Goal: Task Accomplishment & Management: Manage account settings

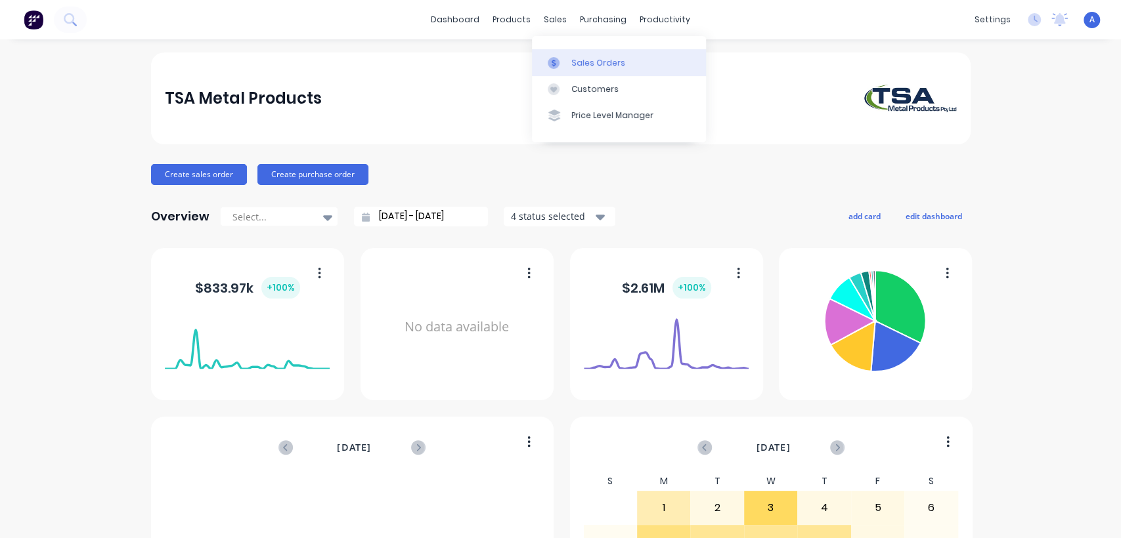
click at [575, 54] on link "Sales Orders" at bounding box center [619, 62] width 174 height 26
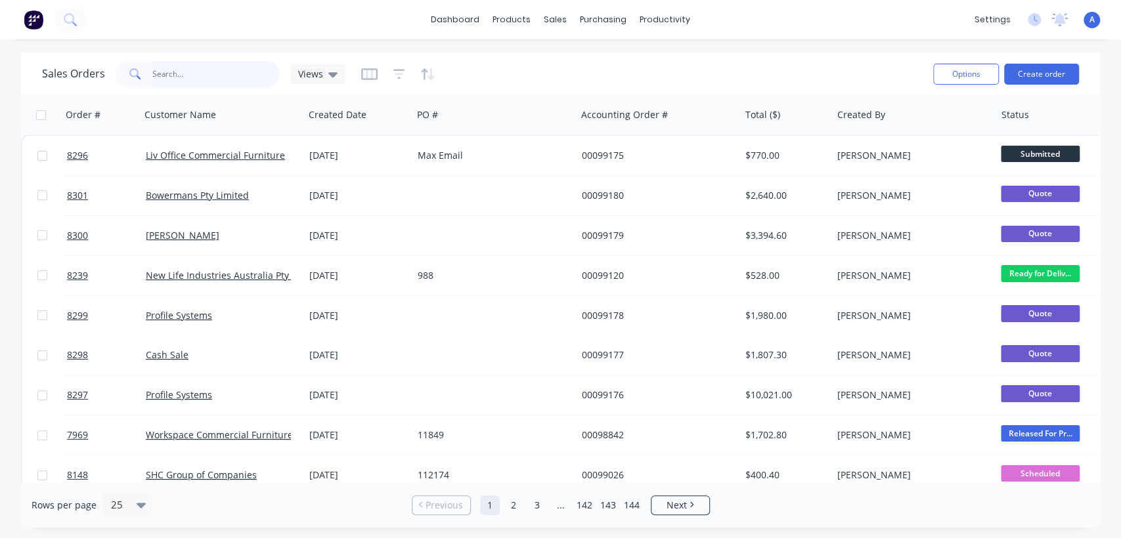
click at [207, 70] on input "text" at bounding box center [216, 74] width 128 height 26
type input "99093"
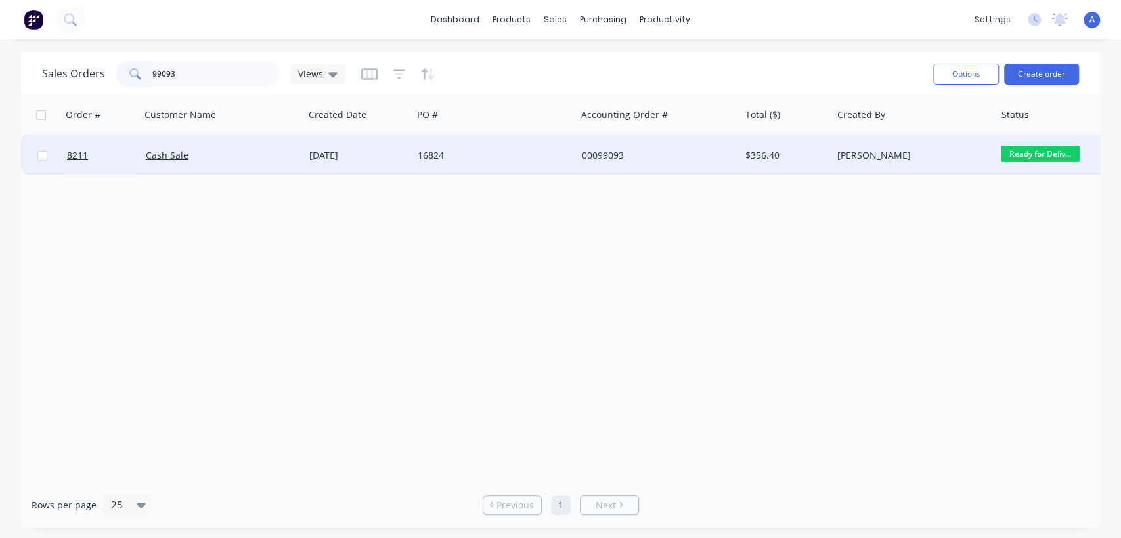
click at [392, 156] on div "25 Sep 2025" at bounding box center [358, 155] width 98 height 13
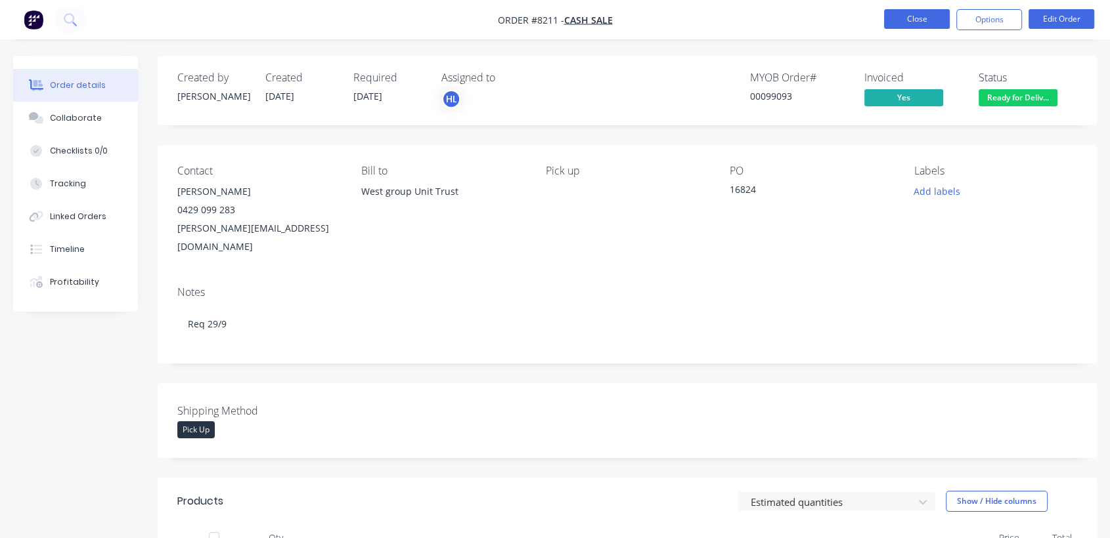
click at [919, 9] on button "Close" at bounding box center [917, 19] width 66 height 20
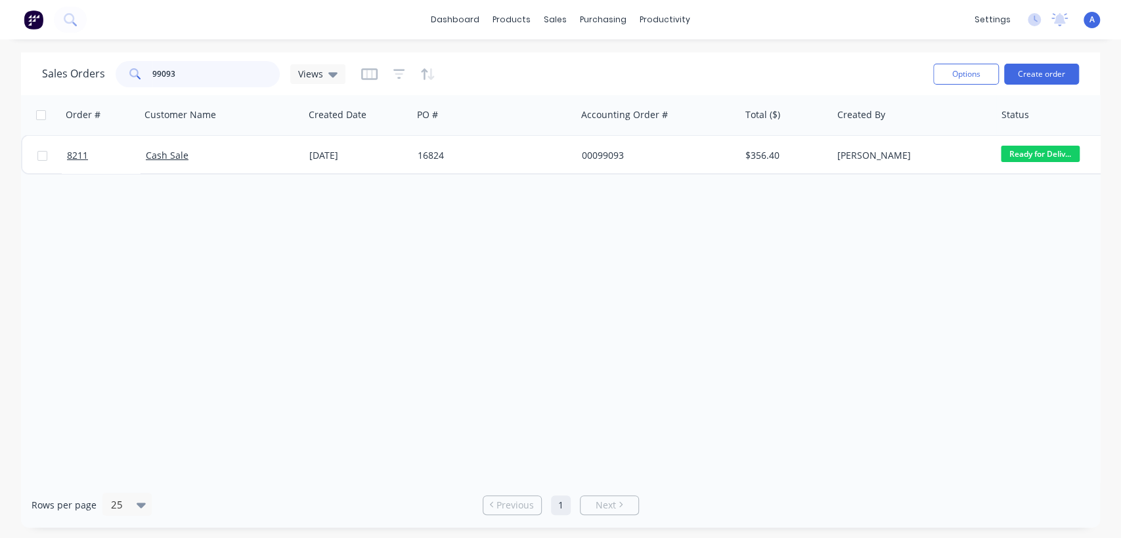
drag, startPoint x: 186, startPoint y: 77, endPoint x: 135, endPoint y: 68, distance: 52.7
click at [135, 68] on div "99093" at bounding box center [198, 74] width 164 height 26
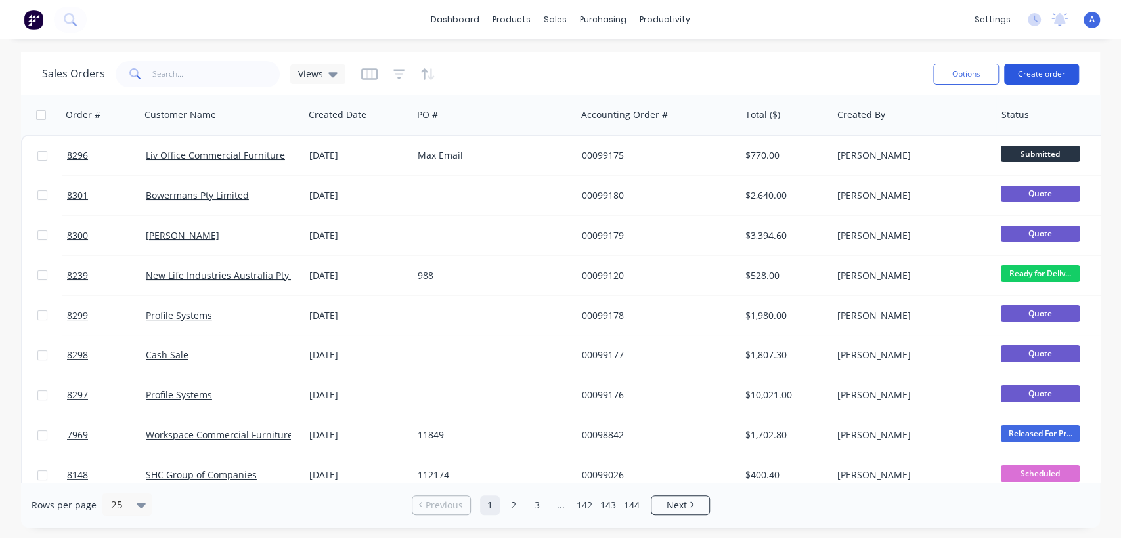
click at [1045, 72] on button "Create order" at bounding box center [1041, 74] width 75 height 21
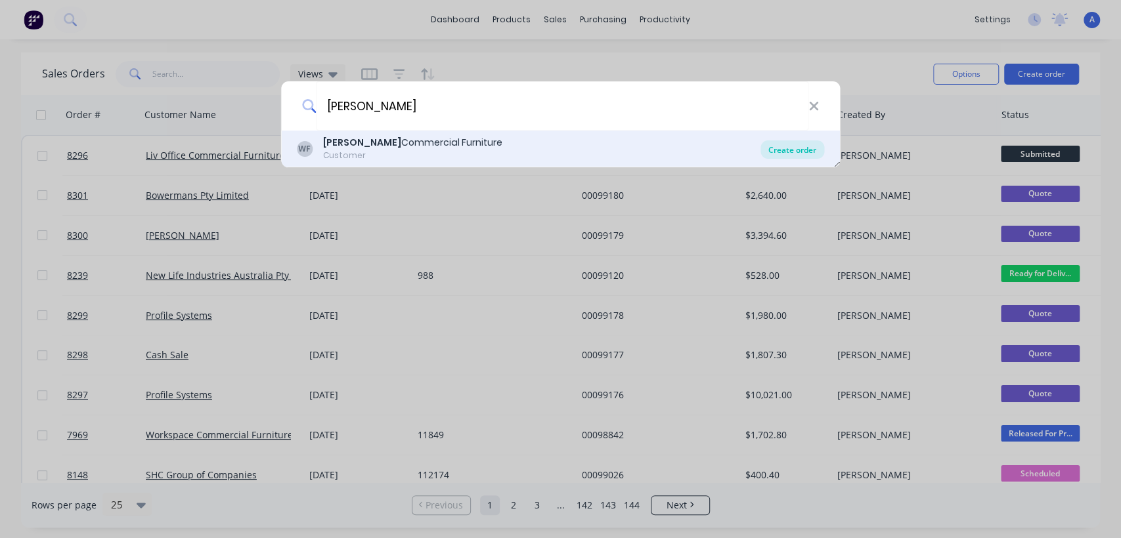
type input "watts"
click at [785, 147] on div "Create order" at bounding box center [792, 150] width 64 height 18
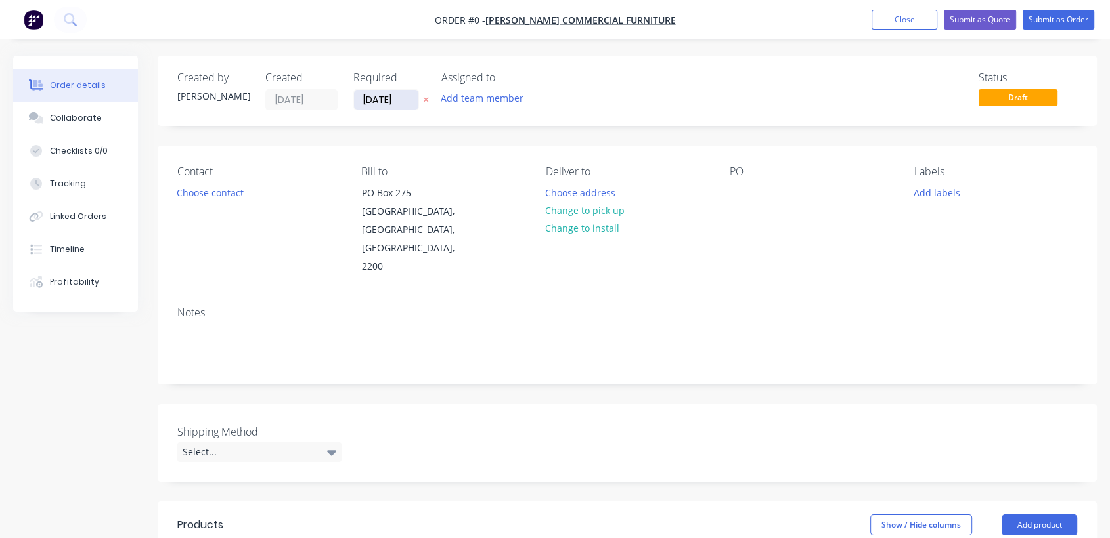
click at [407, 103] on input "[DATE]" at bounding box center [386, 100] width 64 height 20
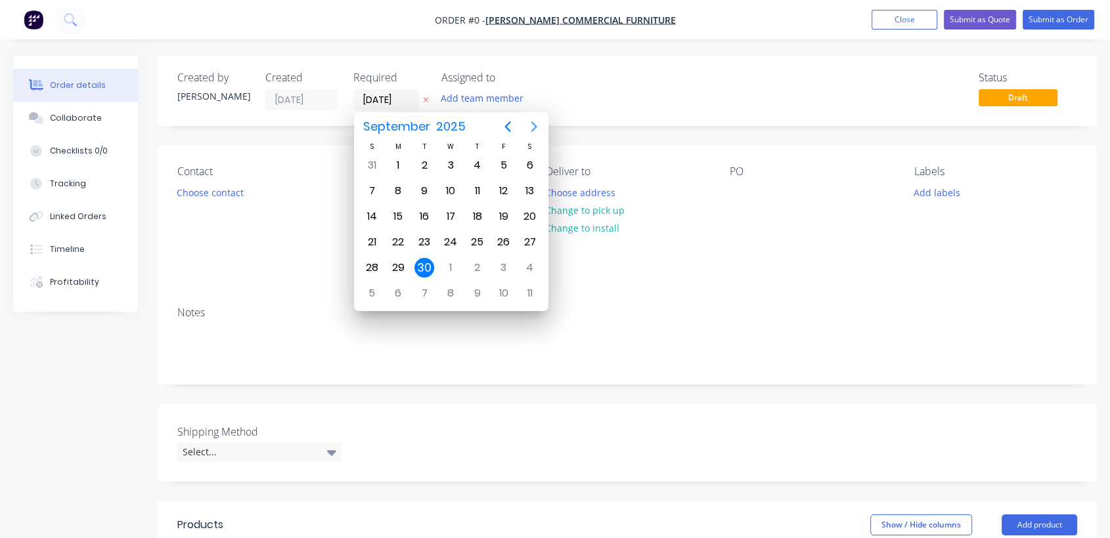
click at [535, 122] on icon "Next page" at bounding box center [534, 127] width 16 height 16
click at [449, 261] on div "31" at bounding box center [451, 268] width 20 height 20
type input "[DATE]"
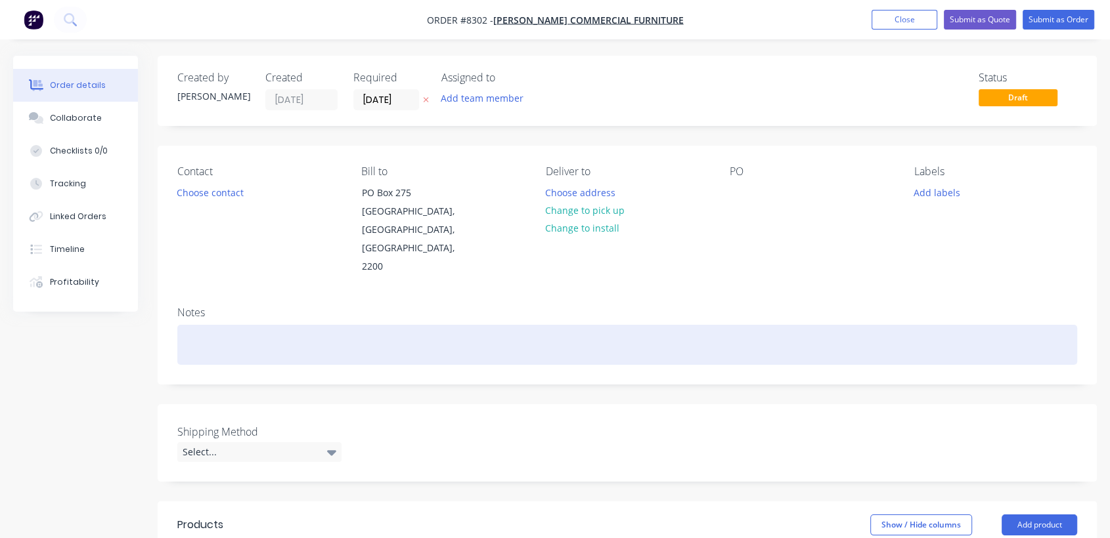
click at [257, 325] on div at bounding box center [627, 345] width 900 height 40
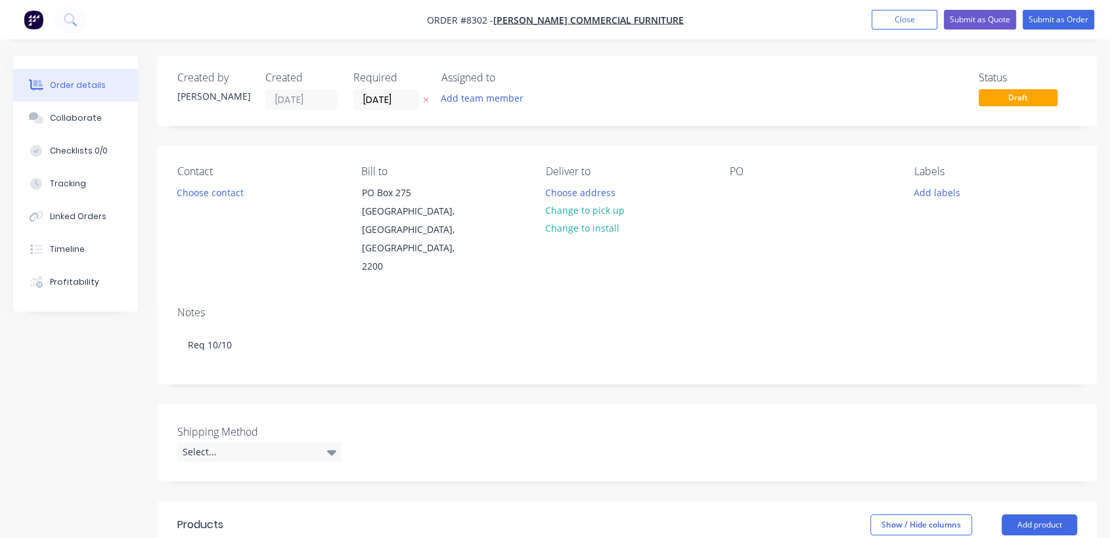
click at [588, 182] on div "Deliver to Choose address Change to pick up Change to install" at bounding box center [627, 220] width 163 height 111
click at [563, 191] on button "Choose address" at bounding box center [580, 192] width 84 height 18
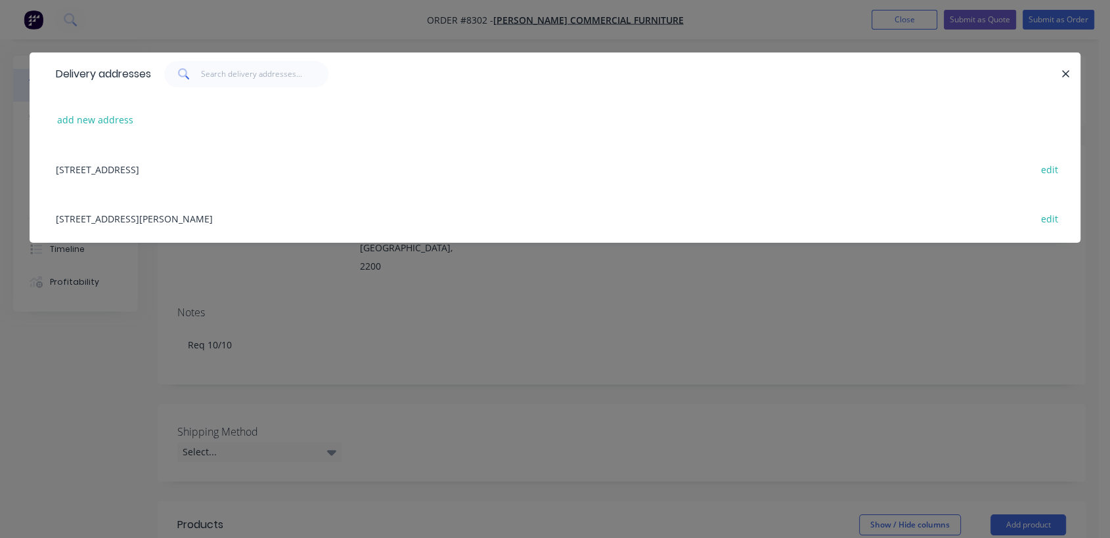
click at [236, 217] on div "350a Edgar St, Bankstown, New South Wales, Australia, 2200 edit" at bounding box center [554, 218] width 1011 height 49
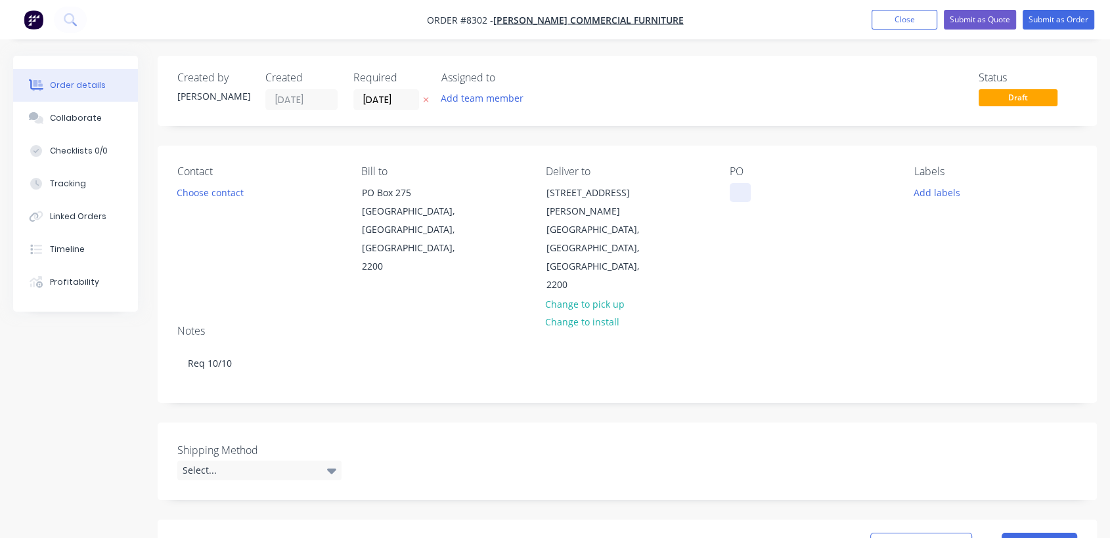
click at [741, 191] on div at bounding box center [739, 192] width 21 height 19
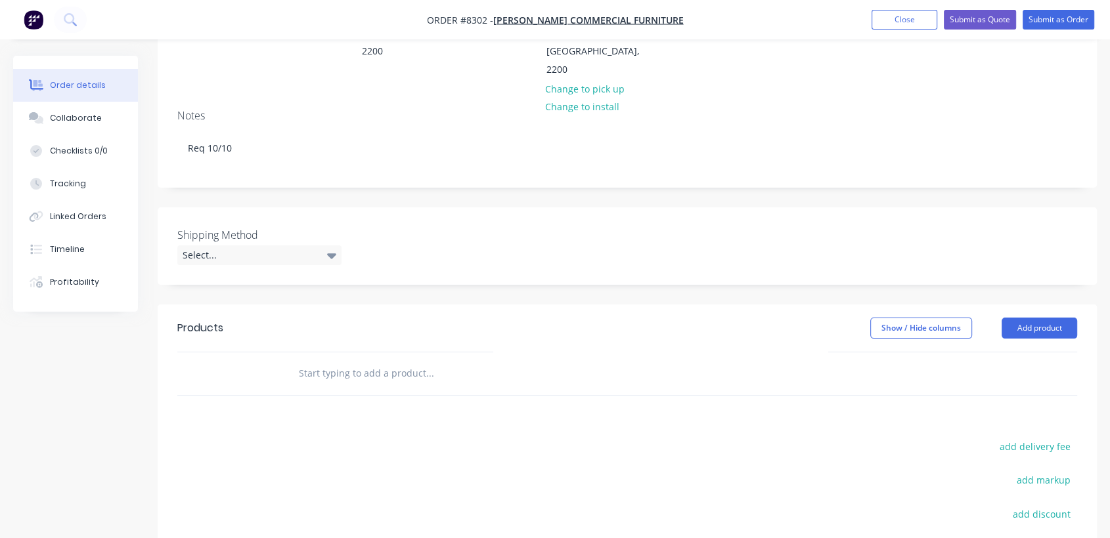
scroll to position [219, 0]
click at [307, 242] on div "Select..." at bounding box center [259, 252] width 164 height 20
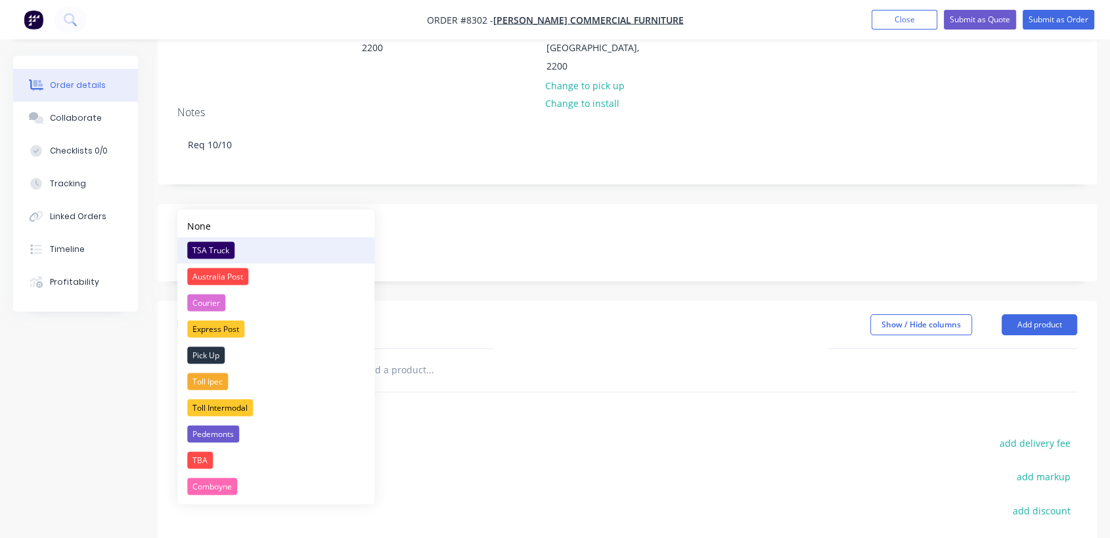
click at [211, 246] on div "TSA Truck" at bounding box center [210, 250] width 47 height 17
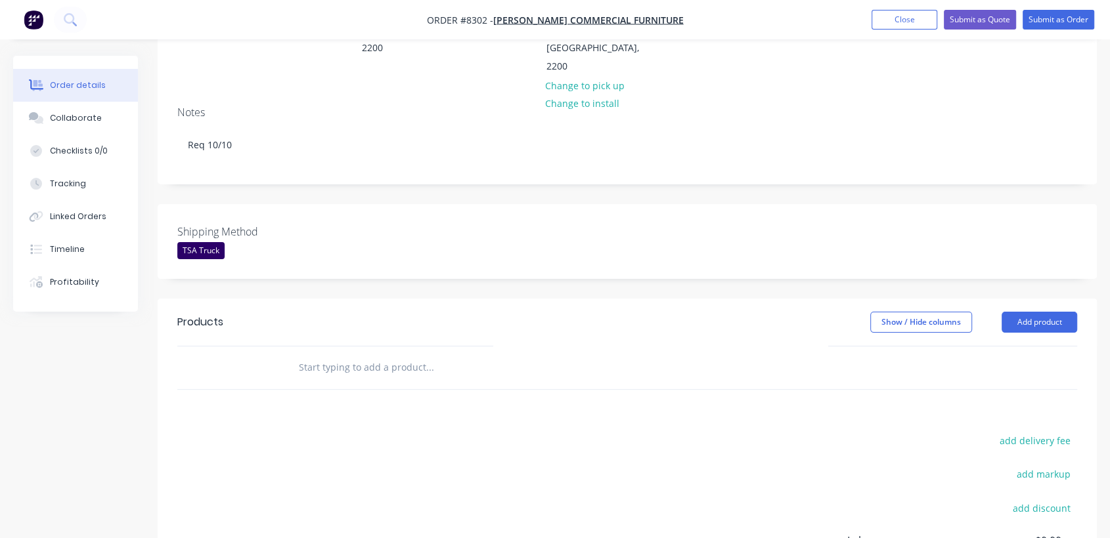
click at [409, 355] on input "text" at bounding box center [429, 368] width 263 height 26
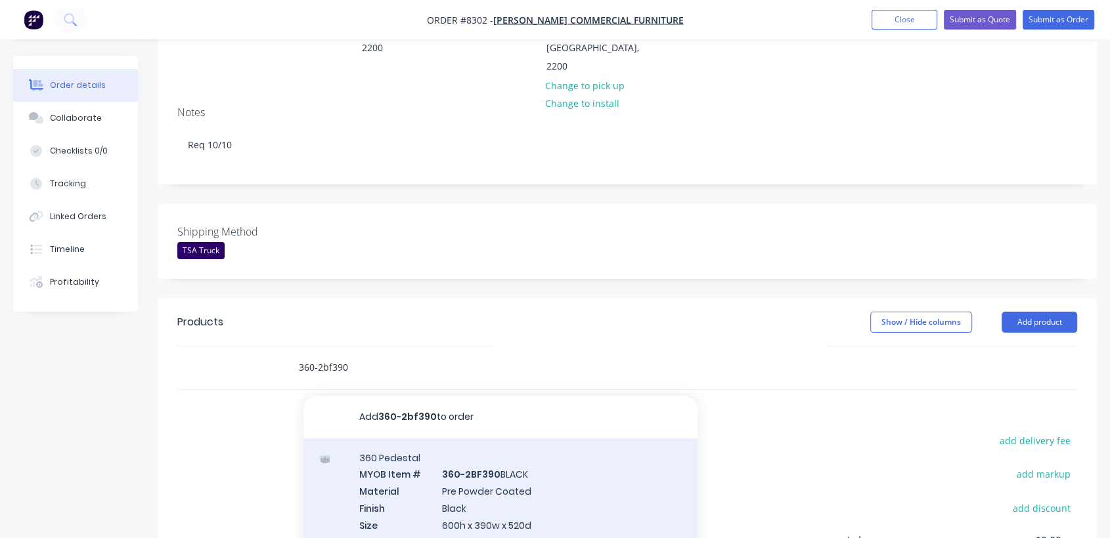
type input "360-2bf390"
click at [504, 439] on div "360 Pedestal MYOB Item # 360-2BF390 BLACK Material Pre Powder Coated Finish Bla…" at bounding box center [500, 529] width 394 height 181
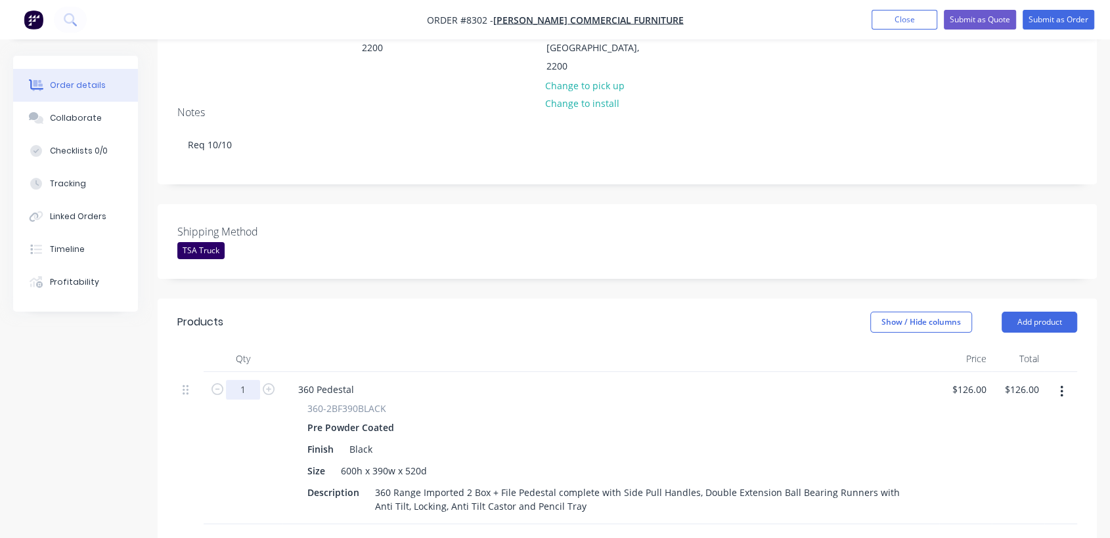
click at [249, 380] on input "1" at bounding box center [243, 390] width 34 height 20
type input "6"
type input "$756.00"
click at [968, 380] on div "126 $126.00" at bounding box center [968, 389] width 46 height 19
type input "$141.00"
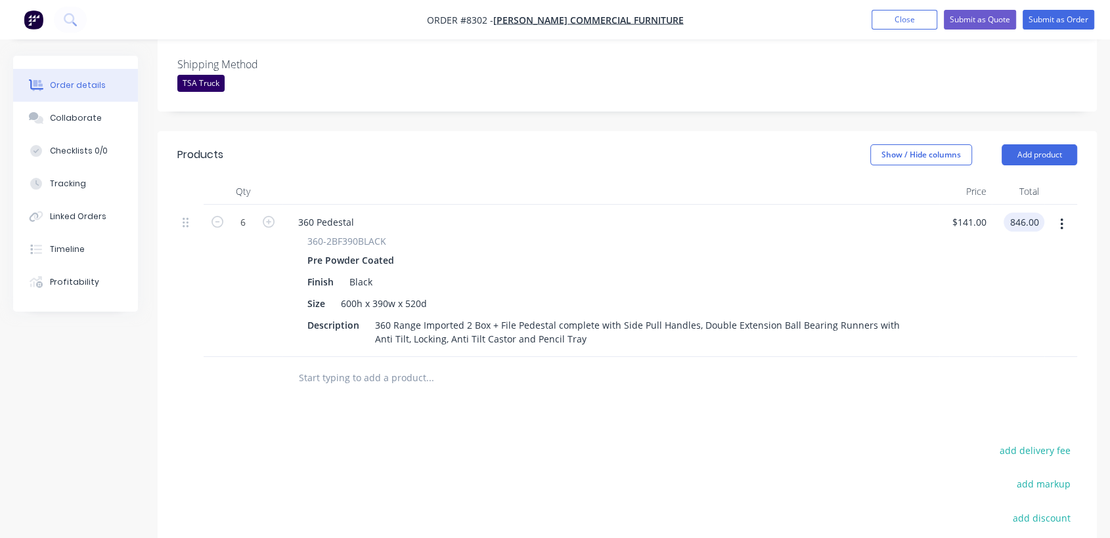
scroll to position [437, 0]
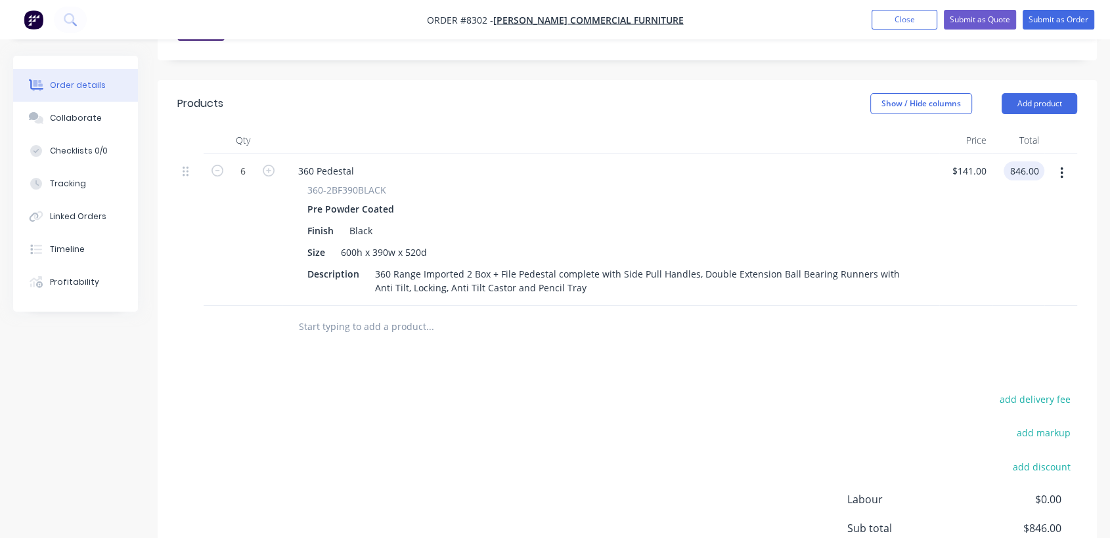
type input "$846.00"
click at [357, 314] on input "text" at bounding box center [429, 327] width 263 height 26
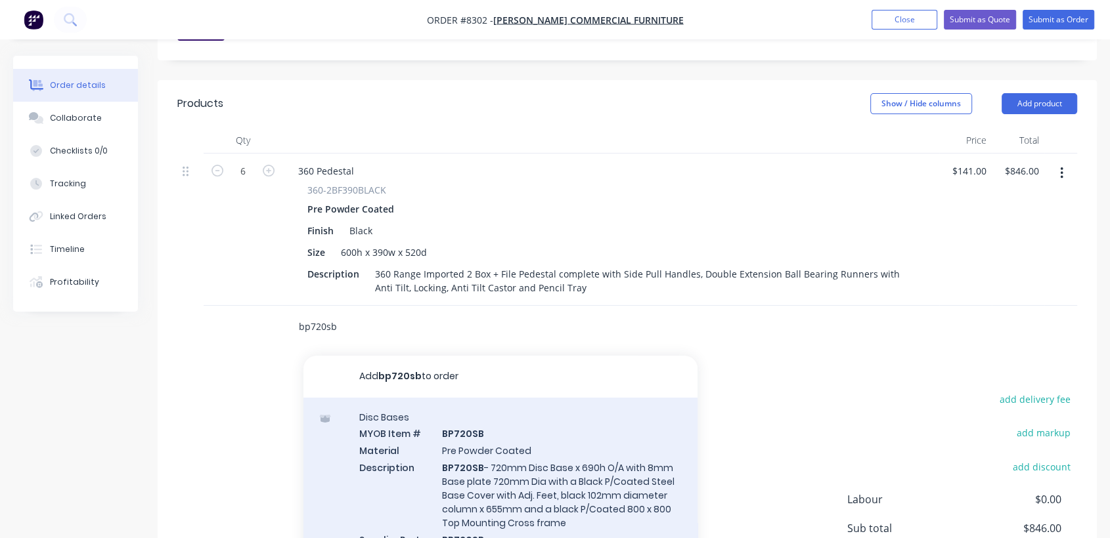
type input "bp720sb"
click at [496, 408] on div "Disc Bases MYOB Item # BP720SB Material Pre Powder Coated Description BP720SB -…" at bounding box center [500, 494] width 394 height 192
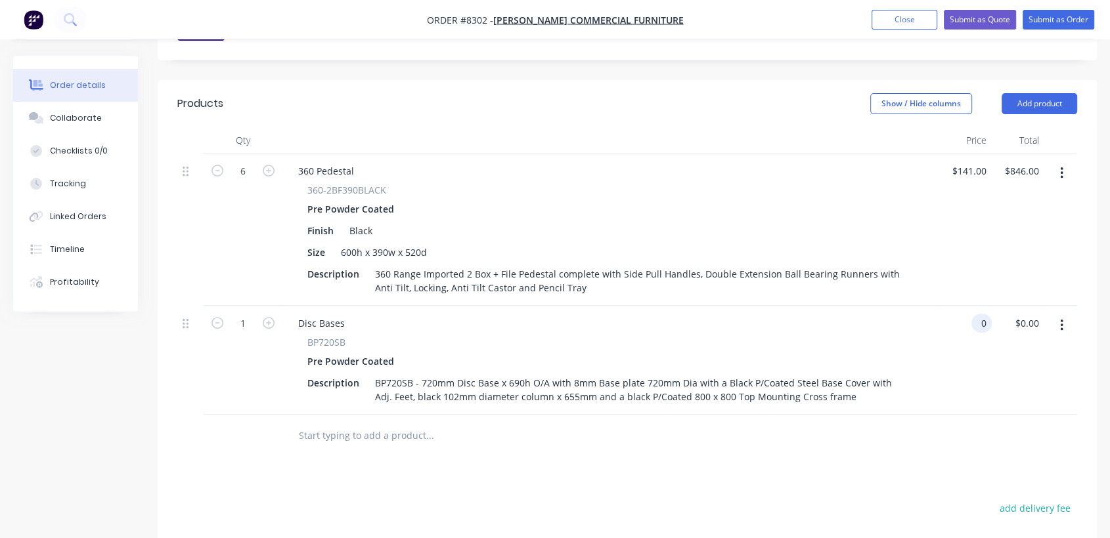
click at [973, 314] on div "0 0" at bounding box center [981, 323] width 20 height 19
type input "$277.00"
click at [252, 314] on input "1" at bounding box center [243, 324] width 34 height 20
click at [269, 317] on icon "button" at bounding box center [269, 323] width 12 height 12
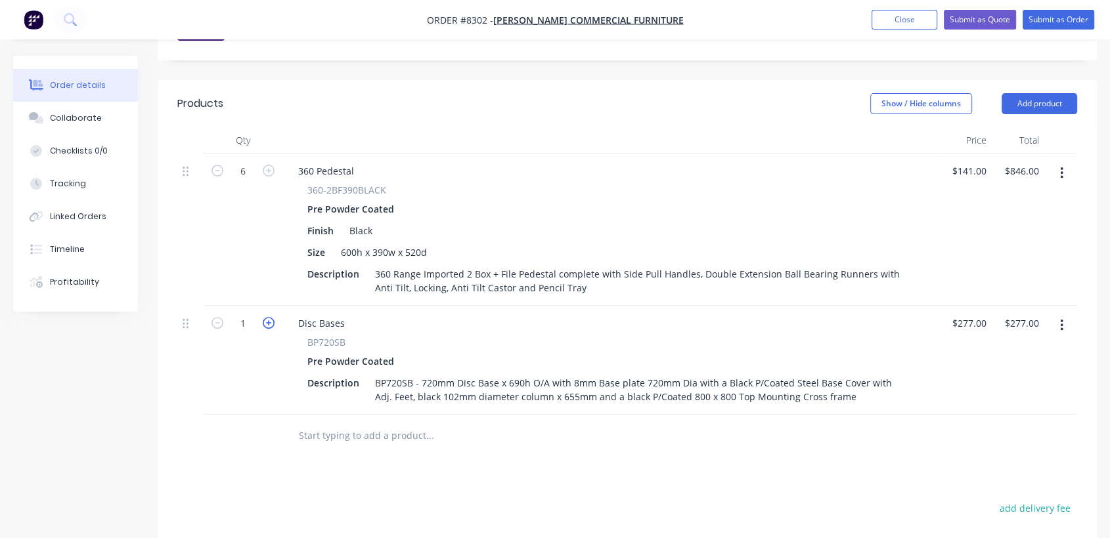
type input "2"
type input "$554.00"
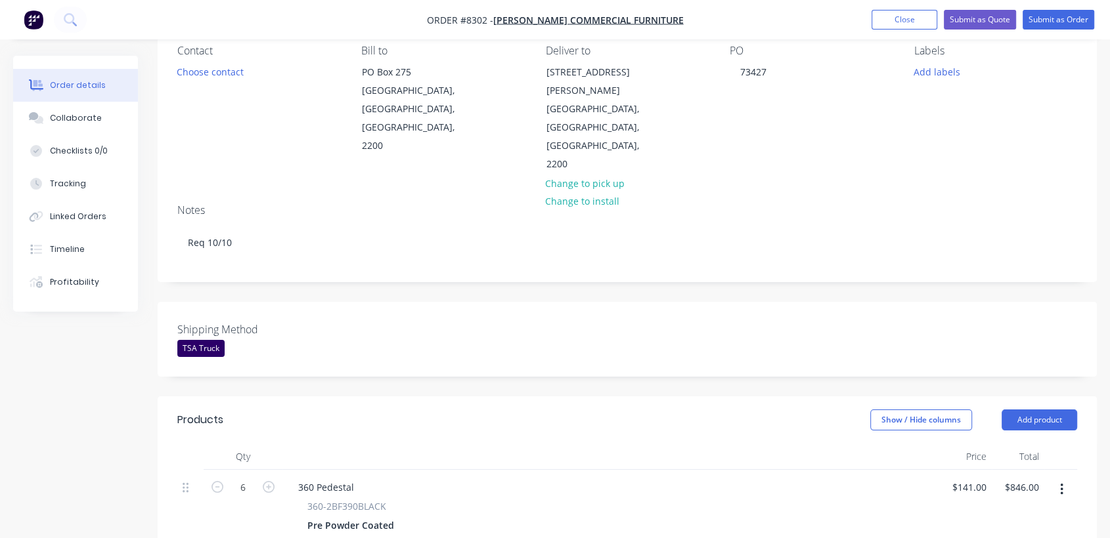
scroll to position [96, 0]
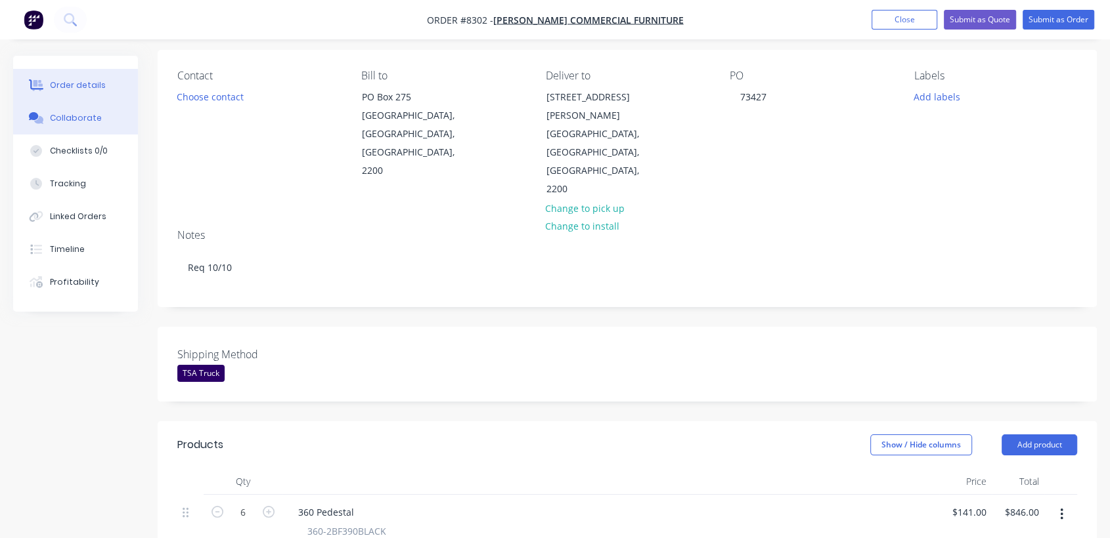
click at [74, 119] on div "Collaborate" at bounding box center [76, 118] width 52 height 12
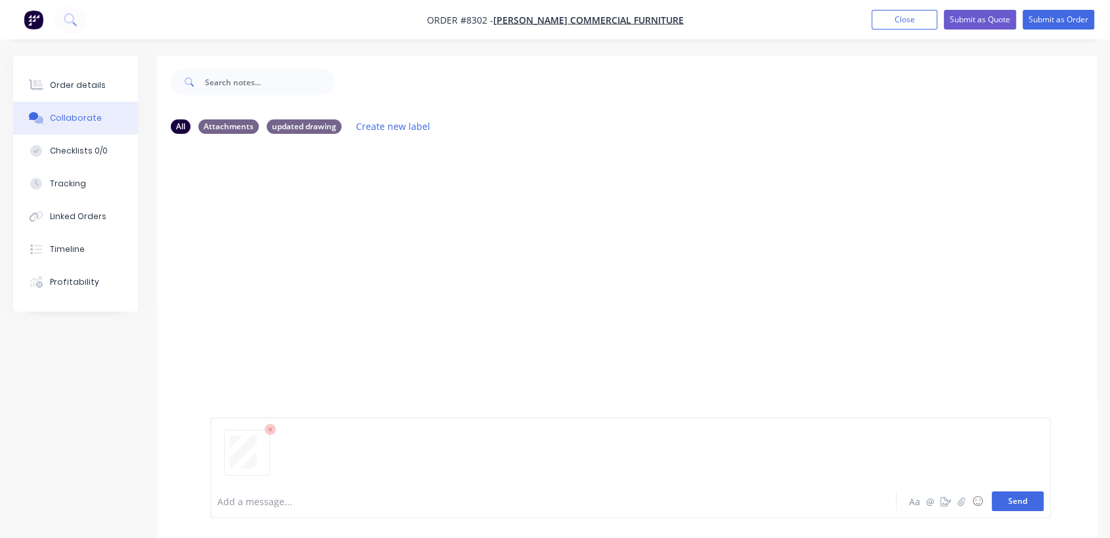
click at [1022, 496] on button "Send" at bounding box center [1017, 502] width 52 height 20
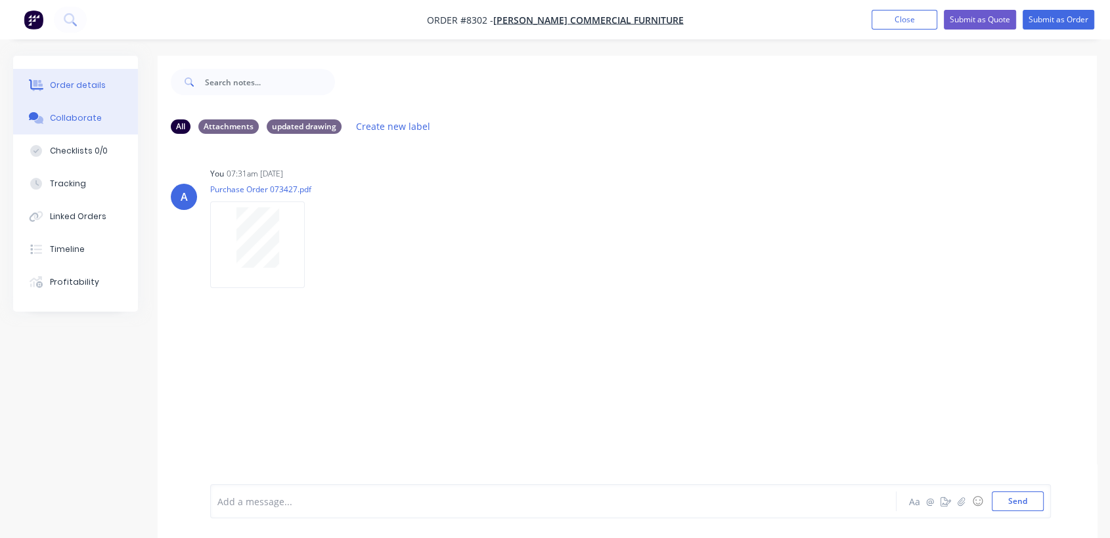
click at [81, 78] on button "Order details" at bounding box center [75, 85] width 125 height 33
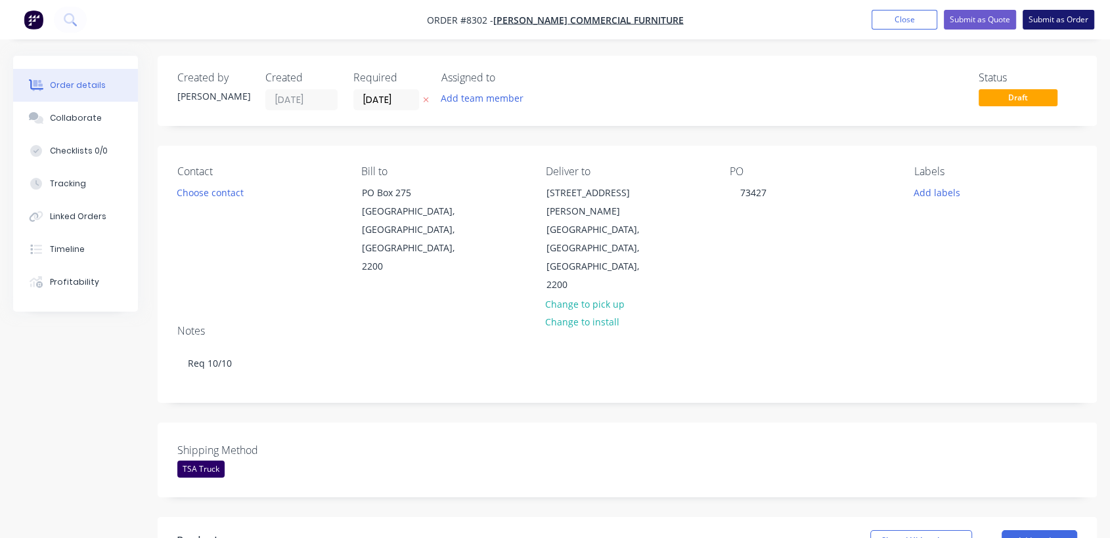
click at [1040, 13] on button "Submit as Order" at bounding box center [1058, 20] width 72 height 20
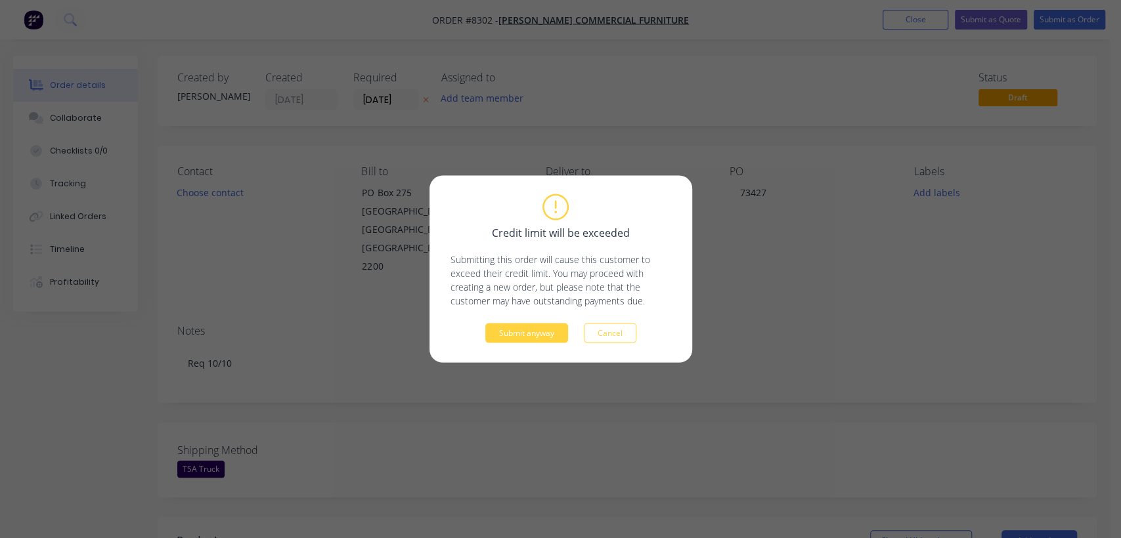
click at [527, 321] on div "Credit limit will be exceeded Submitting this order will cause this customer to…" at bounding box center [560, 270] width 221 height 148
click at [527, 339] on button "Submit anyway" at bounding box center [526, 334] width 83 height 20
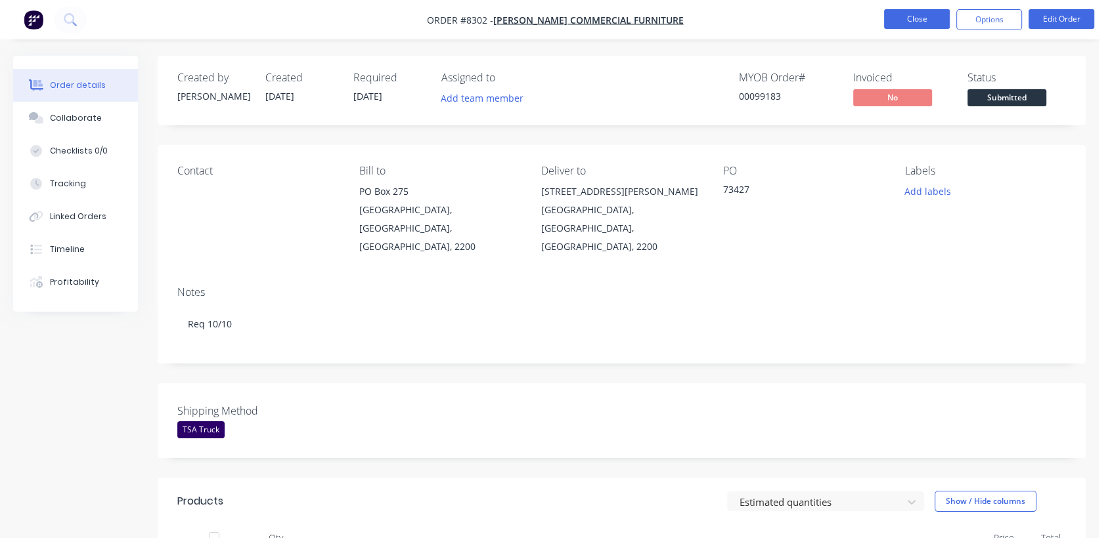
click at [907, 12] on button "Close" at bounding box center [917, 19] width 66 height 20
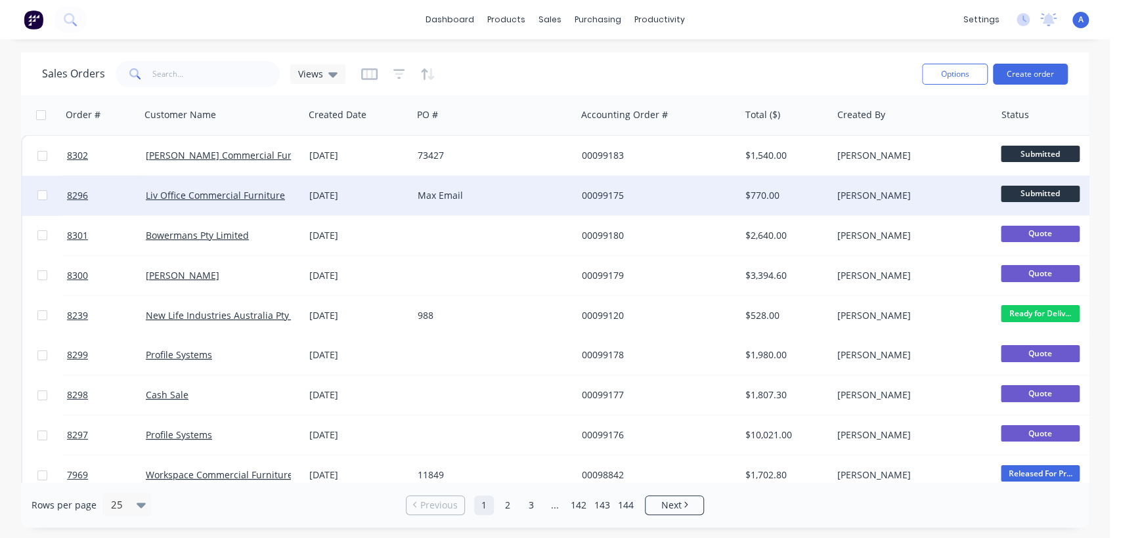
click at [520, 196] on div "Max Email" at bounding box center [491, 195] width 146 height 13
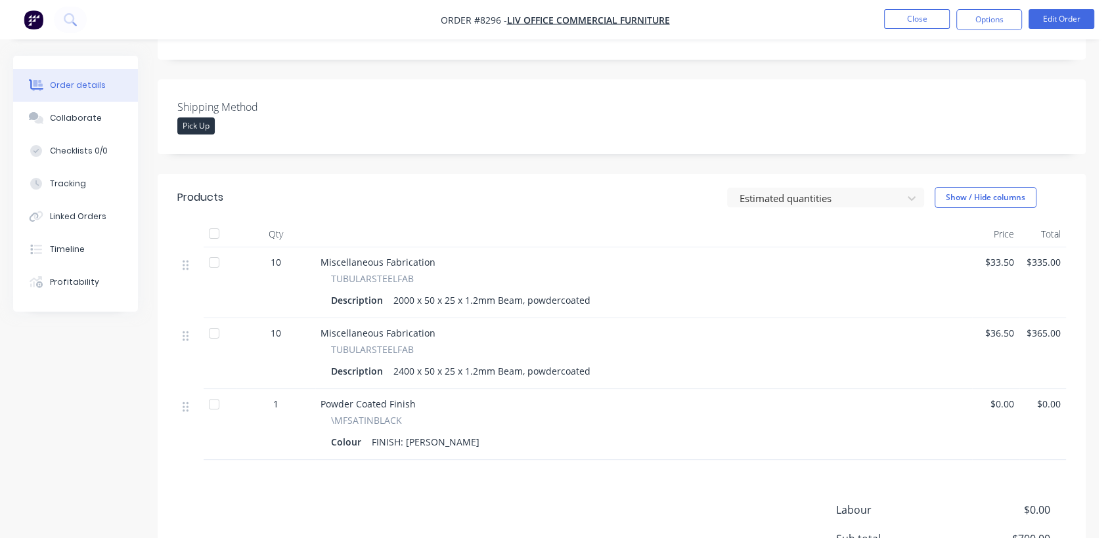
scroll to position [292, 0]
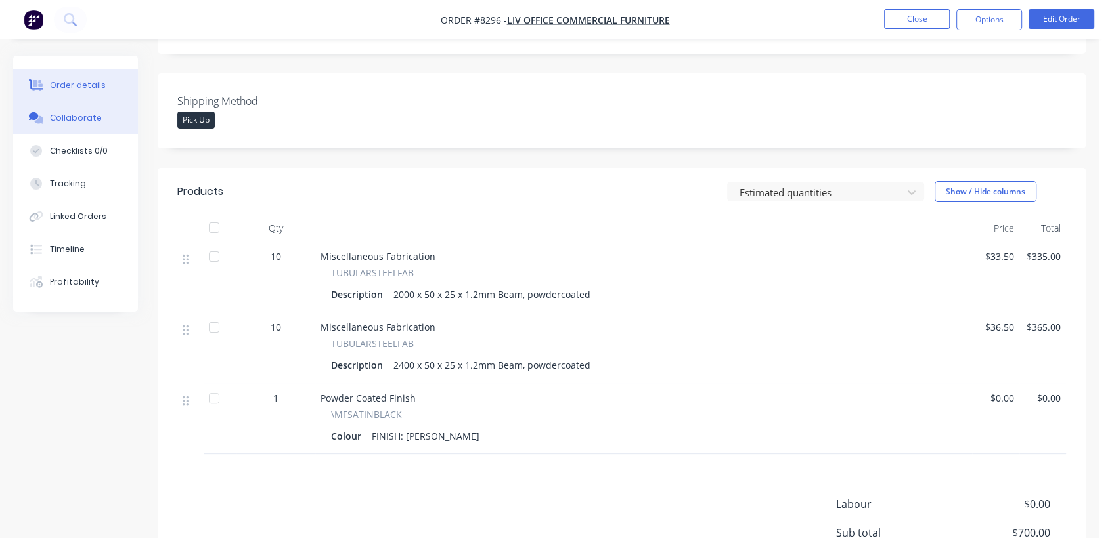
click at [70, 119] on div "Collaborate" at bounding box center [76, 118] width 52 height 12
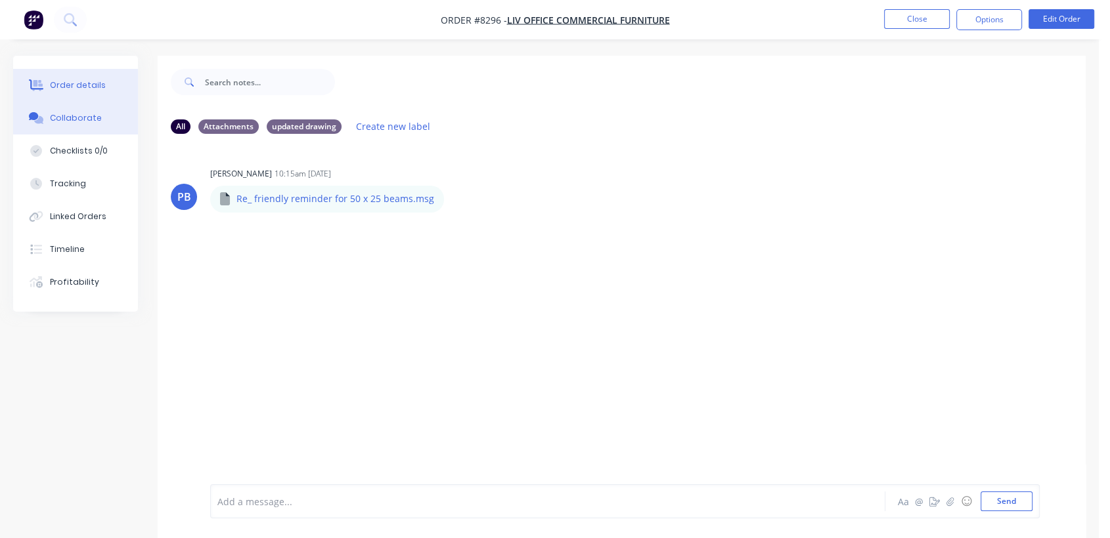
click at [94, 75] on button "Order details" at bounding box center [75, 85] width 125 height 33
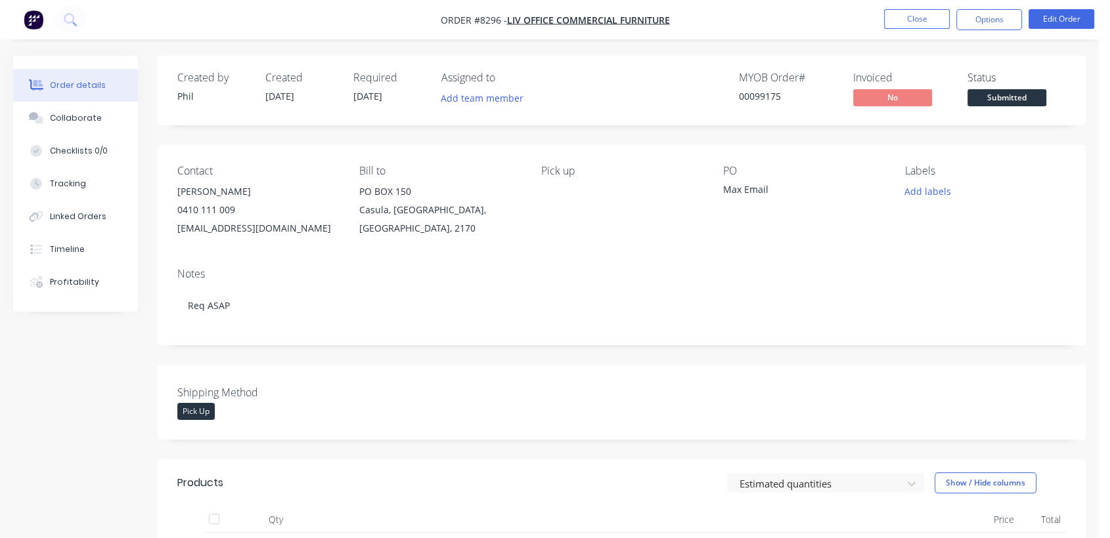
click at [914, 8] on nav "Order #8296 - Liv Office Commercial Furniture Close Options Edit Order" at bounding box center [555, 19] width 1110 height 39
click at [916, 8] on nav "Order #8296 - Liv Office Commercial Furniture Close Options Edit Order" at bounding box center [555, 19] width 1110 height 39
click at [905, 24] on button "Close" at bounding box center [917, 19] width 66 height 20
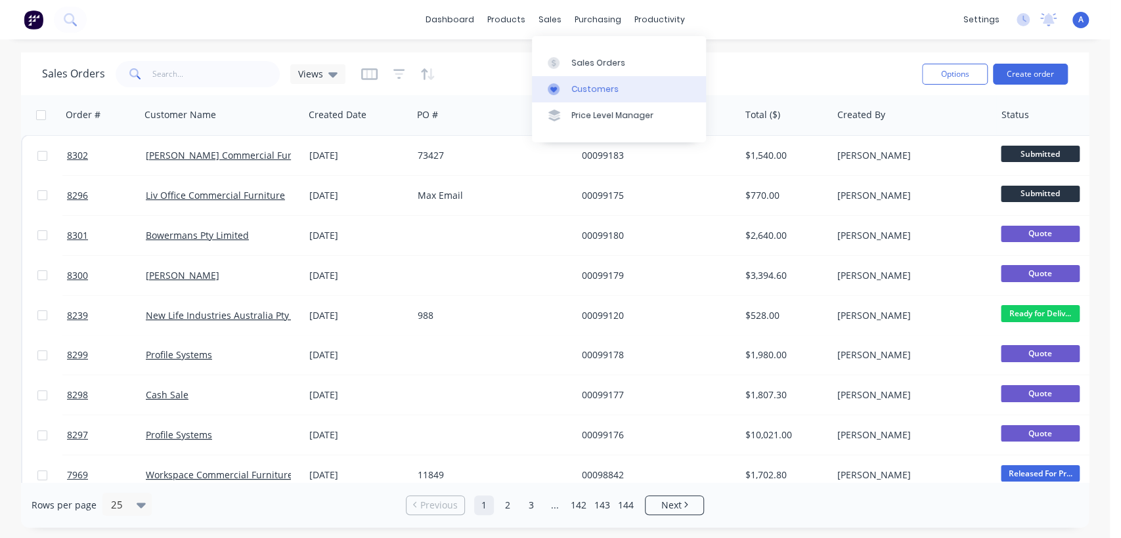
click at [580, 85] on div "Customers" at bounding box center [594, 89] width 47 height 12
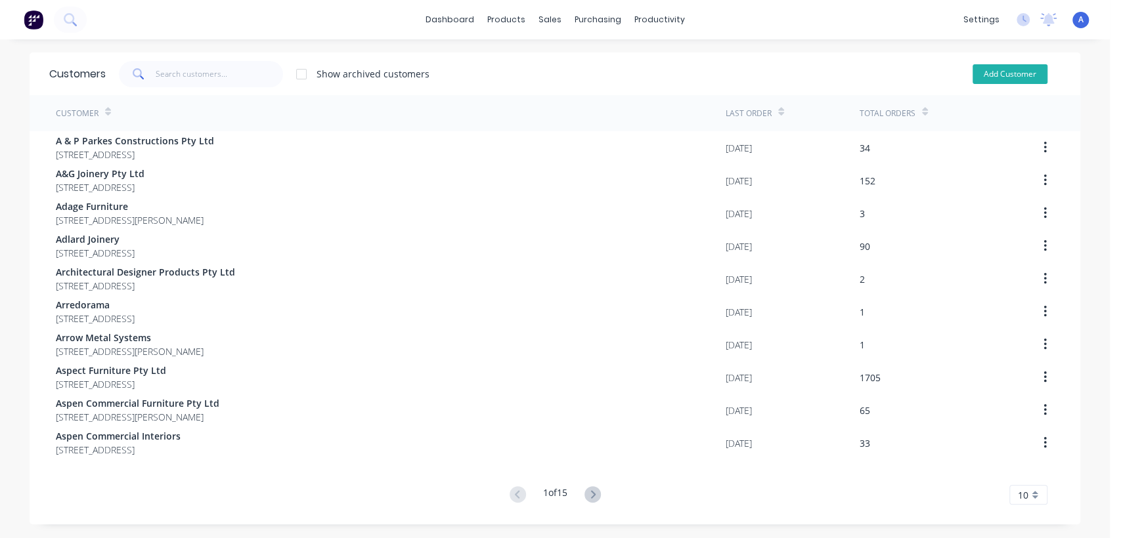
click at [988, 66] on button "Add Customer" at bounding box center [1009, 74] width 75 height 20
select select "AU"
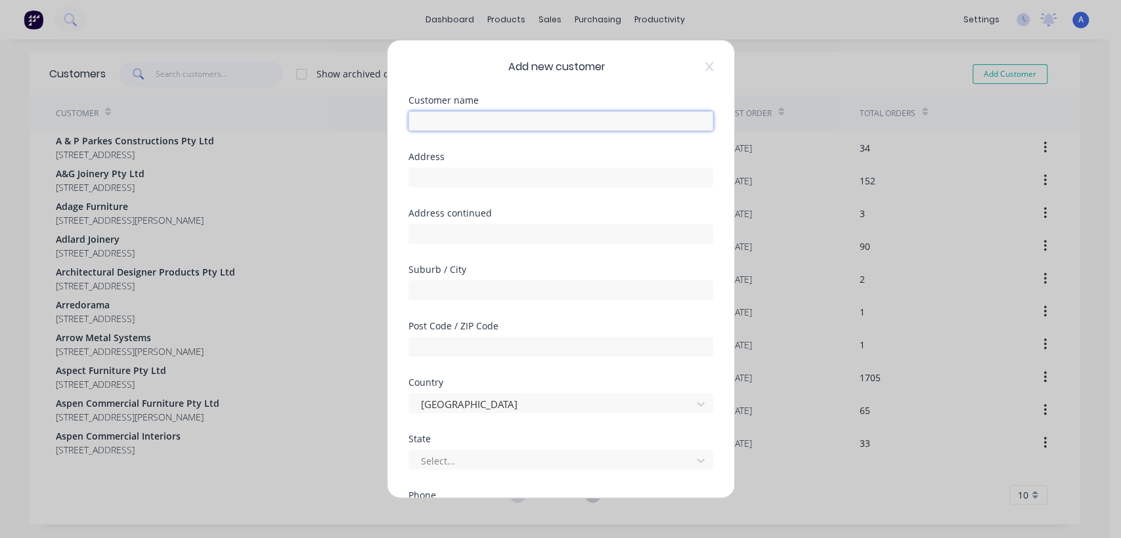
click at [486, 125] on input "text" at bounding box center [560, 122] width 305 height 20
type input "Studio [PERSON_NAME] Pty Ltd"
type input "33 Hopewell St"
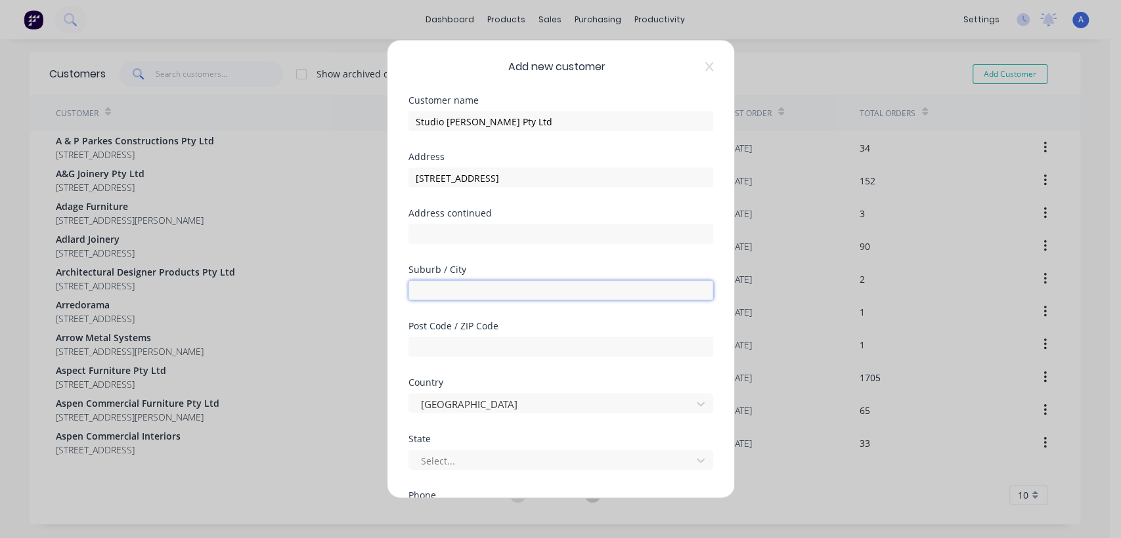
click at [485, 291] on input "text" at bounding box center [560, 291] width 305 height 20
type input "Paddington"
click at [466, 348] on input "text" at bounding box center [560, 347] width 305 height 20
type input "2021"
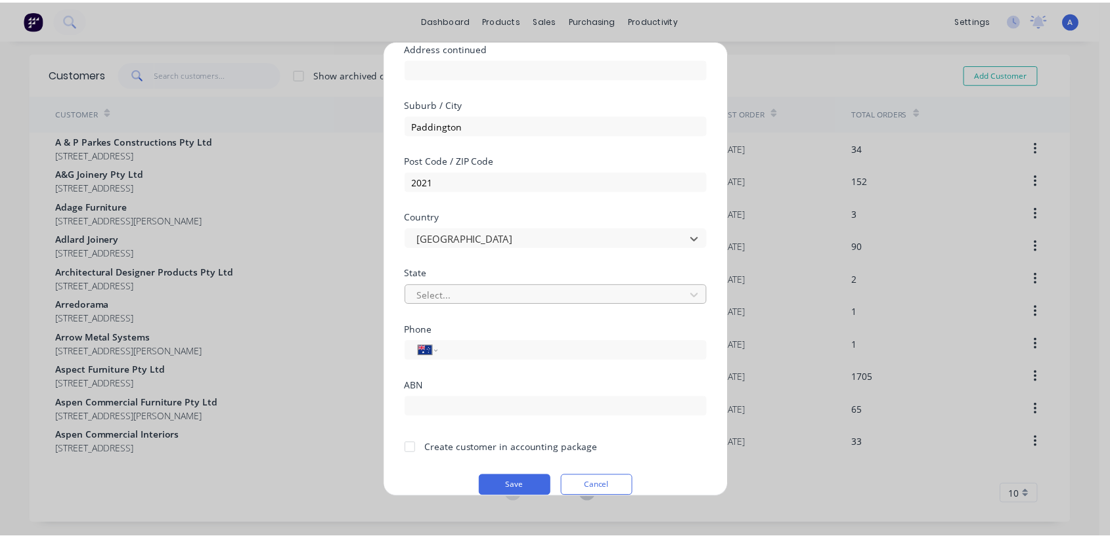
scroll to position [183, 0]
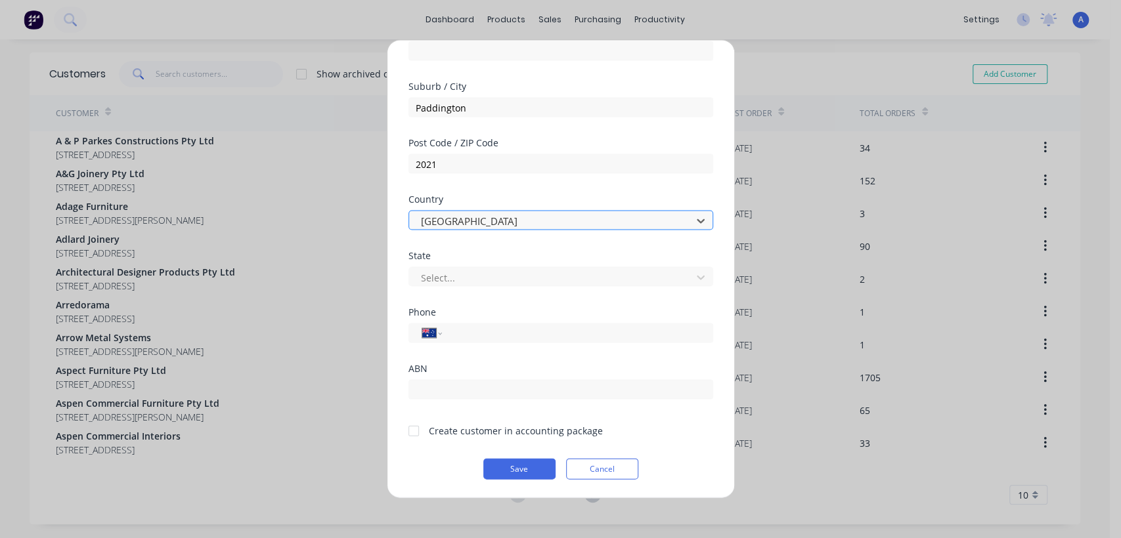
click at [446, 217] on div at bounding box center [552, 221] width 265 height 16
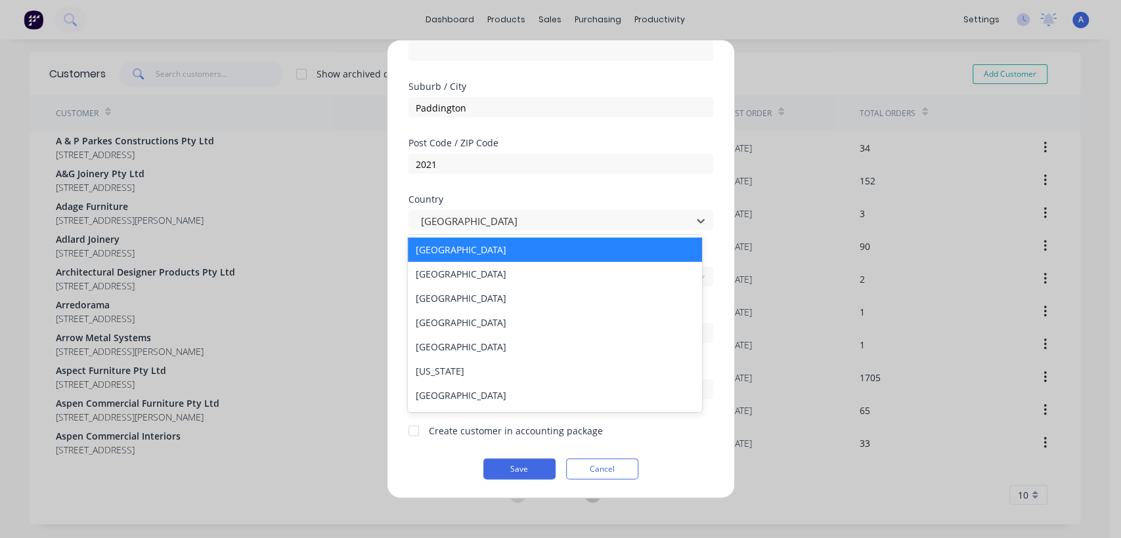
click at [456, 246] on div "Australia" at bounding box center [554, 250] width 293 height 24
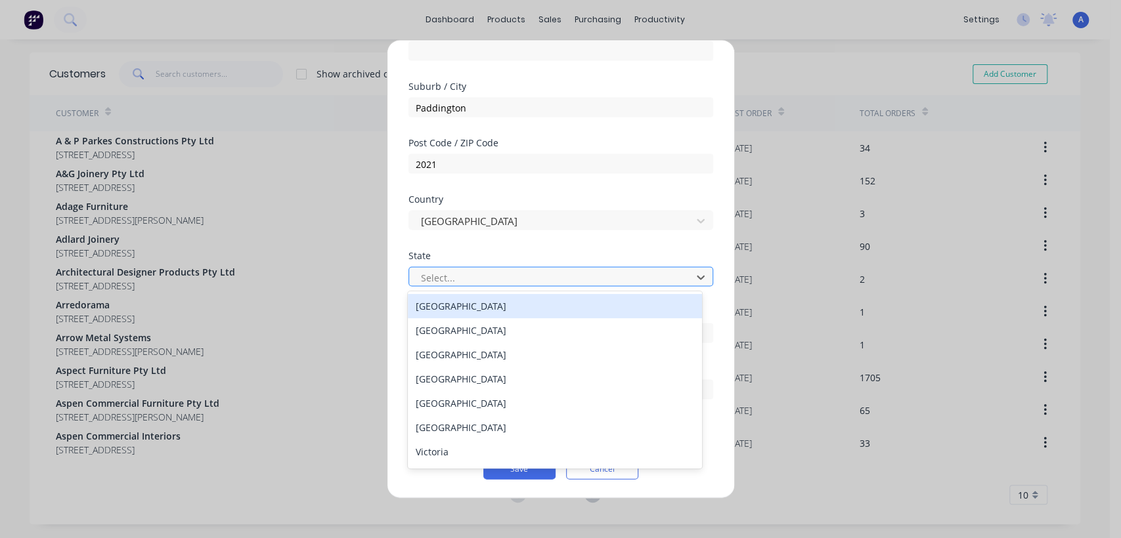
click at [452, 274] on div at bounding box center [552, 277] width 265 height 16
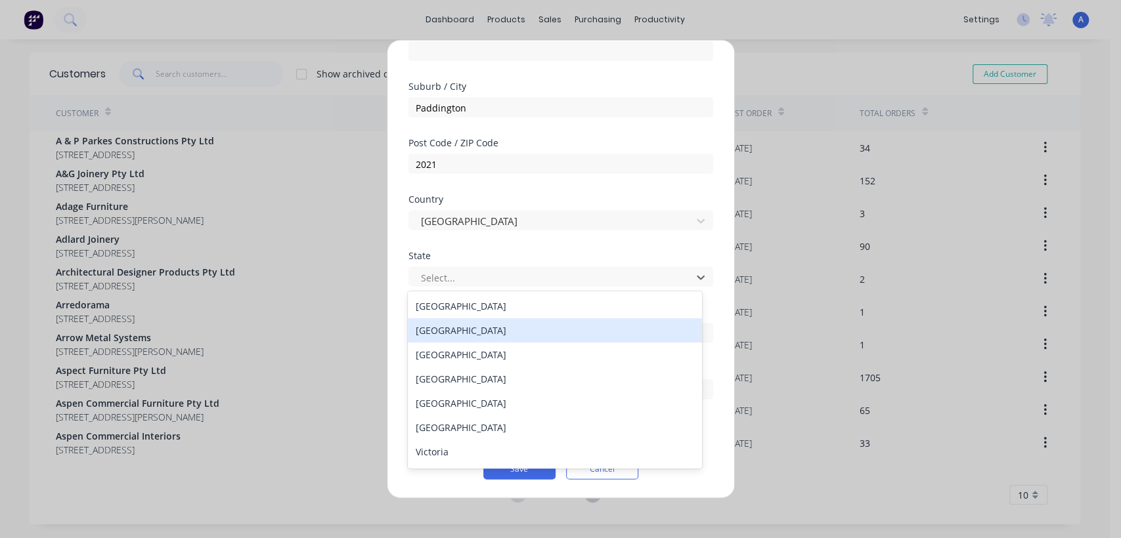
click at [450, 332] on div "New South Wales" at bounding box center [554, 330] width 293 height 24
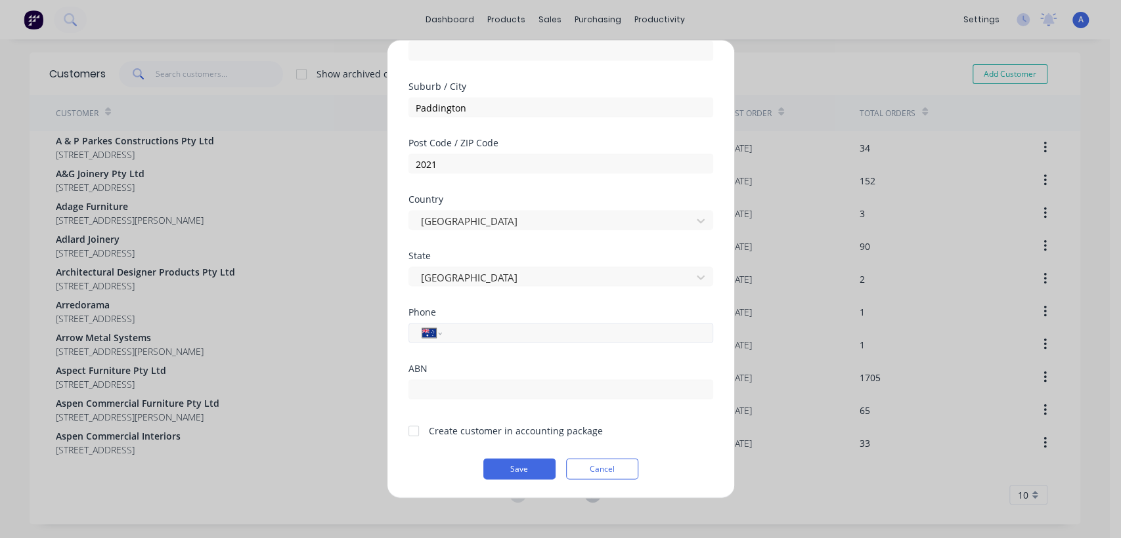
click at [492, 334] on input "tel" at bounding box center [575, 333] width 248 height 15
click at [412, 435] on div at bounding box center [414, 431] width 26 height 26
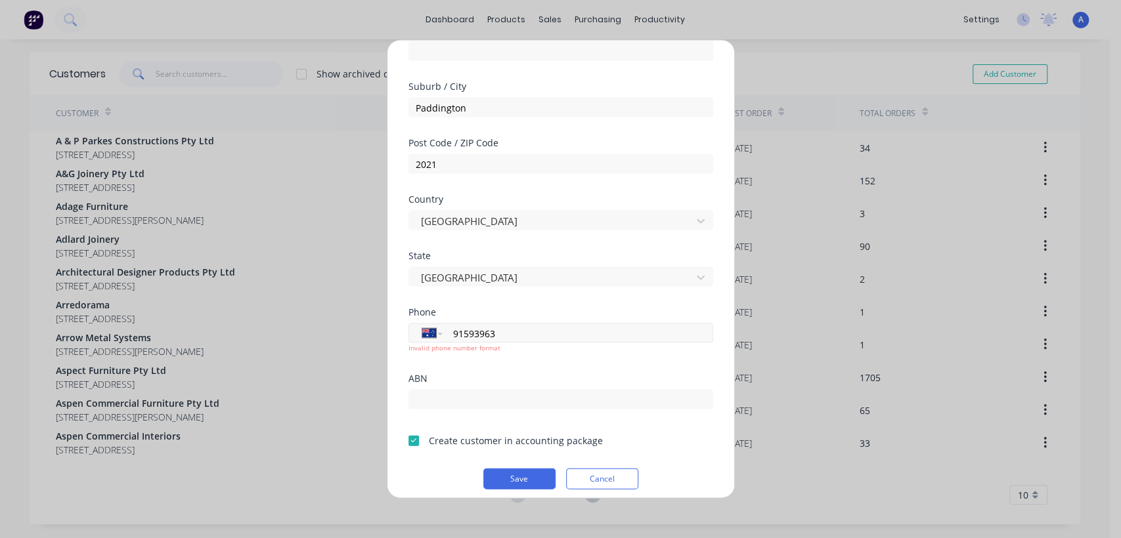
click at [452, 334] on input "91593963" at bounding box center [575, 333] width 248 height 15
type input "(02) 9159 3963"
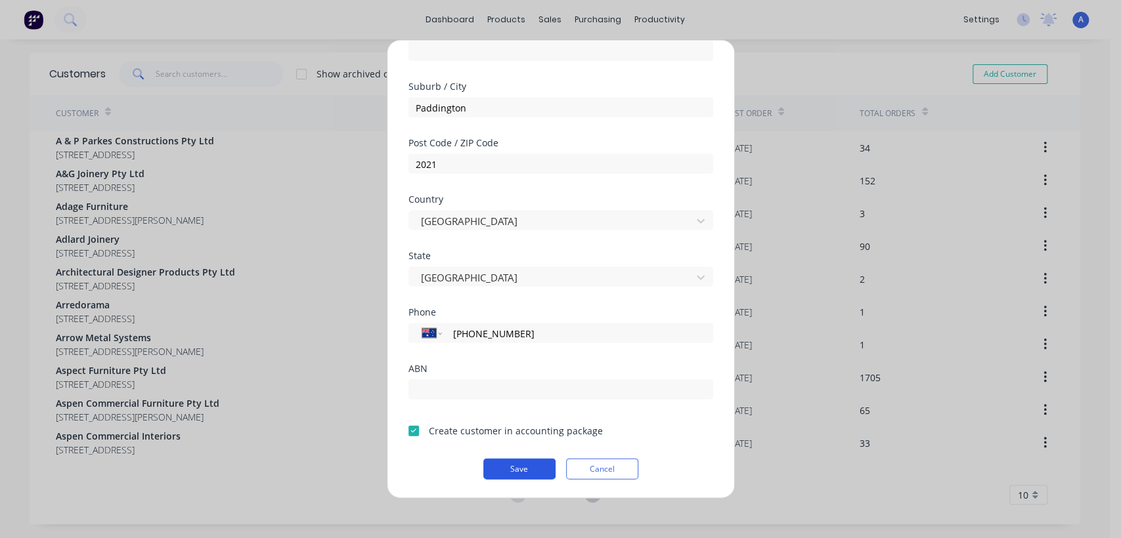
click at [521, 477] on button "Save" at bounding box center [519, 469] width 72 height 21
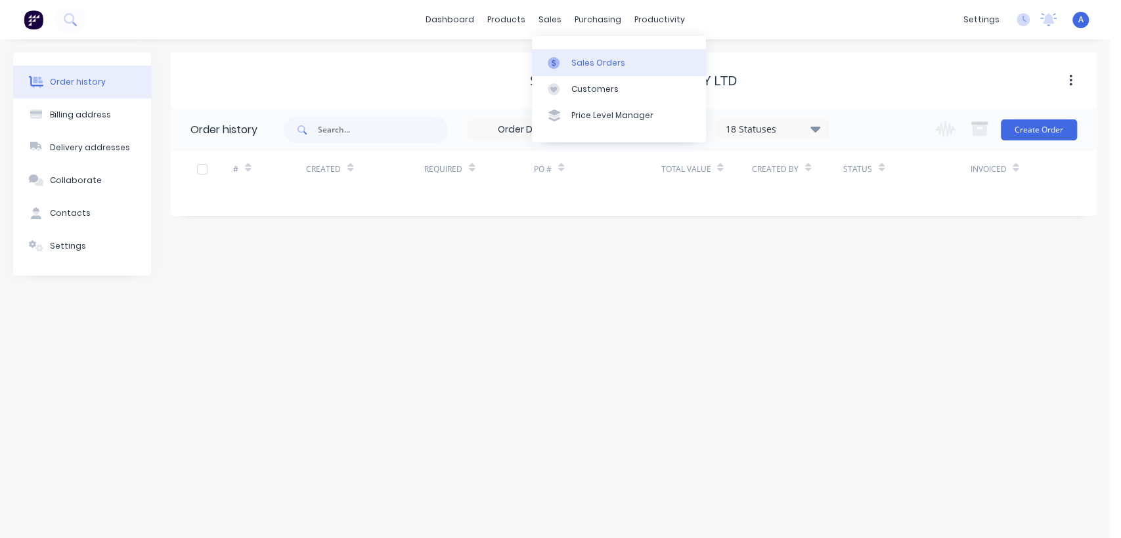
click at [580, 60] on div "Sales Orders" at bounding box center [598, 63] width 54 height 12
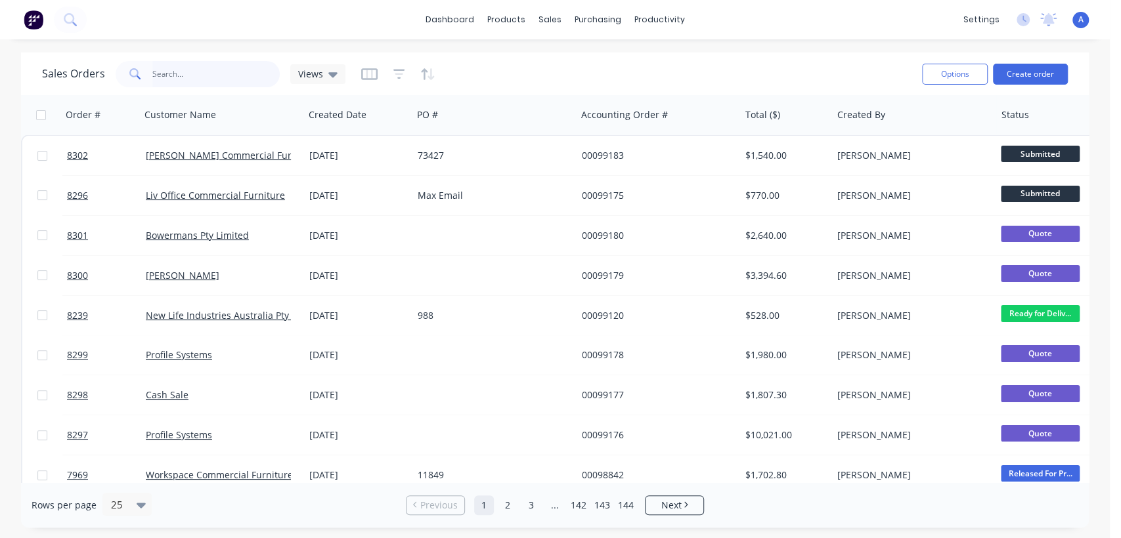
click at [175, 78] on input "text" at bounding box center [216, 74] width 128 height 26
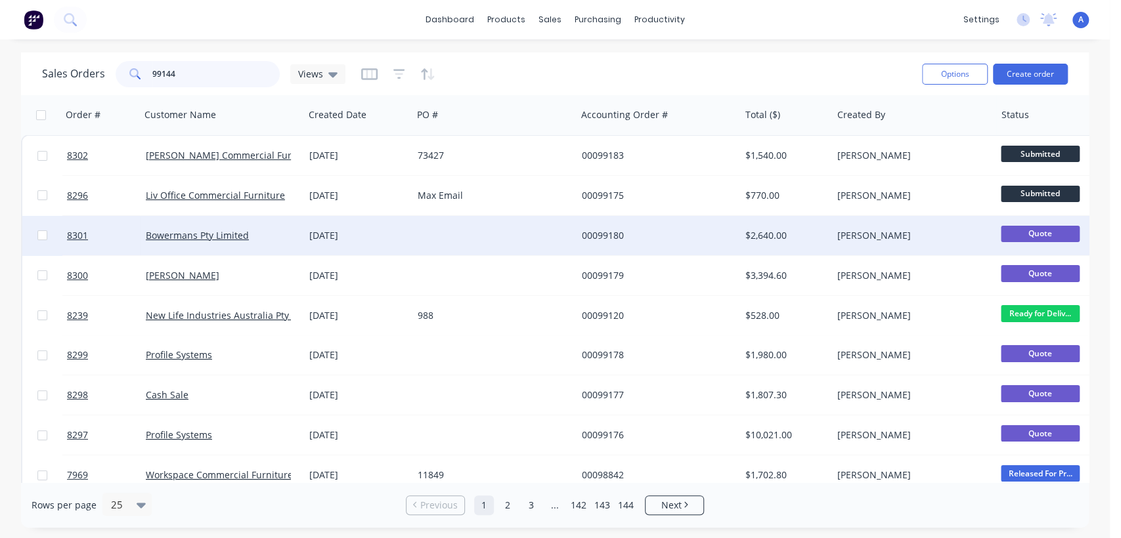
type input "99144"
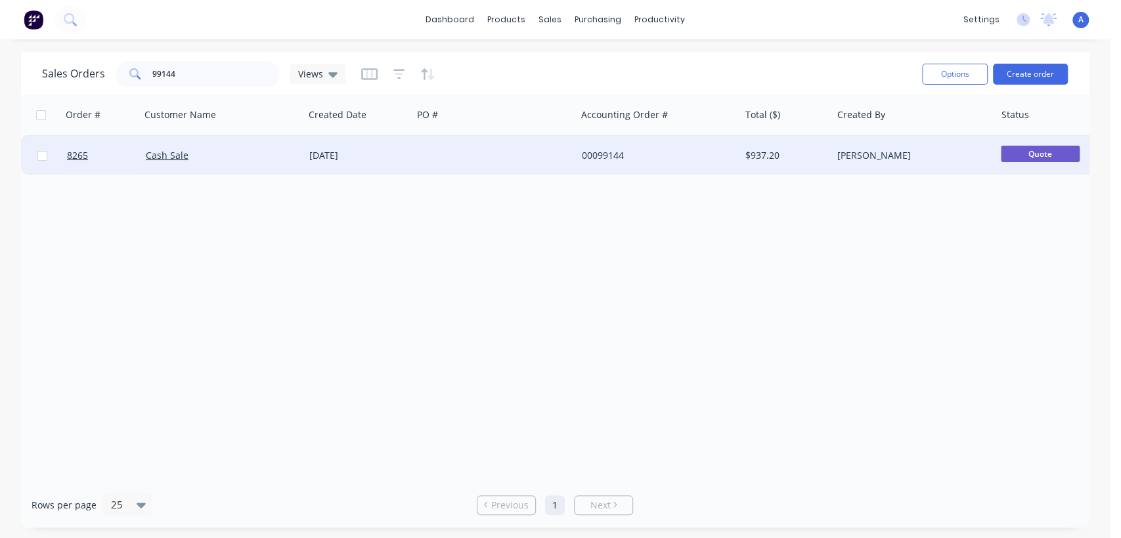
click at [456, 150] on div at bounding box center [493, 155] width 163 height 39
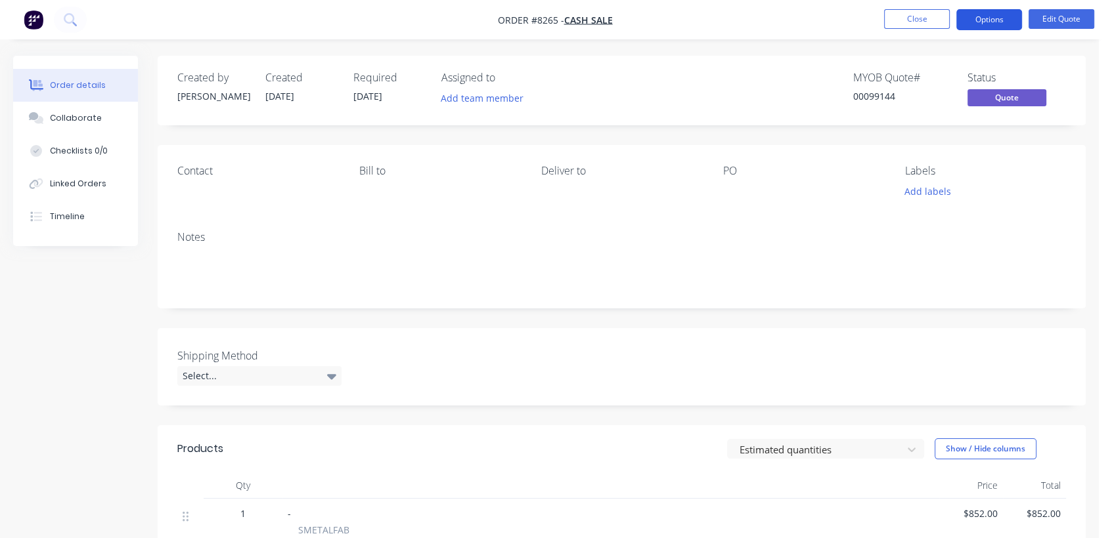
click at [982, 14] on button "Options" at bounding box center [989, 19] width 66 height 21
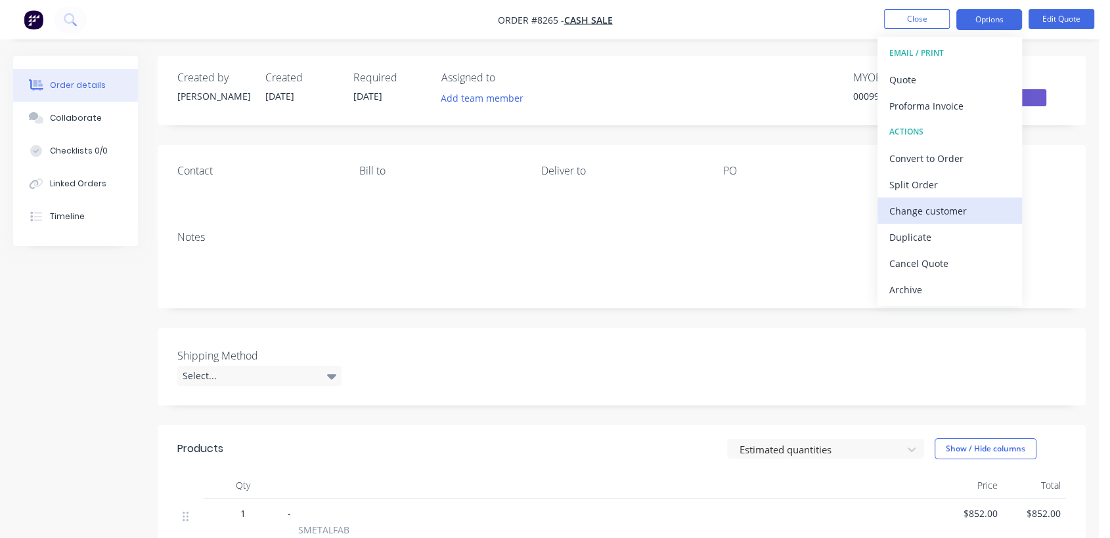
click at [928, 204] on div "Change customer" at bounding box center [949, 211] width 121 height 19
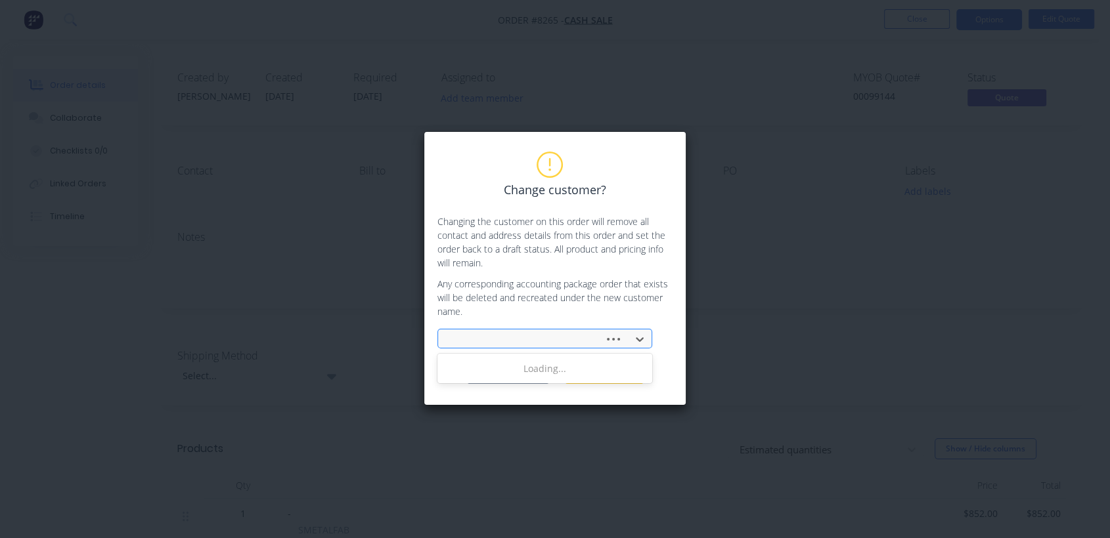
click at [541, 337] on div at bounding box center [522, 340] width 149 height 16
type input "stu"
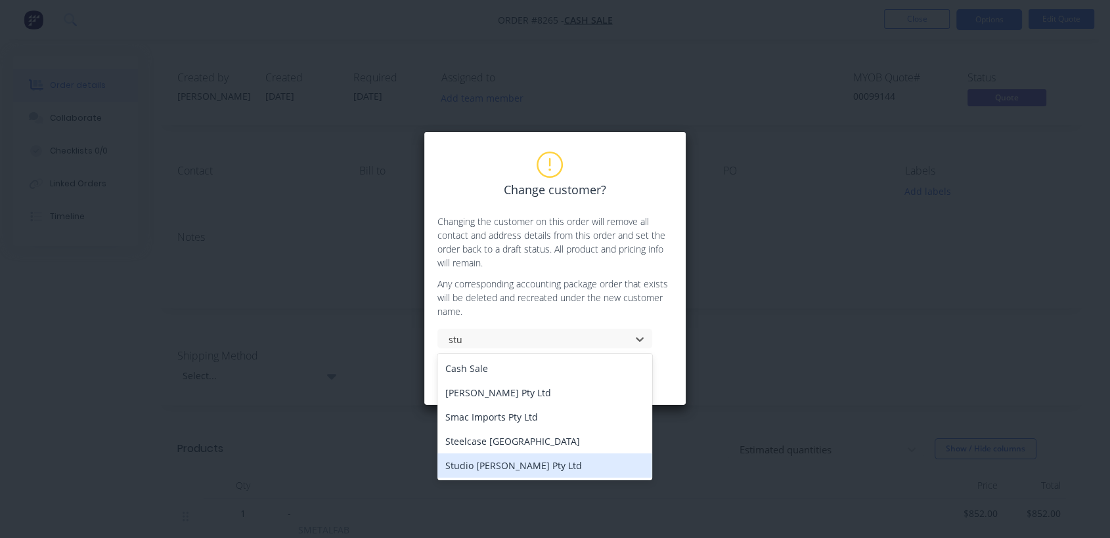
click at [508, 470] on div "Studio [PERSON_NAME] Pty Ltd" at bounding box center [544, 466] width 215 height 24
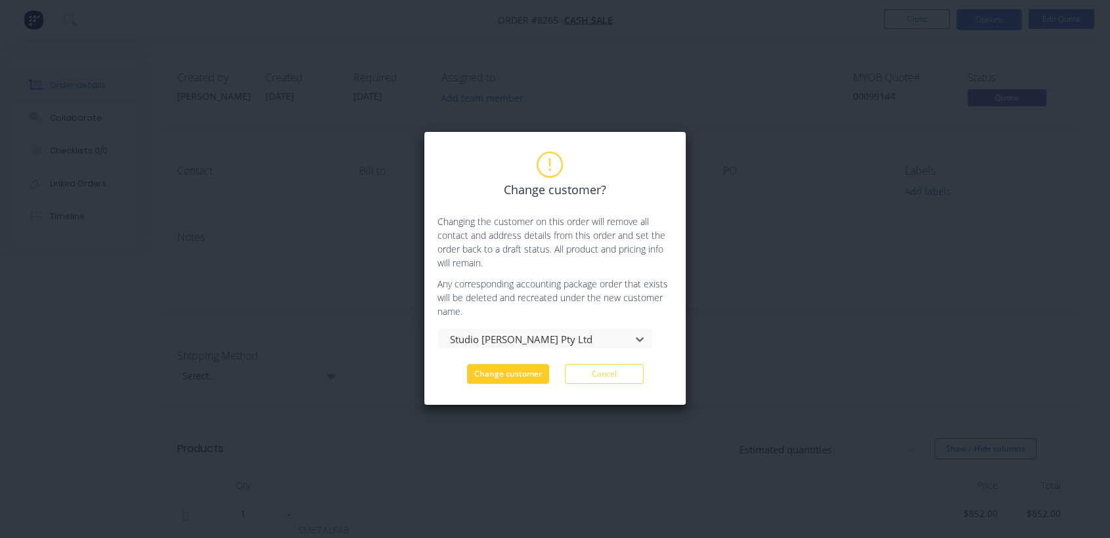
click at [517, 375] on button "Change customer" at bounding box center [508, 374] width 82 height 20
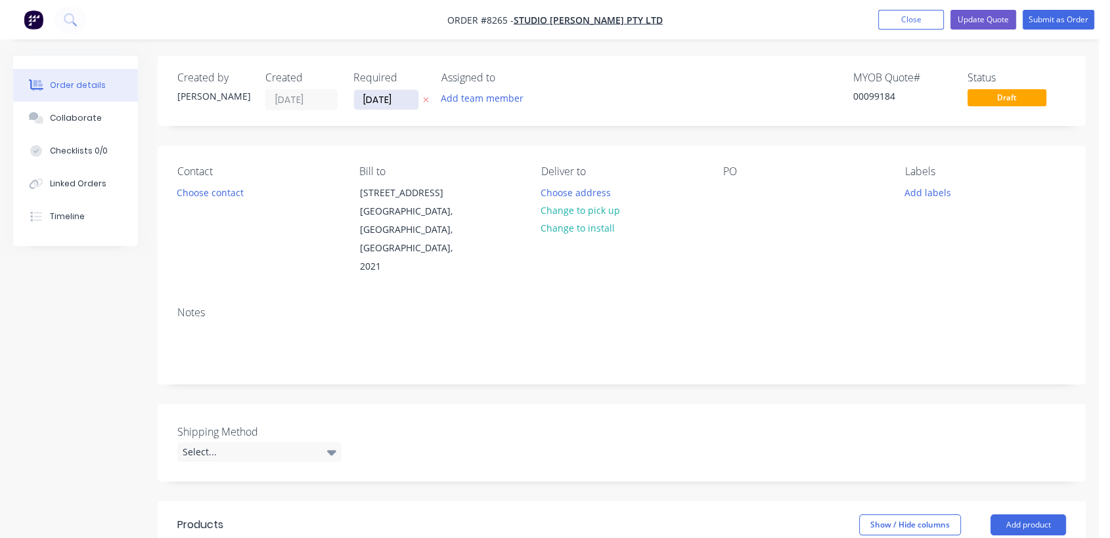
click at [413, 97] on input "25/09/25" at bounding box center [386, 100] width 64 height 20
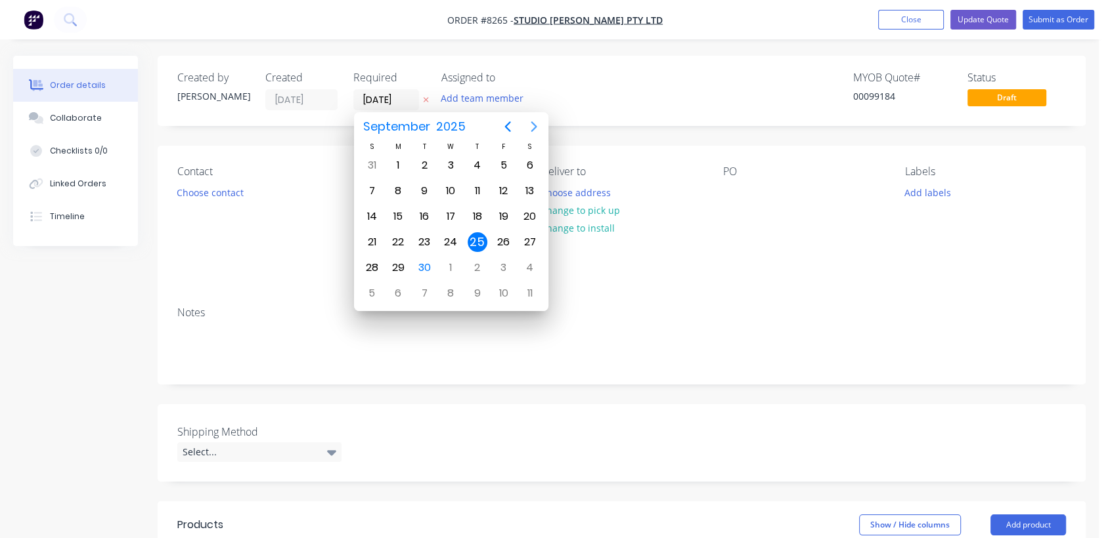
click at [529, 122] on icon "Next page" at bounding box center [534, 127] width 16 height 16
click at [450, 265] on div "31" at bounding box center [451, 268] width 20 height 20
type input "[DATE]"
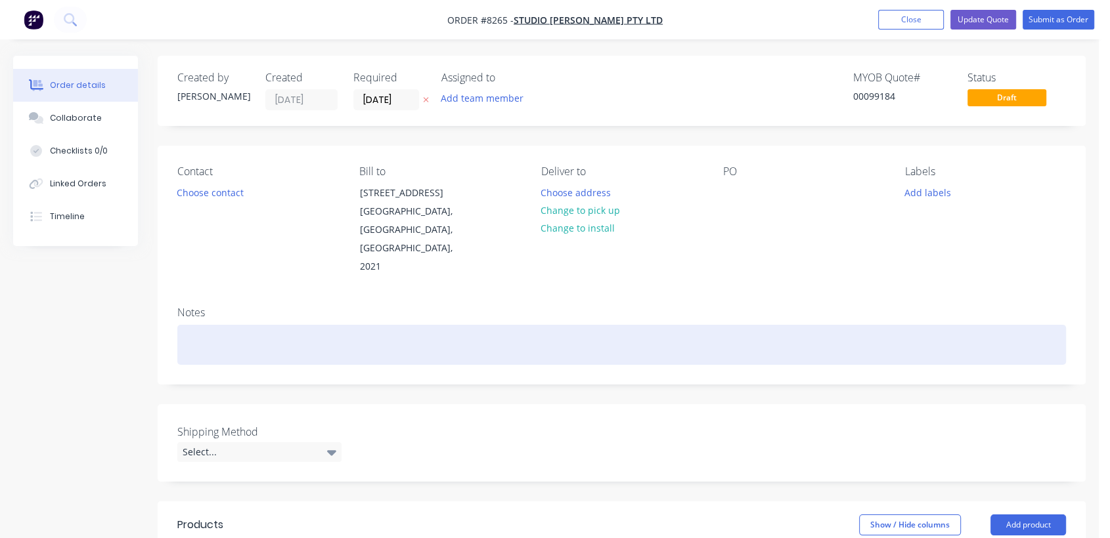
click at [231, 325] on div at bounding box center [621, 345] width 888 height 40
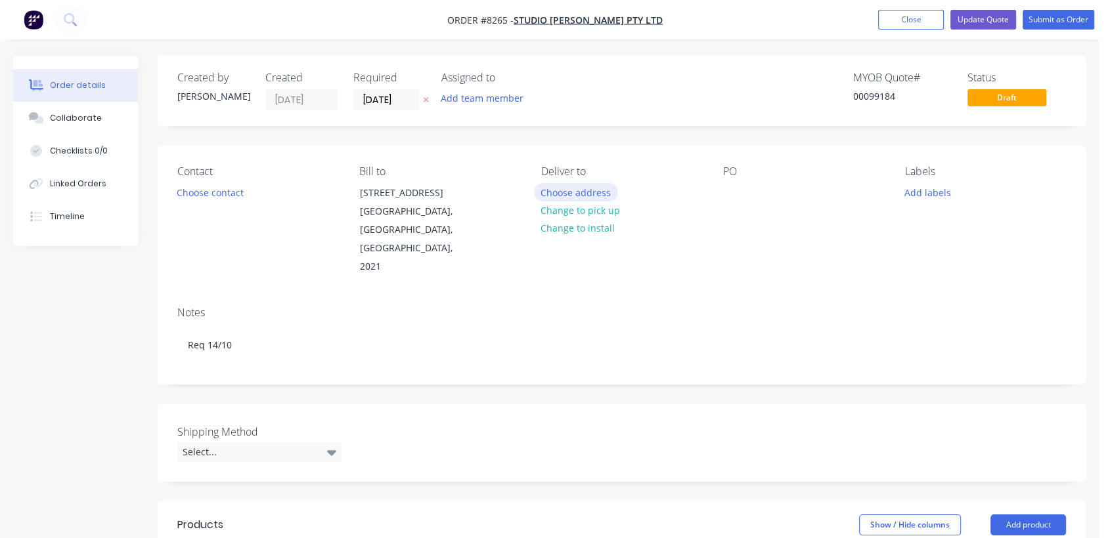
click at [571, 187] on button "Choose address" at bounding box center [576, 192] width 84 height 18
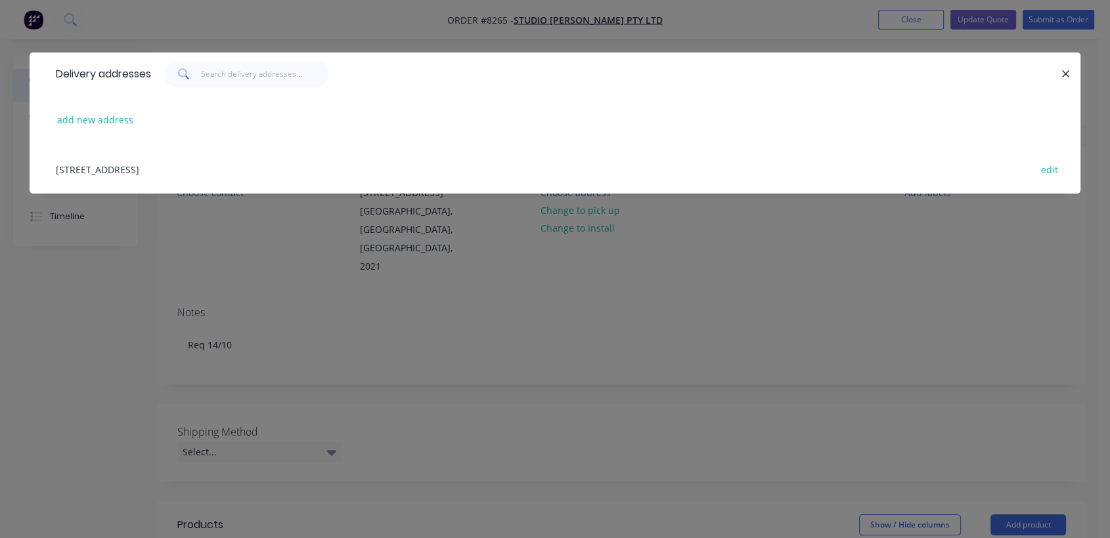
click at [261, 165] on div "33 Hopewell St, Paddington, New South Wales, Australia, 2021 edit" at bounding box center [554, 168] width 1011 height 49
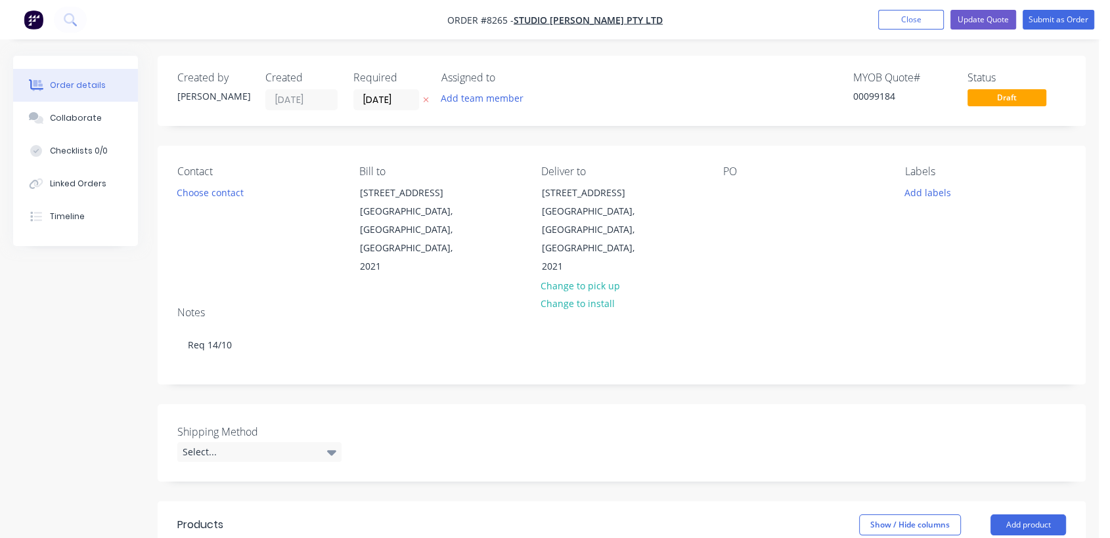
click at [737, 182] on div "PO" at bounding box center [803, 220] width 161 height 111
click at [731, 191] on div at bounding box center [733, 192] width 21 height 19
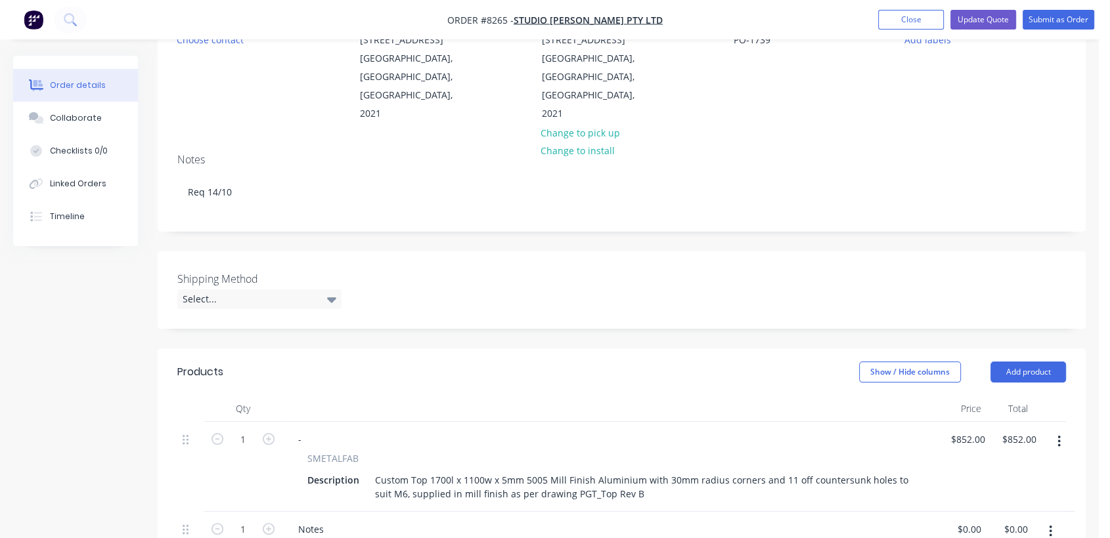
scroll to position [219, 0]
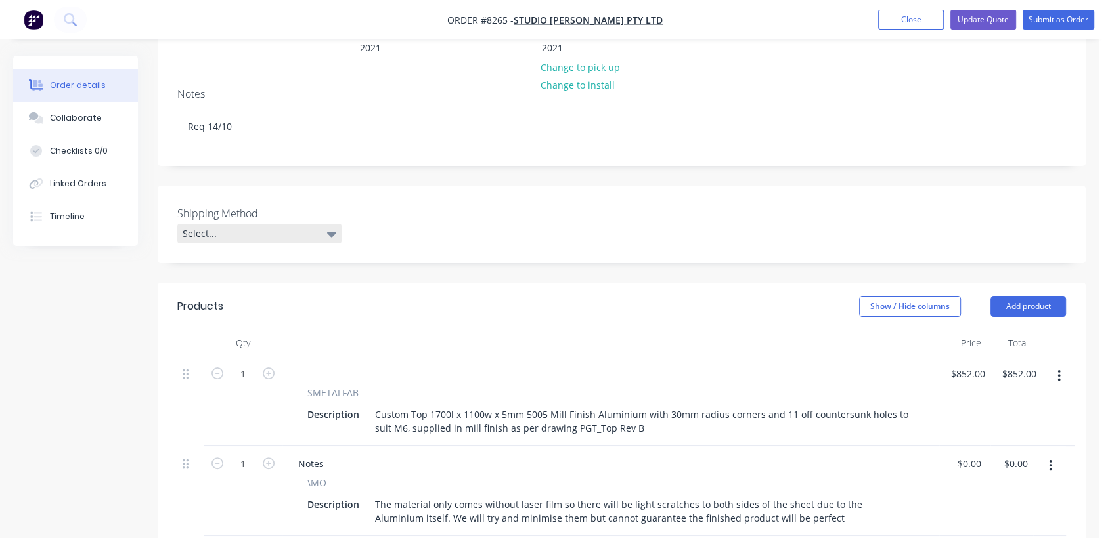
click at [271, 224] on div "Select..." at bounding box center [259, 234] width 164 height 20
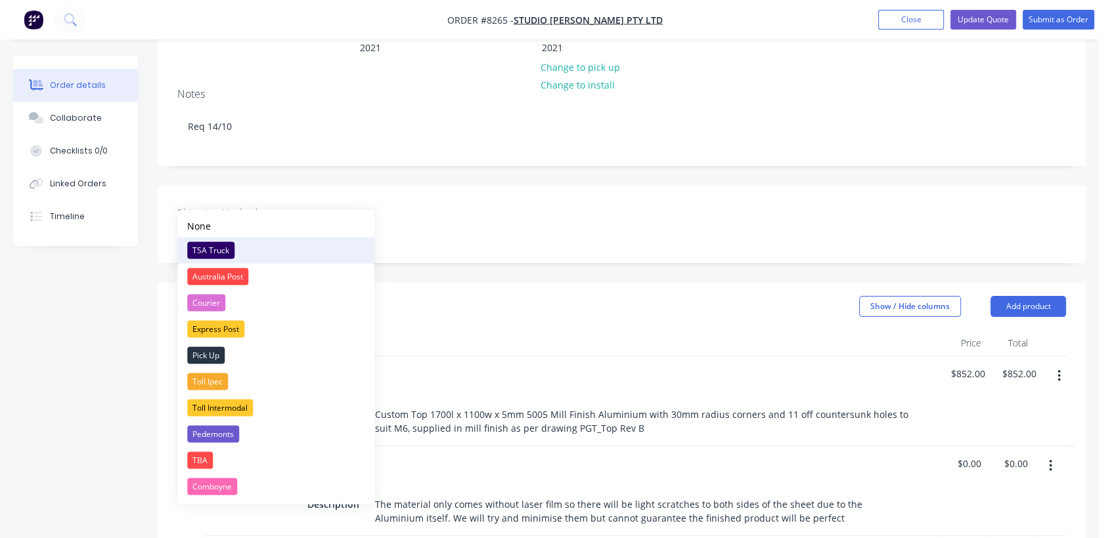
click at [225, 242] on div "TSA Truck" at bounding box center [210, 250] width 47 height 17
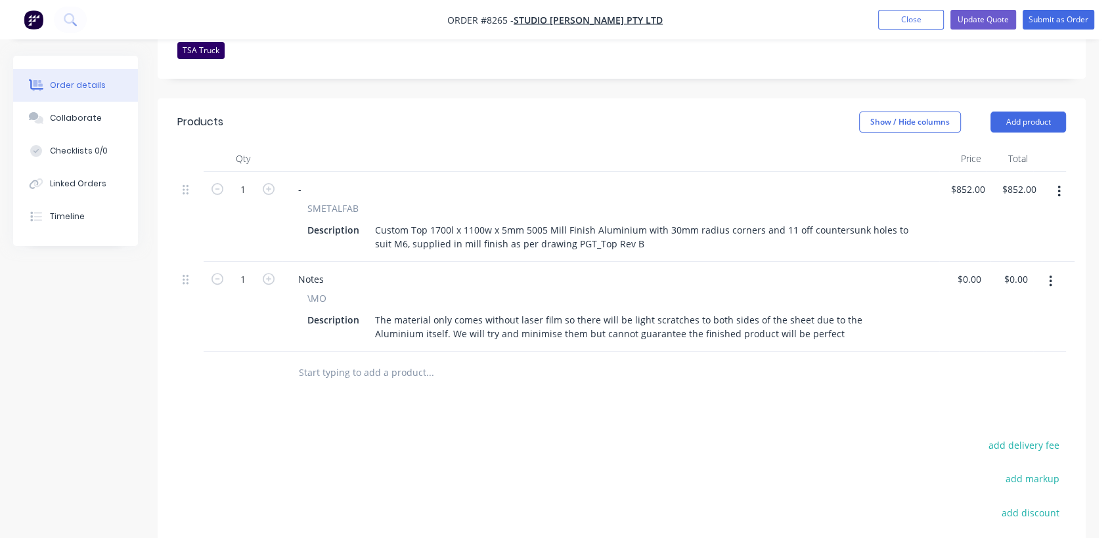
scroll to position [437, 0]
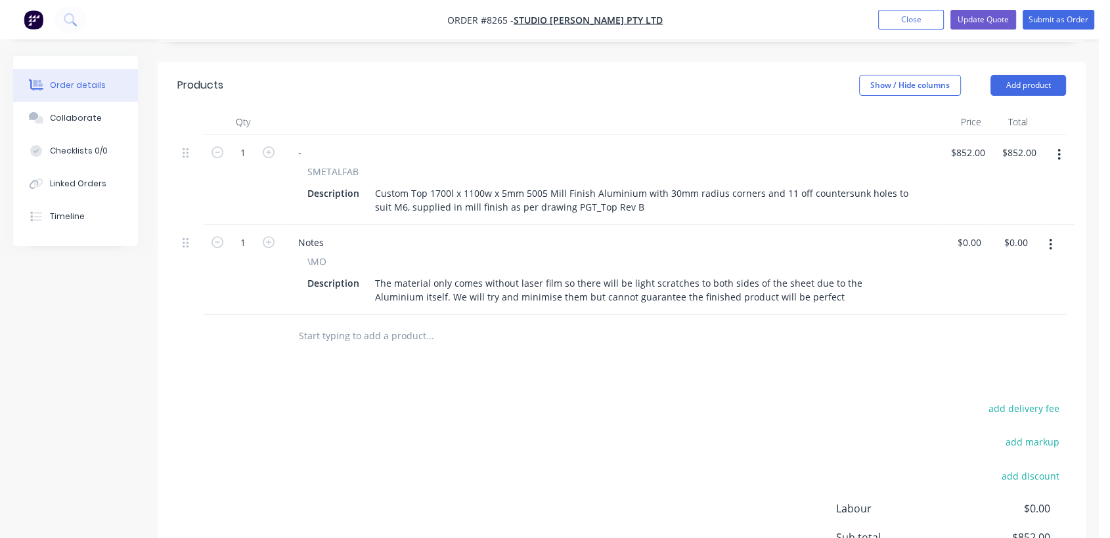
click at [347, 323] on input "text" at bounding box center [429, 336] width 263 height 26
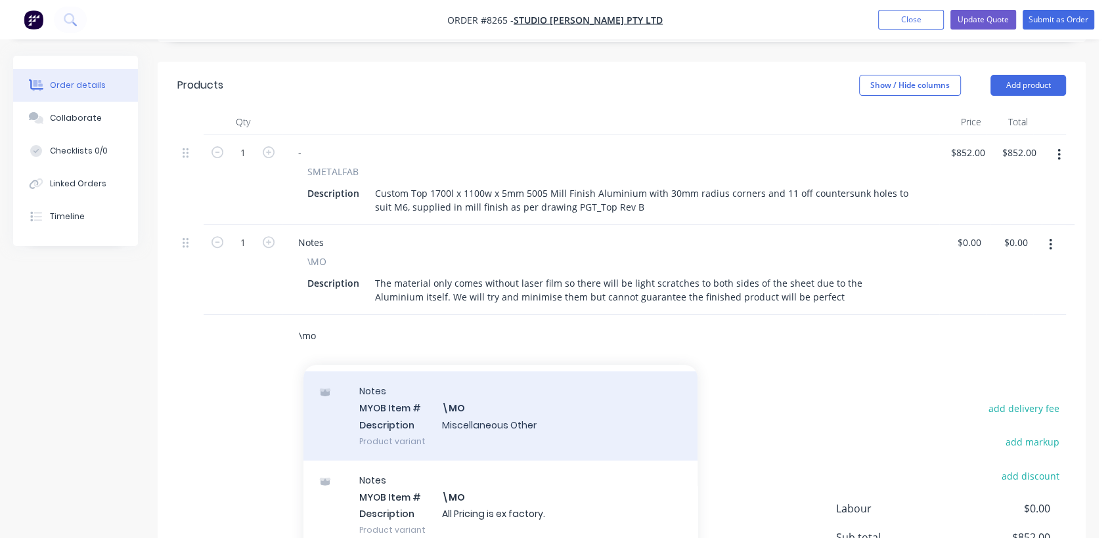
scroll to position [219, 0]
type input "\mo"
click at [509, 381] on div "Notes MYOB Item # \MO Description Miscellaneous Other Product variant" at bounding box center [500, 410] width 394 height 89
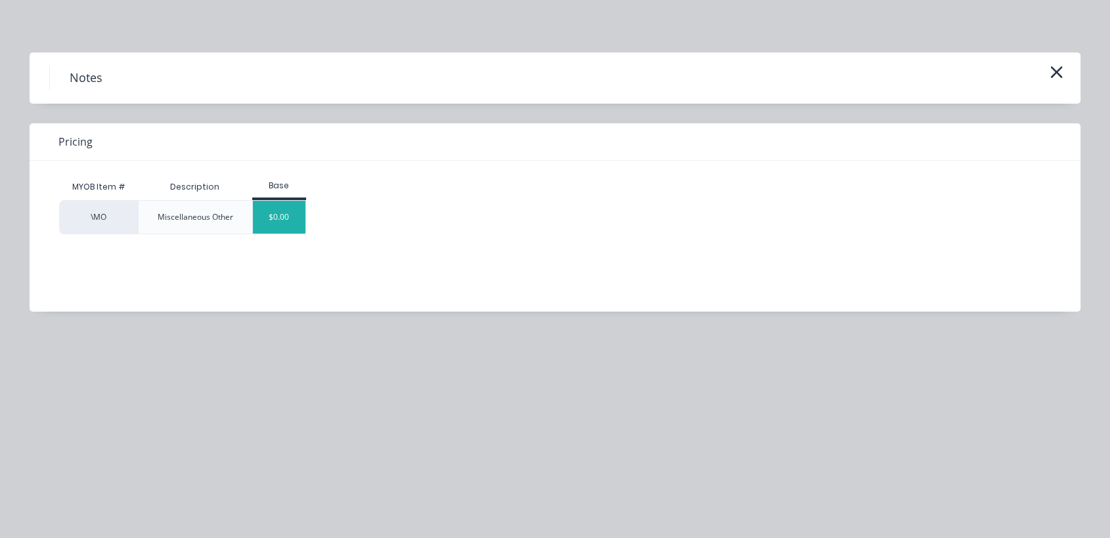
click at [271, 215] on div "$0.00" at bounding box center [279, 217] width 53 height 33
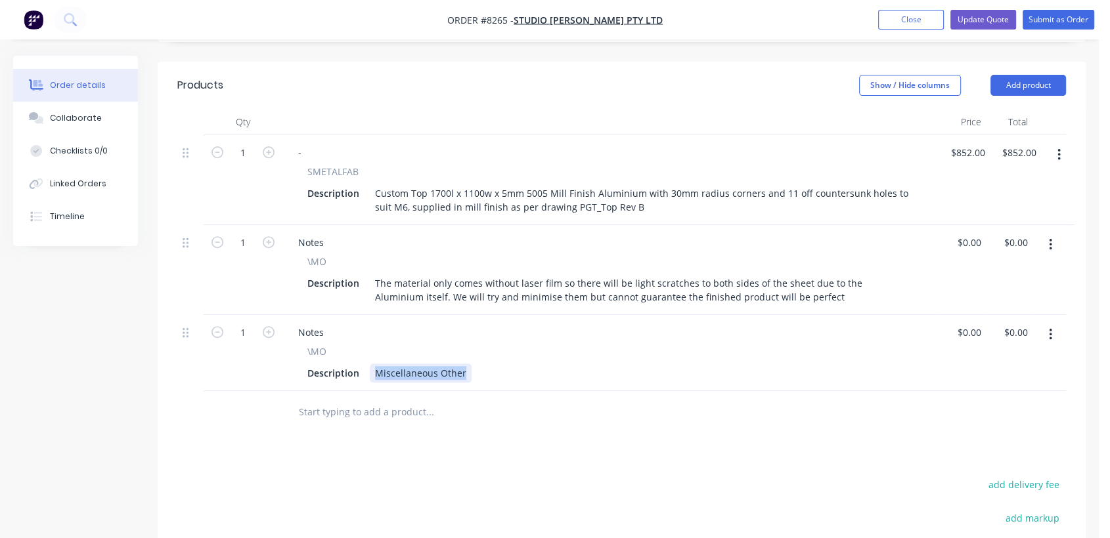
drag, startPoint x: 373, startPoint y: 330, endPoint x: 483, endPoint y: 341, distance: 110.2
click at [486, 364] on div "Description Miscellaneous Other" at bounding box center [608, 373] width 612 height 19
type input "$0.00"
click at [91, 127] on button "Collaborate" at bounding box center [75, 118] width 125 height 33
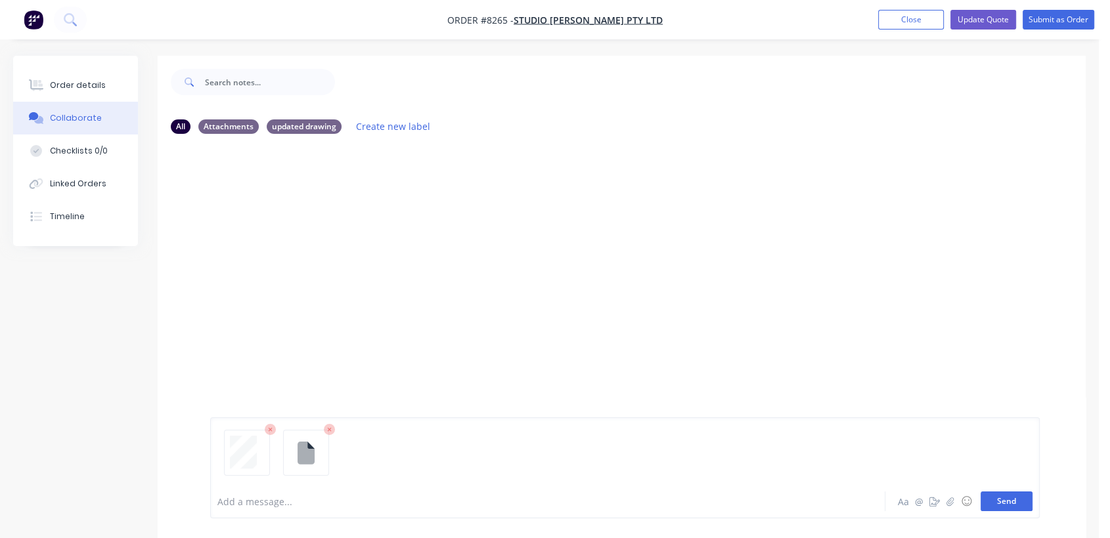
click at [1013, 500] on button "Send" at bounding box center [1006, 502] width 52 height 20
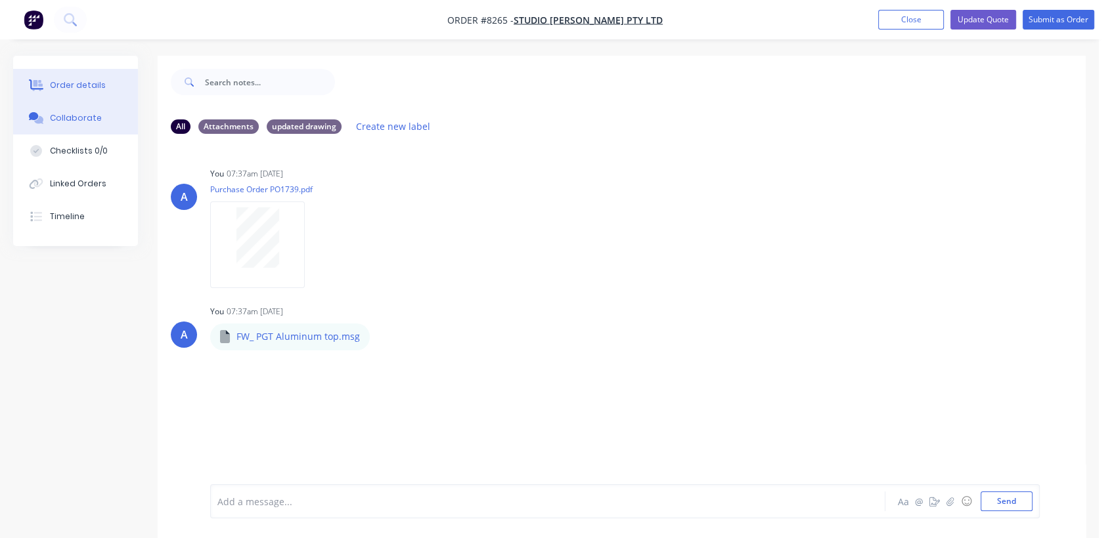
click at [74, 85] on div "Order details" at bounding box center [78, 85] width 56 height 12
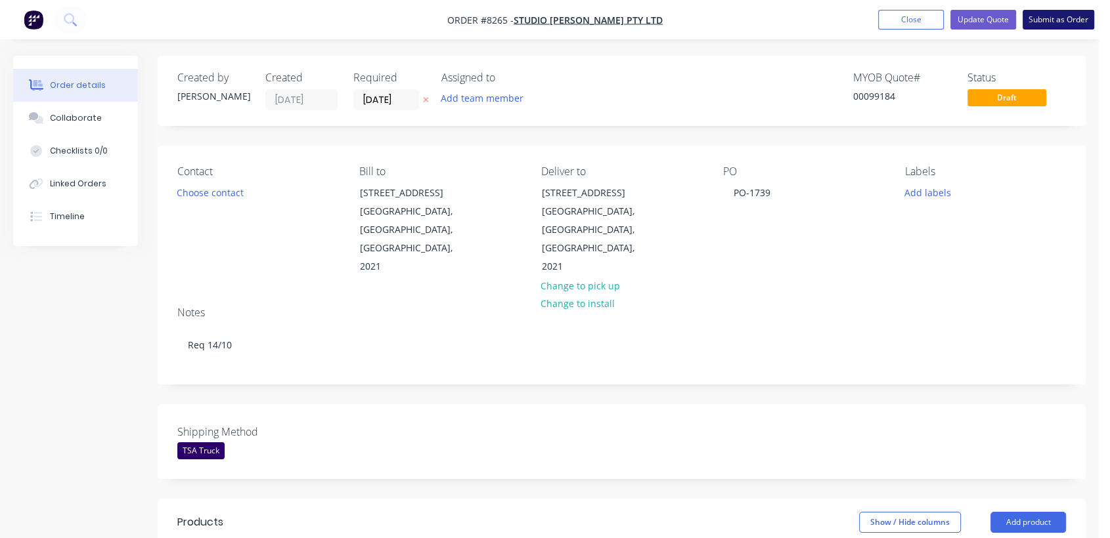
click at [1065, 16] on button "Submit as Order" at bounding box center [1058, 20] width 72 height 20
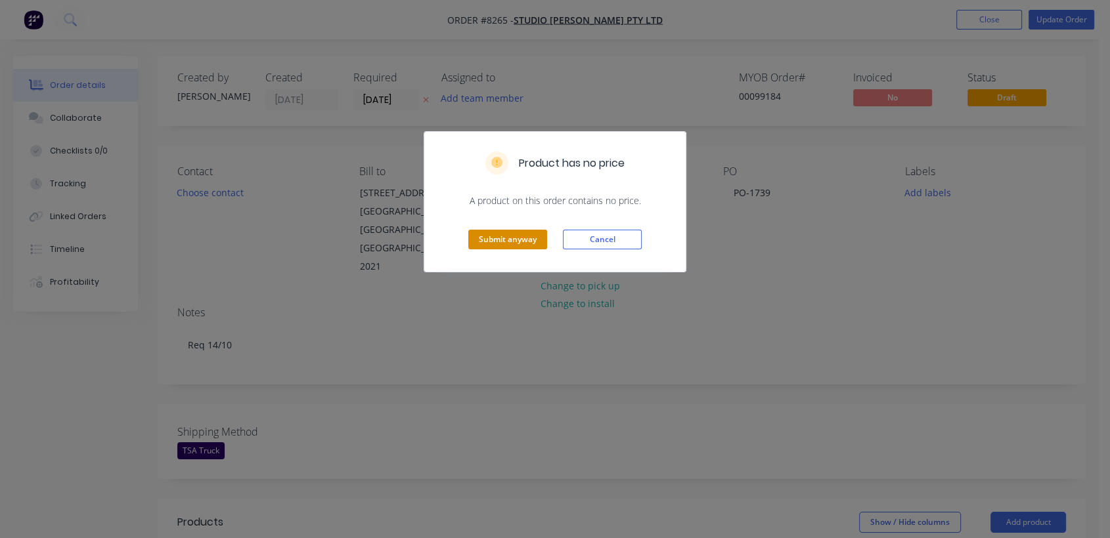
click at [504, 241] on button "Submit anyway" at bounding box center [507, 240] width 79 height 20
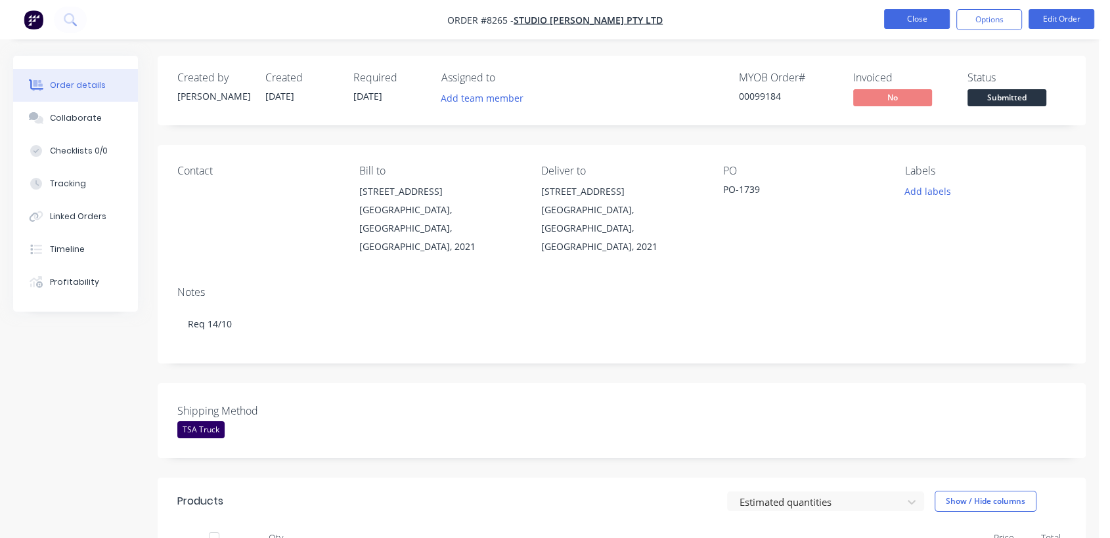
click at [928, 17] on button "Close" at bounding box center [917, 19] width 66 height 20
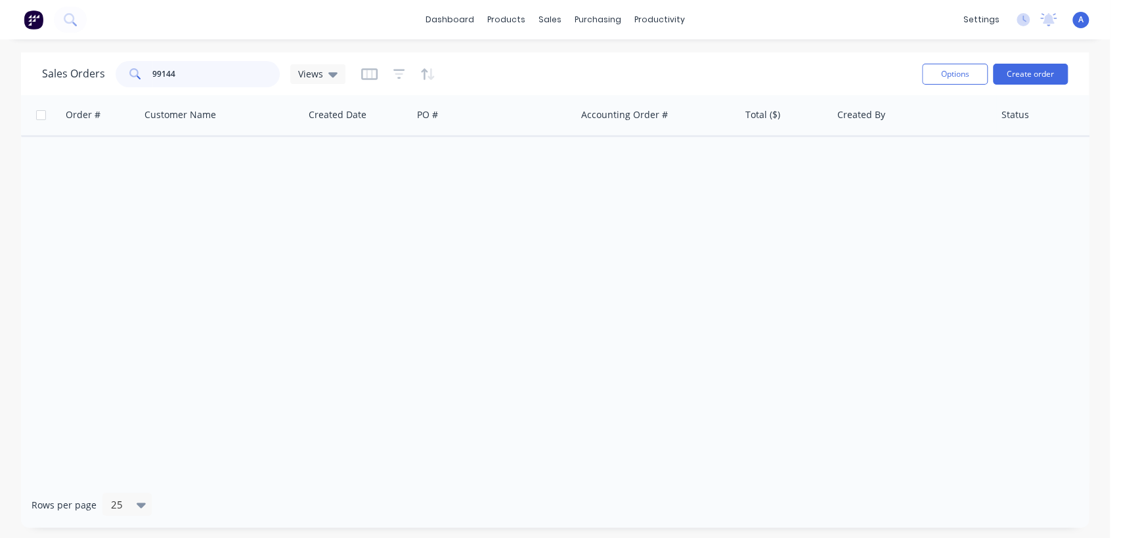
drag, startPoint x: 184, startPoint y: 72, endPoint x: 135, endPoint y: 76, distance: 48.7
click at [135, 76] on div "99144" at bounding box center [198, 74] width 164 height 26
type input "92009"
click at [402, 74] on div at bounding box center [398, 74] width 74 height 21
click at [399, 76] on icon "button" at bounding box center [399, 74] width 12 height 13
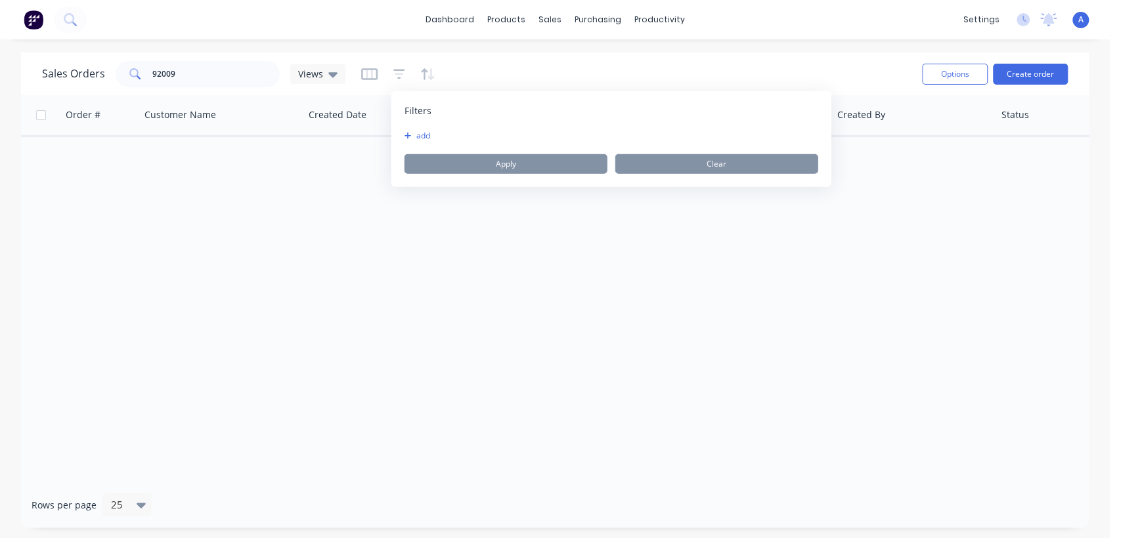
click at [409, 132] on icon "button" at bounding box center [407, 136] width 7 height 8
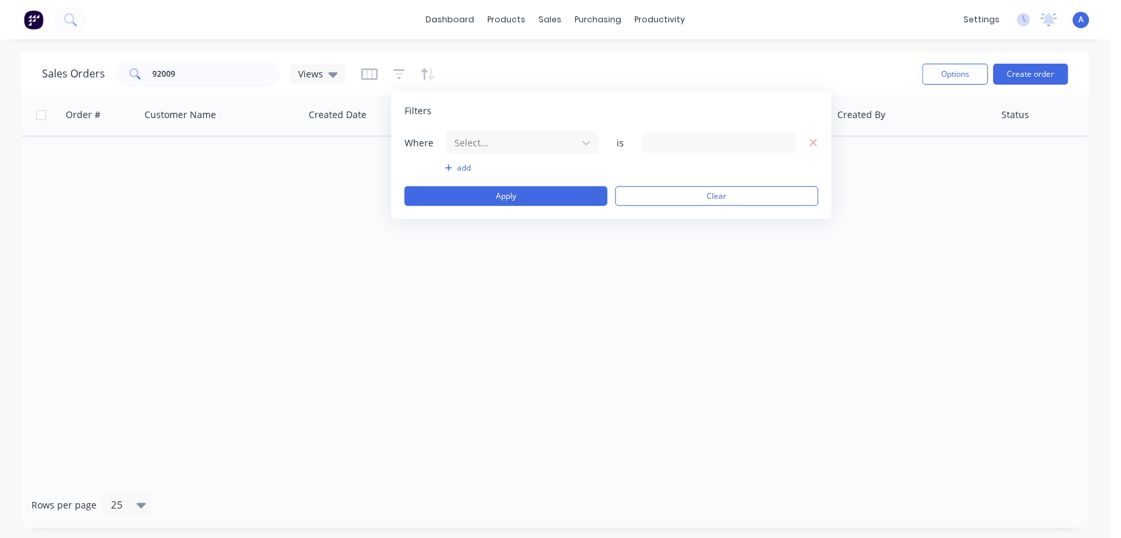
click at [536, 121] on div "Filters Where Select... is add Apply Clear" at bounding box center [611, 155] width 440 height 128
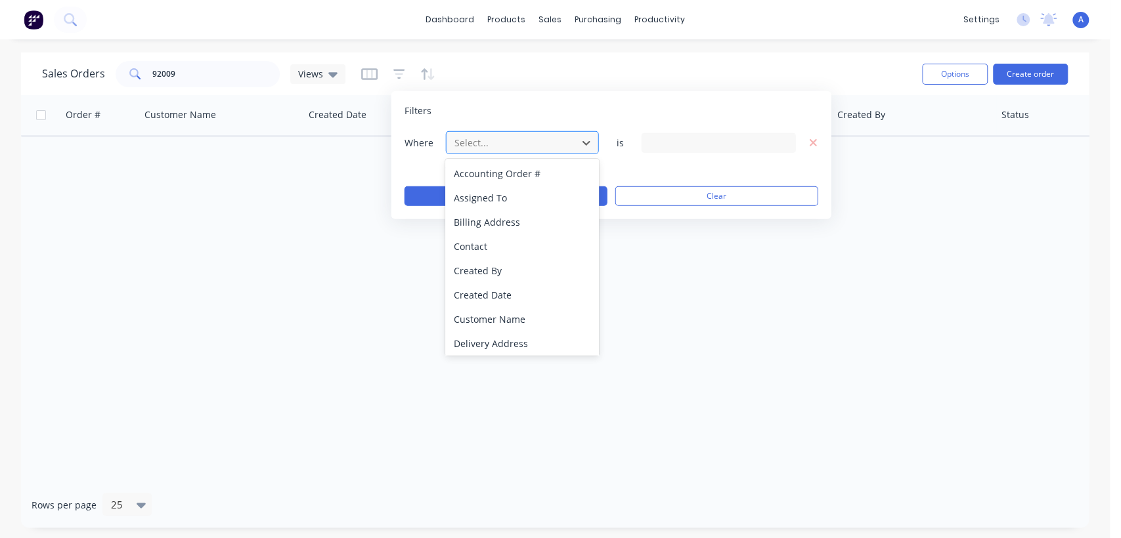
click at [535, 139] on div at bounding box center [512, 143] width 118 height 16
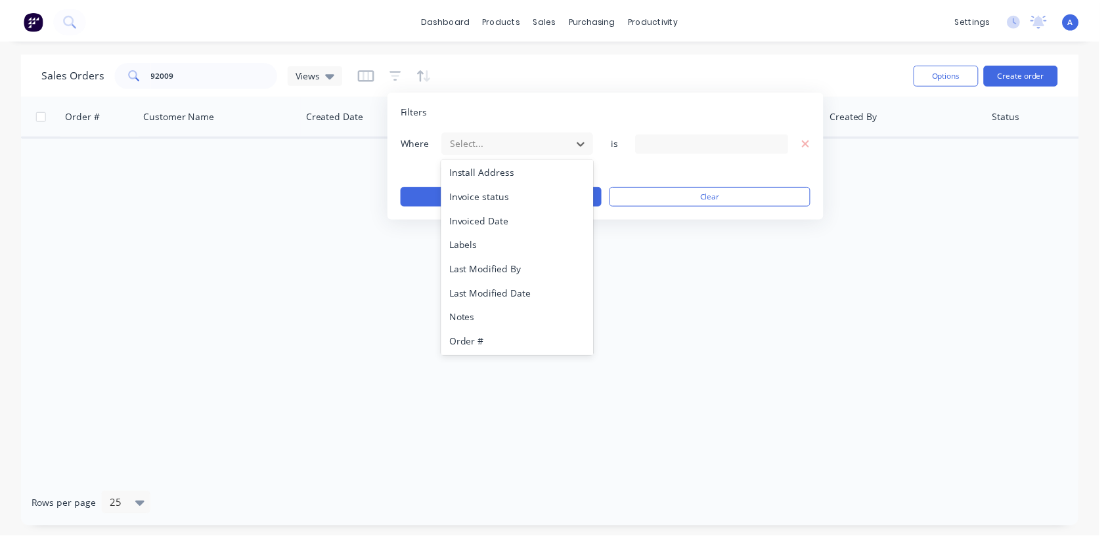
scroll to position [342, 0]
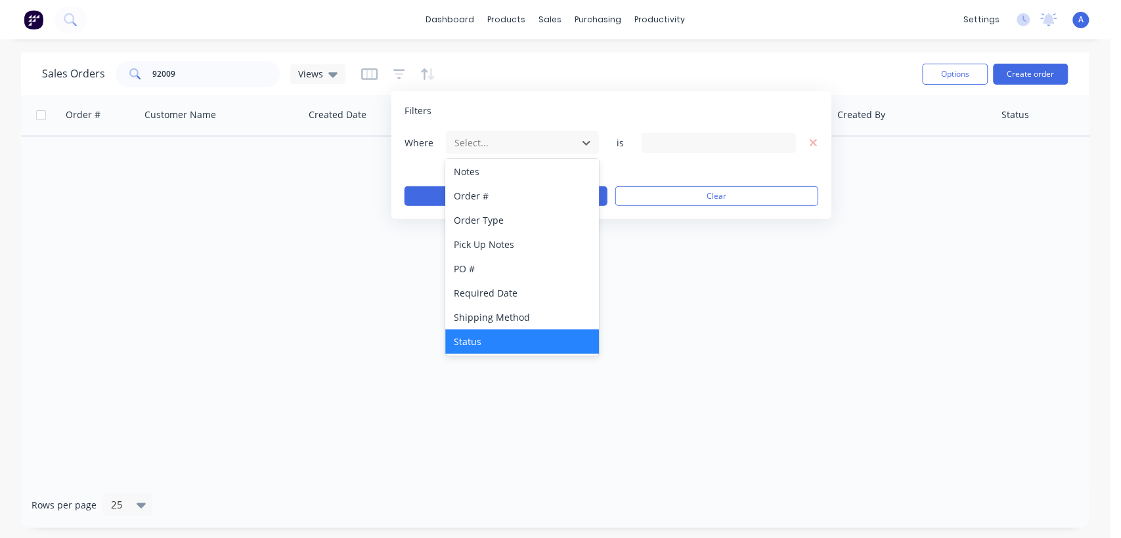
click at [520, 339] on div "Status" at bounding box center [521, 342] width 153 height 24
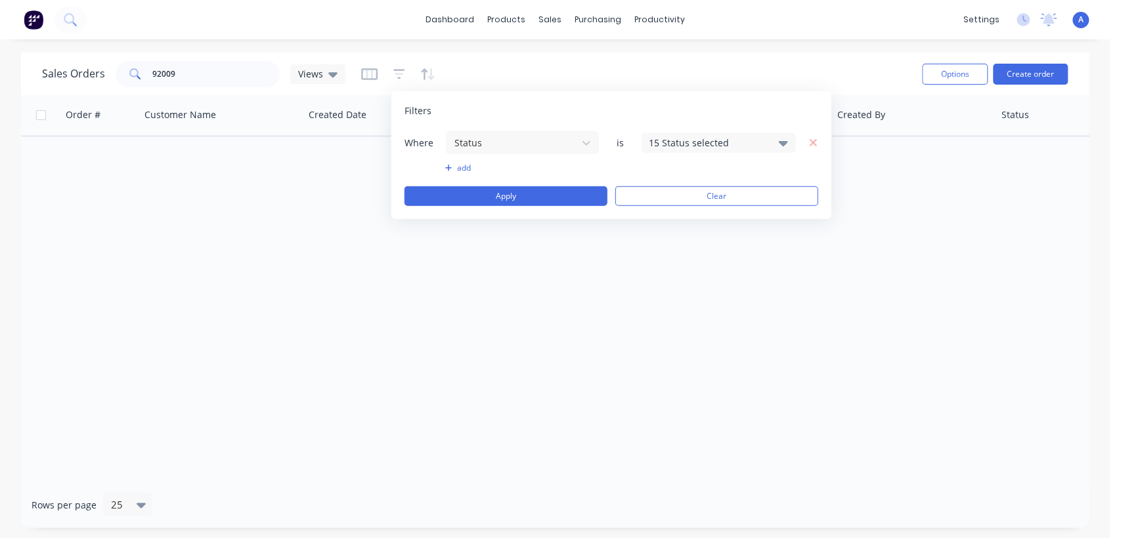
click at [699, 142] on div "15 Status selected" at bounding box center [708, 143] width 119 height 14
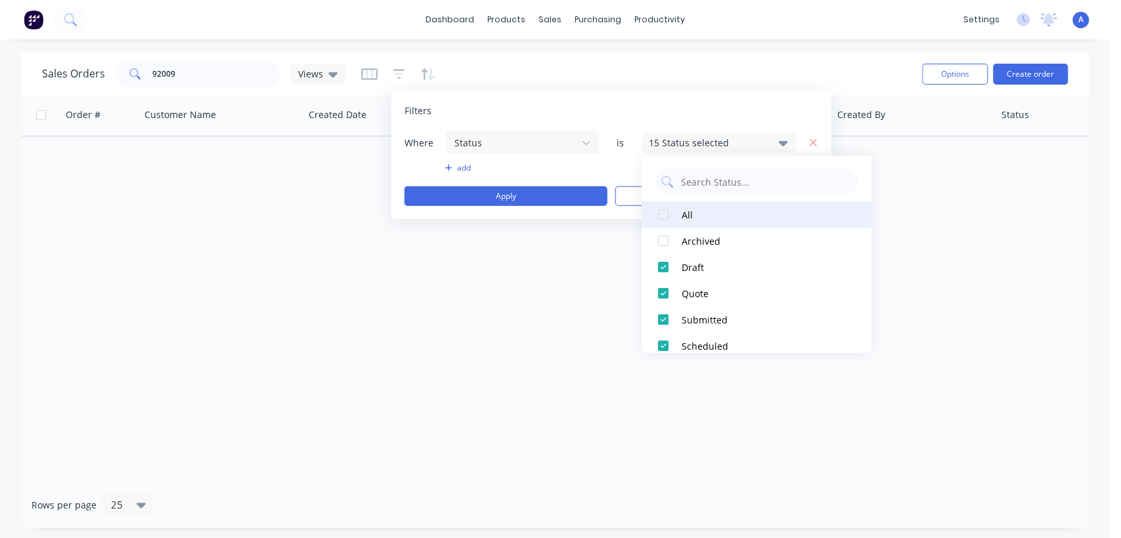
click at [662, 215] on div at bounding box center [663, 215] width 26 height 26
click at [583, 301] on div "Order # Customer Name Created Date PO # Accounting Order # Total ($) Created By…" at bounding box center [555, 288] width 1068 height 387
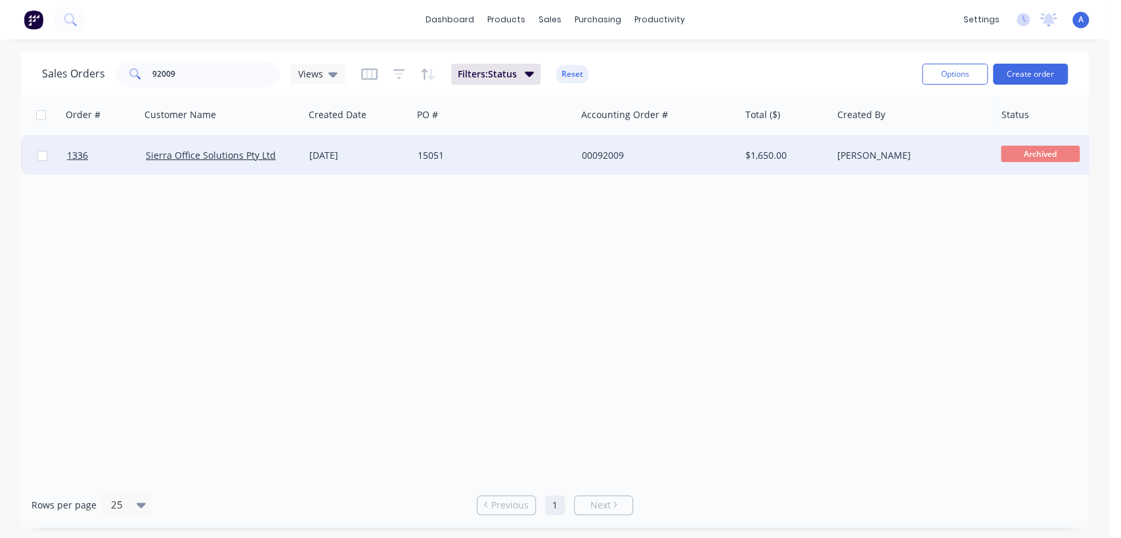
click at [382, 150] on div "24 Apr 2024" at bounding box center [358, 155] width 98 height 13
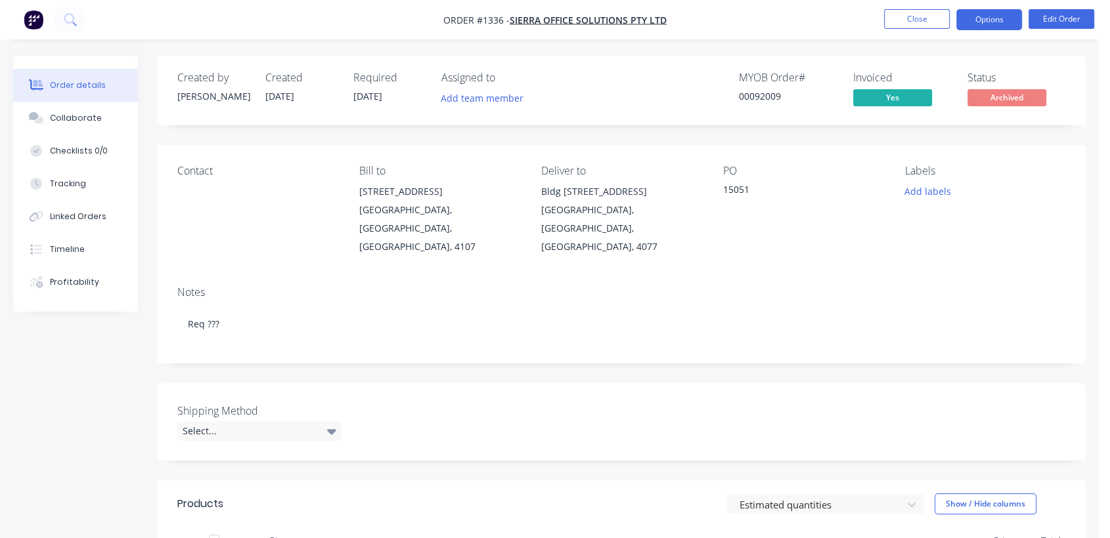
click at [977, 13] on button "Options" at bounding box center [989, 19] width 66 height 21
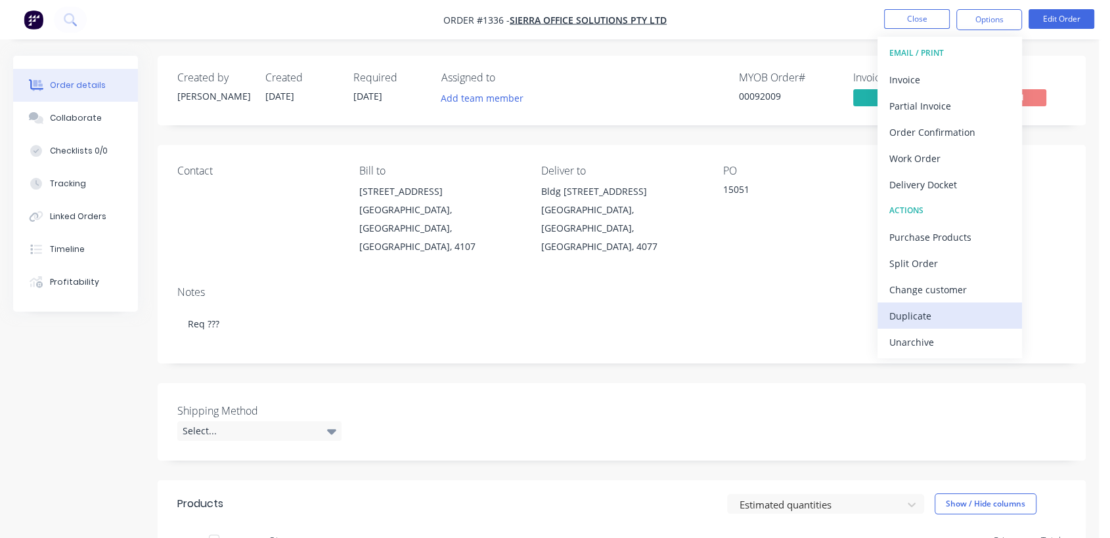
click at [923, 308] on div "Duplicate" at bounding box center [949, 316] width 121 height 19
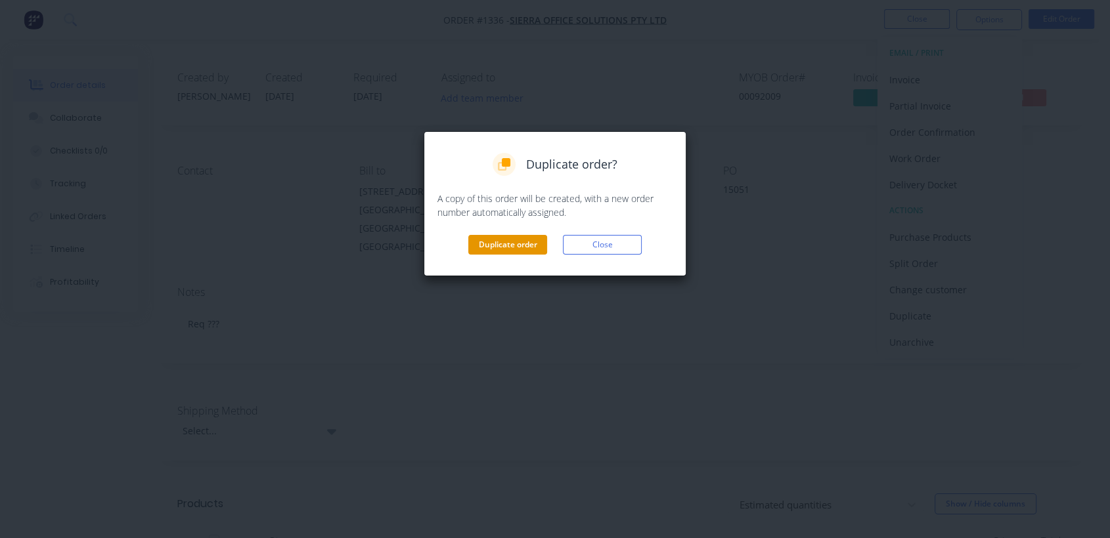
click at [525, 242] on button "Duplicate order" at bounding box center [507, 245] width 79 height 20
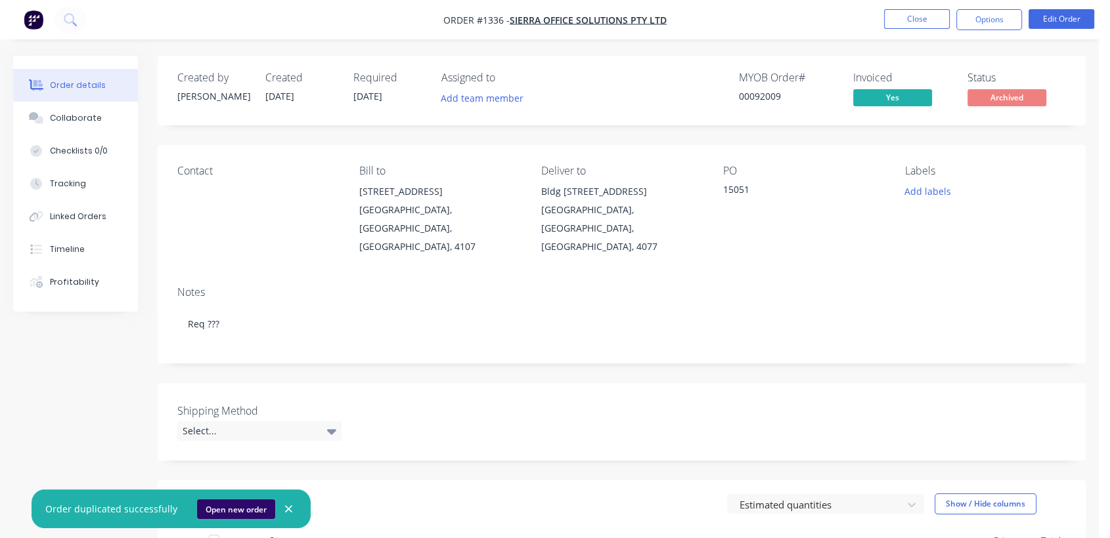
click at [233, 508] on button "Open new order" at bounding box center [236, 510] width 78 height 20
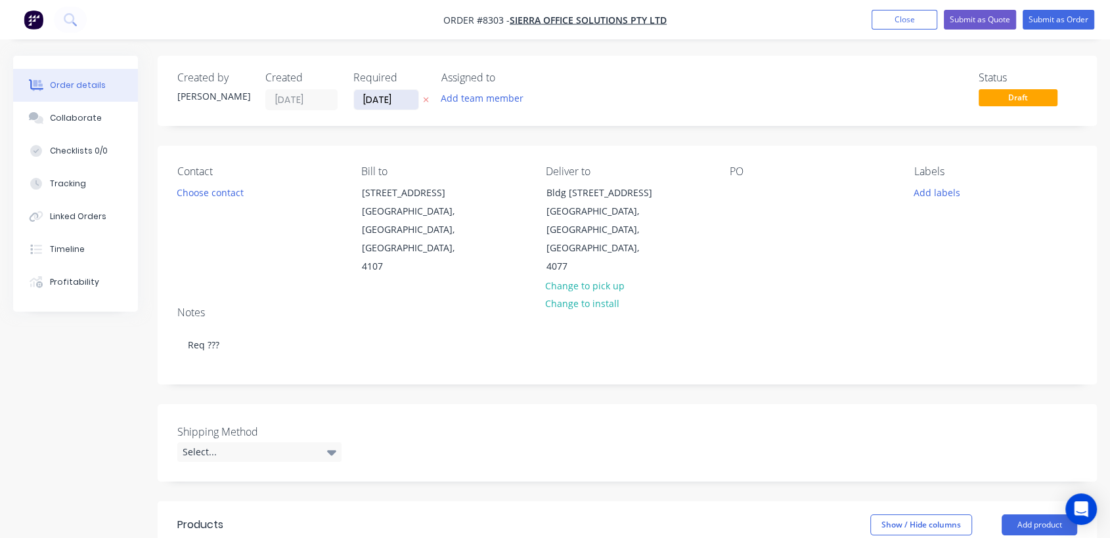
click at [414, 96] on input "[DATE]" at bounding box center [386, 100] width 64 height 20
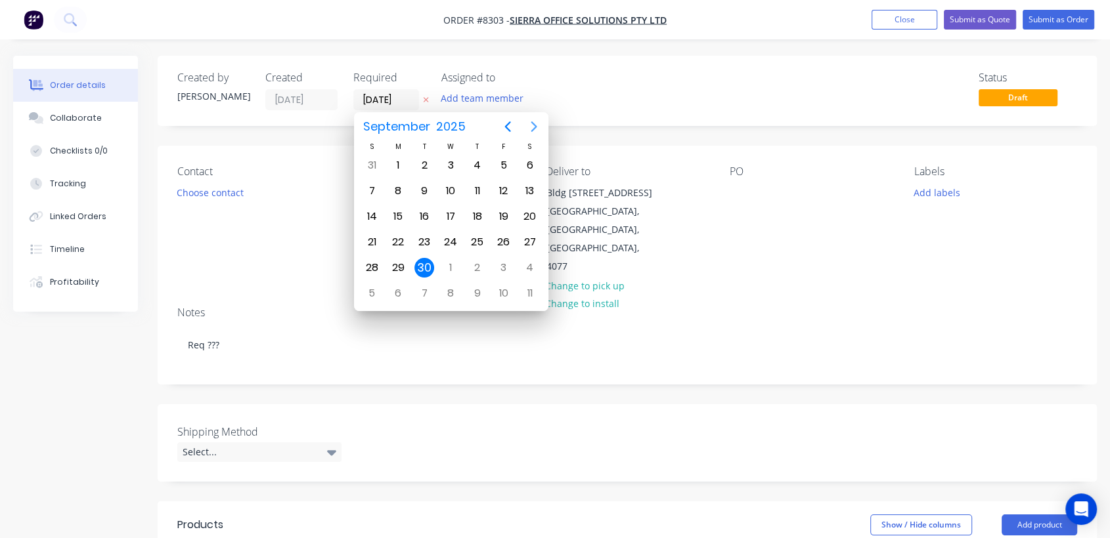
click at [532, 123] on icon "Next page" at bounding box center [534, 126] width 6 height 11
click at [450, 263] on div "31" at bounding box center [451, 268] width 20 height 20
type input "[DATE]"
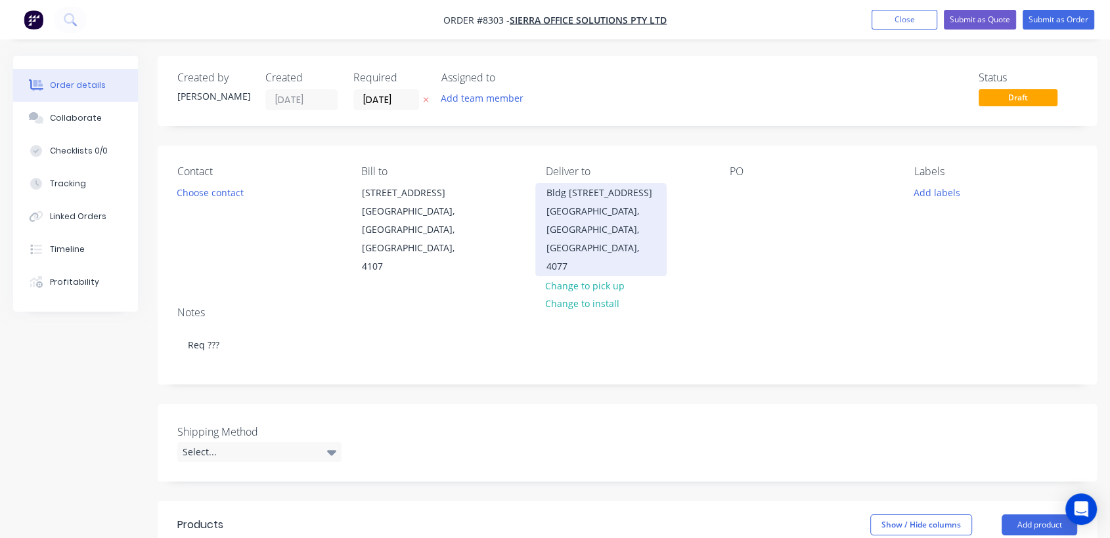
click at [569, 203] on div "Richlands, Queensland, Australia, 4077" at bounding box center [600, 239] width 109 height 74
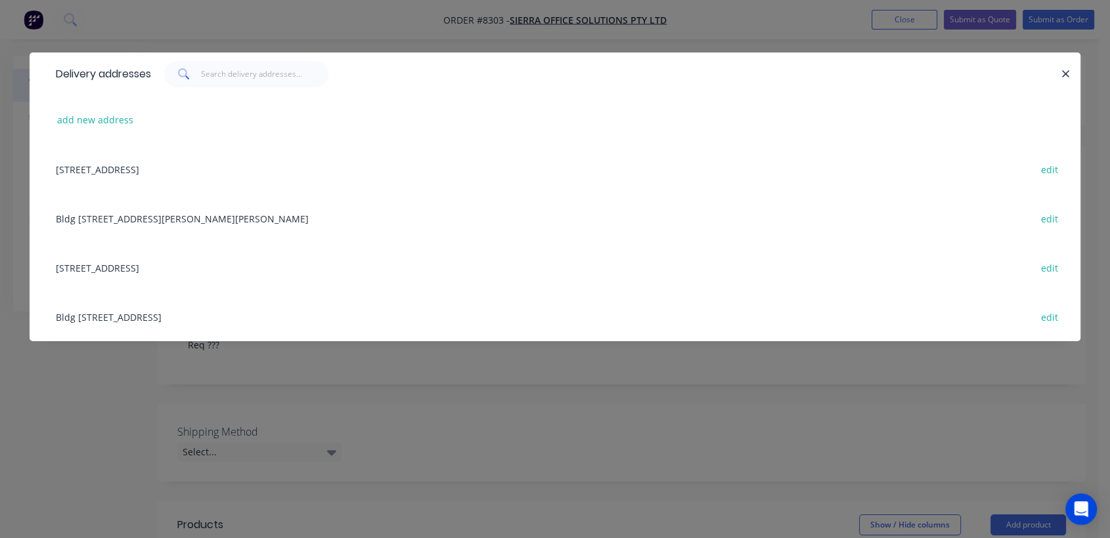
click at [154, 214] on div "Bldg 2B, 268 Evans Rd, Salisbury, Queensland, Australia, 4107 edit" at bounding box center [554, 218] width 1011 height 49
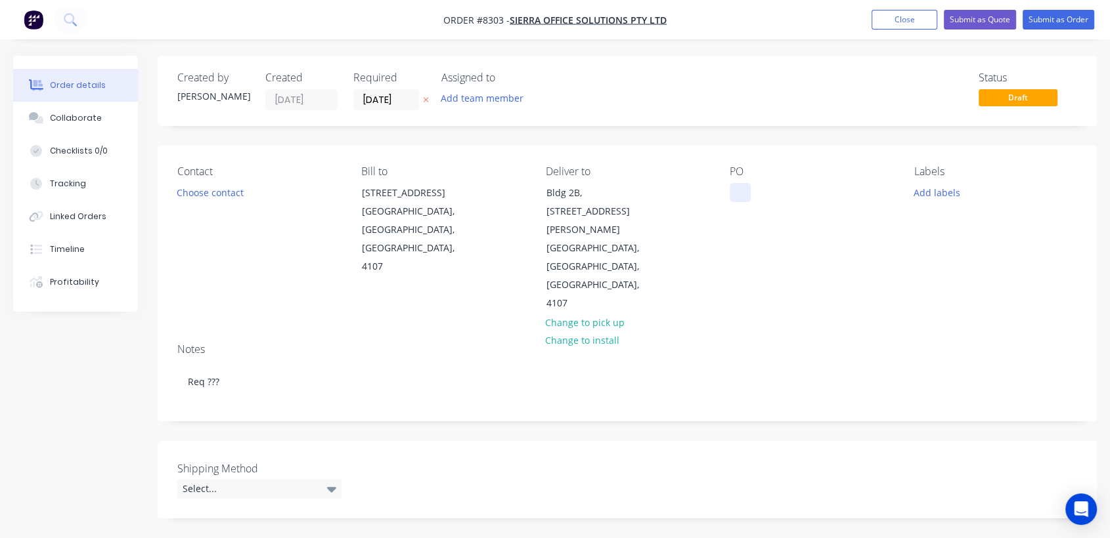
click at [737, 194] on div at bounding box center [739, 192] width 21 height 19
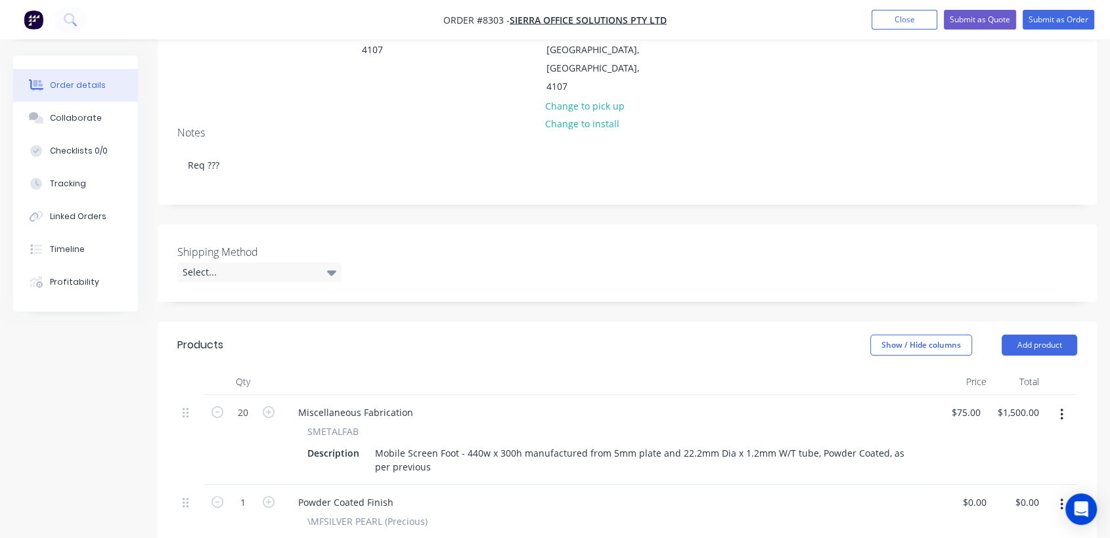
scroll to position [219, 0]
click at [245, 261] on div "Select..." at bounding box center [259, 271] width 164 height 20
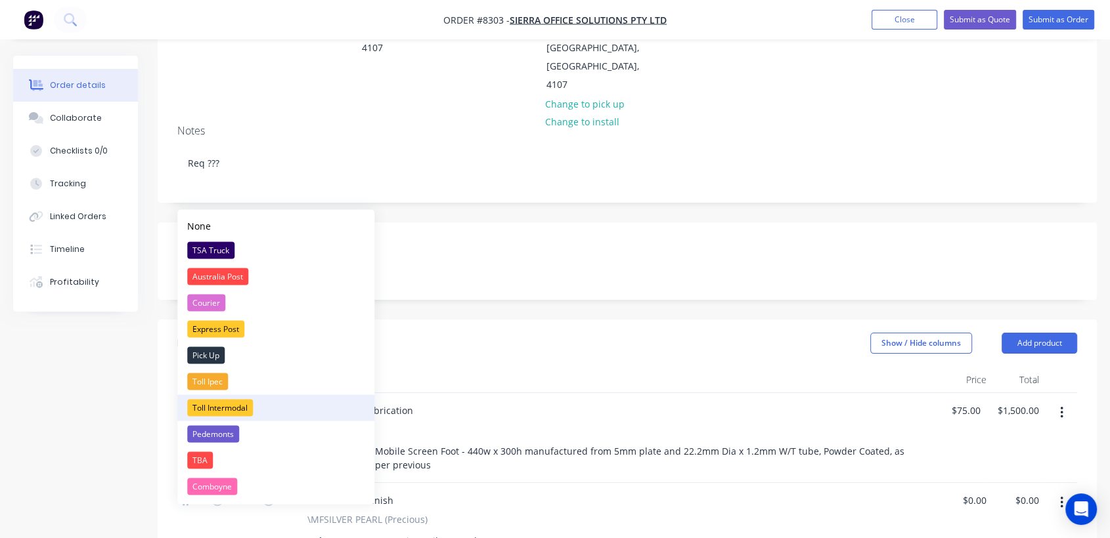
click at [225, 406] on div "Toll Intermodal" at bounding box center [220, 407] width 66 height 17
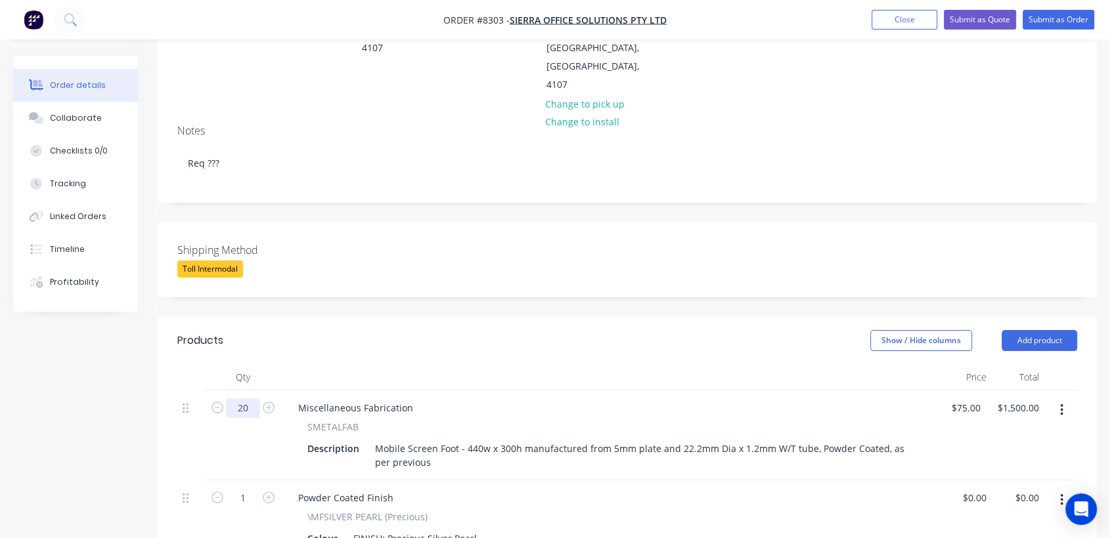
click at [249, 399] on input "20" at bounding box center [243, 409] width 34 height 20
type input "30"
type input "$2,250.00"
click at [1058, 488] on button "button" at bounding box center [1061, 500] width 31 height 24
click at [992, 525] on div "Edit" at bounding box center [1014, 534] width 101 height 19
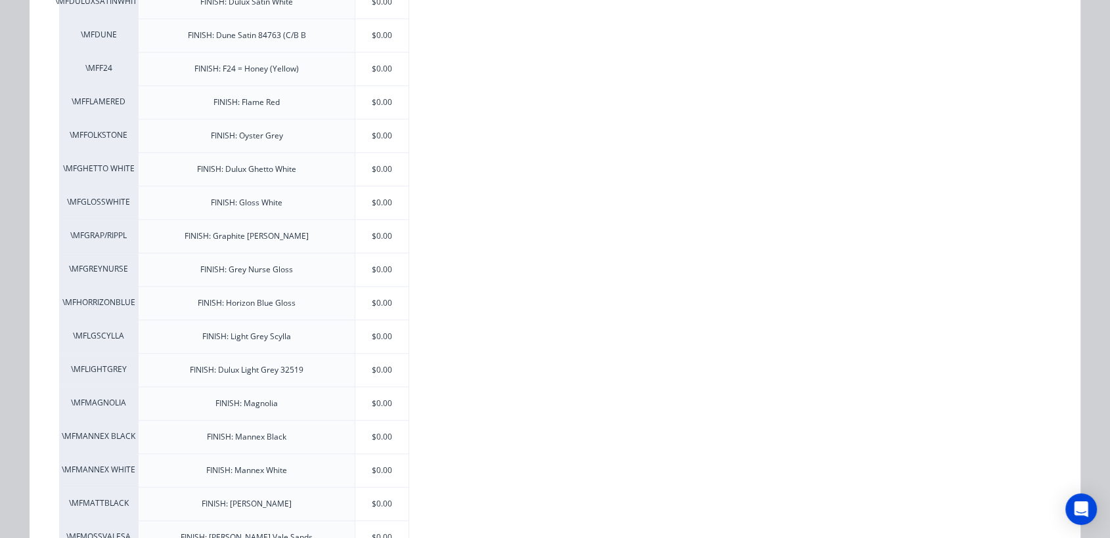
scroll to position [1021, 0]
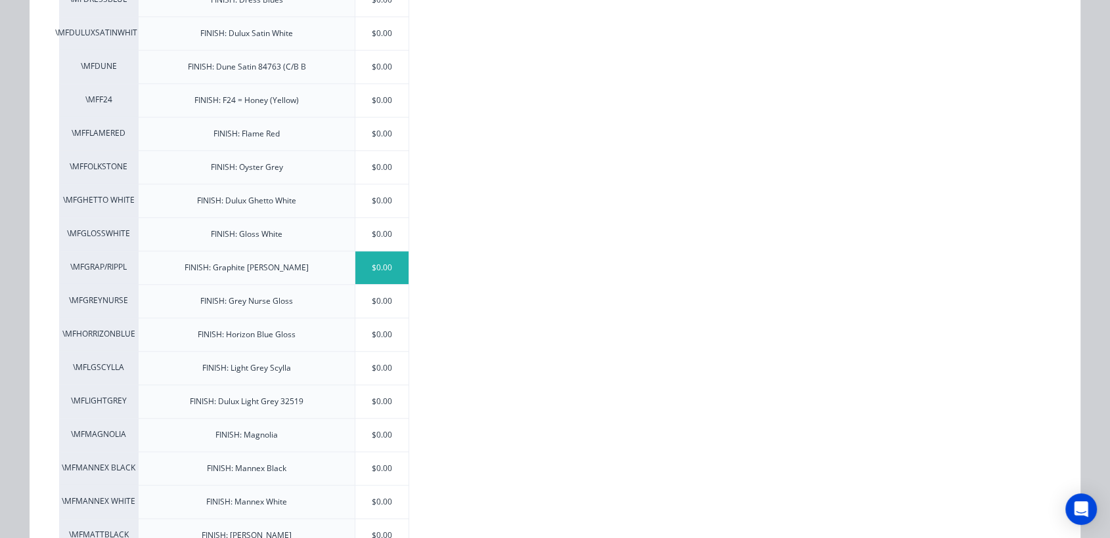
click at [385, 259] on div "$0.00" at bounding box center [381, 267] width 53 height 33
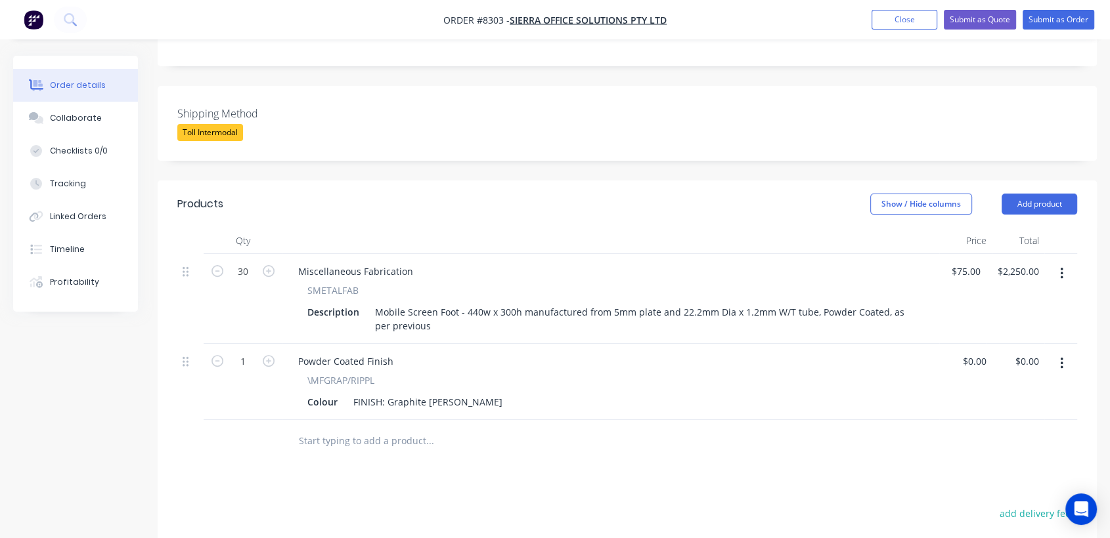
scroll to position [364, 0]
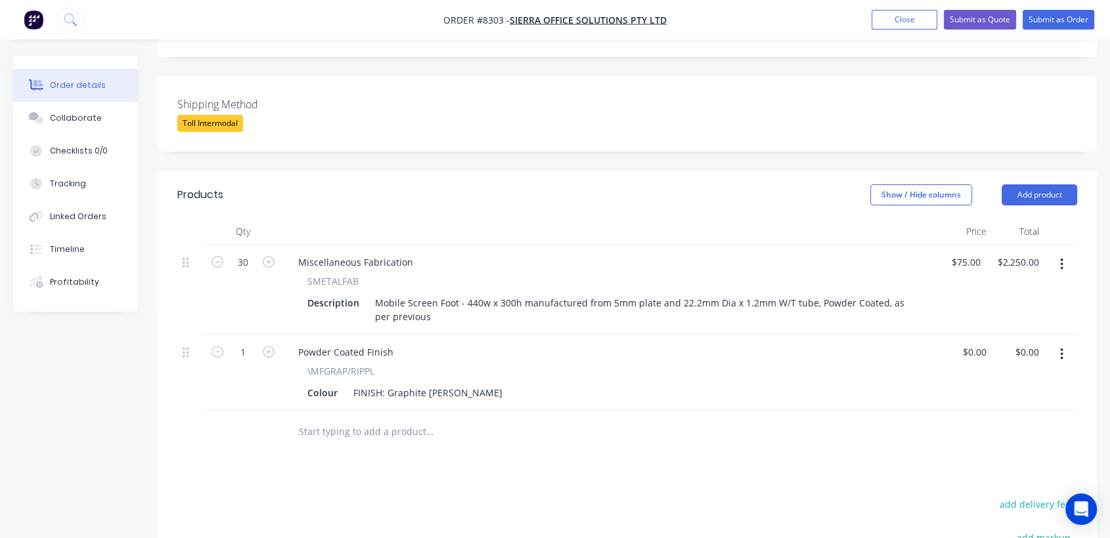
click at [376, 419] on input "text" at bounding box center [429, 432] width 263 height 26
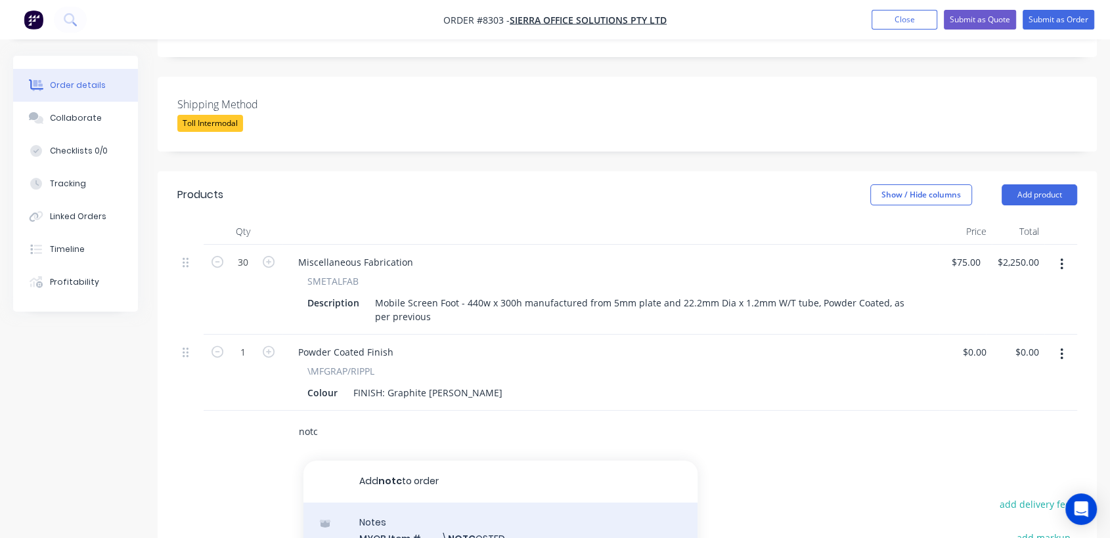
type input "notc"
click at [521, 503] on div "Notes MYOB Item # \ NOTC OSTED Description ////NOT COSTED//// Product variant" at bounding box center [500, 547] width 394 height 89
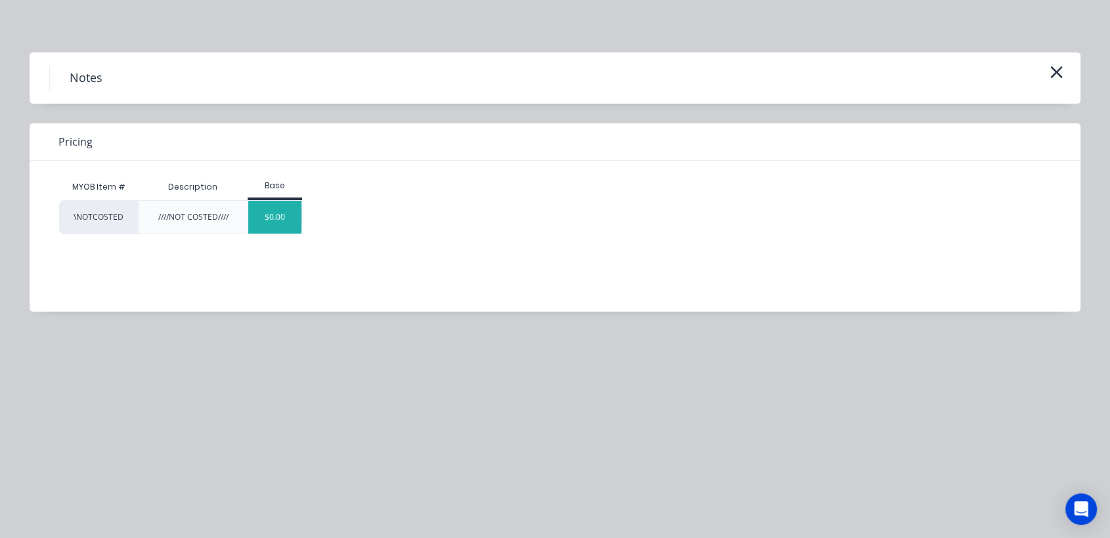
click at [284, 214] on div "$0.00" at bounding box center [274, 217] width 53 height 33
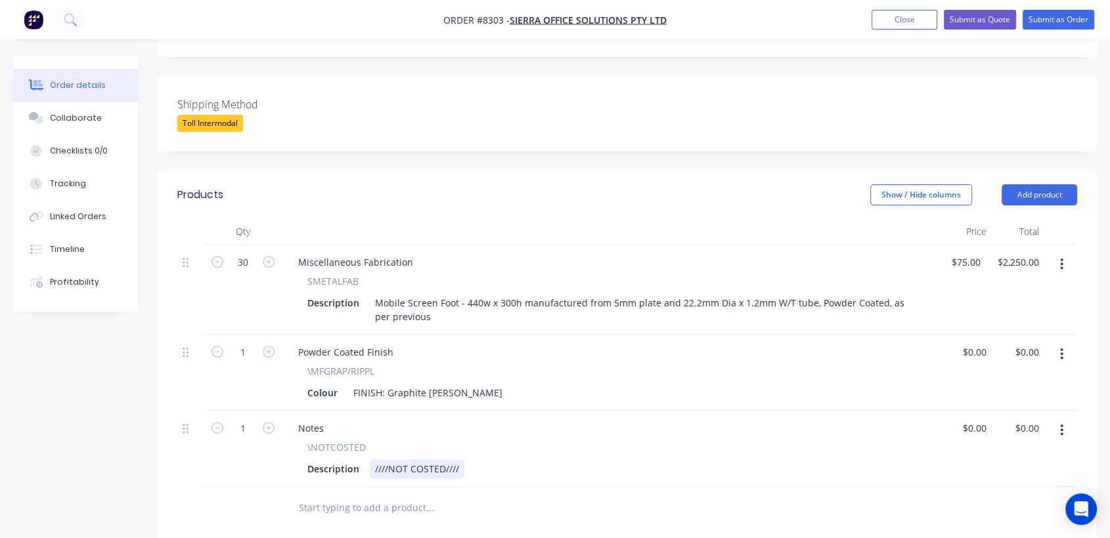
click at [462, 460] on div "////NOT COSTED////" at bounding box center [417, 469] width 95 height 19
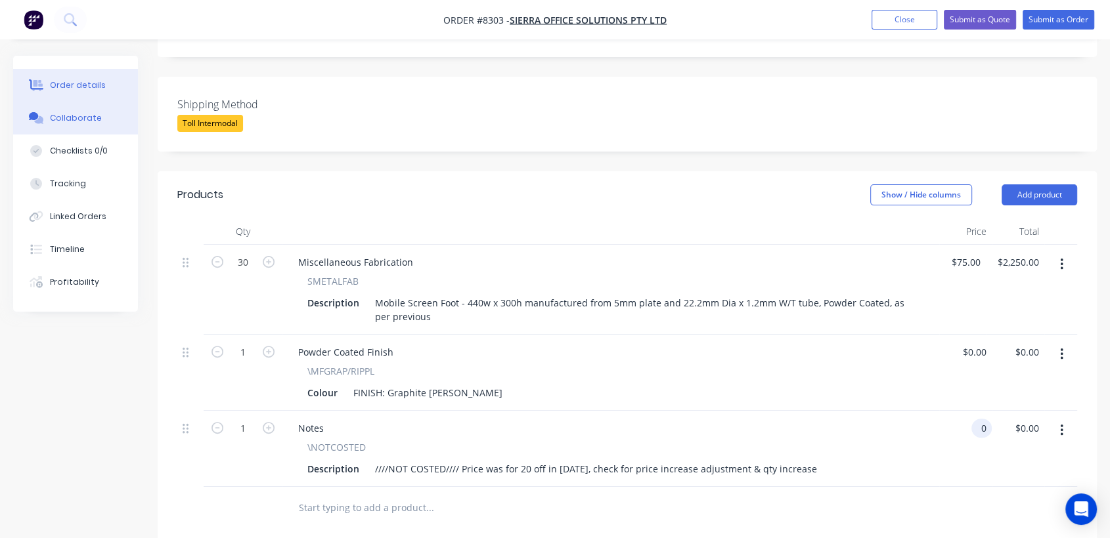
type input "$0.00"
click at [96, 114] on div "Collaborate" at bounding box center [76, 118] width 52 height 12
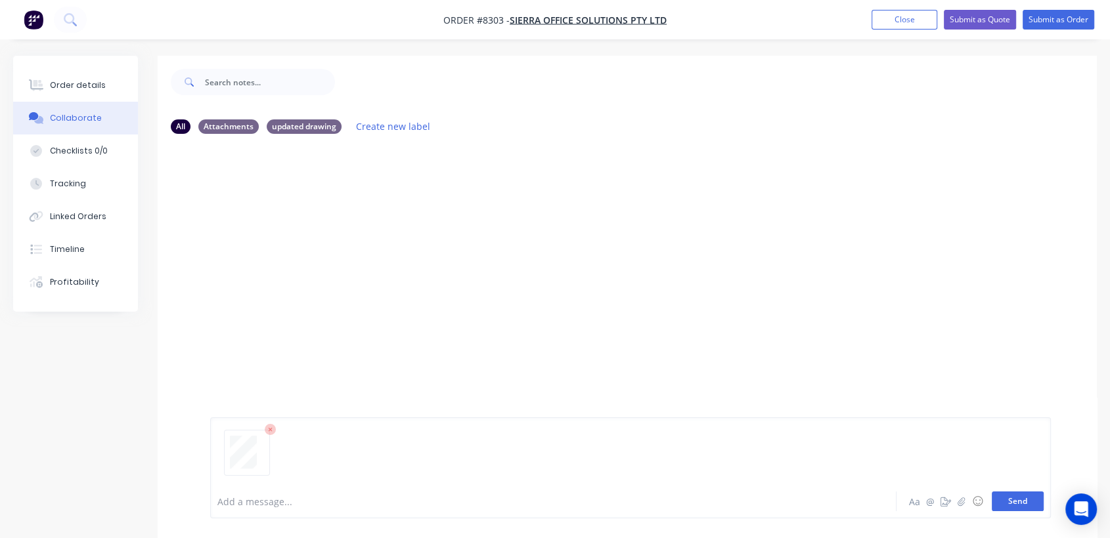
click at [1017, 492] on button "Send" at bounding box center [1017, 502] width 52 height 20
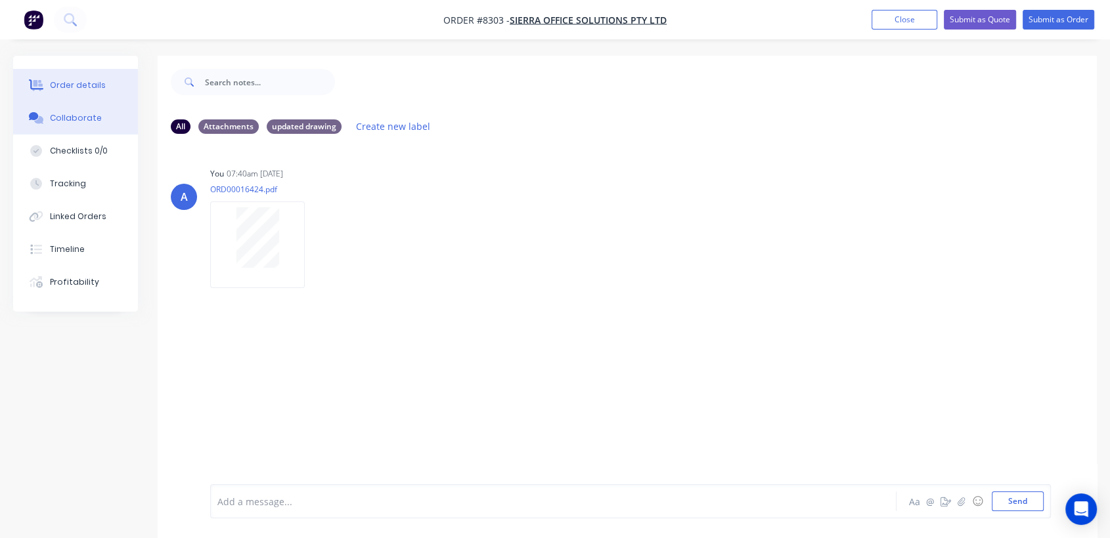
click at [95, 85] on div "Order details" at bounding box center [78, 85] width 56 height 12
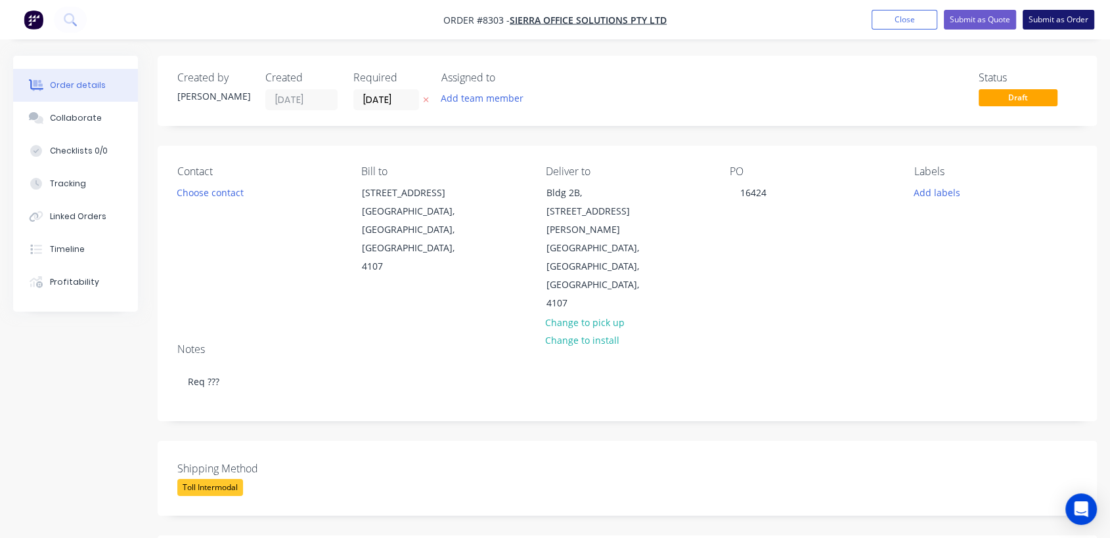
click at [1058, 18] on button "Submit as Order" at bounding box center [1058, 20] width 72 height 20
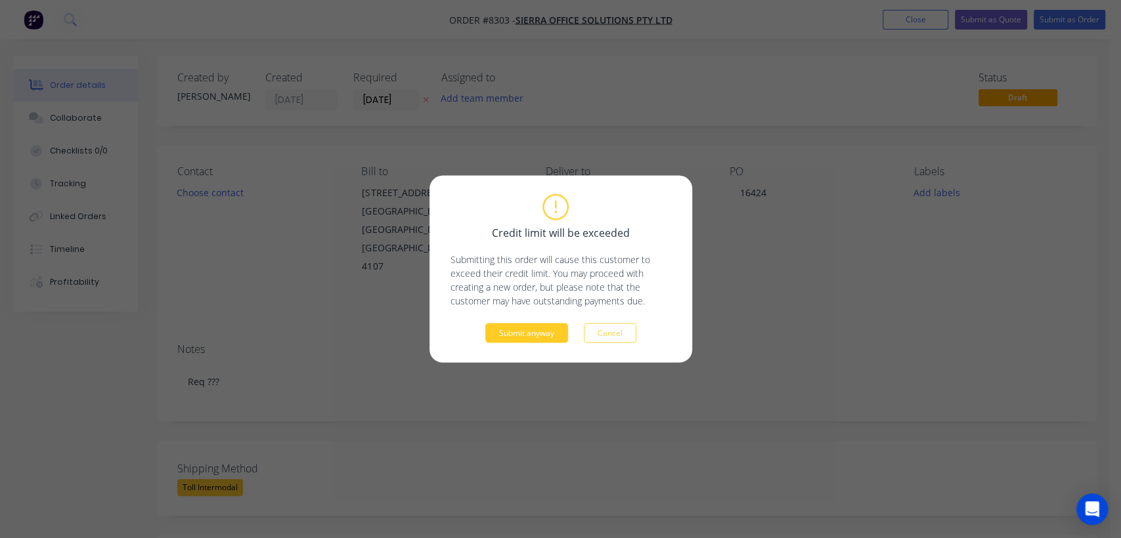
click at [538, 326] on button "Submit anyway" at bounding box center [526, 334] width 83 height 20
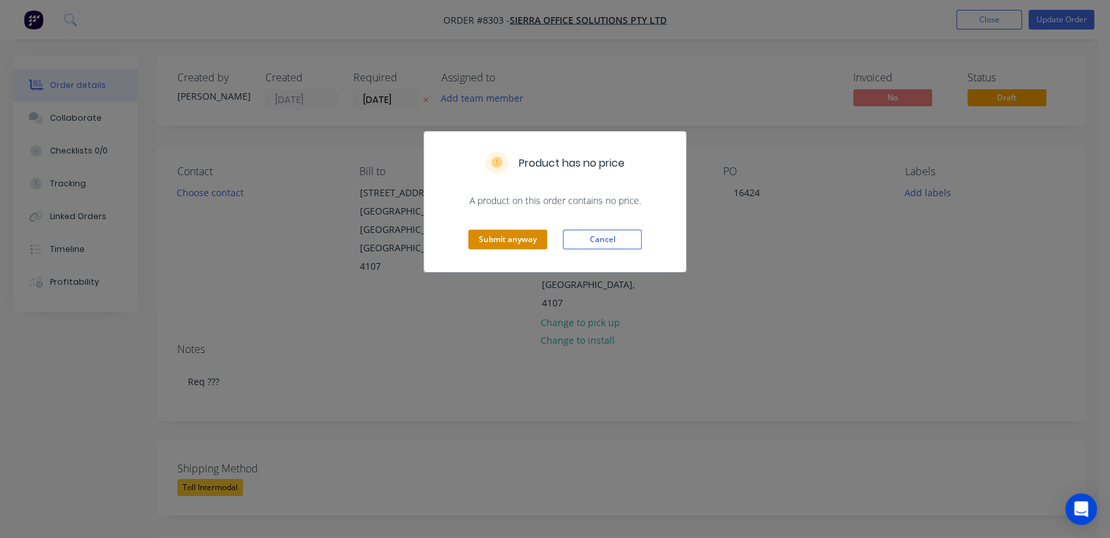
click at [504, 240] on button "Submit anyway" at bounding box center [507, 240] width 79 height 20
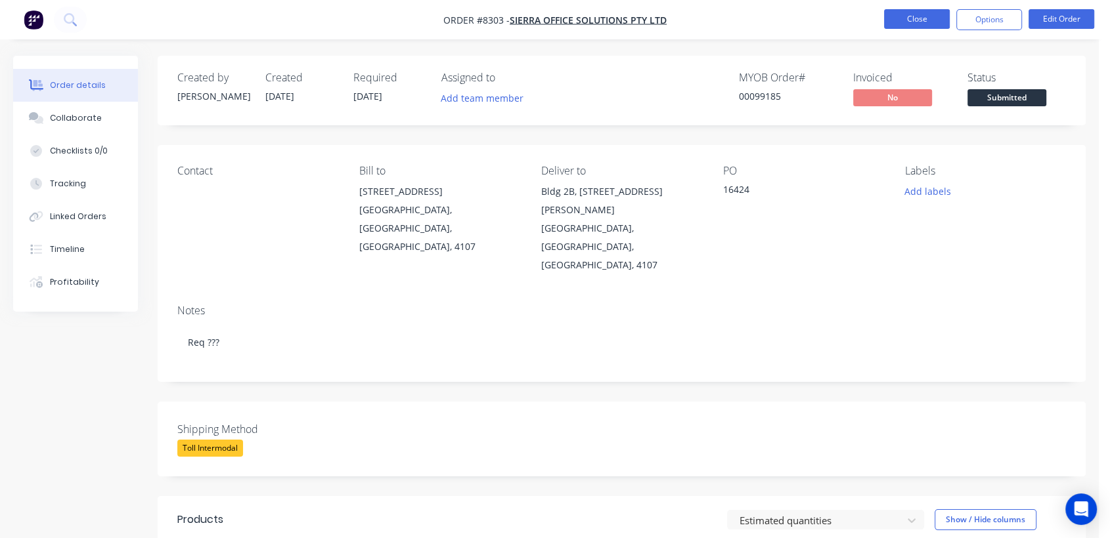
click at [909, 17] on button "Close" at bounding box center [917, 19] width 66 height 20
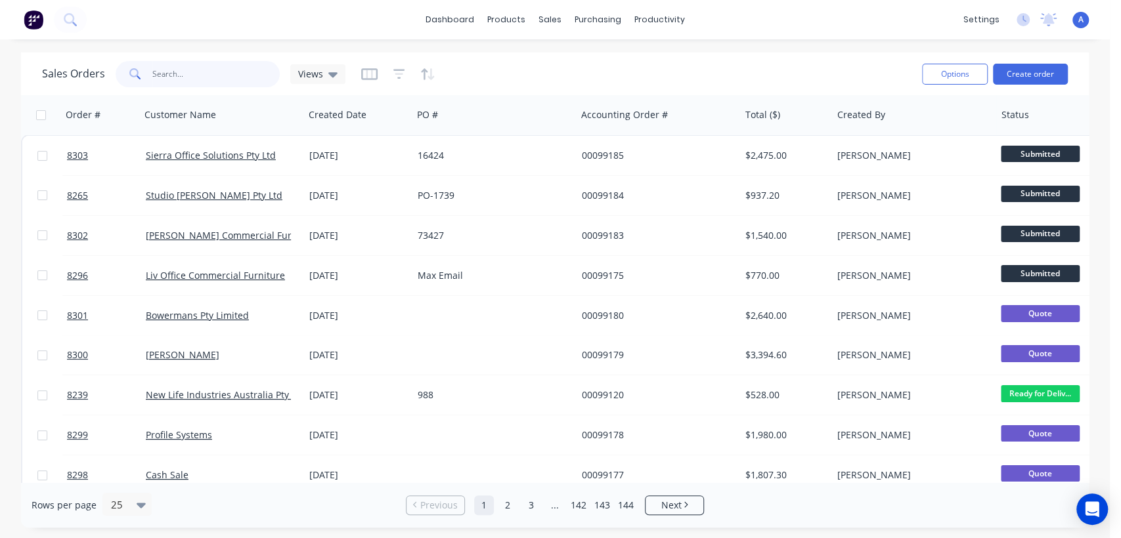
click at [192, 74] on input "text" at bounding box center [216, 74] width 128 height 26
type input "96910"
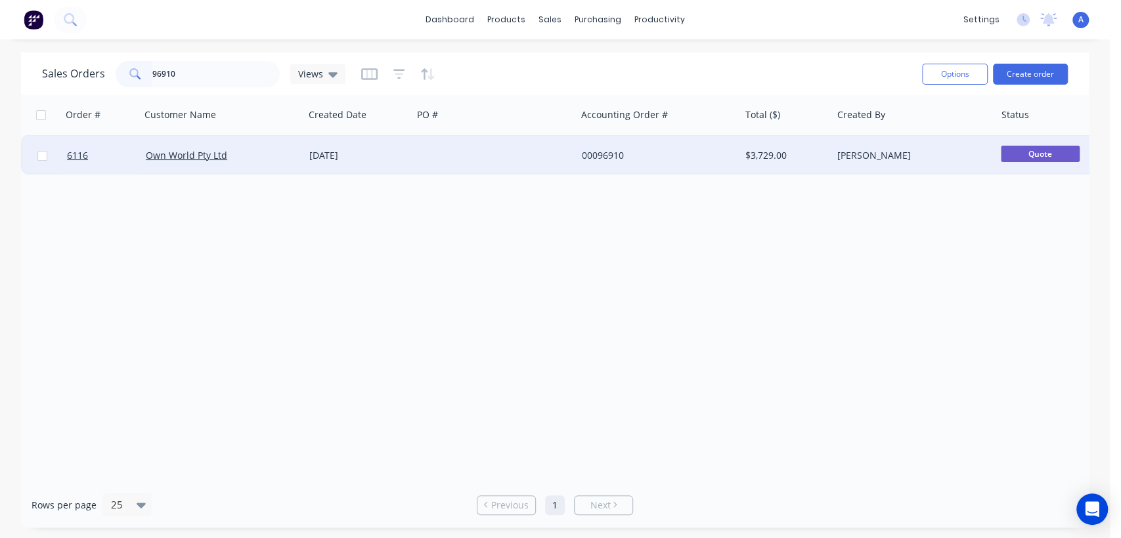
click at [465, 151] on div at bounding box center [493, 155] width 163 height 39
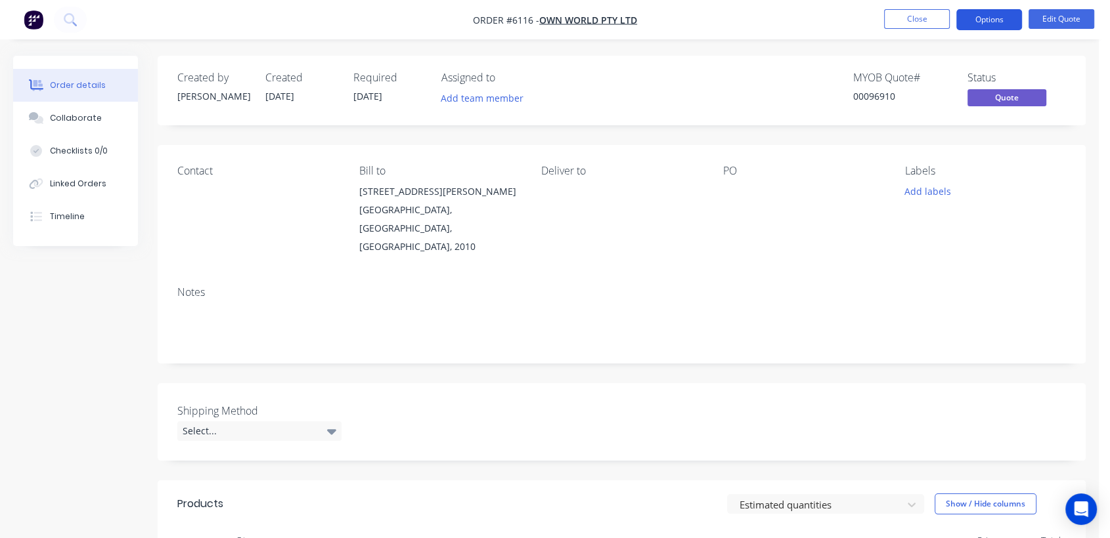
click at [1001, 11] on button "Options" at bounding box center [989, 19] width 66 height 21
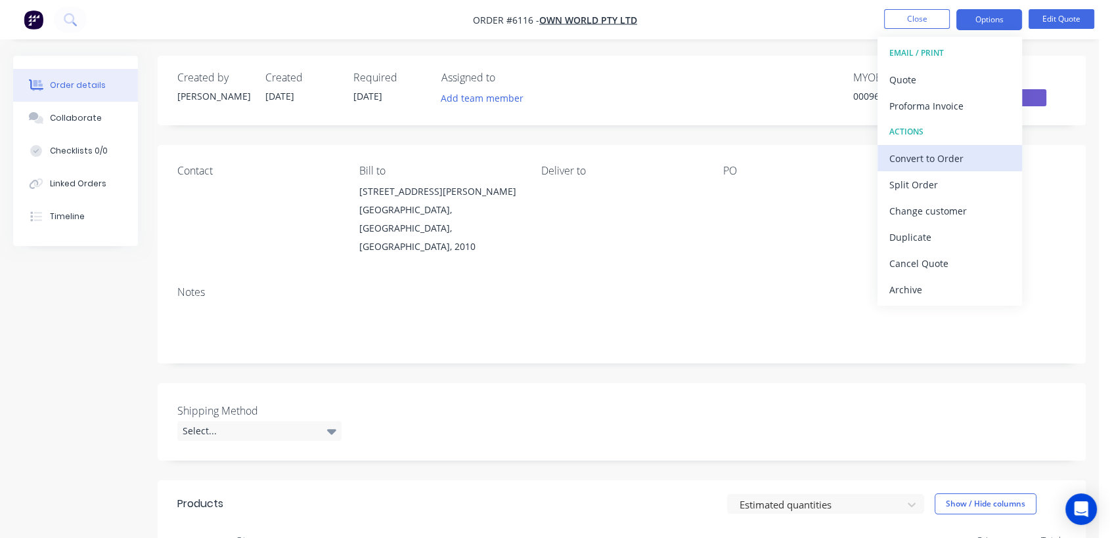
click at [936, 154] on div "Convert to Order" at bounding box center [949, 158] width 121 height 19
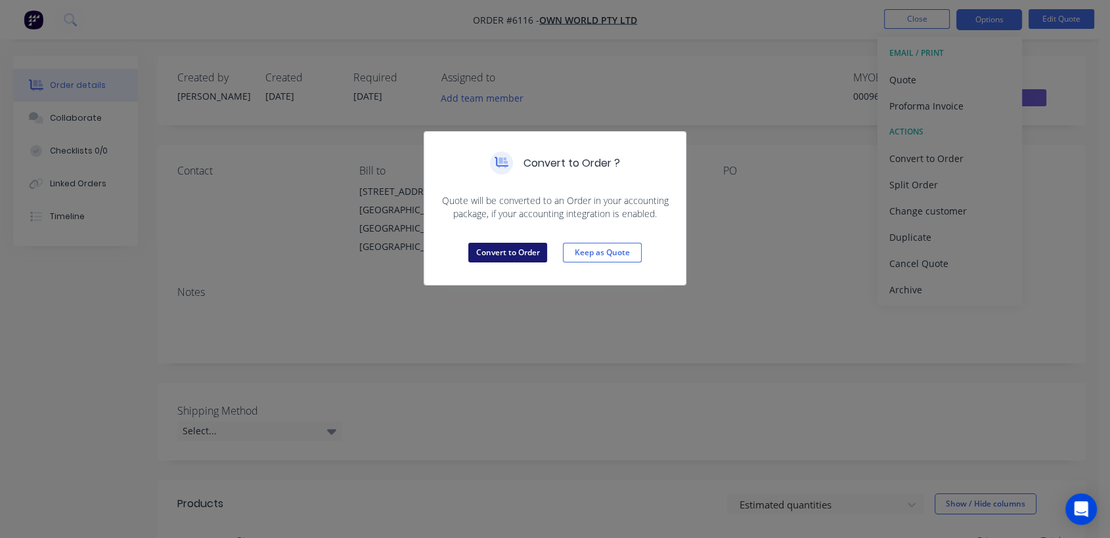
click at [481, 252] on button "Convert to Order" at bounding box center [507, 253] width 79 height 20
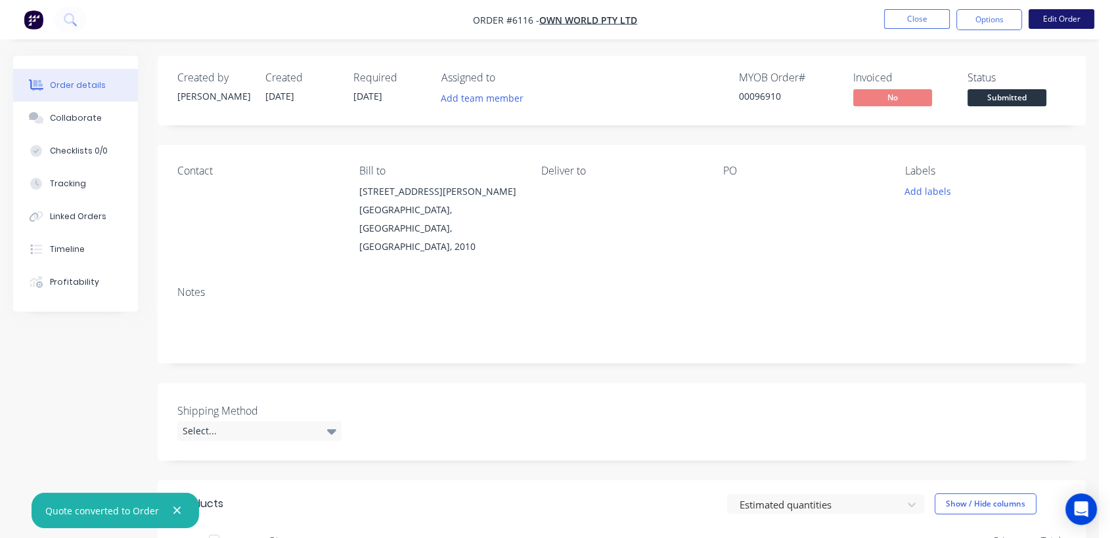
click at [1081, 20] on button "Edit Order" at bounding box center [1061, 19] width 66 height 20
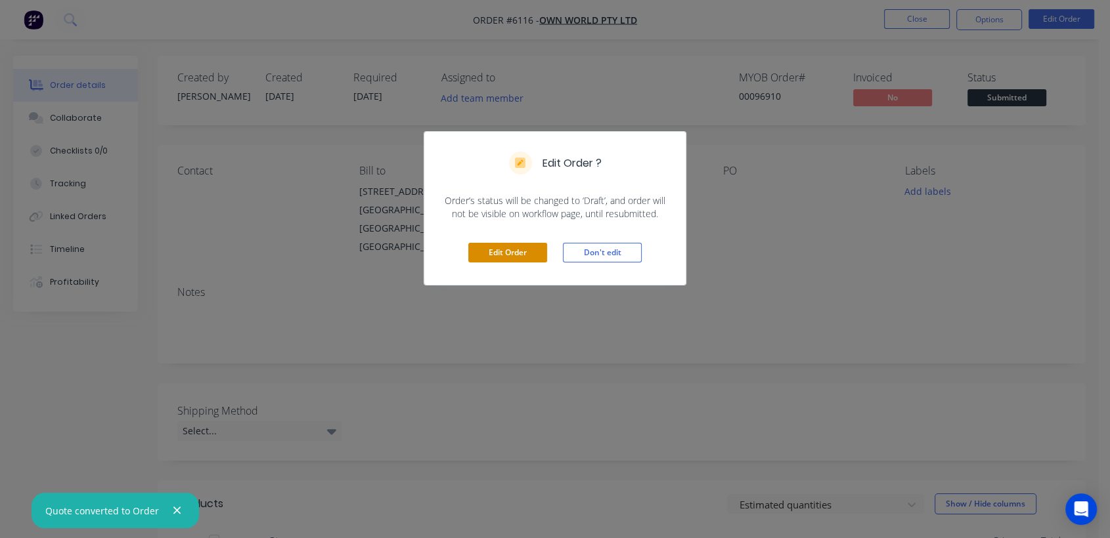
click at [508, 243] on button "Edit Order" at bounding box center [507, 253] width 79 height 20
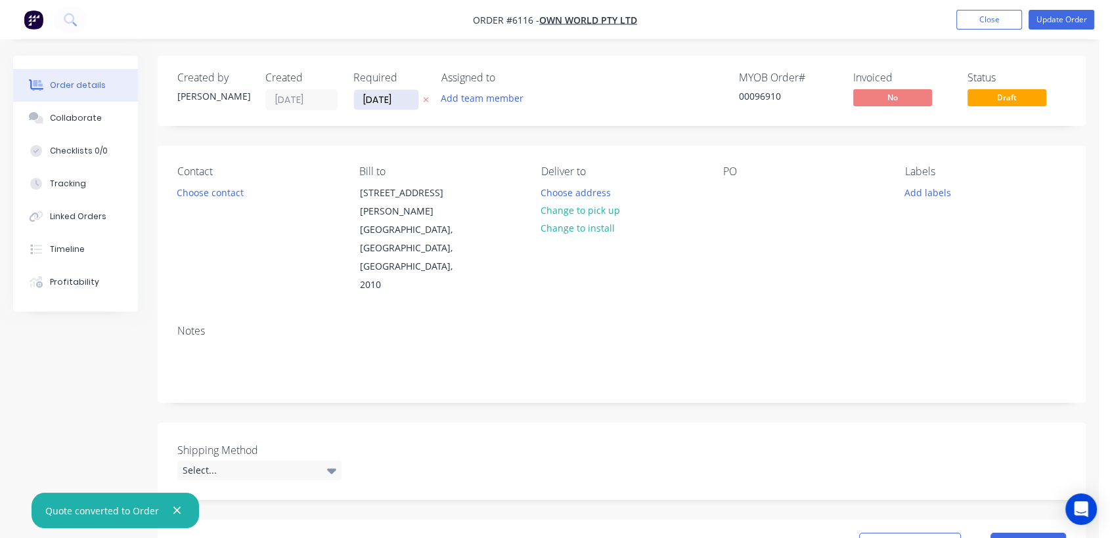
click at [408, 96] on input "10/04/25" at bounding box center [386, 100] width 64 height 20
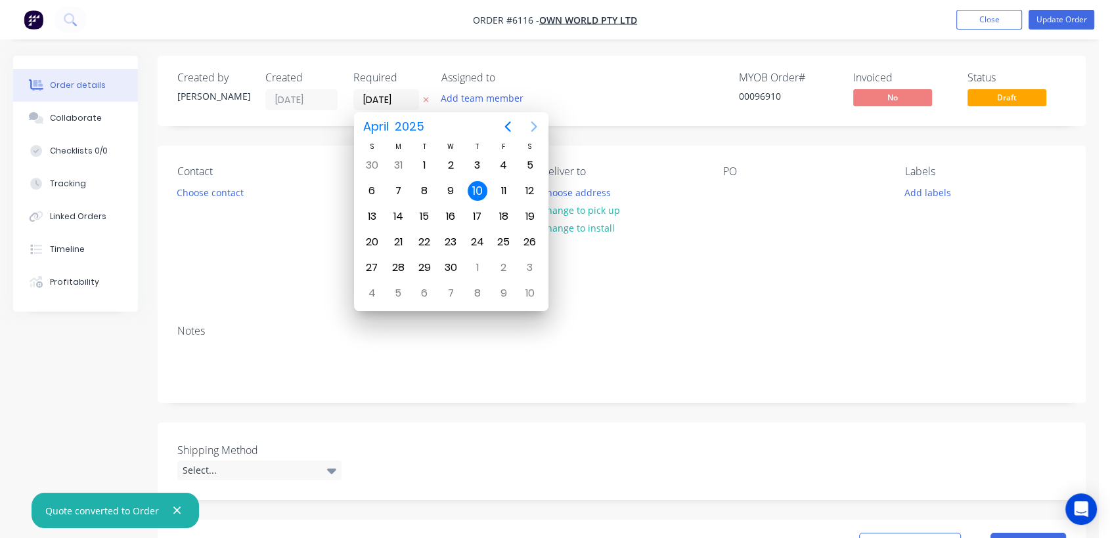
click at [529, 127] on icon "Next page" at bounding box center [534, 127] width 16 height 16
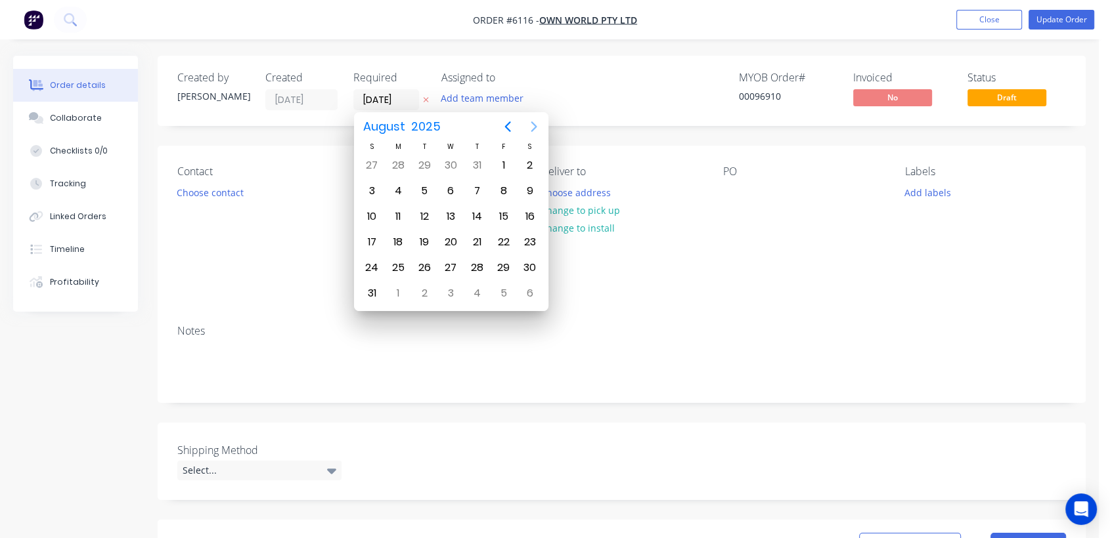
click at [529, 127] on icon "Next page" at bounding box center [534, 127] width 16 height 16
click at [451, 264] on div "31" at bounding box center [451, 268] width 20 height 20
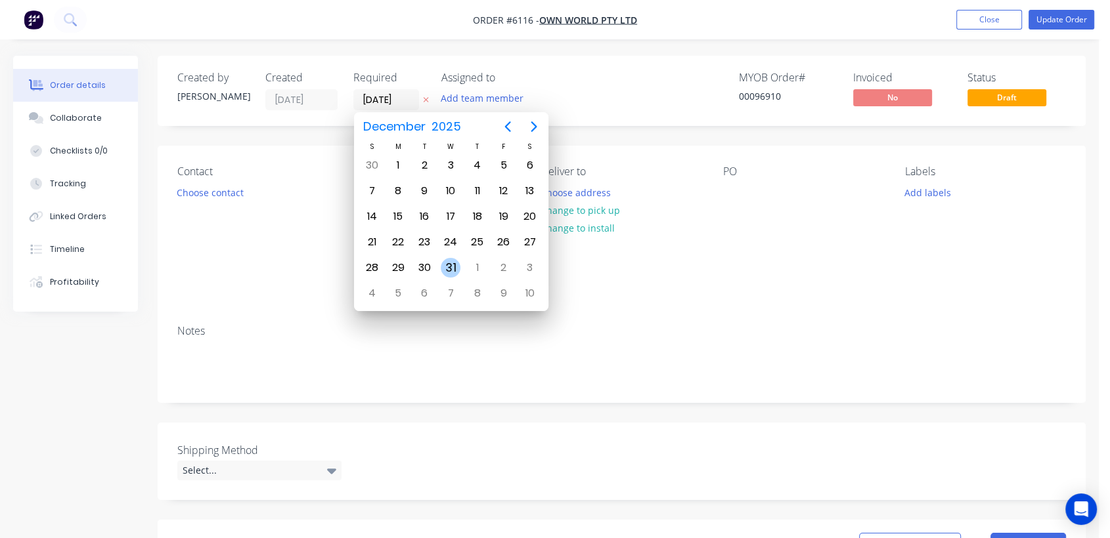
type input "[DATE]"
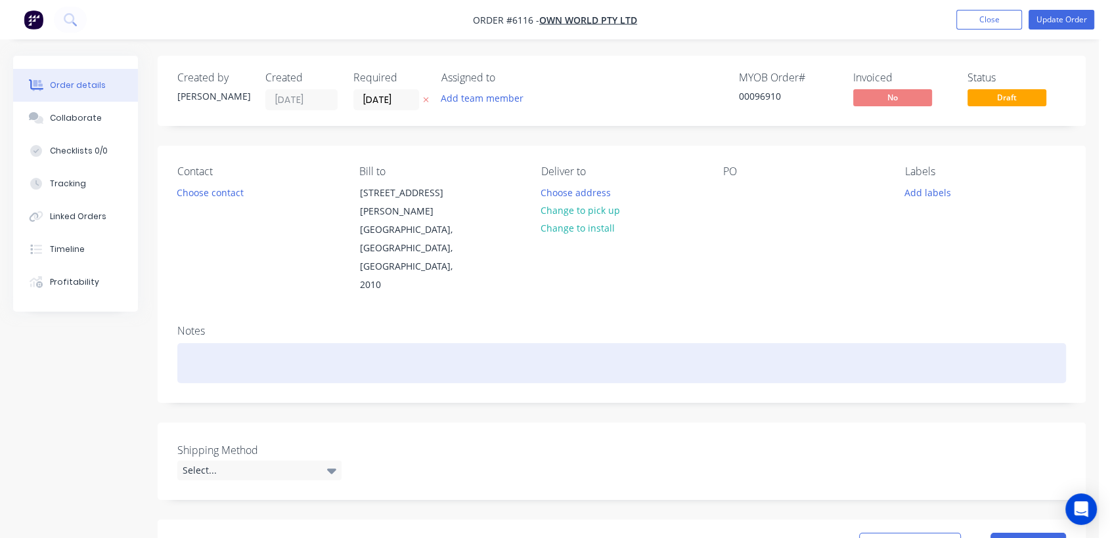
click at [226, 343] on div at bounding box center [621, 363] width 888 height 40
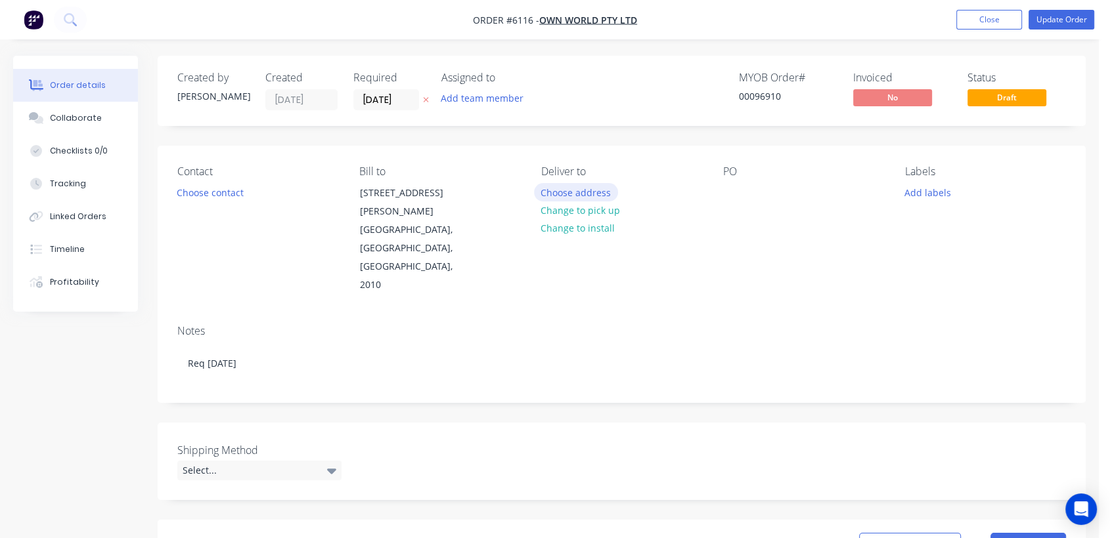
click at [584, 186] on button "Choose address" at bounding box center [576, 192] width 84 height 18
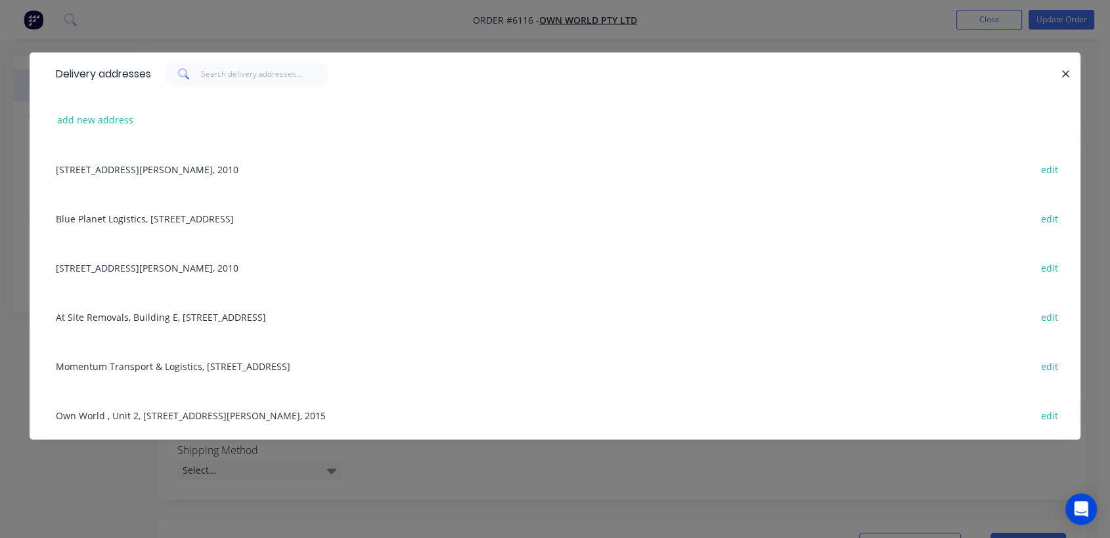
drag, startPoint x: 156, startPoint y: 314, endPoint x: 290, endPoint y: 272, distance: 141.0
click at [156, 314] on div "At Site Removals, Building E, 60 Perry St, Matraville, New South Wales, Austral…" at bounding box center [554, 316] width 1011 height 49
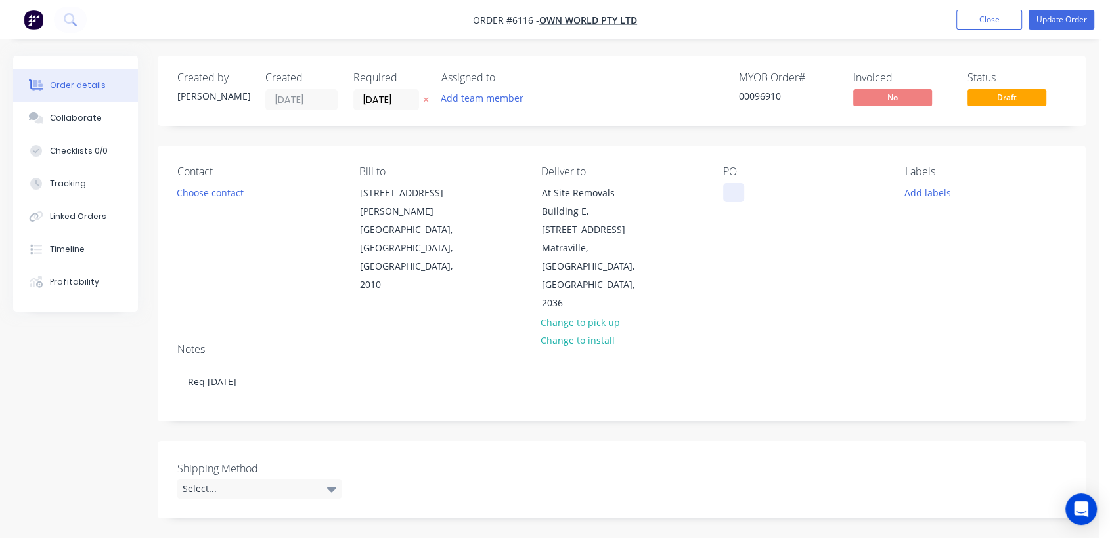
click at [739, 192] on div at bounding box center [733, 192] width 21 height 19
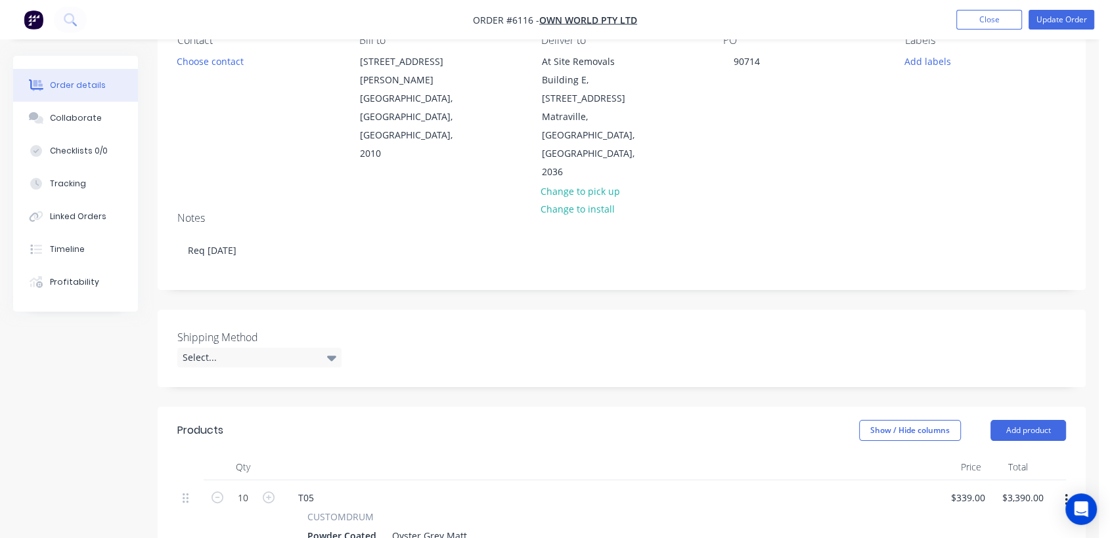
scroll to position [219, 0]
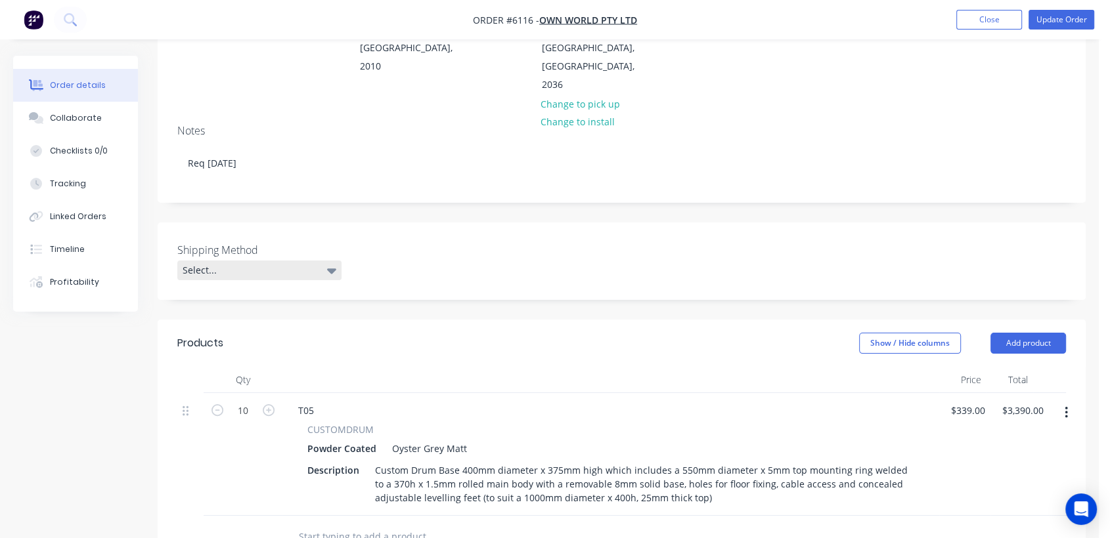
click at [256, 261] on div "Select..." at bounding box center [259, 271] width 164 height 20
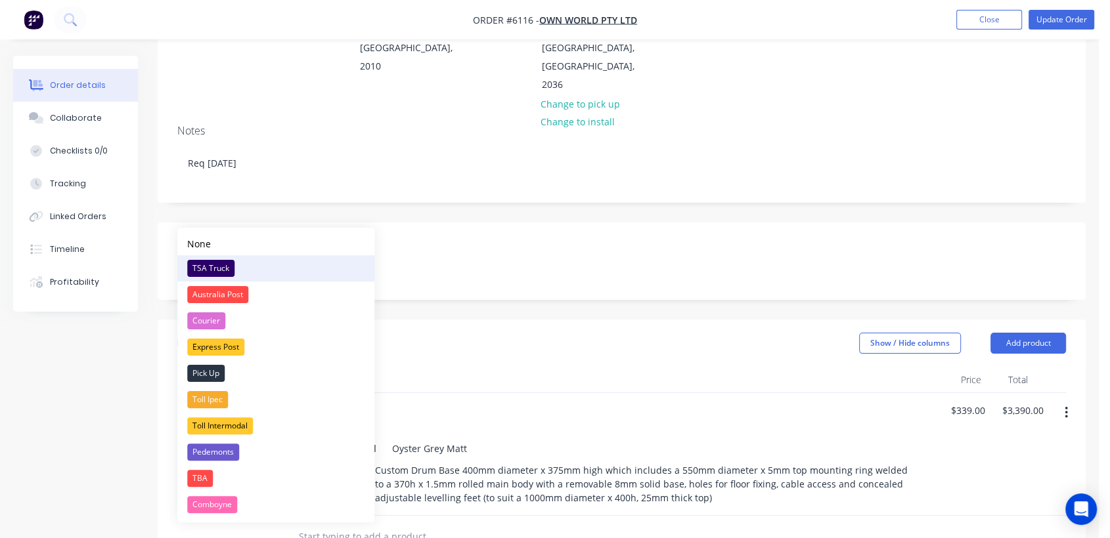
click at [221, 266] on div "TSA Truck" at bounding box center [210, 268] width 47 height 17
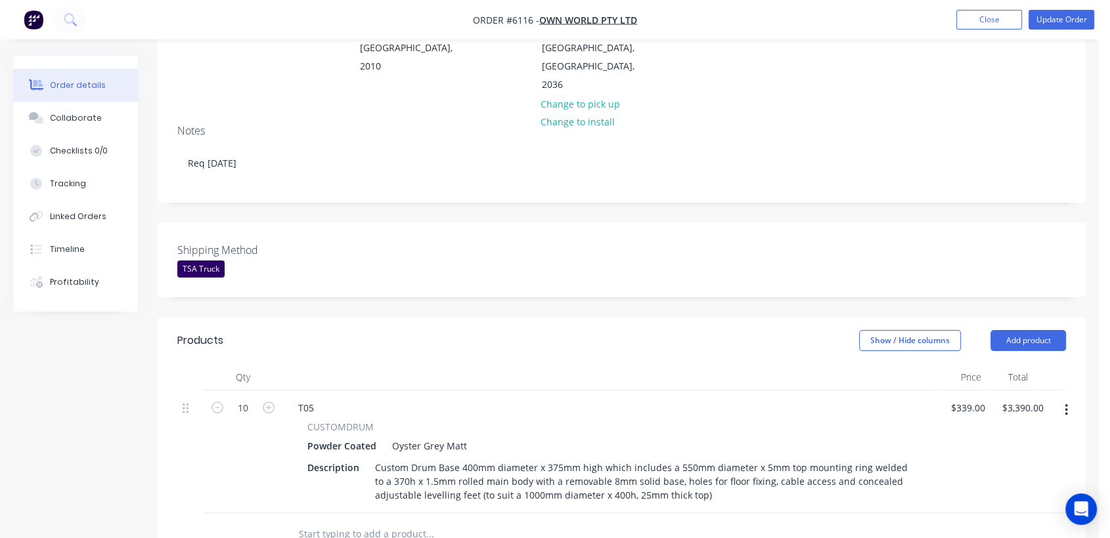
scroll to position [292, 0]
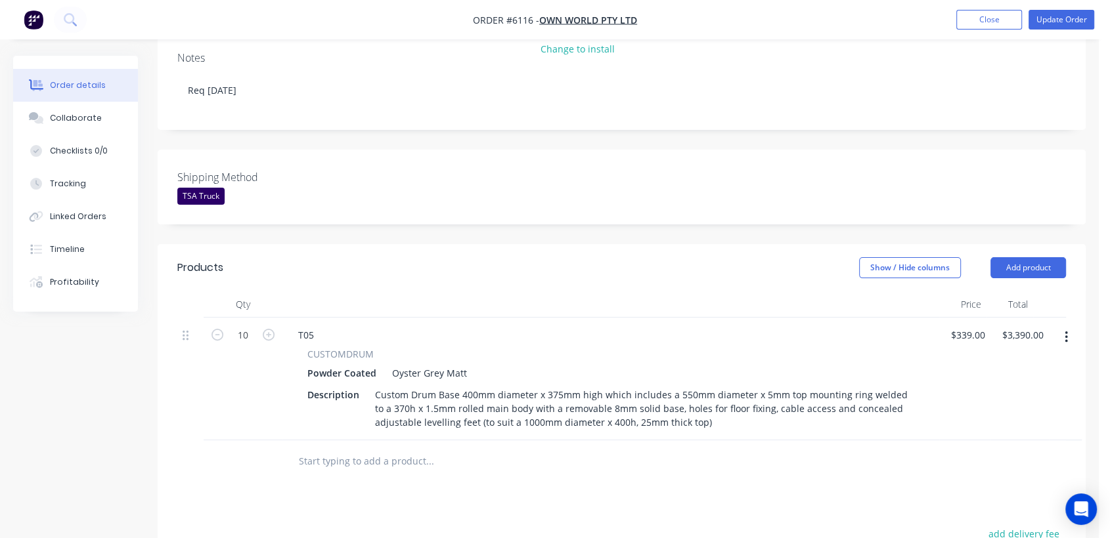
click at [353, 448] on input "text" at bounding box center [429, 461] width 263 height 26
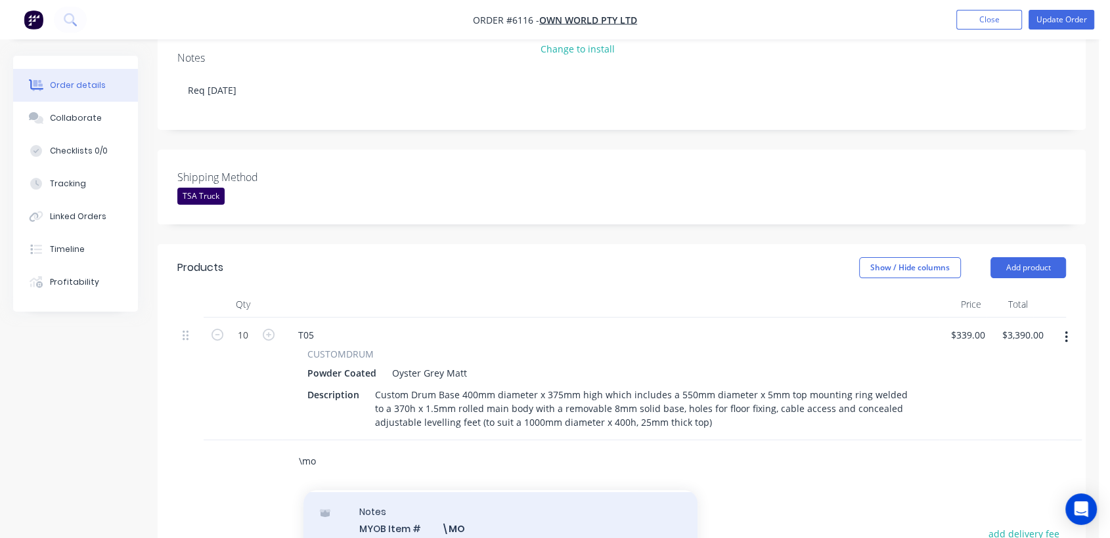
scroll to position [219, 0]
type input "\mo"
click at [483, 491] on div "Notes MYOB Item # \MO Description Miscellaneous Other Product variant" at bounding box center [500, 535] width 394 height 89
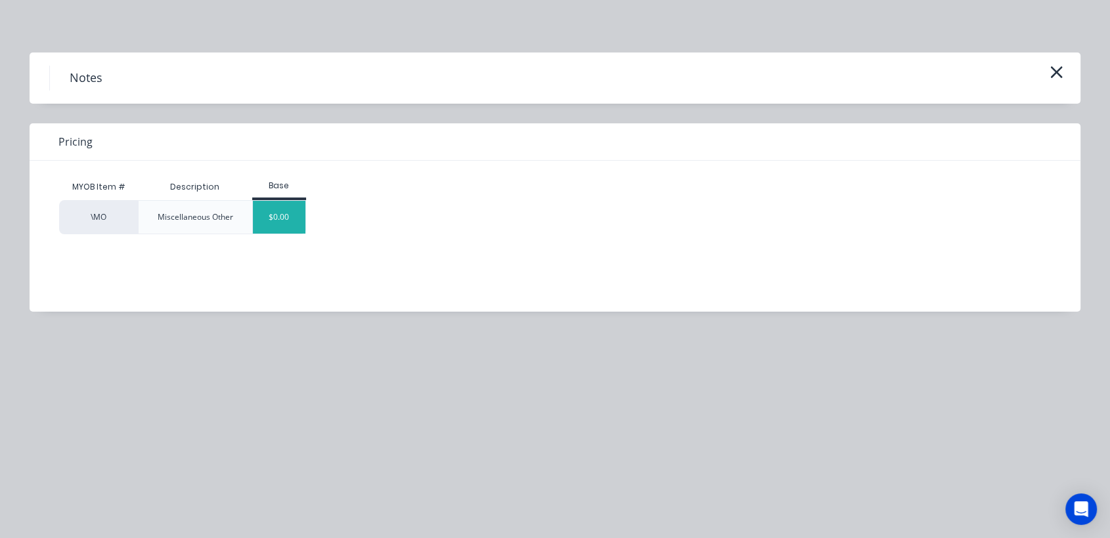
click at [269, 217] on div "$0.00" at bounding box center [279, 217] width 53 height 33
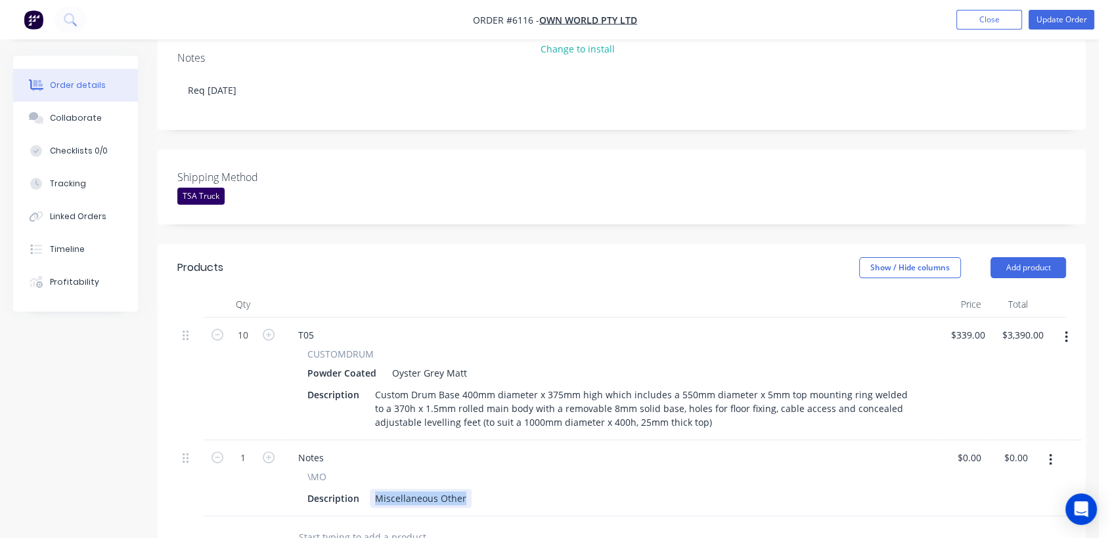
drag, startPoint x: 371, startPoint y: 436, endPoint x: 504, endPoint y: 456, distance: 134.1
click at [504, 456] on div "Notes \MO Description Miscellaneous Other" at bounding box center [610, 479] width 657 height 76
type input "$0.00"
click at [80, 116] on div "Collaborate" at bounding box center [76, 118] width 52 height 12
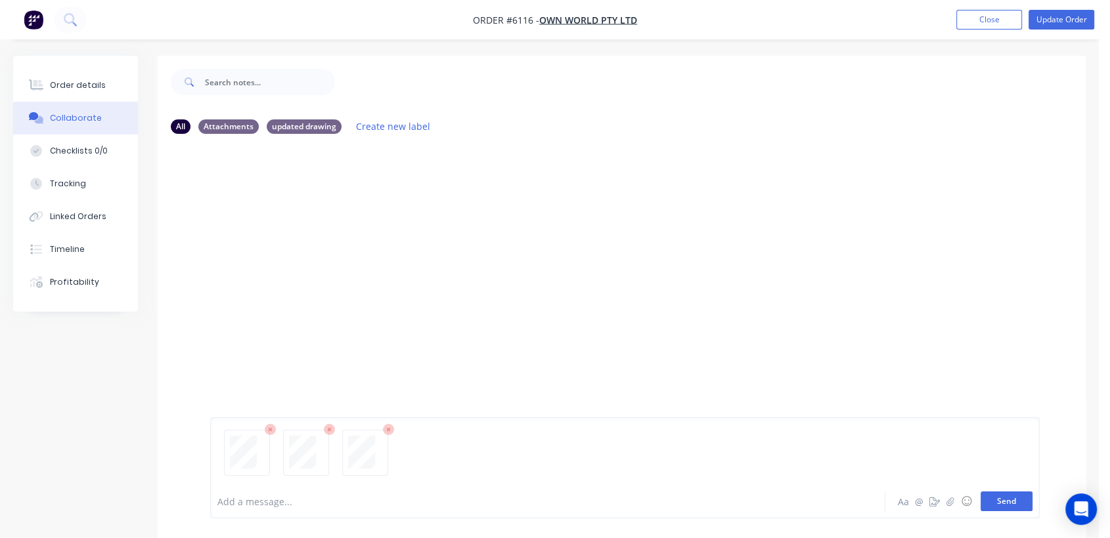
click at [999, 504] on button "Send" at bounding box center [1006, 502] width 52 height 20
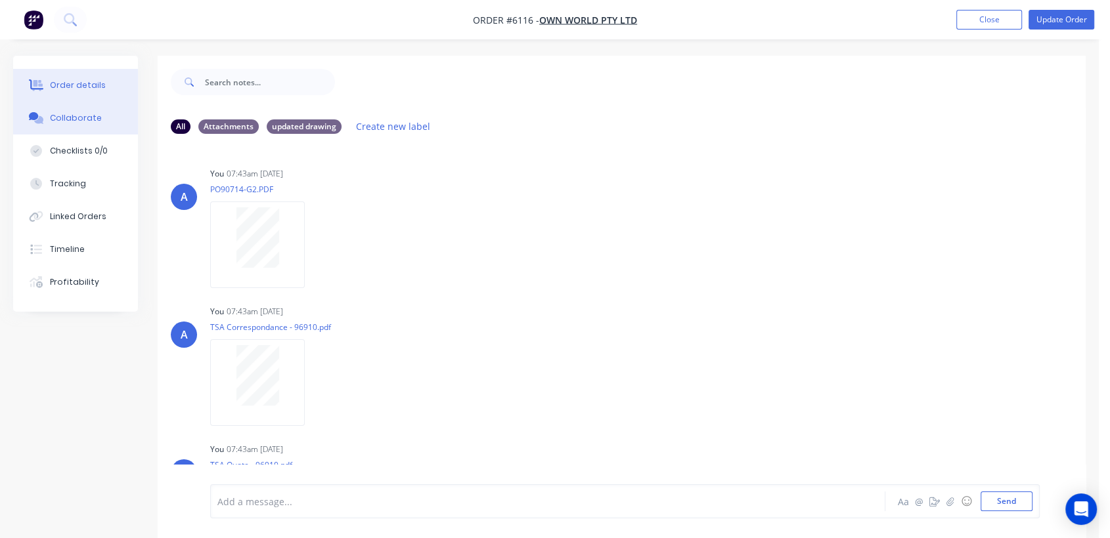
click at [97, 75] on button "Order details" at bounding box center [75, 85] width 125 height 33
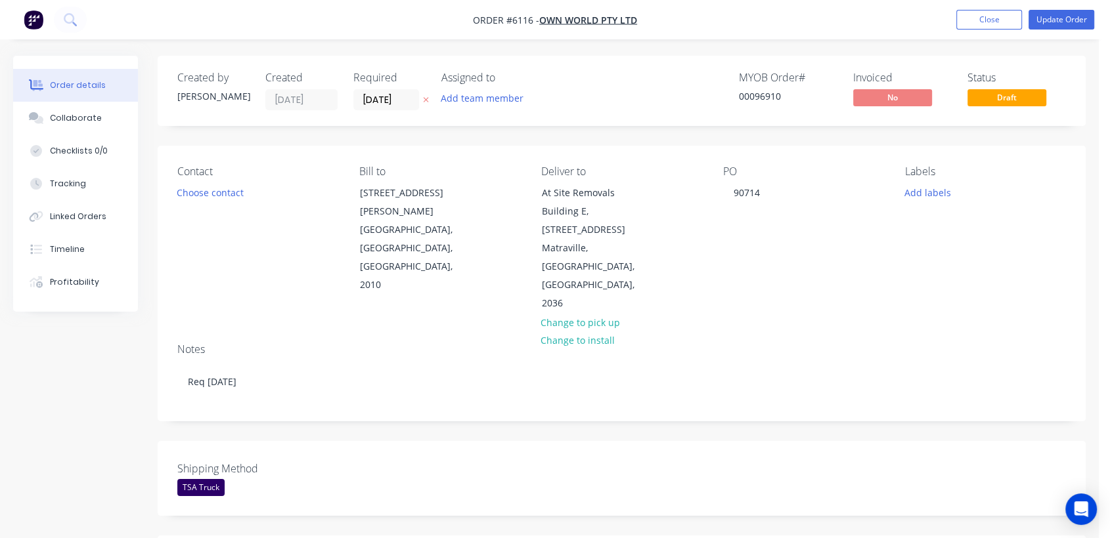
click at [1048, 30] on nav "Order #6116 - Own World Pty Ltd Add product Close Update Order" at bounding box center [555, 19] width 1110 height 39
click at [1071, 17] on button "Update Order" at bounding box center [1061, 20] width 66 height 20
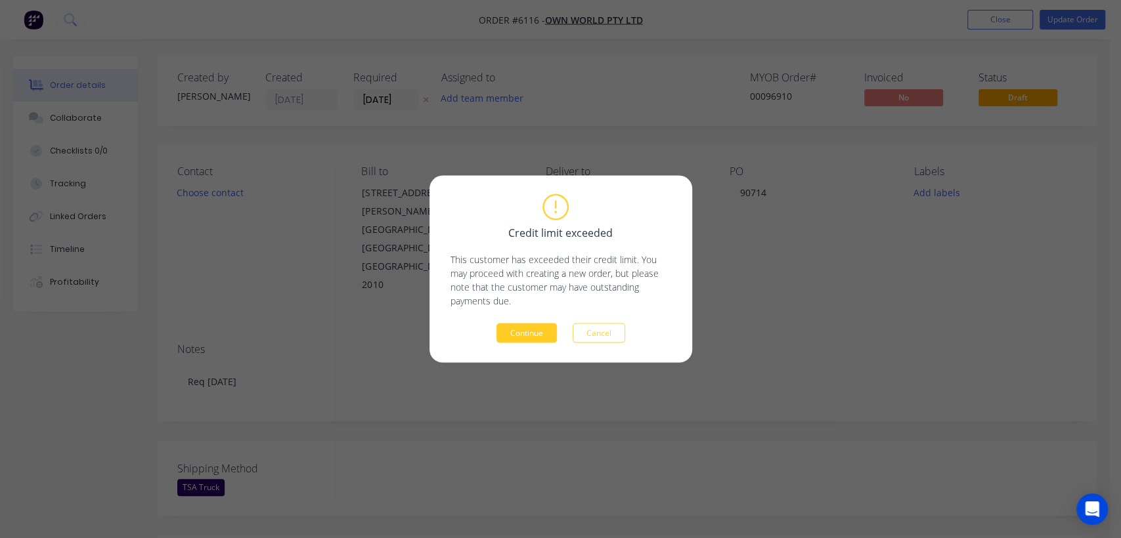
click at [513, 336] on button "Continue" at bounding box center [526, 334] width 60 height 20
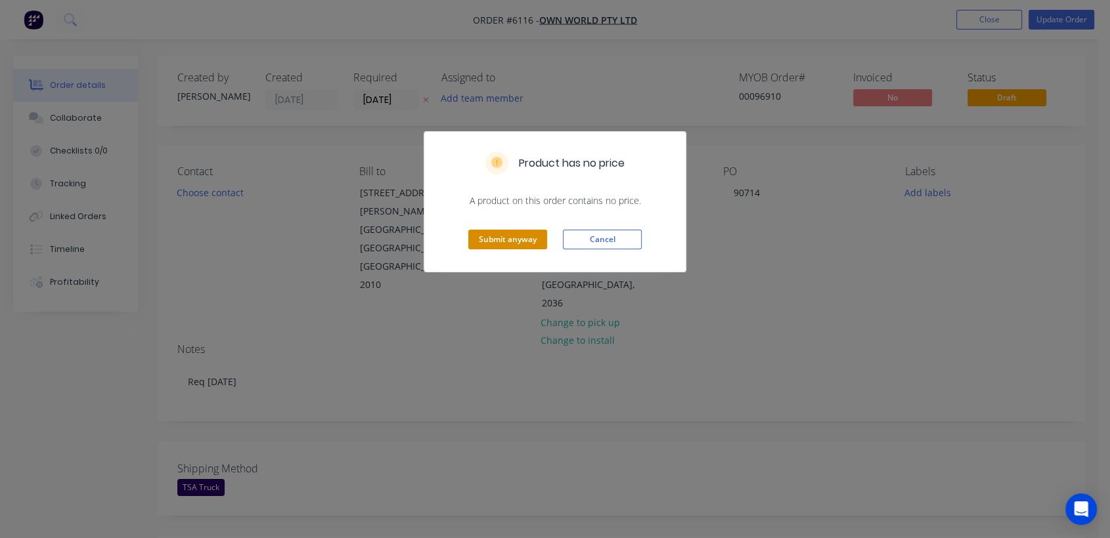
click at [515, 238] on button "Submit anyway" at bounding box center [507, 240] width 79 height 20
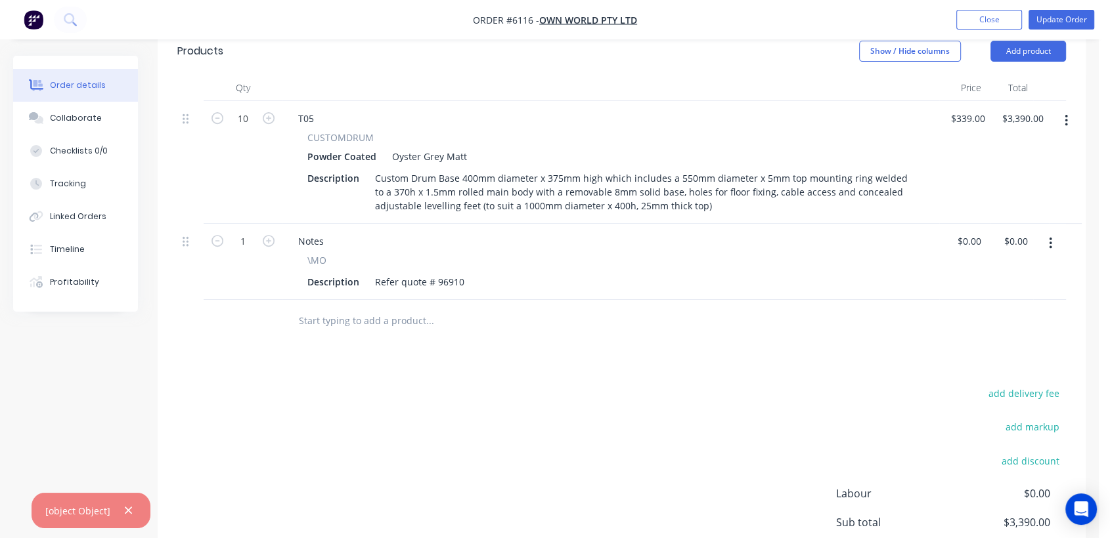
scroll to position [510, 0]
click at [126, 506] on icon "button" at bounding box center [128, 511] width 9 height 12
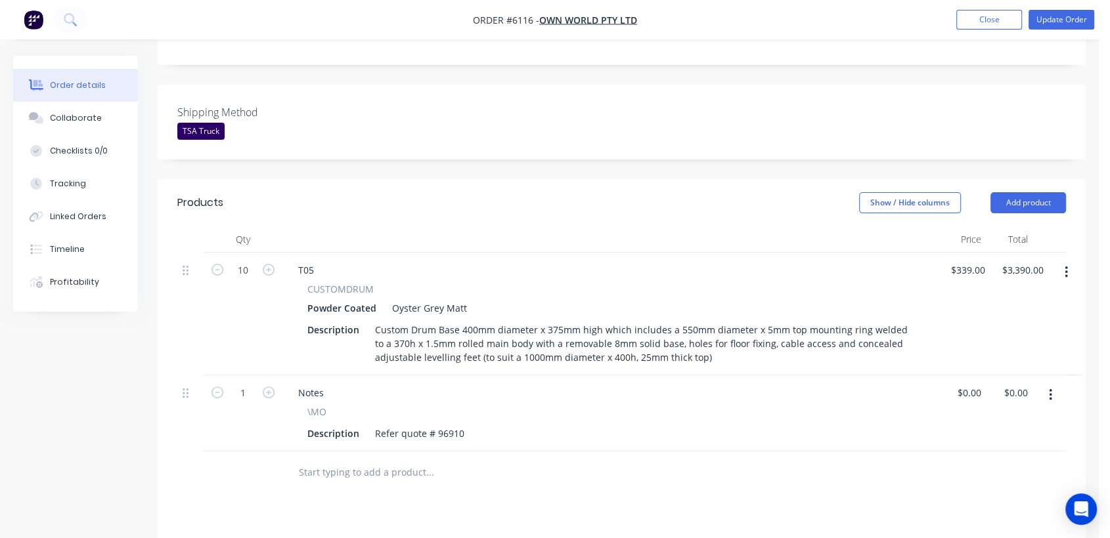
scroll to position [344, 0]
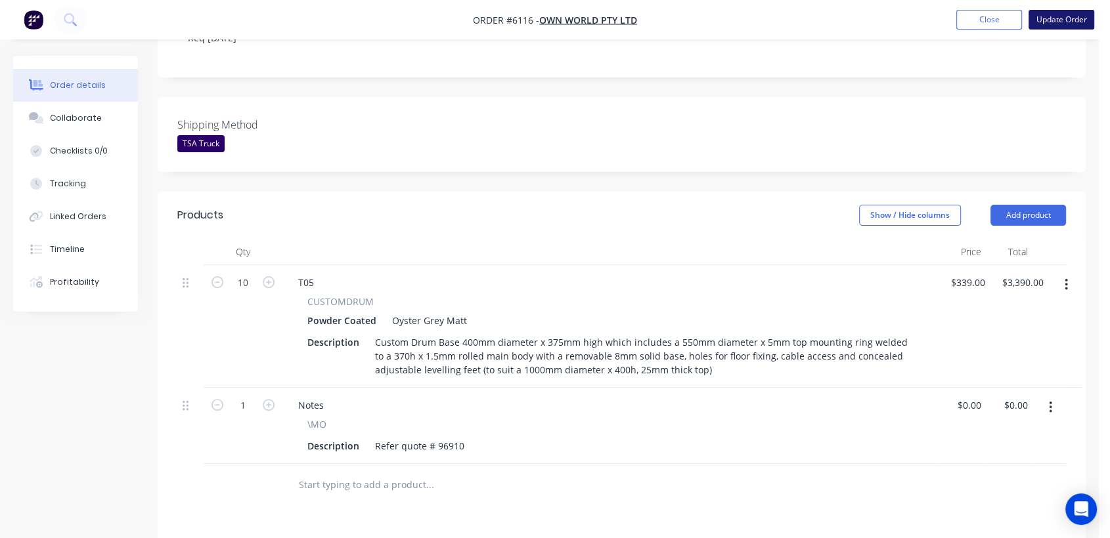
click at [1056, 17] on button "Update Order" at bounding box center [1061, 20] width 66 height 20
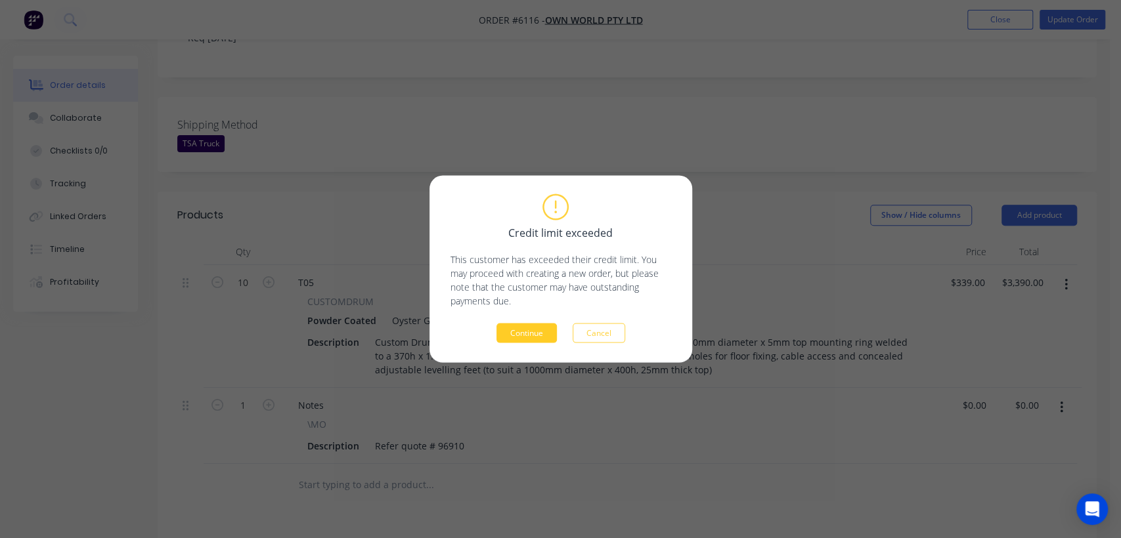
click at [526, 334] on button "Continue" at bounding box center [526, 334] width 60 height 20
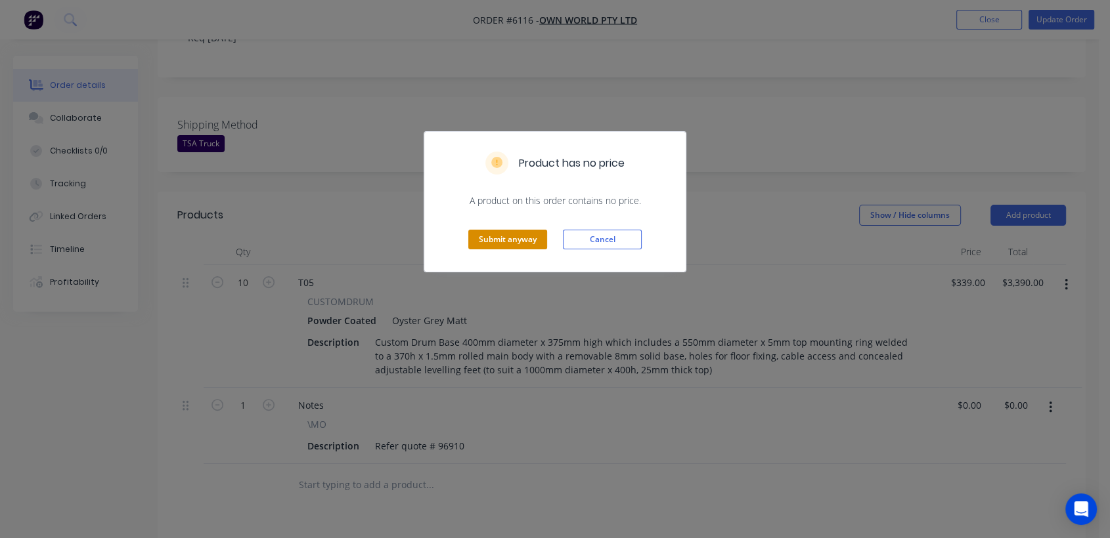
click at [523, 236] on button "Submit anyway" at bounding box center [507, 240] width 79 height 20
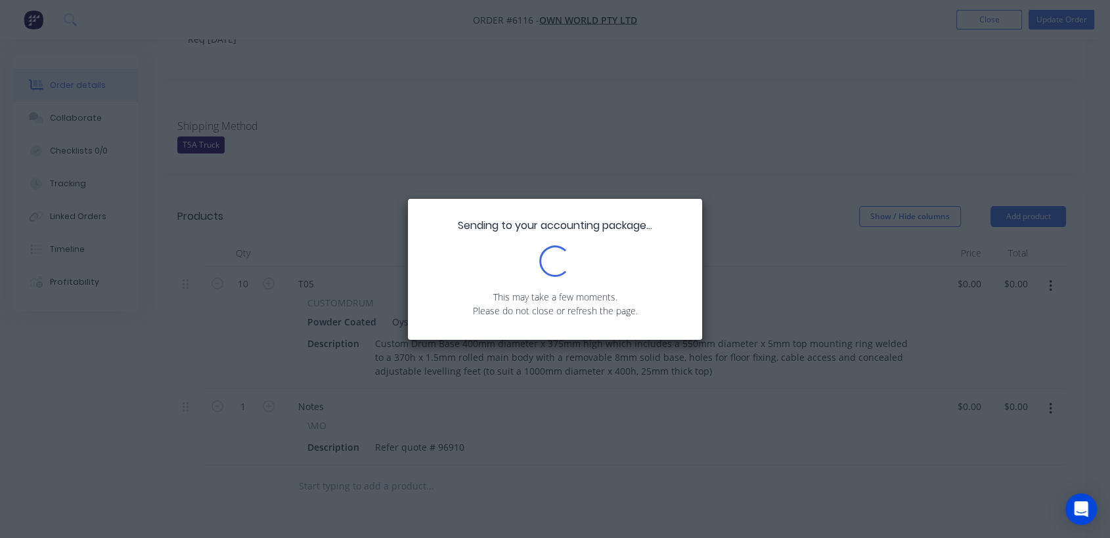
type input "$339.00"
type input "$3,390.00"
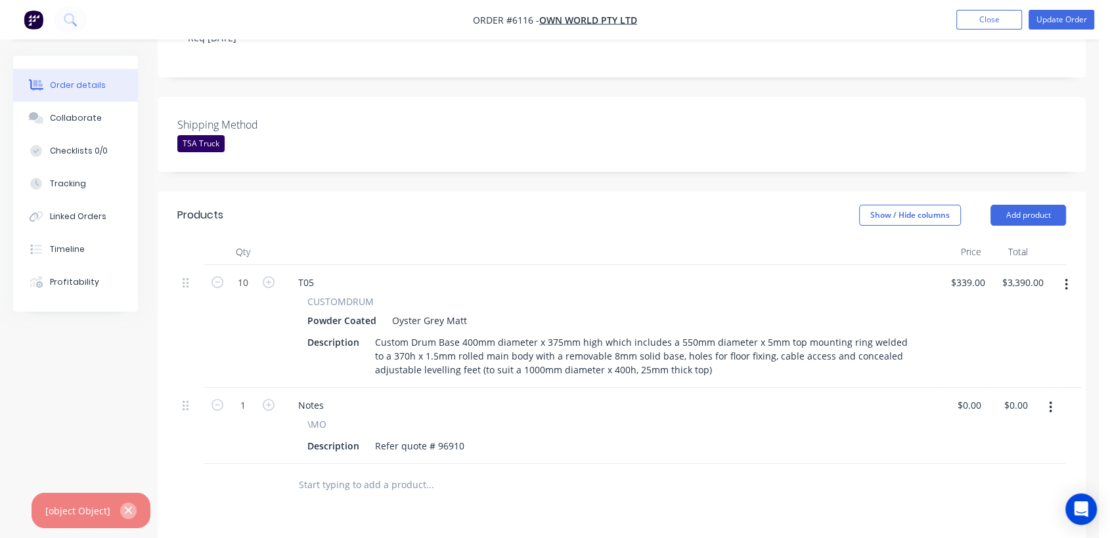
click at [126, 511] on icon "button" at bounding box center [128, 511] width 7 height 7
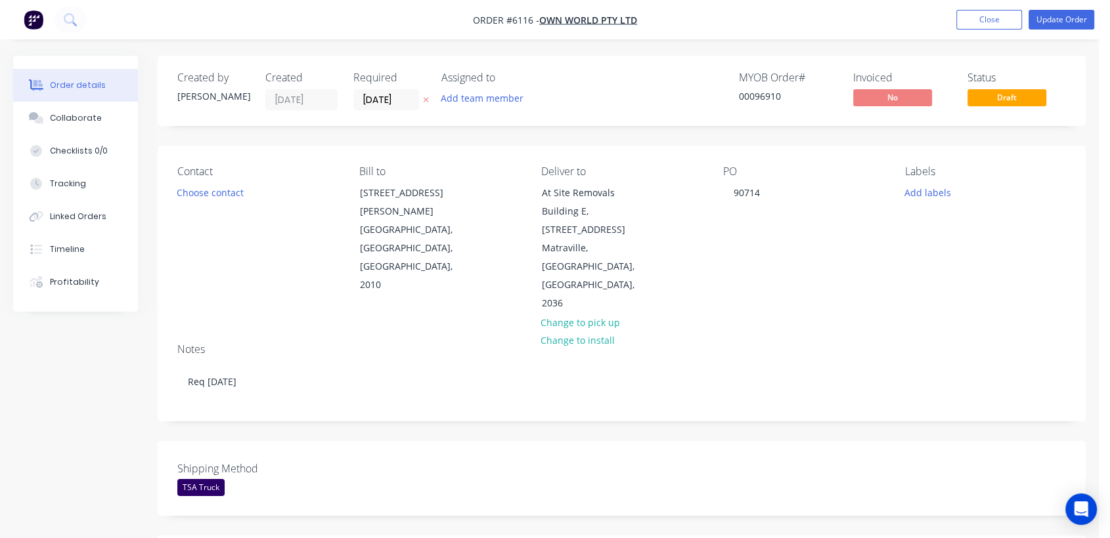
scroll to position [73, 0]
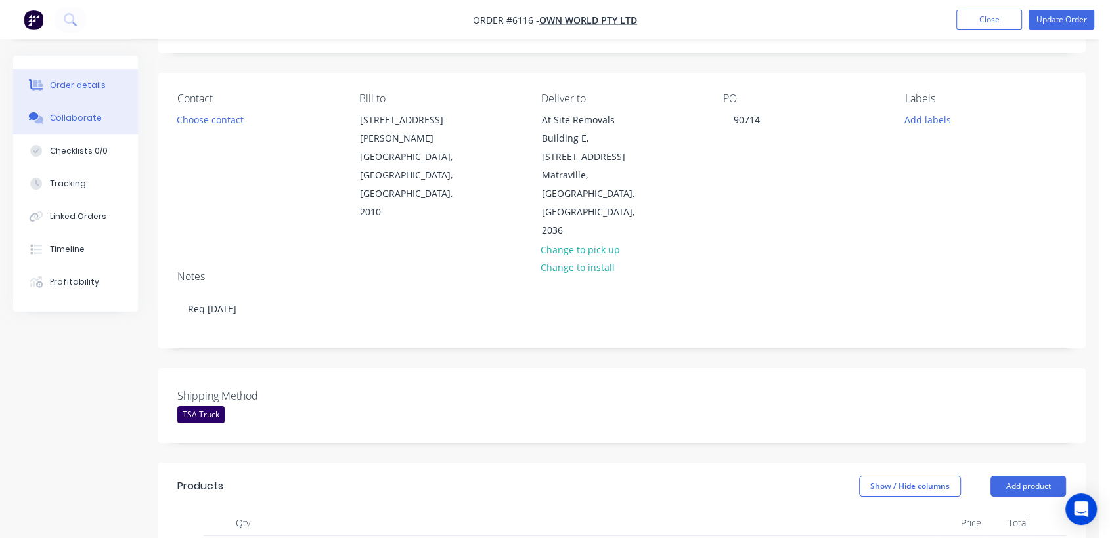
click at [104, 115] on button "Collaborate" at bounding box center [75, 118] width 125 height 33
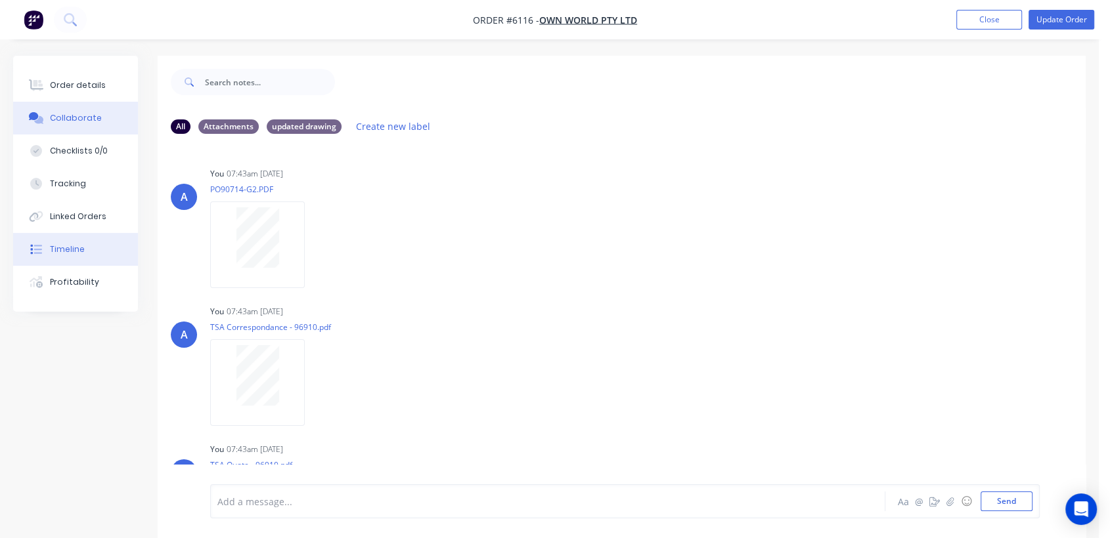
click at [95, 247] on button "Timeline" at bounding box center [75, 249] width 125 height 33
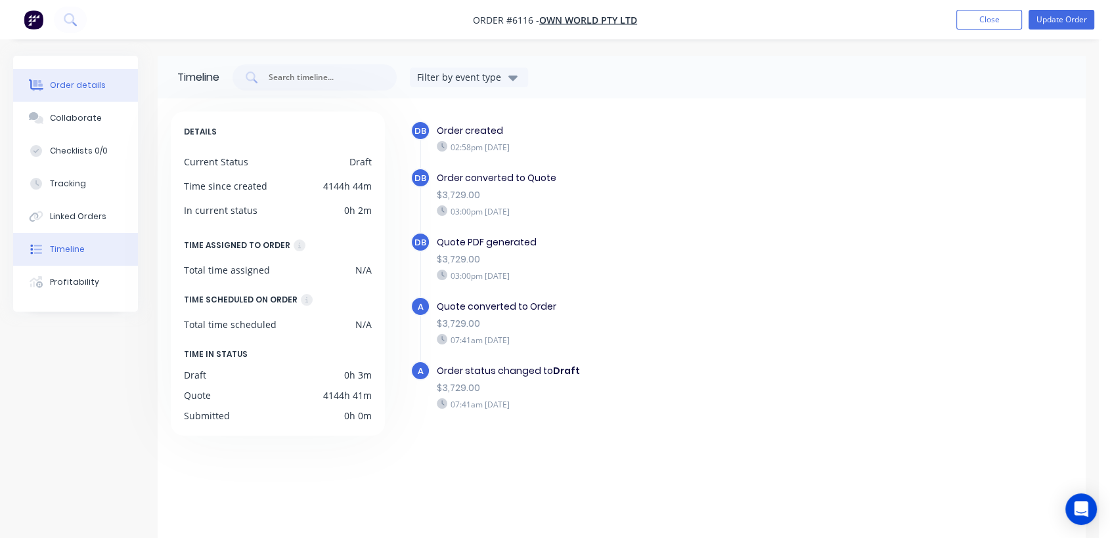
click at [78, 81] on div "Order details" at bounding box center [78, 85] width 56 height 12
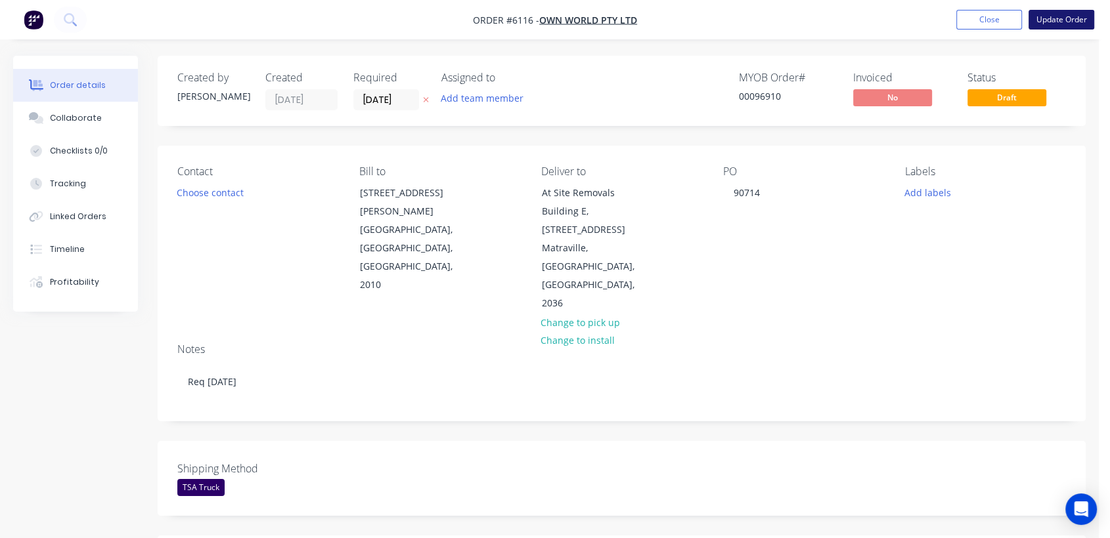
click at [1073, 20] on button "Update Order" at bounding box center [1061, 20] width 66 height 20
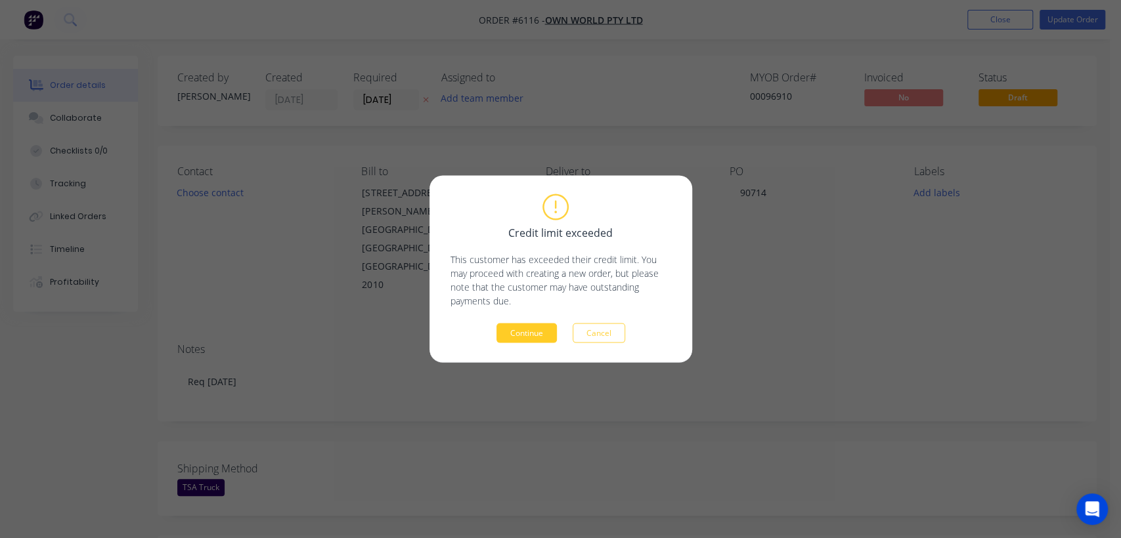
click at [540, 330] on button "Continue" at bounding box center [526, 334] width 60 height 20
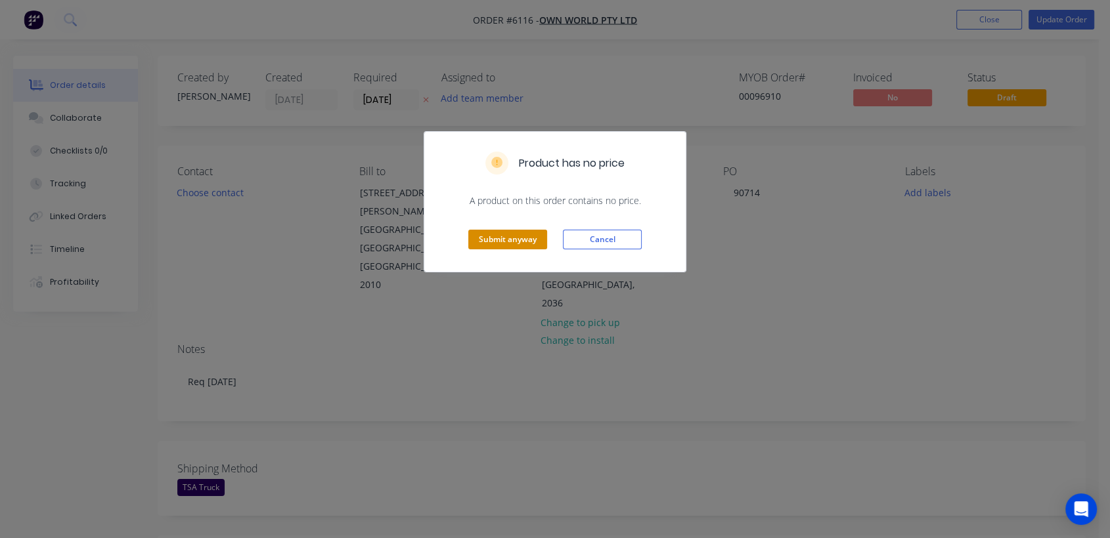
click at [511, 232] on button "Submit anyway" at bounding box center [507, 240] width 79 height 20
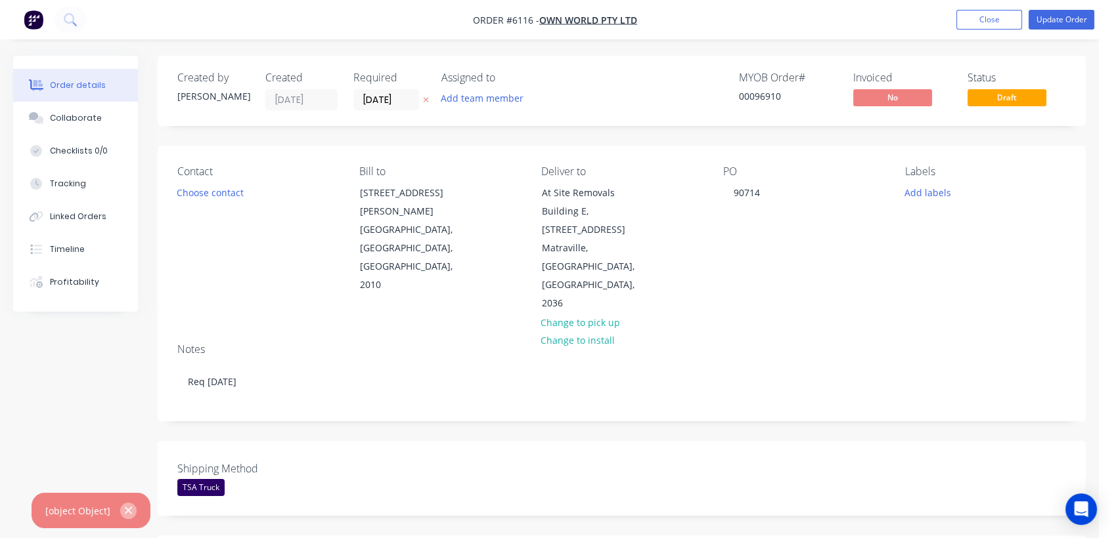
click at [129, 509] on icon "button" at bounding box center [128, 511] width 9 height 12
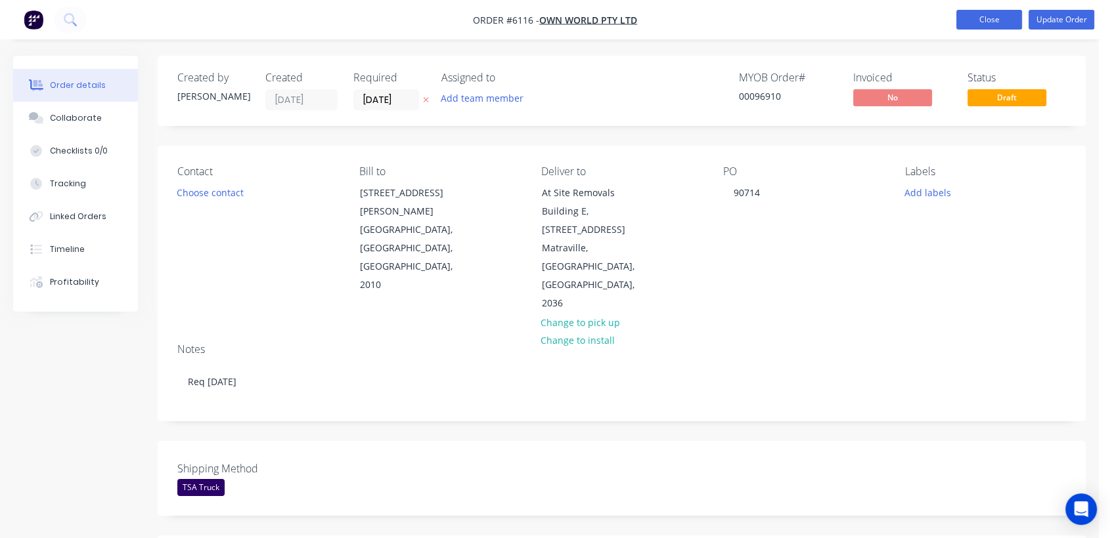
click at [979, 10] on button "Close" at bounding box center [989, 20] width 66 height 20
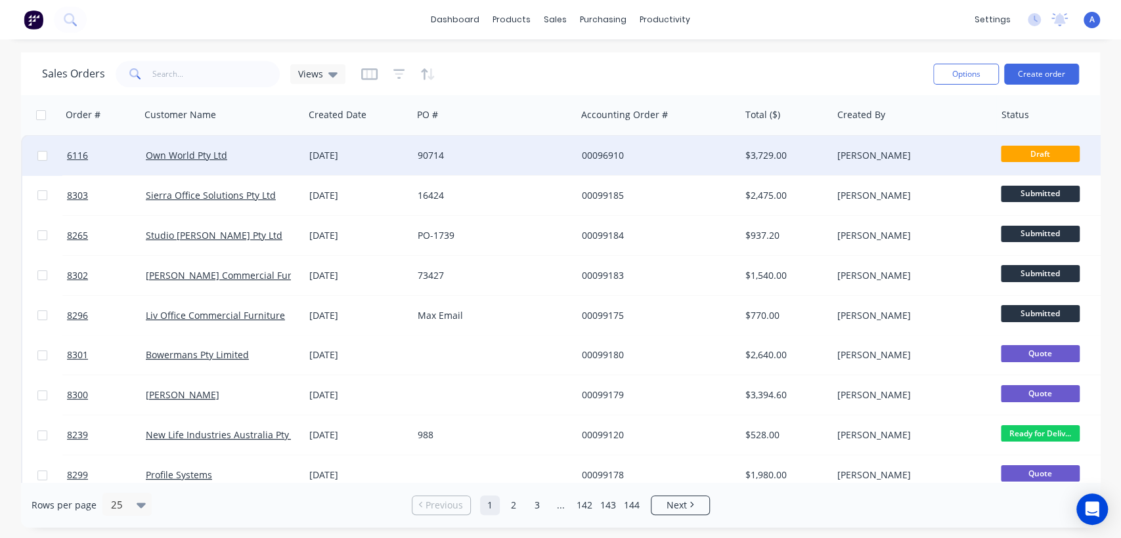
click at [606, 150] on div "00096910" at bounding box center [655, 155] width 146 height 13
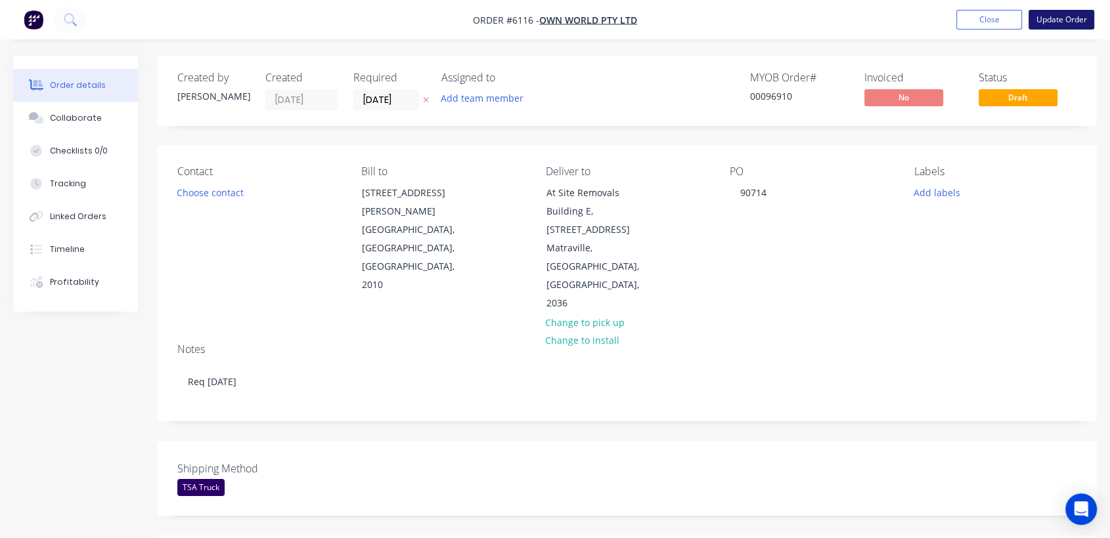
click at [1074, 14] on button "Update Order" at bounding box center [1061, 20] width 66 height 20
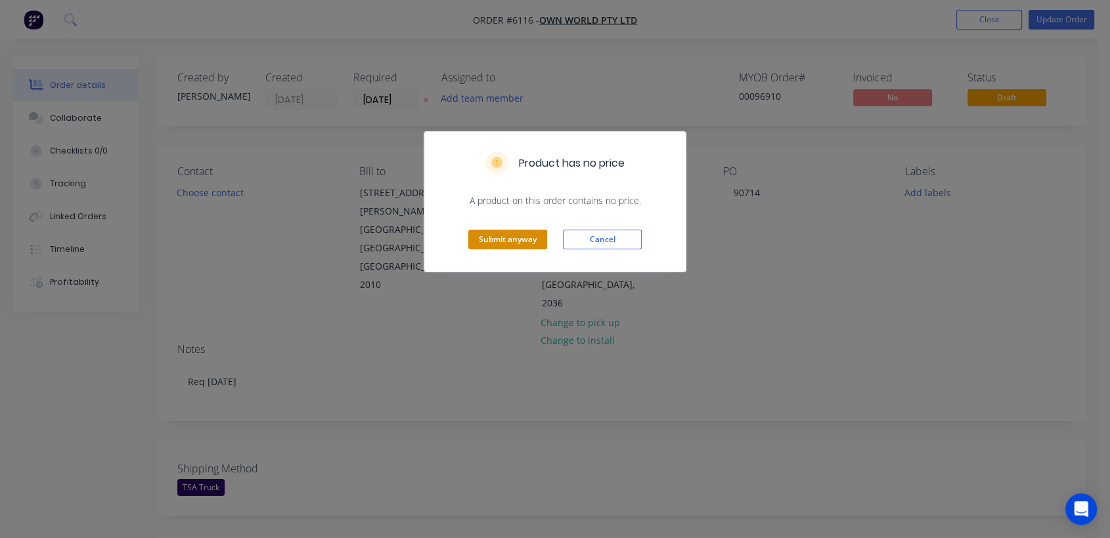
click at [526, 240] on button "Submit anyway" at bounding box center [507, 240] width 79 height 20
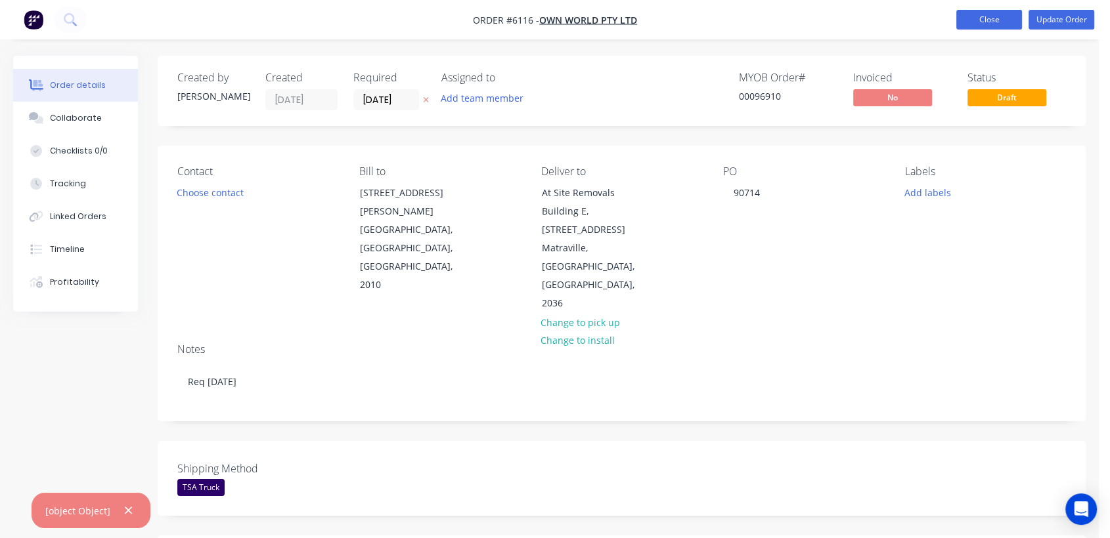
click at [1012, 17] on button "Close" at bounding box center [989, 20] width 66 height 20
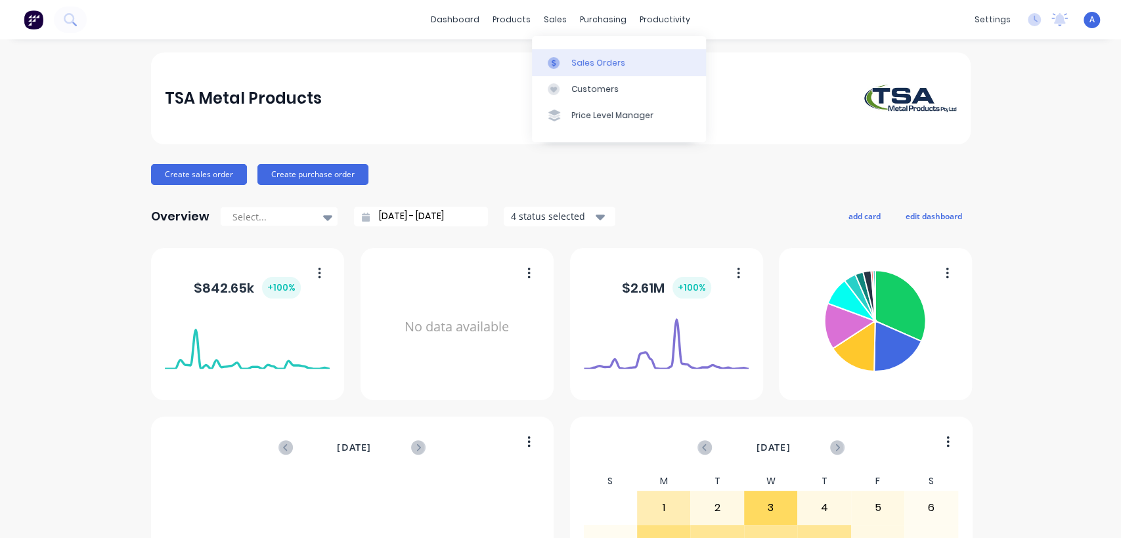
click at [582, 57] on div "Sales Orders" at bounding box center [598, 63] width 54 height 12
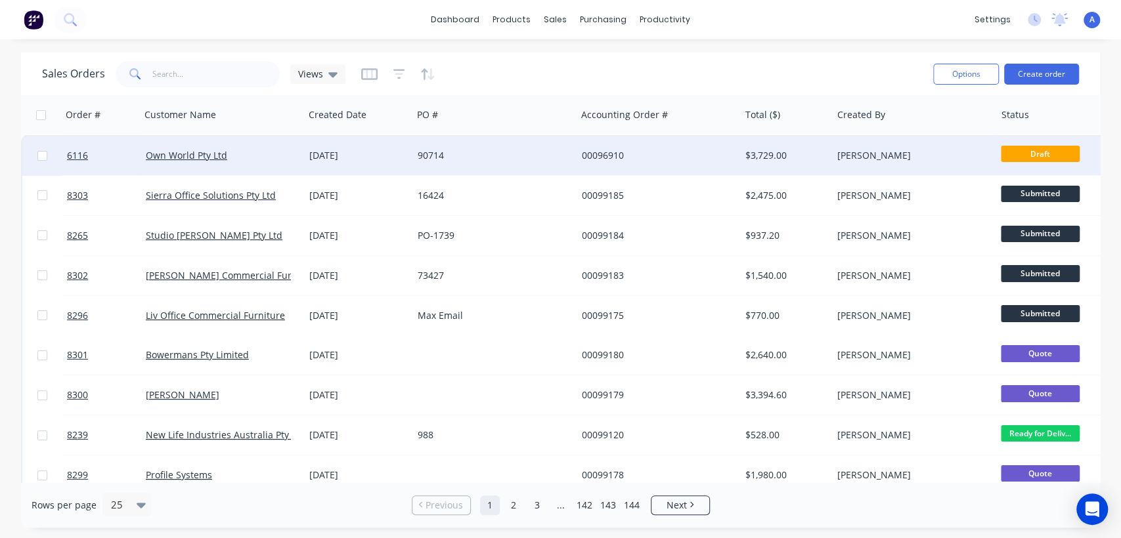
click at [501, 156] on div "90714" at bounding box center [491, 155] width 146 height 13
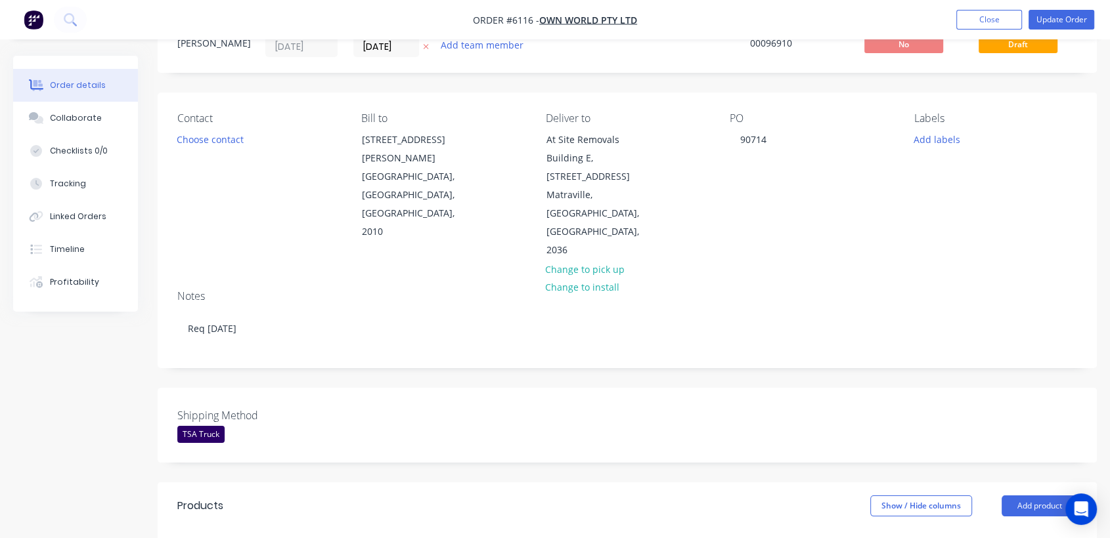
scroll to position [53, 0]
click at [1048, 14] on button "Update Order" at bounding box center [1061, 20] width 66 height 20
type input "$339.00"
type input "$3,390.00"
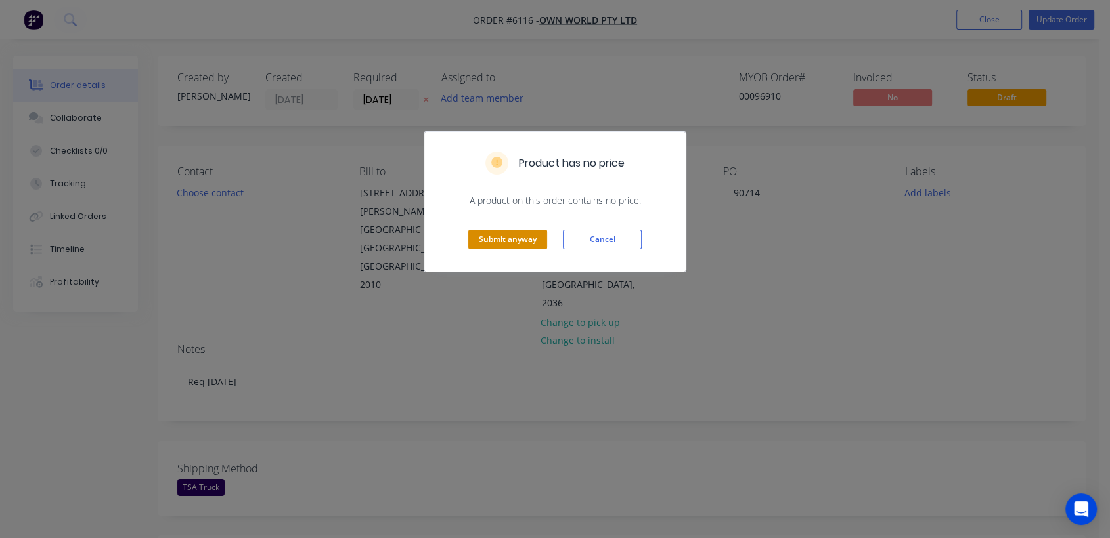
click at [520, 231] on button "Submit anyway" at bounding box center [507, 240] width 79 height 20
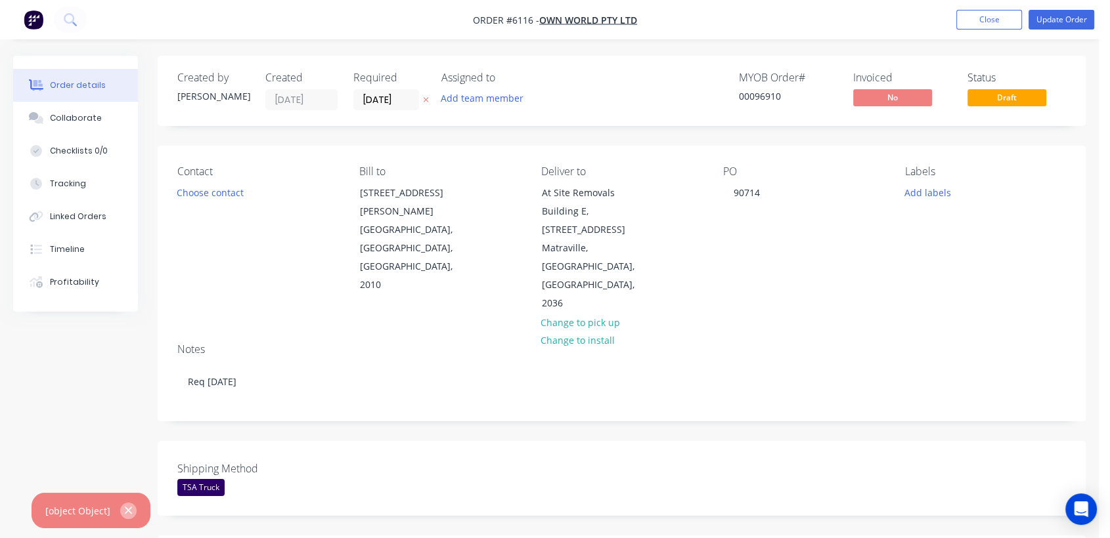
click at [127, 506] on icon "button" at bounding box center [128, 511] width 9 height 12
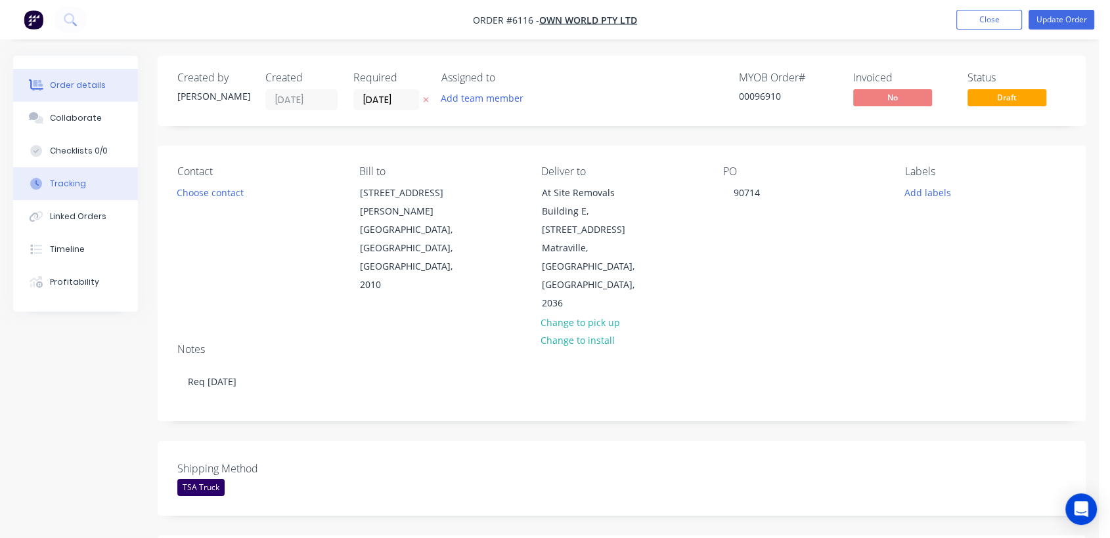
click at [89, 180] on button "Tracking" at bounding box center [75, 183] width 125 height 33
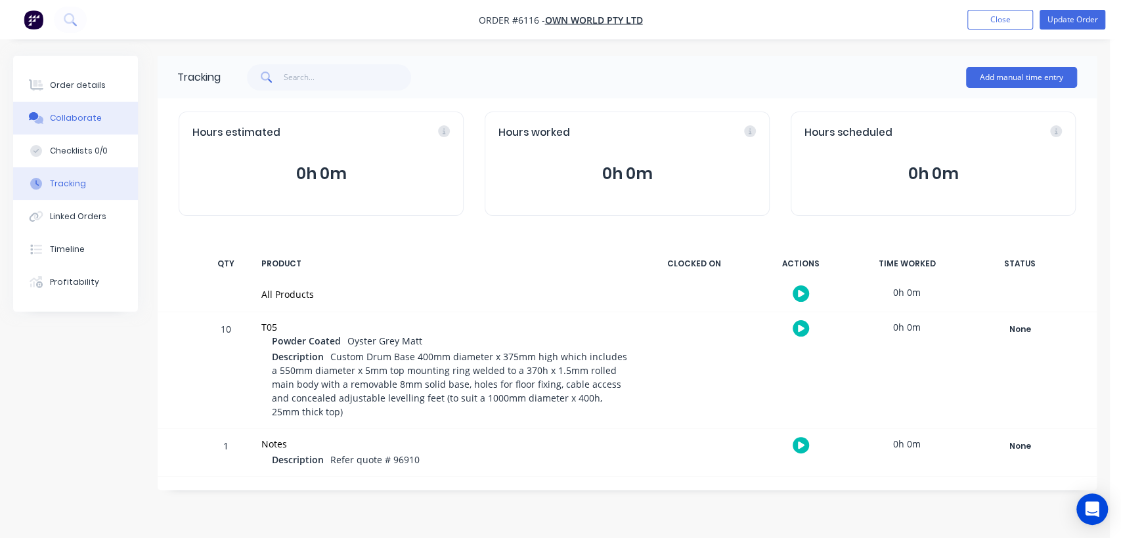
click at [76, 114] on div "Collaborate" at bounding box center [76, 118] width 52 height 12
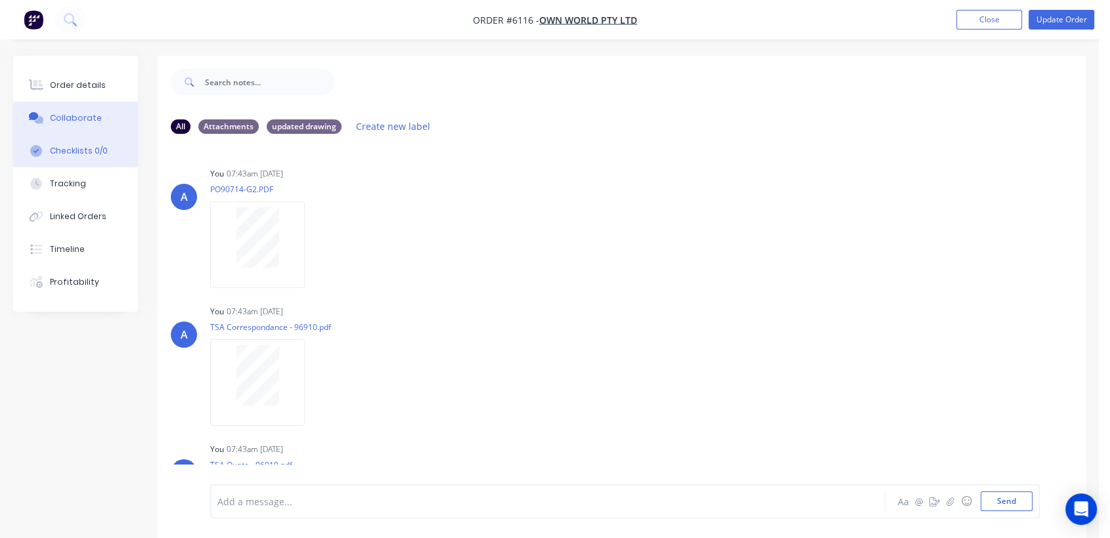
click at [77, 148] on div "Checklists 0/0" at bounding box center [79, 151] width 58 height 12
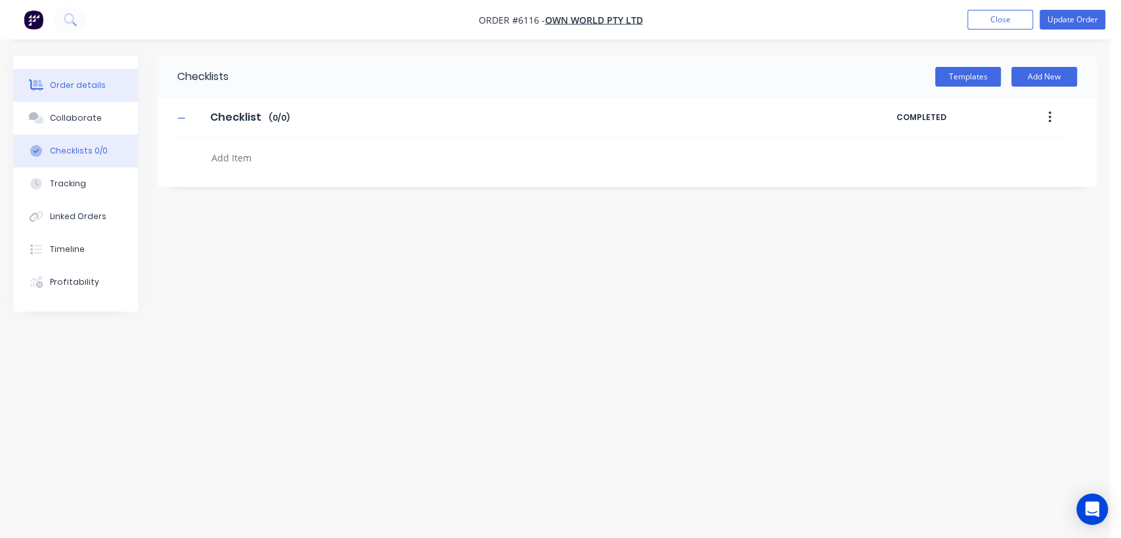
click at [89, 78] on button "Order details" at bounding box center [75, 85] width 125 height 33
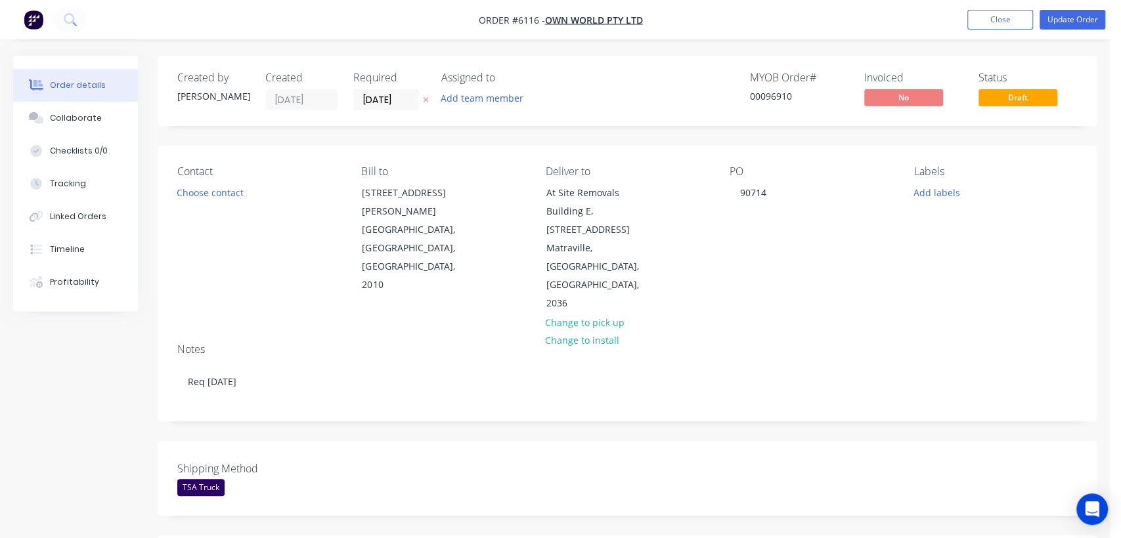
type input "$339.00"
type input "$3,390.00"
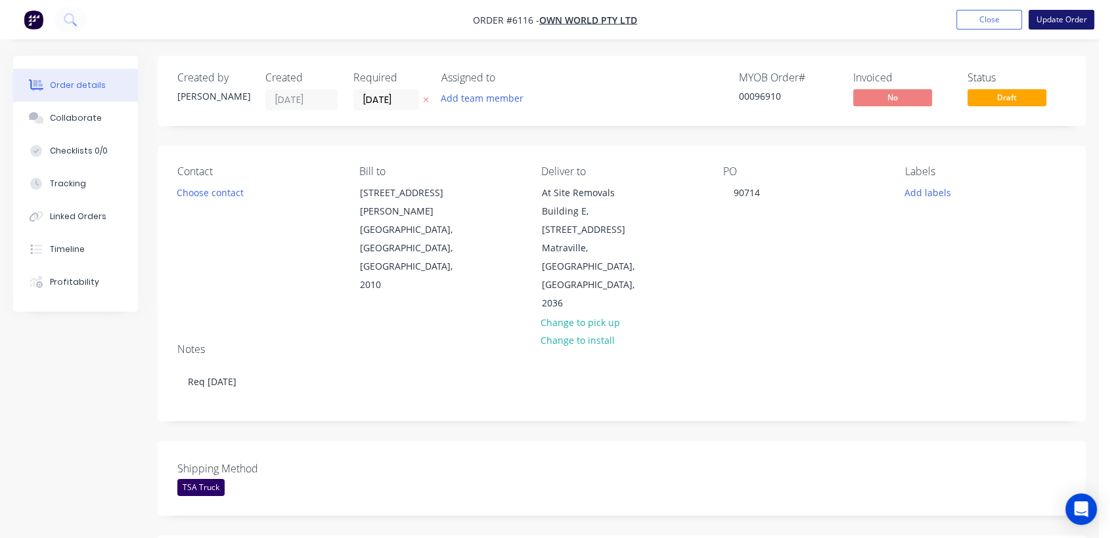
click at [1061, 16] on button "Update Order" at bounding box center [1061, 20] width 66 height 20
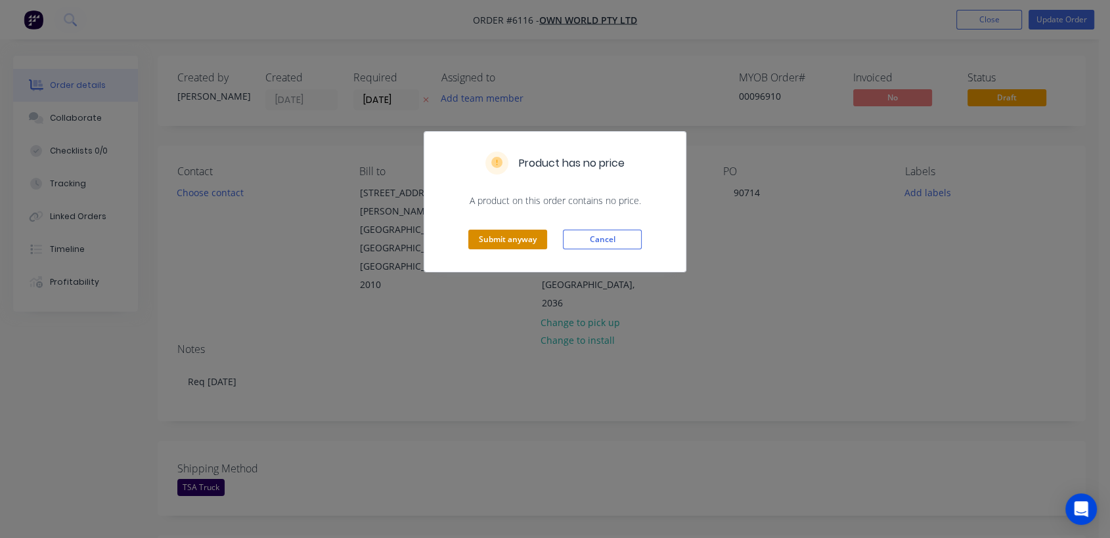
click at [508, 232] on button "Submit anyway" at bounding box center [507, 240] width 79 height 20
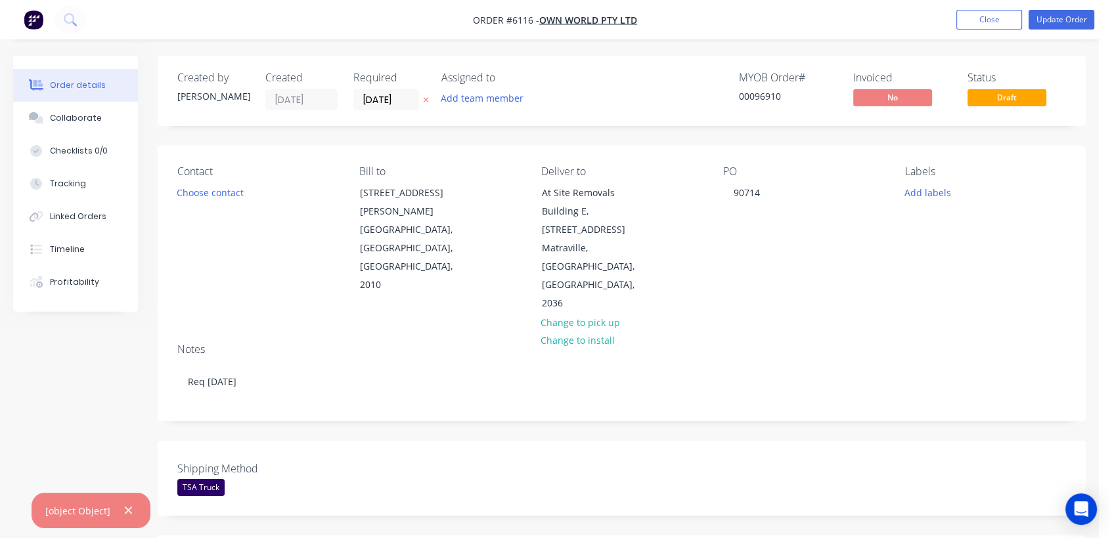
click at [95, 517] on div "[object Object]" at bounding box center [77, 511] width 65 height 14
click at [124, 506] on icon "button" at bounding box center [128, 511] width 9 height 12
click at [230, 189] on button "Choose contact" at bounding box center [210, 192] width 81 height 18
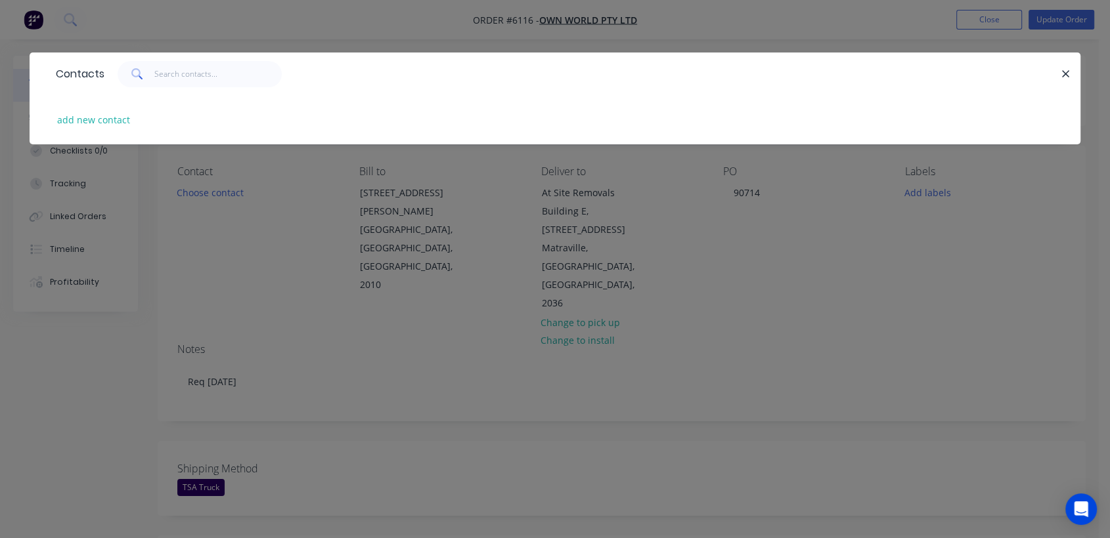
click at [1065, 72] on icon "button" at bounding box center [1065, 74] width 9 height 12
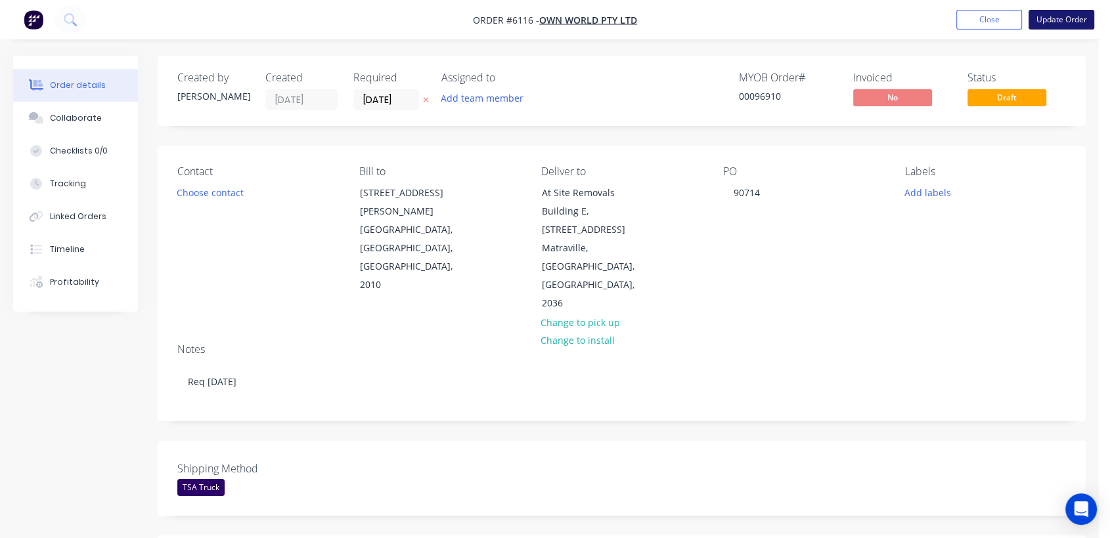
click at [1046, 18] on button "Update Order" at bounding box center [1061, 20] width 66 height 20
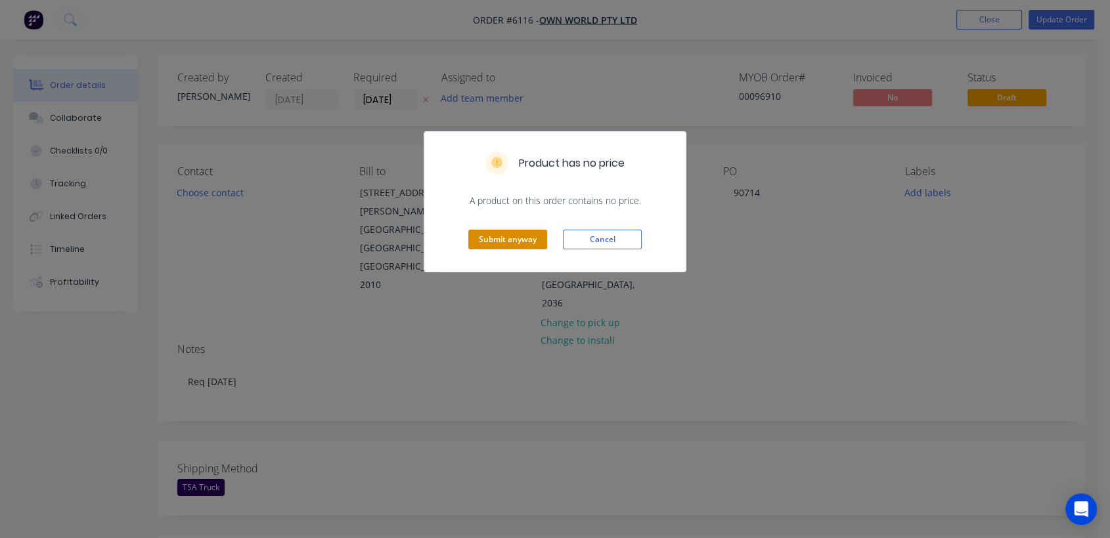
click at [523, 233] on button "Submit anyway" at bounding box center [507, 240] width 79 height 20
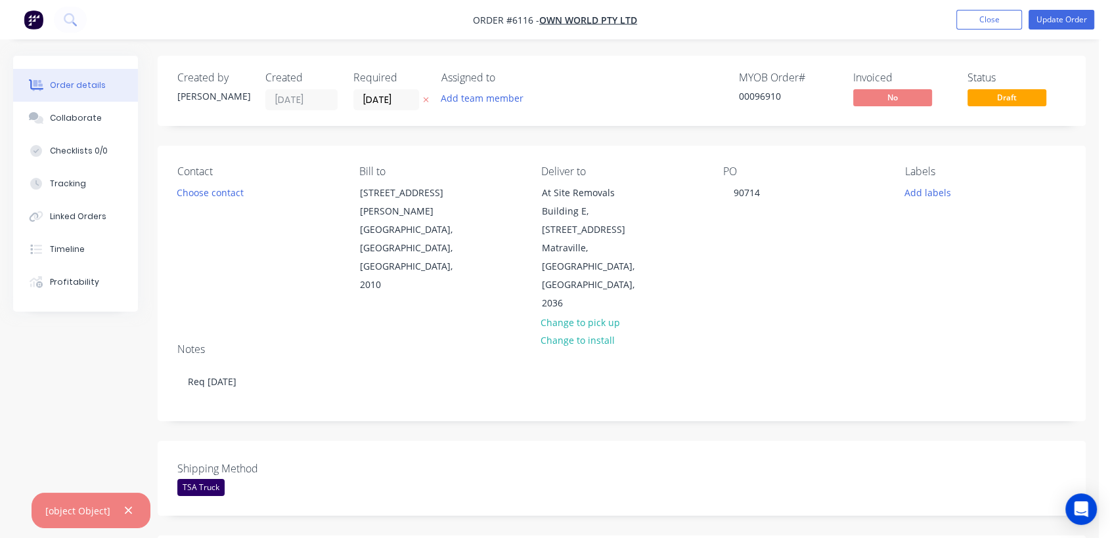
click at [135, 510] on div "[object Object]" at bounding box center [91, 510] width 119 height 35
click at [121, 504] on button "button" at bounding box center [128, 511] width 16 height 16
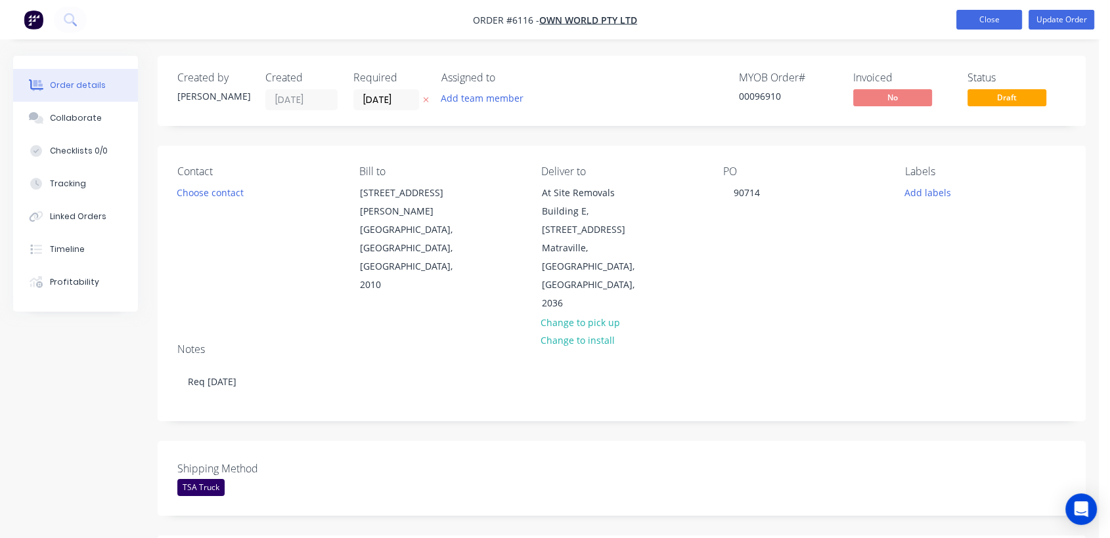
drag, startPoint x: 987, startPoint y: 20, endPoint x: 969, endPoint y: 24, distance: 18.7
click at [986, 22] on button "Close" at bounding box center [989, 20] width 66 height 20
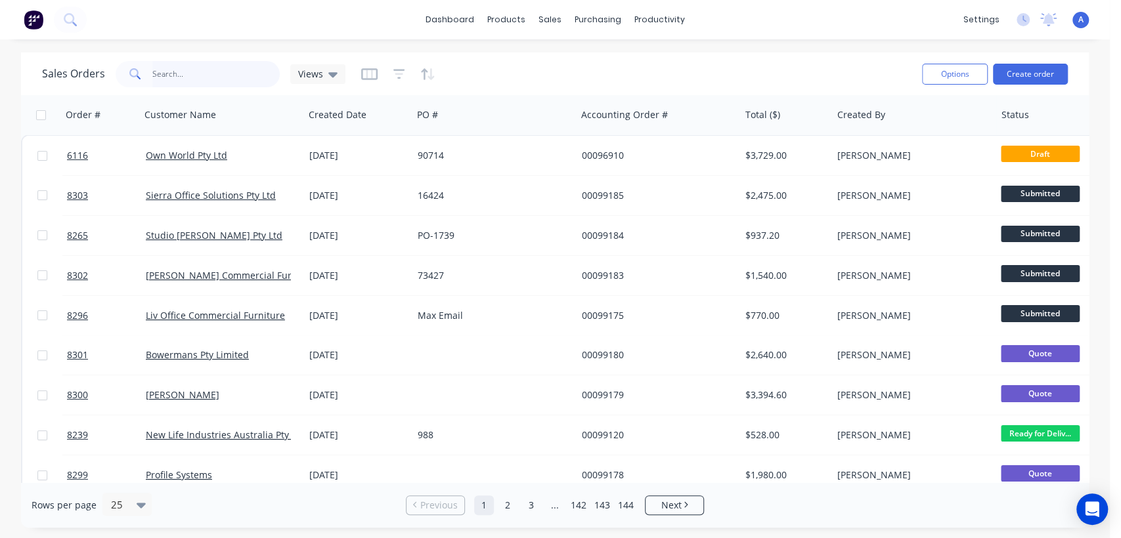
click at [194, 70] on input "text" at bounding box center [216, 74] width 128 height 26
type input "7633"
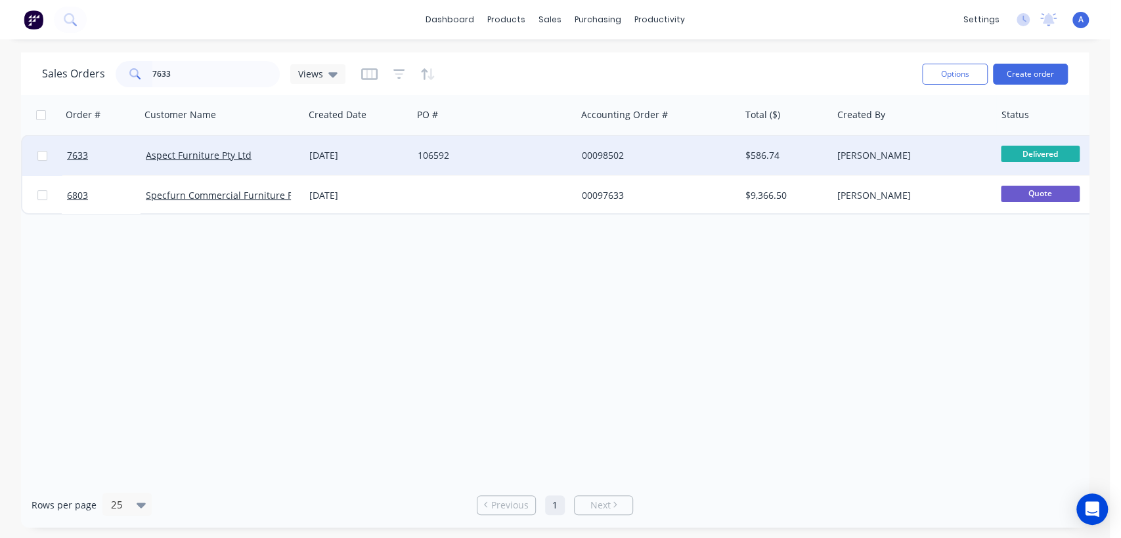
click at [488, 154] on div "106592" at bounding box center [491, 155] width 146 height 13
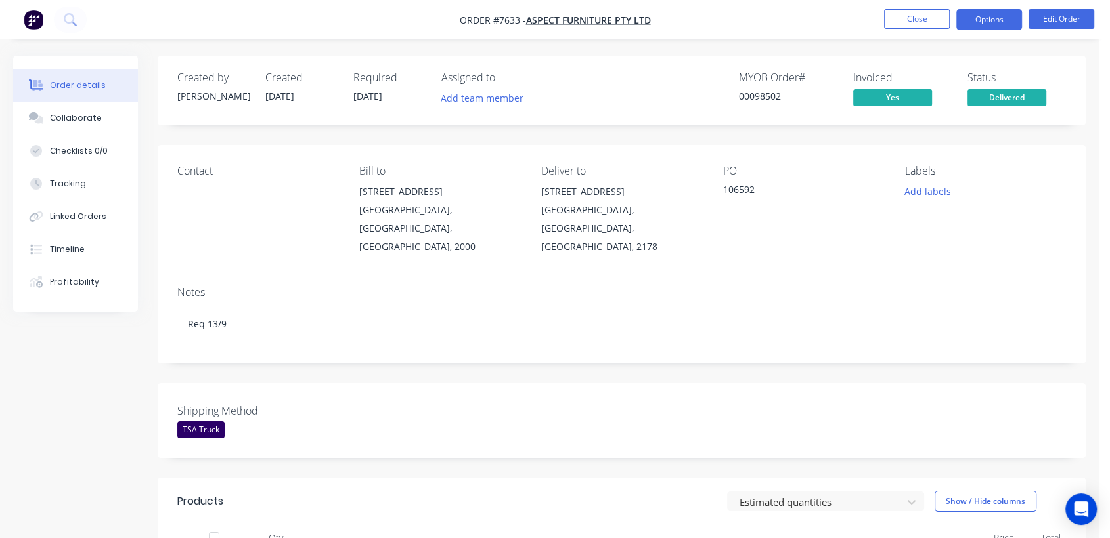
click at [997, 18] on button "Options" at bounding box center [989, 19] width 66 height 21
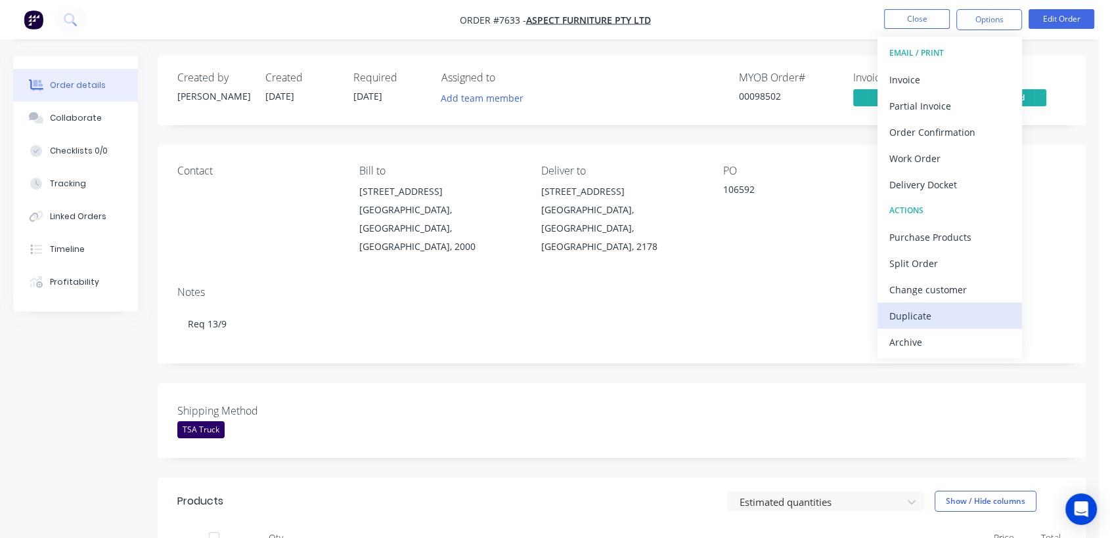
click at [915, 313] on div "Duplicate" at bounding box center [949, 316] width 121 height 19
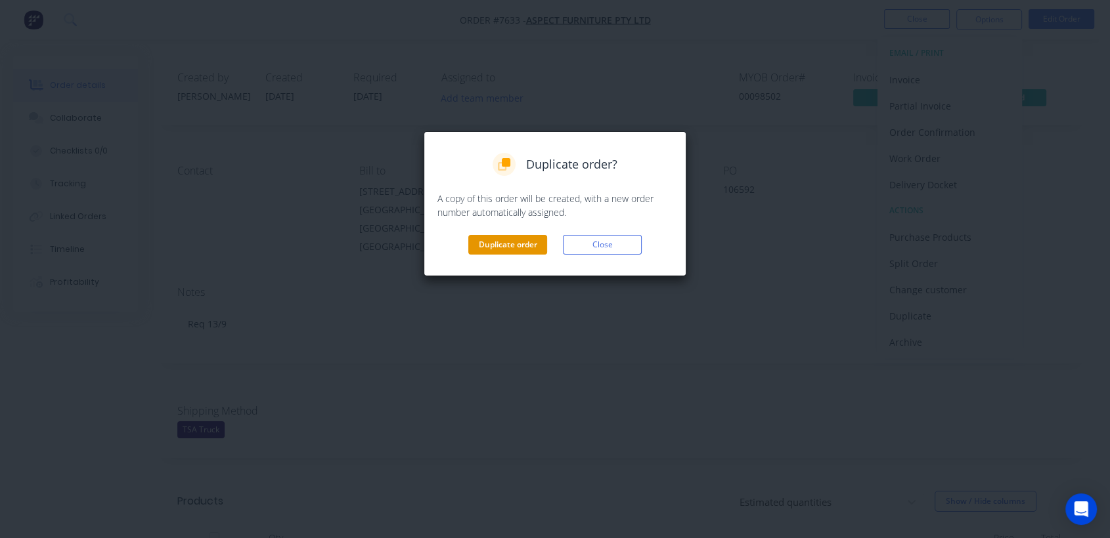
click at [525, 241] on button "Duplicate order" at bounding box center [507, 245] width 79 height 20
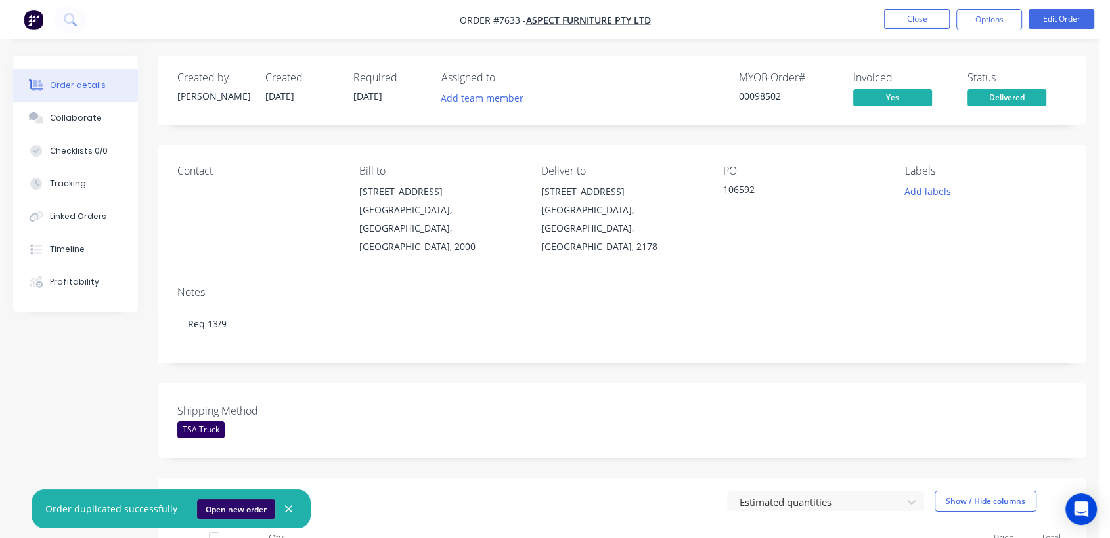
click at [244, 510] on button "Open new order" at bounding box center [236, 510] width 78 height 20
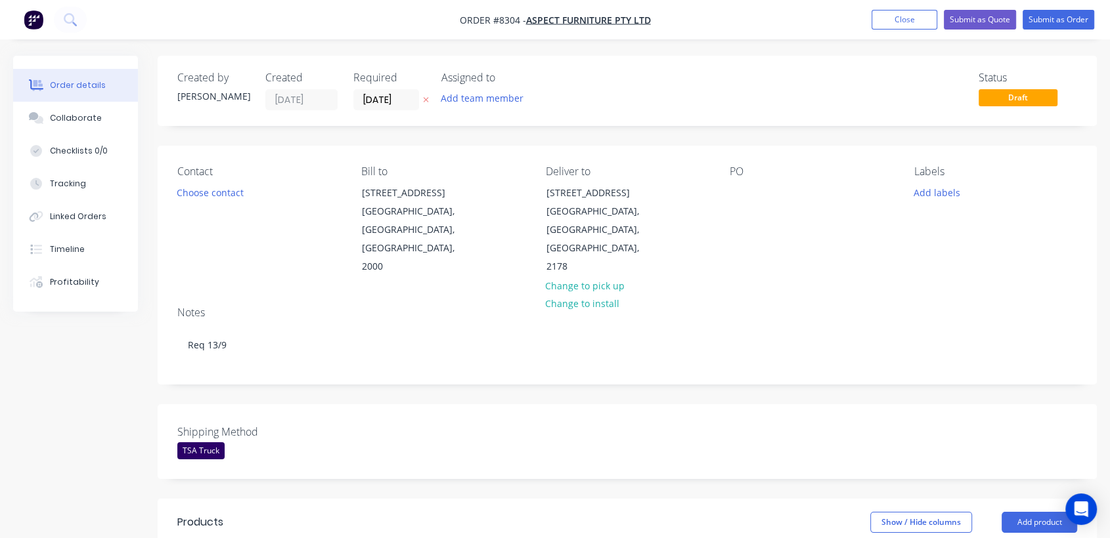
click at [412, 89] on label "[DATE]" at bounding box center [386, 99] width 66 height 21
click at [412, 90] on input "[DATE]" at bounding box center [386, 100] width 64 height 20
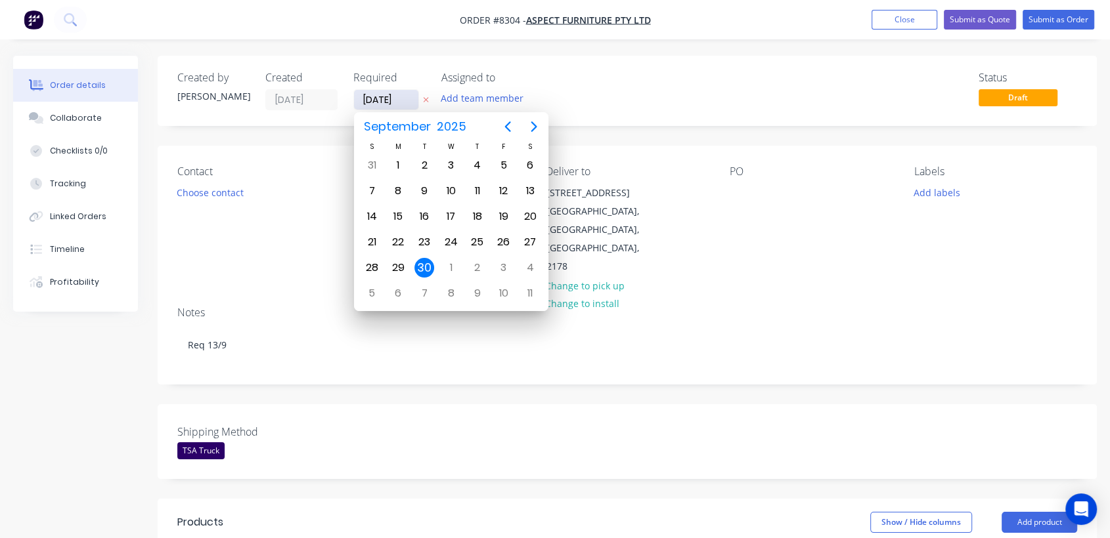
click at [418, 100] on label "[DATE]" at bounding box center [386, 99] width 66 height 21
click at [418, 100] on input "[DATE]" at bounding box center [386, 100] width 64 height 20
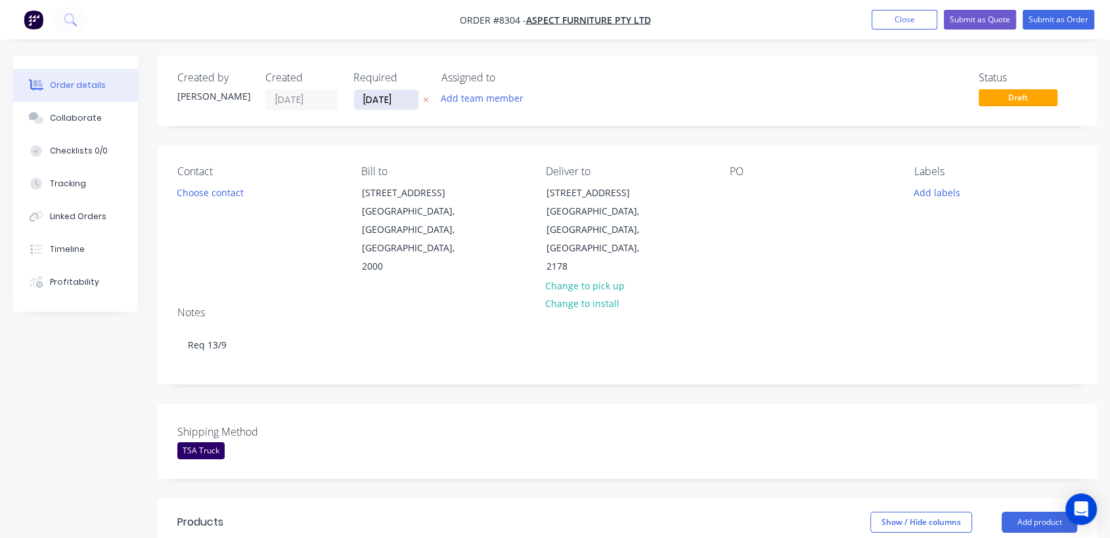
click at [412, 100] on input "[DATE]" at bounding box center [386, 100] width 64 height 20
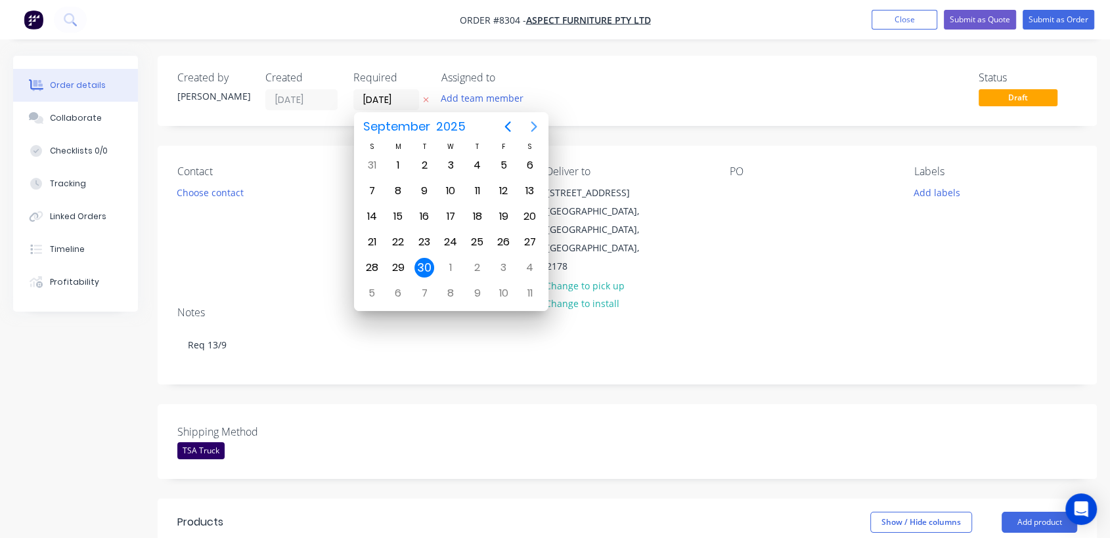
click at [529, 119] on icon "Next page" at bounding box center [534, 127] width 16 height 16
click at [448, 262] on div "31" at bounding box center [451, 268] width 20 height 20
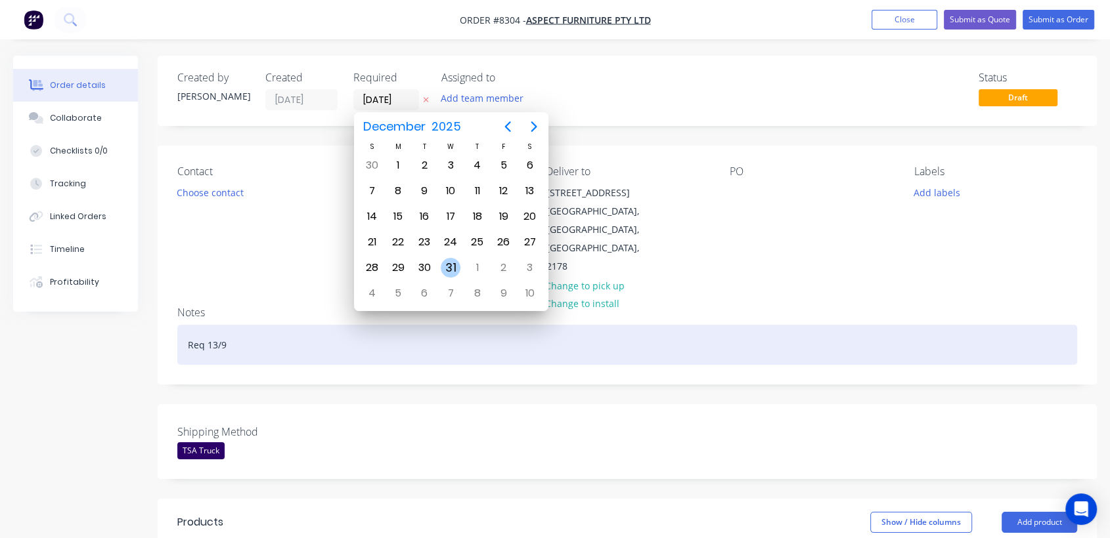
type input "[DATE]"
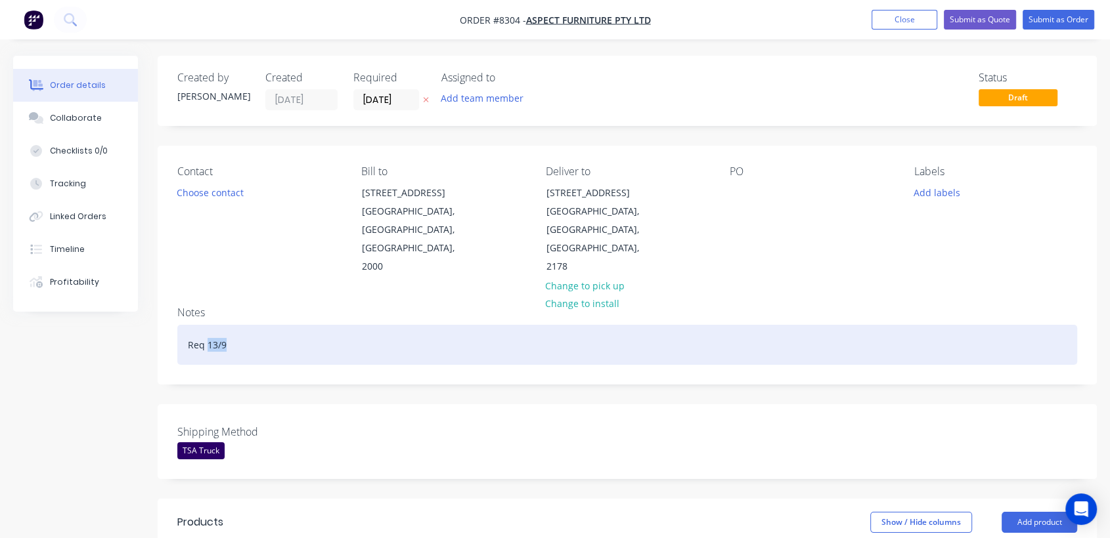
drag, startPoint x: 226, startPoint y: 308, endPoint x: 207, endPoint y: 310, distance: 19.1
click at [207, 325] on div "Req 13/9" at bounding box center [627, 345] width 900 height 40
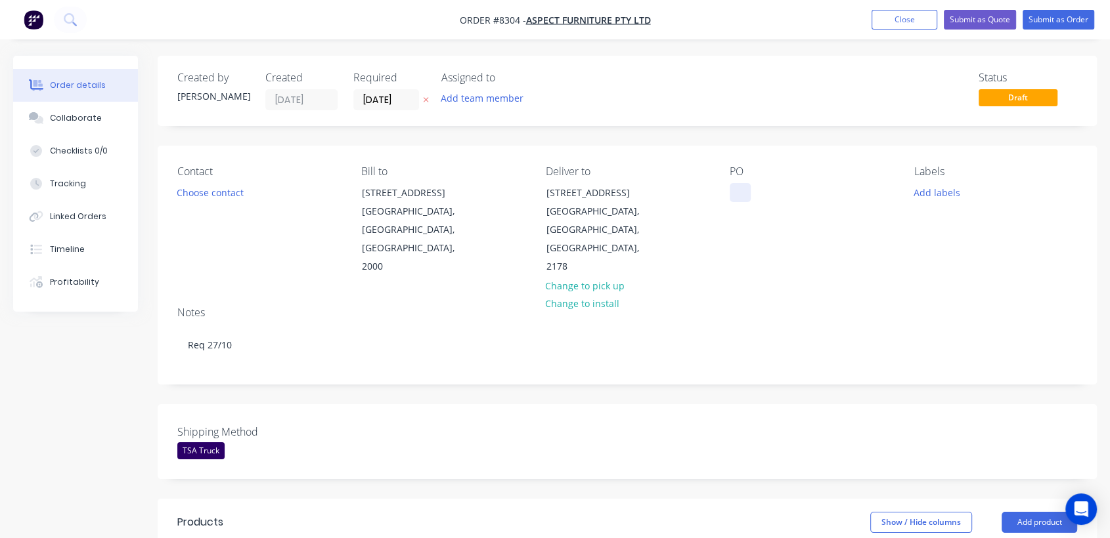
click at [742, 186] on div at bounding box center [739, 192] width 21 height 19
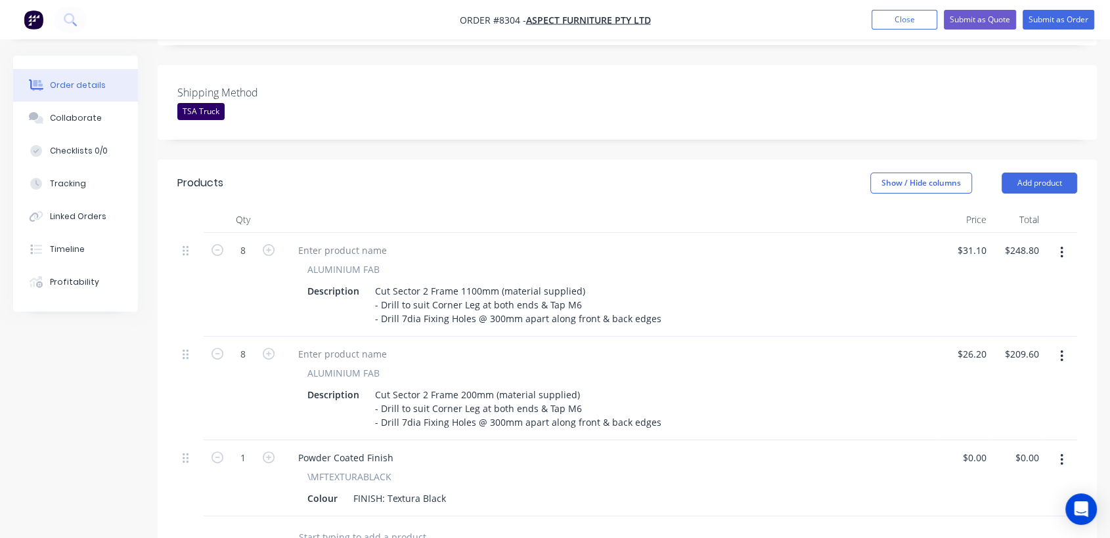
scroll to position [364, 0]
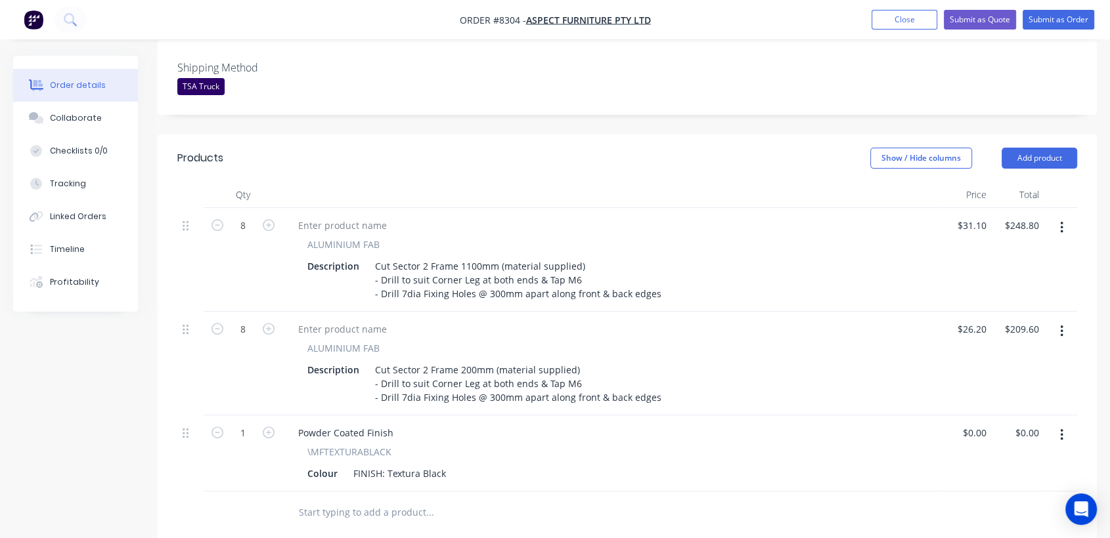
click at [1060, 324] on icon "button" at bounding box center [1061, 331] width 3 height 14
click at [982, 435] on div "Delete" at bounding box center [1014, 444] width 101 height 19
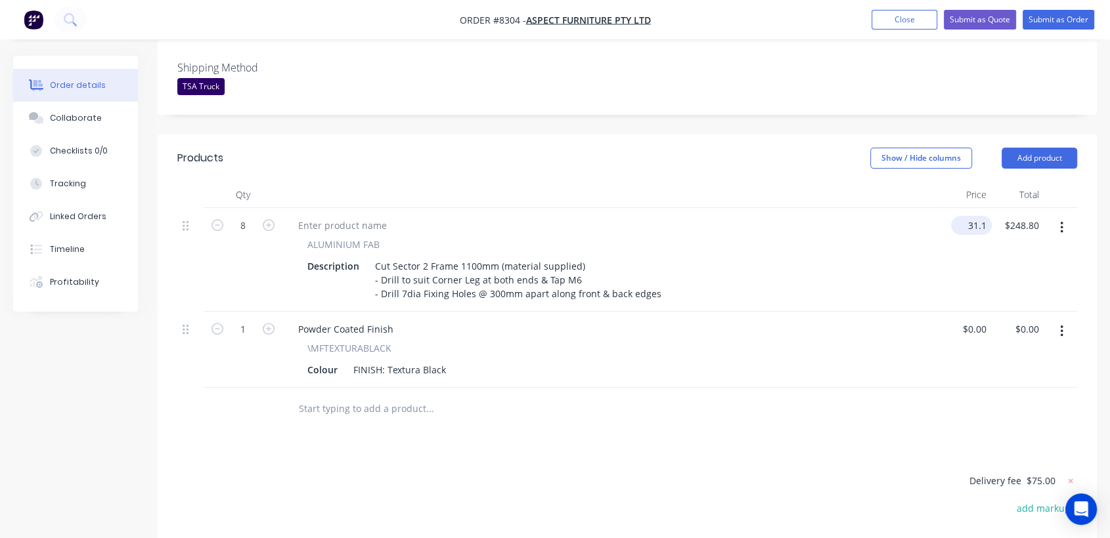
click at [982, 216] on input "31.1" at bounding box center [973, 225] width 35 height 19
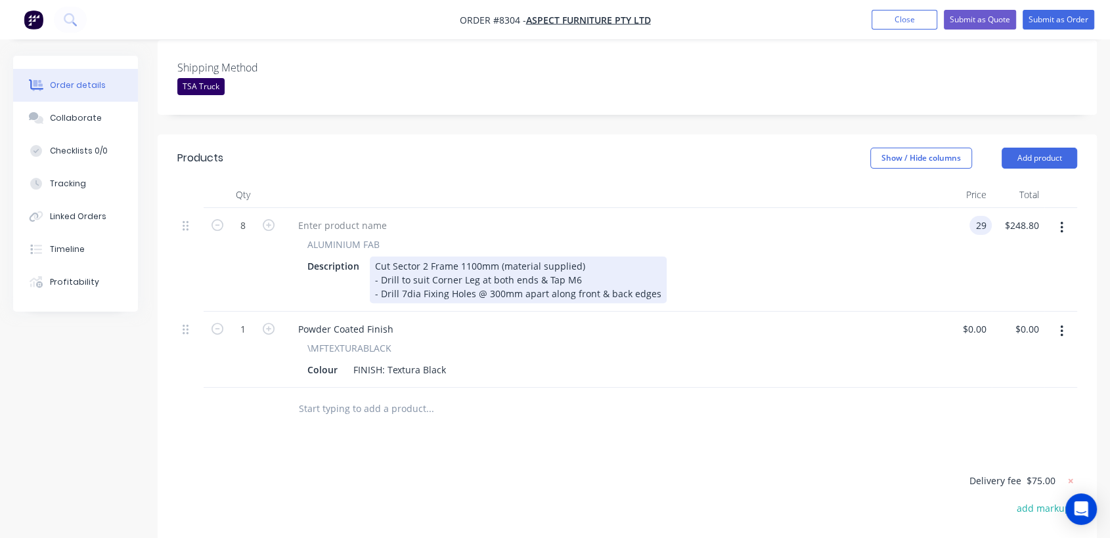
type input "$29.00"
type input "$232.00"
click at [468, 257] on div "Cut Sector 2 Frame 1100mm (material supplied) - Drill to suit Corner Leg at bot…" at bounding box center [518, 280] width 297 height 47
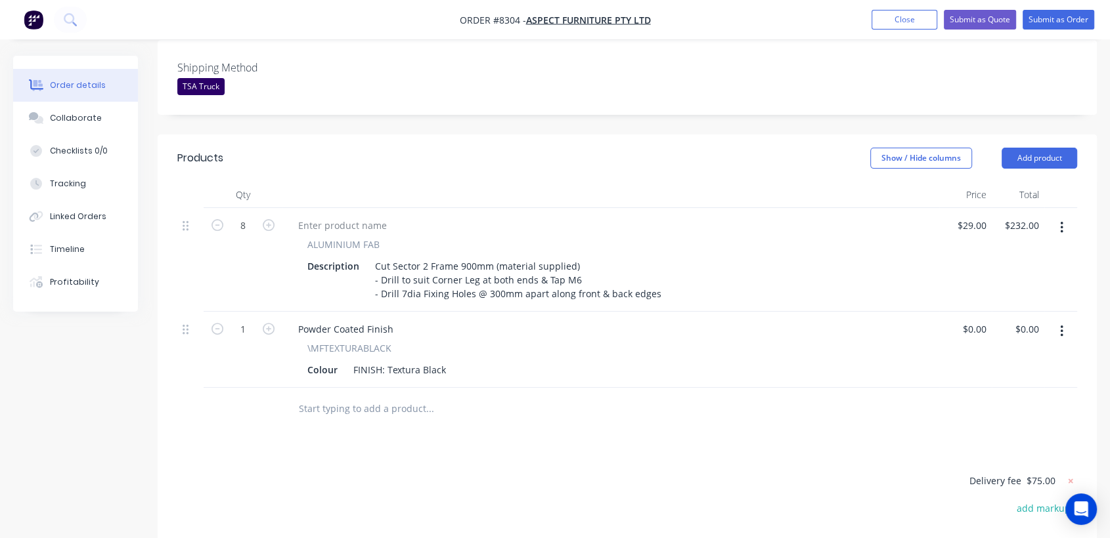
click at [378, 396] on input "text" at bounding box center [429, 409] width 263 height 26
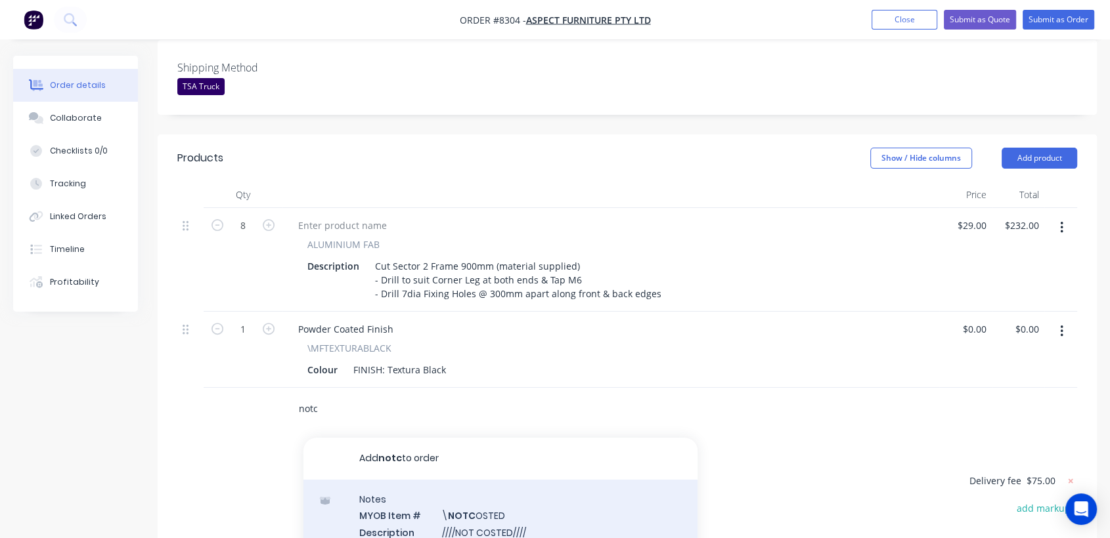
type input "notc"
click at [510, 483] on div "Notes MYOB Item # \ NOTC OSTED Description ////NOT COSTED//// Product variant" at bounding box center [500, 524] width 394 height 89
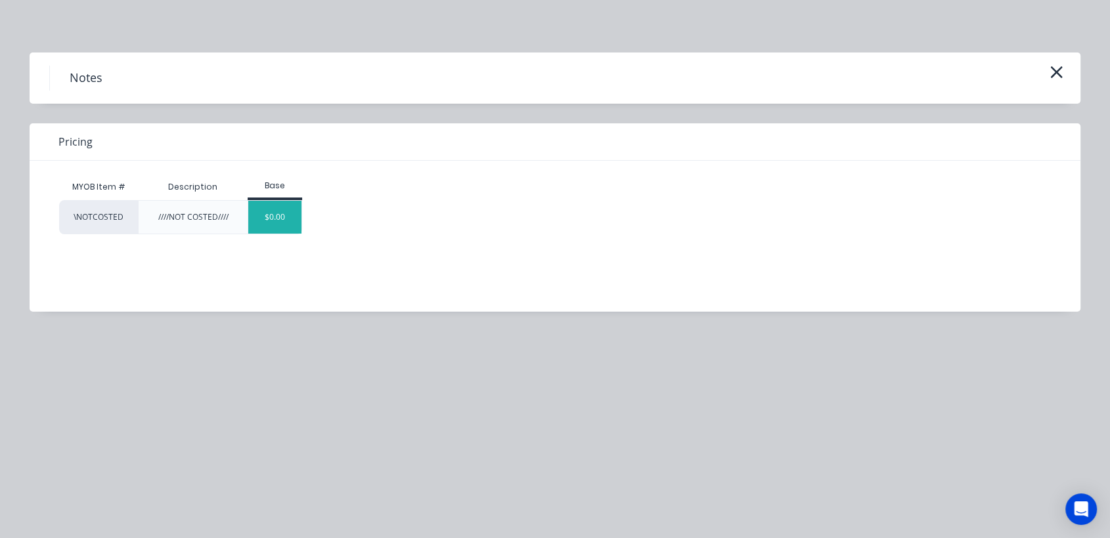
click at [288, 216] on div "$0.00" at bounding box center [274, 217] width 53 height 33
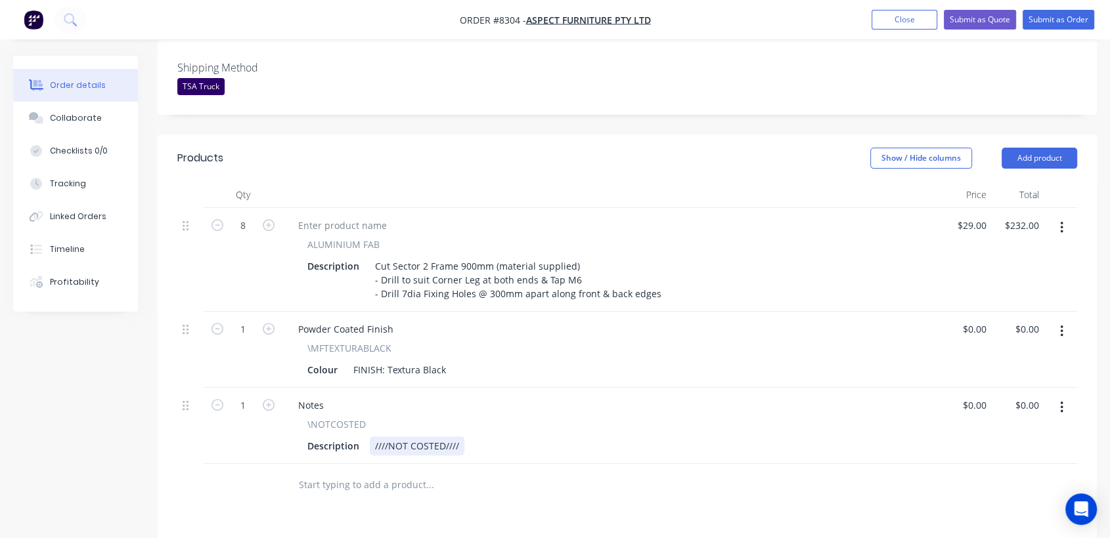
click at [462, 437] on div "Description ////NOT COSTED////" at bounding box center [608, 446] width 612 height 19
type input "$0.00"
click at [84, 113] on div "Collaborate" at bounding box center [76, 118] width 52 height 12
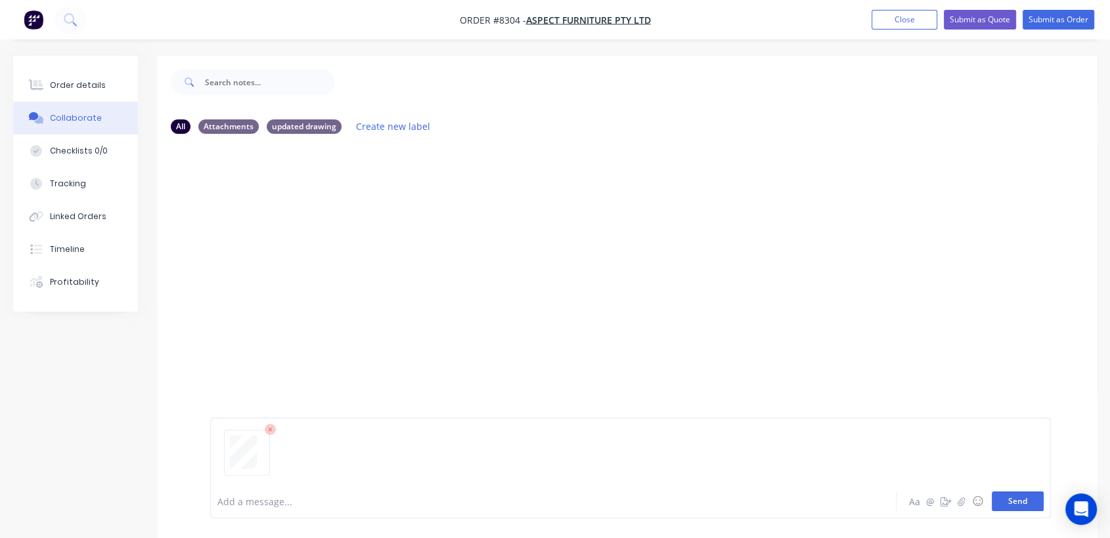
click at [1012, 500] on button "Send" at bounding box center [1017, 502] width 52 height 20
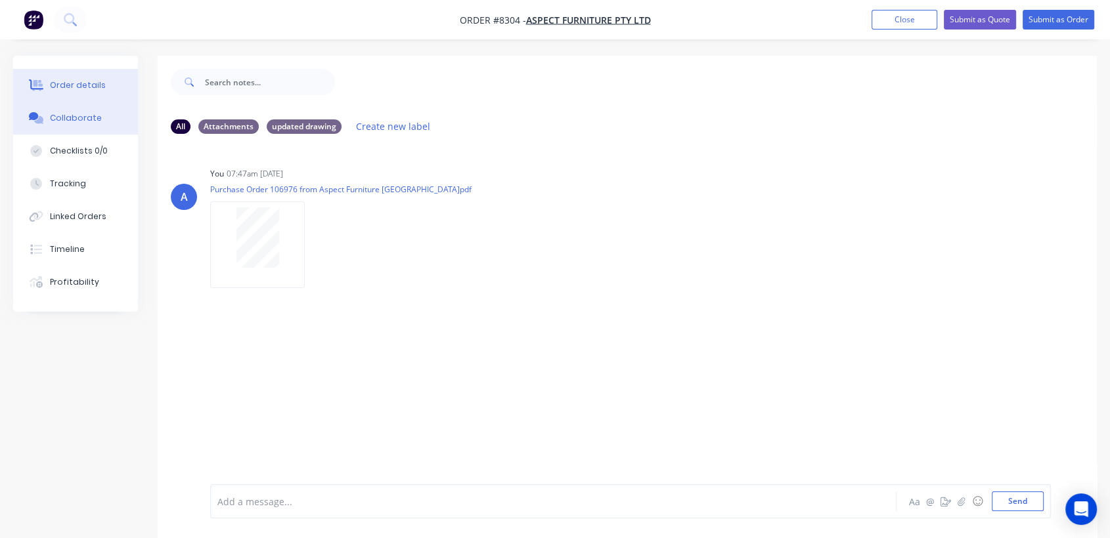
click at [94, 76] on button "Order details" at bounding box center [75, 85] width 125 height 33
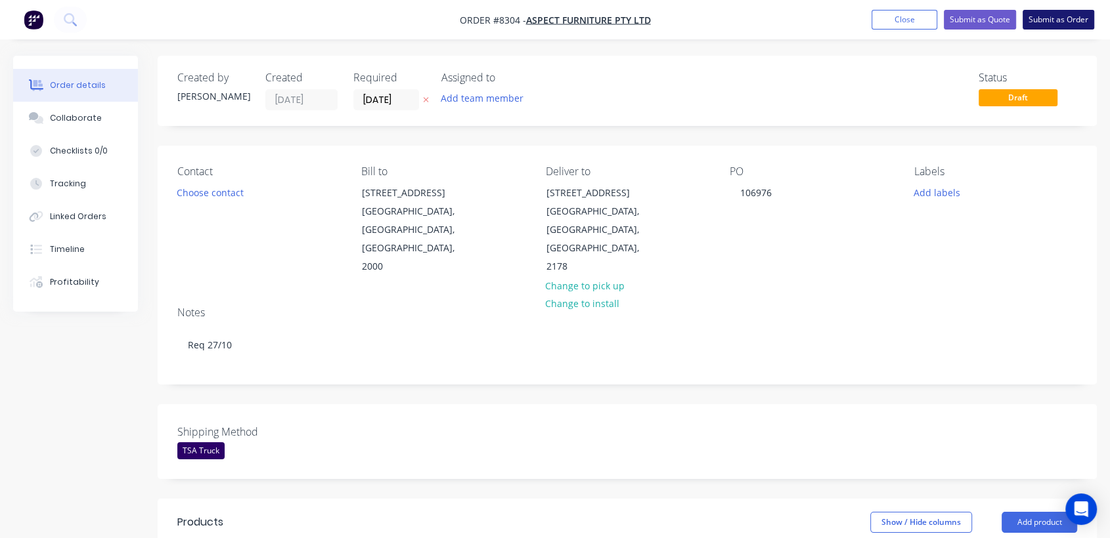
click at [1057, 10] on button "Submit as Order" at bounding box center [1058, 20] width 72 height 20
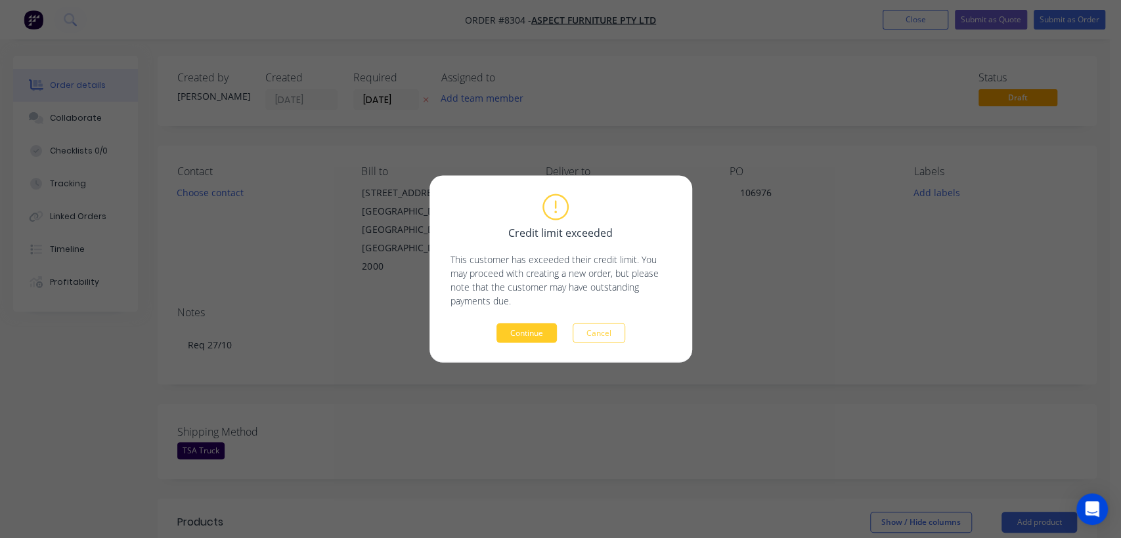
click at [531, 330] on button "Continue" at bounding box center [526, 334] width 60 height 20
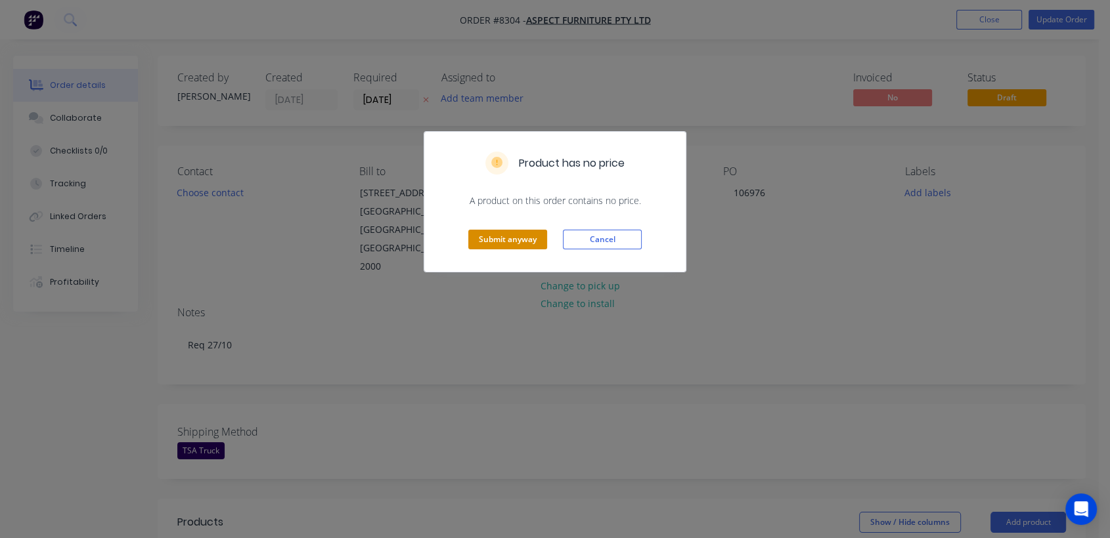
click at [521, 234] on button "Submit anyway" at bounding box center [507, 240] width 79 height 20
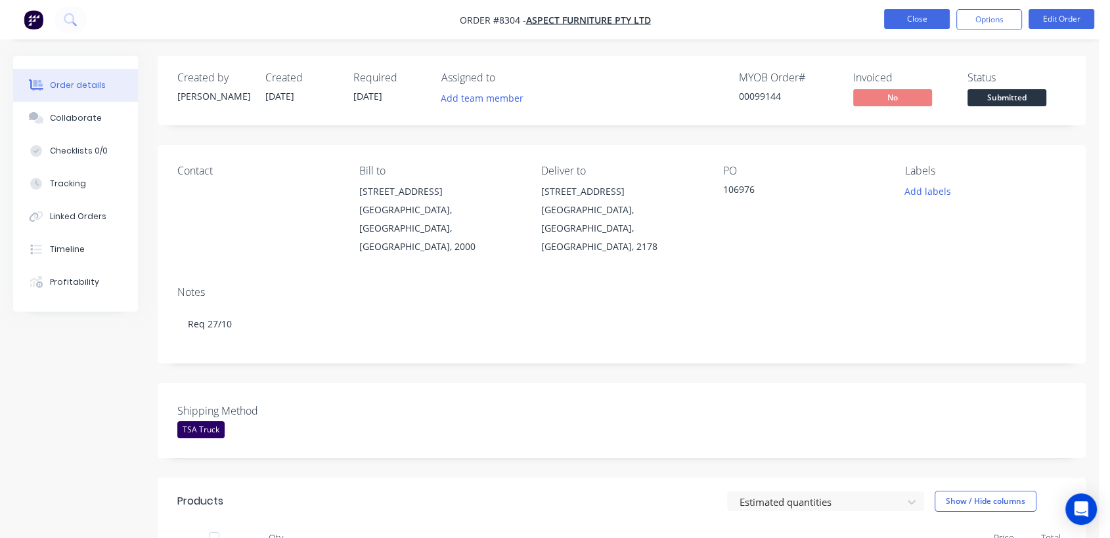
click at [919, 17] on button "Close" at bounding box center [917, 19] width 66 height 20
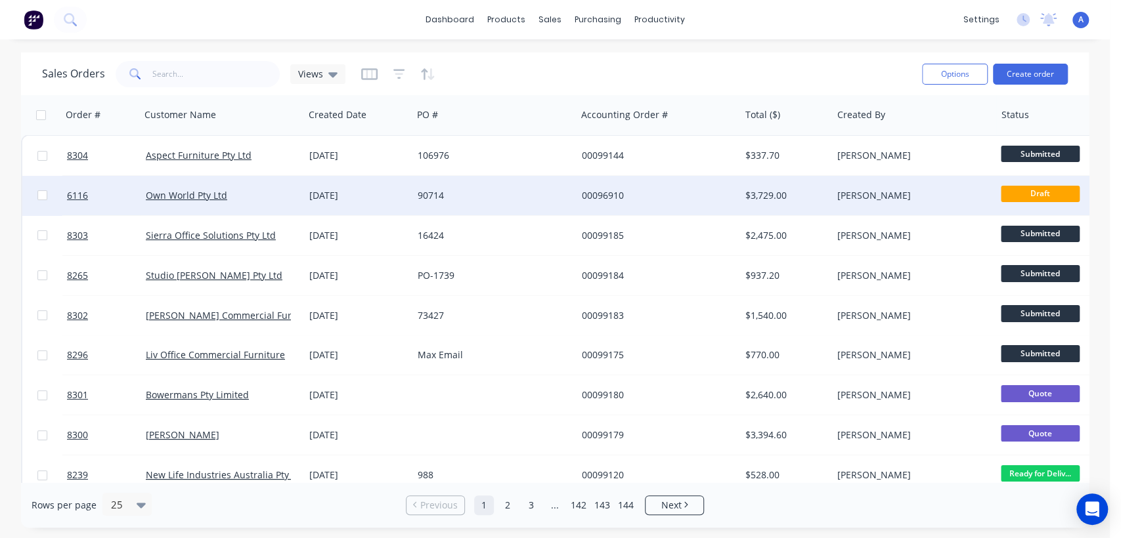
click at [467, 190] on div "90714" at bounding box center [491, 195] width 146 height 13
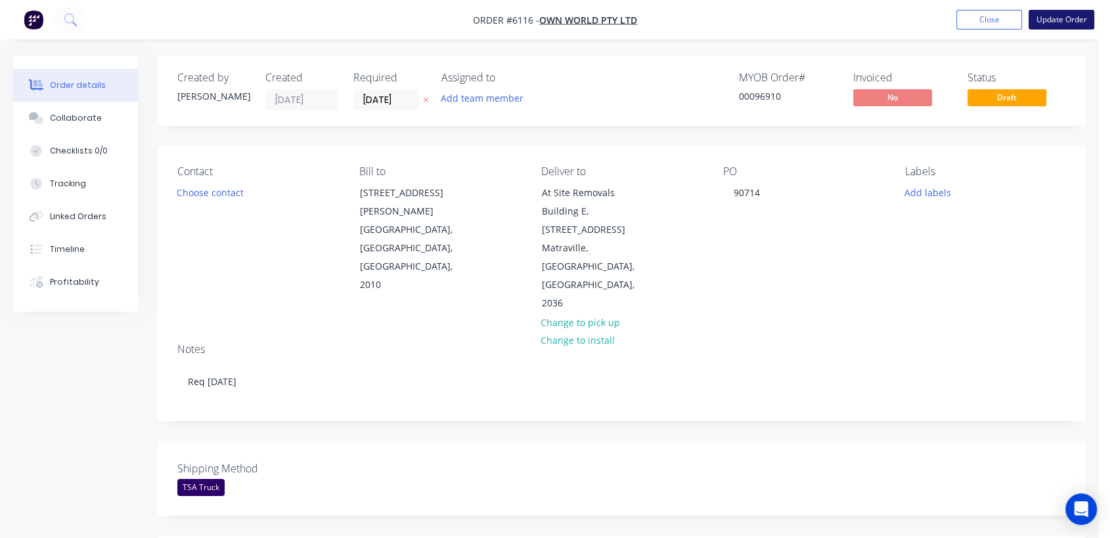
click at [1068, 14] on button "Update Order" at bounding box center [1061, 20] width 66 height 20
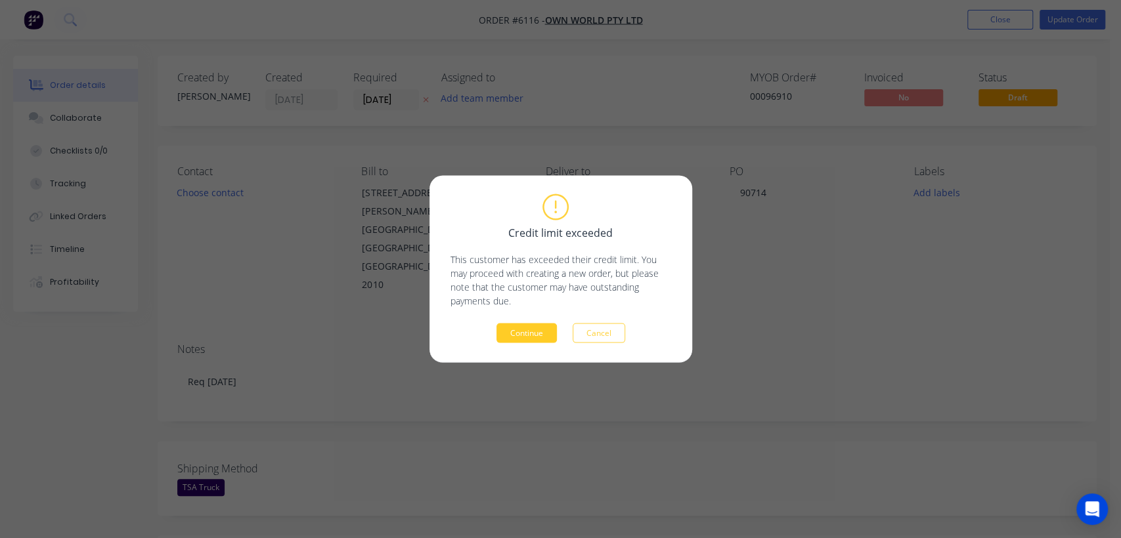
click at [529, 334] on button "Continue" at bounding box center [526, 334] width 60 height 20
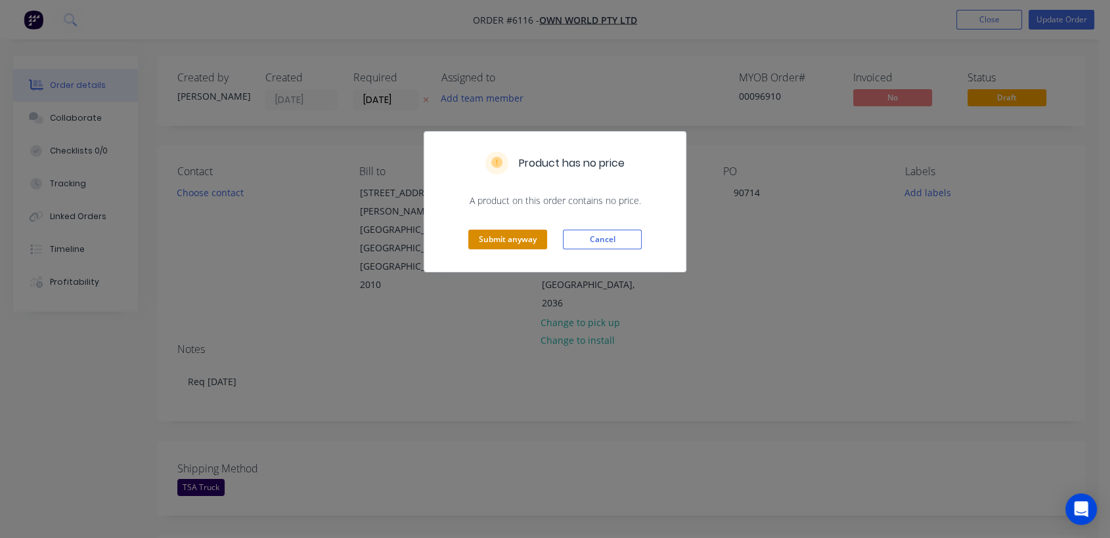
click at [525, 237] on button "Submit anyway" at bounding box center [507, 240] width 79 height 20
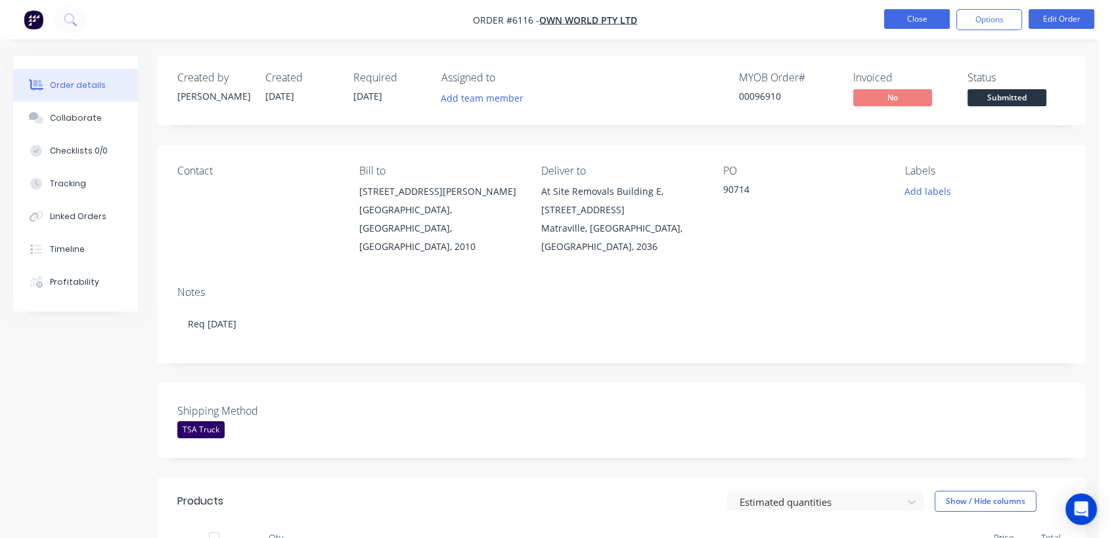
click at [905, 17] on button "Close" at bounding box center [917, 19] width 66 height 20
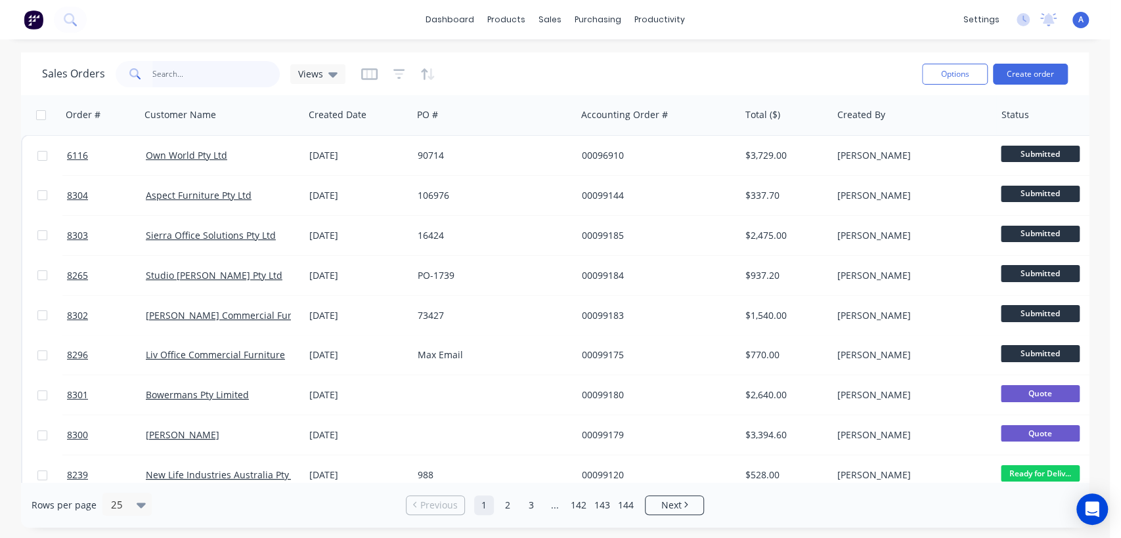
click at [240, 68] on input "text" at bounding box center [216, 74] width 128 height 26
type input "99024"
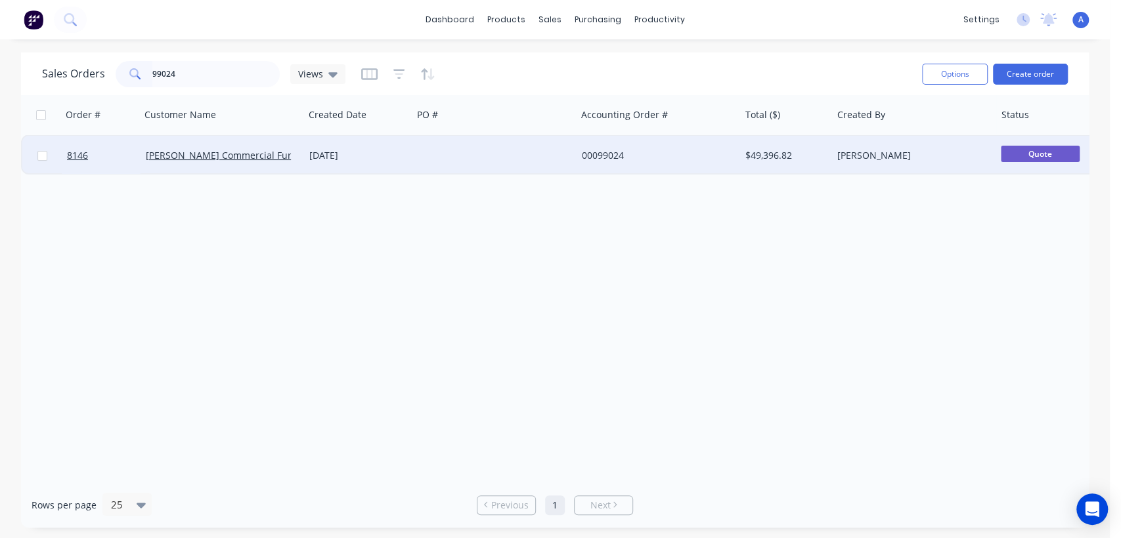
click at [495, 148] on div at bounding box center [493, 155] width 163 height 39
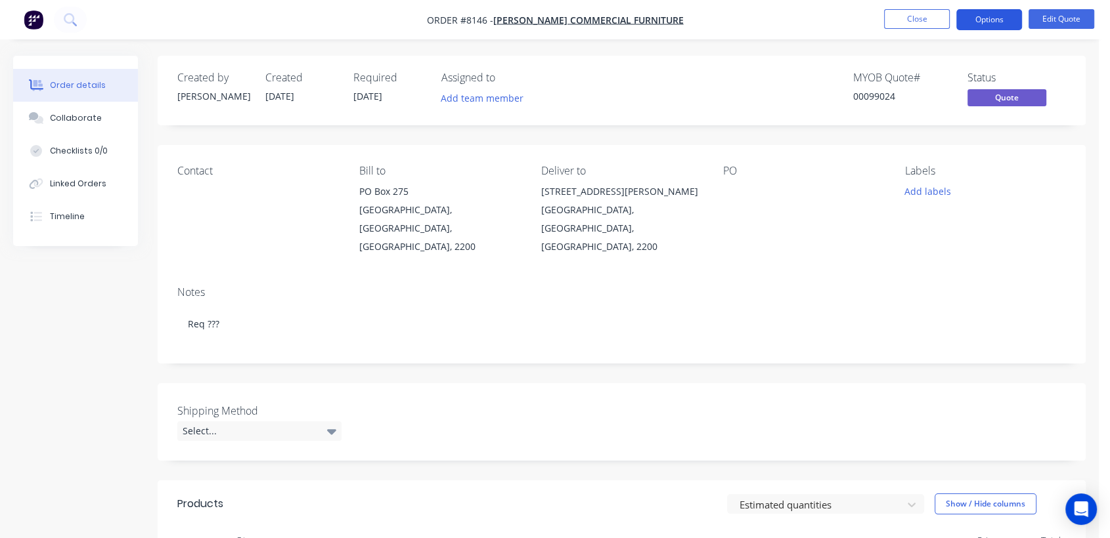
click at [991, 20] on button "Options" at bounding box center [989, 19] width 66 height 21
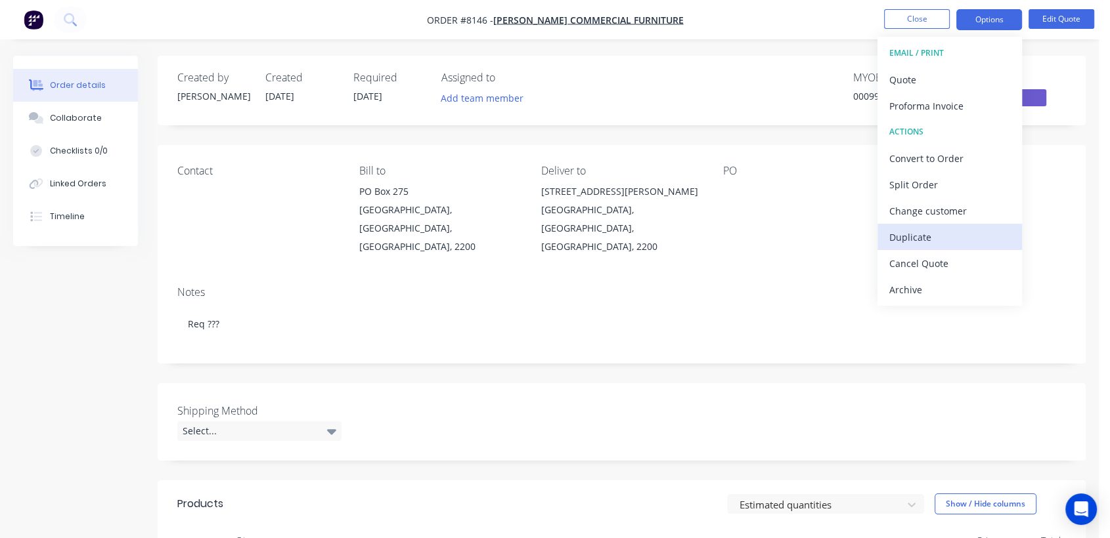
click at [955, 228] on div "Duplicate" at bounding box center [949, 237] width 121 height 19
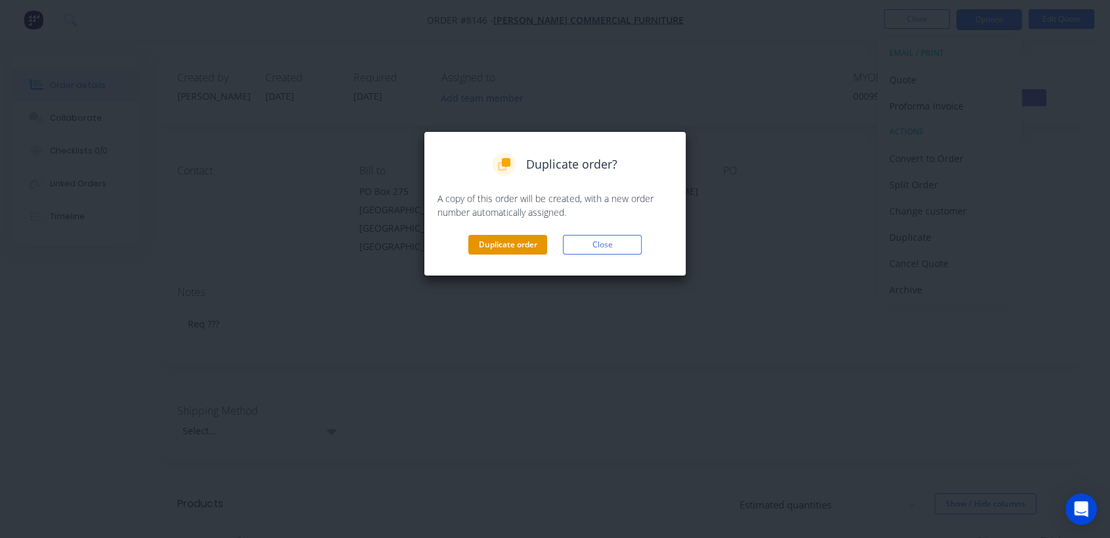
click at [507, 238] on button "Duplicate order" at bounding box center [507, 245] width 79 height 20
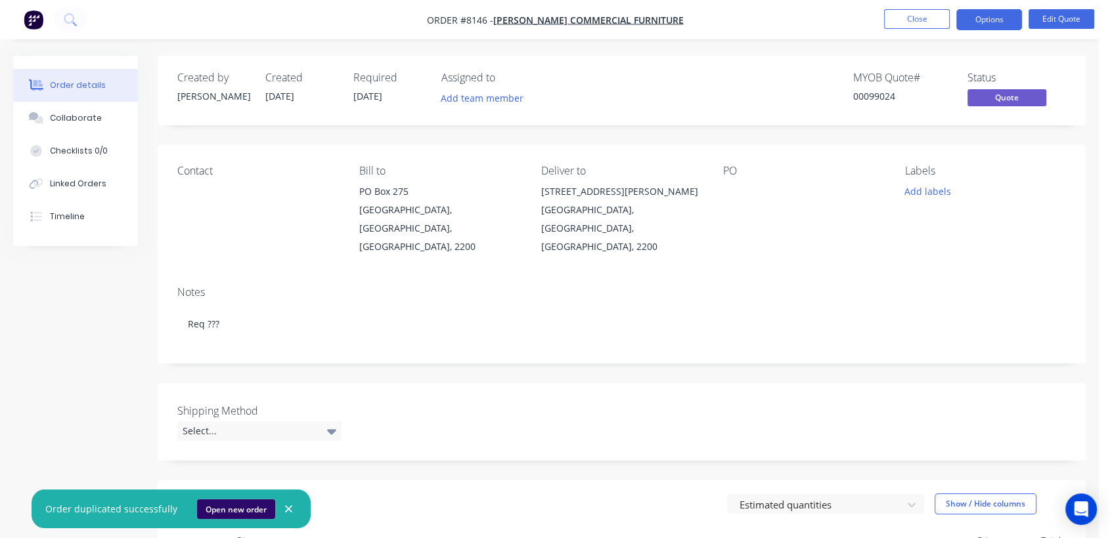
click at [216, 510] on button "Open new order" at bounding box center [236, 510] width 78 height 20
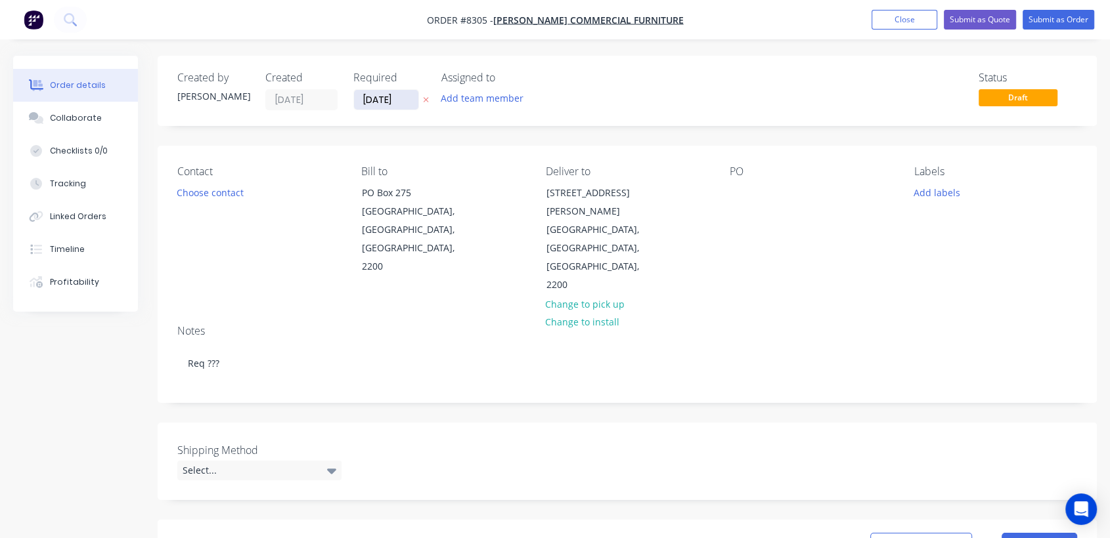
click at [411, 98] on input "[DATE]" at bounding box center [386, 100] width 64 height 20
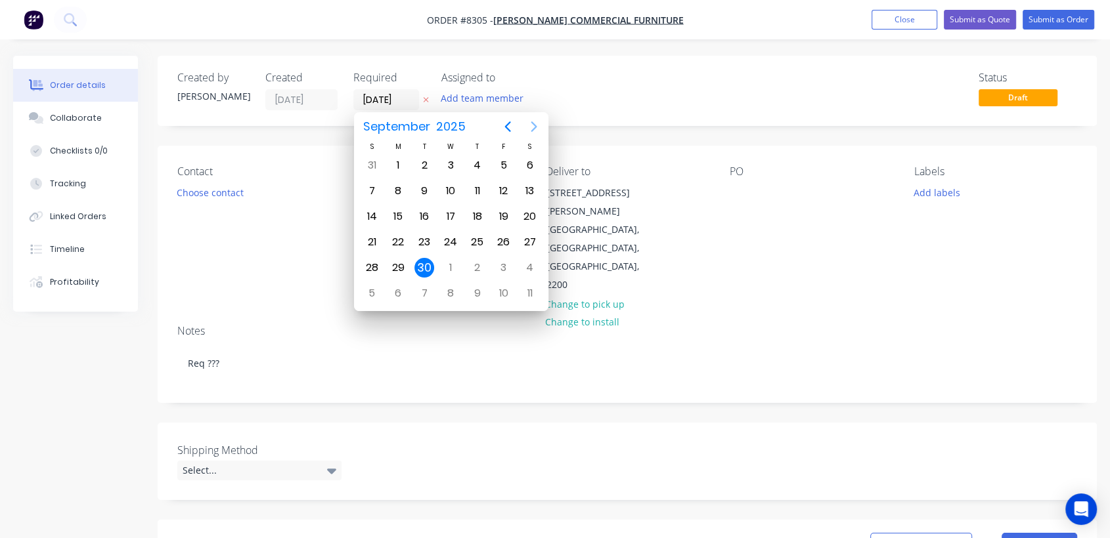
click at [531, 125] on icon "Next page" at bounding box center [534, 127] width 16 height 16
click at [451, 264] on div "31" at bounding box center [451, 268] width 20 height 20
type input "[DATE]"
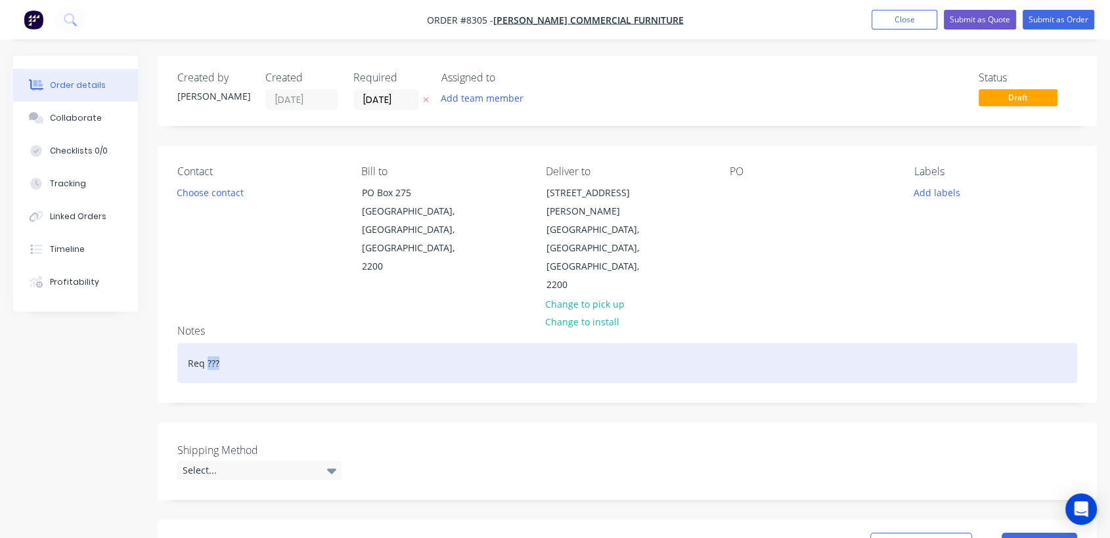
drag, startPoint x: 228, startPoint y: 306, endPoint x: 207, endPoint y: 306, distance: 20.4
click at [207, 343] on div "Req ???" at bounding box center [627, 363] width 900 height 40
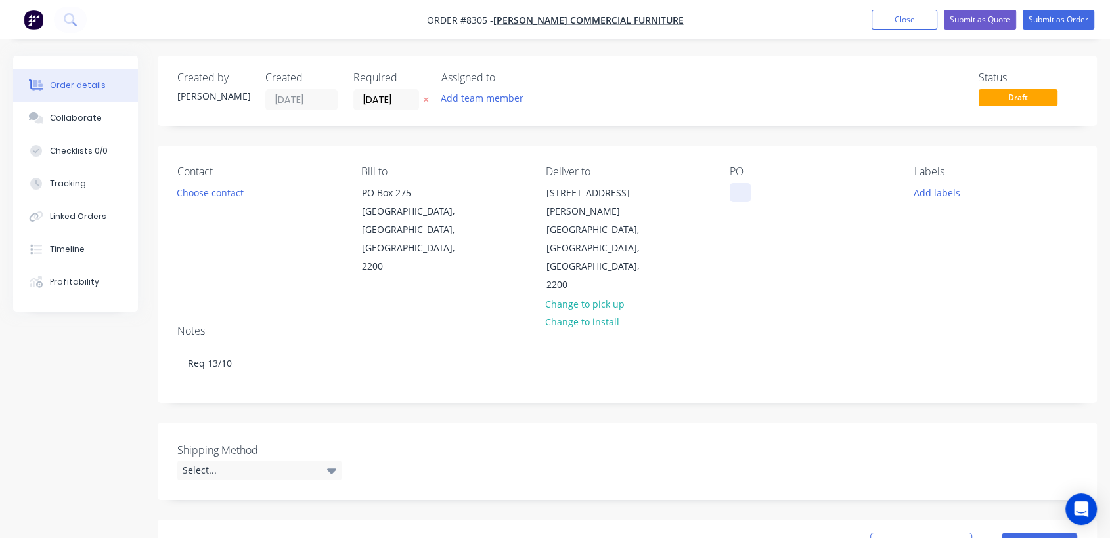
click at [741, 186] on div at bounding box center [739, 192] width 21 height 19
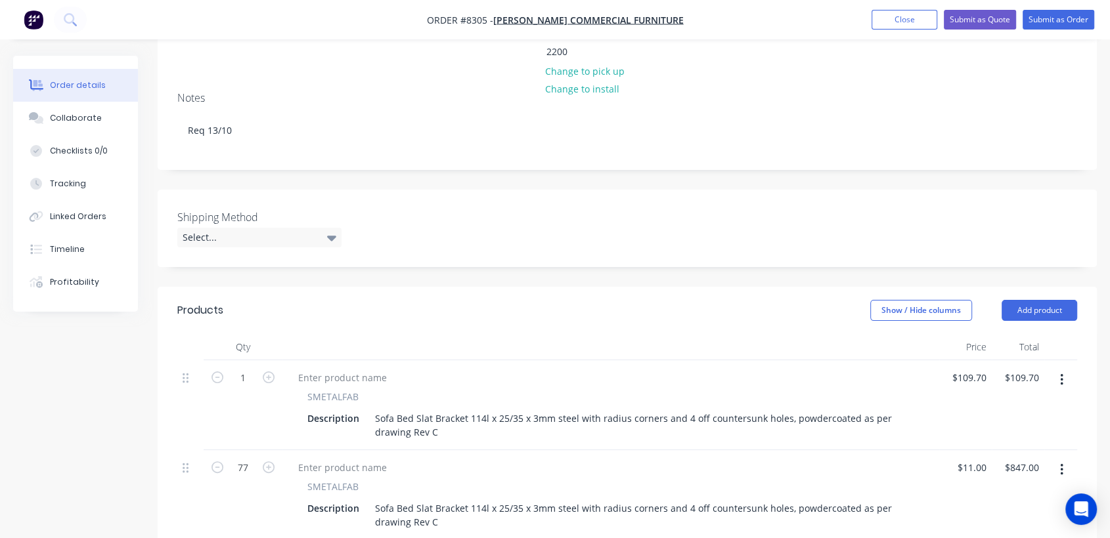
scroll to position [292, 0]
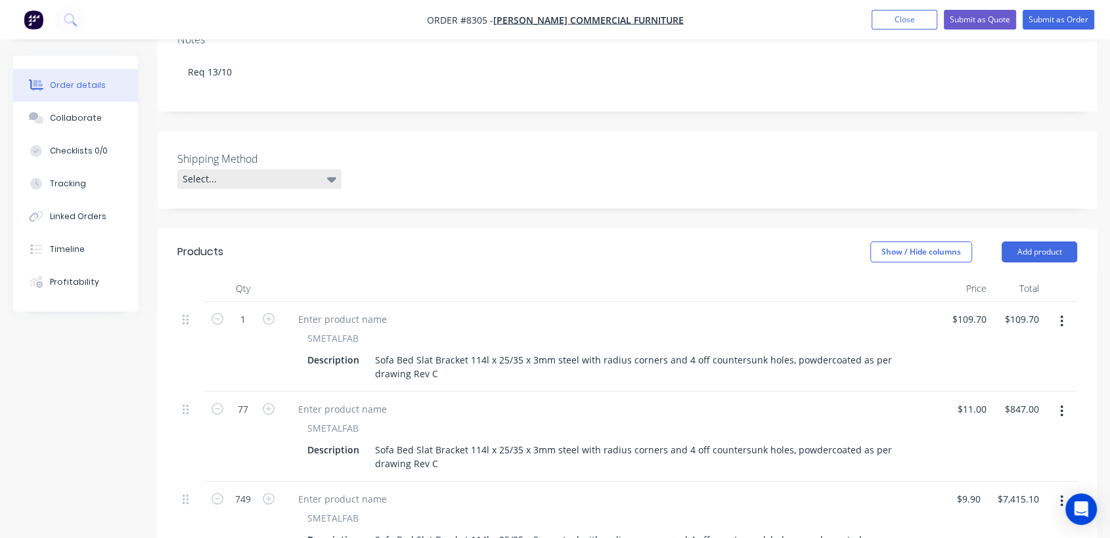
click at [271, 169] on div "Select..." at bounding box center [259, 179] width 164 height 20
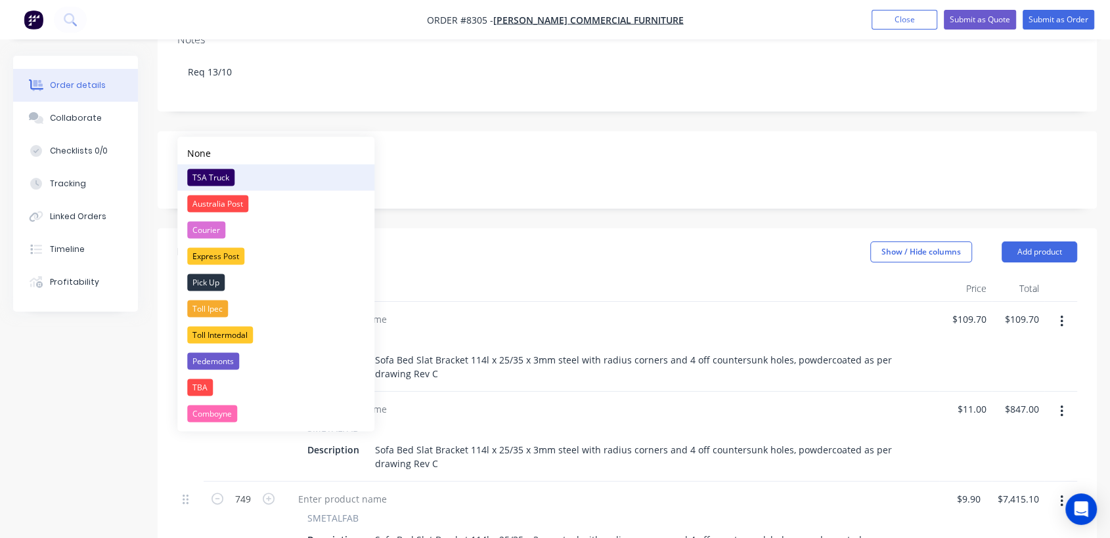
click at [222, 176] on div "TSA Truck" at bounding box center [210, 177] width 47 height 17
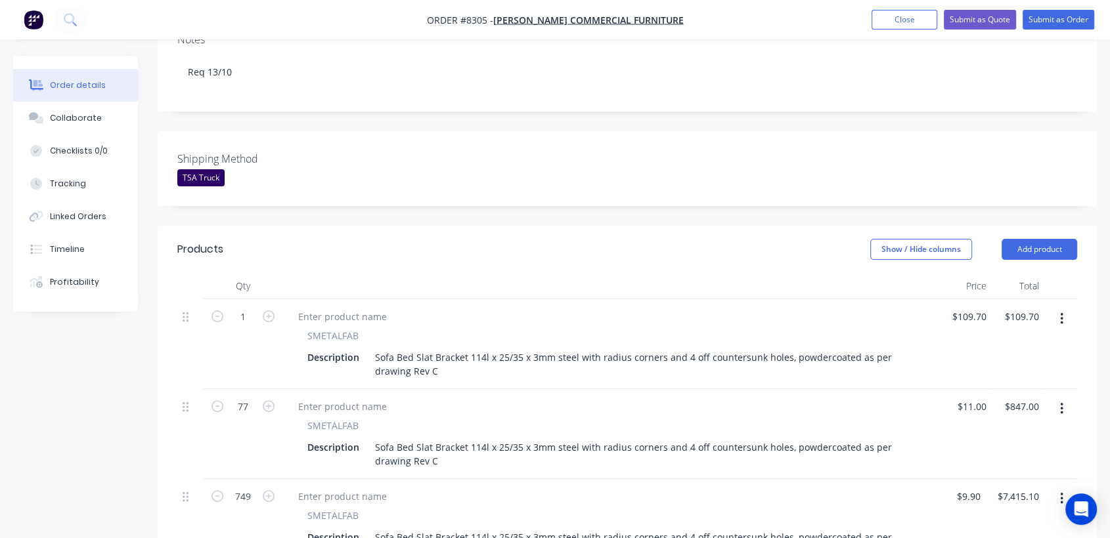
click at [1060, 313] on icon "button" at bounding box center [1061, 319] width 3 height 12
click at [982, 423] on div "Delete" at bounding box center [1014, 432] width 101 height 19
click at [1061, 402] on icon "button" at bounding box center [1061, 409] width 3 height 14
click at [981, 513] on div "Delete" at bounding box center [1014, 522] width 101 height 19
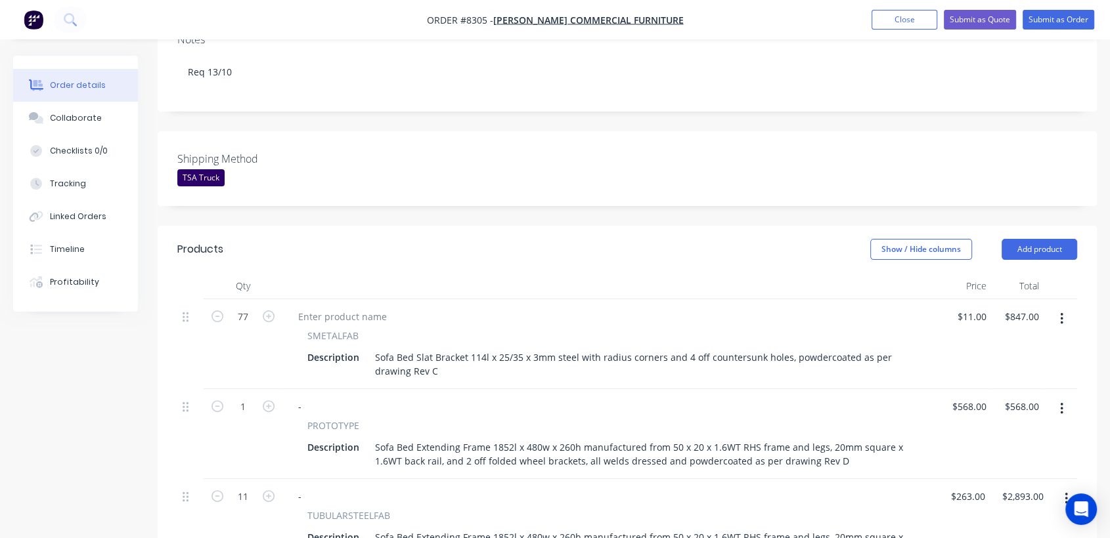
click at [1060, 403] on icon "button" at bounding box center [1061, 409] width 3 height 12
click at [986, 513] on div "Delete" at bounding box center [1014, 522] width 101 height 19
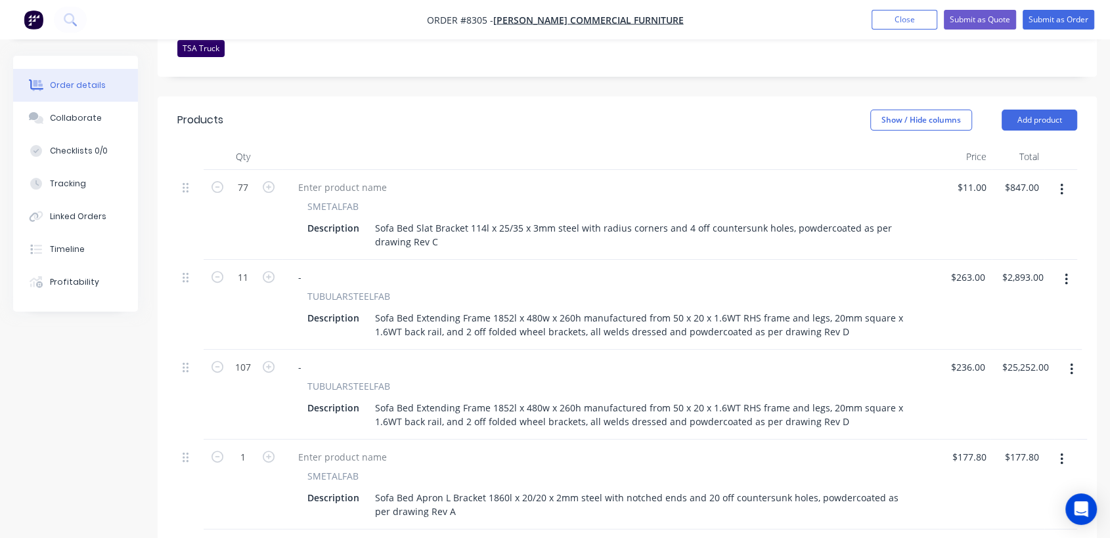
scroll to position [437, 0]
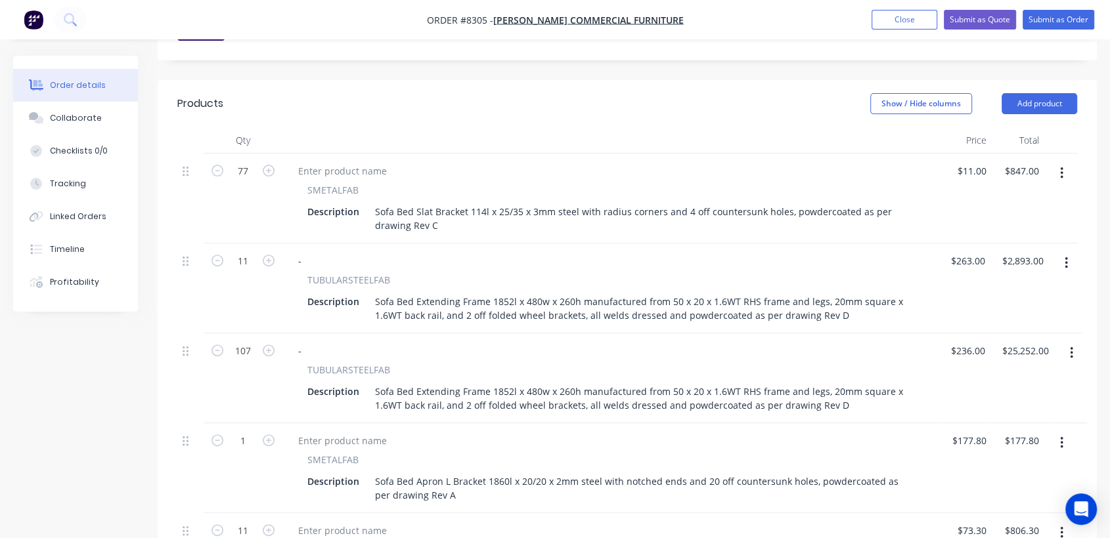
click at [1070, 347] on icon "button" at bounding box center [1071, 353] width 3 height 12
click at [989, 457] on div "Delete" at bounding box center [1024, 466] width 101 height 19
click at [1055, 341] on button "button" at bounding box center [1061, 353] width 31 height 24
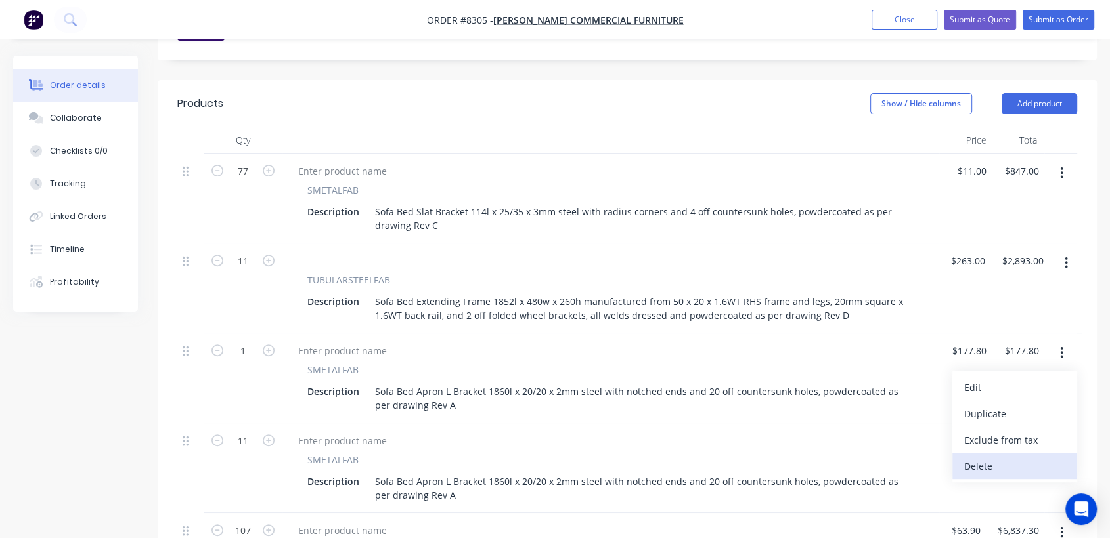
click at [991, 457] on div "Delete" at bounding box center [1014, 466] width 101 height 19
click at [1064, 431] on button "button" at bounding box center [1061, 443] width 31 height 24
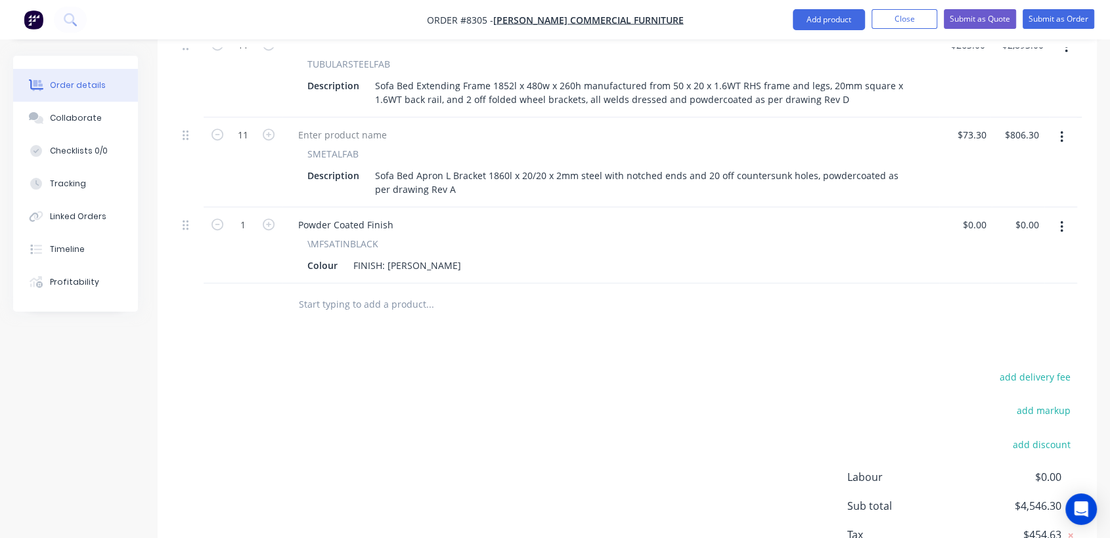
scroll to position [657, 0]
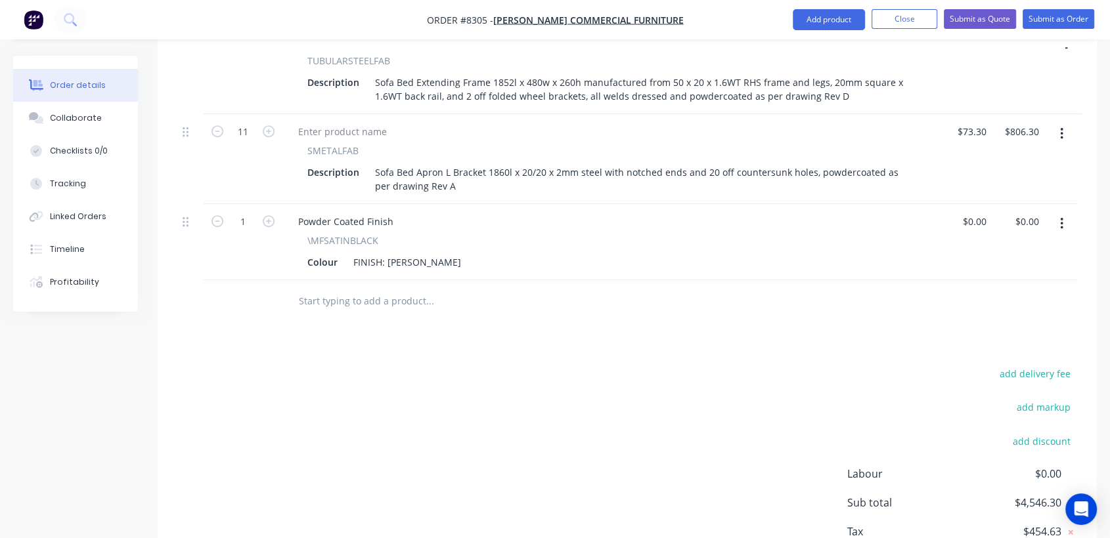
click at [383, 288] on input "text" at bounding box center [429, 301] width 263 height 26
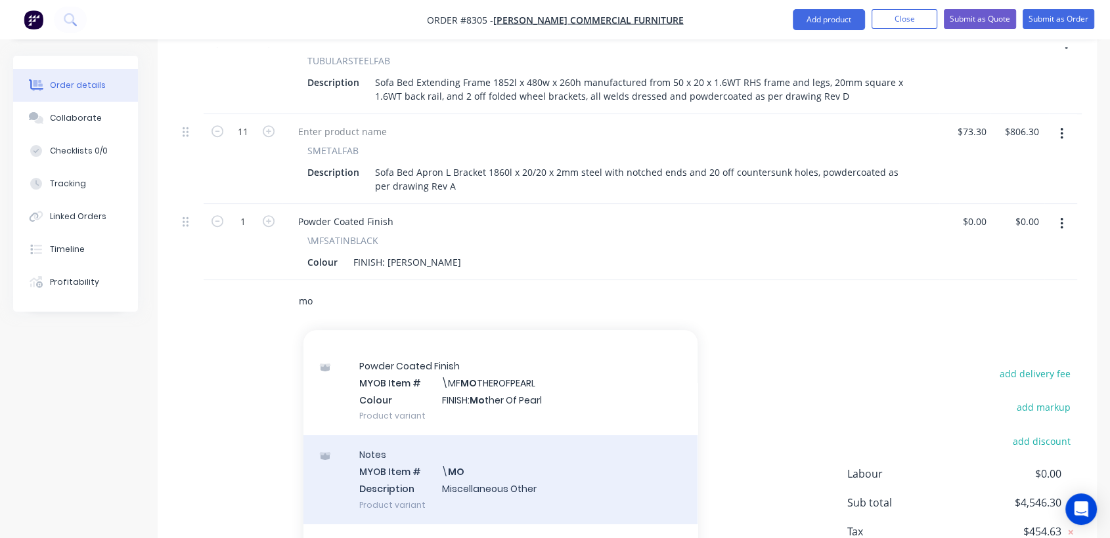
scroll to position [146, 0]
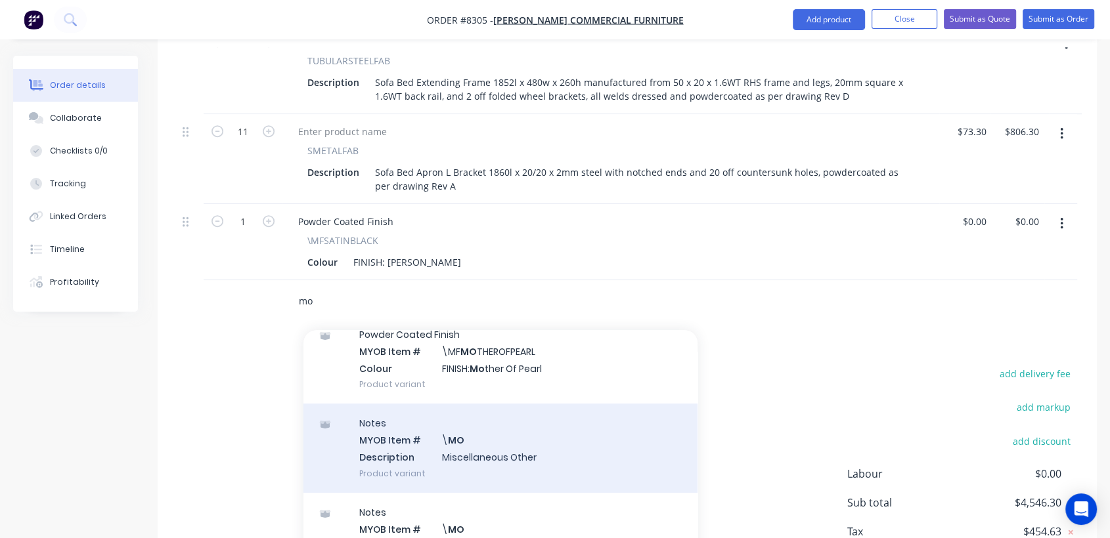
type input "mo"
click at [483, 404] on div "Notes MYOB Item # \ MO Description Miscellaneous Other Product variant" at bounding box center [500, 448] width 394 height 89
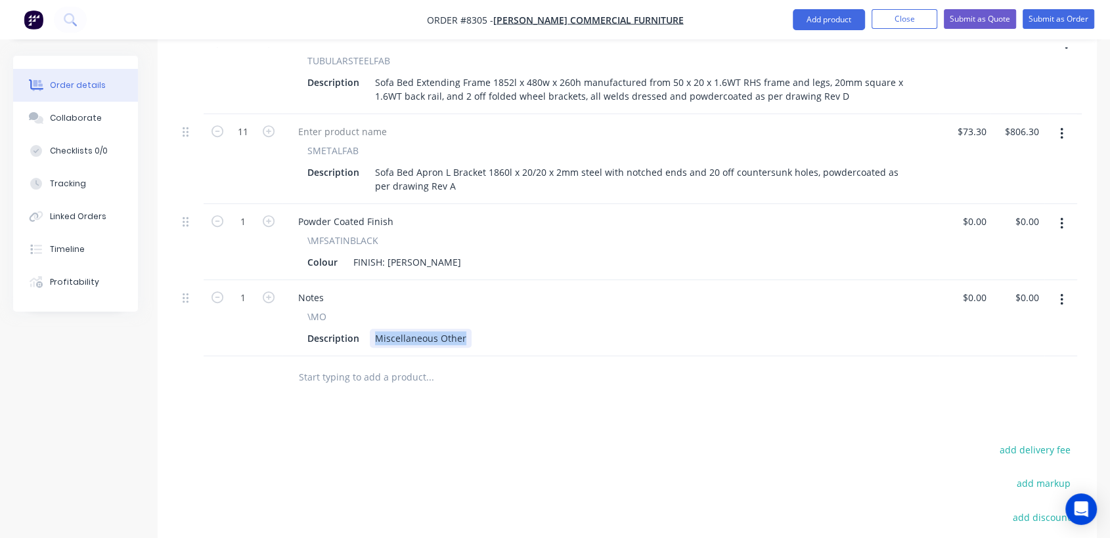
drag, startPoint x: 372, startPoint y: 280, endPoint x: 483, endPoint y: 293, distance: 111.7
click at [483, 293] on div "Notes \MO Description Miscellaneous Other" at bounding box center [610, 318] width 657 height 76
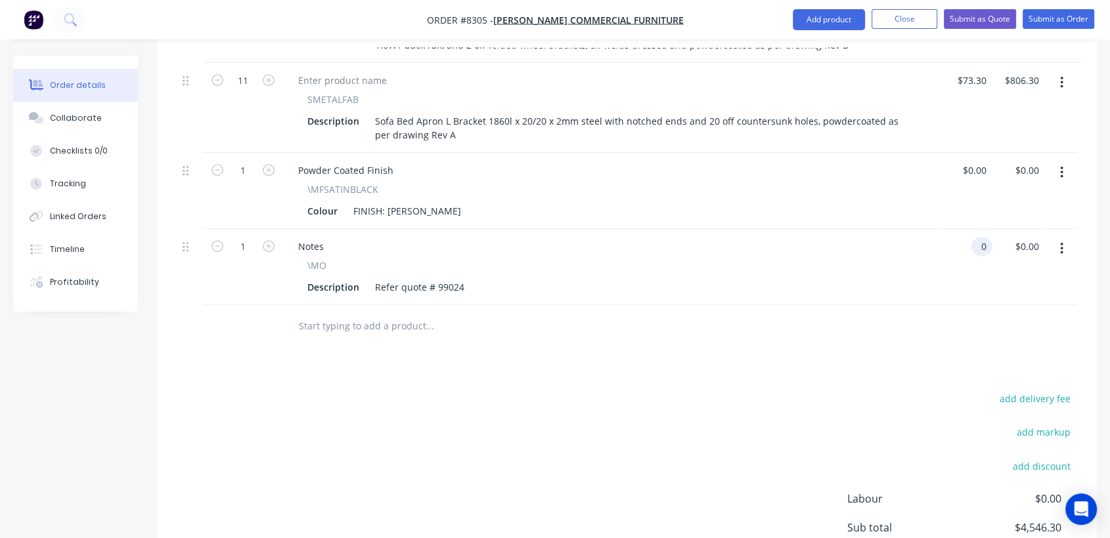
scroll to position [767, 0]
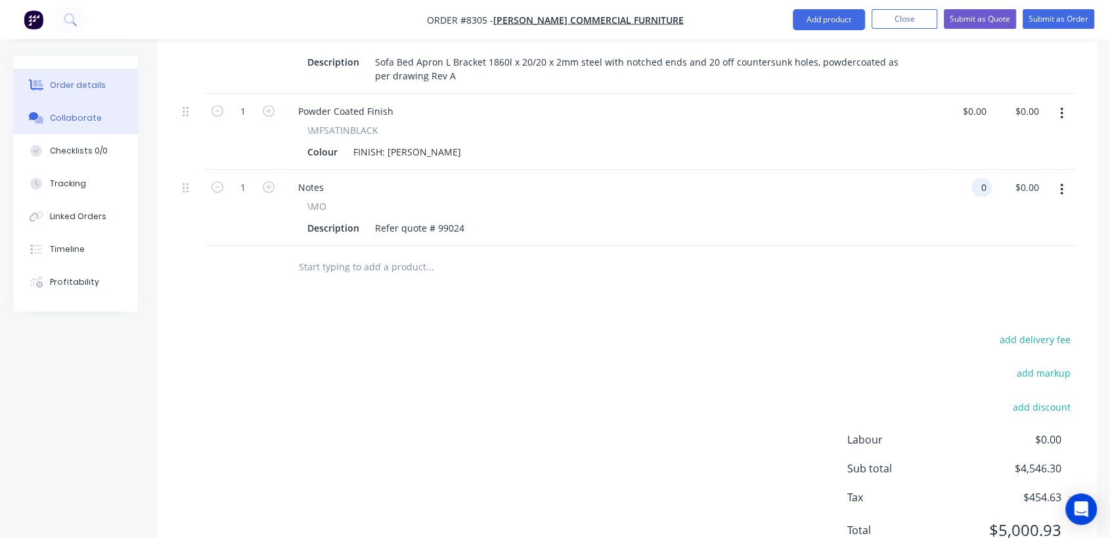
type input "$0.00"
click at [88, 111] on button "Collaborate" at bounding box center [75, 118] width 125 height 33
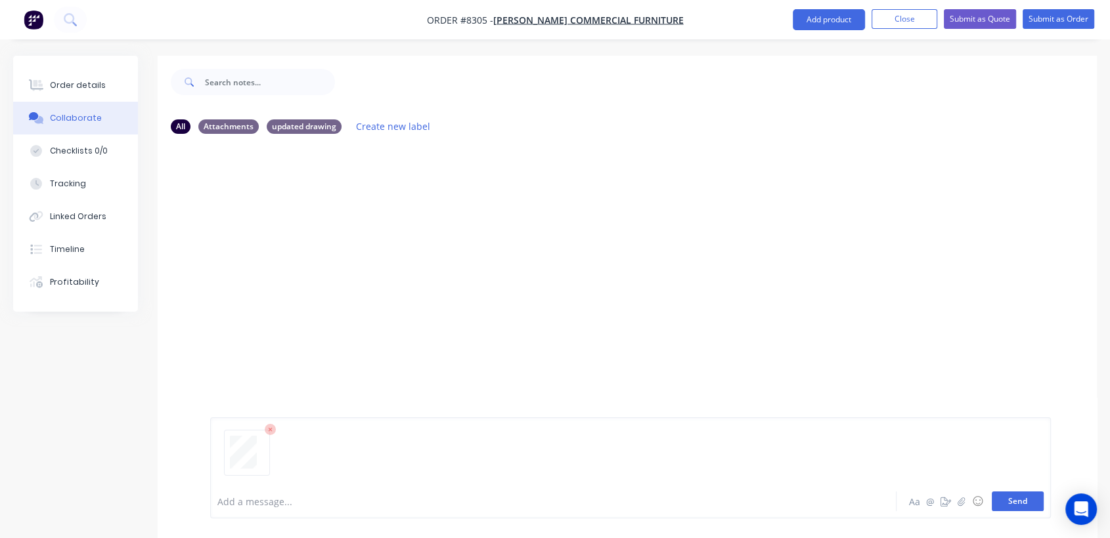
click at [1020, 500] on button "Send" at bounding box center [1017, 502] width 52 height 20
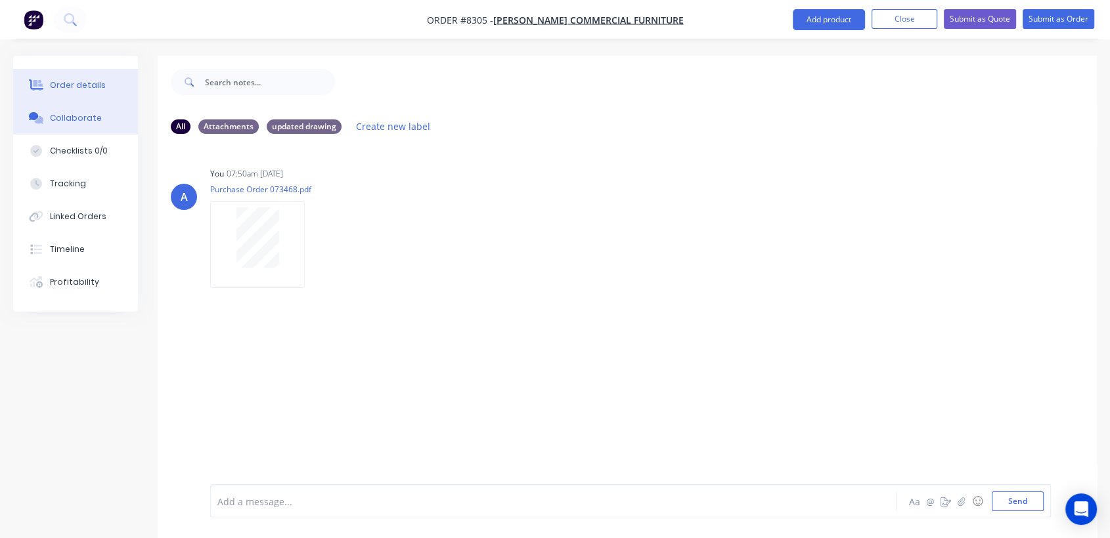
click at [84, 81] on div "Order details" at bounding box center [78, 85] width 56 height 12
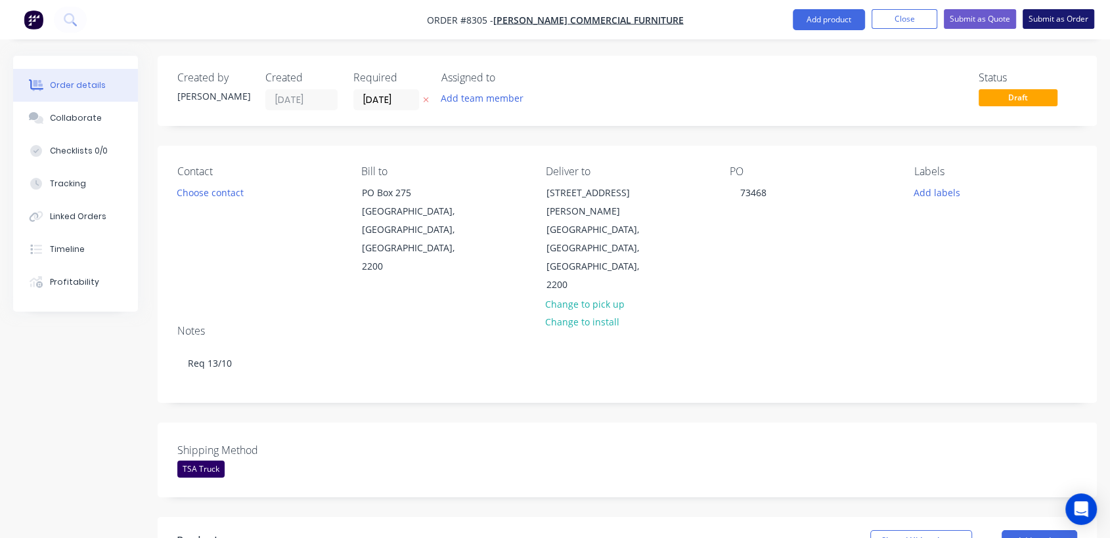
click at [1056, 12] on button "Submit as Order" at bounding box center [1058, 19] width 72 height 20
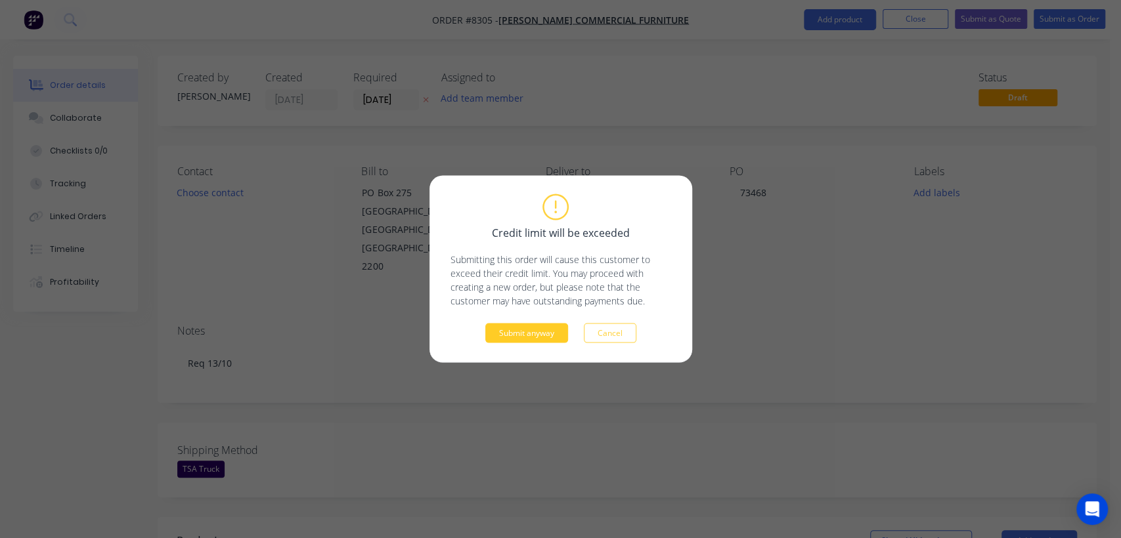
click at [520, 329] on button "Submit anyway" at bounding box center [526, 334] width 83 height 20
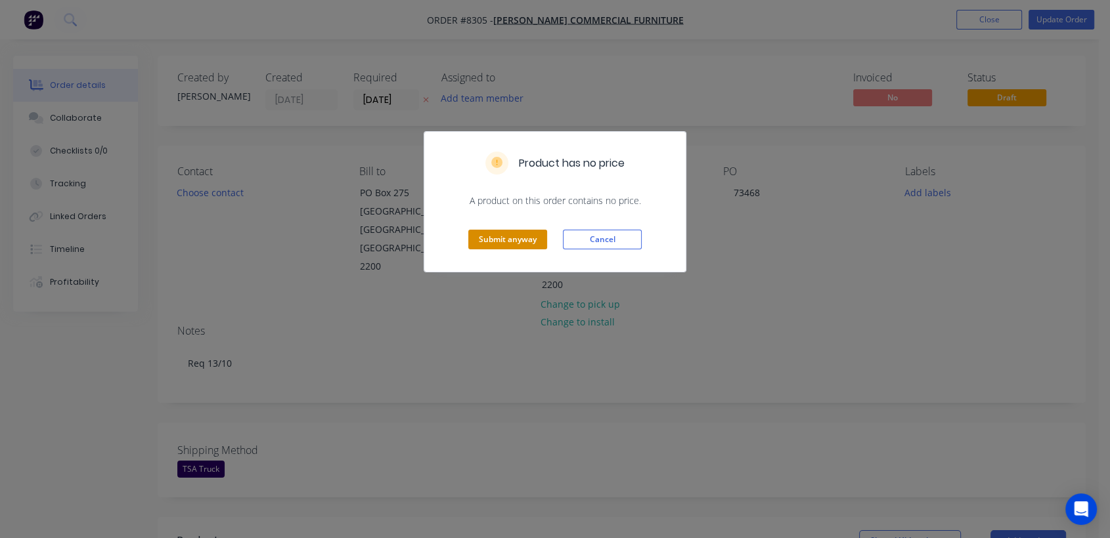
click at [517, 232] on button "Submit anyway" at bounding box center [507, 240] width 79 height 20
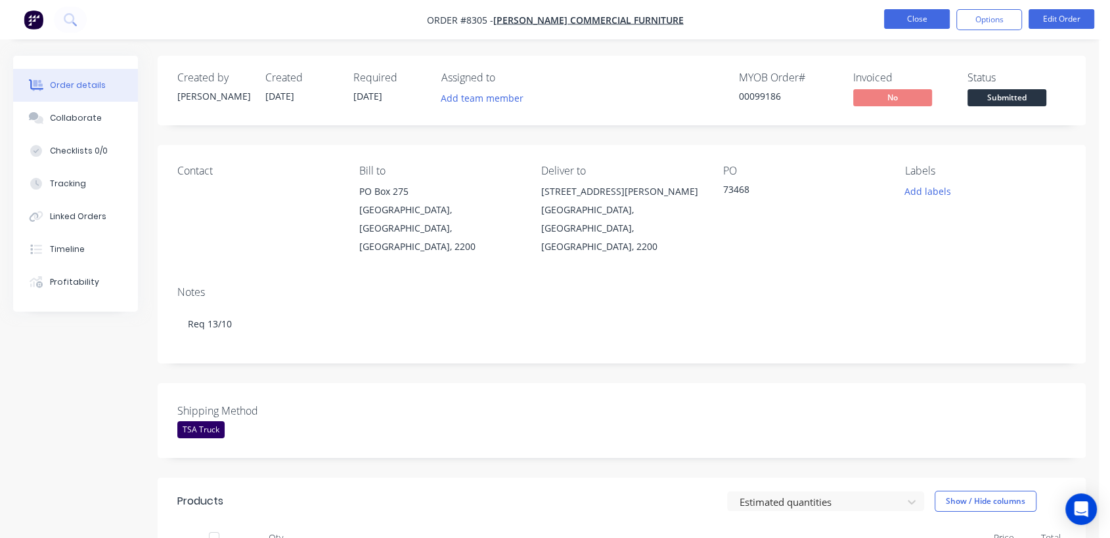
click at [925, 20] on button "Close" at bounding box center [917, 19] width 66 height 20
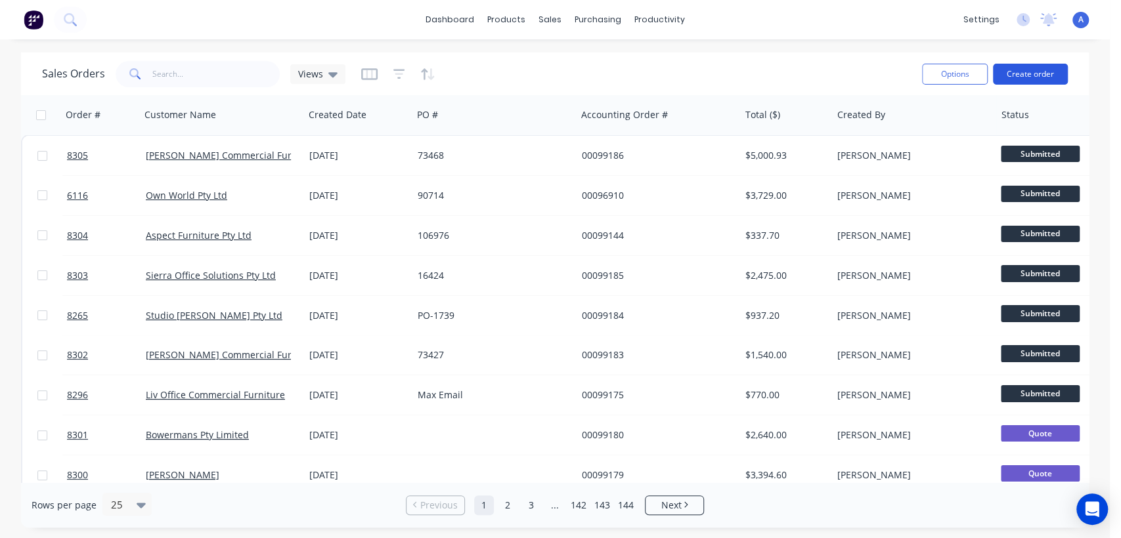
click at [1027, 67] on button "Create order" at bounding box center [1030, 74] width 75 height 21
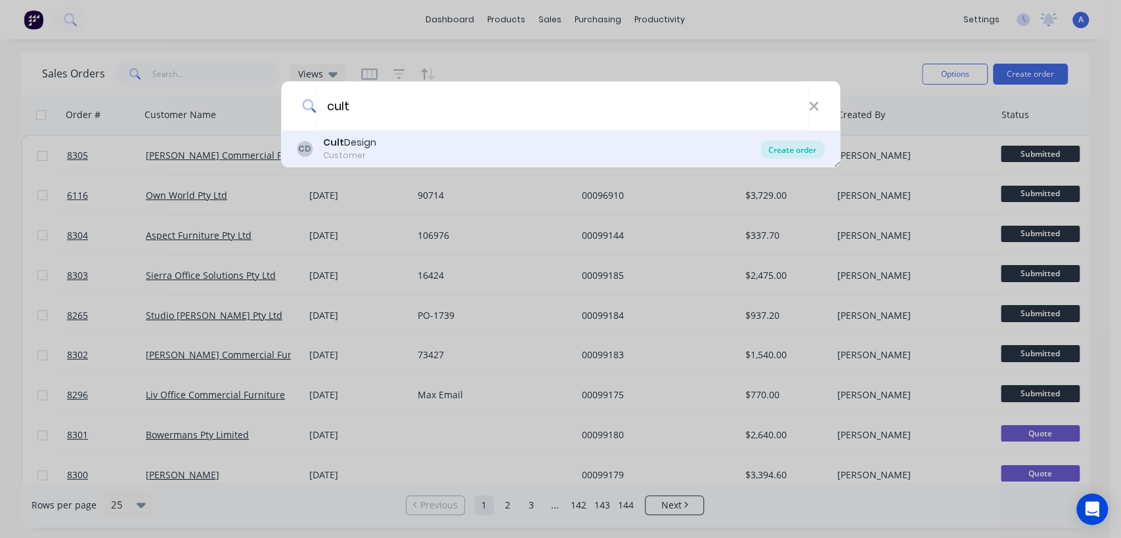
type input "cult"
click at [781, 142] on div "Create order" at bounding box center [792, 150] width 64 height 18
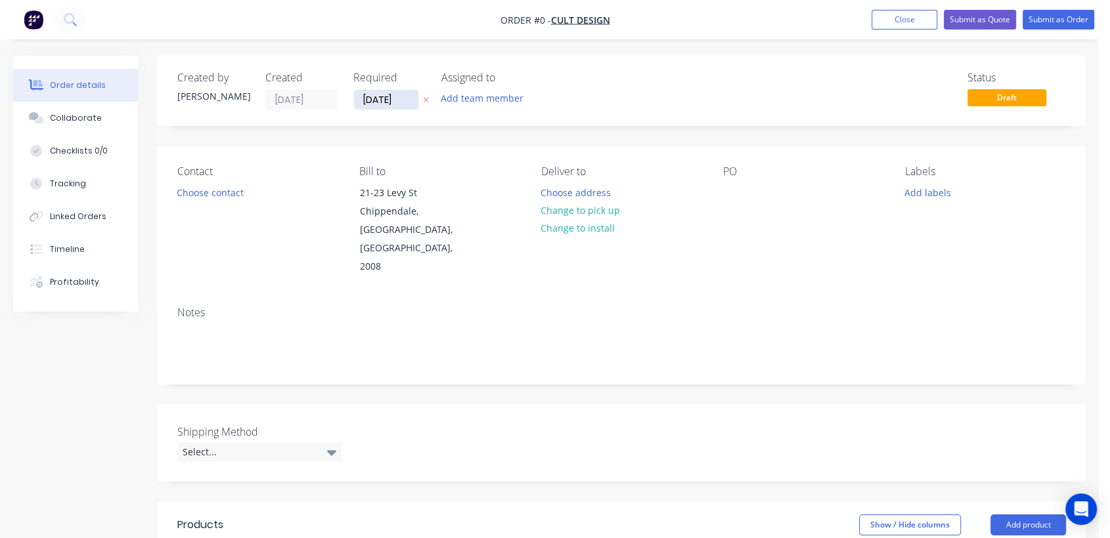
click at [402, 93] on input "[DATE]" at bounding box center [386, 100] width 64 height 20
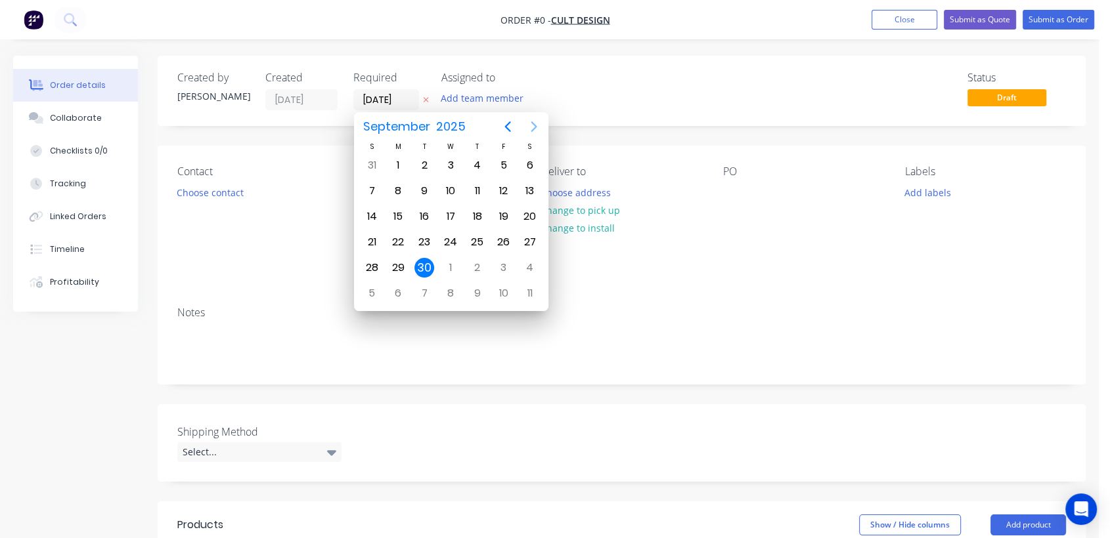
click at [534, 120] on icon "Next page" at bounding box center [534, 127] width 16 height 16
click at [448, 266] on div "31" at bounding box center [451, 268] width 20 height 20
type input "[DATE]"
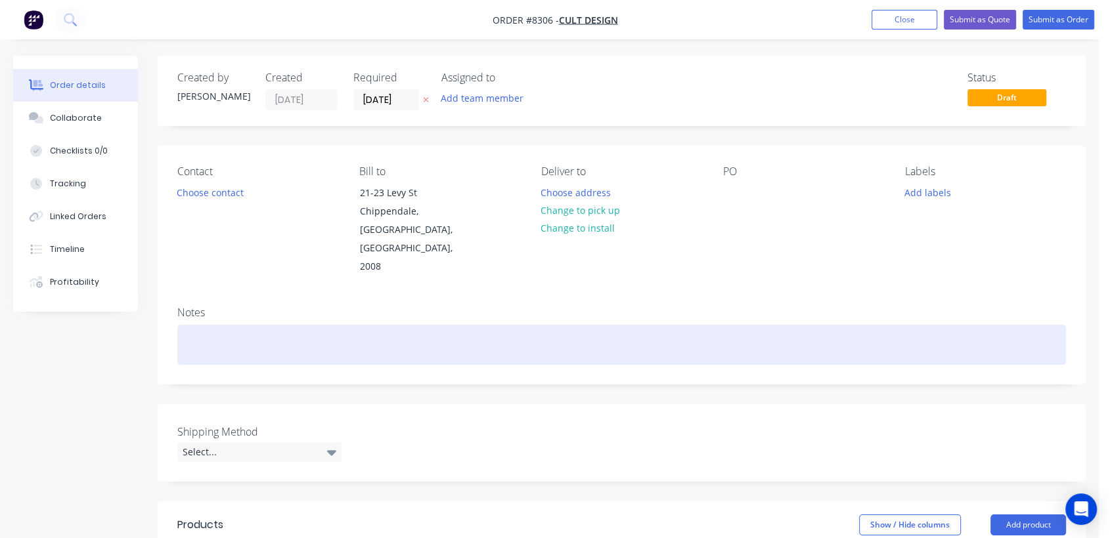
click at [203, 325] on div at bounding box center [621, 345] width 888 height 40
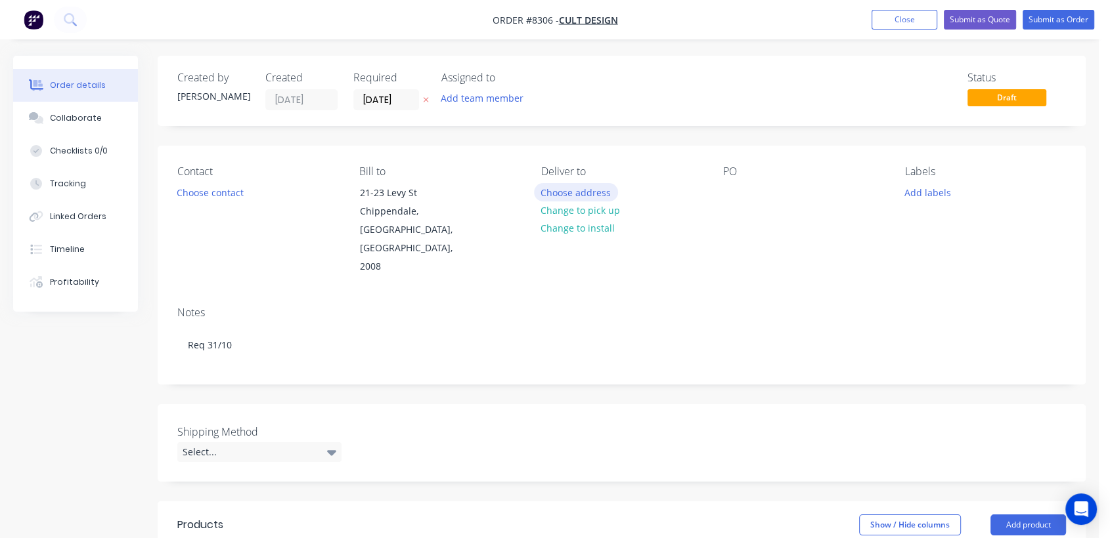
click at [575, 186] on button "Choose address" at bounding box center [576, 192] width 84 height 18
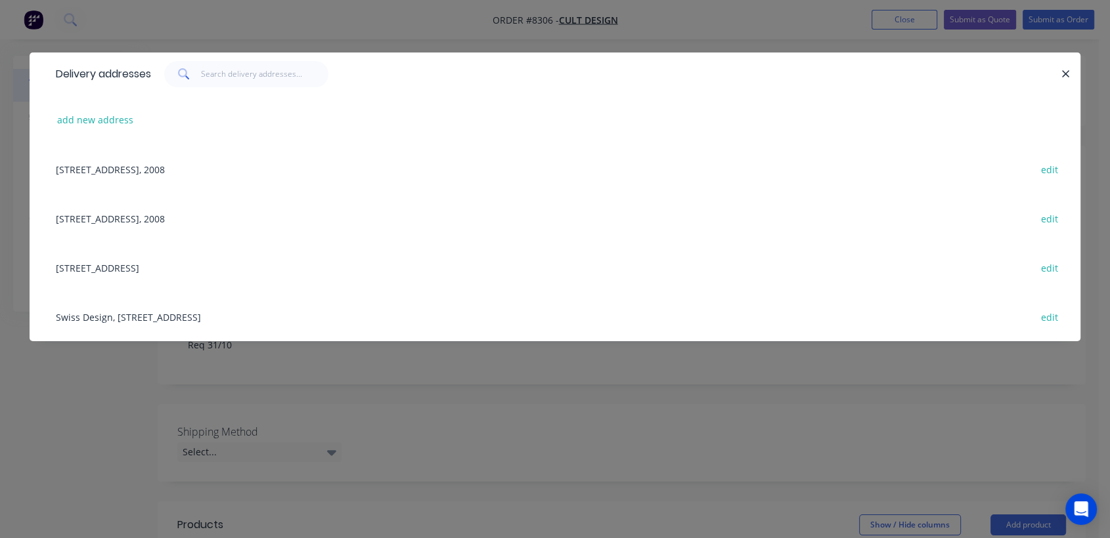
click at [155, 267] on div "Unit 2, 96-112 Gow St, Padstow, New South Wales, Australia, 2211 edit" at bounding box center [554, 267] width 1011 height 49
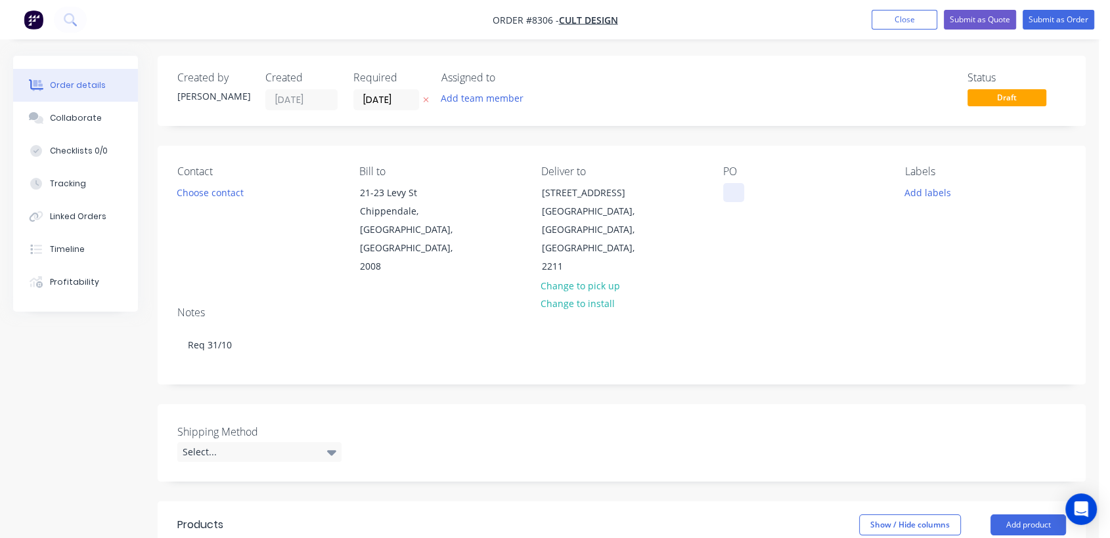
click at [735, 186] on div at bounding box center [733, 192] width 21 height 19
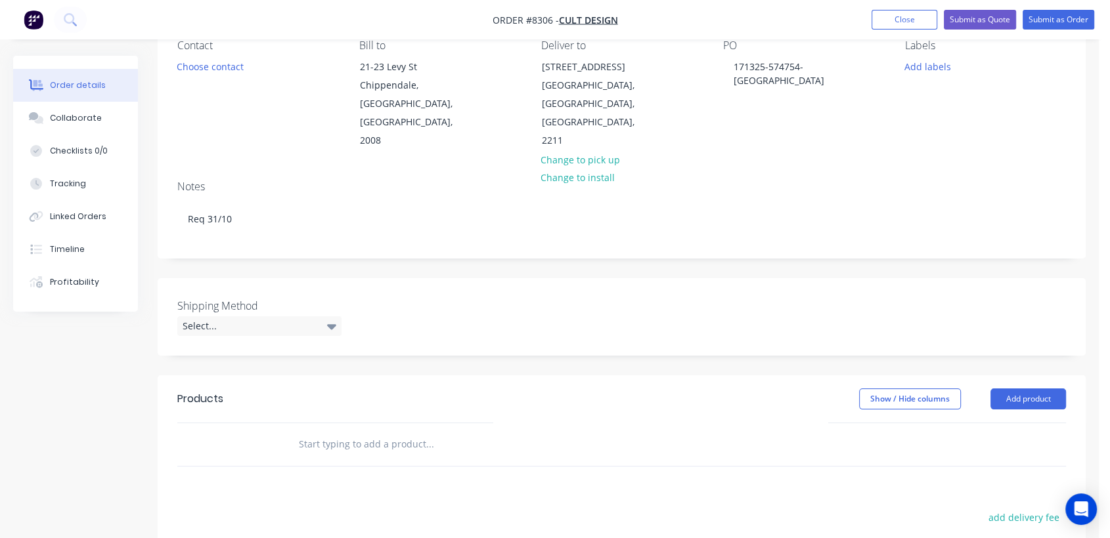
scroll to position [146, 0]
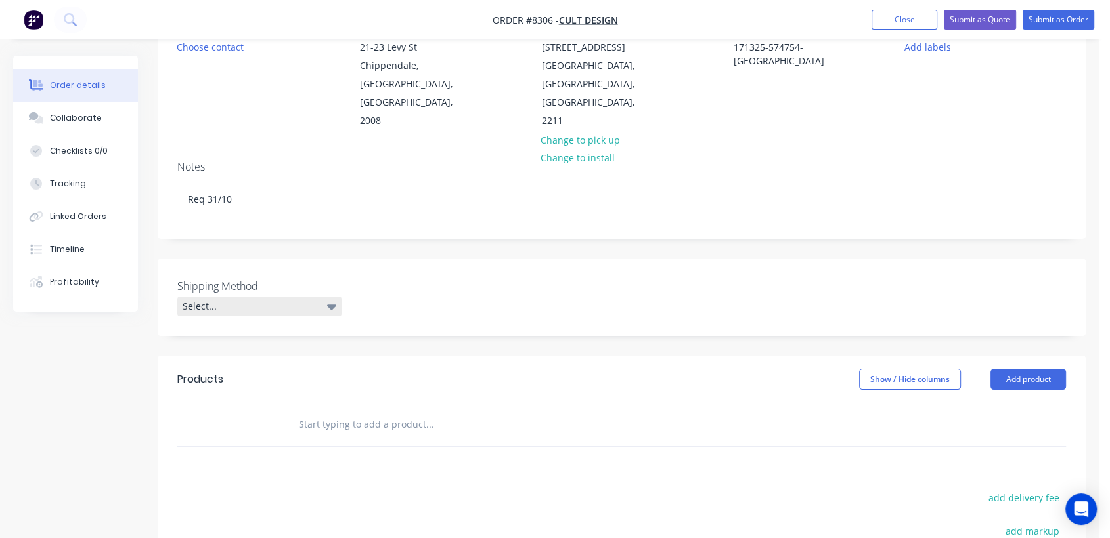
click at [225, 297] on div "Select..." at bounding box center [259, 307] width 164 height 20
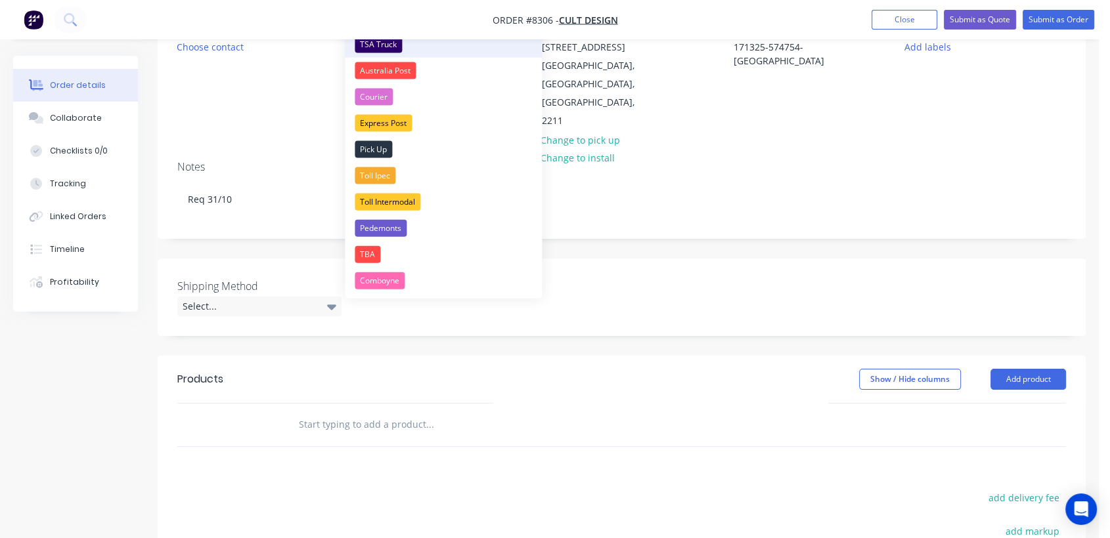
click at [395, 41] on div "TSA Truck" at bounding box center [378, 44] width 47 height 17
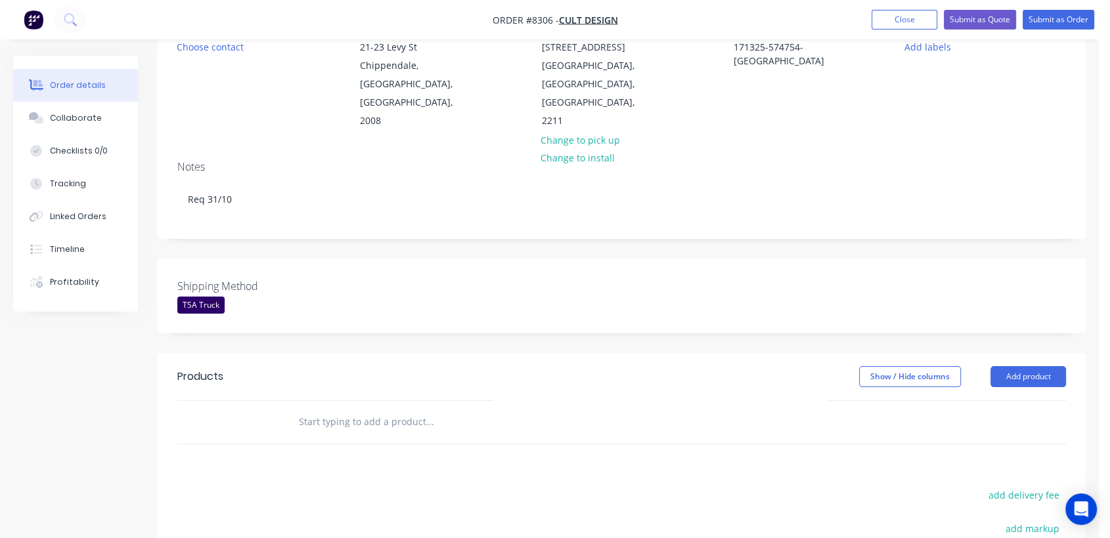
click at [380, 409] on input "text" at bounding box center [429, 422] width 263 height 26
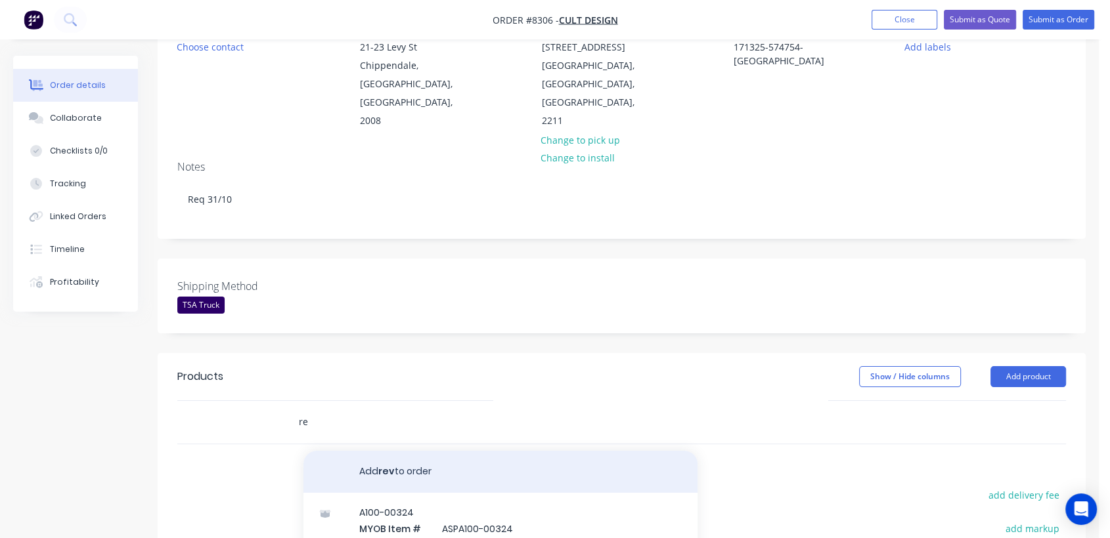
type input "r"
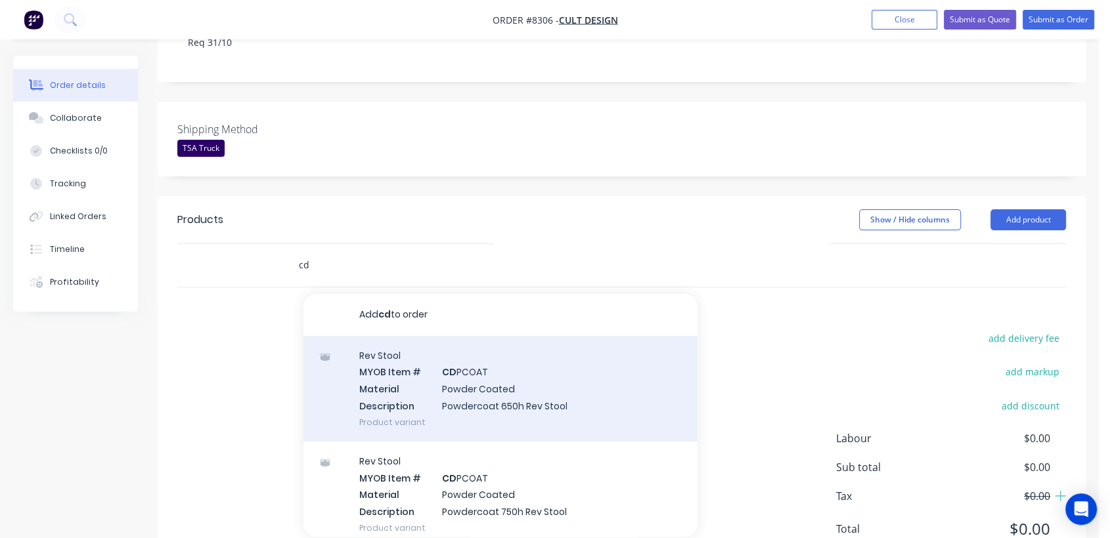
scroll to position [320, 0]
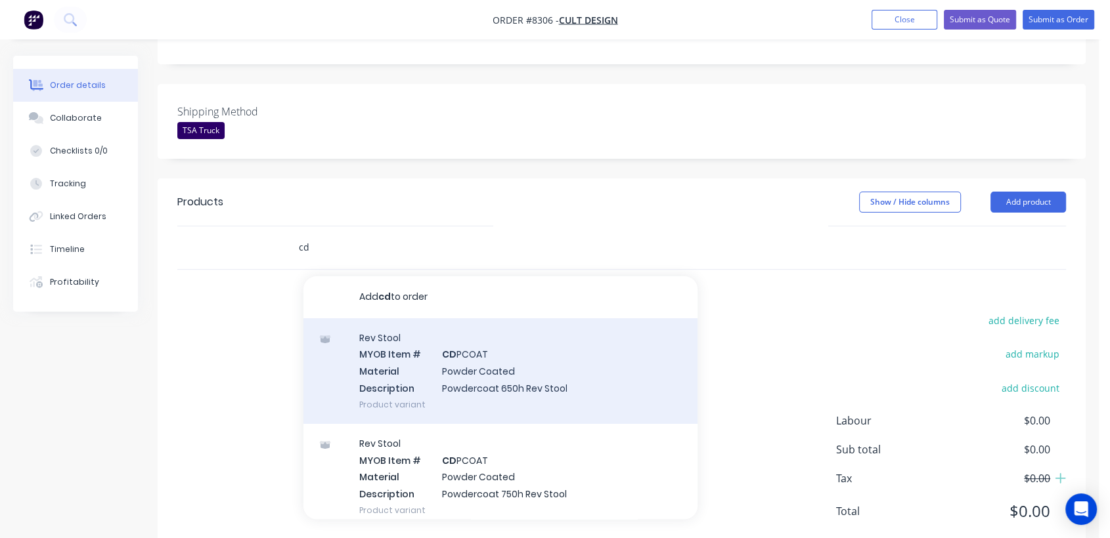
type input "cd"
click at [582, 336] on div "Rev Stool MYOB Item # CD PCOAT Material Powder Coated Description Powdercoat 65…" at bounding box center [500, 371] width 394 height 106
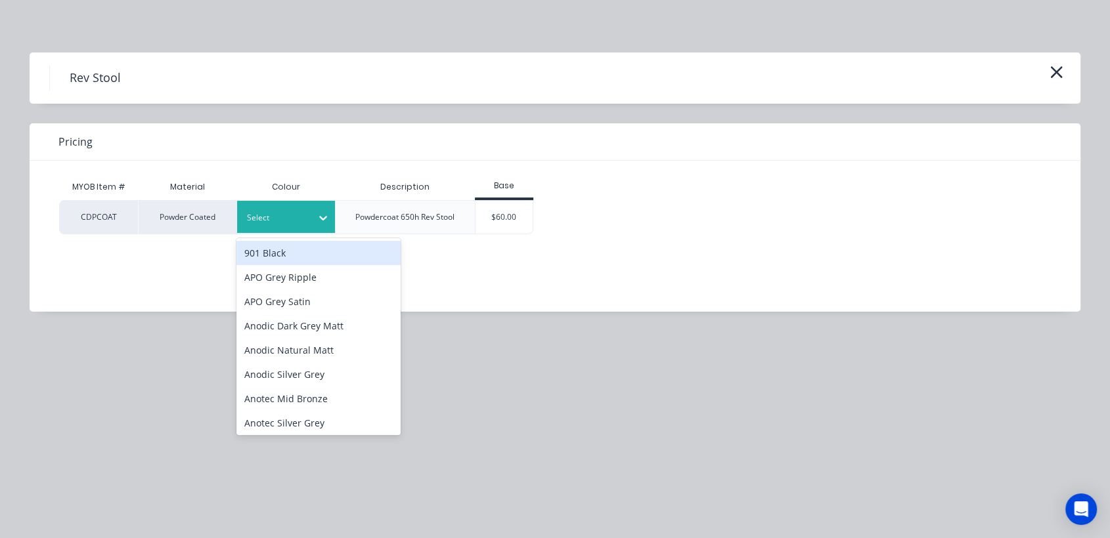
click at [320, 218] on icon at bounding box center [322, 217] width 13 height 13
type input "mano"
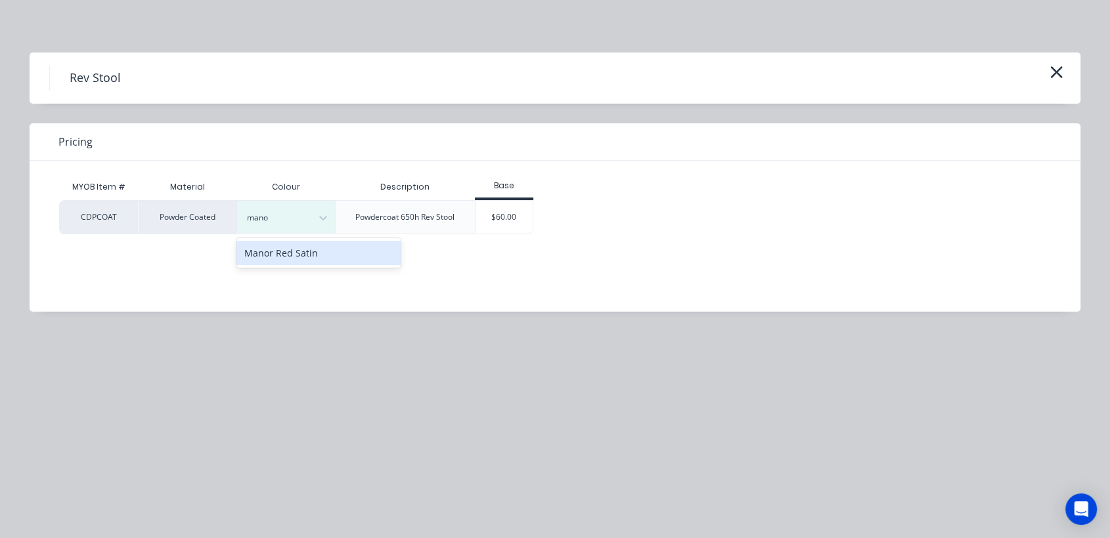
click at [334, 254] on div "Manor Red Satin" at bounding box center [318, 253] width 164 height 24
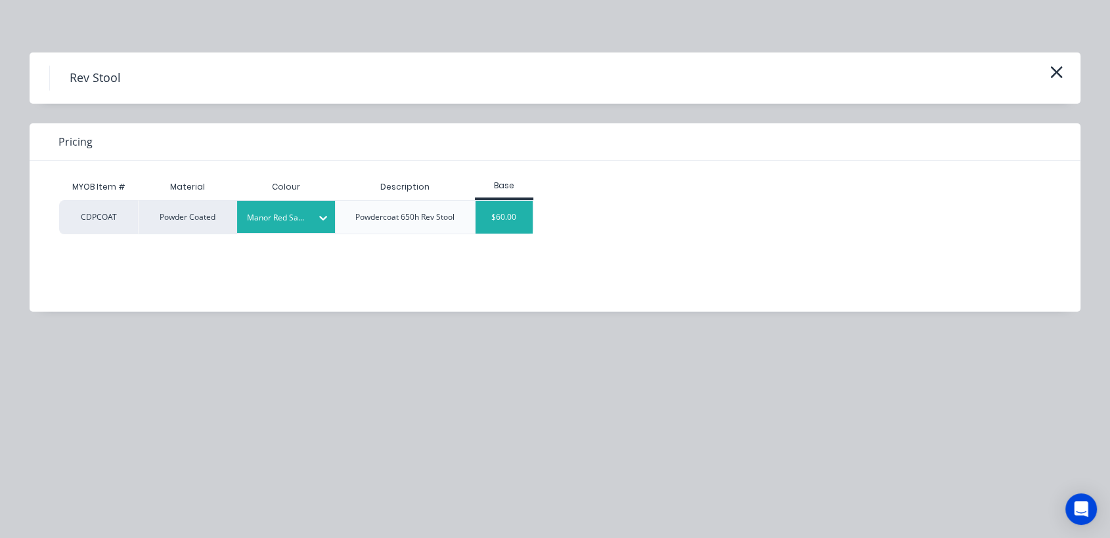
click at [507, 223] on div "$60.00" at bounding box center [503, 217] width 57 height 33
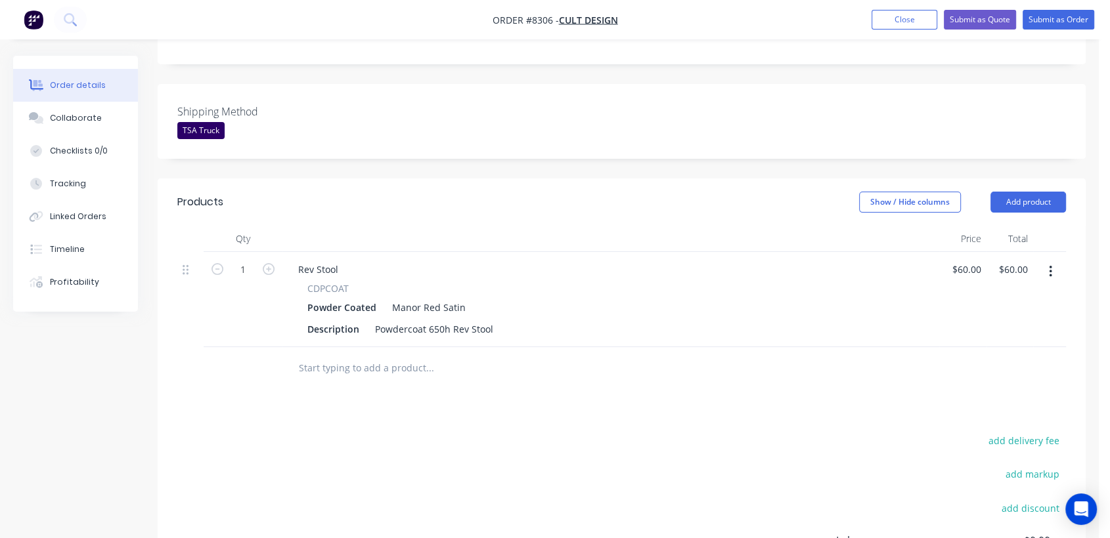
click at [399, 355] on input "text" at bounding box center [429, 368] width 263 height 26
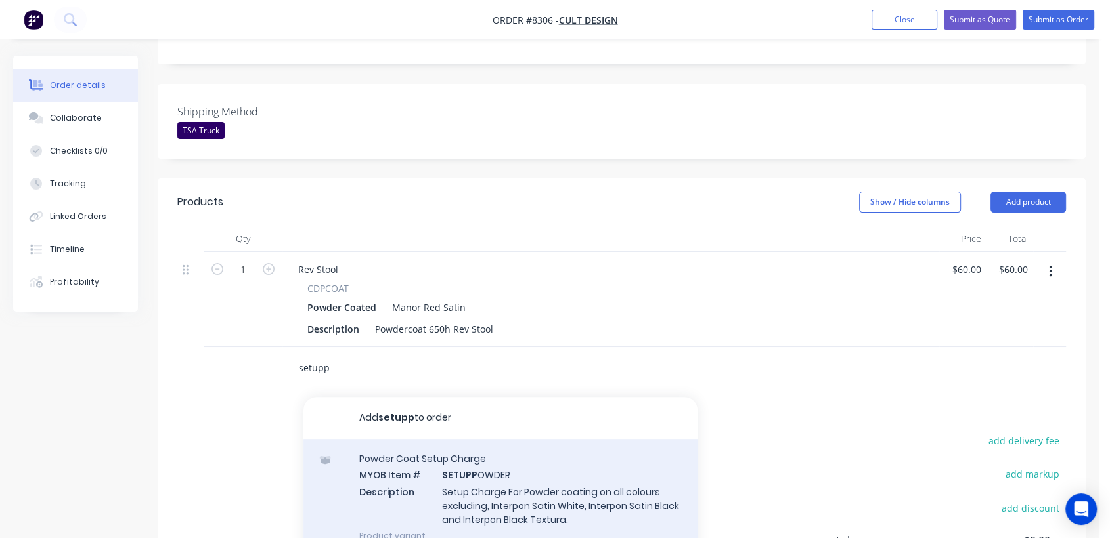
type input "setupp"
click at [515, 455] on div "Powder Coat Setup Charge MYOB Item # SETUPP OWDER Description Setup Charge For …" at bounding box center [500, 497] width 394 height 116
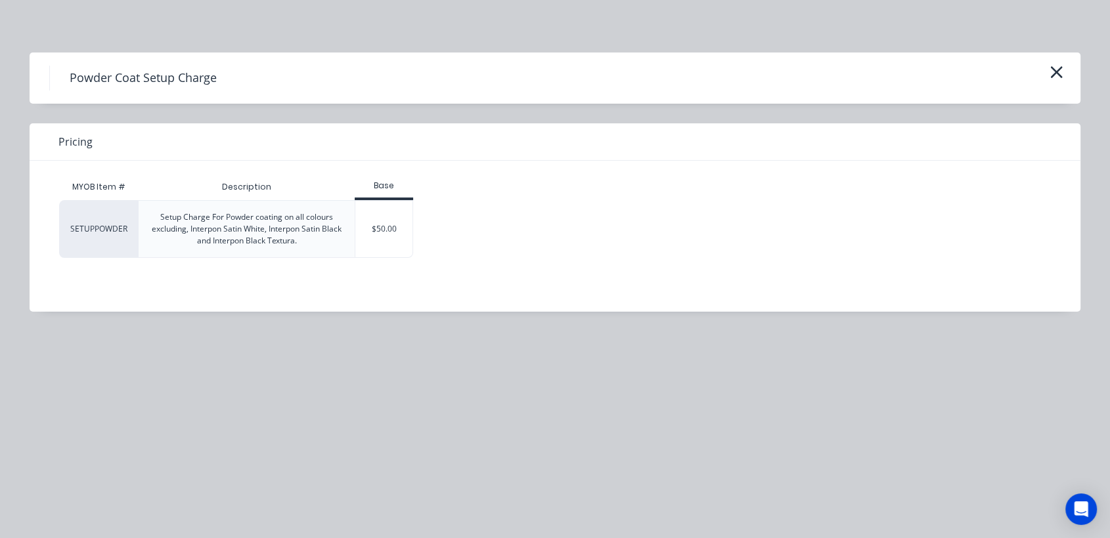
click at [396, 233] on div "$50.00" at bounding box center [383, 229] width 57 height 56
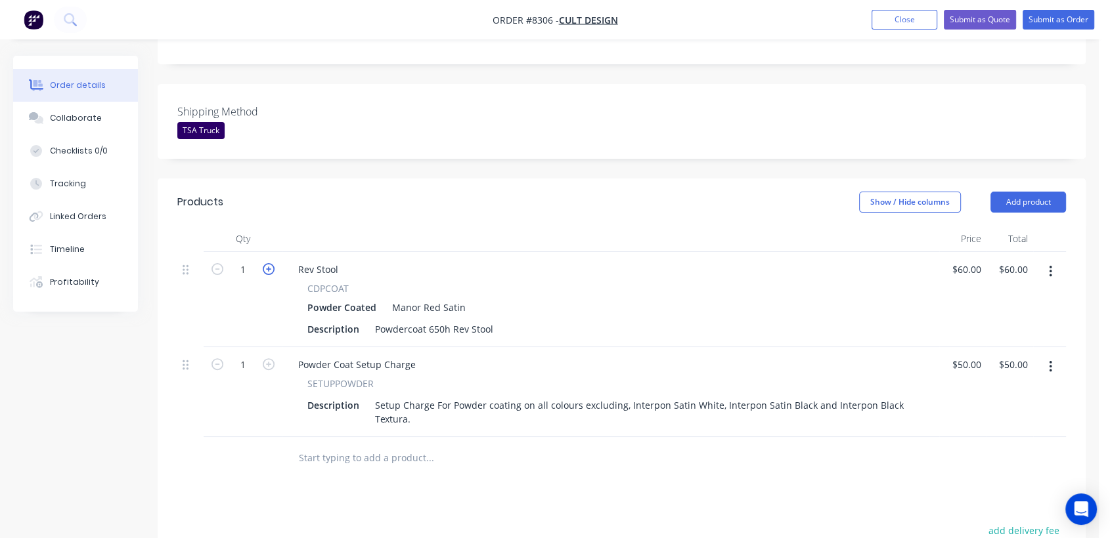
click at [266, 263] on icon "button" at bounding box center [269, 269] width 12 height 12
type input "2"
type input "$120.00"
click at [266, 263] on icon "button" at bounding box center [269, 269] width 12 height 12
type input "3"
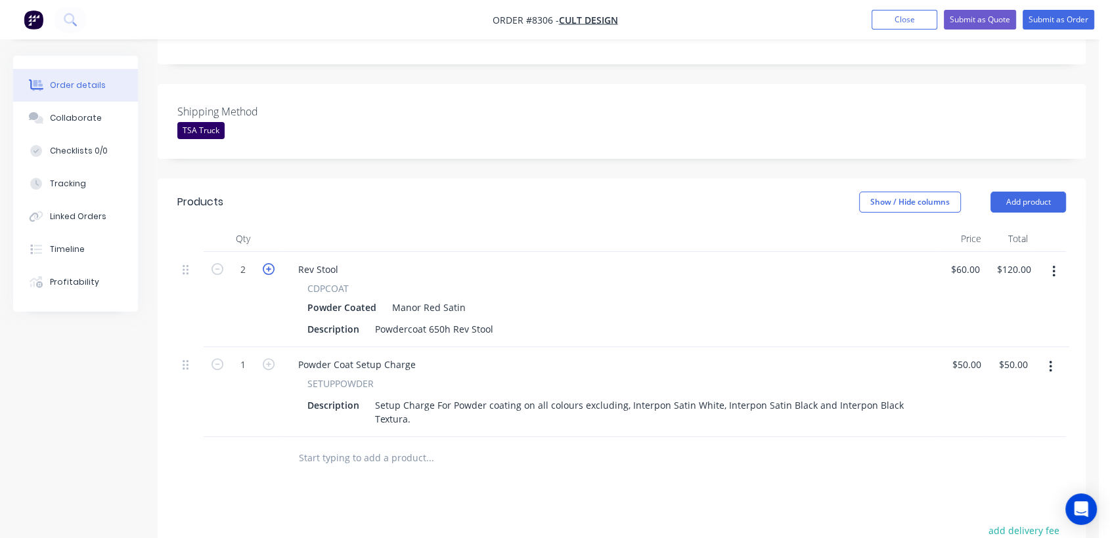
type input "$180.00"
click at [266, 263] on icon "button" at bounding box center [269, 269] width 12 height 12
type input "4"
type input "$240.00"
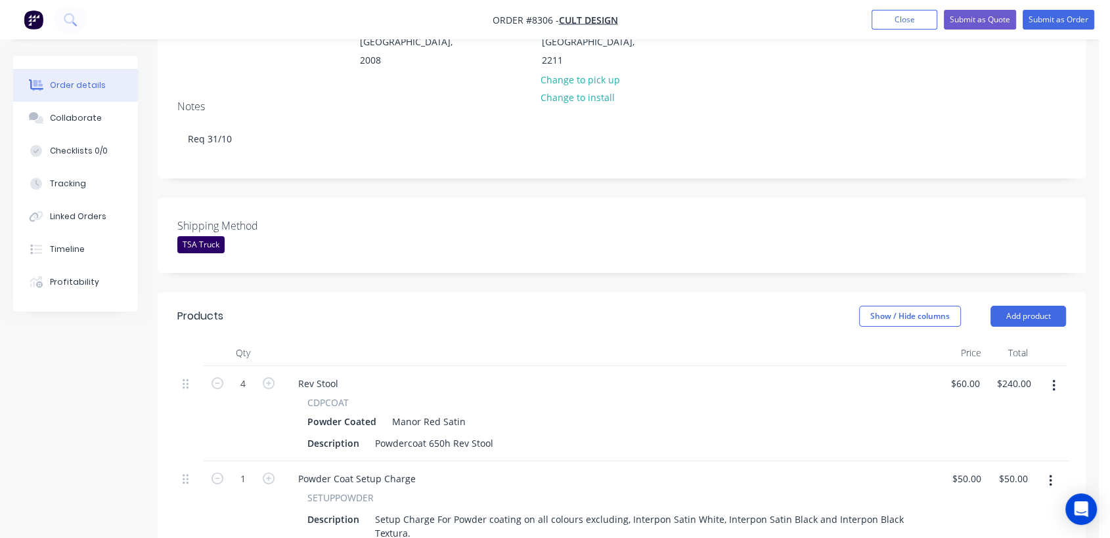
scroll to position [238, 0]
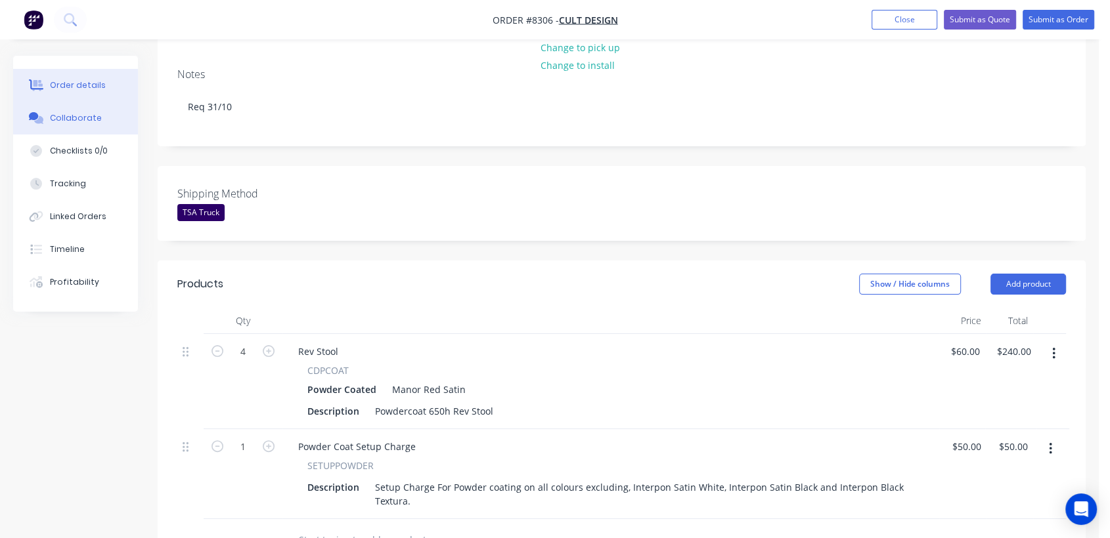
click at [50, 118] on div "Collaborate" at bounding box center [76, 118] width 52 height 12
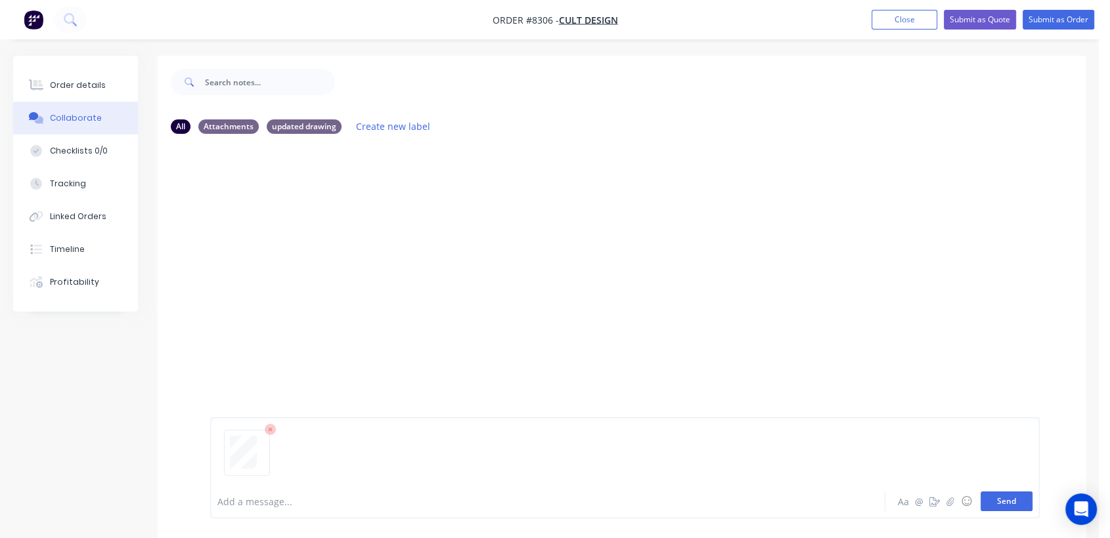
click at [998, 505] on button "Send" at bounding box center [1006, 502] width 52 height 20
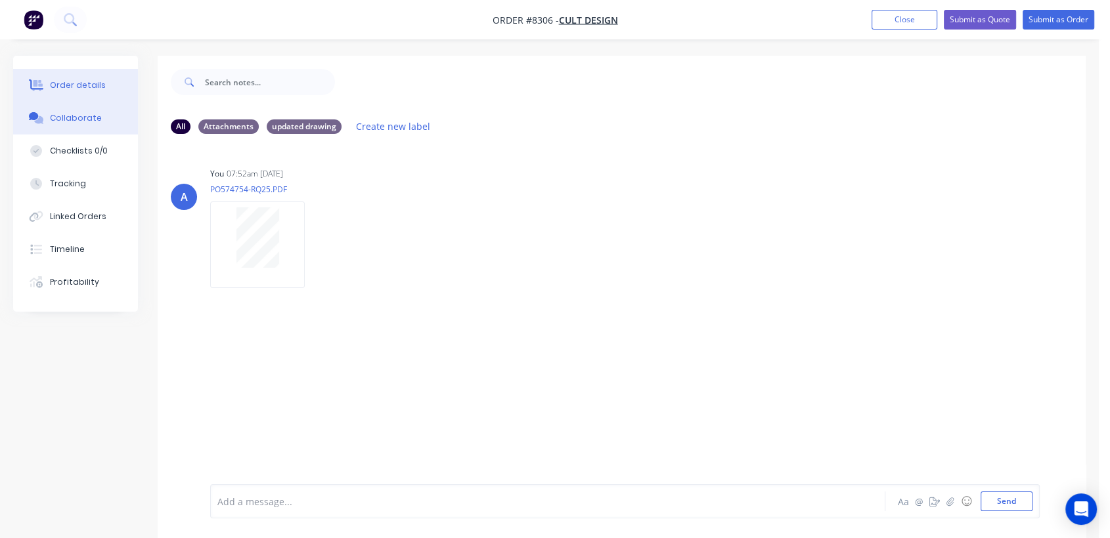
click at [84, 76] on button "Order details" at bounding box center [75, 85] width 125 height 33
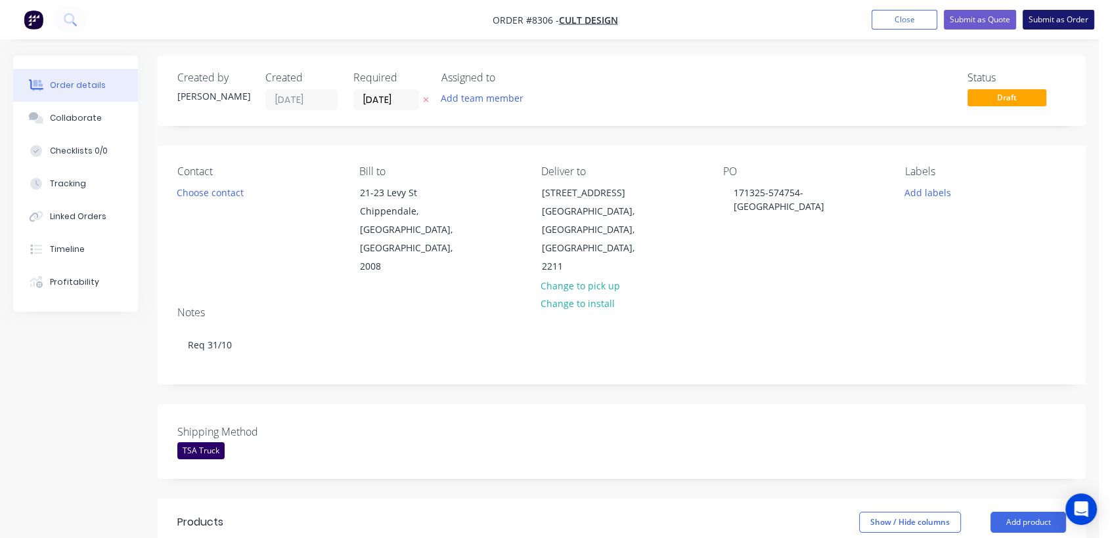
click at [1047, 19] on button "Submit as Order" at bounding box center [1058, 20] width 72 height 20
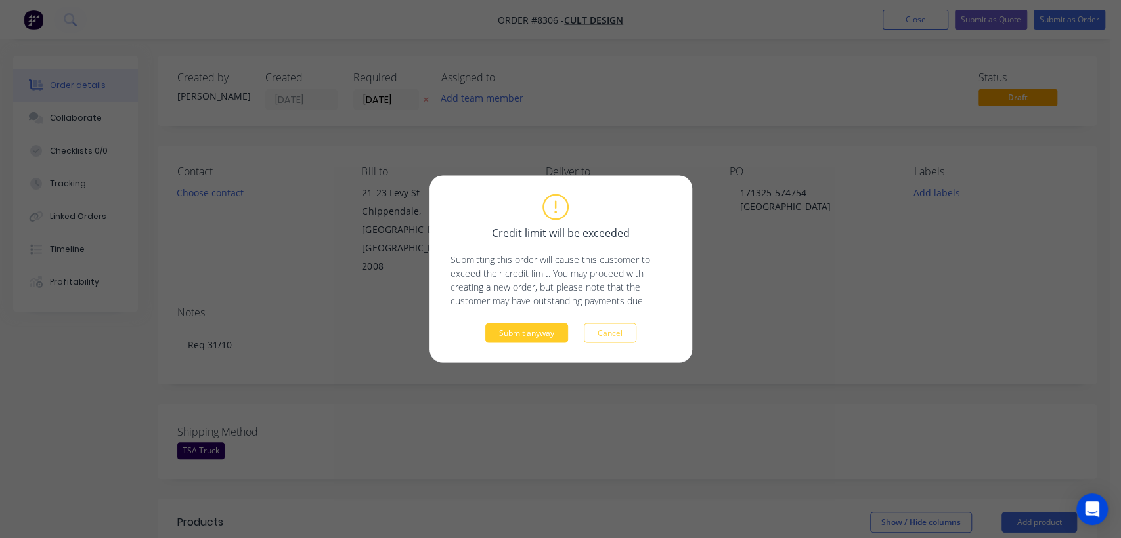
click at [544, 334] on button "Submit anyway" at bounding box center [526, 334] width 83 height 20
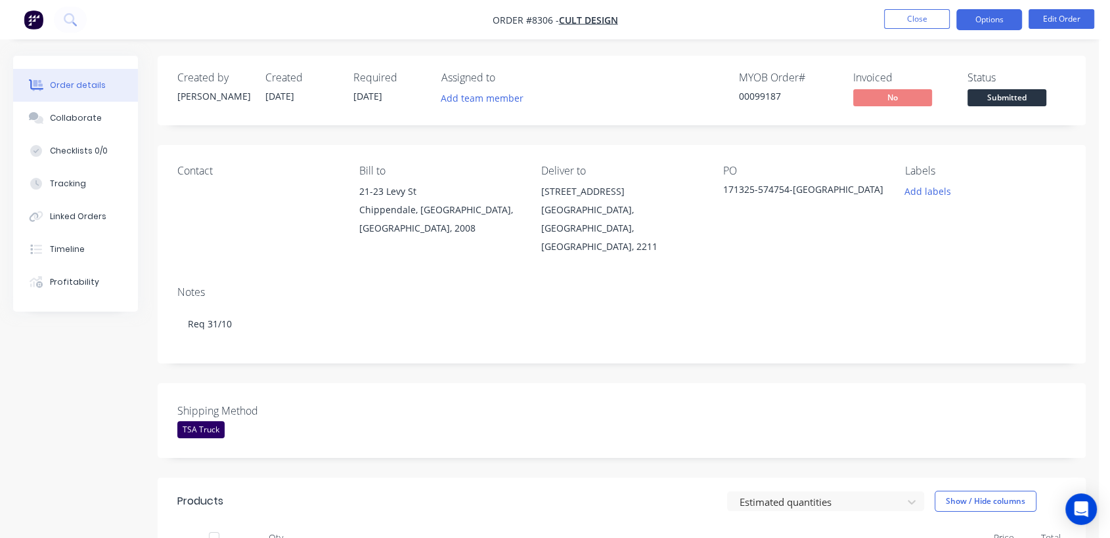
click at [972, 22] on button "Options" at bounding box center [989, 19] width 66 height 21
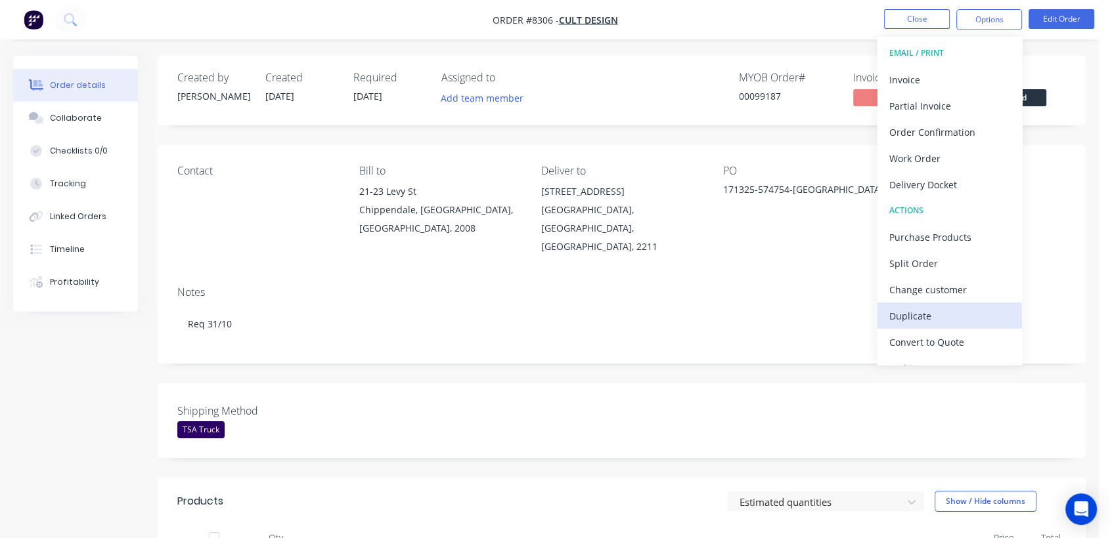
click at [930, 315] on div "Duplicate" at bounding box center [949, 316] width 121 height 19
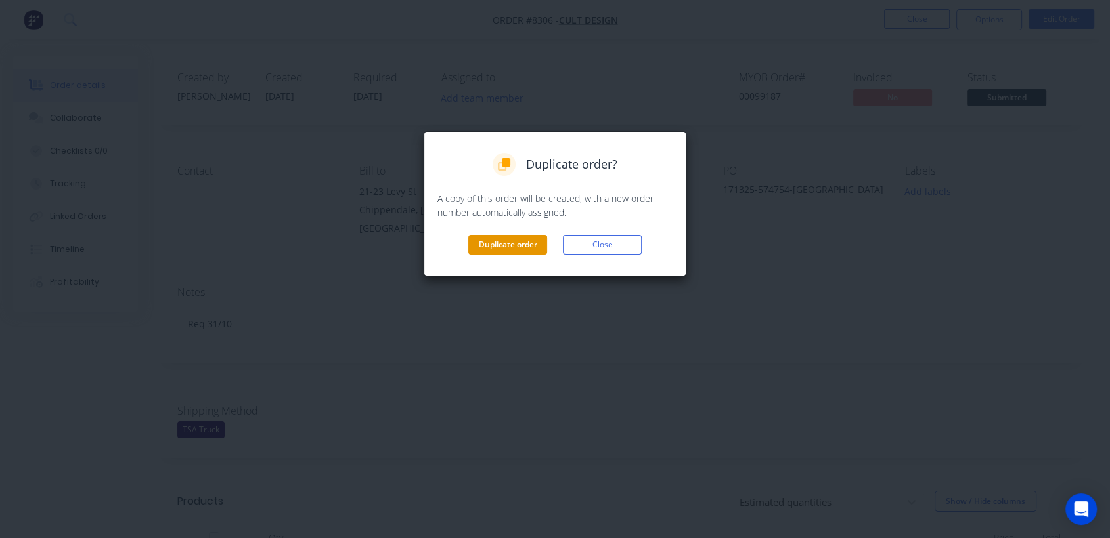
click at [516, 244] on button "Duplicate order" at bounding box center [507, 245] width 79 height 20
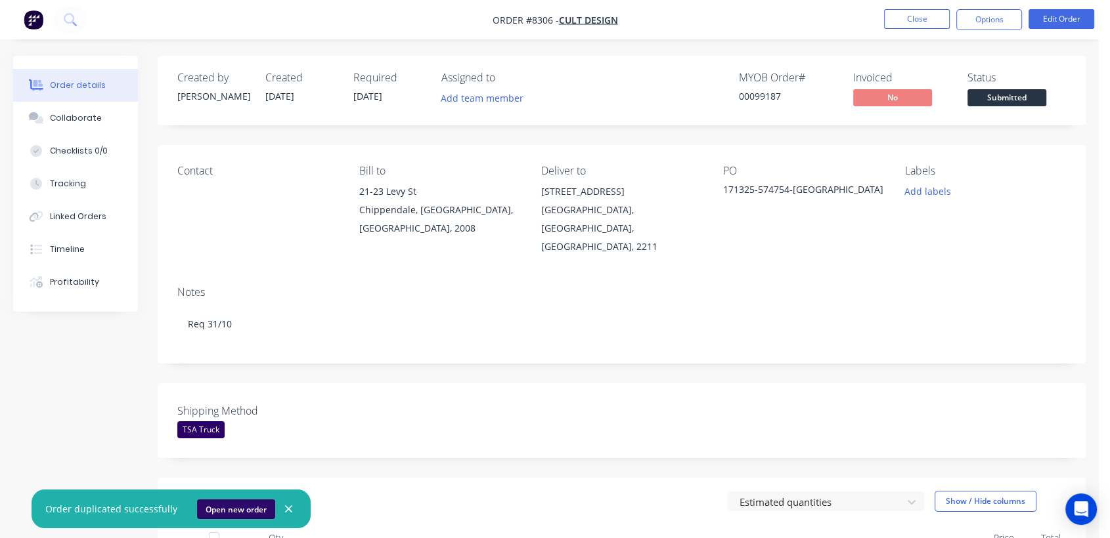
click at [223, 508] on button "Open new order" at bounding box center [236, 510] width 78 height 20
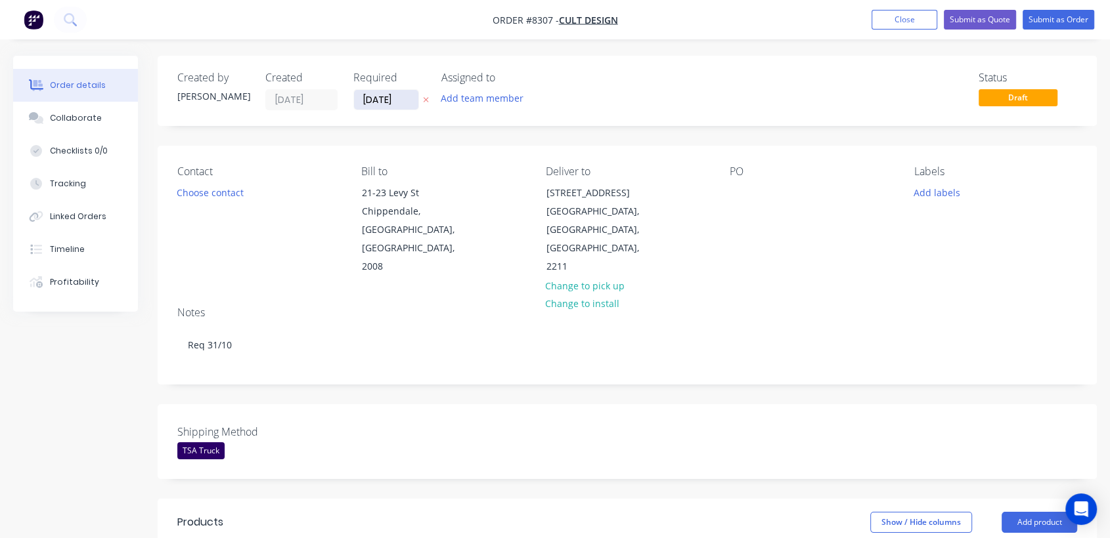
click at [409, 98] on input "30/09/25" at bounding box center [386, 100] width 64 height 20
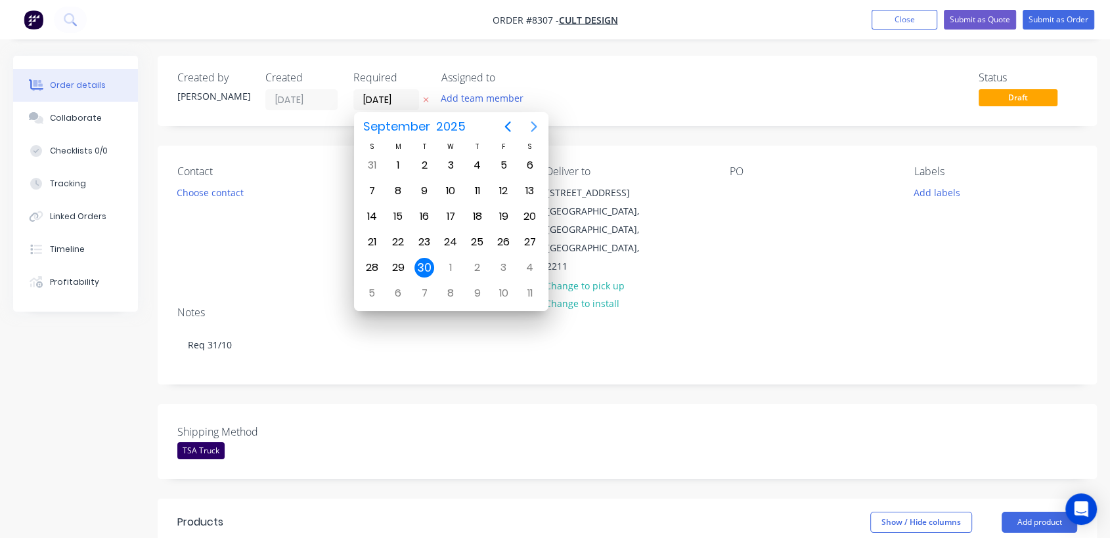
click at [527, 127] on icon "Next page" at bounding box center [534, 127] width 16 height 16
click at [447, 266] on div "31" at bounding box center [451, 268] width 20 height 20
type input "[DATE]"
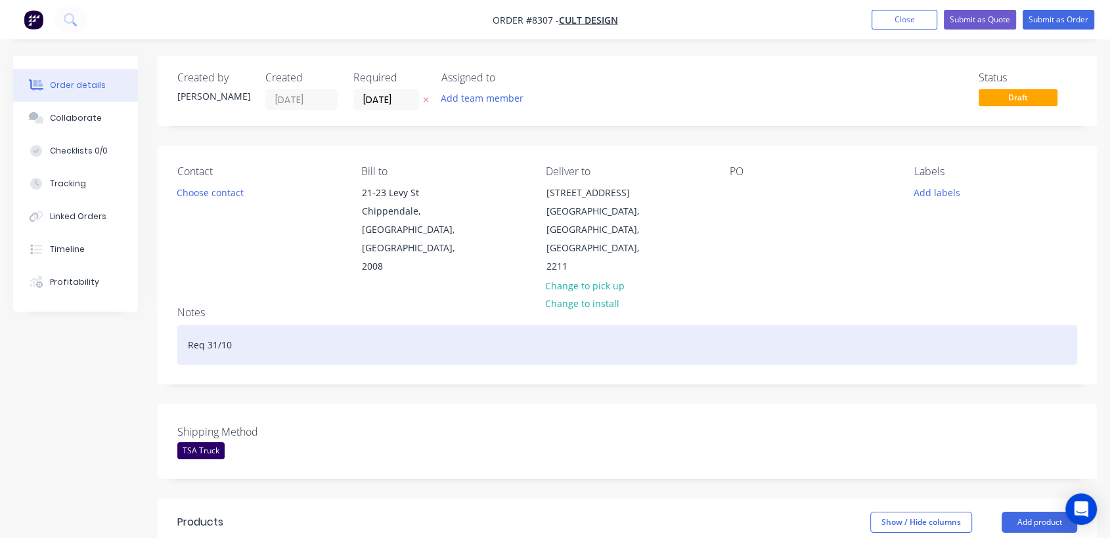
click at [215, 325] on div "Req 31/10" at bounding box center [627, 345] width 900 height 40
click at [248, 325] on div "Req 6/10" at bounding box center [627, 345] width 900 height 40
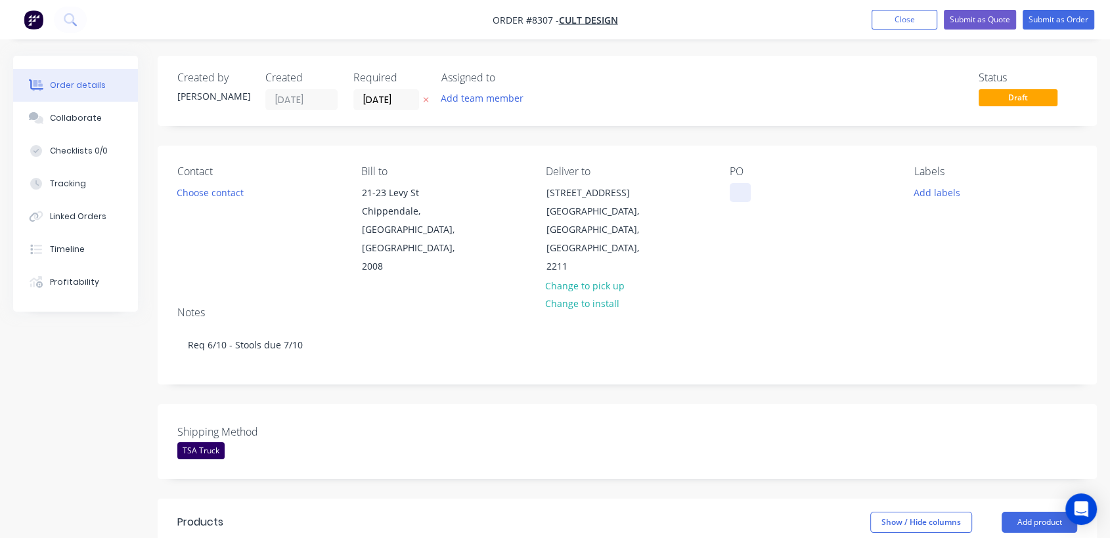
click at [733, 192] on div at bounding box center [739, 192] width 21 height 19
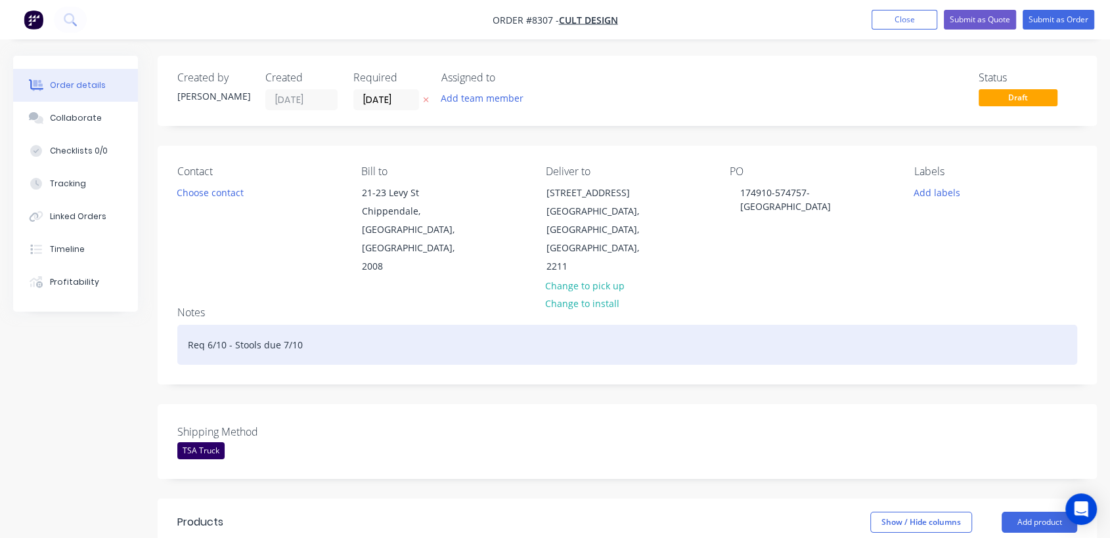
click at [341, 325] on div "Req 6/10 - Stools due 7/10" at bounding box center [627, 345] width 900 height 40
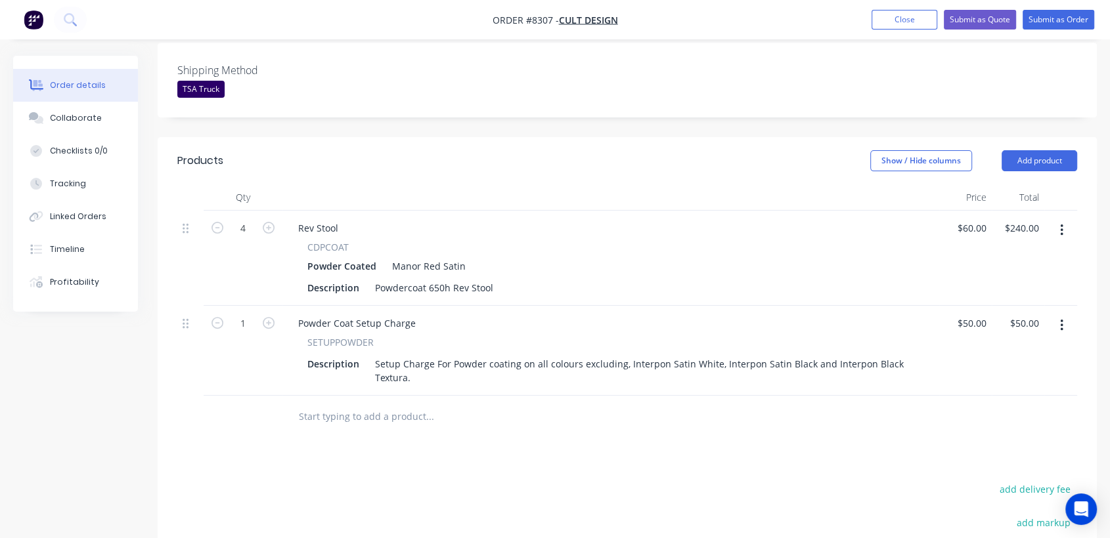
scroll to position [364, 0]
click at [269, 219] on icon "button" at bounding box center [269, 225] width 12 height 12
type input "5"
type input "$300.00"
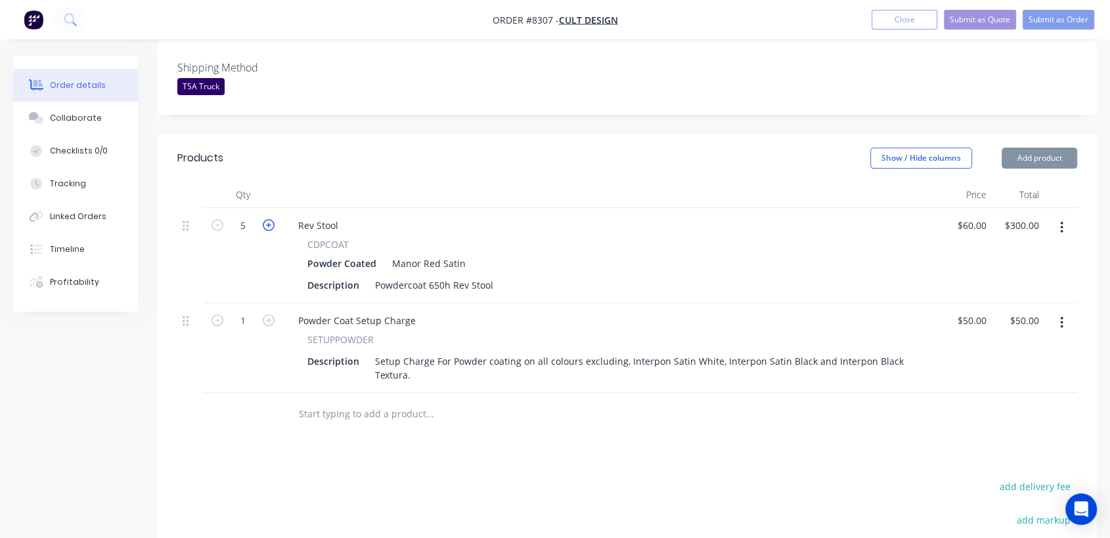
click at [269, 219] on icon "button" at bounding box center [269, 225] width 12 height 12
type input "6"
type input "$360.00"
click at [269, 219] on icon "button" at bounding box center [269, 225] width 12 height 12
type input "7"
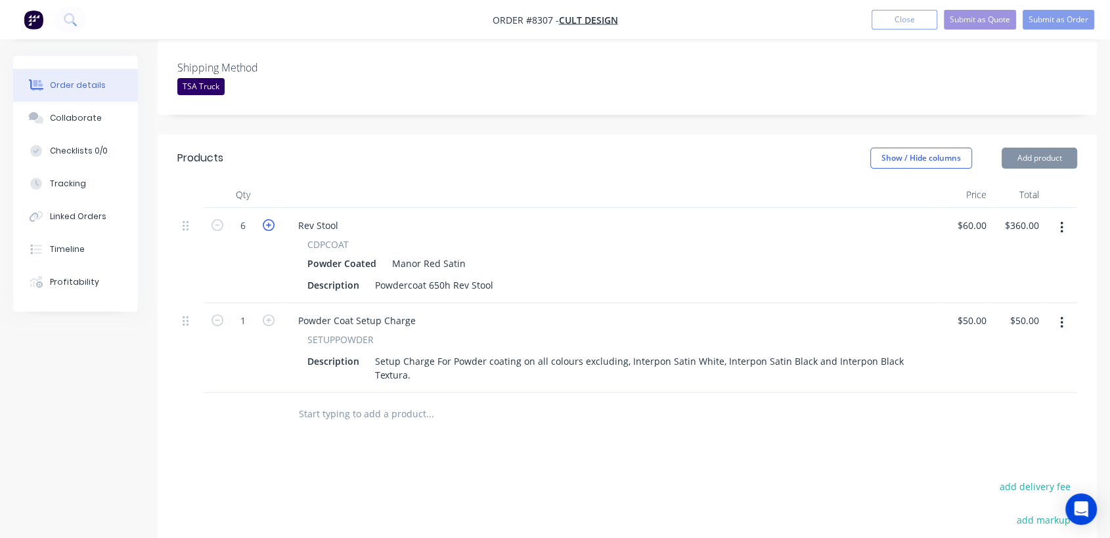
type input "$420.00"
click at [269, 219] on icon "button" at bounding box center [269, 225] width 12 height 12
type input "8"
type input "$480.00"
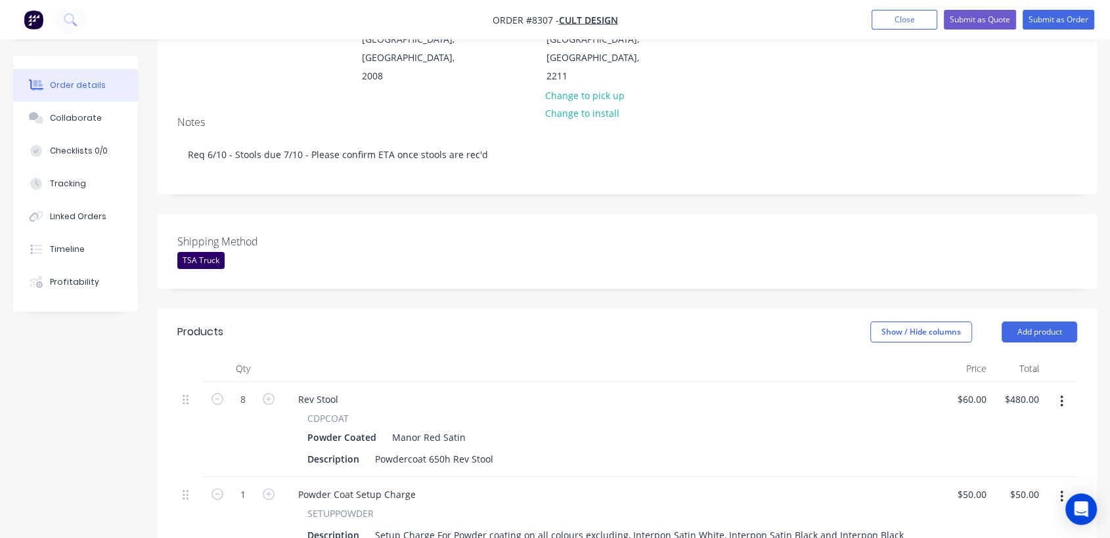
scroll to position [165, 0]
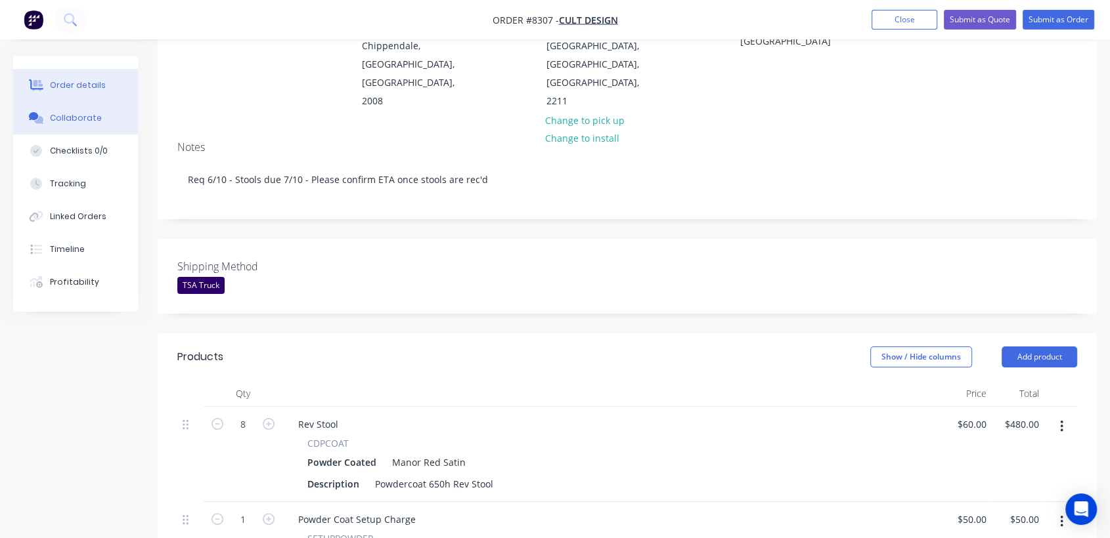
click at [72, 114] on div "Collaborate" at bounding box center [76, 118] width 52 height 12
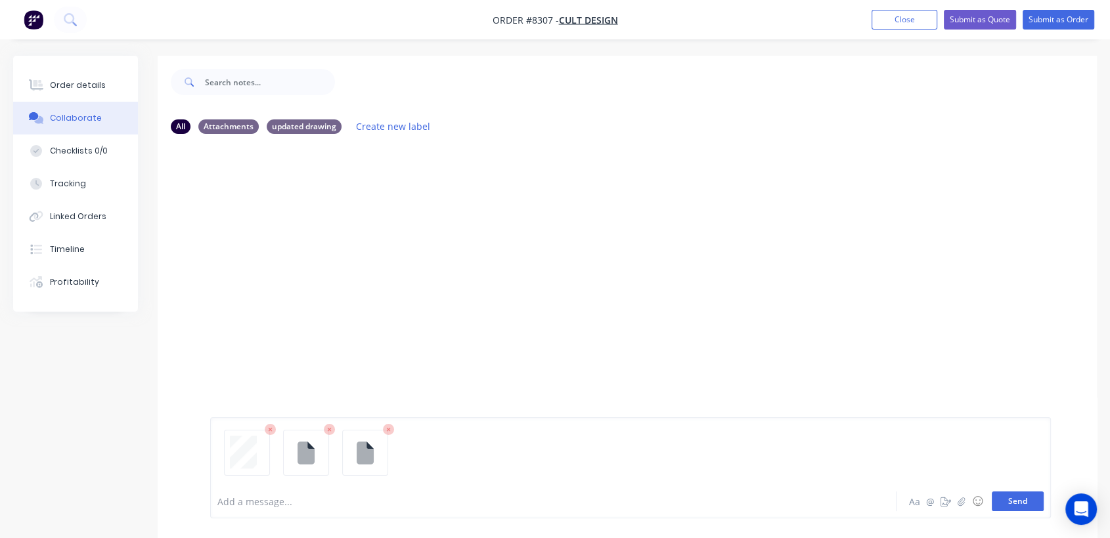
click at [1016, 498] on button "Send" at bounding box center [1017, 502] width 52 height 20
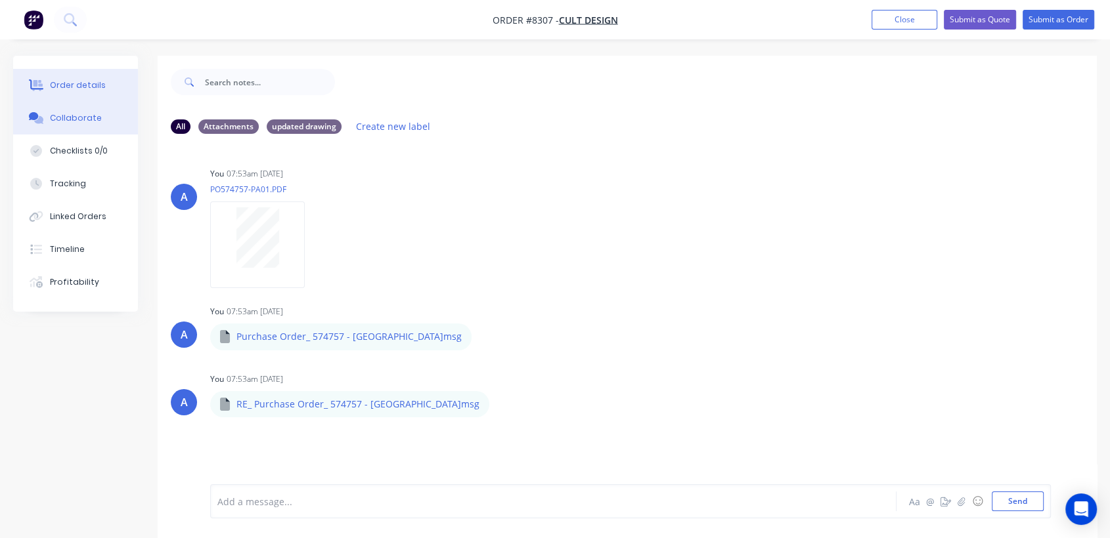
click at [64, 77] on button "Order details" at bounding box center [75, 85] width 125 height 33
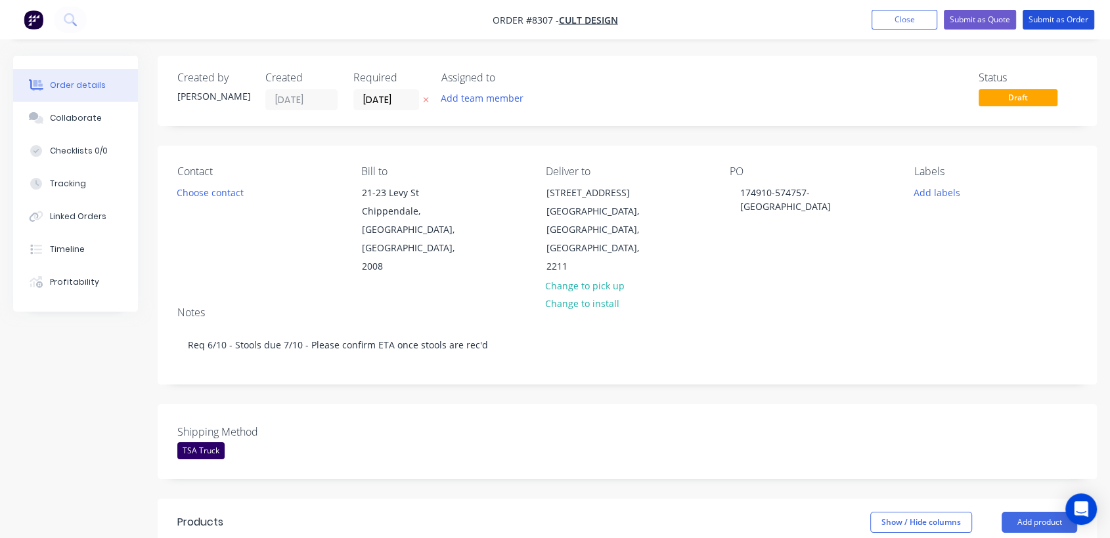
drag, startPoint x: 1080, startPoint y: 18, endPoint x: 660, endPoint y: 138, distance: 436.9
click at [1079, 18] on button "Submit as Order" at bounding box center [1058, 20] width 72 height 20
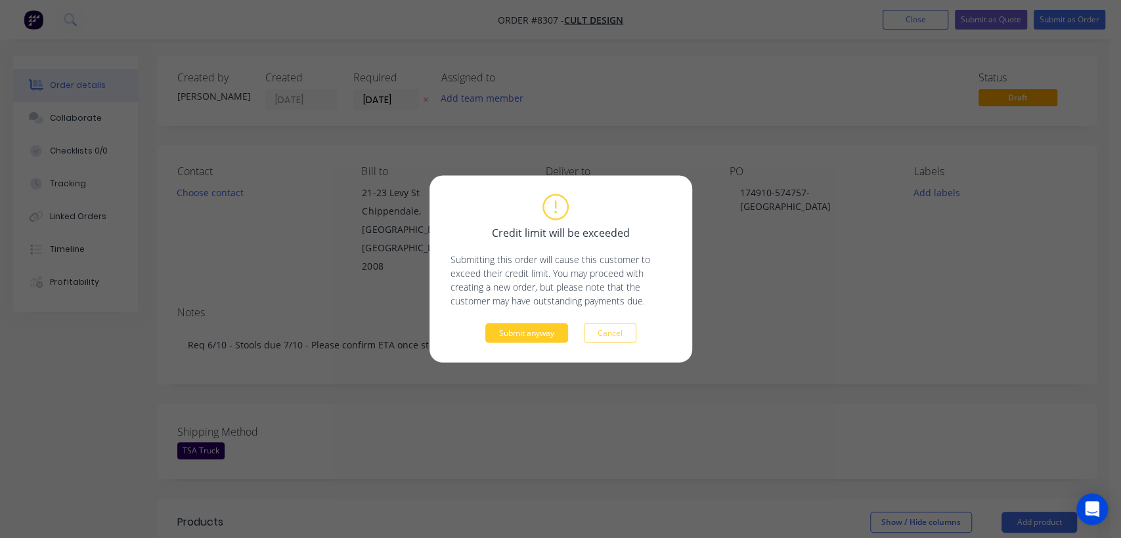
click at [539, 330] on button "Submit anyway" at bounding box center [526, 334] width 83 height 20
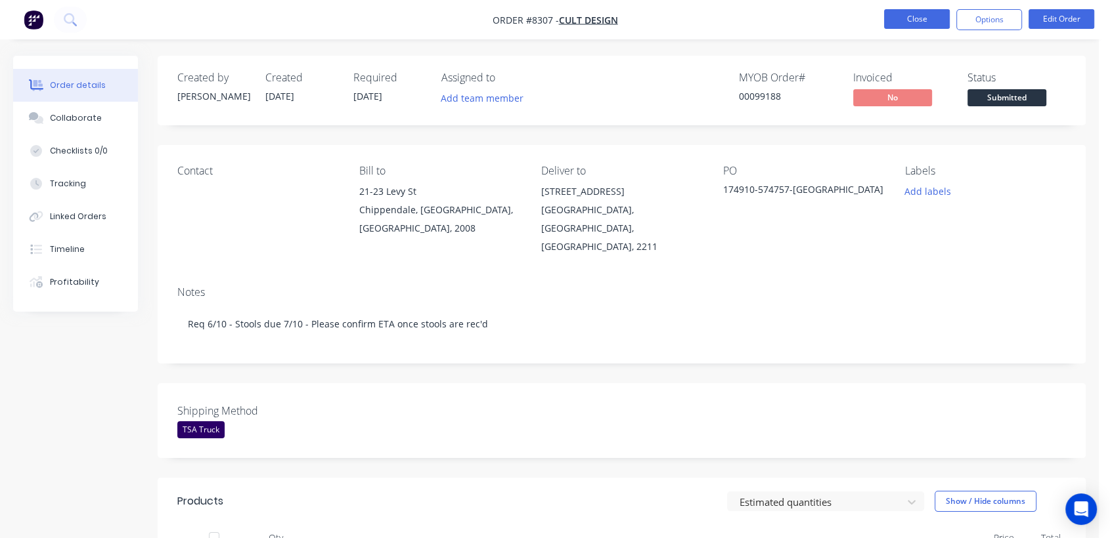
click at [927, 12] on button "Close" at bounding box center [917, 19] width 66 height 20
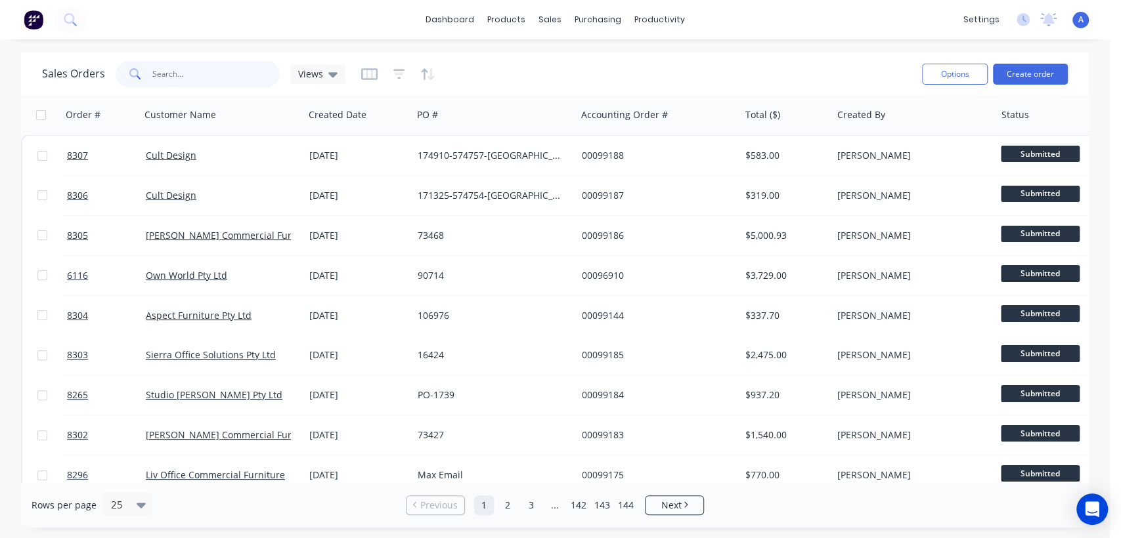
click at [198, 70] on input "text" at bounding box center [216, 74] width 128 height 26
type input "98295"
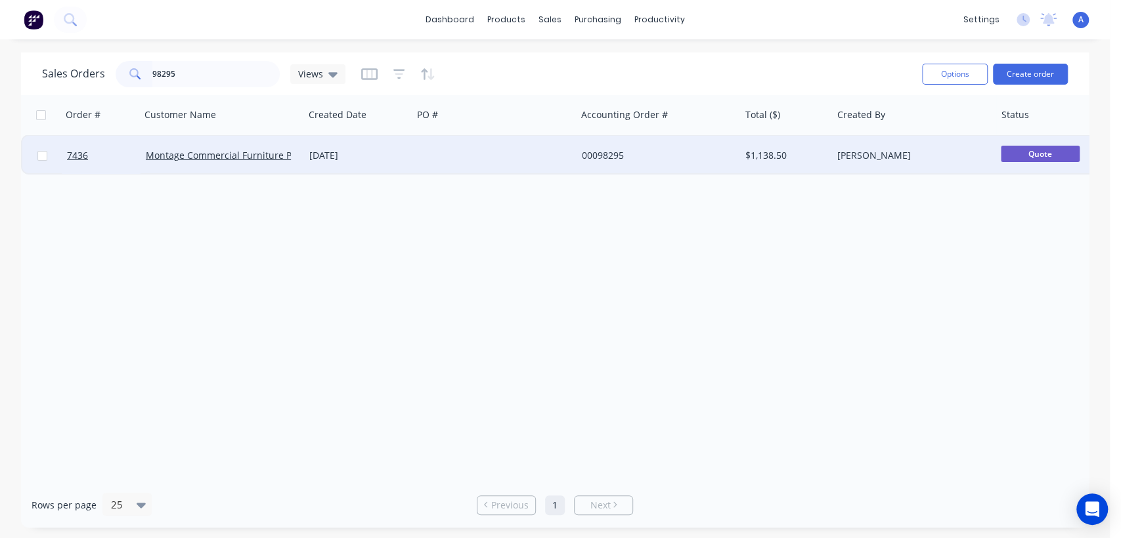
click at [482, 152] on div at bounding box center [493, 155] width 163 height 39
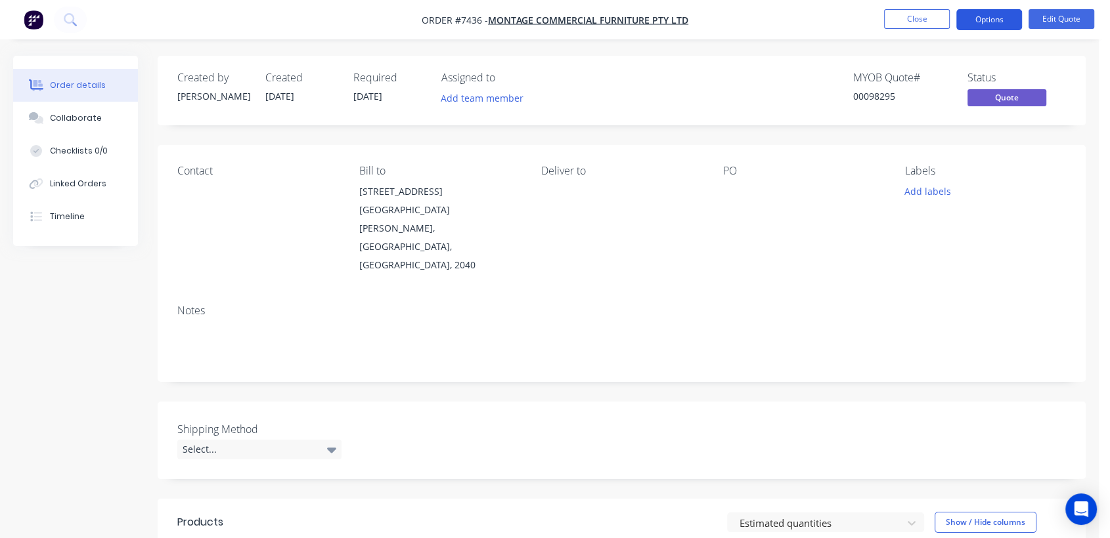
click at [975, 16] on button "Options" at bounding box center [989, 19] width 66 height 21
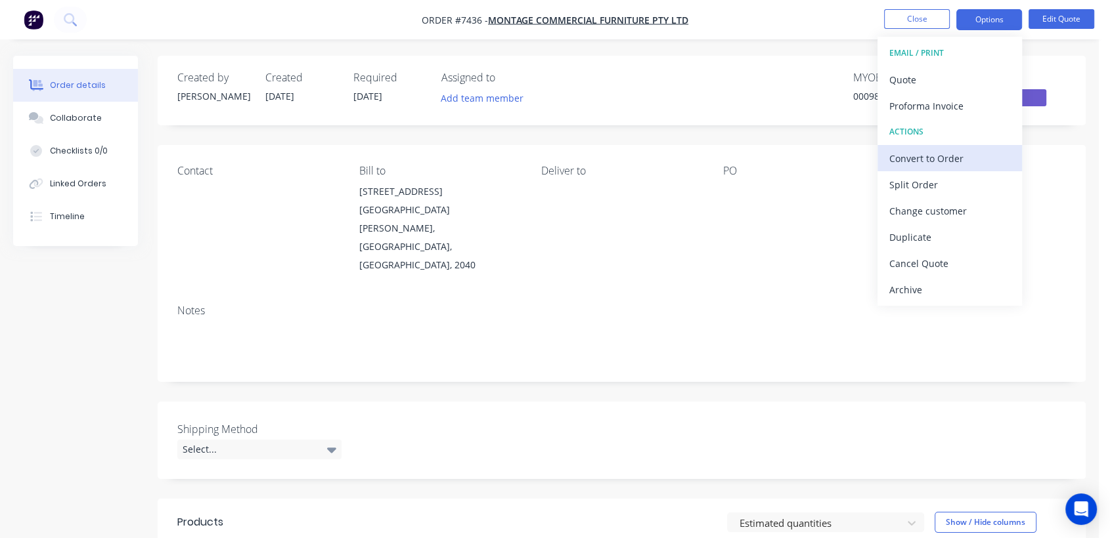
click at [934, 154] on div "Convert to Order" at bounding box center [949, 158] width 121 height 19
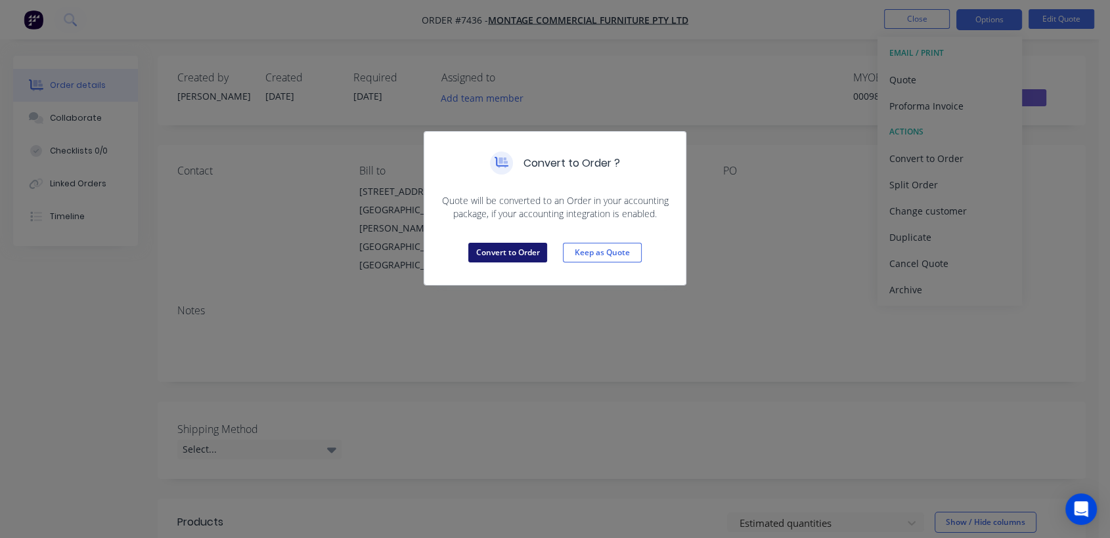
click at [500, 253] on button "Convert to Order" at bounding box center [507, 253] width 79 height 20
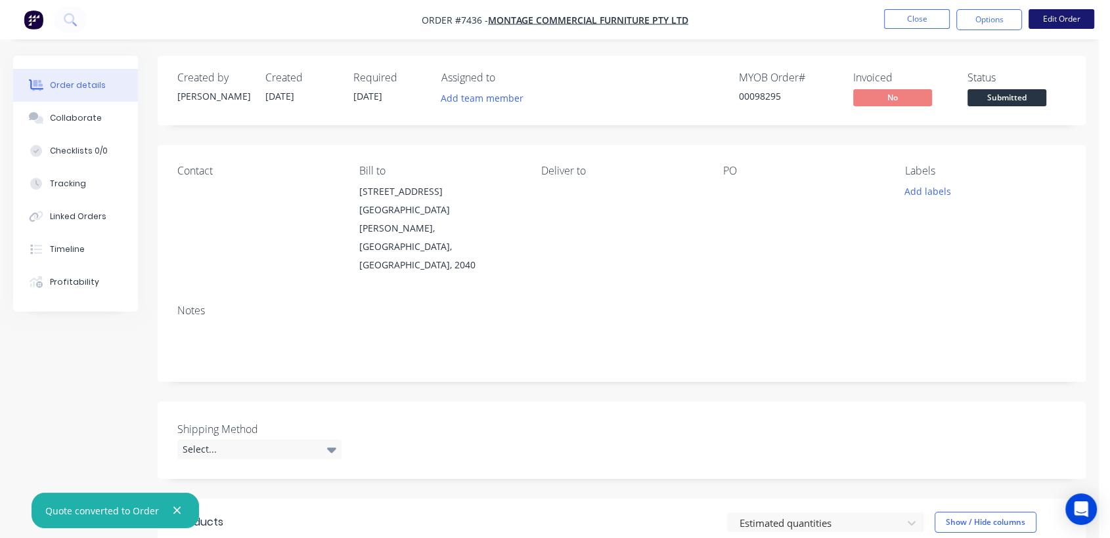
click at [1056, 20] on button "Edit Order" at bounding box center [1061, 19] width 66 height 20
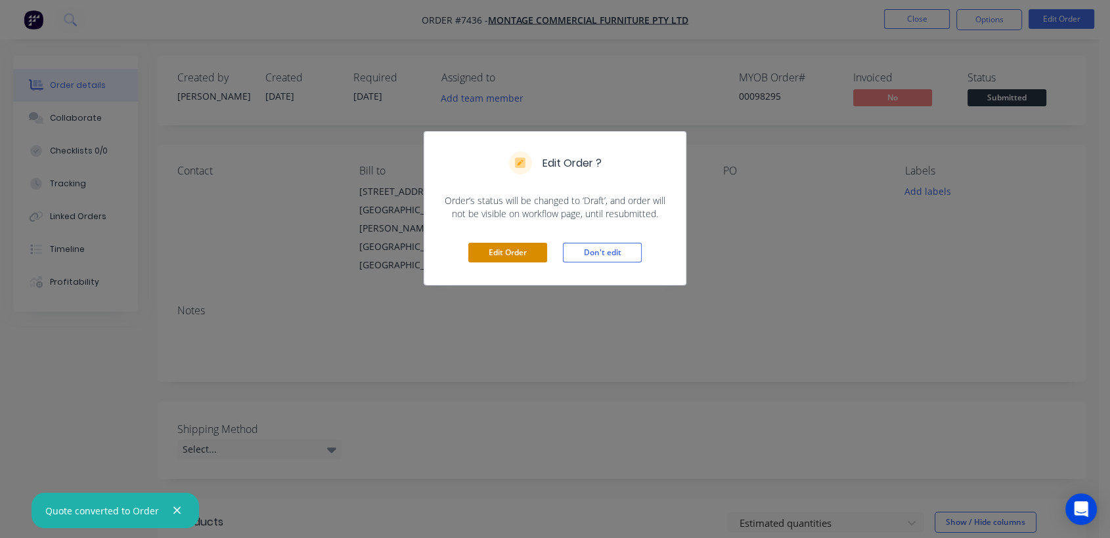
click at [515, 250] on button "Edit Order" at bounding box center [507, 253] width 79 height 20
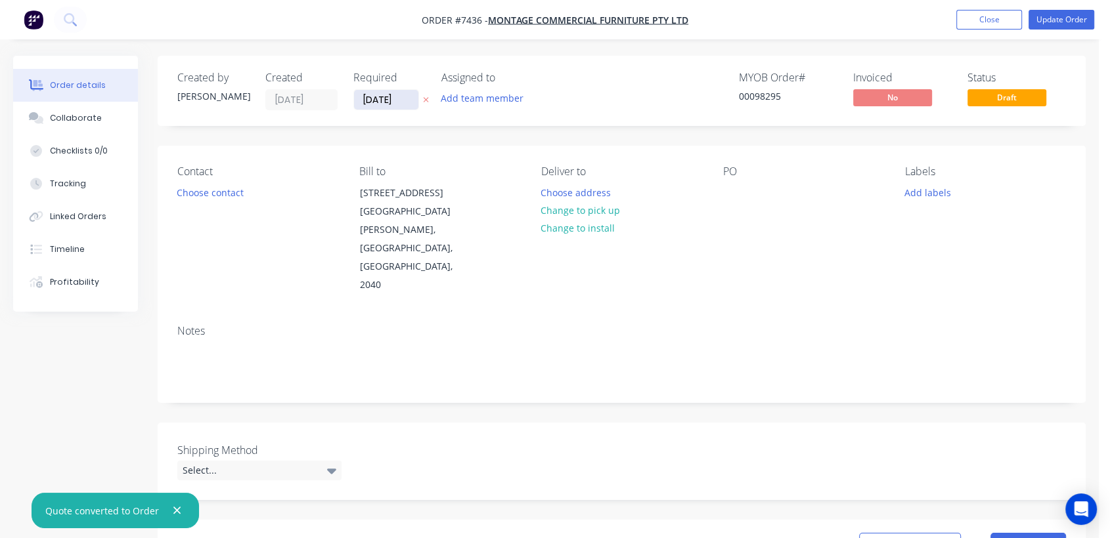
click at [411, 96] on input "28/07/25" at bounding box center [386, 100] width 64 height 20
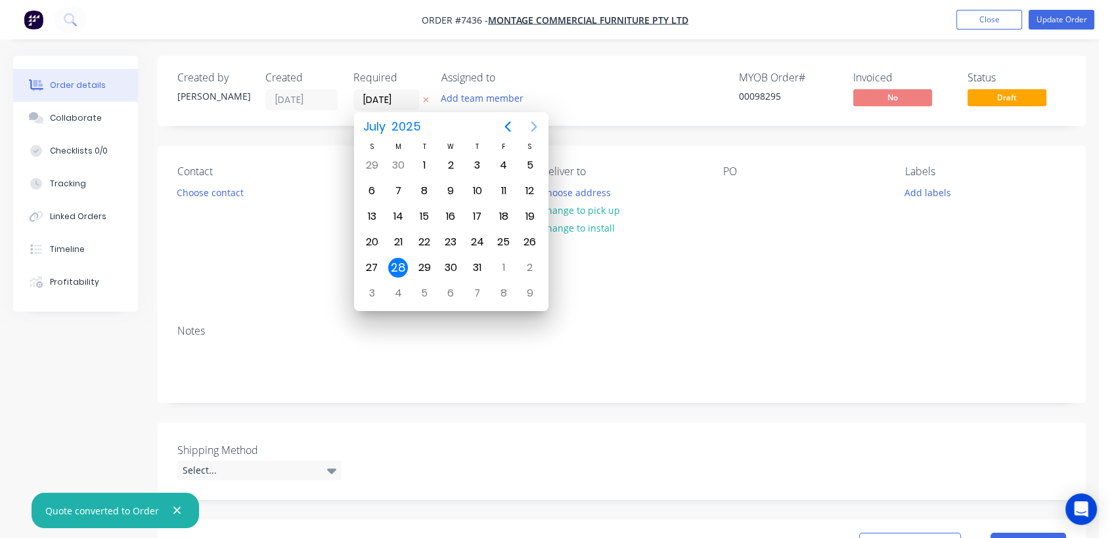
click at [535, 127] on icon "Next page" at bounding box center [534, 126] width 6 height 11
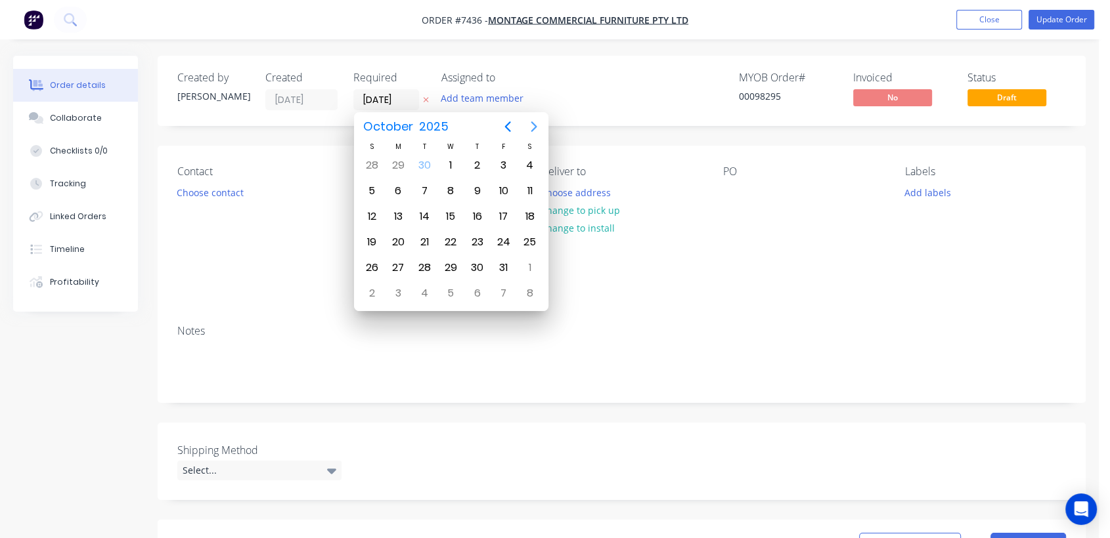
click at [535, 127] on icon "Next page" at bounding box center [534, 126] width 6 height 11
click at [450, 258] on div "31" at bounding box center [451, 268] width 20 height 20
type input "[DATE]"
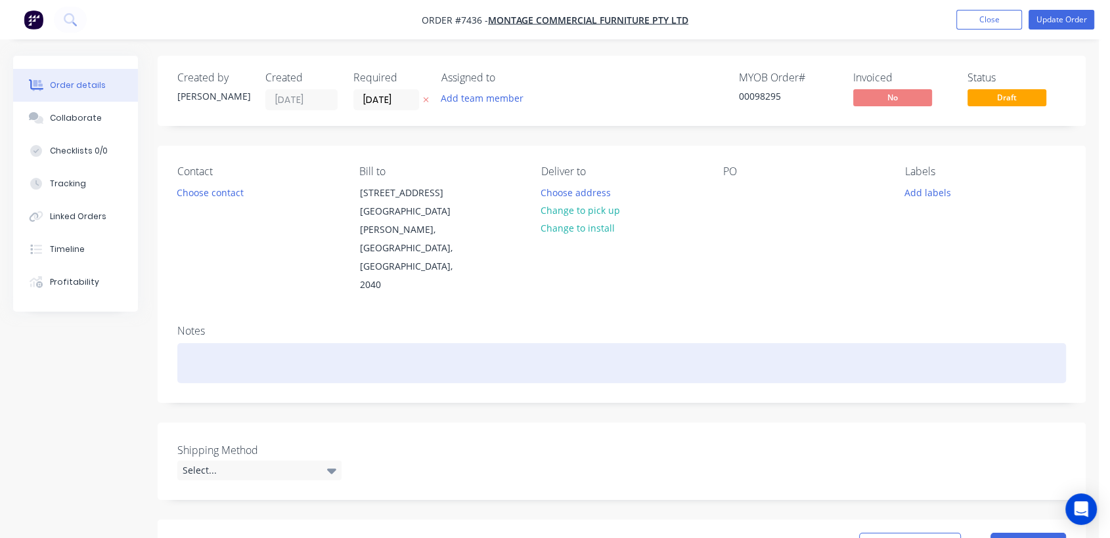
click at [209, 343] on div at bounding box center [621, 363] width 888 height 40
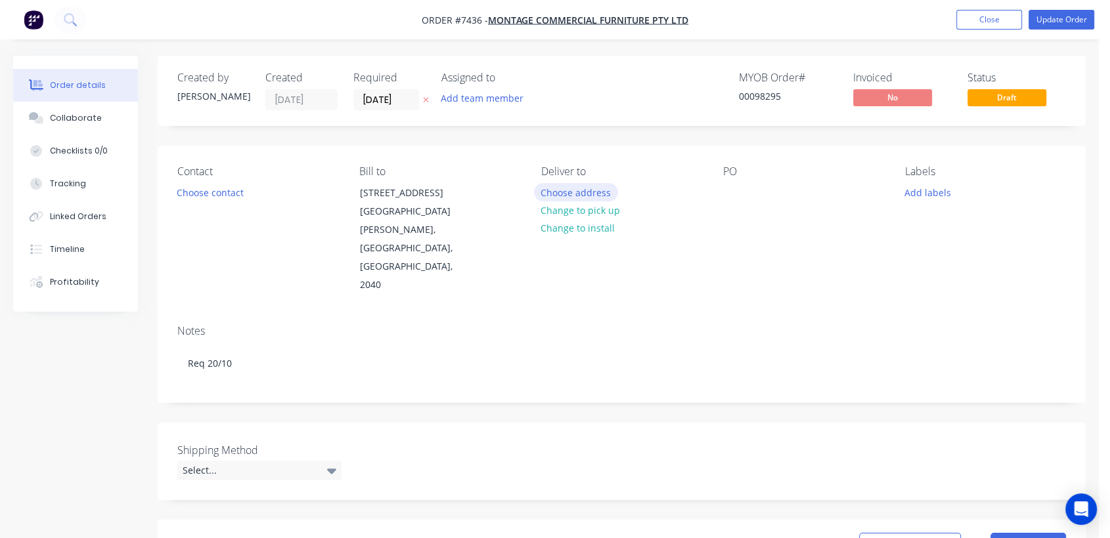
click at [597, 190] on button "Choose address" at bounding box center [576, 192] width 84 height 18
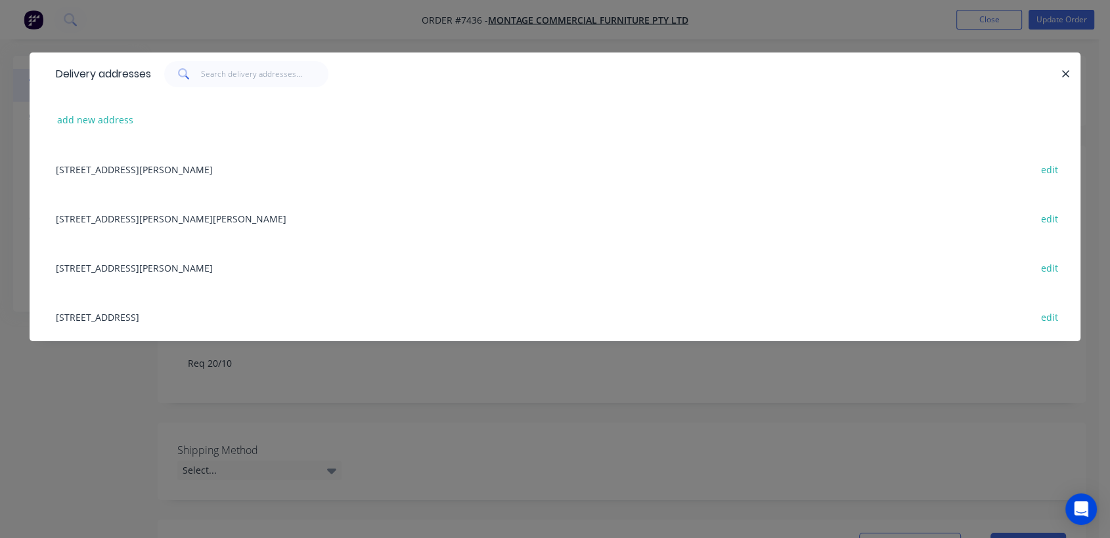
click at [257, 311] on div "2/283 Milperra Road, Revesby , New South Wales, Australia, 2212 edit" at bounding box center [554, 316] width 1011 height 49
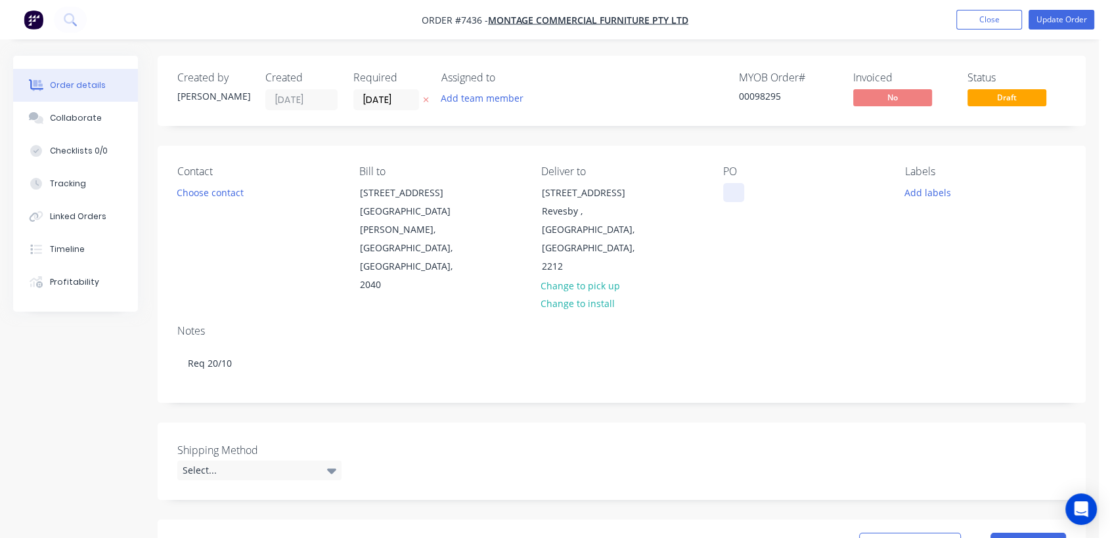
click at [733, 188] on div at bounding box center [733, 192] width 21 height 19
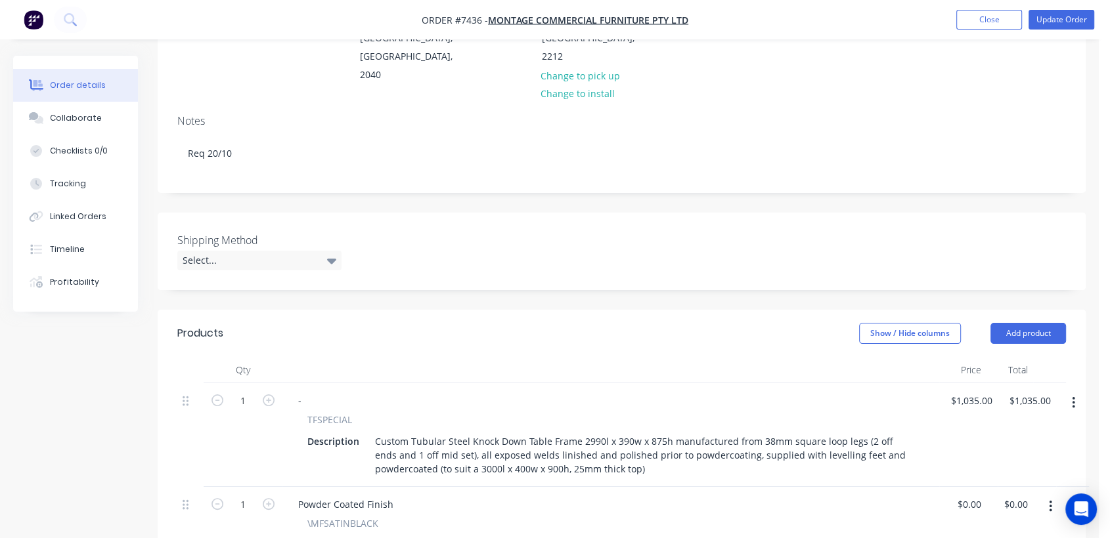
scroll to position [219, 0]
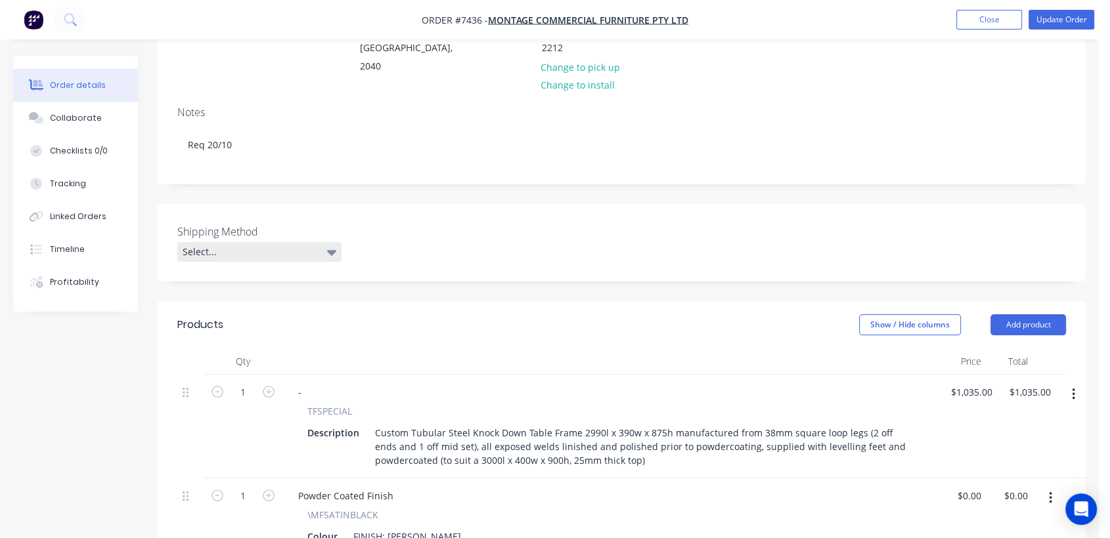
click at [280, 242] on div "Select..." at bounding box center [259, 252] width 164 height 20
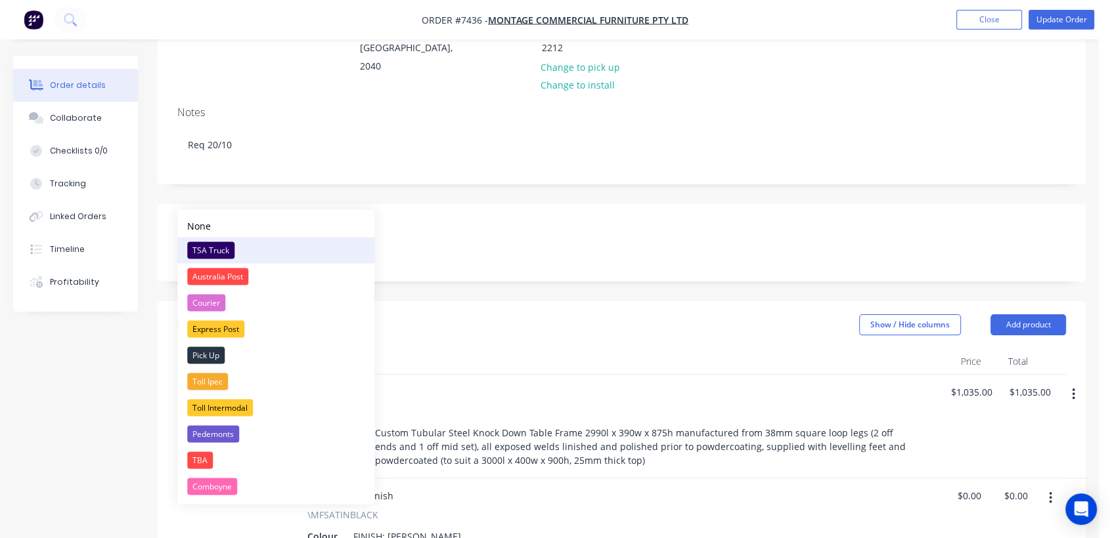
click at [228, 243] on div "TSA Truck" at bounding box center [210, 250] width 47 height 17
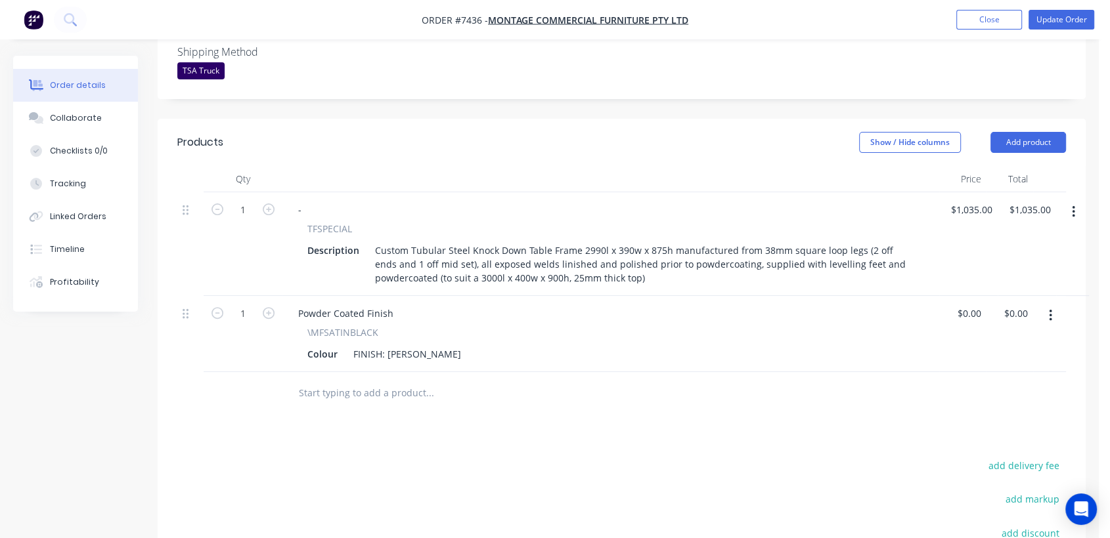
scroll to position [437, 0]
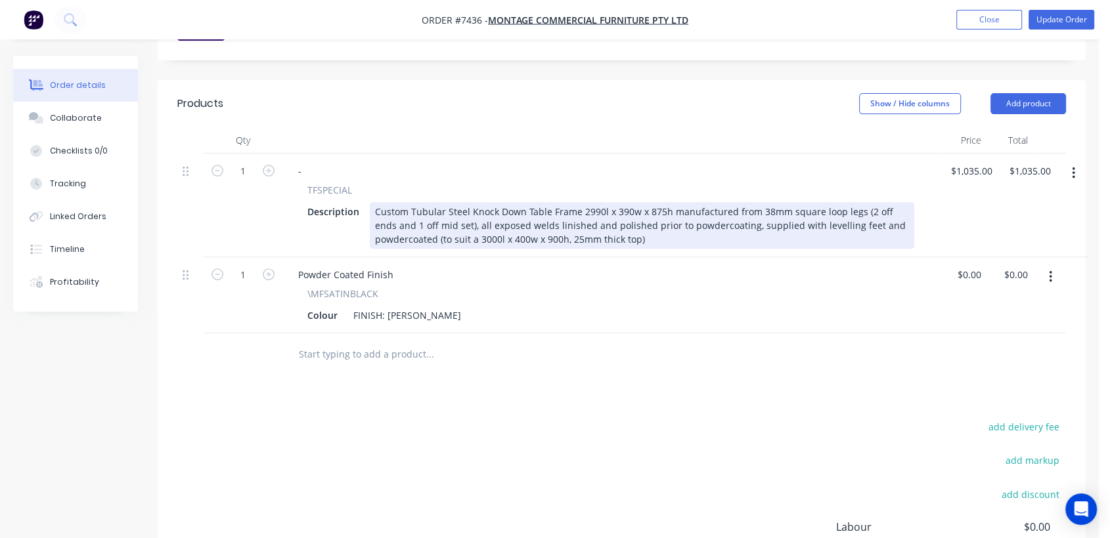
click at [661, 202] on div "Custom Tubular Steel Knock Down Table Frame 2990l x 390w x 875h manufactured fr…" at bounding box center [642, 225] width 544 height 47
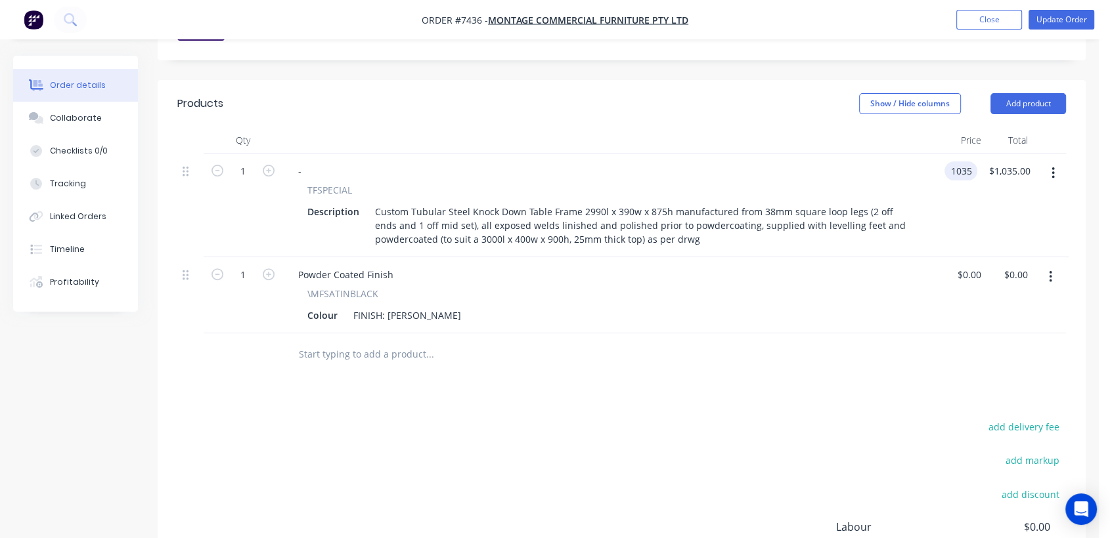
type input "$1,035.00"
click at [399, 341] on input "text" at bounding box center [429, 354] width 263 height 26
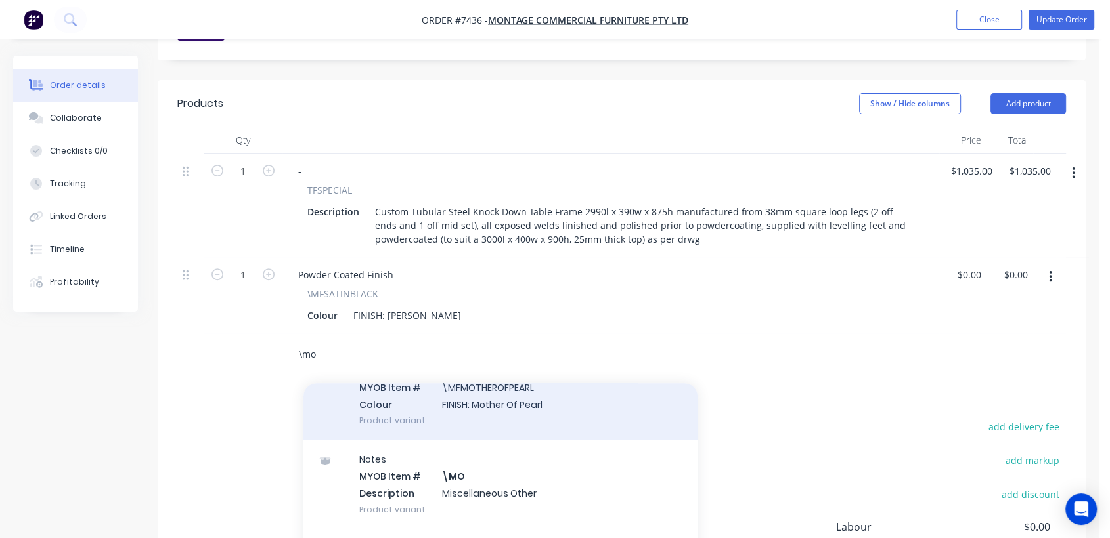
scroll to position [219, 0]
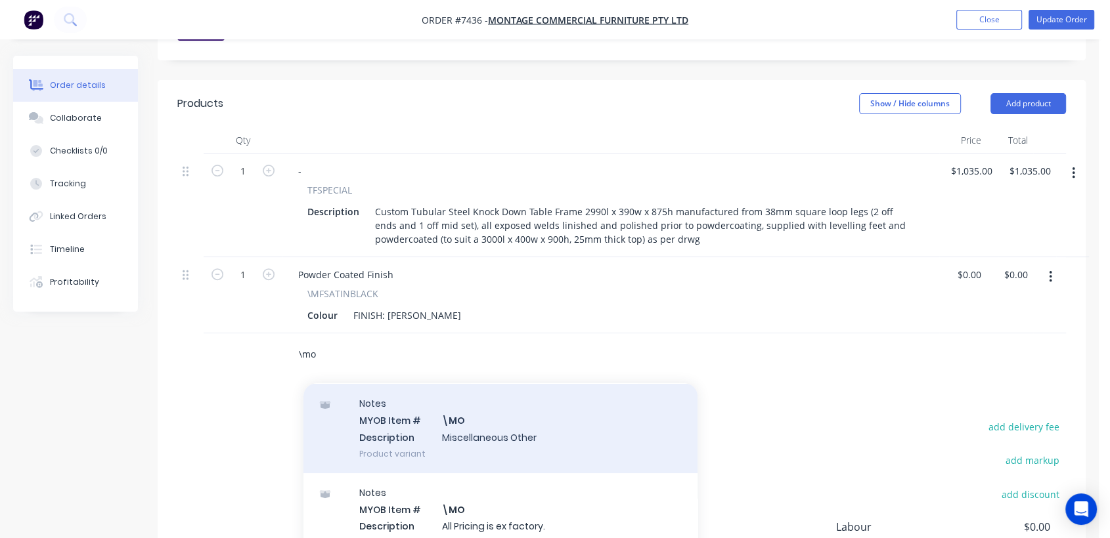
type input "\mo"
click at [517, 384] on div "Notes MYOB Item # \MO Description Miscellaneous Other Product variant" at bounding box center [500, 428] width 394 height 89
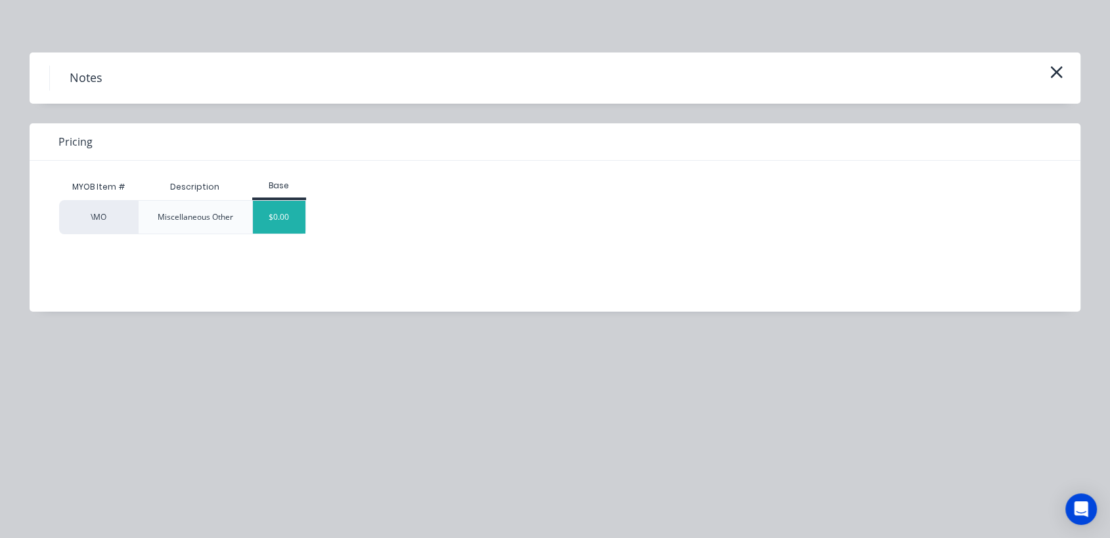
click at [301, 215] on div "$0.00" at bounding box center [279, 217] width 53 height 33
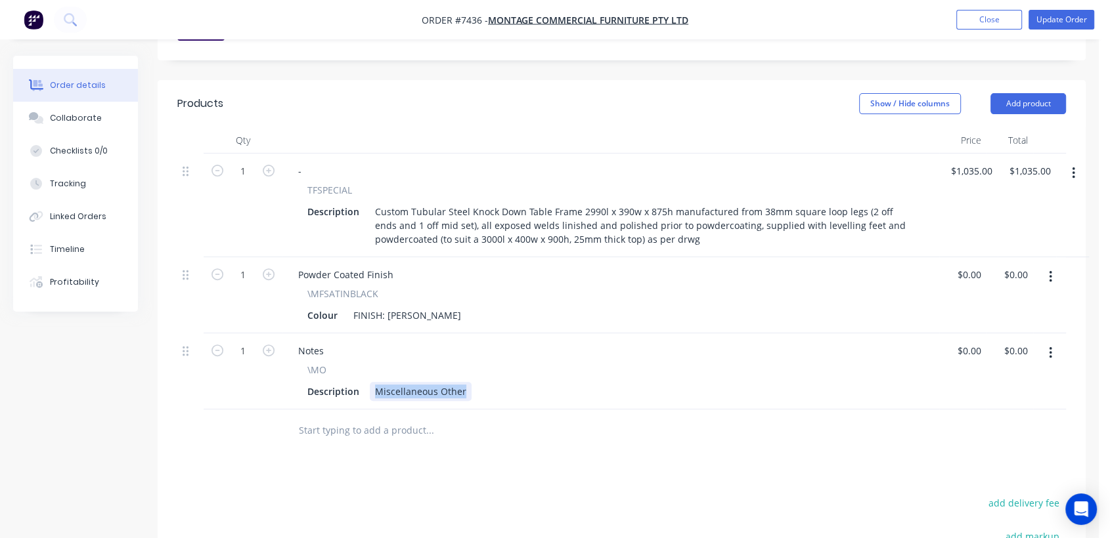
drag, startPoint x: 374, startPoint y: 333, endPoint x: 488, endPoint y: 339, distance: 115.1
click at [488, 382] on div "Description Miscellaneous Other" at bounding box center [608, 391] width 612 height 19
type input "$0.00"
click at [107, 114] on button "Collaborate" at bounding box center [75, 118] width 125 height 33
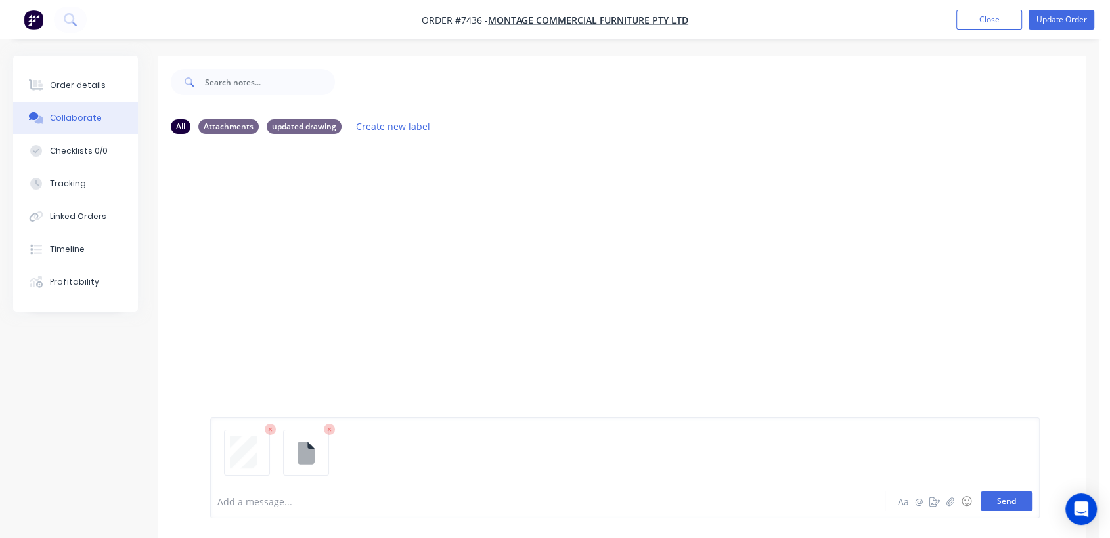
click at [1007, 497] on button "Send" at bounding box center [1006, 502] width 52 height 20
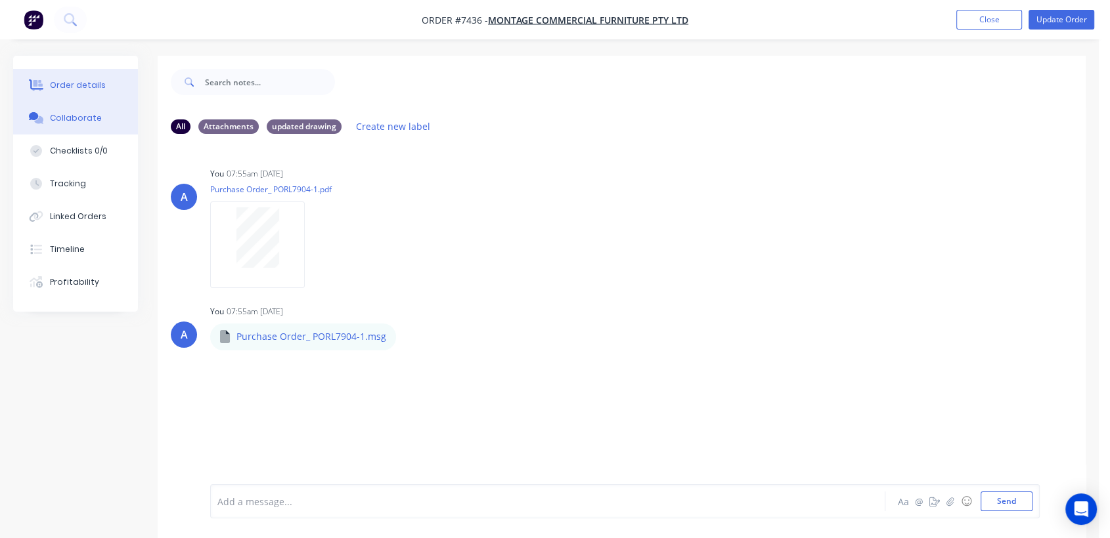
click at [68, 75] on button "Order details" at bounding box center [75, 85] width 125 height 33
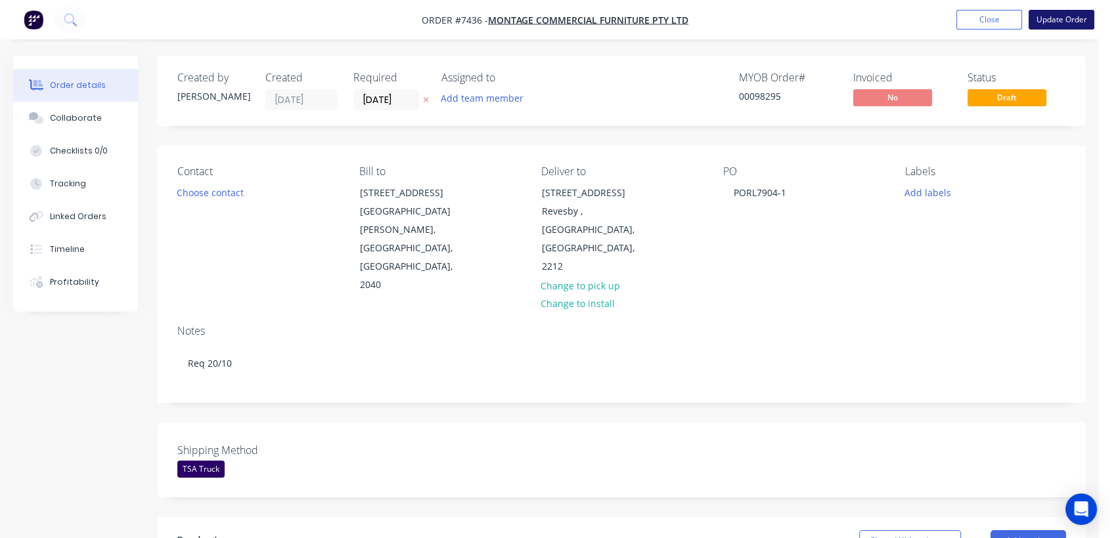
click at [1070, 22] on button "Update Order" at bounding box center [1061, 20] width 66 height 20
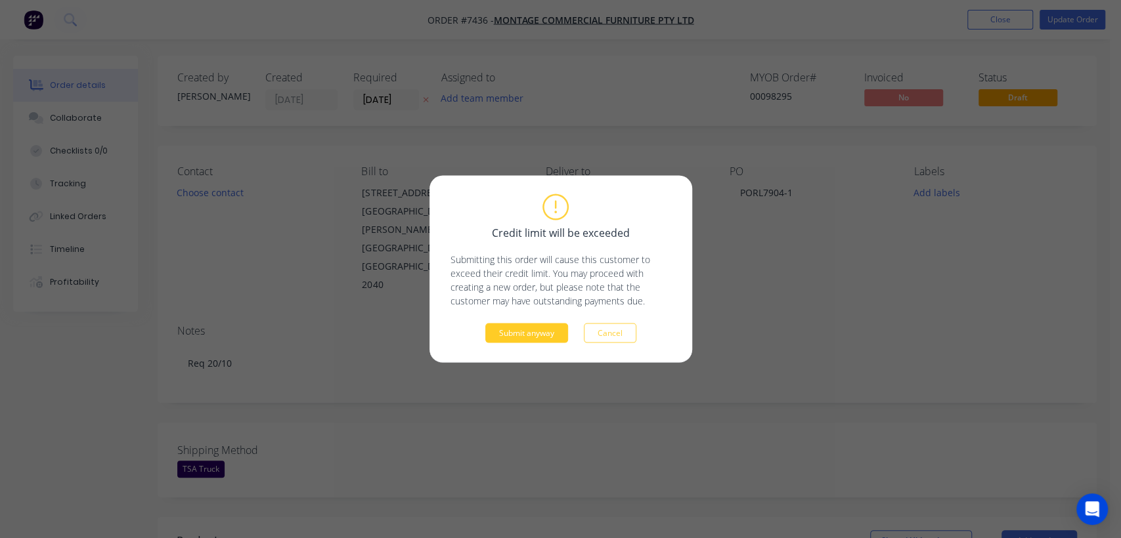
click at [545, 334] on button "Submit anyway" at bounding box center [526, 334] width 83 height 20
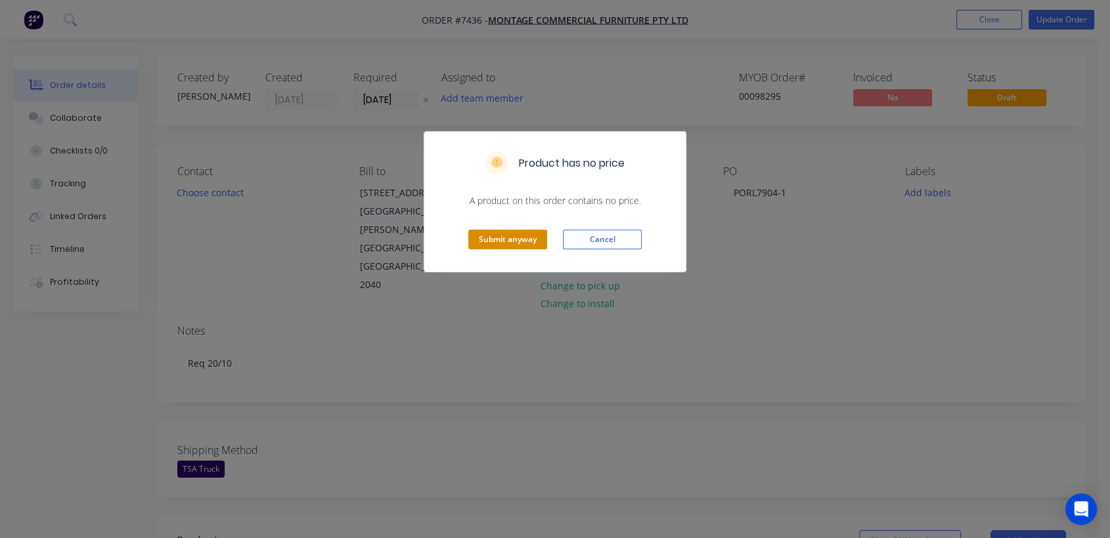
click at [522, 237] on button "Submit anyway" at bounding box center [507, 240] width 79 height 20
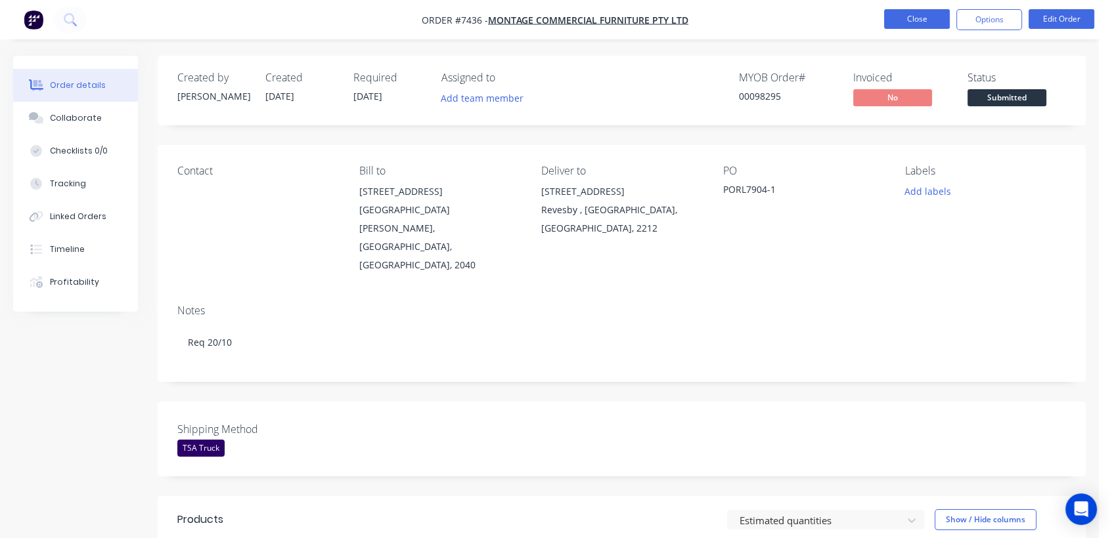
click at [911, 13] on button "Close" at bounding box center [917, 19] width 66 height 20
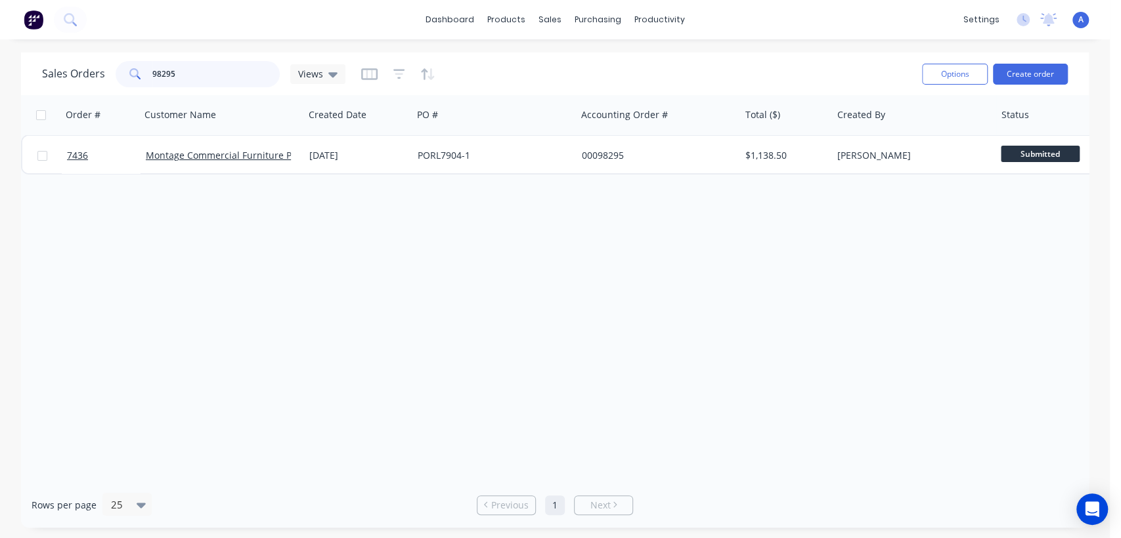
drag, startPoint x: 186, startPoint y: 76, endPoint x: 114, endPoint y: 76, distance: 71.6
click at [116, 76] on div "98295" at bounding box center [198, 74] width 164 height 26
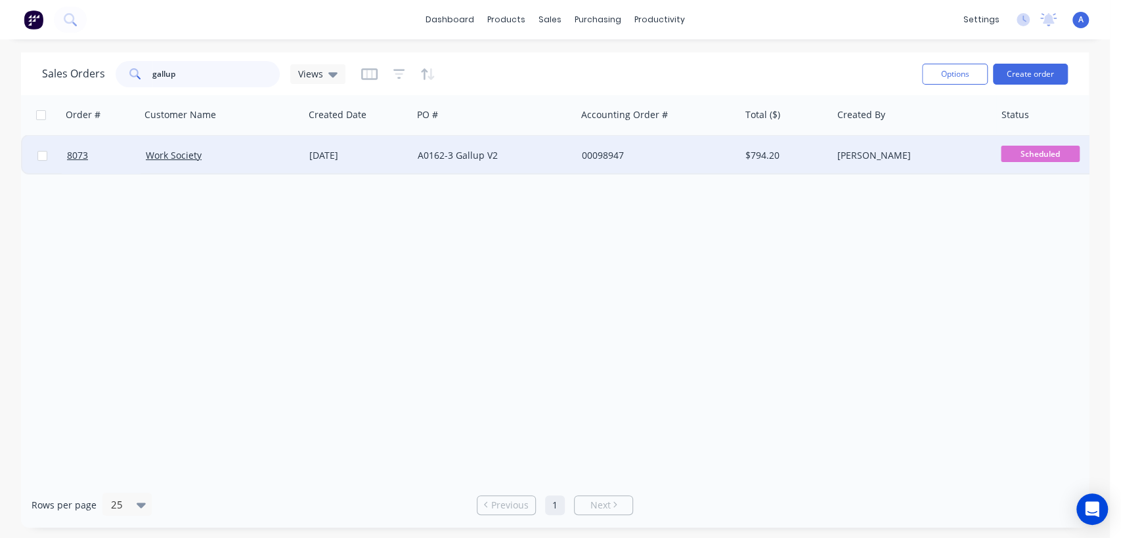
type input "gallup"
click at [504, 149] on div "A0162-3 Gallup V2" at bounding box center [491, 155] width 146 height 13
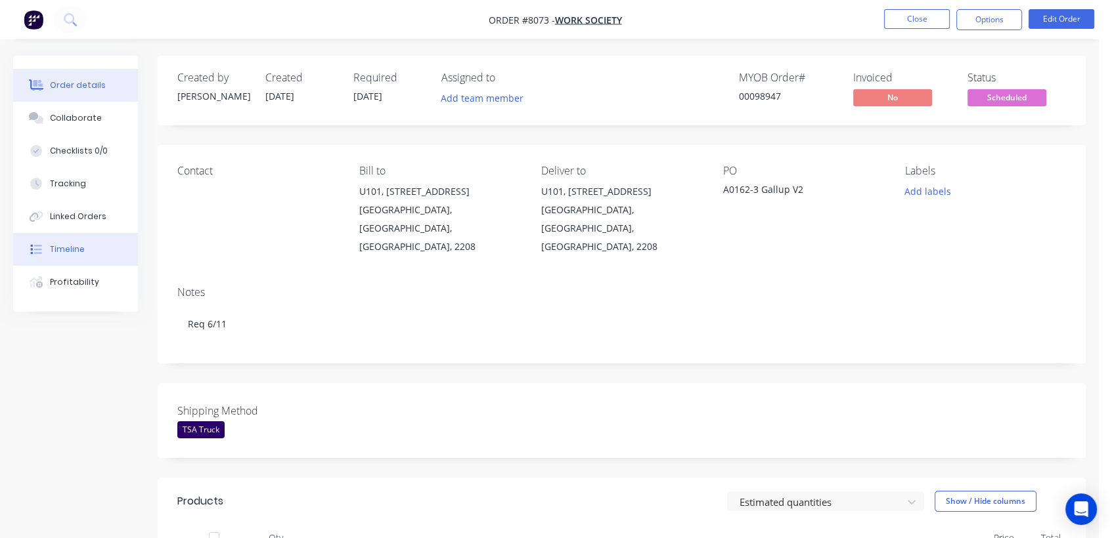
click at [83, 247] on button "Timeline" at bounding box center [75, 249] width 125 height 33
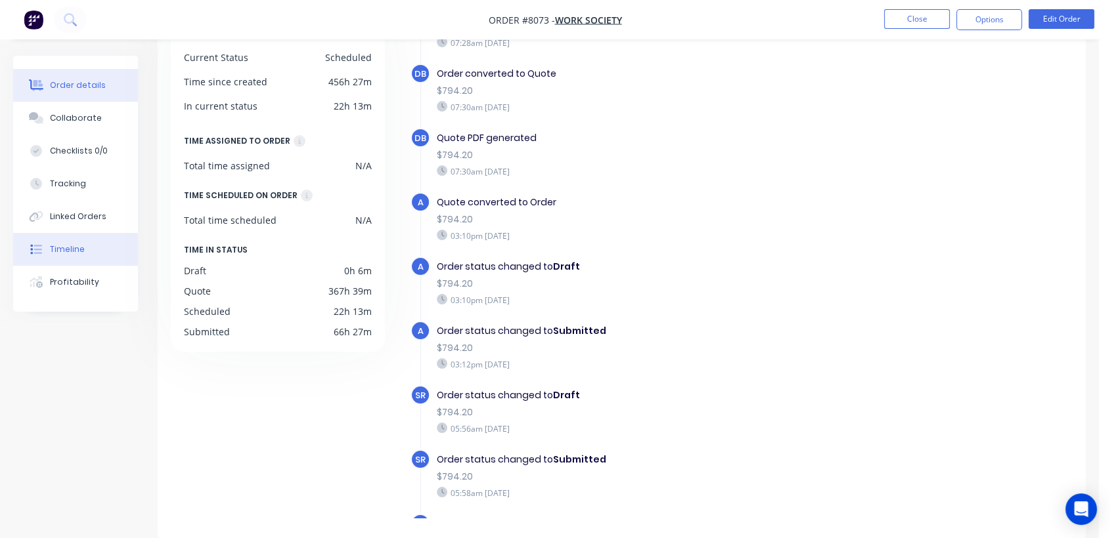
click at [44, 85] on div at bounding box center [36, 85] width 20 height 12
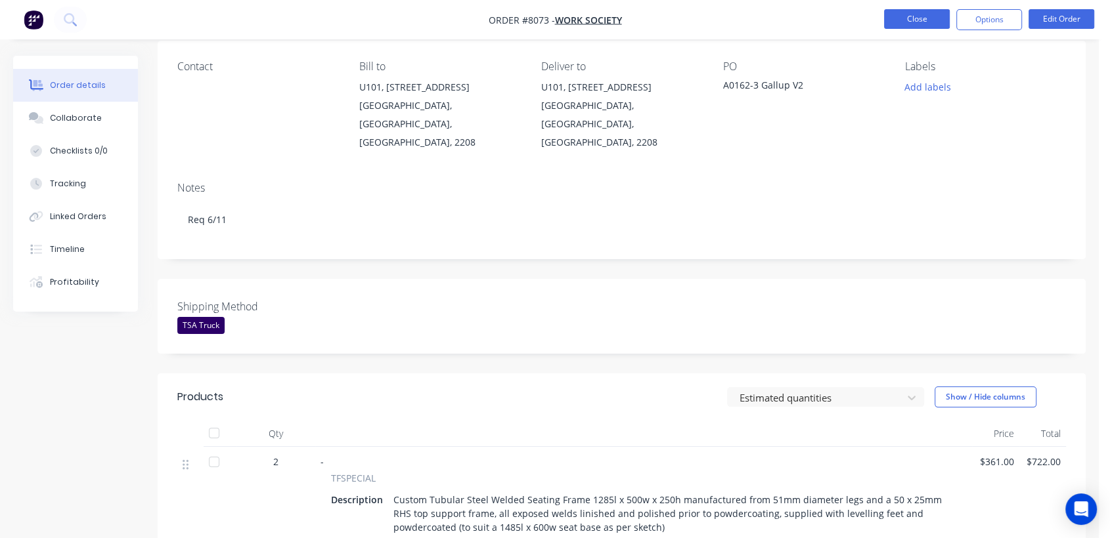
click at [917, 15] on button "Close" at bounding box center [917, 19] width 66 height 20
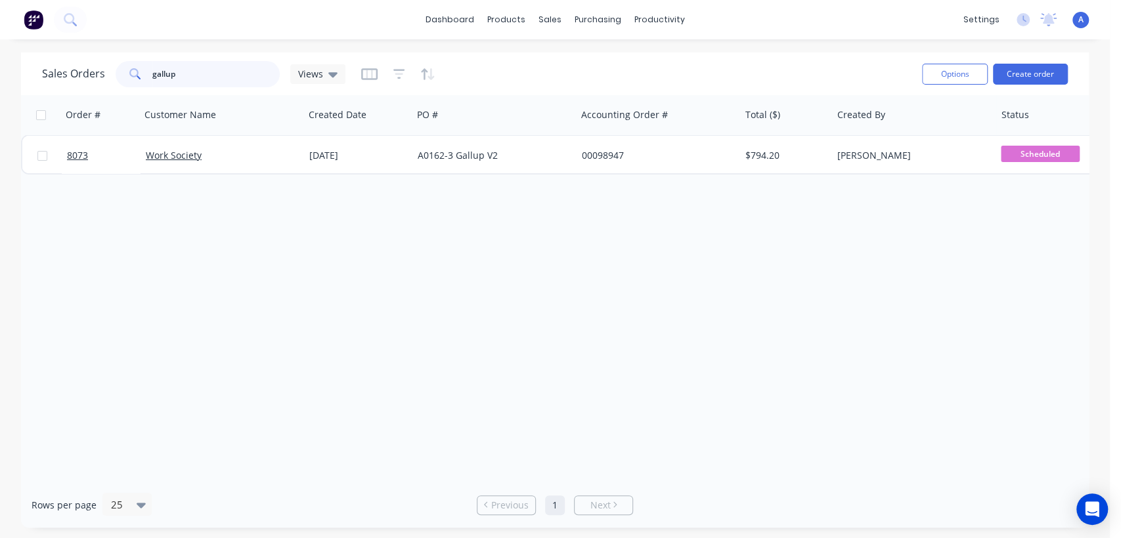
drag, startPoint x: 184, startPoint y: 72, endPoint x: 131, endPoint y: 78, distance: 52.9
click at [131, 78] on div "gallup" at bounding box center [198, 74] width 164 height 26
type input "97970"
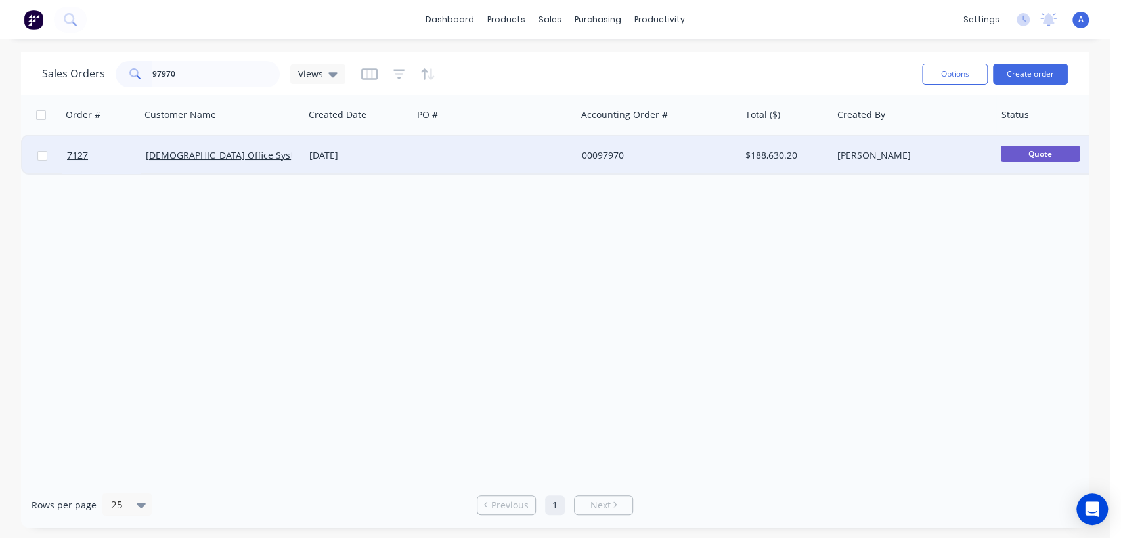
click at [446, 151] on div at bounding box center [493, 155] width 163 height 39
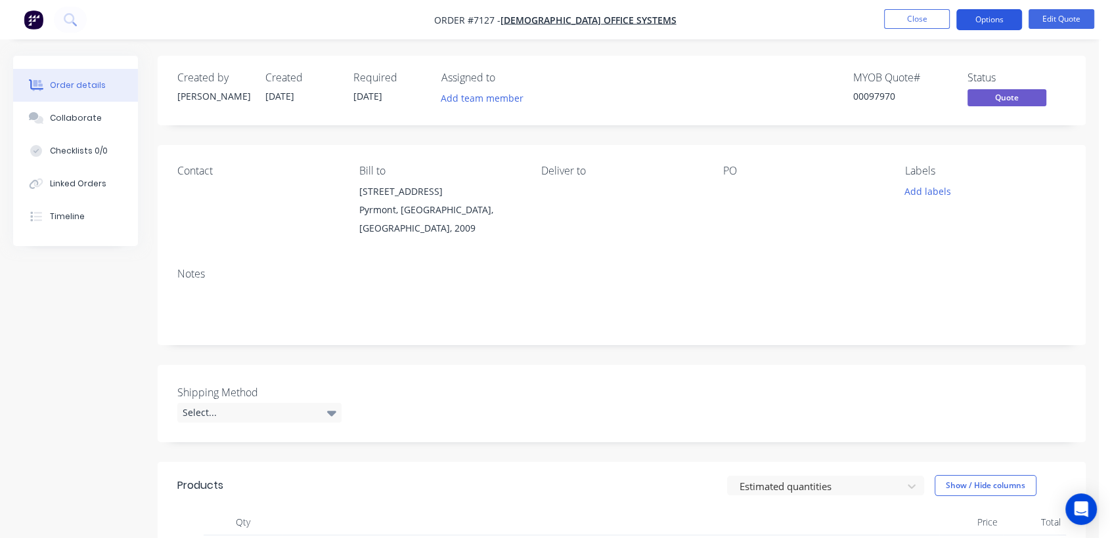
click at [981, 15] on button "Options" at bounding box center [989, 19] width 66 height 21
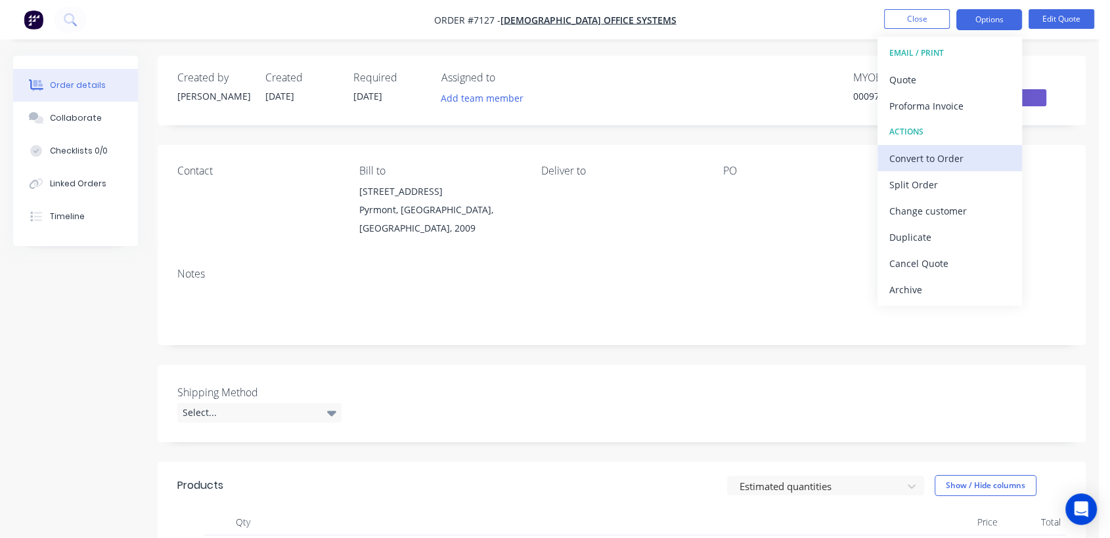
click at [926, 156] on div "Convert to Order" at bounding box center [949, 158] width 121 height 19
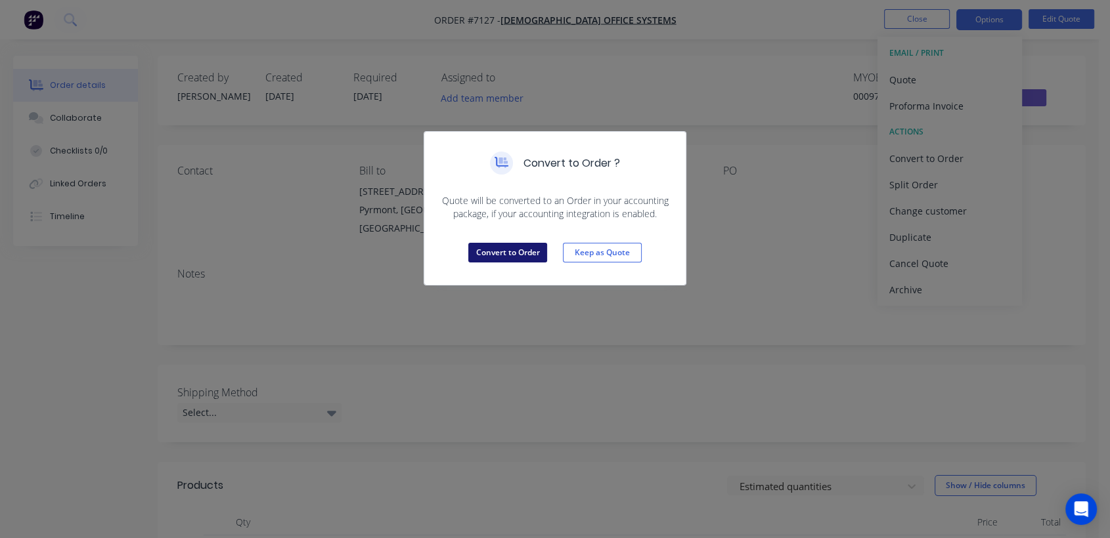
click at [510, 245] on button "Convert to Order" at bounding box center [507, 253] width 79 height 20
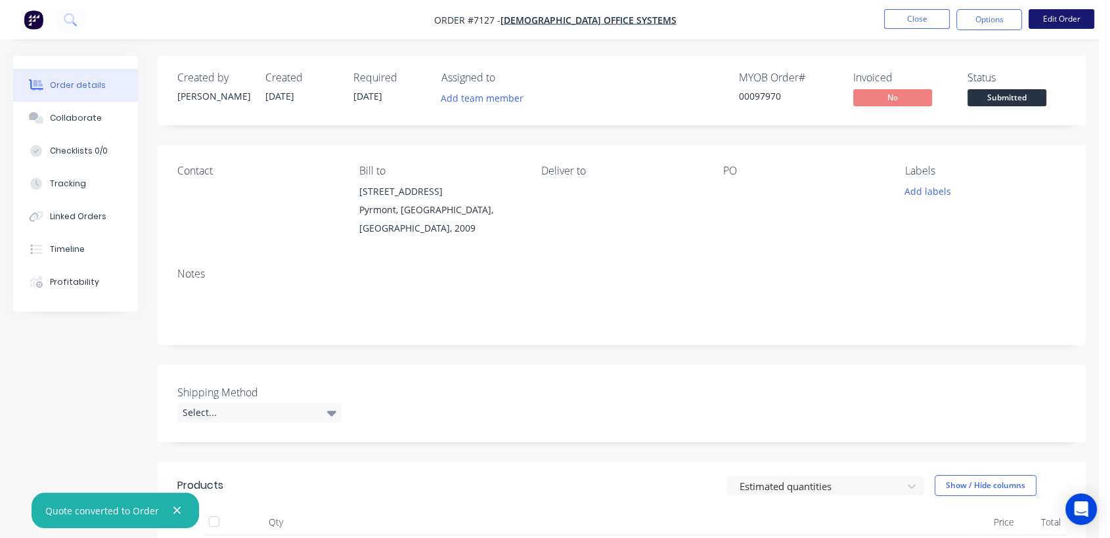
click at [1056, 16] on button "Edit Order" at bounding box center [1061, 19] width 66 height 20
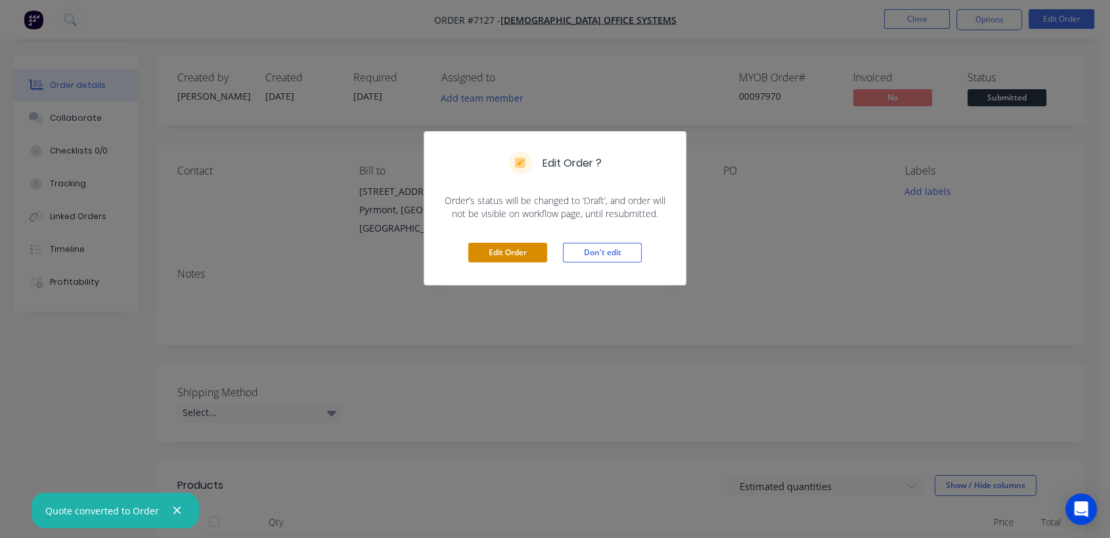
click at [517, 250] on button "Edit Order" at bounding box center [507, 253] width 79 height 20
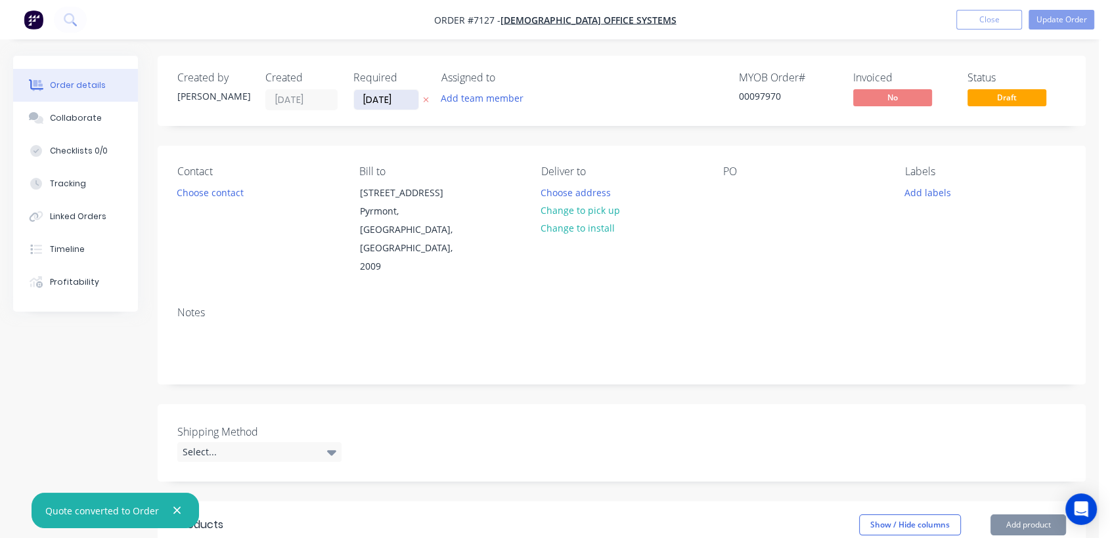
click at [404, 94] on input "03/07/25" at bounding box center [386, 100] width 64 height 20
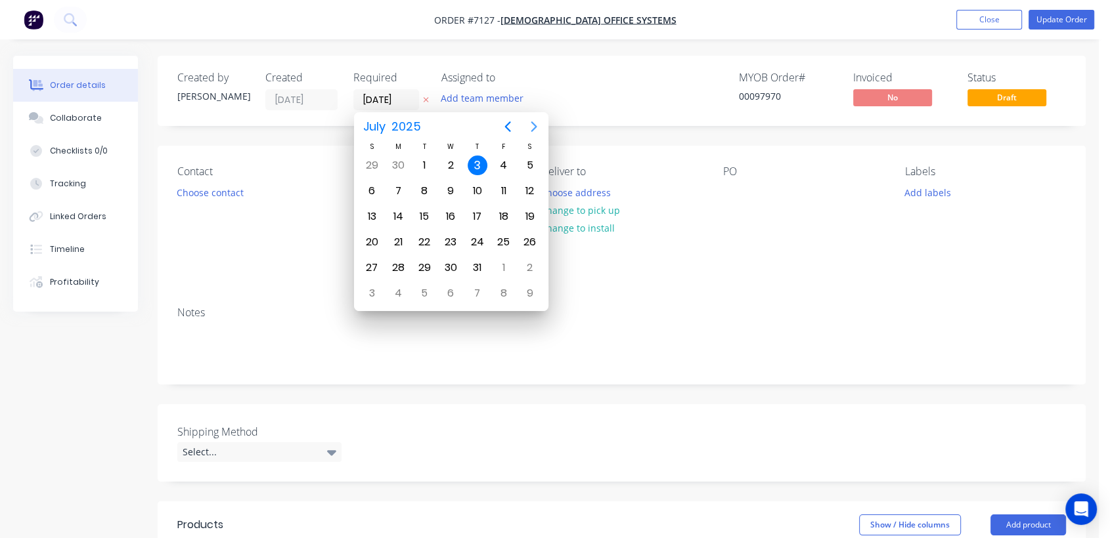
click at [534, 123] on icon "Next page" at bounding box center [534, 126] width 6 height 11
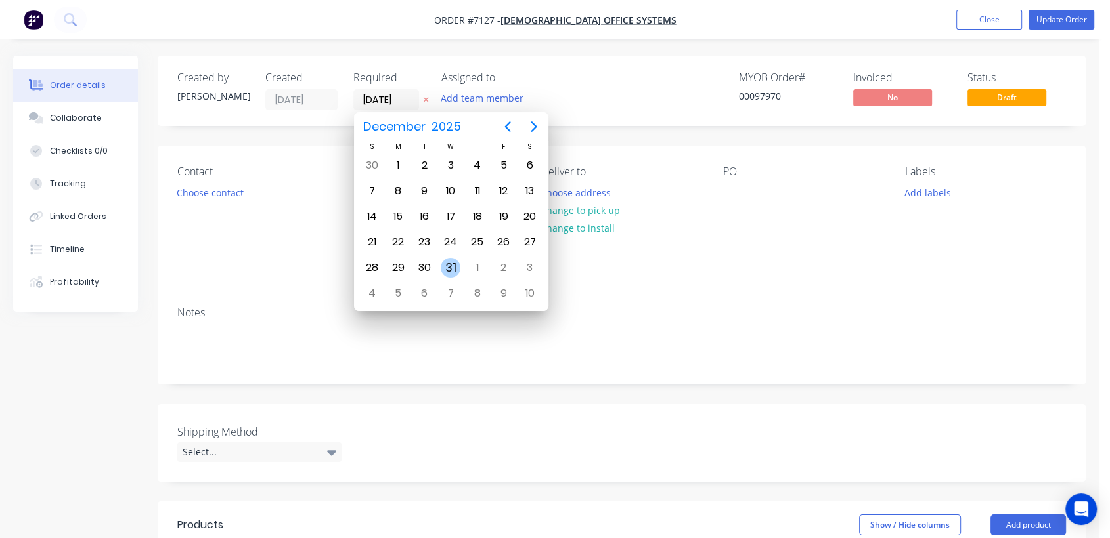
click at [450, 264] on div "31" at bounding box center [451, 268] width 20 height 20
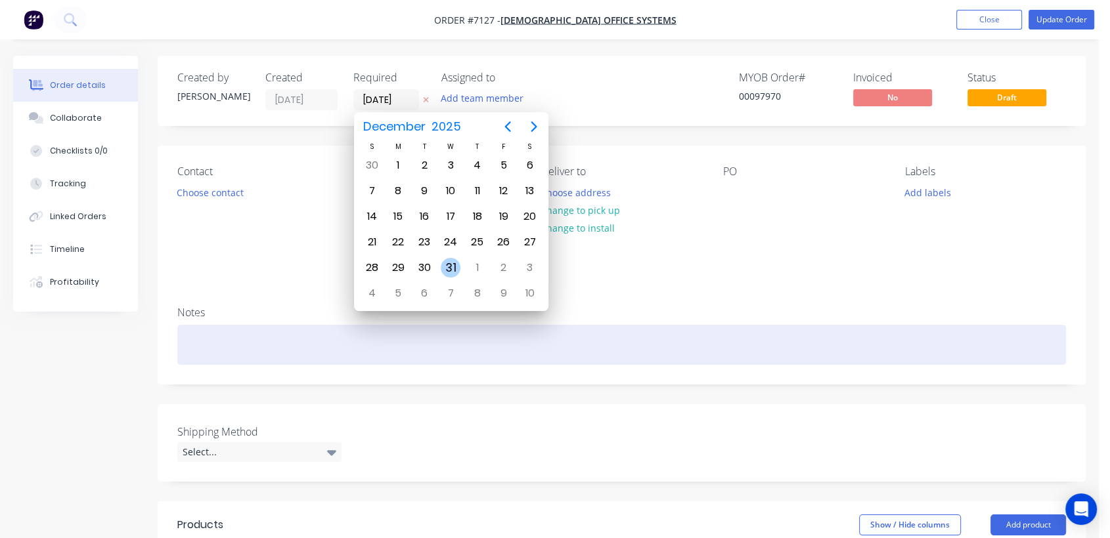
type input "[DATE]"
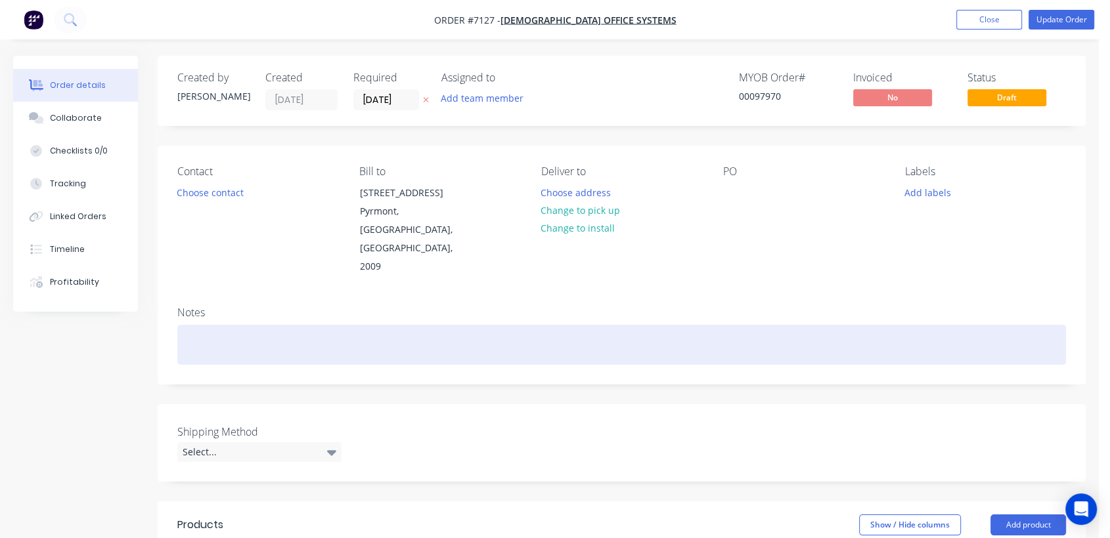
click at [229, 325] on div at bounding box center [621, 345] width 888 height 40
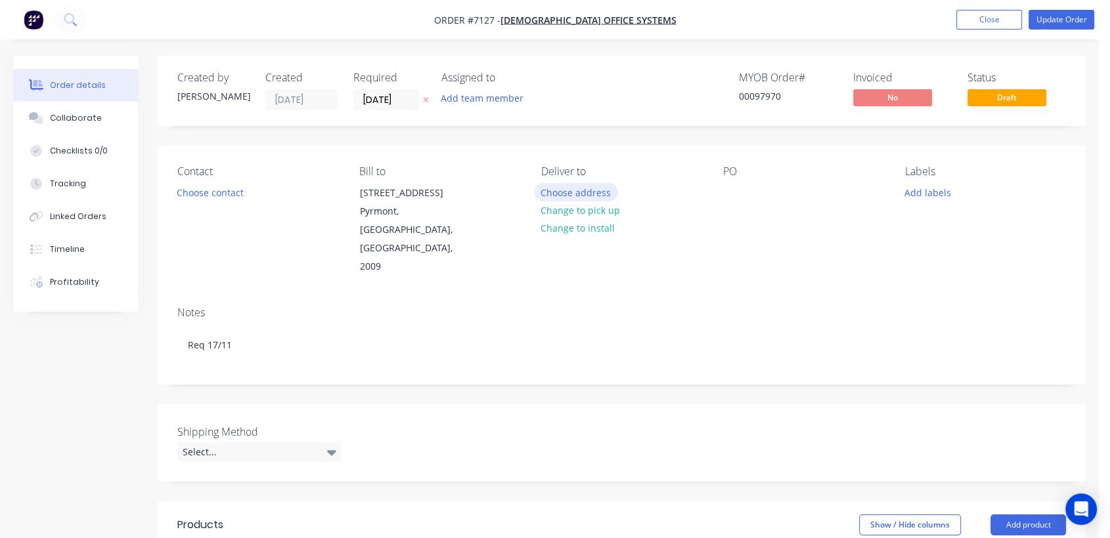
click at [572, 185] on button "Choose address" at bounding box center [576, 192] width 84 height 18
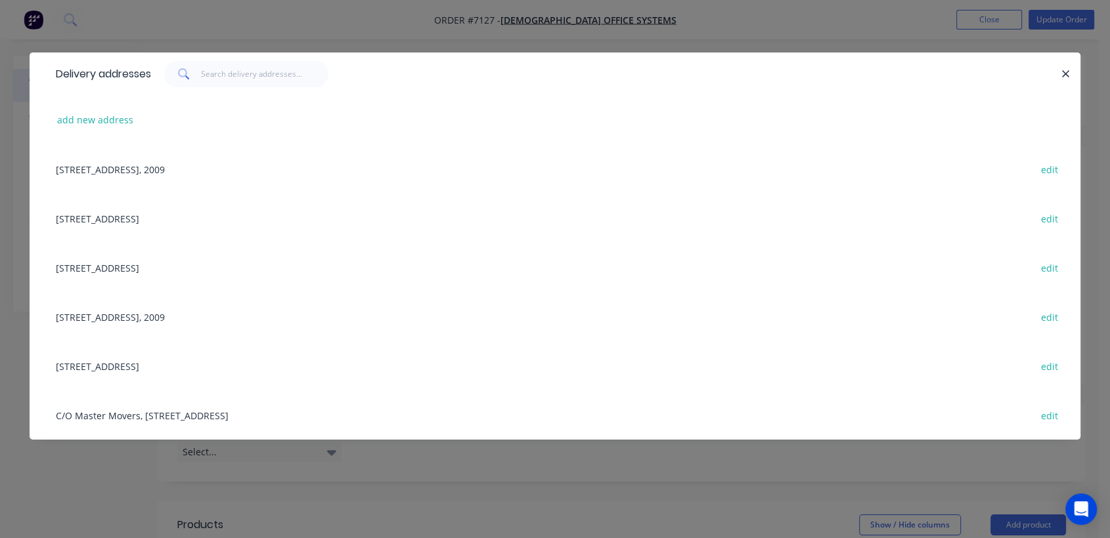
click at [121, 363] on div "Unit 1, 24 Riverside Road, Chipping Norton, New South Wales, Australia, 2570 ed…" at bounding box center [554, 365] width 1011 height 49
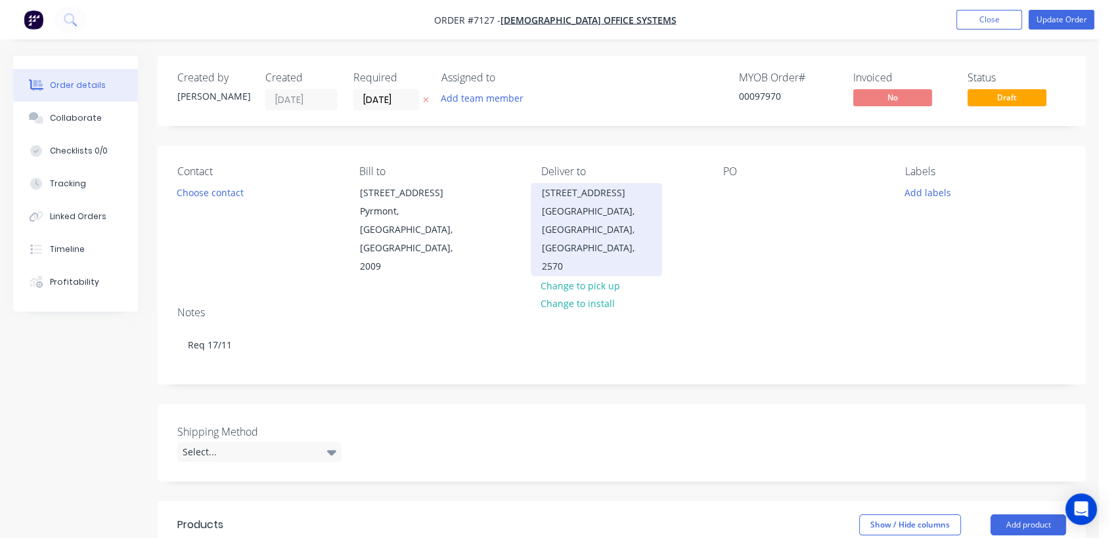
click at [573, 211] on div "Chipping Norton, New South Wales, Australia, 2570" at bounding box center [596, 239] width 109 height 74
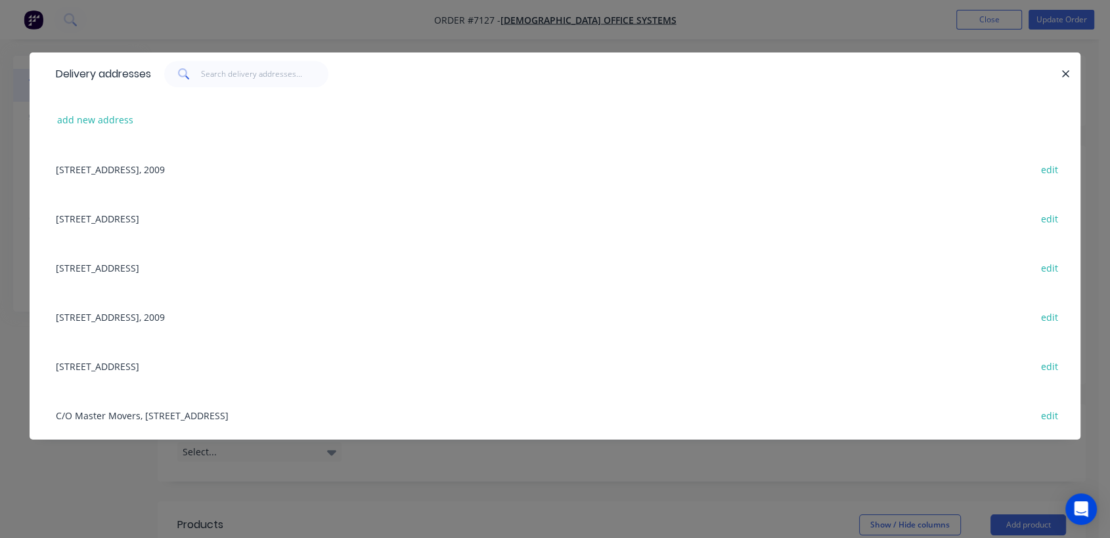
click at [135, 212] on div "37 Memorial Avenue, Ingleburn, New South Wales, Australia, 2565 edit" at bounding box center [554, 218] width 1011 height 49
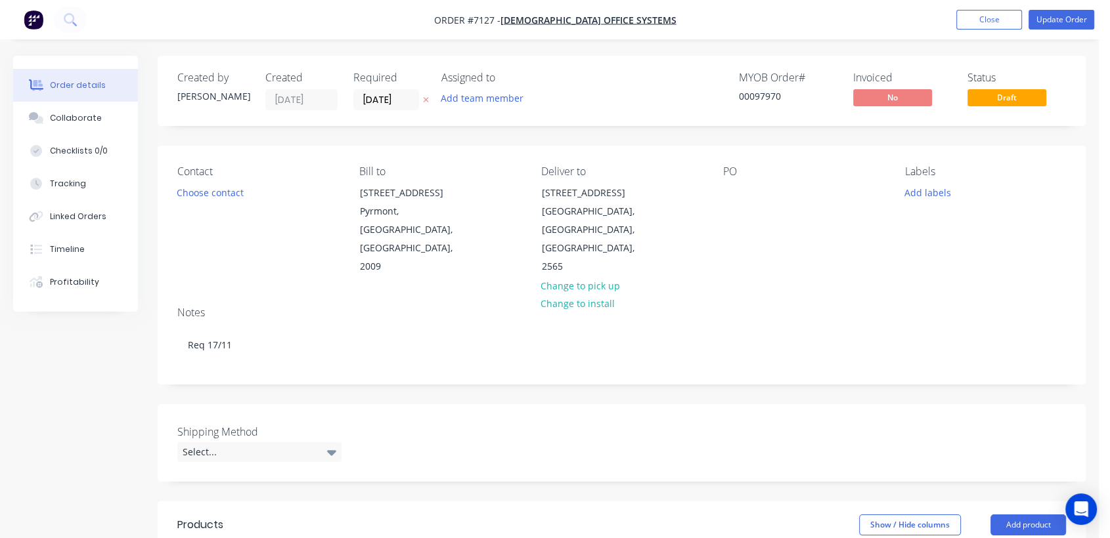
click at [721, 191] on div "Contact Choose contact Bill to 140 Bank Street Pyrmont, New South Wales, Austra…" at bounding box center [622, 221] width 928 height 150
click at [729, 195] on div at bounding box center [733, 192] width 21 height 19
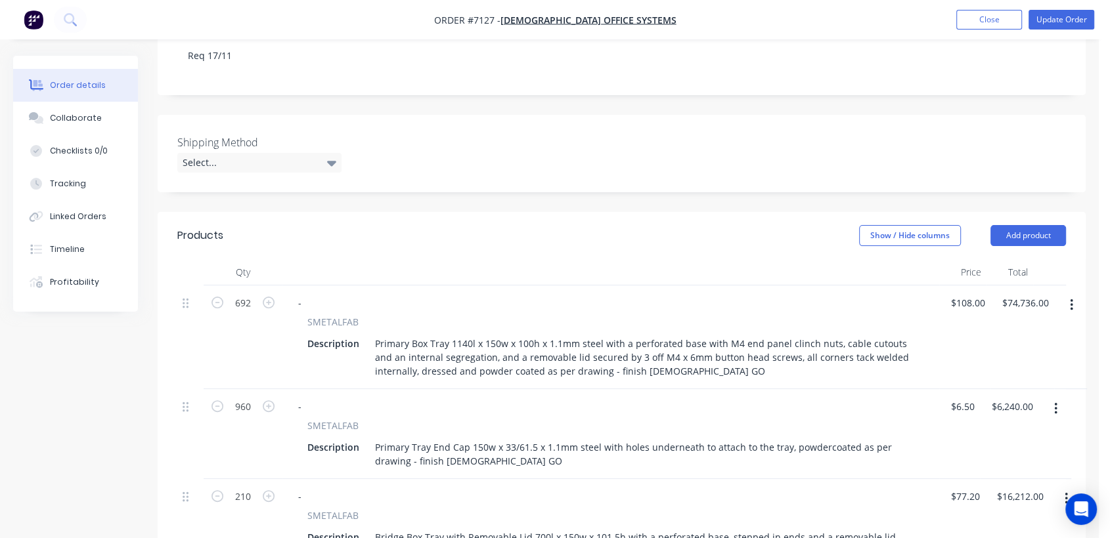
scroll to position [292, 0]
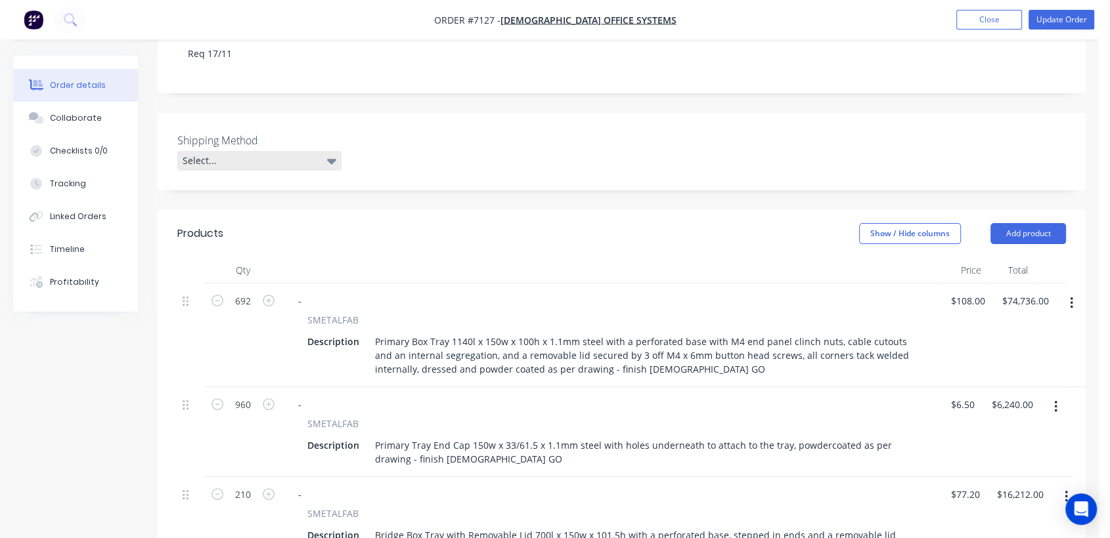
click at [210, 151] on div "Select..." at bounding box center [259, 161] width 164 height 20
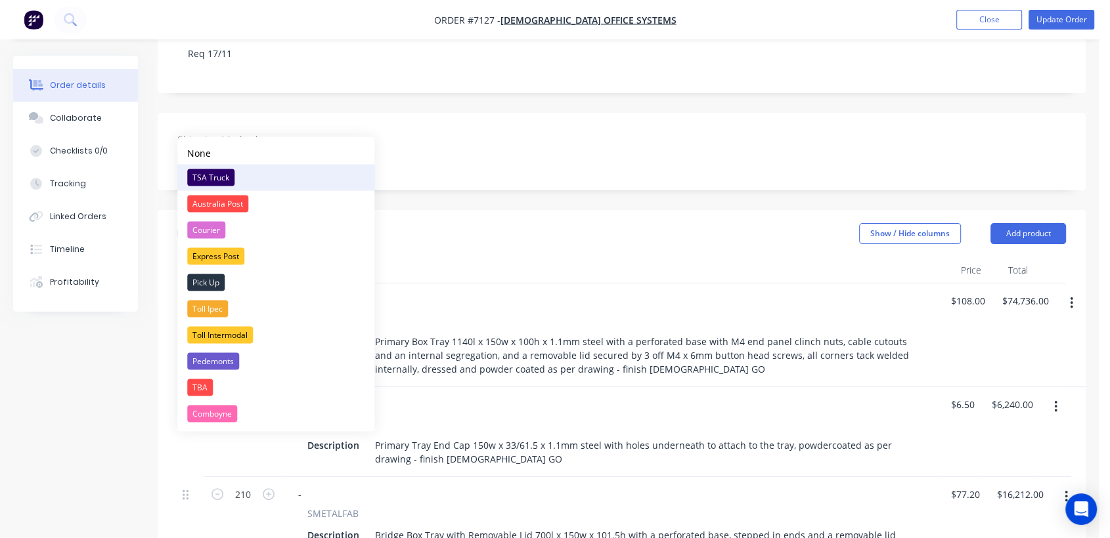
click at [222, 173] on div "TSA Truck" at bounding box center [210, 177] width 47 height 17
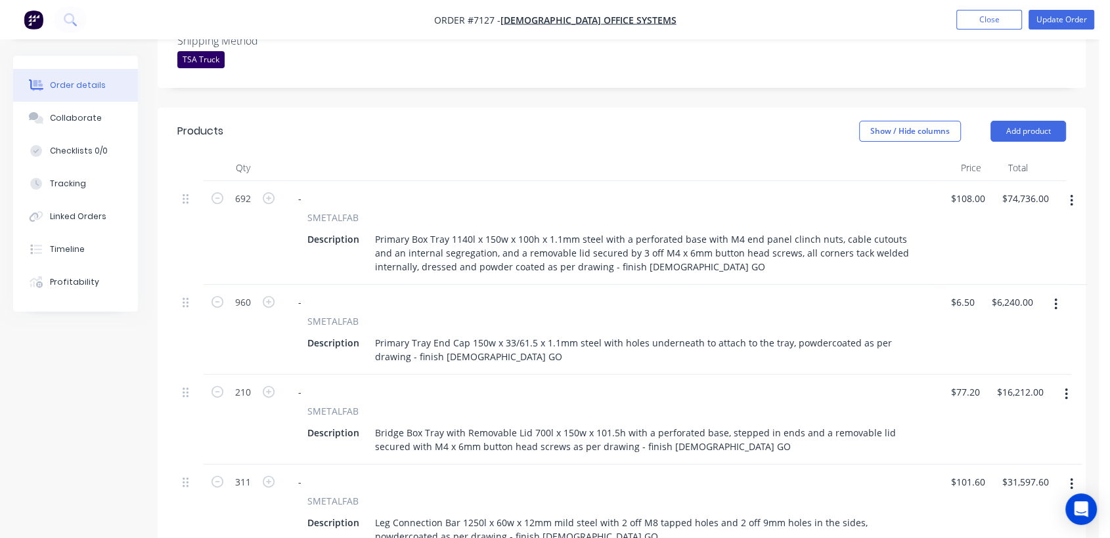
scroll to position [437, 0]
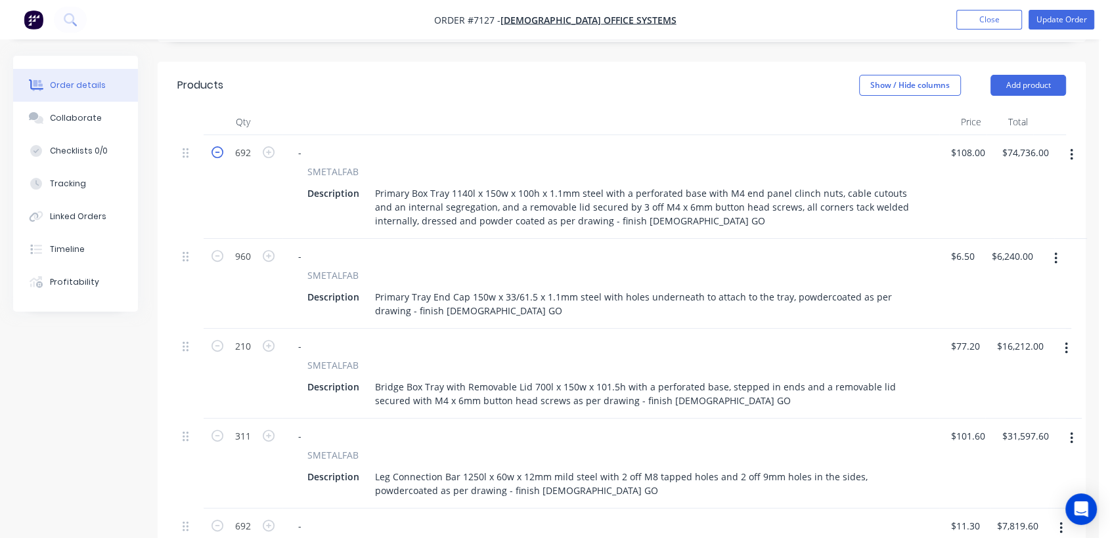
click at [216, 146] on icon "button" at bounding box center [217, 152] width 12 height 12
type input "691"
type input "$74,628.00"
click at [216, 146] on icon "button" at bounding box center [217, 152] width 12 height 12
type input "690"
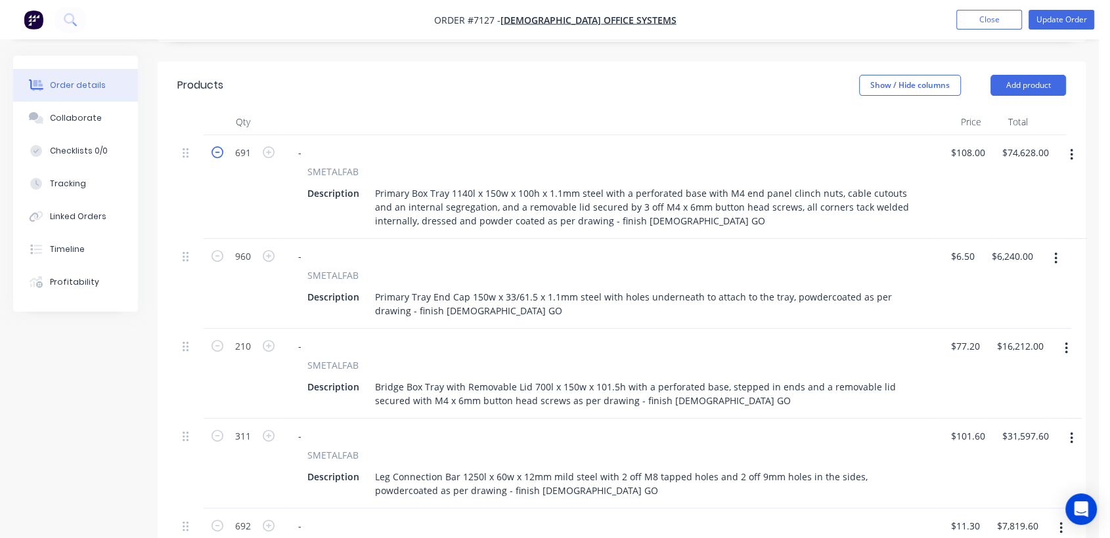
type input "$74,520.00"
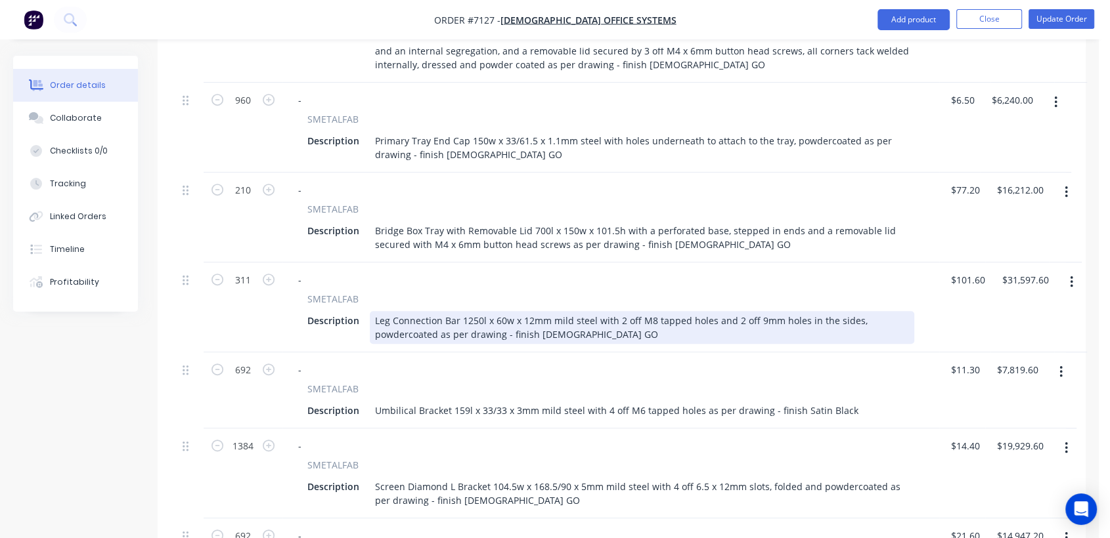
scroll to position [657, 0]
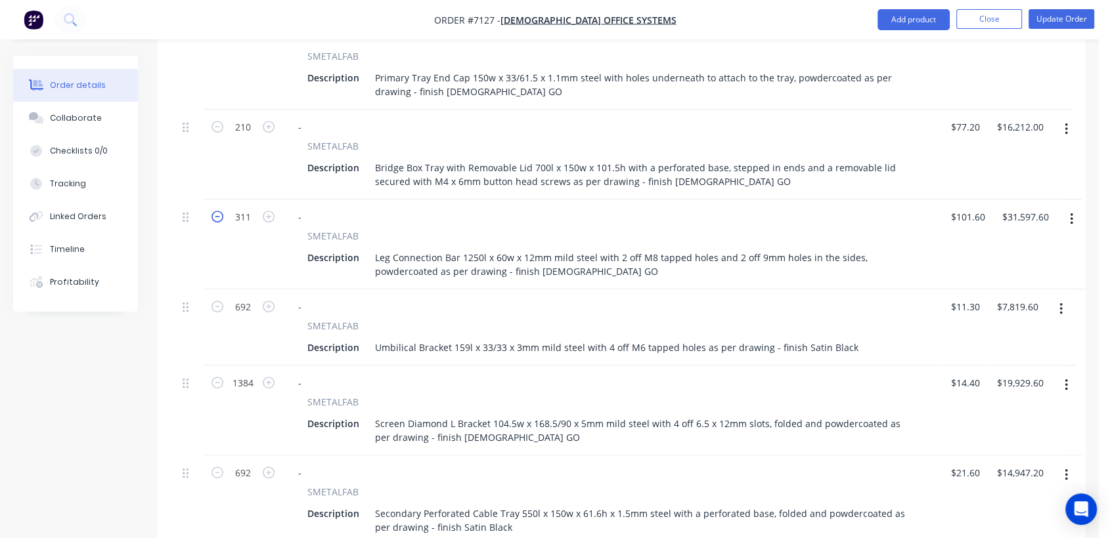
click at [218, 211] on icon "button" at bounding box center [217, 217] width 12 height 12
type input "310"
type input "$31,496.00"
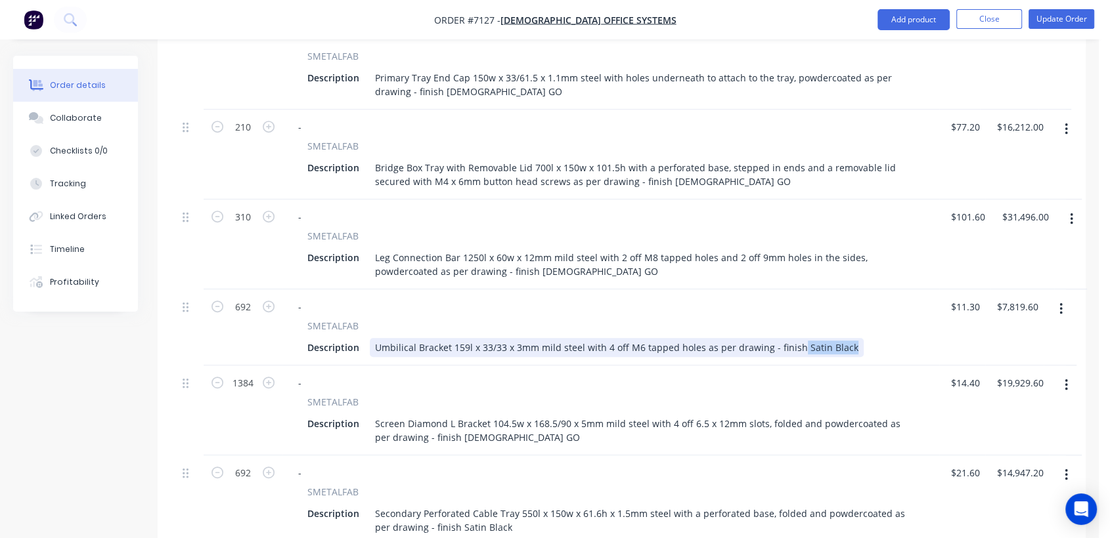
drag, startPoint x: 840, startPoint y: 311, endPoint x: 793, endPoint y: 304, distance: 47.7
click at [793, 338] on div "Umbilical Bracket 159l x 33/33 x 3mm mild steel with 4 off M6 tapped holes as p…" at bounding box center [617, 347] width 494 height 19
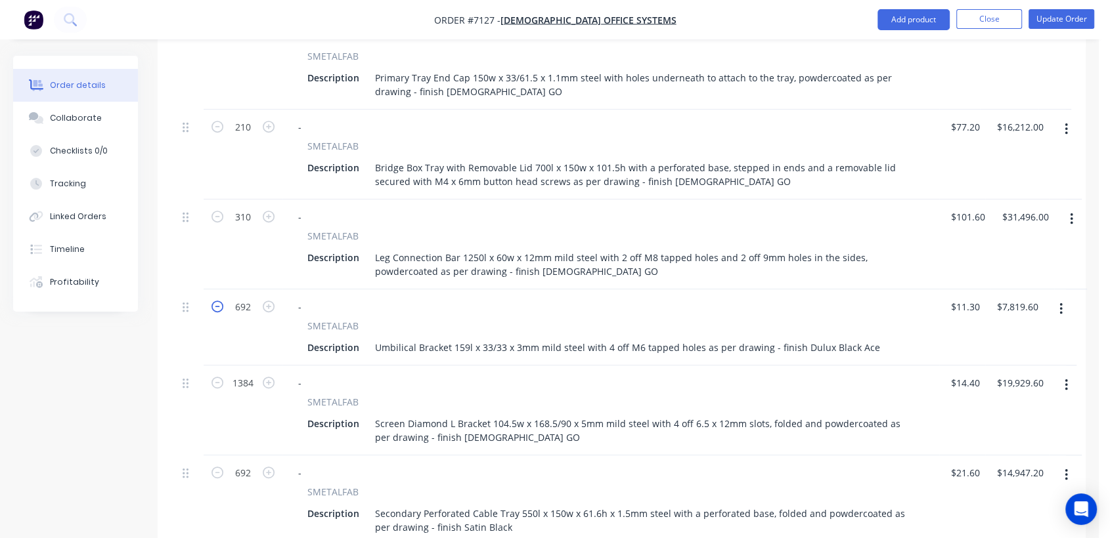
click at [217, 301] on icon "button" at bounding box center [217, 307] width 12 height 12
type input "691"
type input "$7,808.30"
click at [217, 301] on icon "button" at bounding box center [217, 307] width 12 height 12
type input "690"
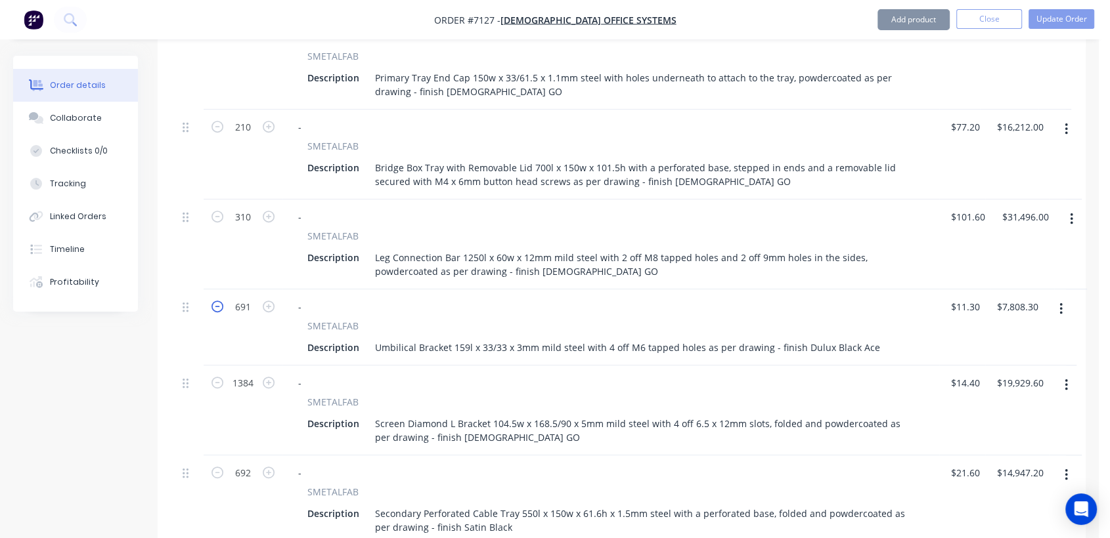
type input "$7,797.00"
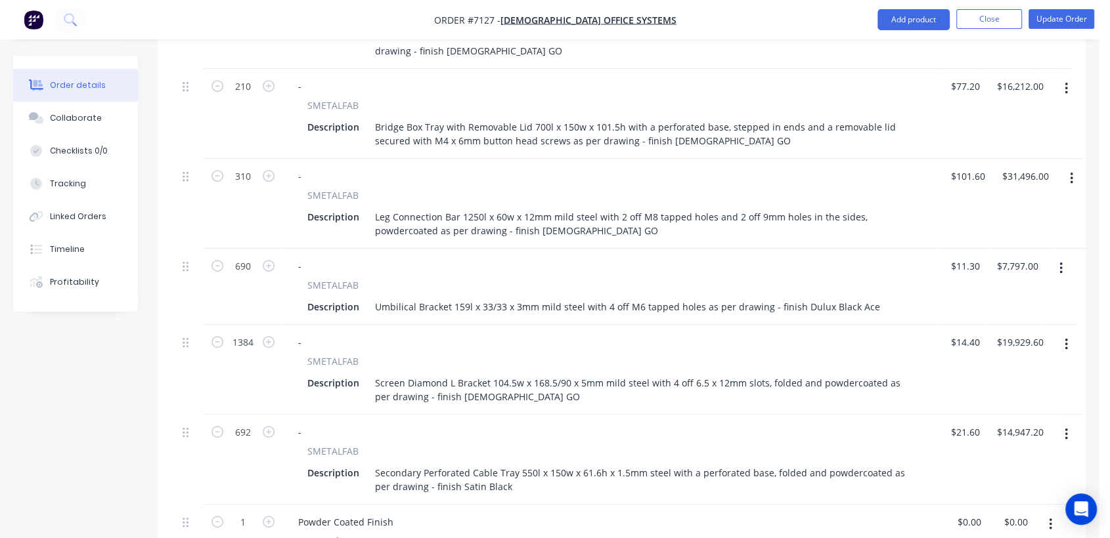
scroll to position [729, 0]
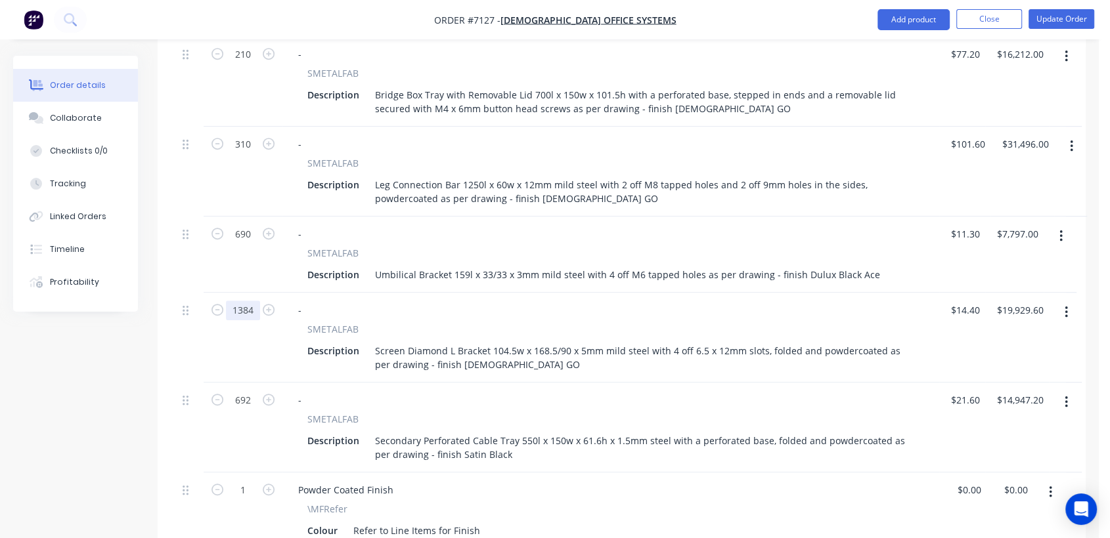
click at [257, 301] on input "1384" at bounding box center [243, 311] width 34 height 20
type input "1146"
type input "$16,502.40"
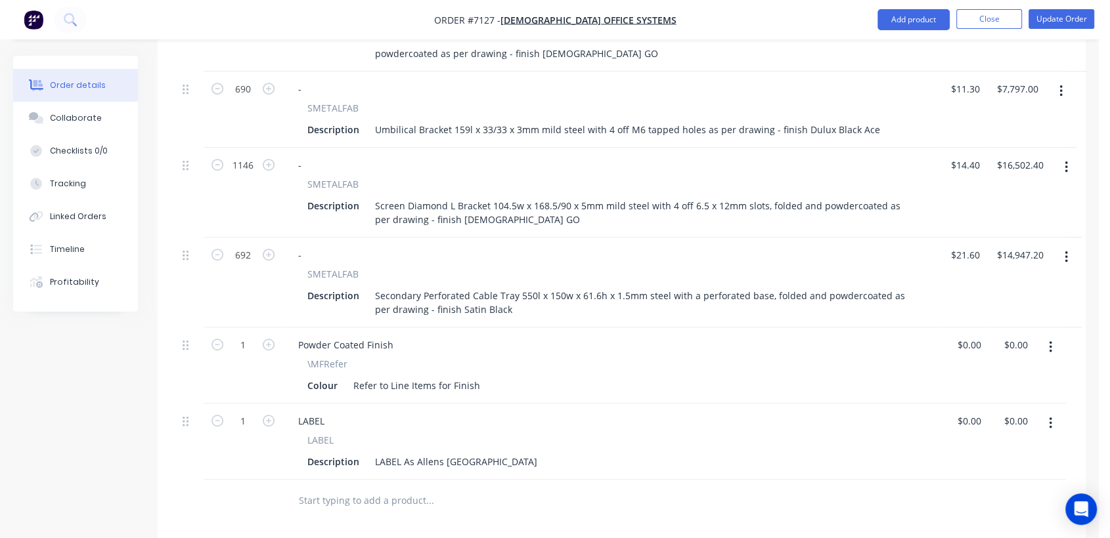
scroll to position [875, 0]
click at [215, 248] on icon "button" at bounding box center [217, 254] width 12 height 12
type input "691"
type input "$14,925.60"
click at [215, 248] on icon "button" at bounding box center [217, 254] width 12 height 12
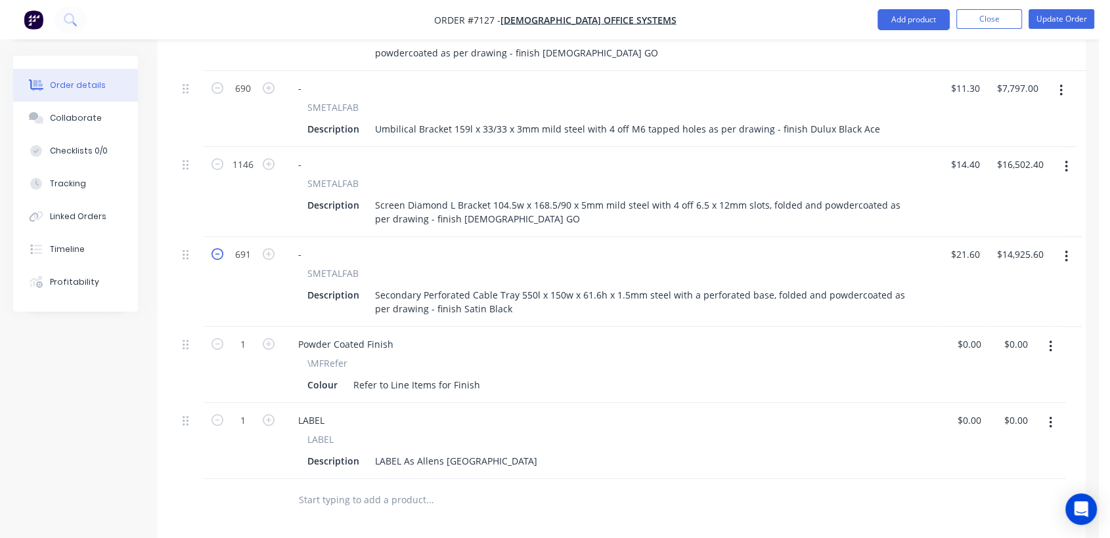
type input "690"
type input "$14,904.00"
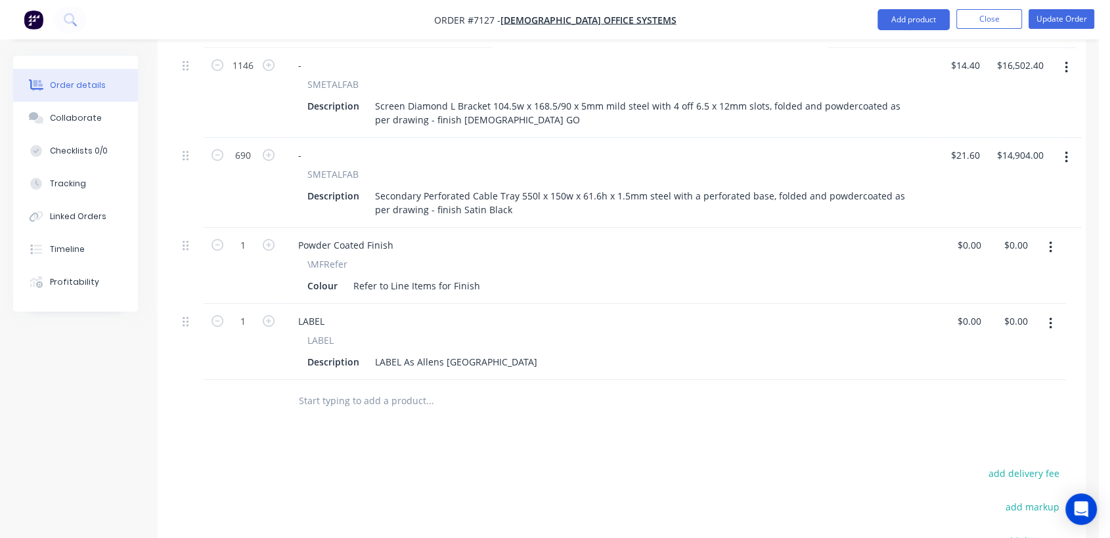
scroll to position [1021, 0]
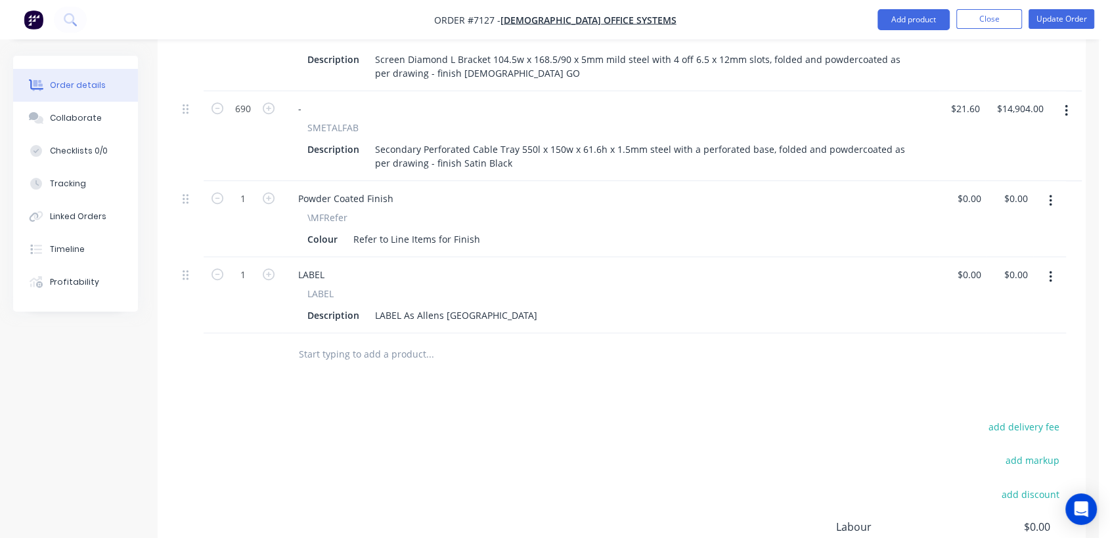
click at [368, 341] on input "text" at bounding box center [429, 354] width 263 height 26
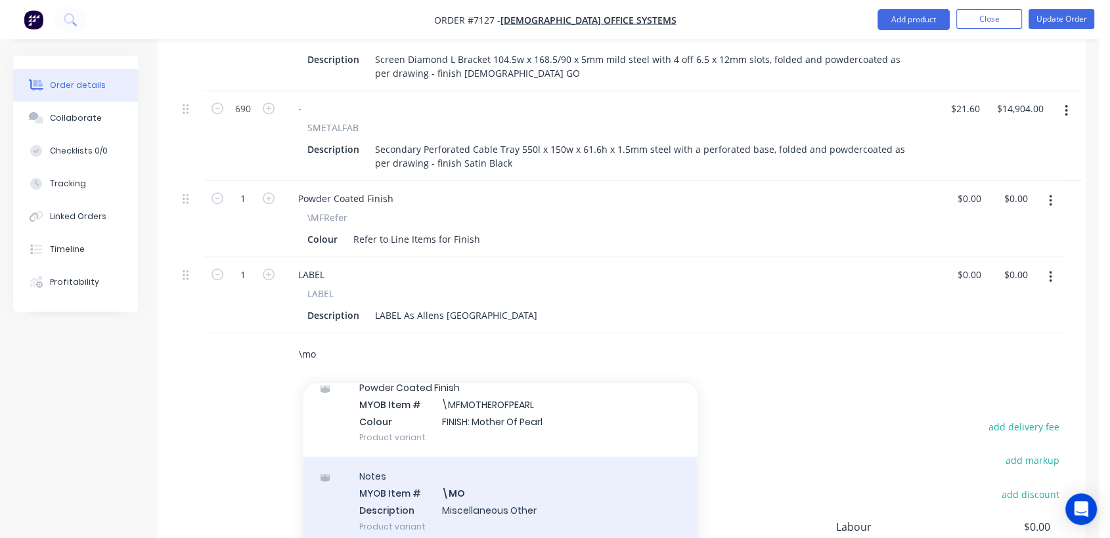
scroll to position [219, 0]
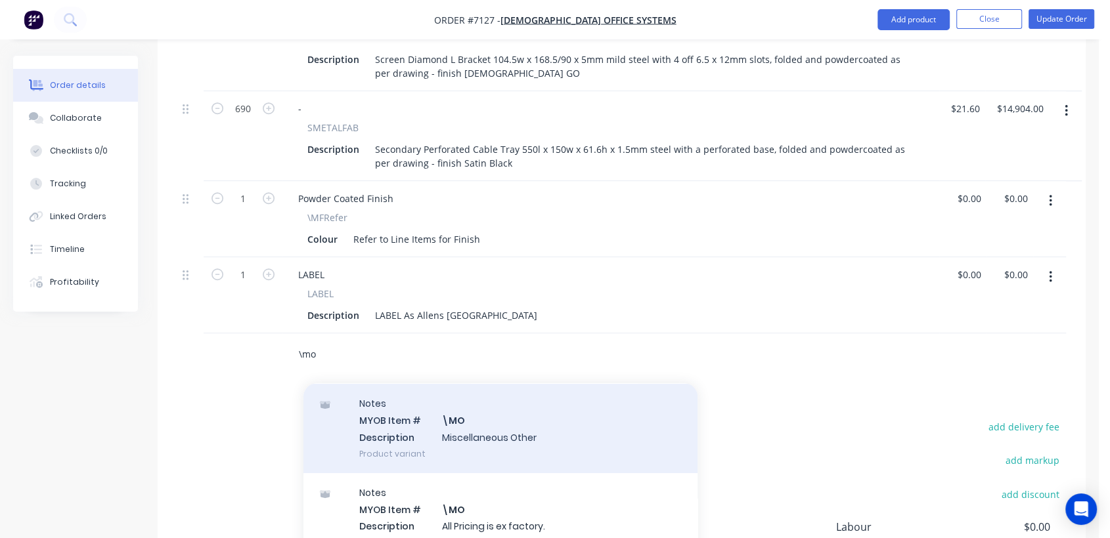
type input "\mo"
click at [474, 384] on div "Notes MYOB Item # \MO Description Miscellaneous Other Product variant" at bounding box center [500, 428] width 394 height 89
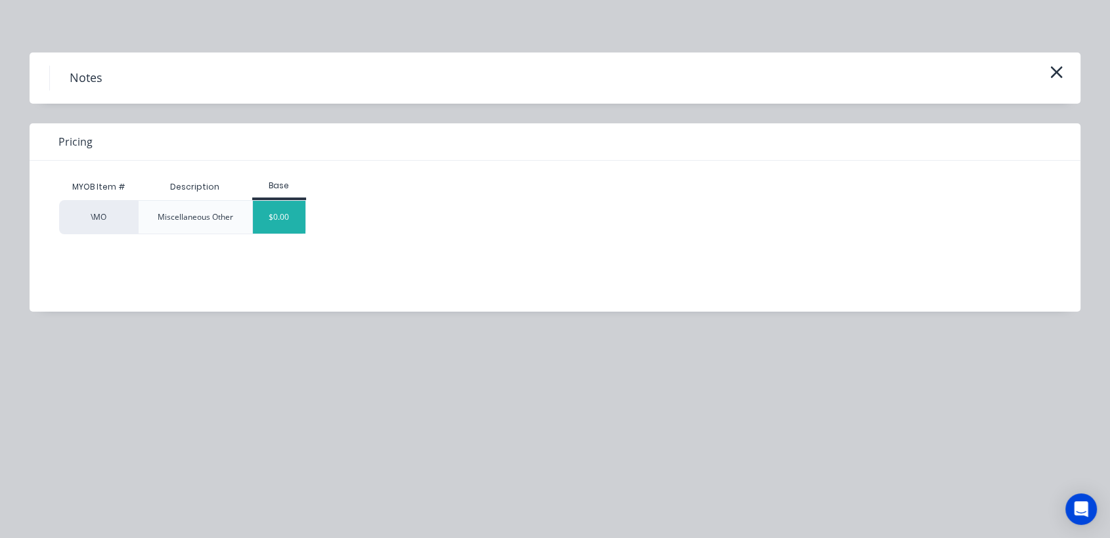
click at [269, 225] on div "$0.00" at bounding box center [279, 217] width 53 height 33
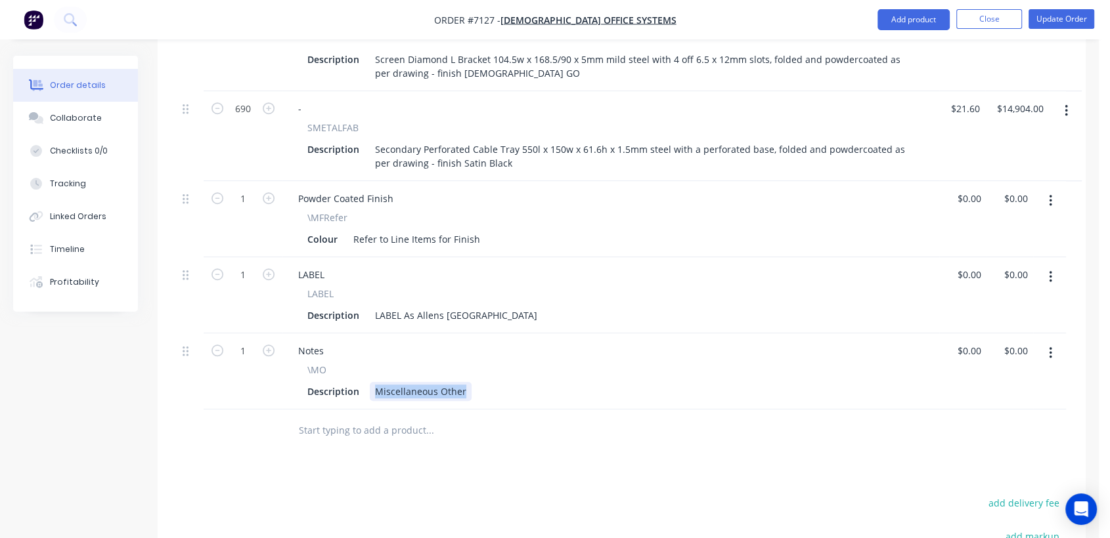
drag, startPoint x: 462, startPoint y: 352, endPoint x: 366, endPoint y: 340, distance: 97.2
click at [366, 363] on div "\MO Description Miscellaneous Other" at bounding box center [611, 382] width 646 height 38
type input "$0.00"
click at [368, 418] on input "text" at bounding box center [429, 431] width 263 height 26
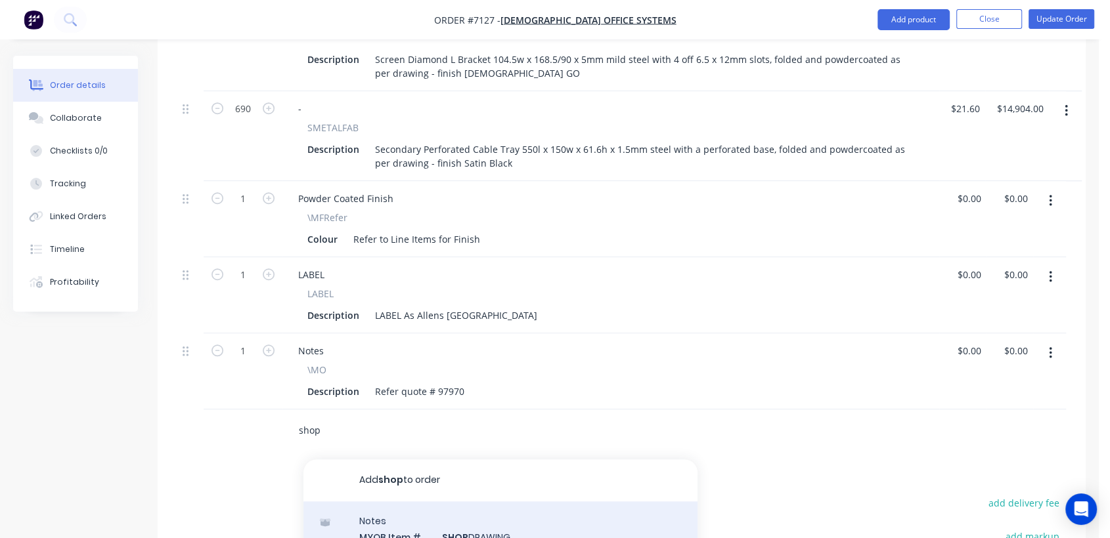
type input "shop"
click at [491, 504] on div "Notes MYOB Item # SHOP DRAWING Description Shop drawing for approval Product va…" at bounding box center [500, 546] width 394 height 89
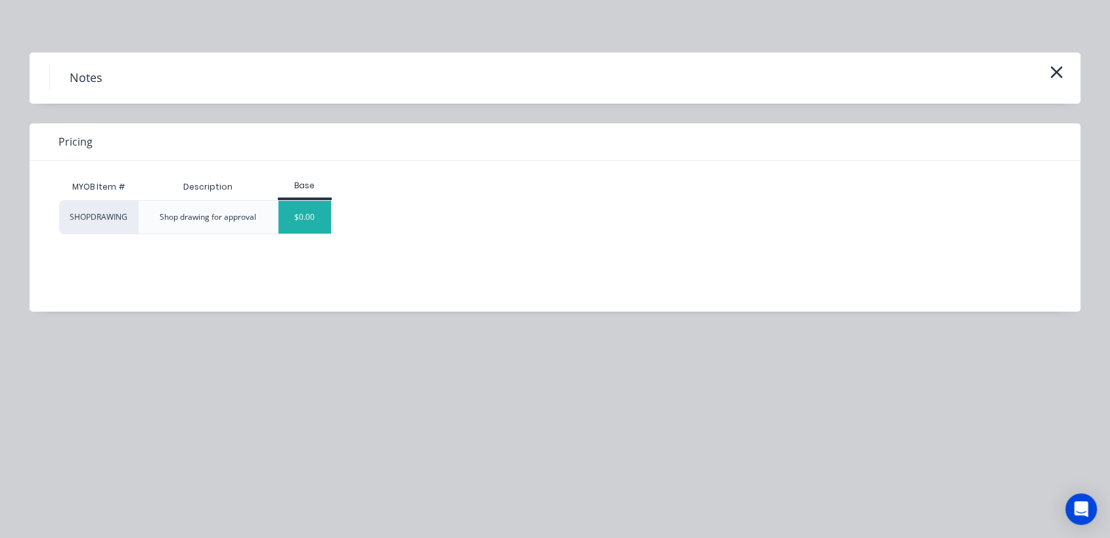
click at [319, 221] on div "$0.00" at bounding box center [304, 217] width 53 height 33
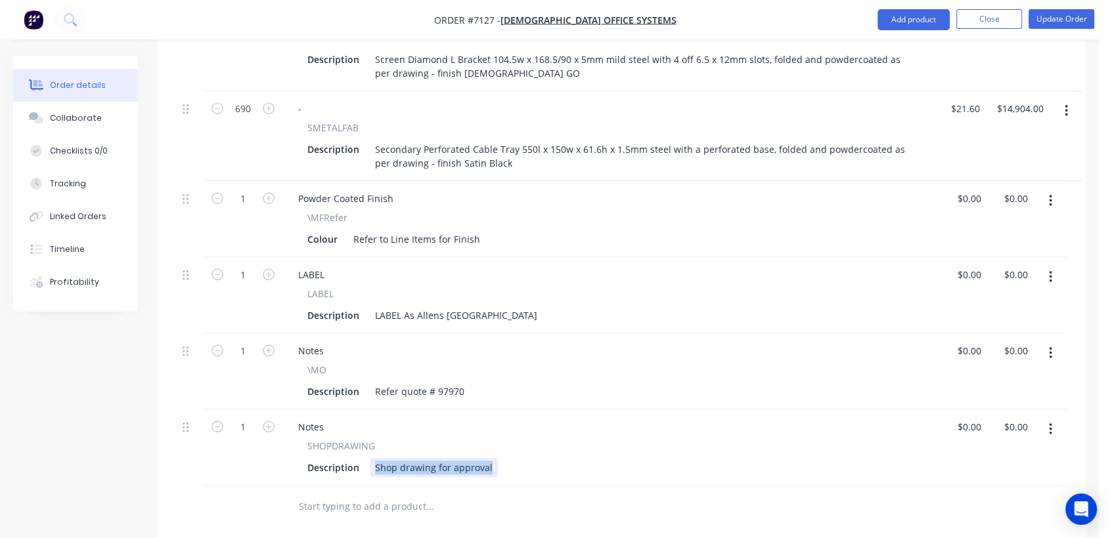
drag, startPoint x: 374, startPoint y: 428, endPoint x: 535, endPoint y: 439, distance: 161.9
click at [536, 439] on div "Notes SHOPDRAWING Description Shop drawing for approval" at bounding box center [610, 448] width 657 height 76
paste div
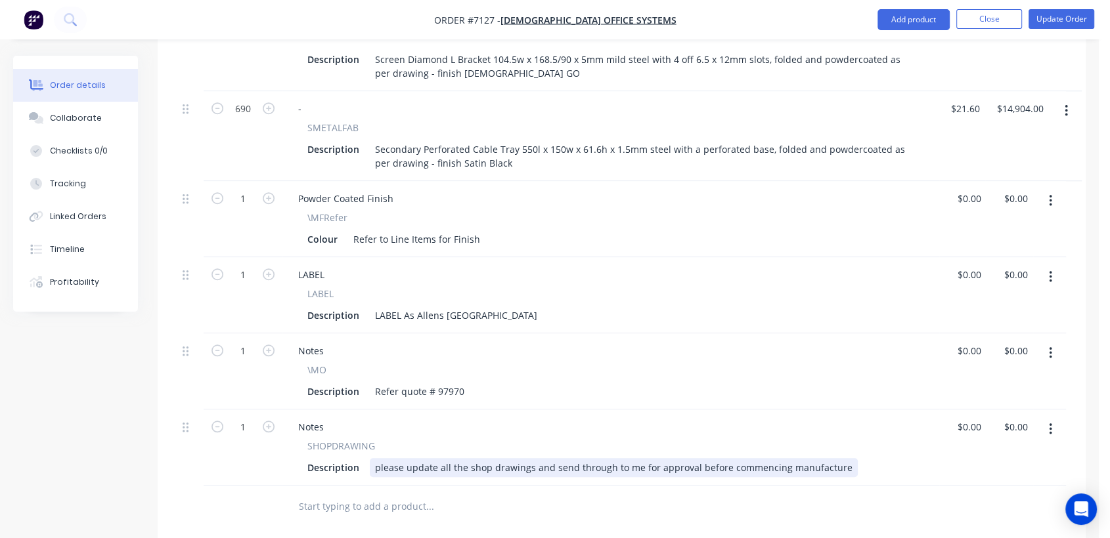
click at [378, 458] on div "please update all the shop drawings and send through to me for approval before …" at bounding box center [614, 467] width 488 height 19
drag, startPoint x: 632, startPoint y: 428, endPoint x: 622, endPoint y: 428, distance: 10.5
click at [622, 458] on div "Please update all the shop drawings and send through to me for approval before …" at bounding box center [613, 467] width 487 height 19
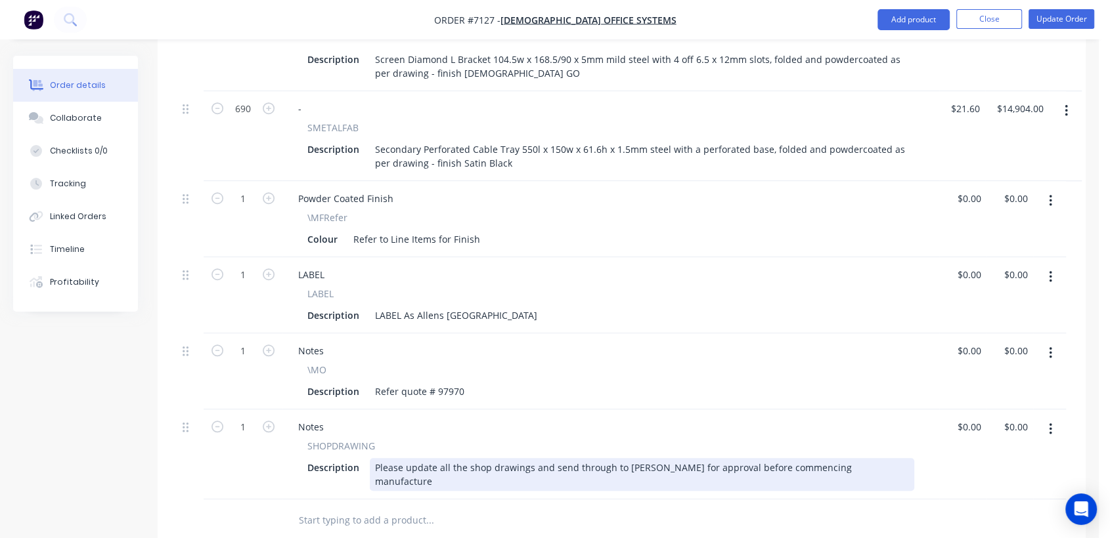
click at [374, 458] on div "Please update all the shop drawings and send through to Tim for approval before…" at bounding box center [642, 474] width 544 height 33
click at [855, 458] on div "## Please update all the shop drawings and send through to Tim for approval bef…" at bounding box center [642, 474] width 544 height 33
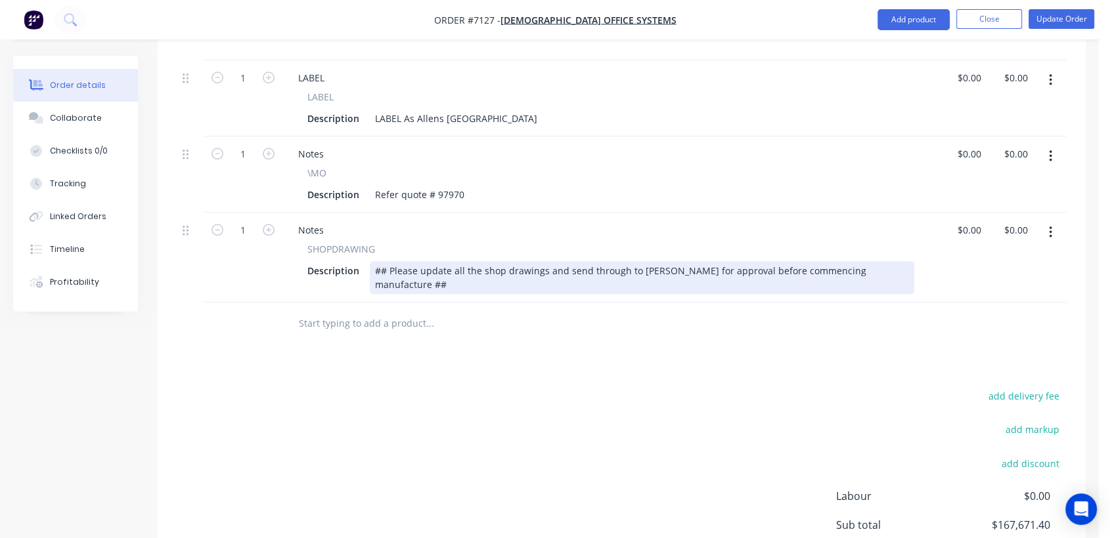
scroll to position [1240, 0]
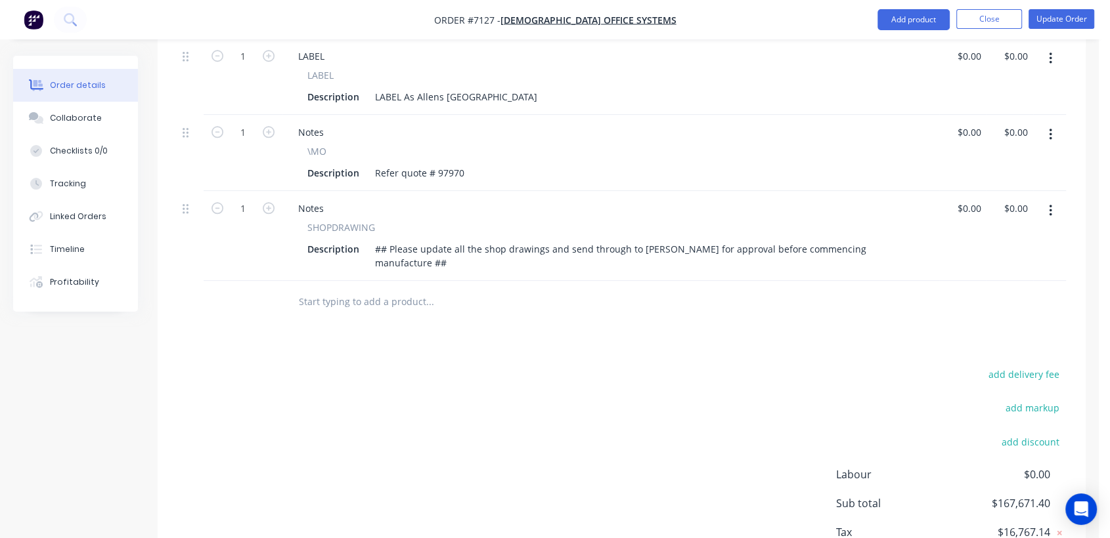
click at [351, 289] on input "text" at bounding box center [429, 302] width 263 height 26
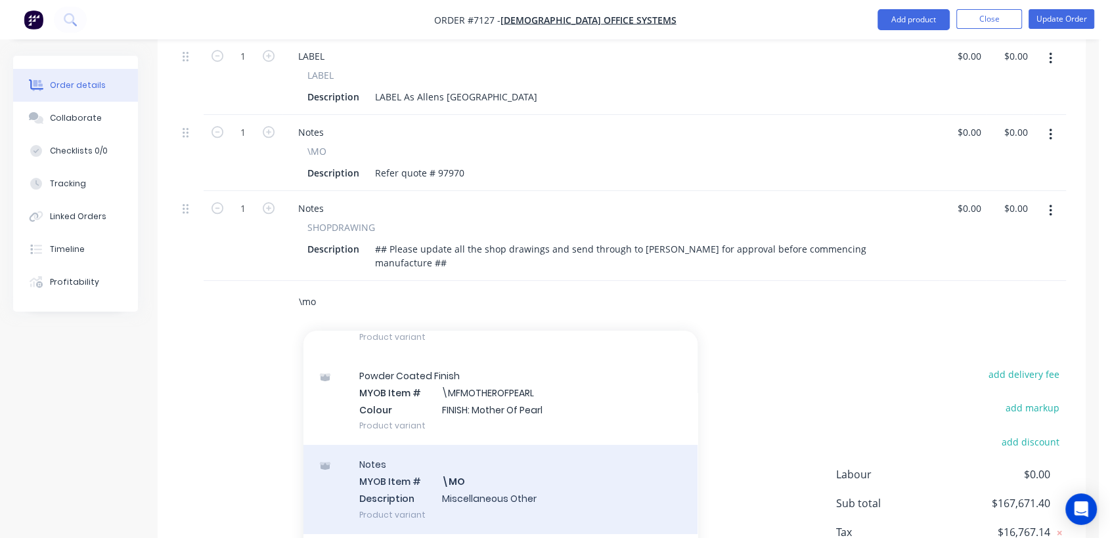
scroll to position [146, 0]
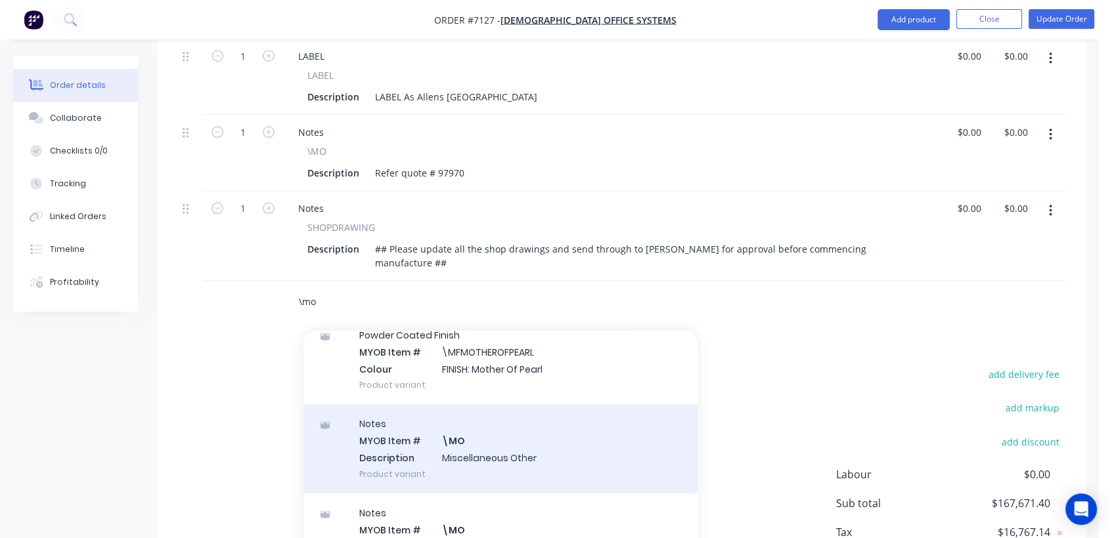
type input "\mo"
click at [494, 404] on div "Notes MYOB Item # \MO Description Miscellaneous Other Product variant" at bounding box center [500, 448] width 394 height 89
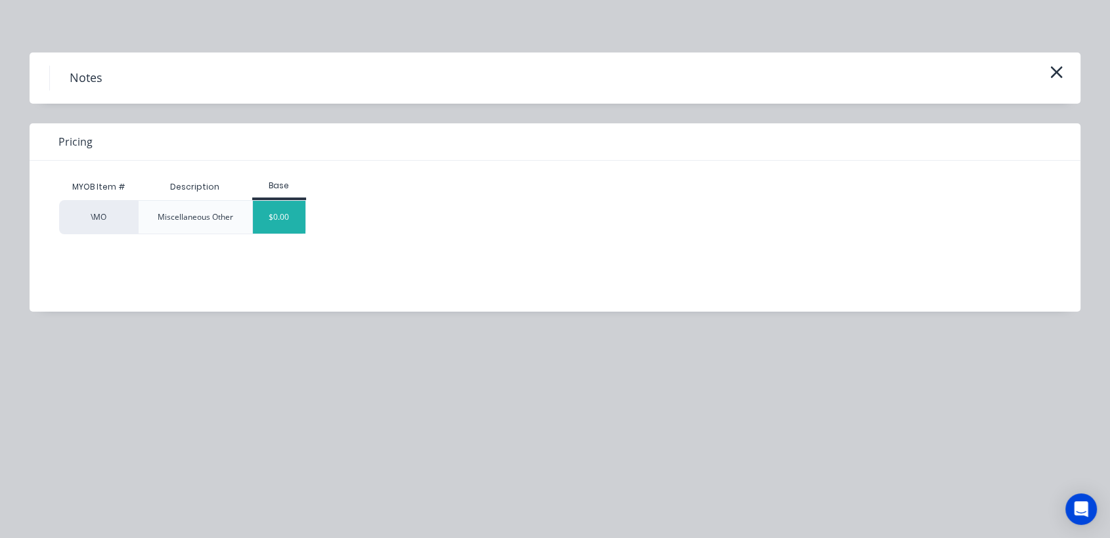
click at [288, 222] on div "$0.00" at bounding box center [279, 217] width 53 height 33
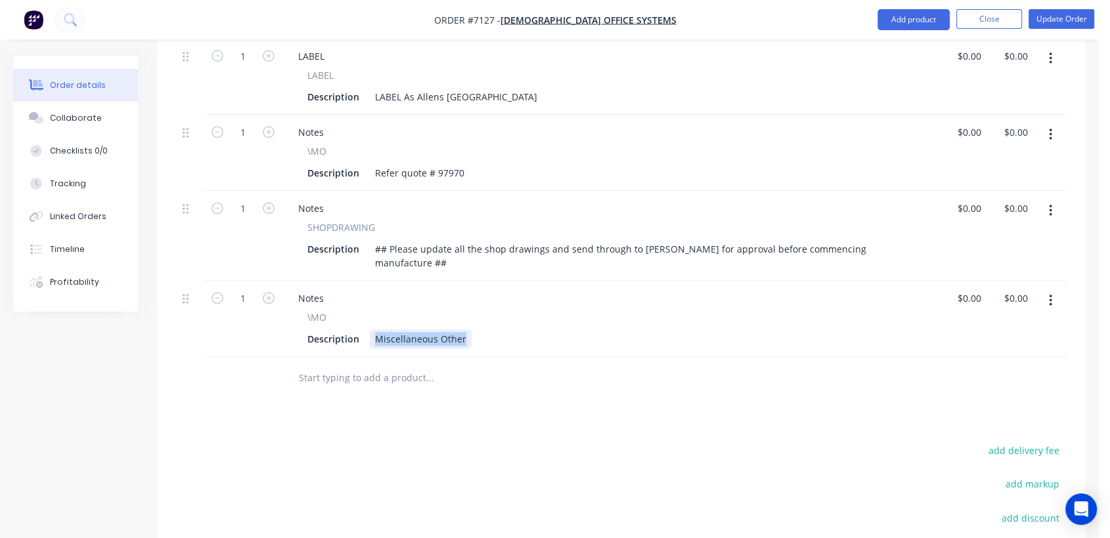
drag, startPoint x: 372, startPoint y: 280, endPoint x: 522, endPoint y: 298, distance: 150.8
click at [522, 298] on div "Notes \MO Description Miscellaneous Other" at bounding box center [610, 319] width 657 height 76
paste div
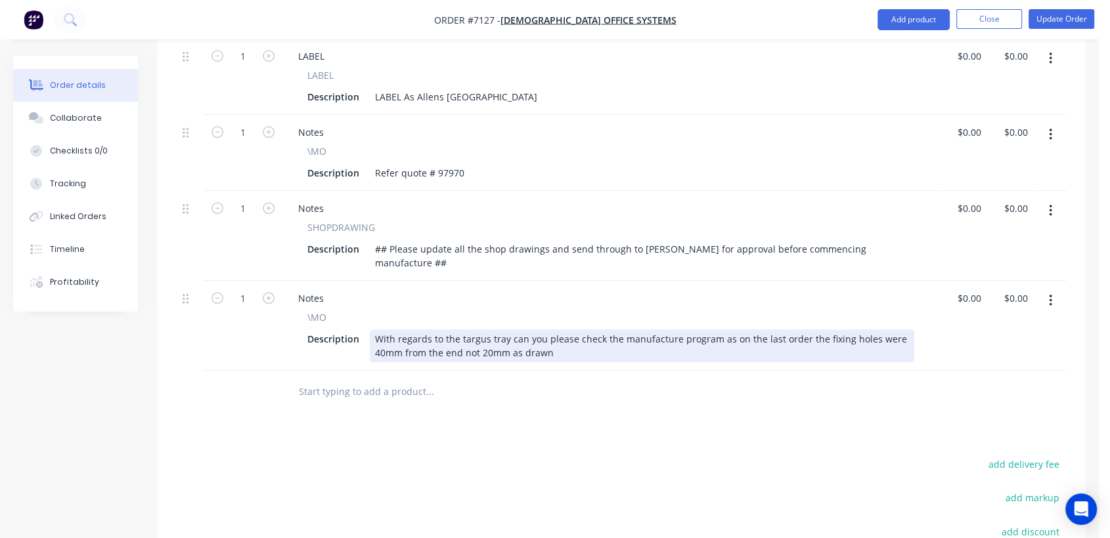
click at [371, 330] on div "With regards to the targus tray can you please check the manufacture program as…" at bounding box center [642, 346] width 544 height 33
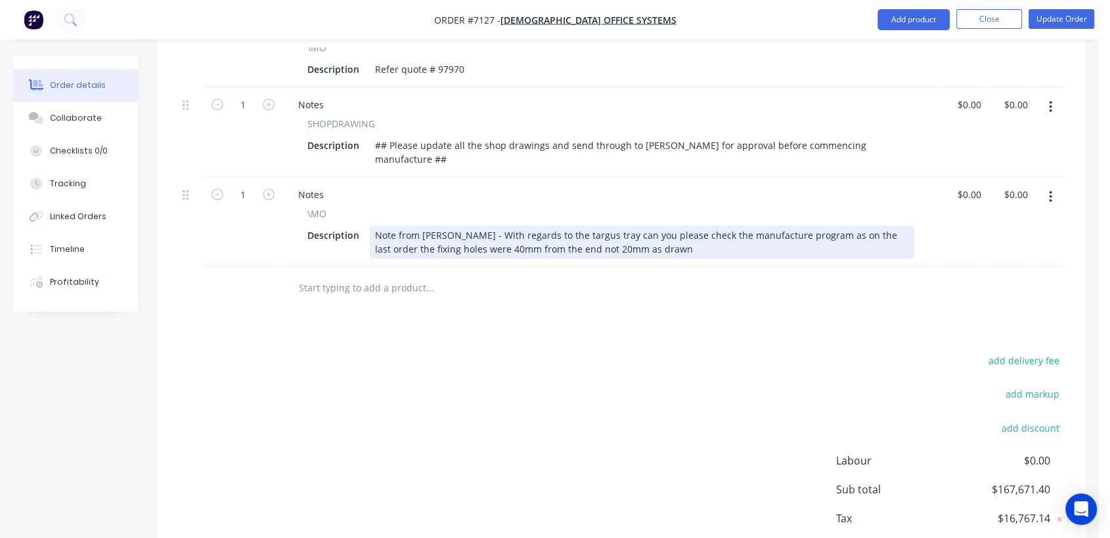
scroll to position [1369, 0]
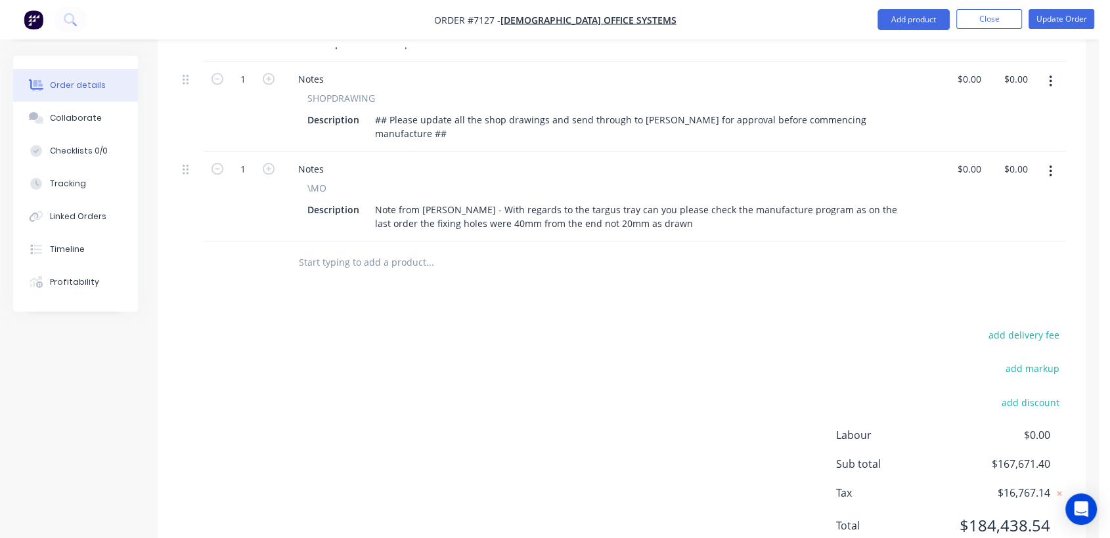
click at [305, 249] on input "text" at bounding box center [429, 262] width 263 height 26
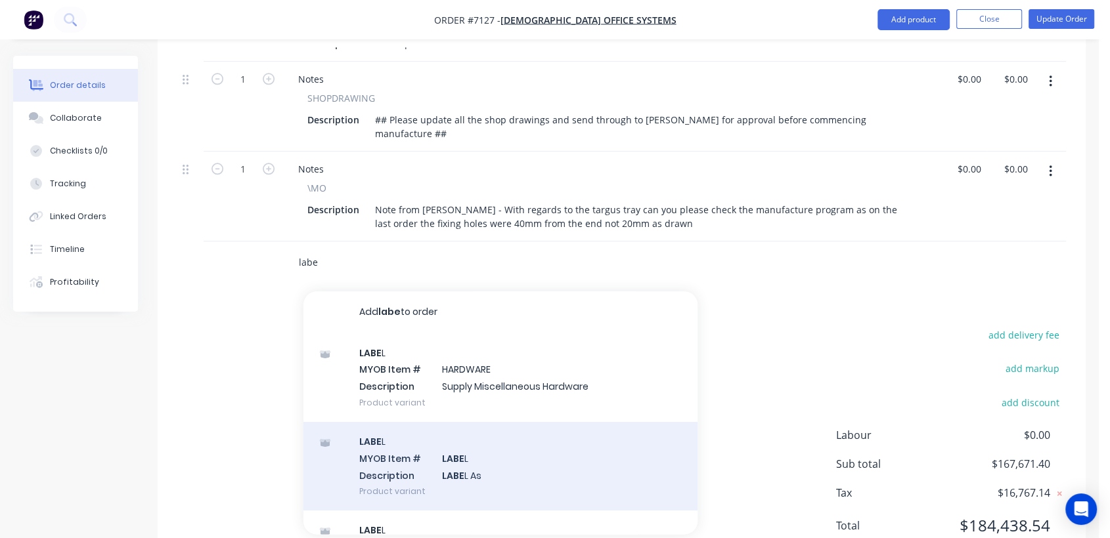
type input "labe"
click at [450, 423] on div "LABE L MYOB Item # LABE L Description LABE L As Product variant" at bounding box center [500, 466] width 394 height 89
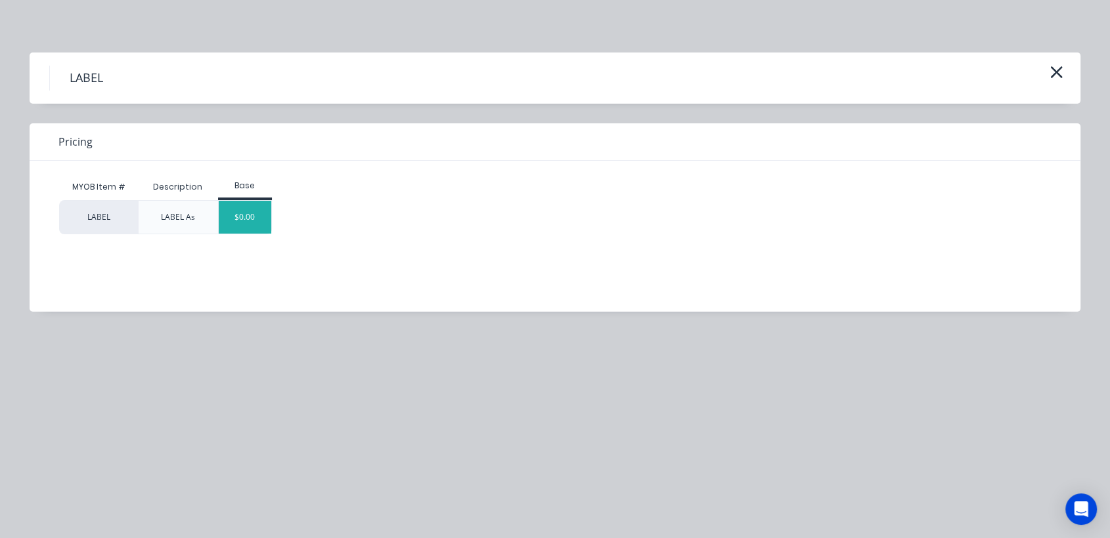
click at [242, 213] on div "$0.00" at bounding box center [245, 217] width 53 height 33
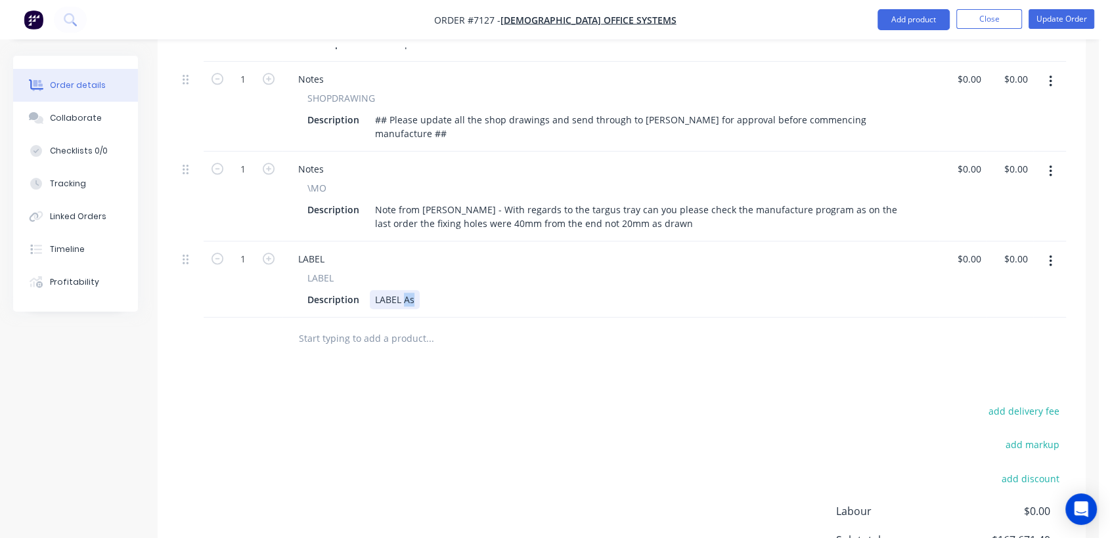
drag, startPoint x: 414, startPoint y: 244, endPoint x: 404, endPoint y: 246, distance: 10.7
click at [404, 290] on div "LABEL As" at bounding box center [395, 299] width 50 height 19
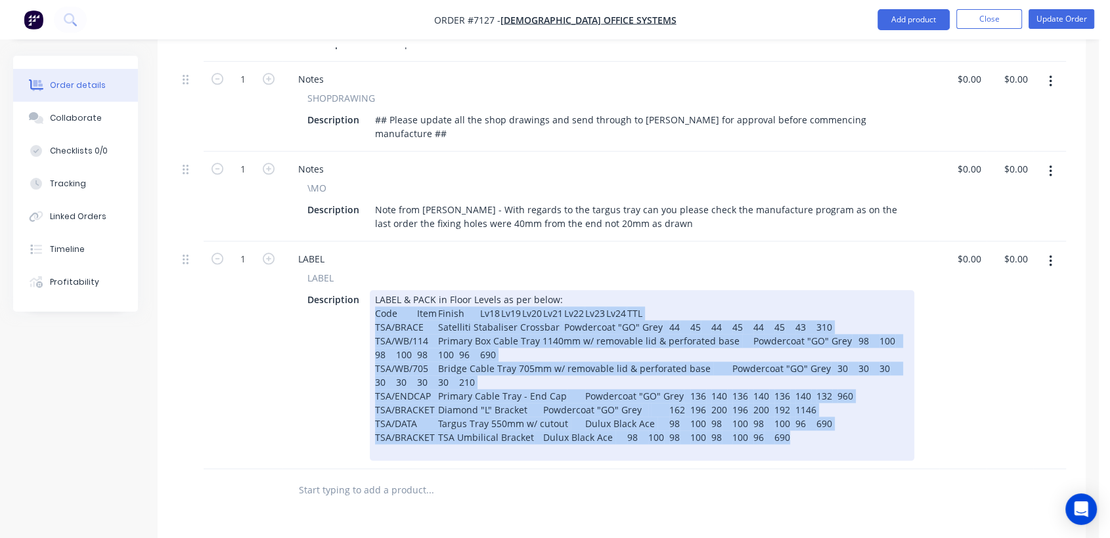
drag, startPoint x: 774, startPoint y: 381, endPoint x: 372, endPoint y: 261, distance: 419.2
click at [372, 290] on div "LABEL & PACK in Floor Levels as per below: Code Item Finish Lv18 Lv19 Lv20 Lv21…" at bounding box center [642, 375] width 544 height 171
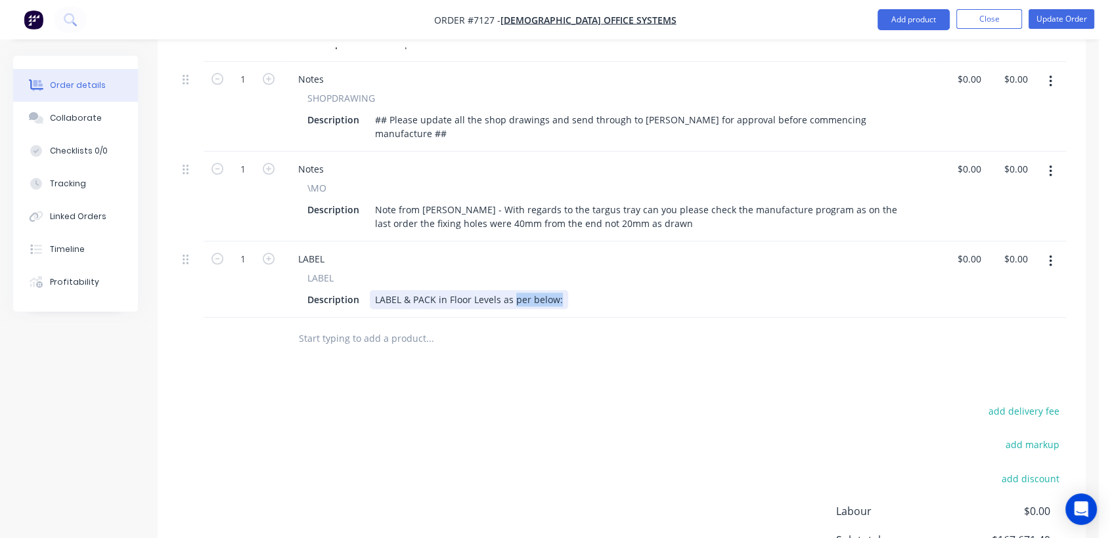
drag, startPoint x: 559, startPoint y: 248, endPoint x: 513, endPoint y: 246, distance: 46.6
click at [513, 290] on div "LABEL & PACK in Floor Levels as per below:" at bounding box center [469, 299] width 198 height 19
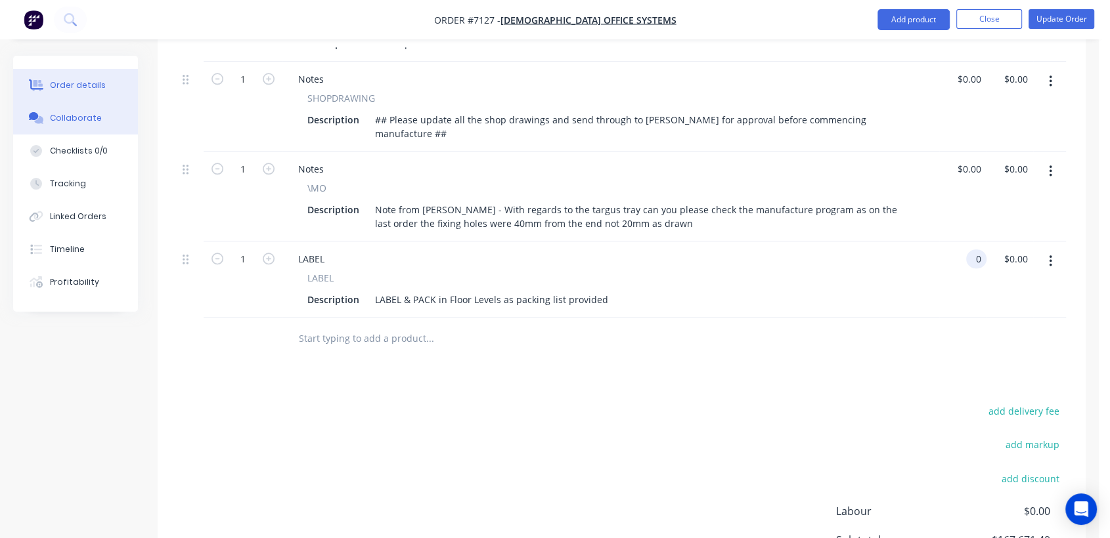
type input "$0.00"
click at [84, 110] on button "Collaborate" at bounding box center [75, 118] width 125 height 33
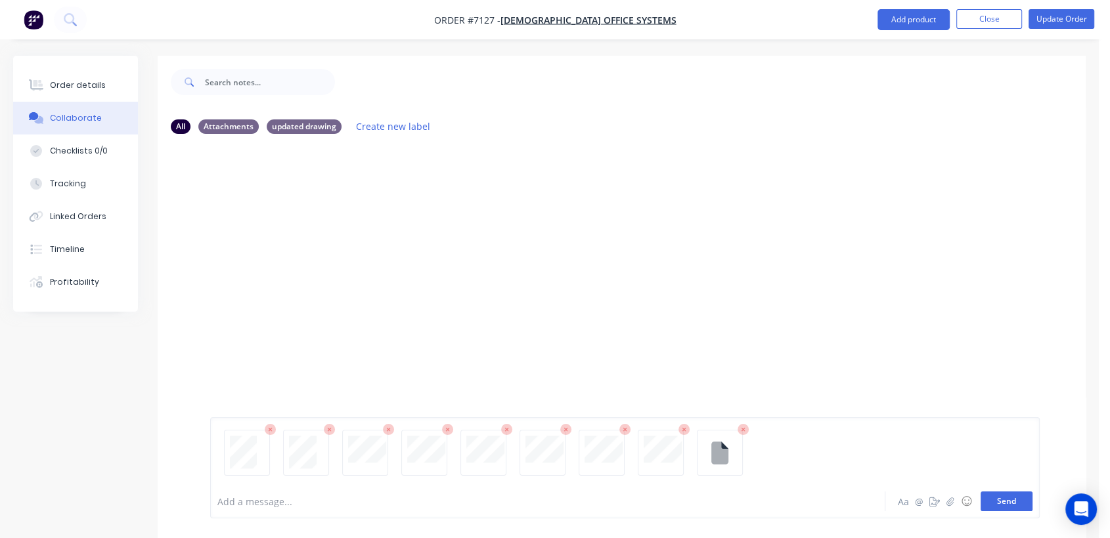
click at [1029, 506] on button "Send" at bounding box center [1006, 502] width 52 height 20
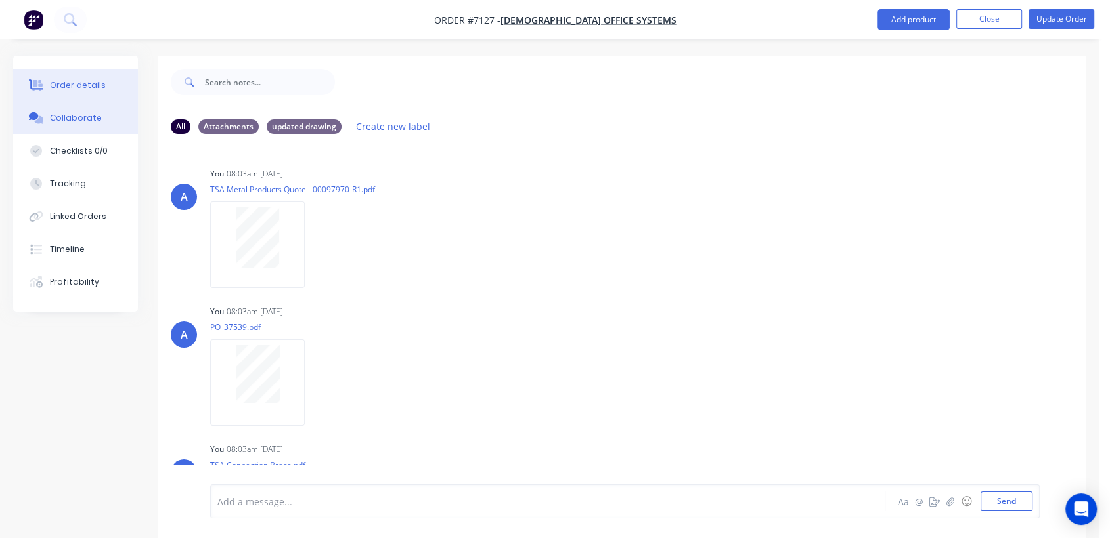
click at [83, 78] on button "Order details" at bounding box center [75, 85] width 125 height 33
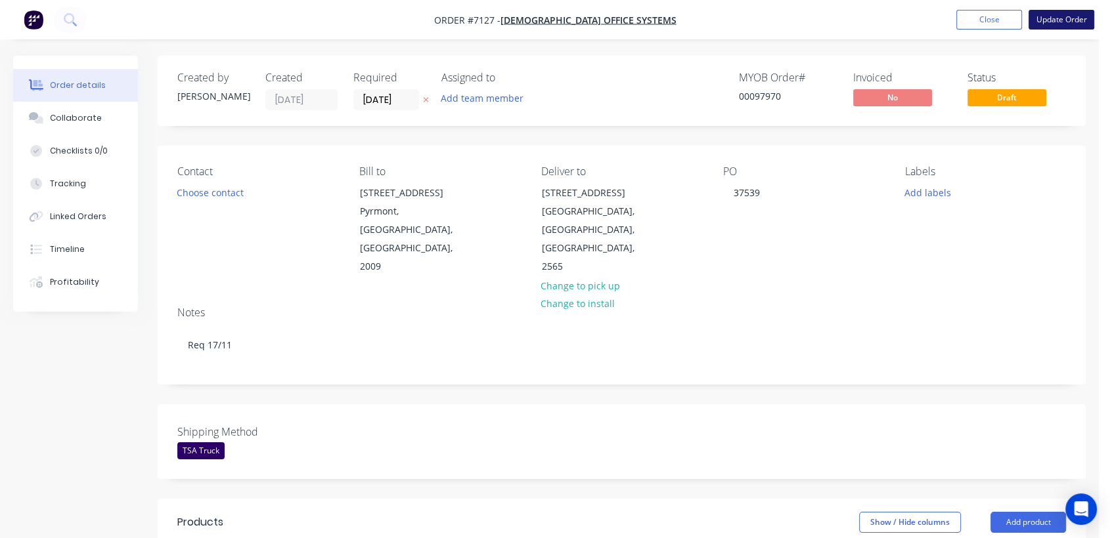
click at [1054, 15] on button "Update Order" at bounding box center [1061, 20] width 66 height 20
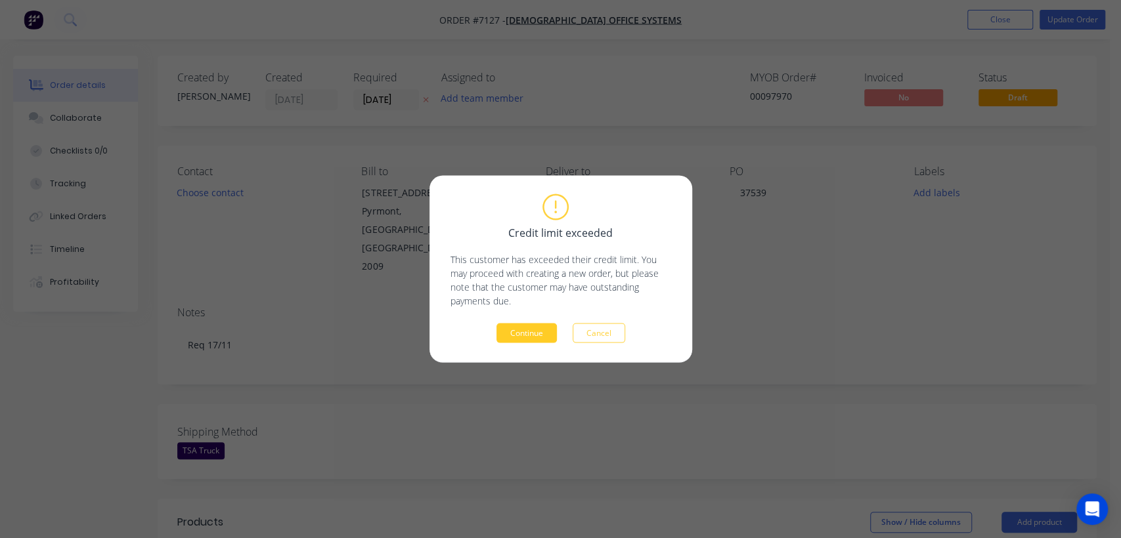
click at [515, 330] on button "Continue" at bounding box center [526, 334] width 60 height 20
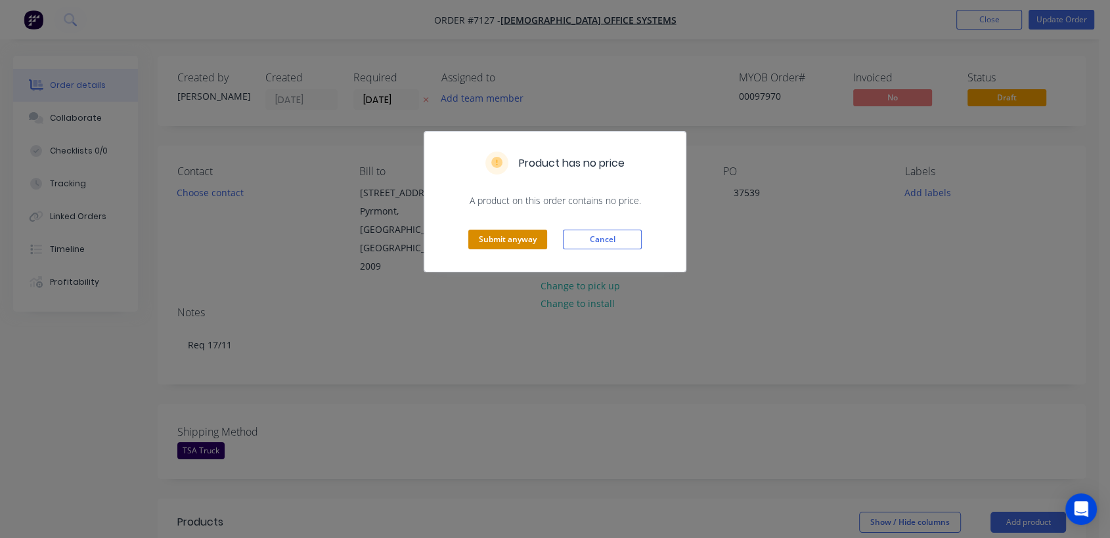
click at [527, 236] on button "Submit anyway" at bounding box center [507, 240] width 79 height 20
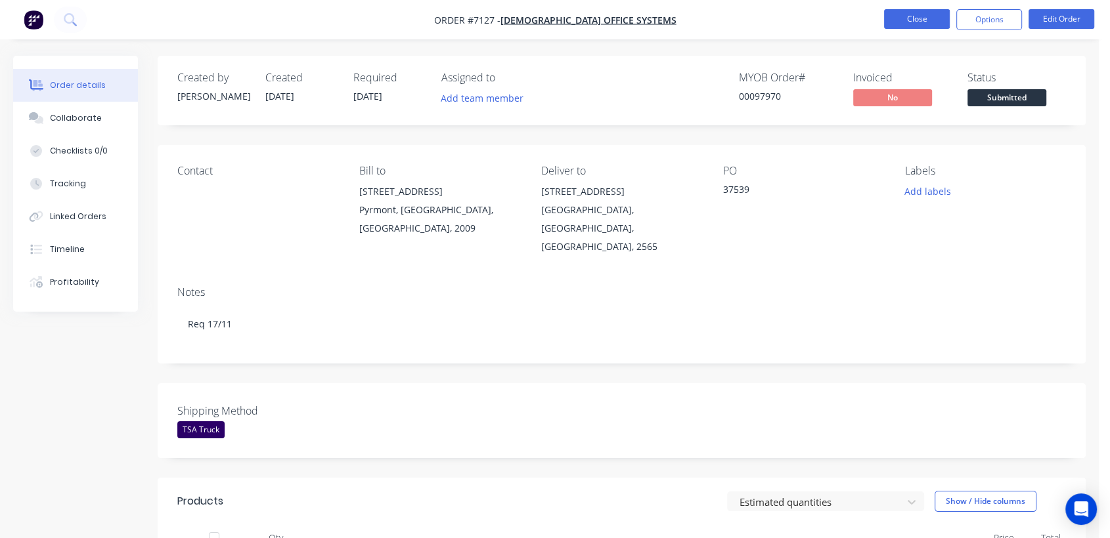
click at [926, 22] on button "Close" at bounding box center [917, 19] width 66 height 20
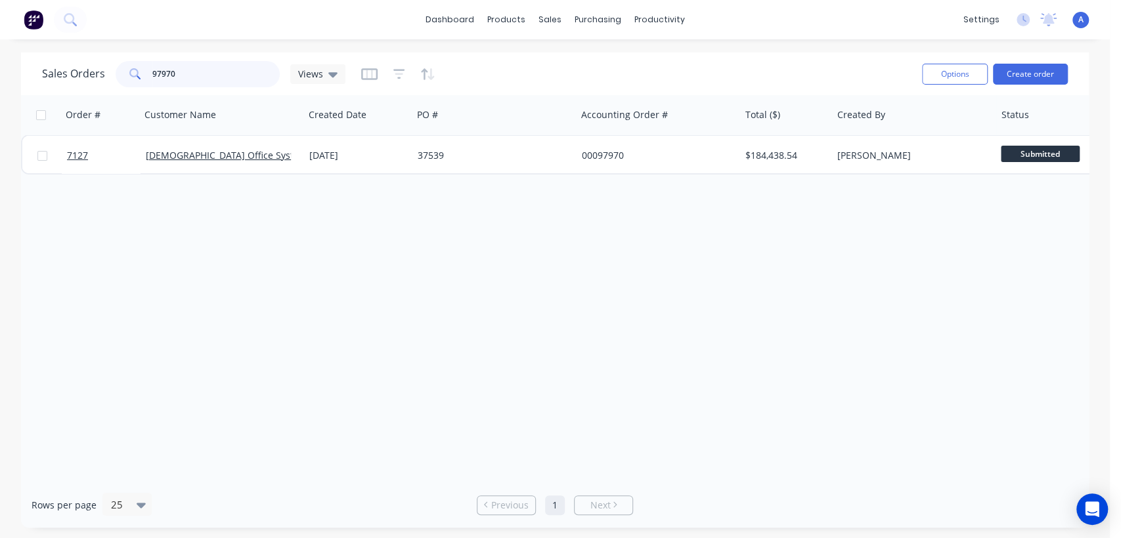
drag, startPoint x: 186, startPoint y: 71, endPoint x: 131, endPoint y: 75, distance: 55.9
click at [135, 71] on div "97970" at bounding box center [198, 74] width 164 height 26
type input "98485"
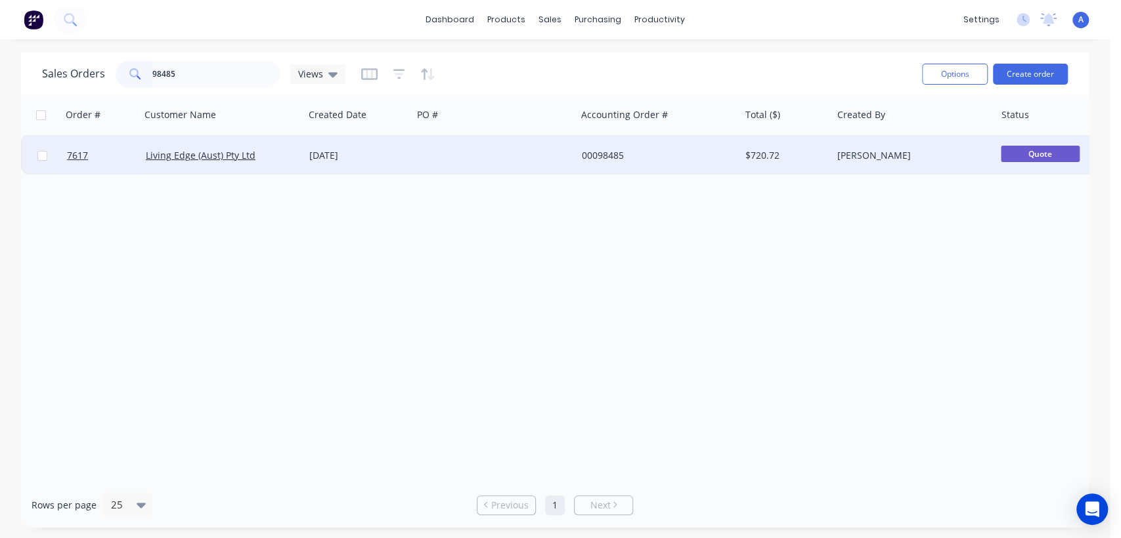
click at [446, 151] on div at bounding box center [493, 155] width 163 height 39
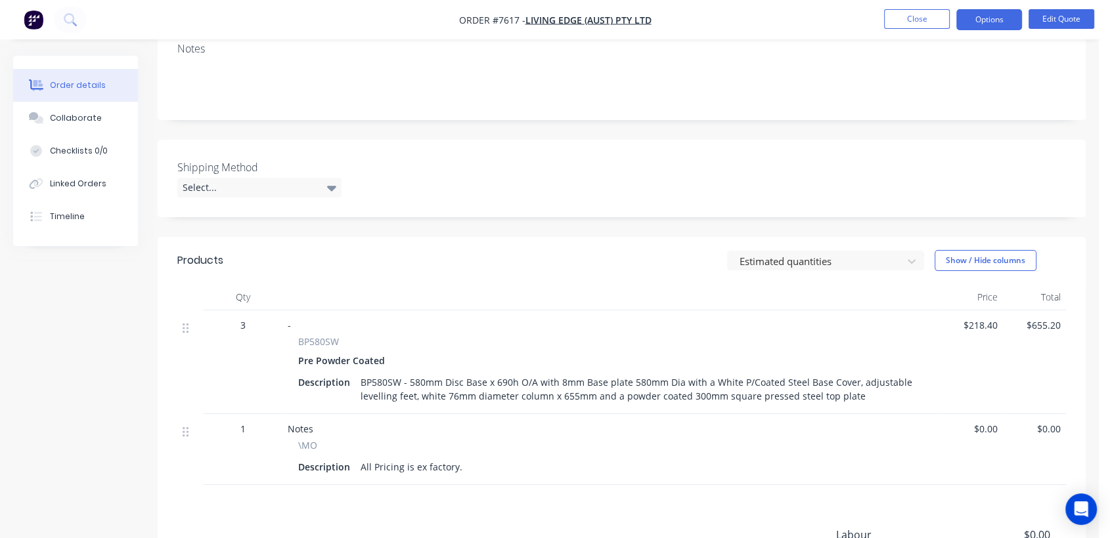
scroll to position [219, 0]
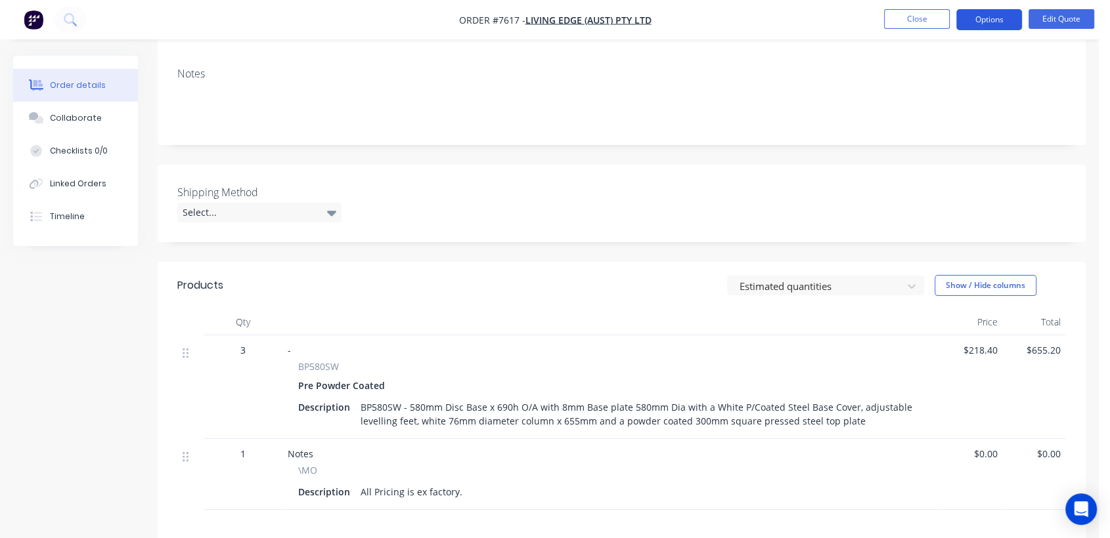
click at [984, 17] on button "Options" at bounding box center [989, 19] width 66 height 21
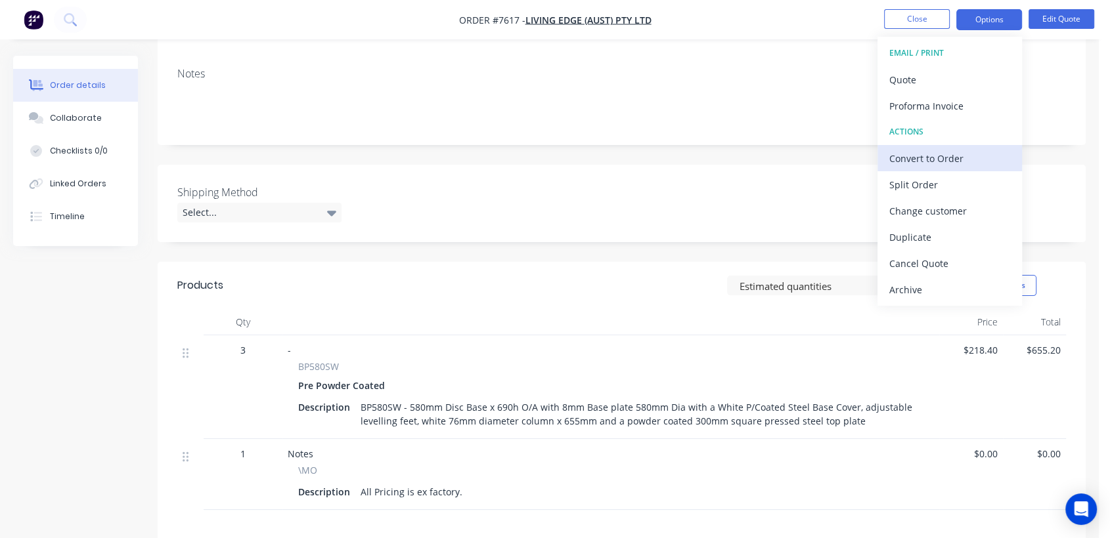
click at [940, 147] on button "Convert to Order" at bounding box center [949, 158] width 144 height 26
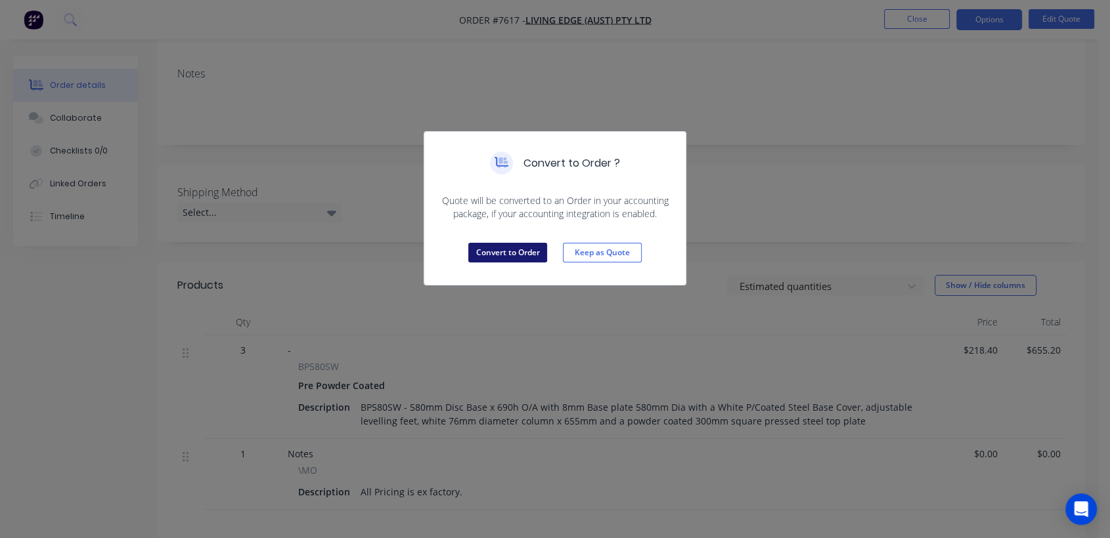
click at [523, 248] on button "Convert to Order" at bounding box center [507, 253] width 79 height 20
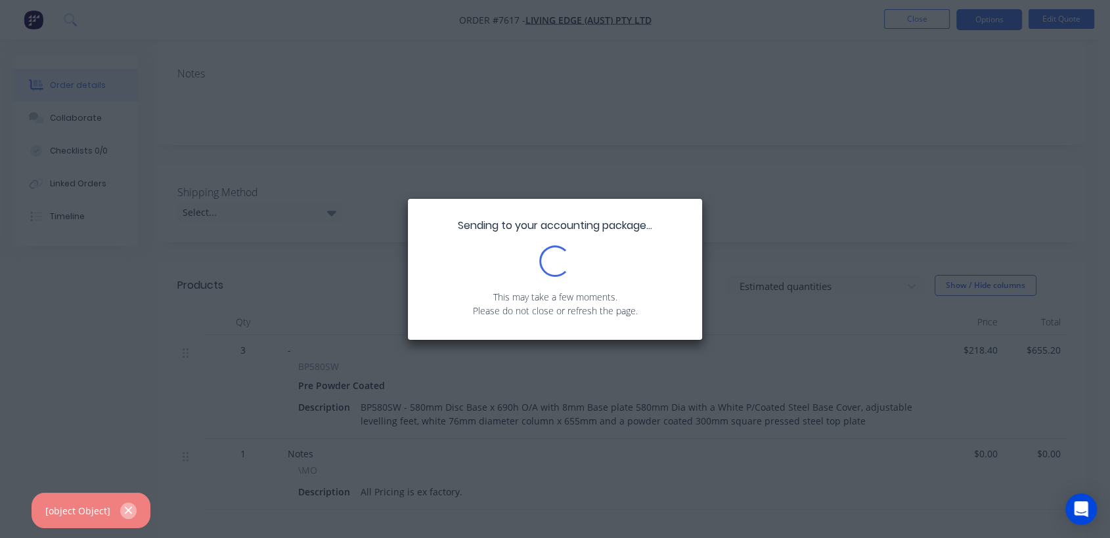
click at [125, 508] on icon "button" at bounding box center [128, 511] width 9 height 12
click at [768, 204] on div "Sending to your accounting package... Loading... This may take a few moments. P…" at bounding box center [555, 269] width 1110 height 538
click at [749, 175] on div "Sending to your accounting package... Loading... This may take a few moments. P…" at bounding box center [555, 269] width 1110 height 538
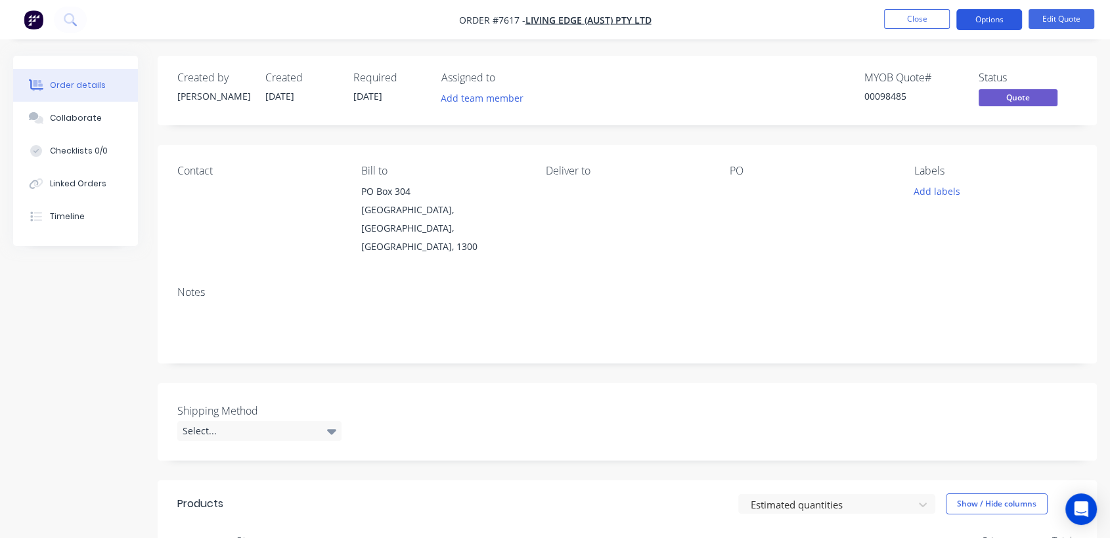
click at [990, 9] on button "Options" at bounding box center [989, 19] width 66 height 21
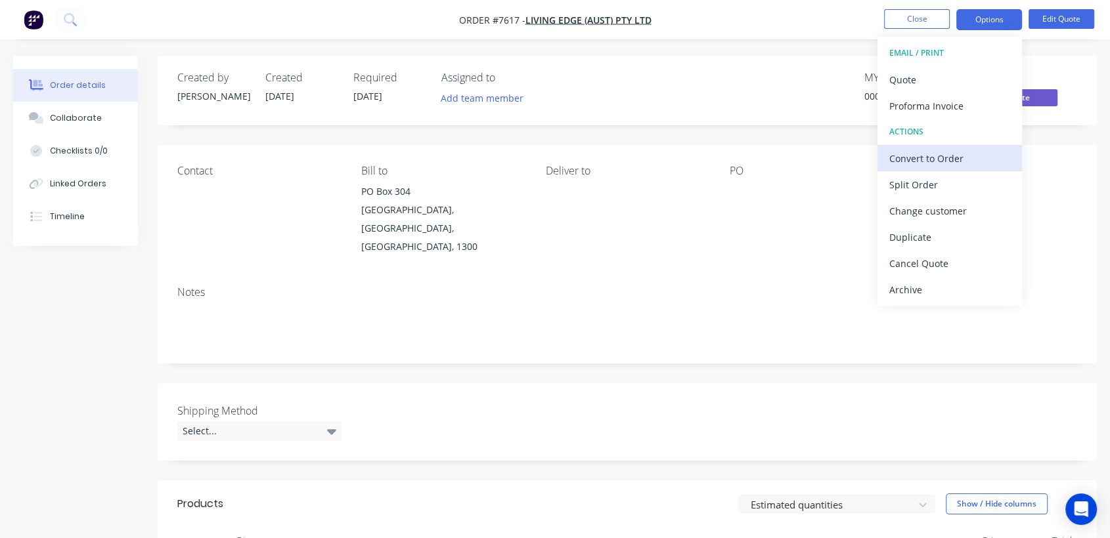
click at [931, 155] on div "Convert to Order" at bounding box center [949, 158] width 121 height 19
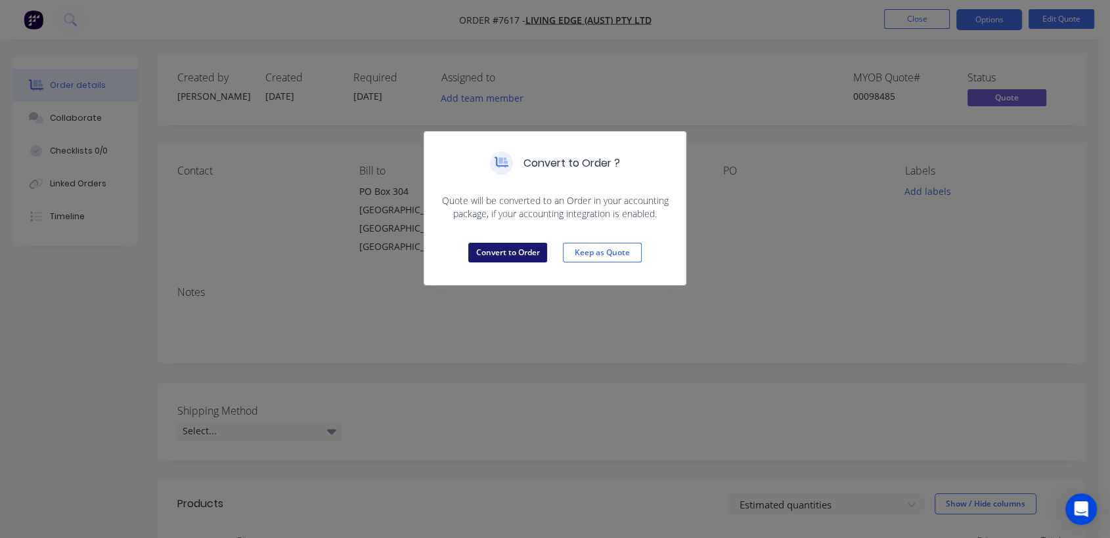
click at [515, 250] on button "Convert to Order" at bounding box center [507, 253] width 79 height 20
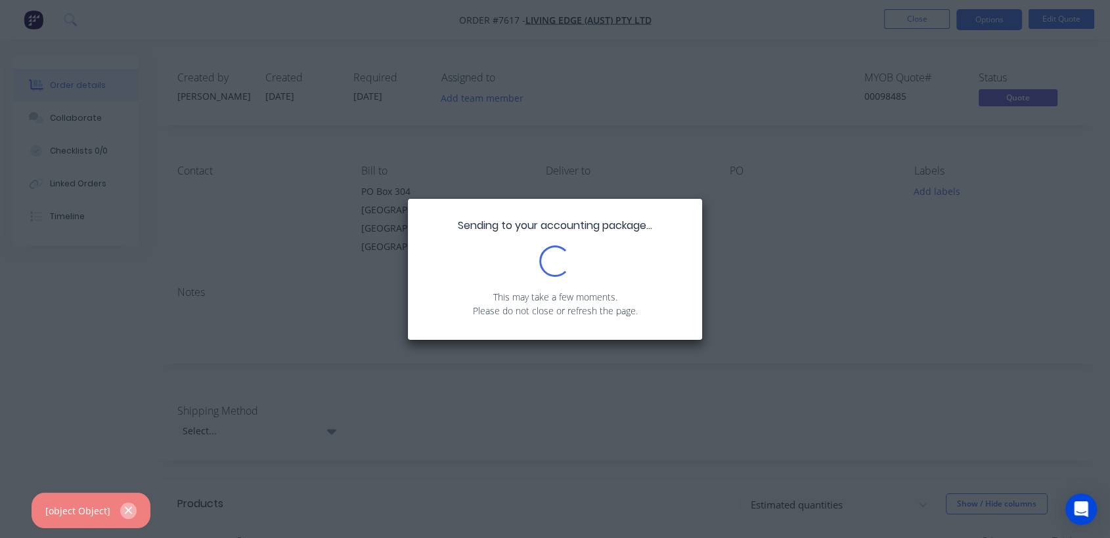
click at [125, 511] on icon "button" at bounding box center [128, 511] width 7 height 7
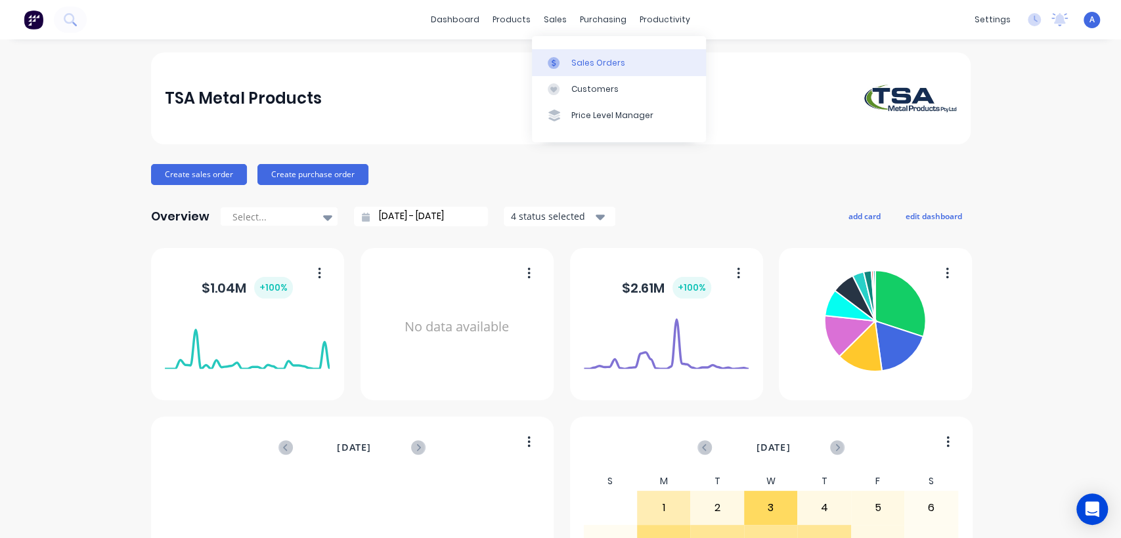
drag, startPoint x: 582, startPoint y: 59, endPoint x: 534, endPoint y: 71, distance: 48.7
click at [582, 59] on div "Sales Orders" at bounding box center [598, 63] width 54 height 12
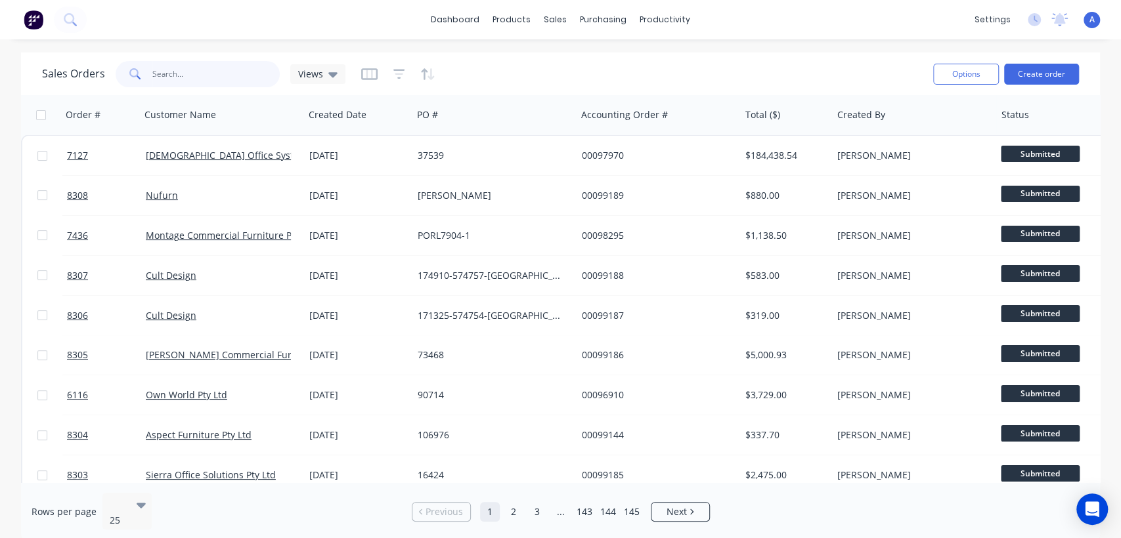
click at [197, 71] on input "text" at bounding box center [216, 74] width 128 height 26
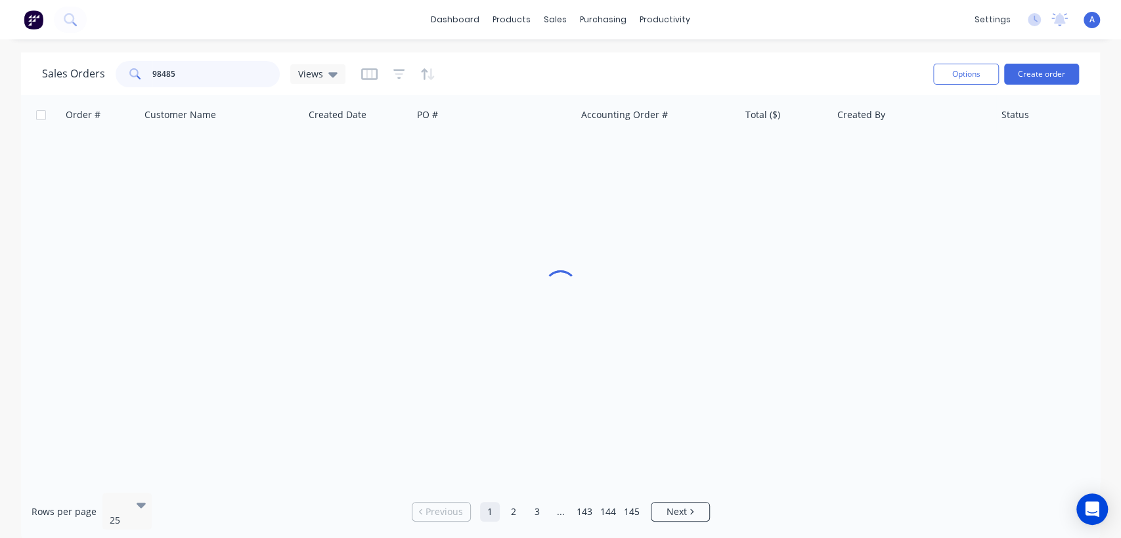
type input "98485"
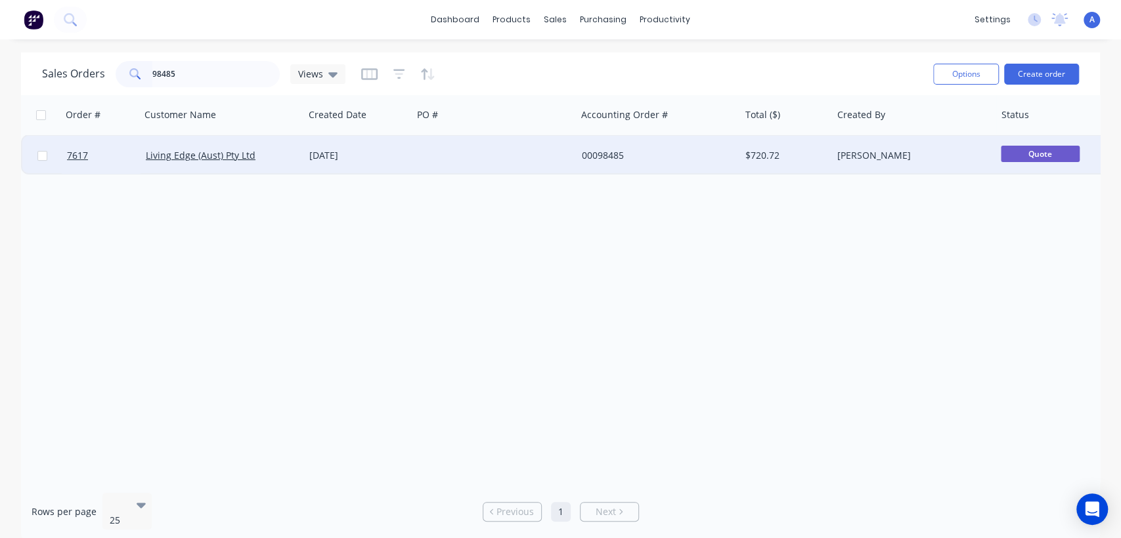
click at [467, 146] on div at bounding box center [493, 155] width 163 height 39
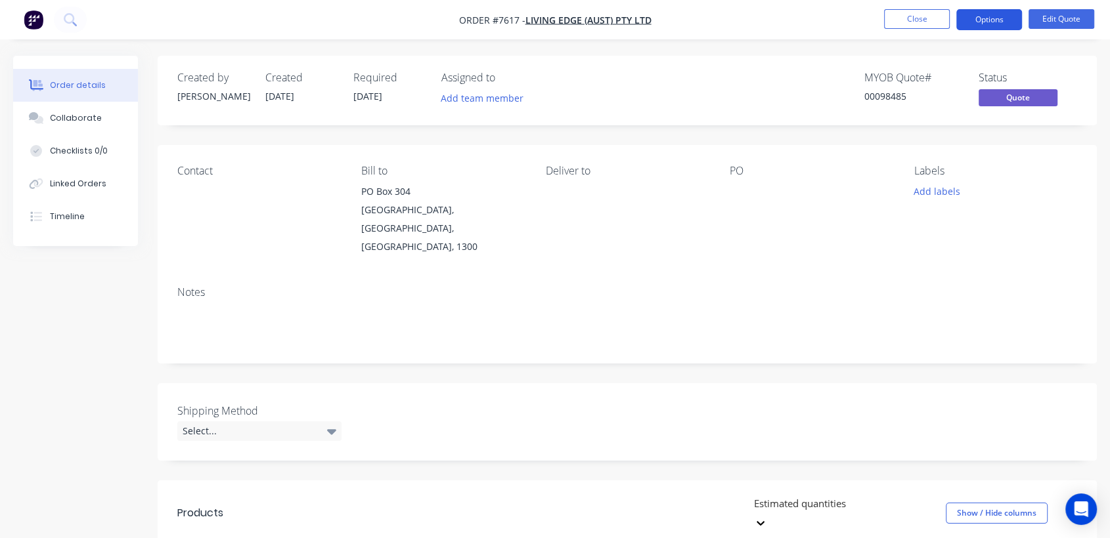
click at [1008, 16] on button "Options" at bounding box center [989, 19] width 66 height 21
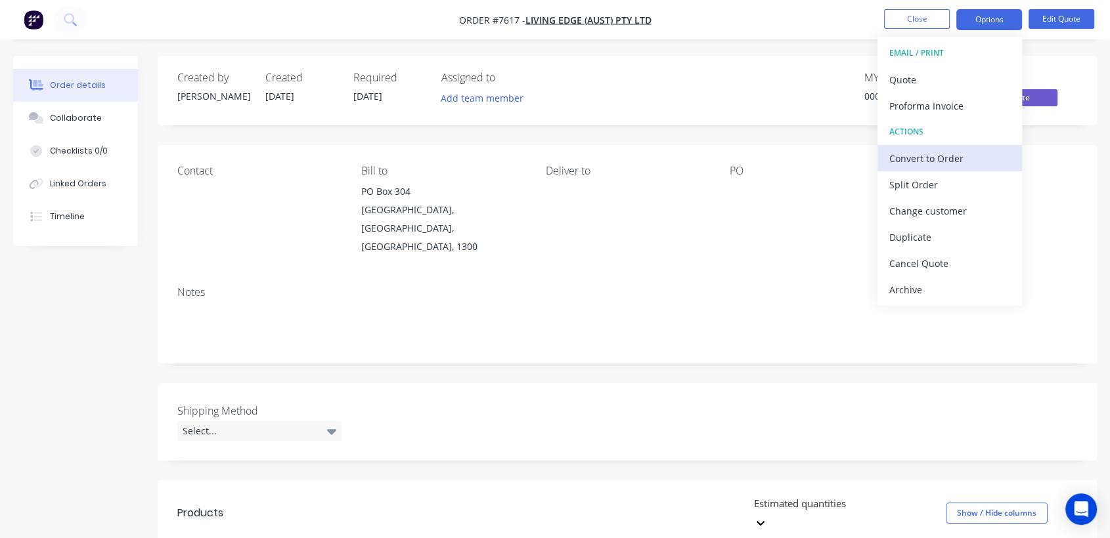
click at [951, 156] on div "Convert to Order" at bounding box center [949, 158] width 121 height 19
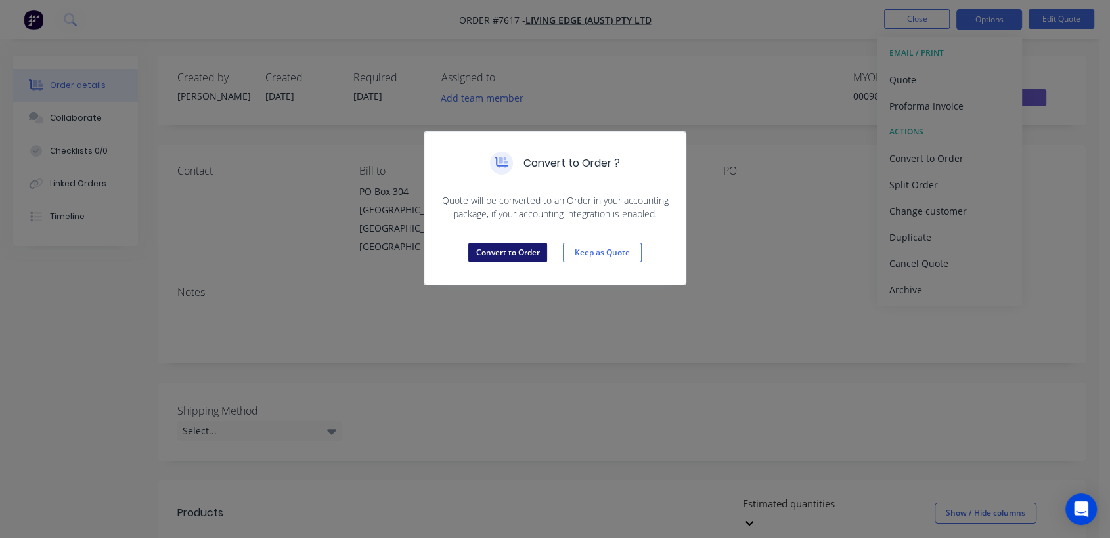
click at [513, 248] on button "Convert to Order" at bounding box center [507, 253] width 79 height 20
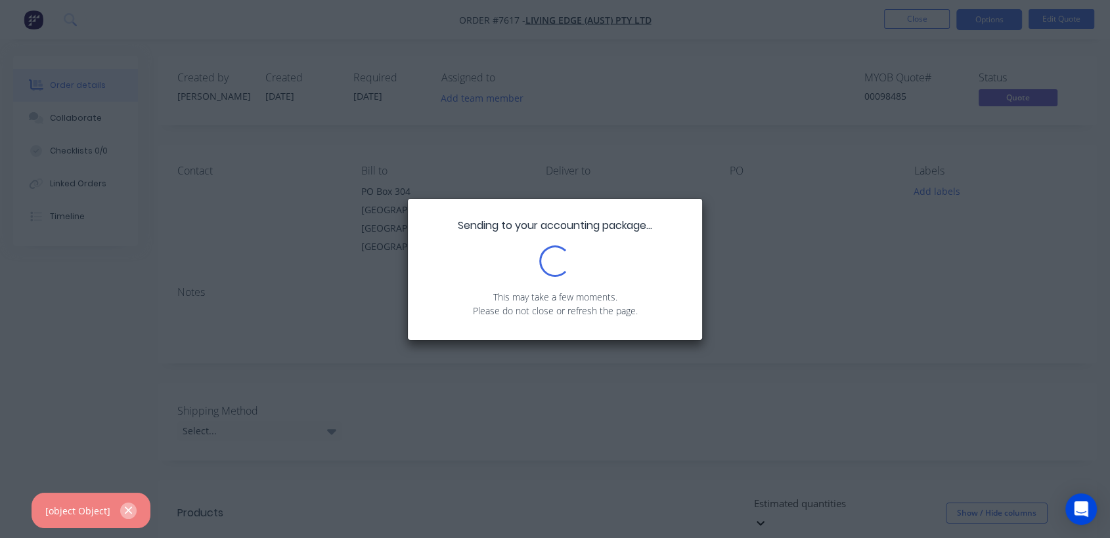
click at [127, 506] on icon "button" at bounding box center [128, 511] width 9 height 12
drag, startPoint x: 777, startPoint y: 323, endPoint x: 774, endPoint y: 297, distance: 25.8
click at [774, 324] on div "Sending to your accounting package... Loading... This may take a few moments. P…" at bounding box center [555, 269] width 1110 height 538
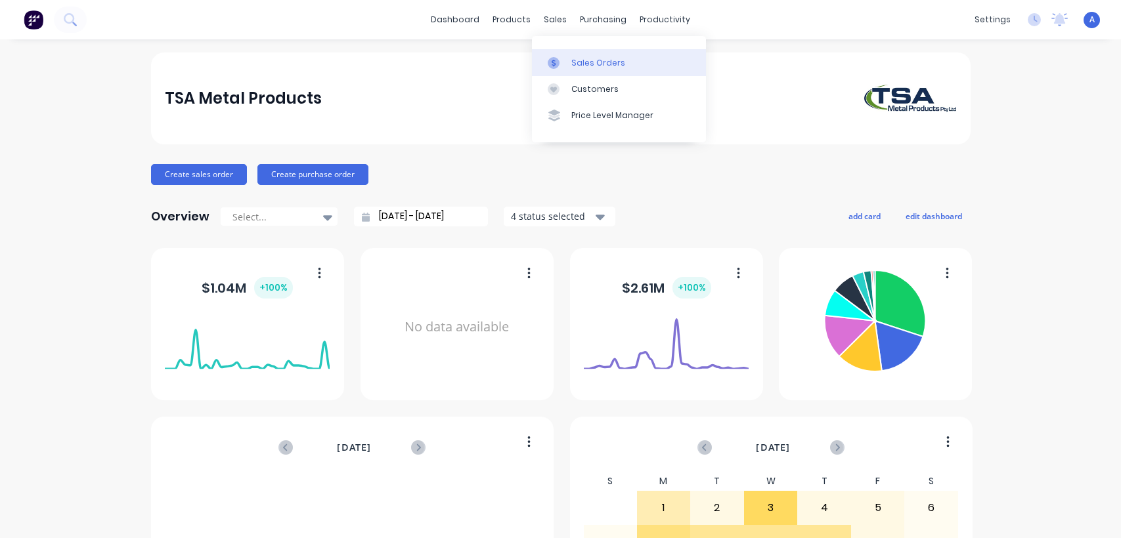
click at [578, 54] on link "Sales Orders" at bounding box center [619, 62] width 174 height 26
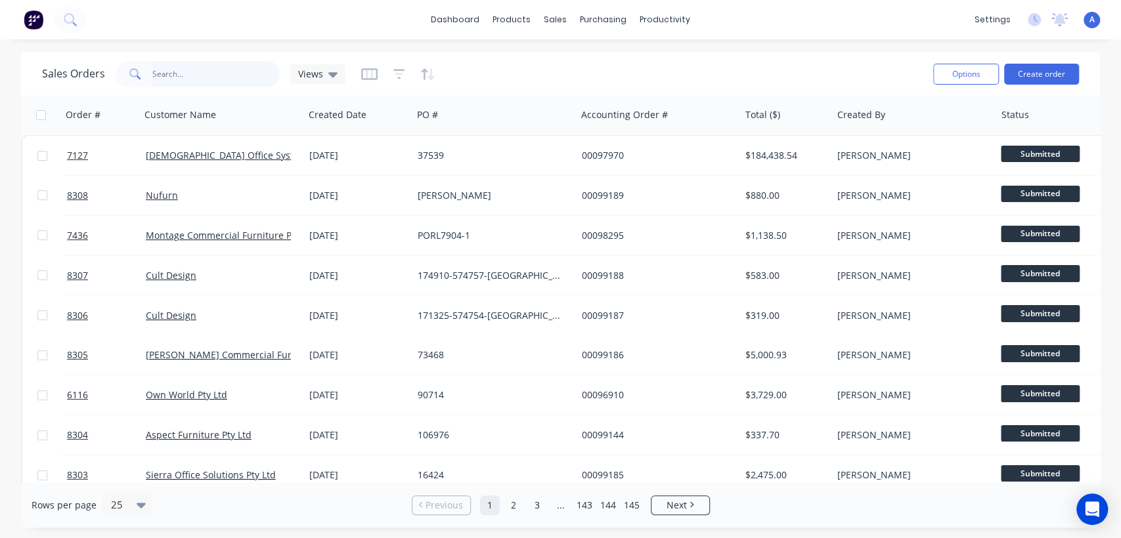
click at [195, 75] on input "text" at bounding box center [216, 74] width 128 height 26
type input "98485"
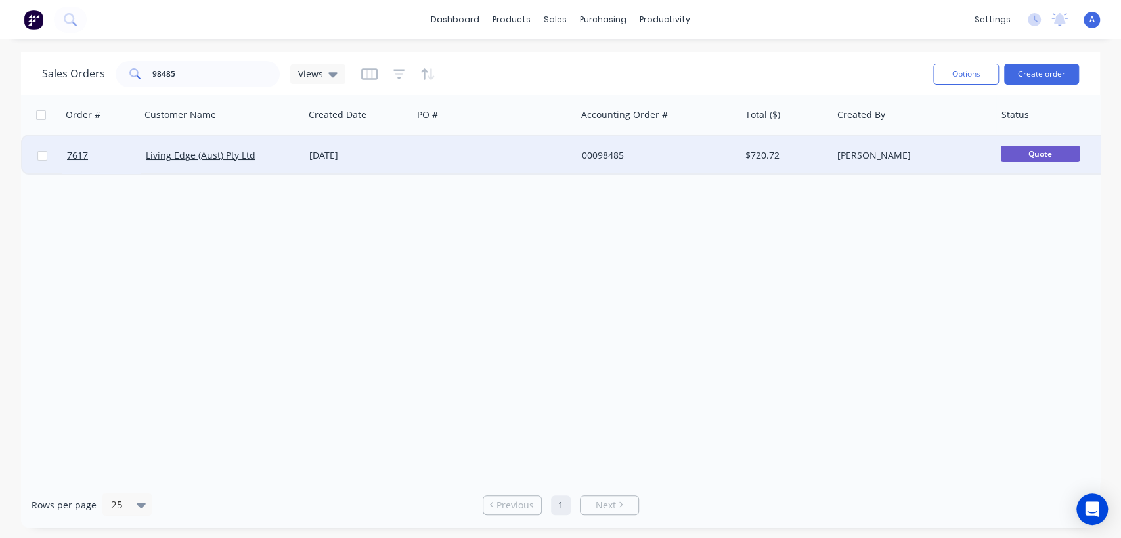
click at [443, 148] on div at bounding box center [493, 155] width 163 height 39
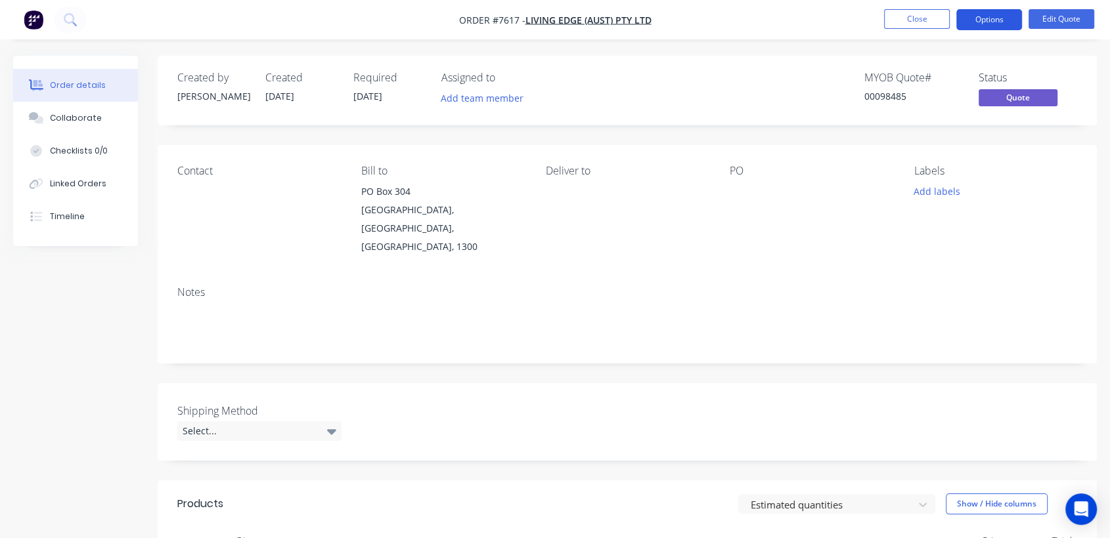
click at [991, 22] on button "Options" at bounding box center [989, 19] width 66 height 21
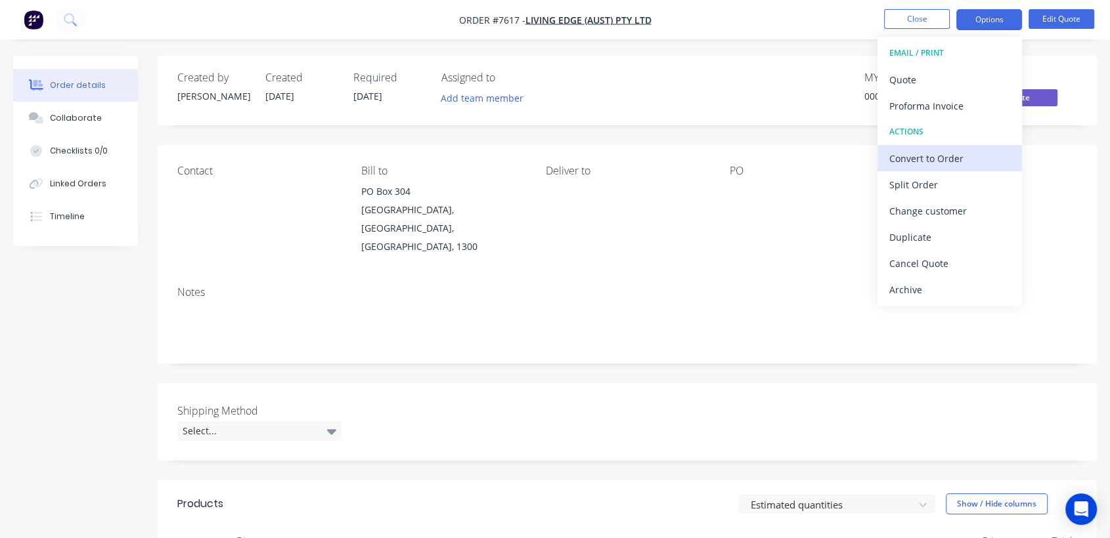
click at [962, 155] on div "Convert to Order" at bounding box center [949, 158] width 121 height 19
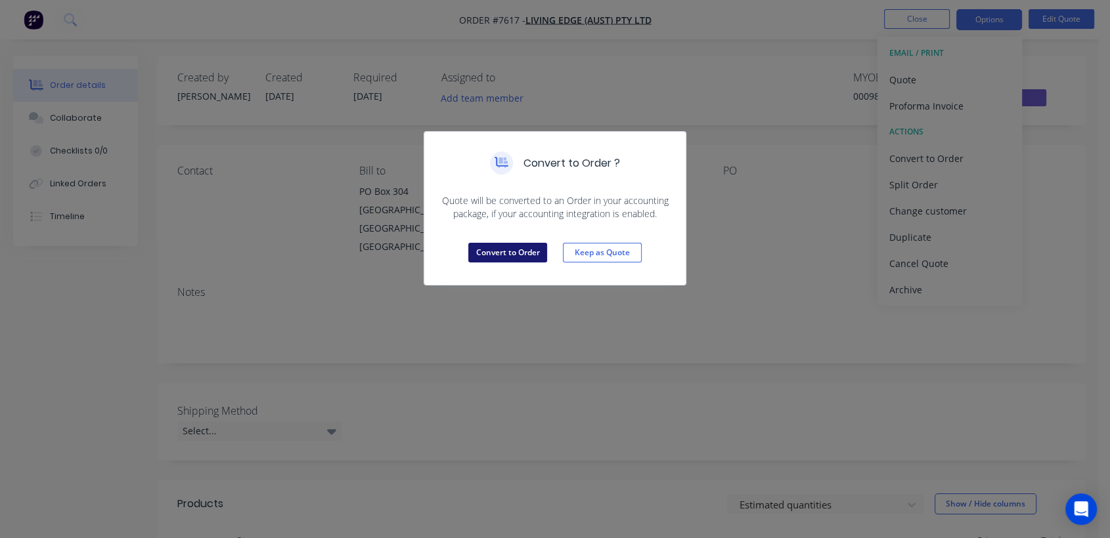
click at [514, 256] on button "Convert to Order" at bounding box center [507, 253] width 79 height 20
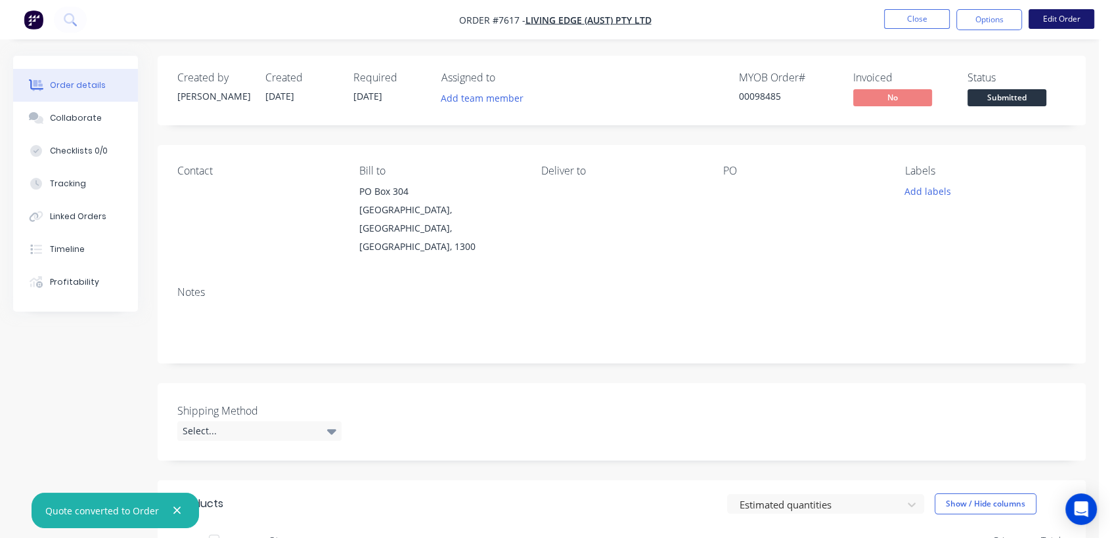
click at [1048, 14] on button "Edit Order" at bounding box center [1061, 19] width 66 height 20
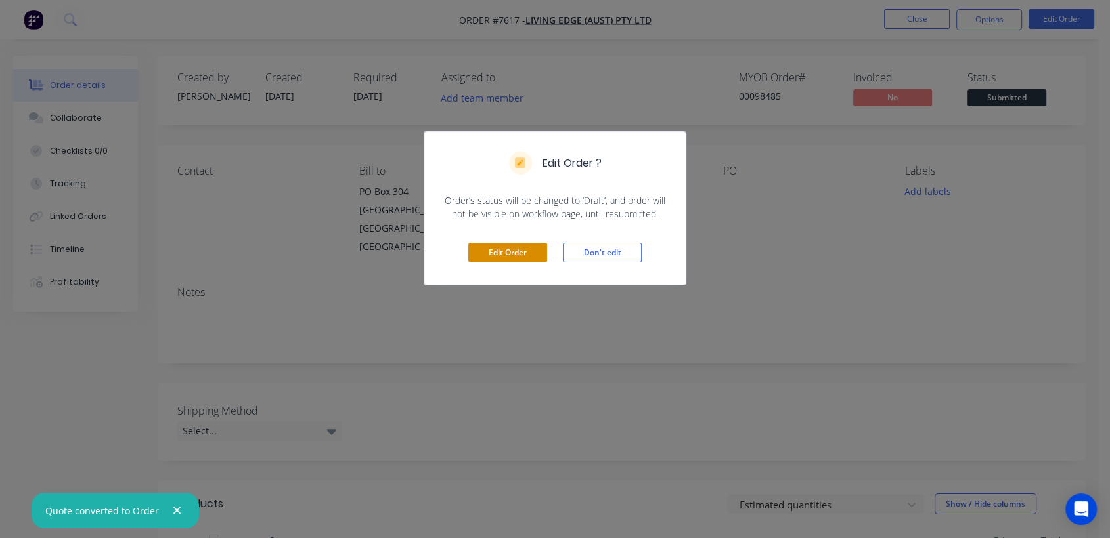
click at [516, 259] on button "Edit Order" at bounding box center [507, 253] width 79 height 20
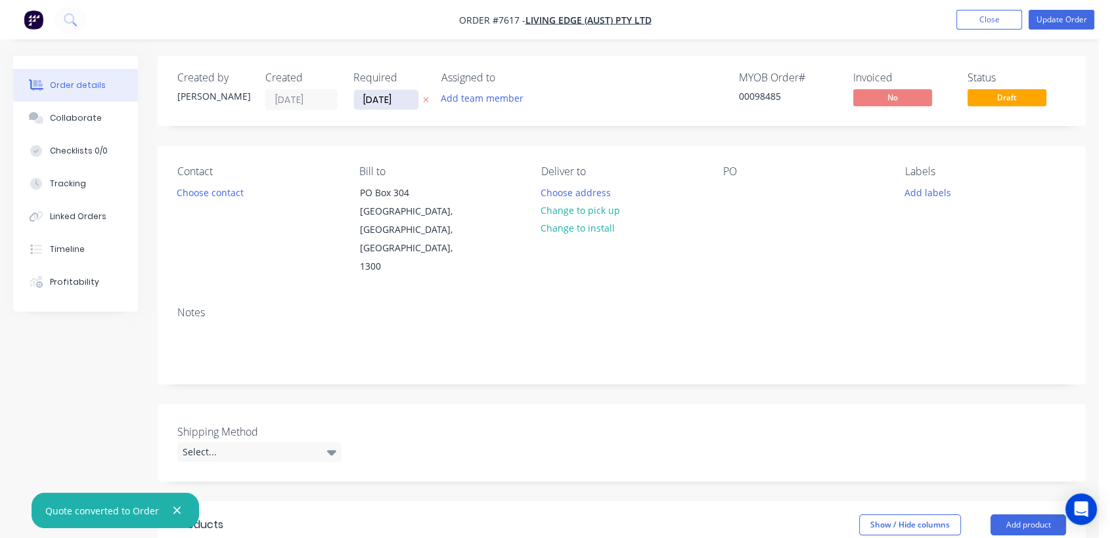
click at [411, 93] on input "[DATE]" at bounding box center [386, 100] width 64 height 20
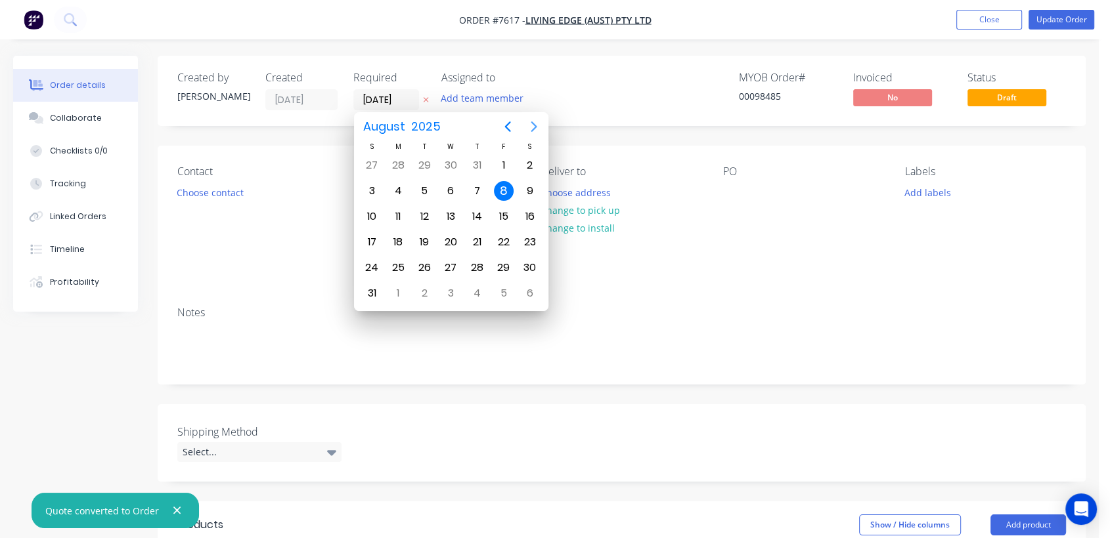
click at [532, 125] on icon "Next page" at bounding box center [534, 127] width 16 height 16
click at [531, 124] on icon "Next page" at bounding box center [534, 127] width 16 height 16
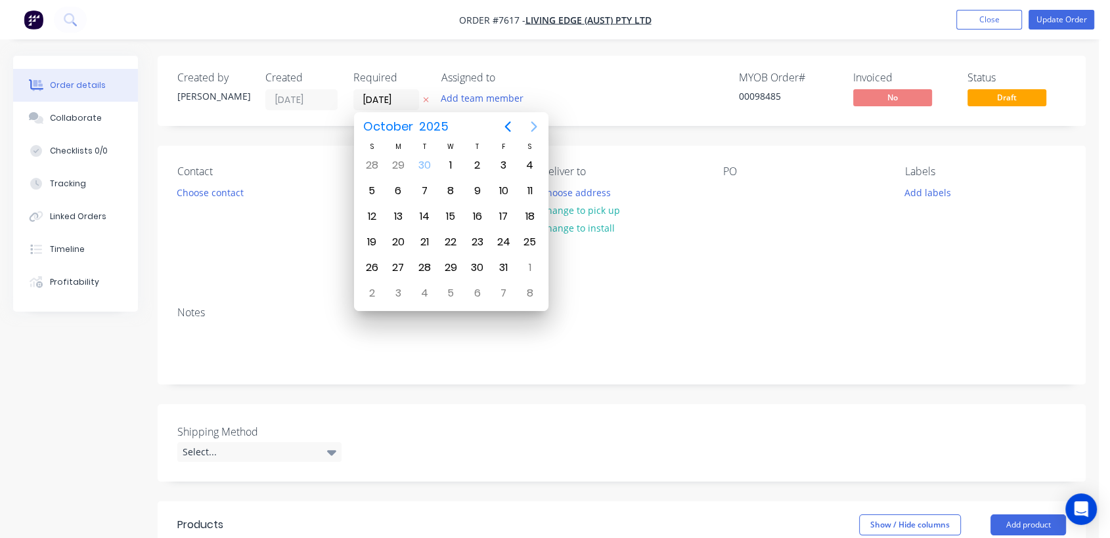
click at [531, 124] on icon "Next page" at bounding box center [534, 127] width 16 height 16
click at [536, 124] on icon "Next page" at bounding box center [534, 127] width 16 height 16
click at [452, 259] on div "31" at bounding box center [451, 268] width 20 height 20
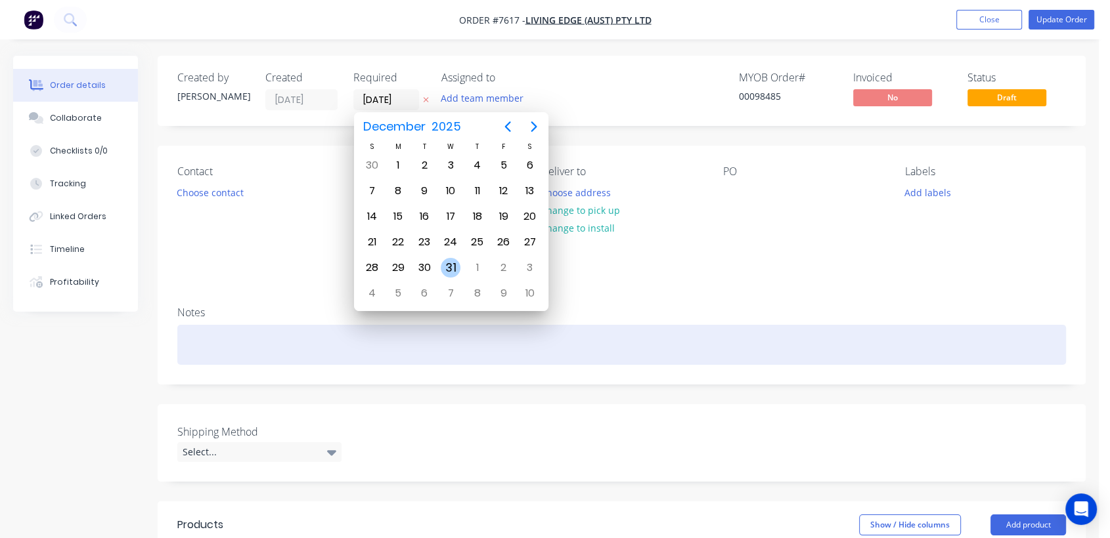
type input "[DATE]"
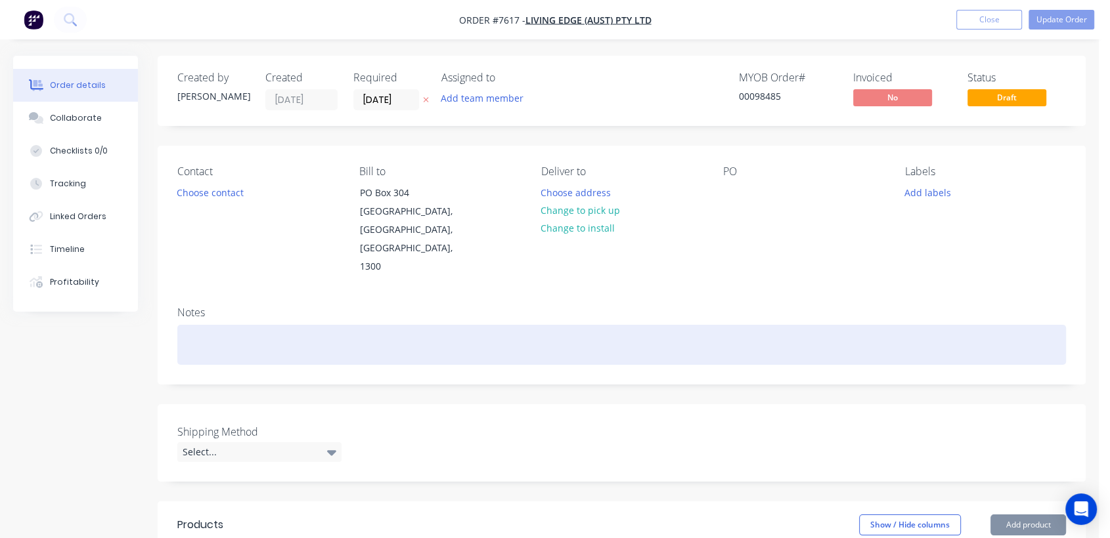
click at [258, 325] on div at bounding box center [621, 345] width 888 height 40
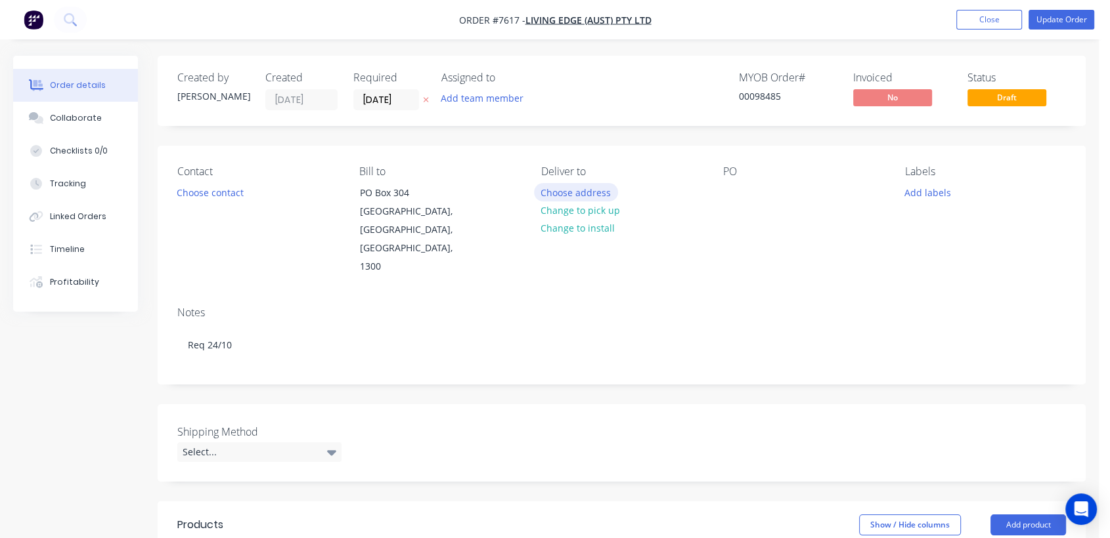
click at [555, 185] on button "Choose address" at bounding box center [576, 192] width 84 height 18
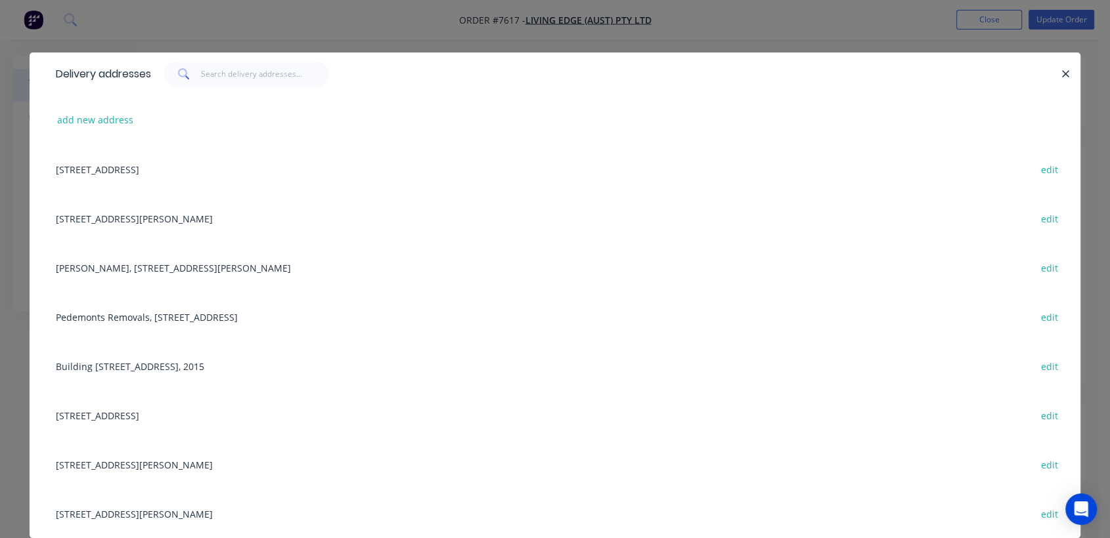
click at [154, 264] on div "[PERSON_NAME], [STREET_ADDRESS][PERSON_NAME] edit" at bounding box center [554, 267] width 1011 height 49
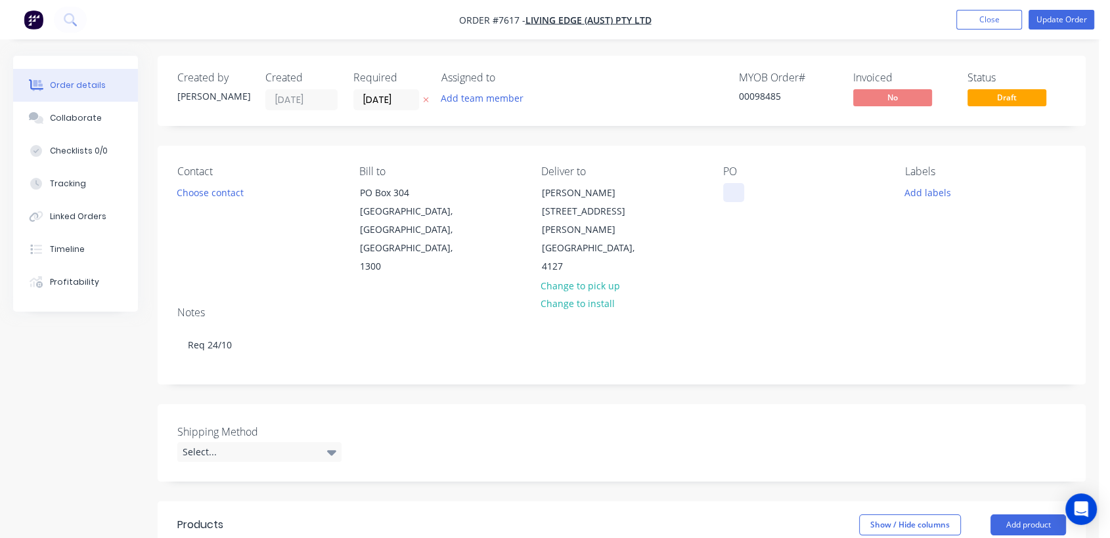
click at [731, 188] on div at bounding box center [733, 192] width 21 height 19
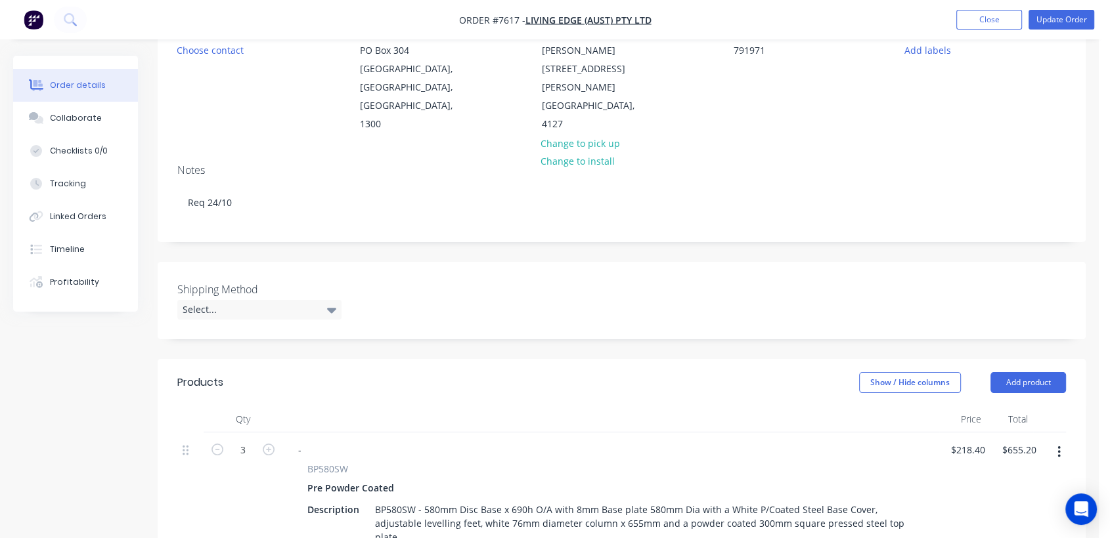
scroll to position [219, 0]
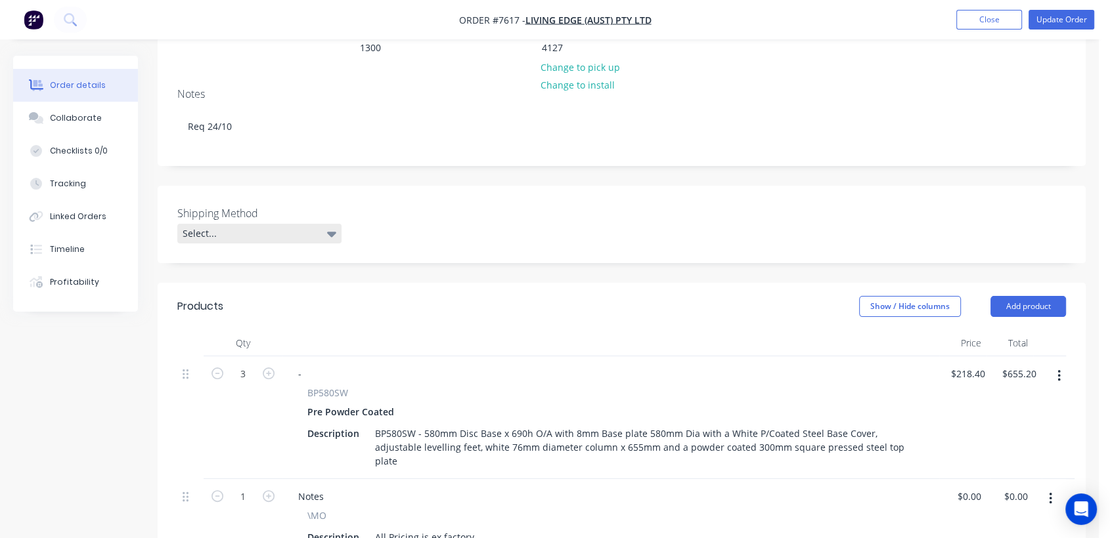
click at [252, 224] on div "Select..." at bounding box center [259, 234] width 164 height 20
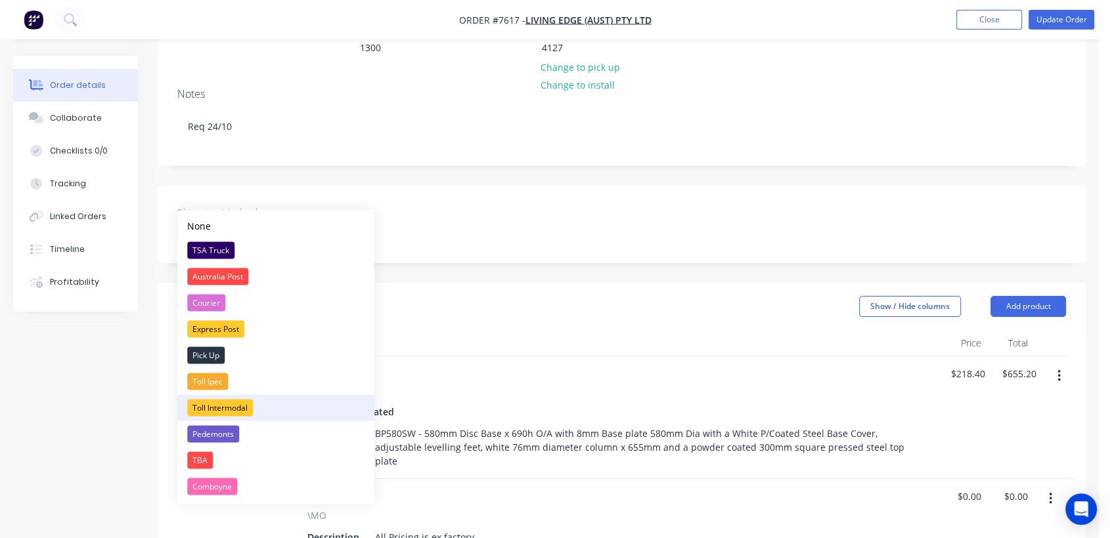
click at [218, 406] on div "Toll Intermodal" at bounding box center [220, 407] width 66 height 17
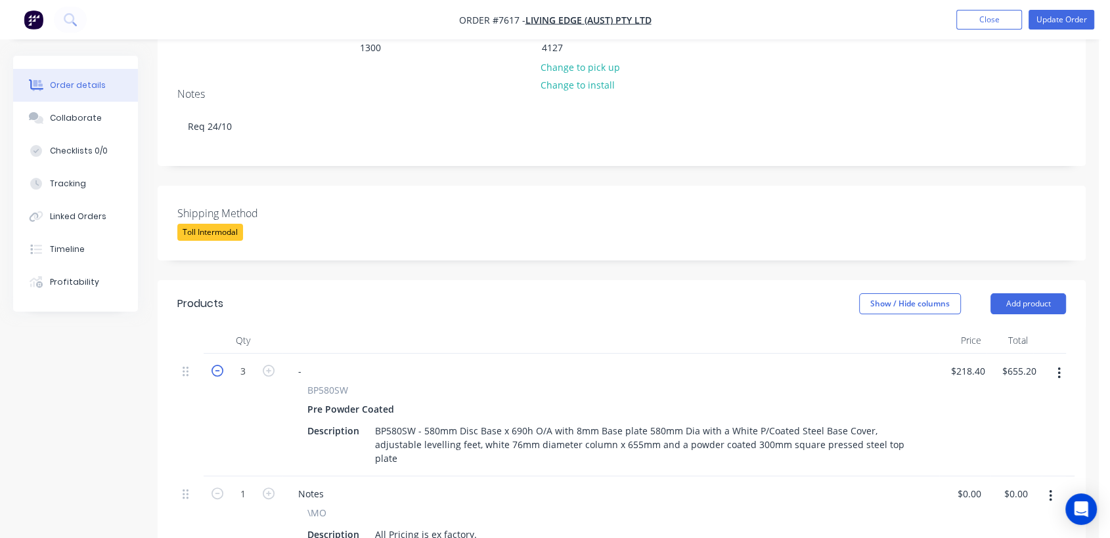
click at [215, 365] on icon "button" at bounding box center [217, 371] width 12 height 12
type input "2"
type input "$436.80"
click at [215, 365] on icon "button" at bounding box center [217, 371] width 12 height 12
type input "1"
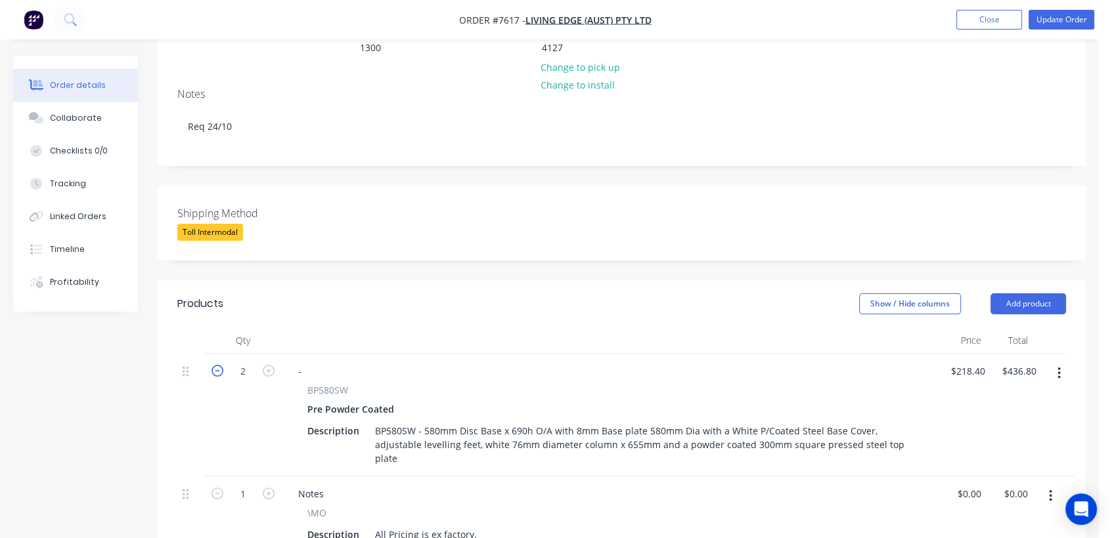
type input "$218.40"
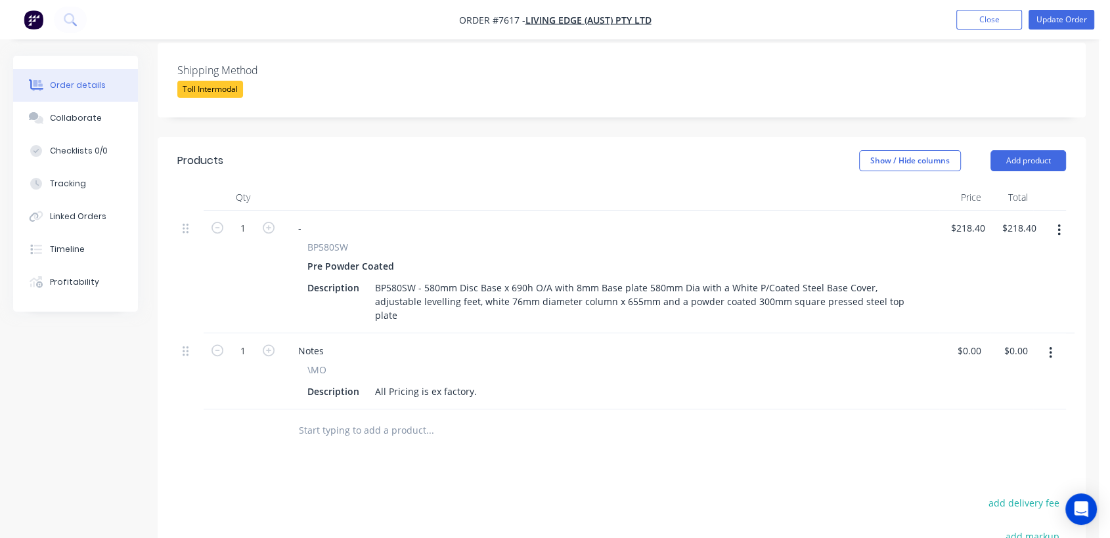
scroll to position [364, 0]
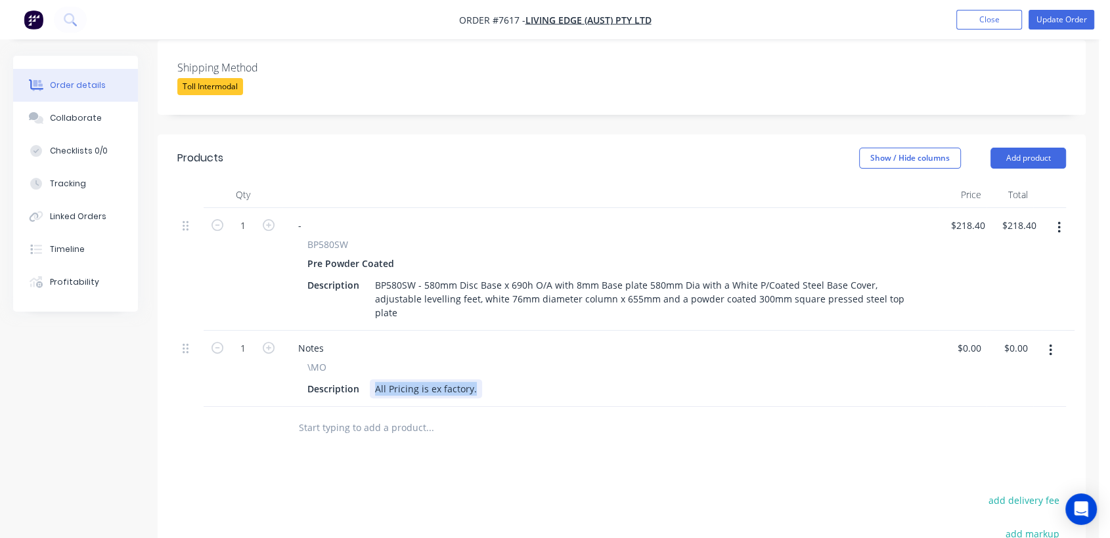
drag, startPoint x: 371, startPoint y: 345, endPoint x: 537, endPoint y: 357, distance: 166.5
click at [537, 380] on div "Description All Pricing is ex factory." at bounding box center [608, 389] width 612 height 19
type input "$0.00"
click at [70, 105] on button "Collaborate" at bounding box center [75, 118] width 125 height 33
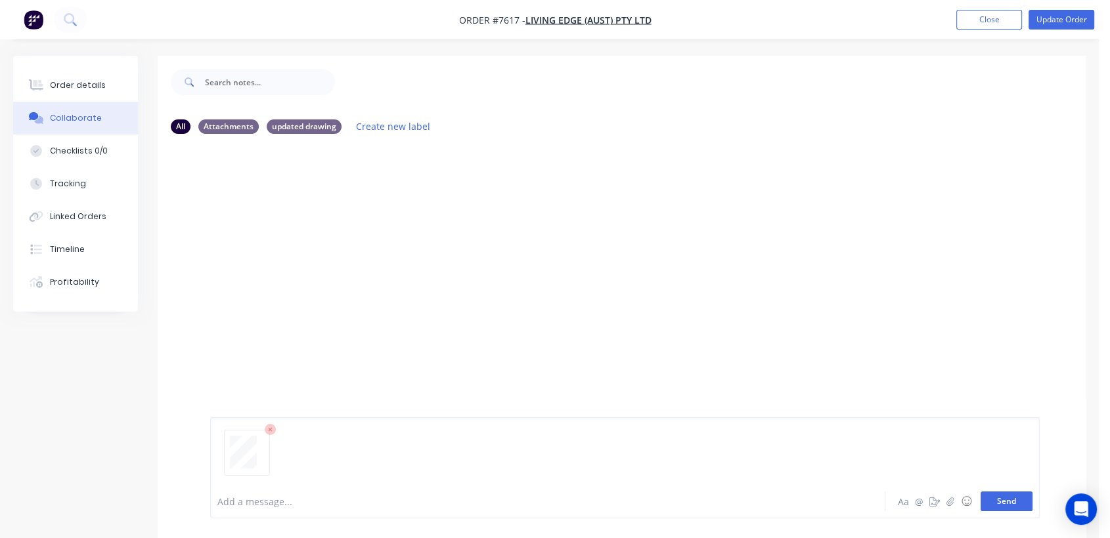
click at [1005, 496] on button "Send" at bounding box center [1006, 502] width 52 height 20
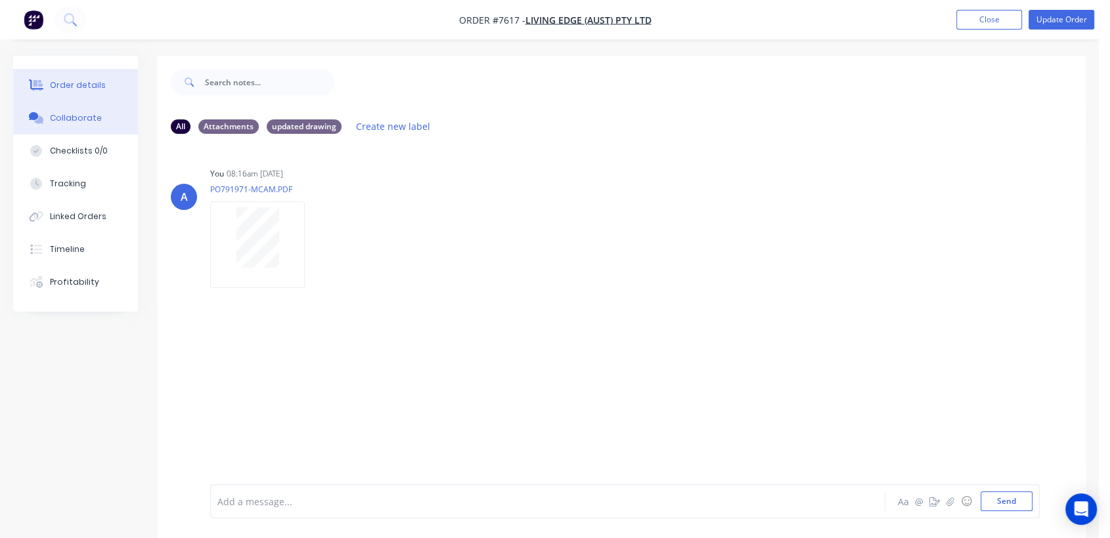
click at [110, 80] on button "Order details" at bounding box center [75, 85] width 125 height 33
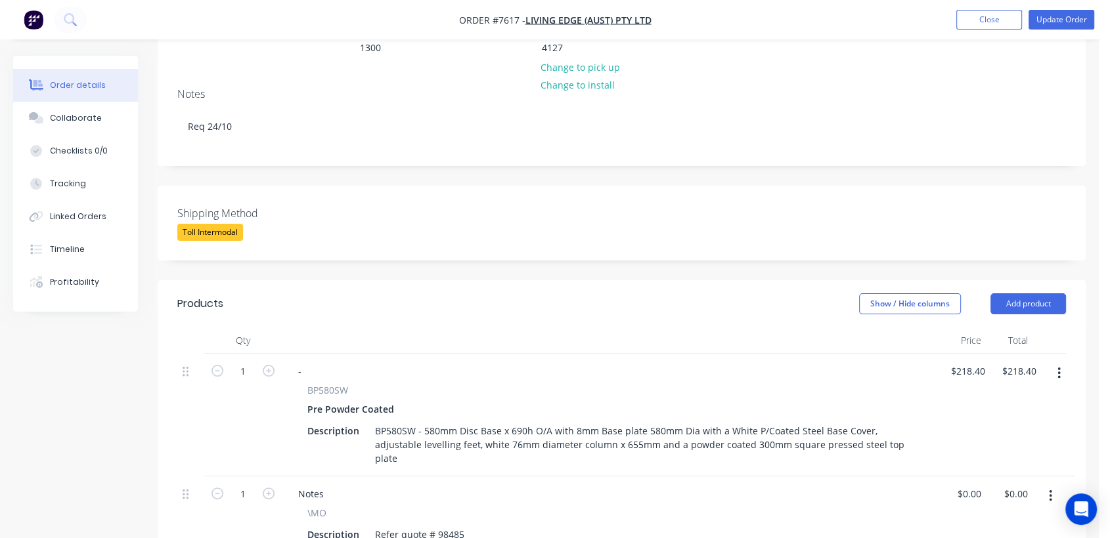
scroll to position [292, 0]
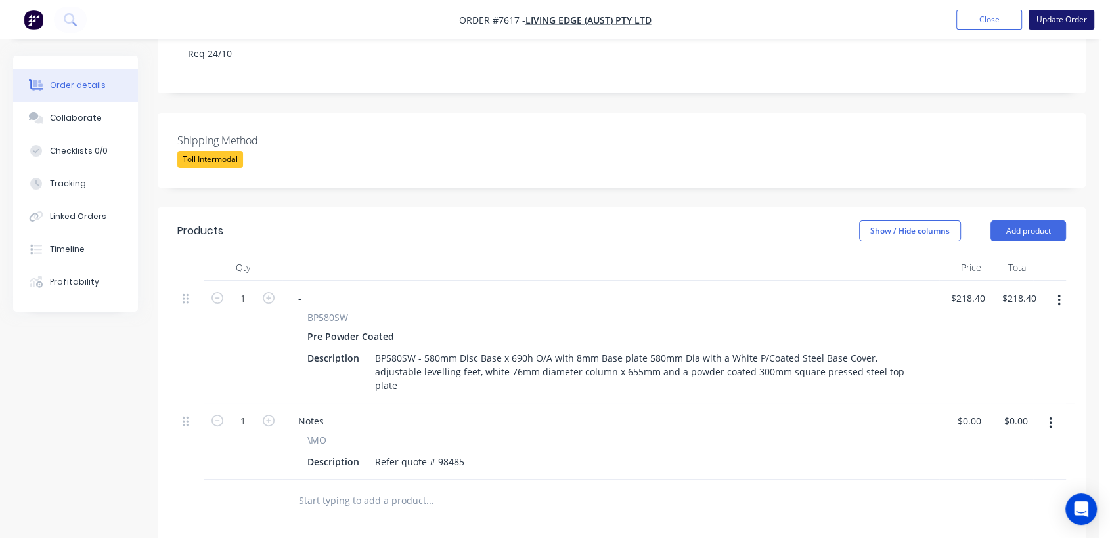
click at [1058, 12] on button "Update Order" at bounding box center [1061, 20] width 66 height 20
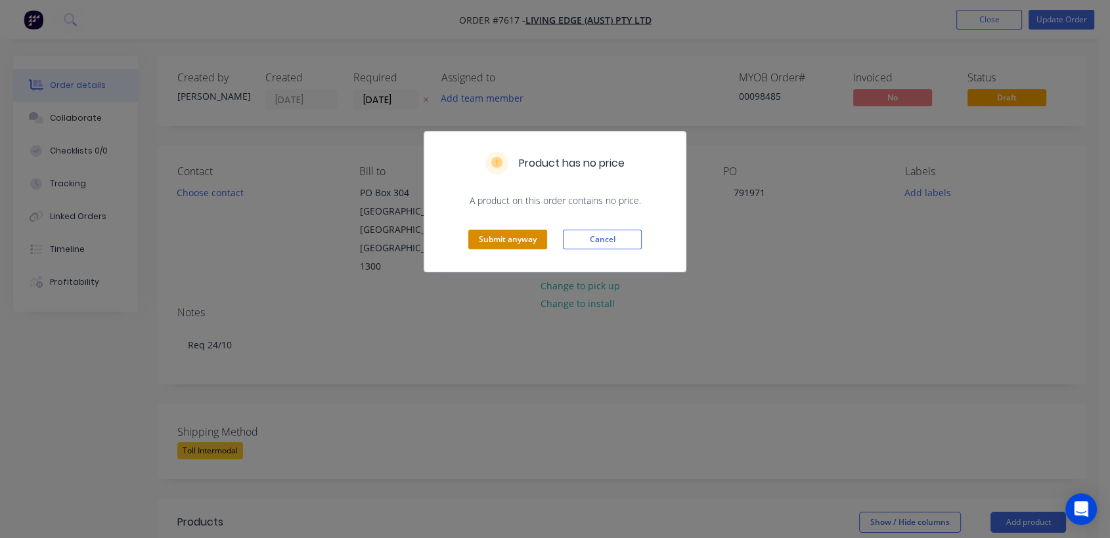
click at [510, 238] on button "Submit anyway" at bounding box center [507, 240] width 79 height 20
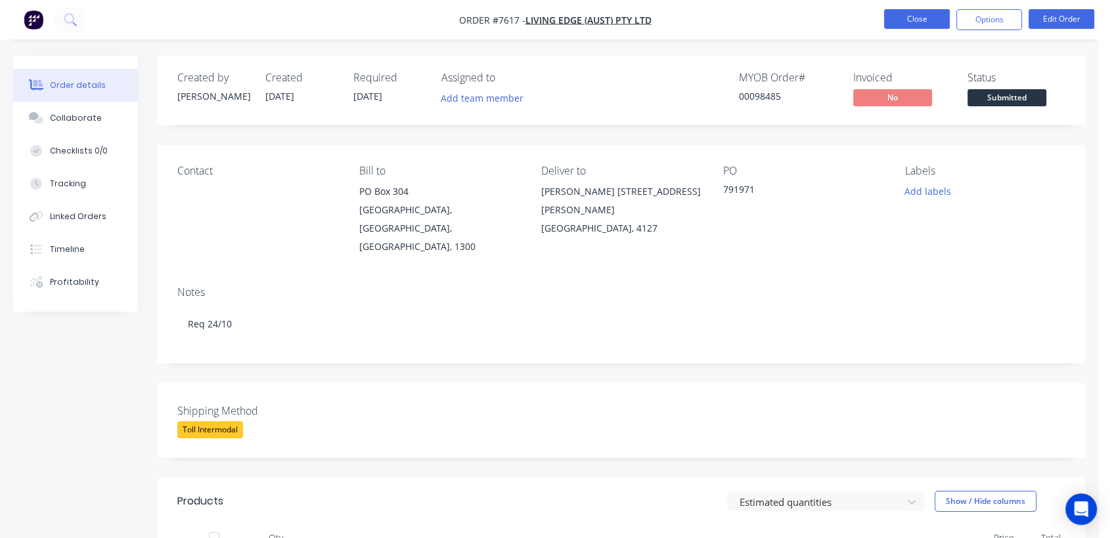
click at [928, 17] on button "Close" at bounding box center [917, 19] width 66 height 20
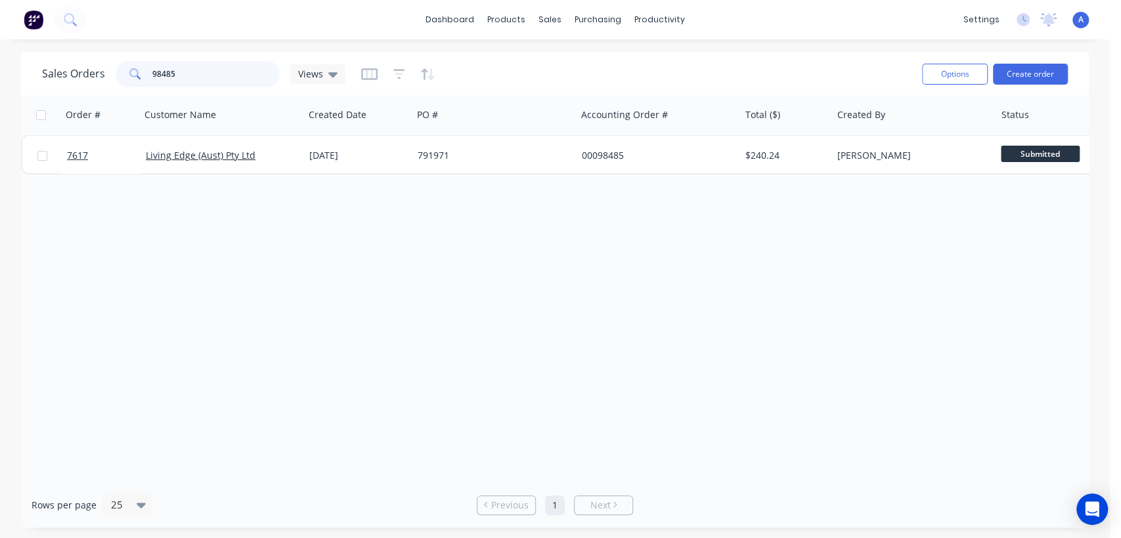
drag, startPoint x: 187, startPoint y: 70, endPoint x: 121, endPoint y: 69, distance: 66.3
click at [121, 69] on div "98485" at bounding box center [198, 74] width 164 height 26
type input "99160"
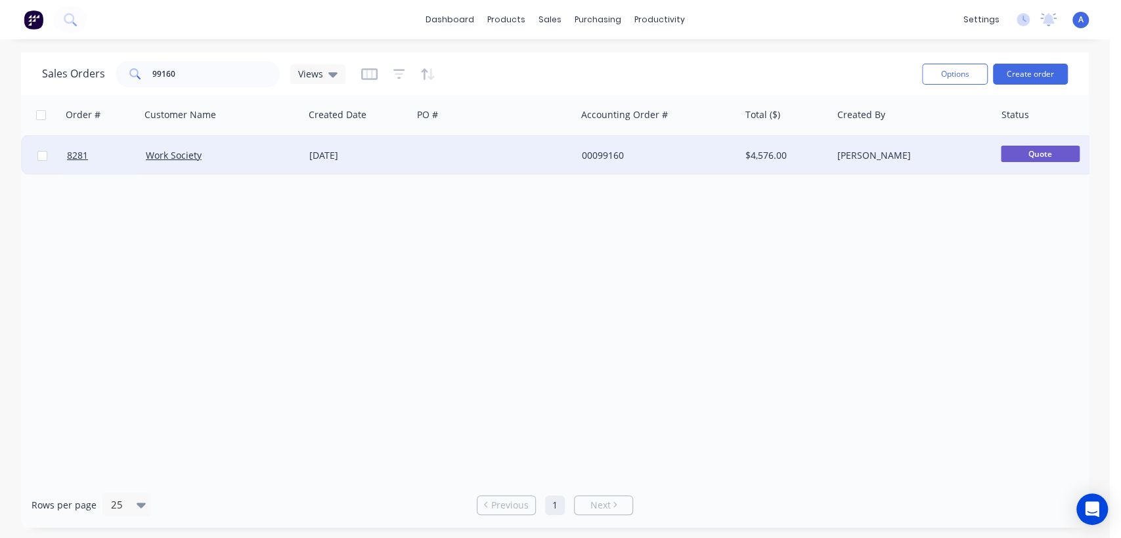
click at [542, 158] on div at bounding box center [493, 155] width 163 height 39
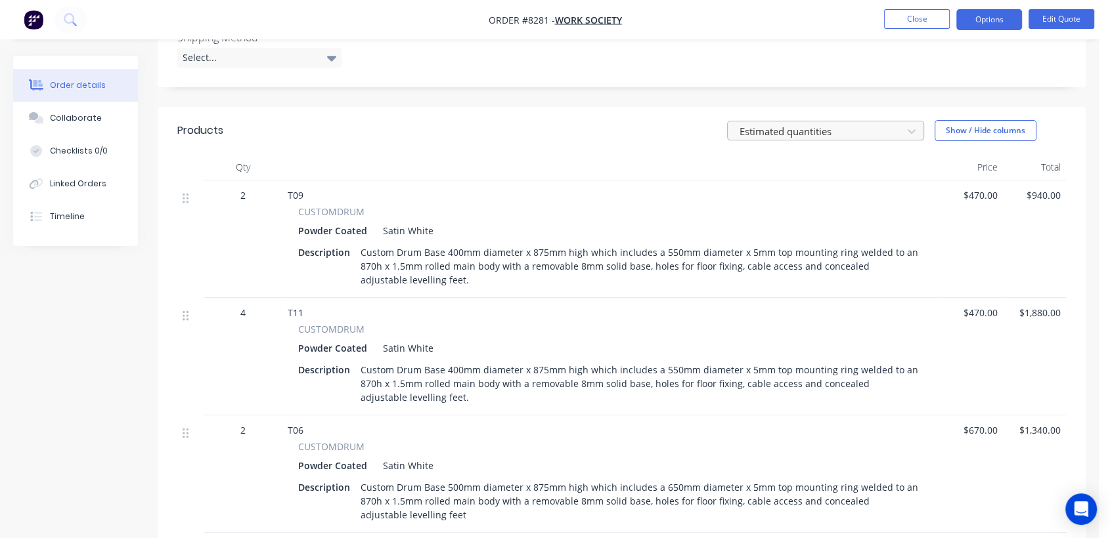
scroll to position [364, 0]
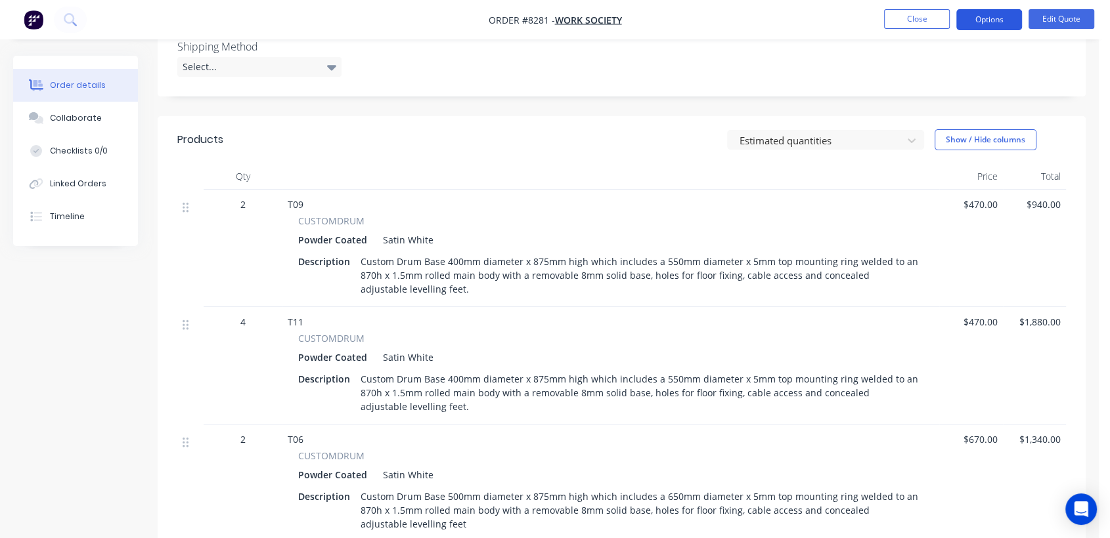
click at [995, 20] on button "Options" at bounding box center [989, 19] width 66 height 21
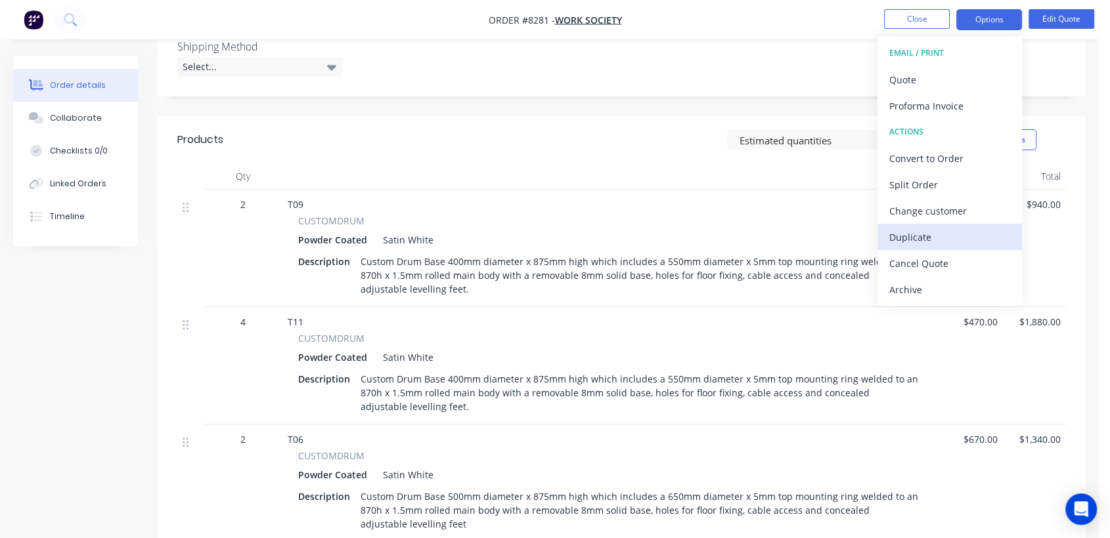
click at [946, 235] on div "Duplicate" at bounding box center [949, 237] width 121 height 19
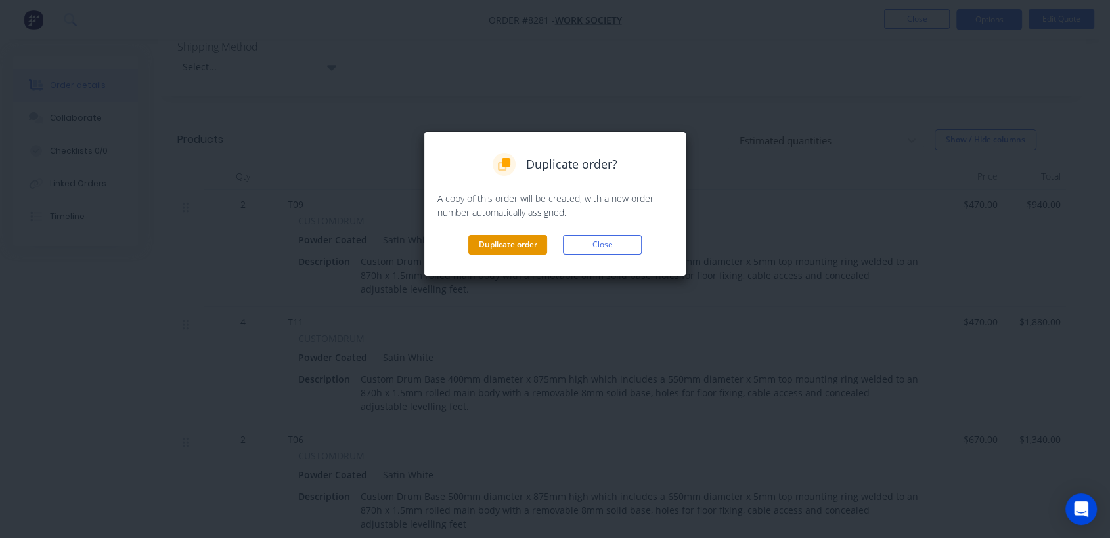
click at [506, 238] on button "Duplicate order" at bounding box center [507, 245] width 79 height 20
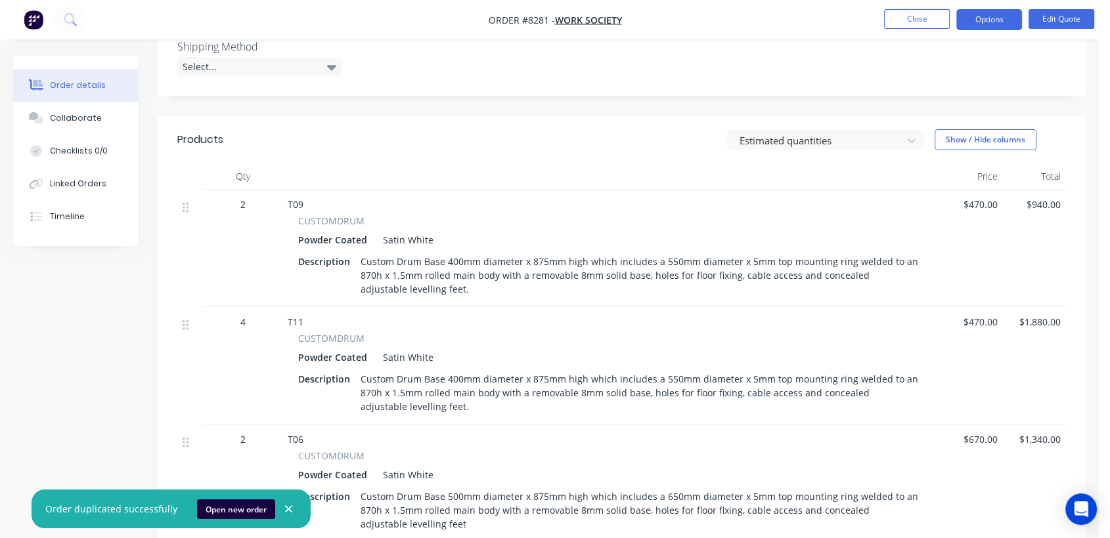
click at [284, 508] on icon "button" at bounding box center [288, 510] width 9 height 12
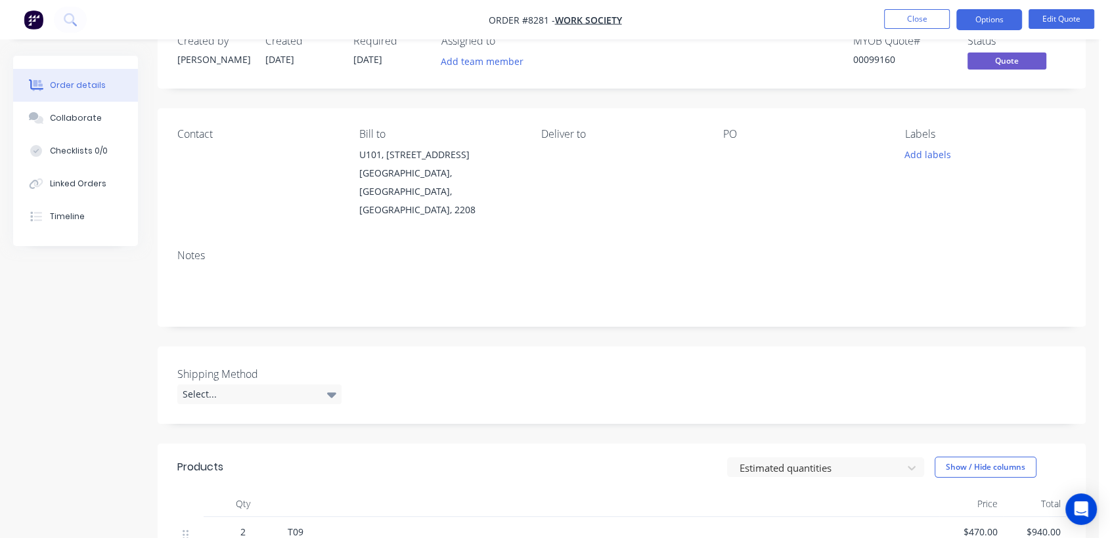
scroll to position [0, 0]
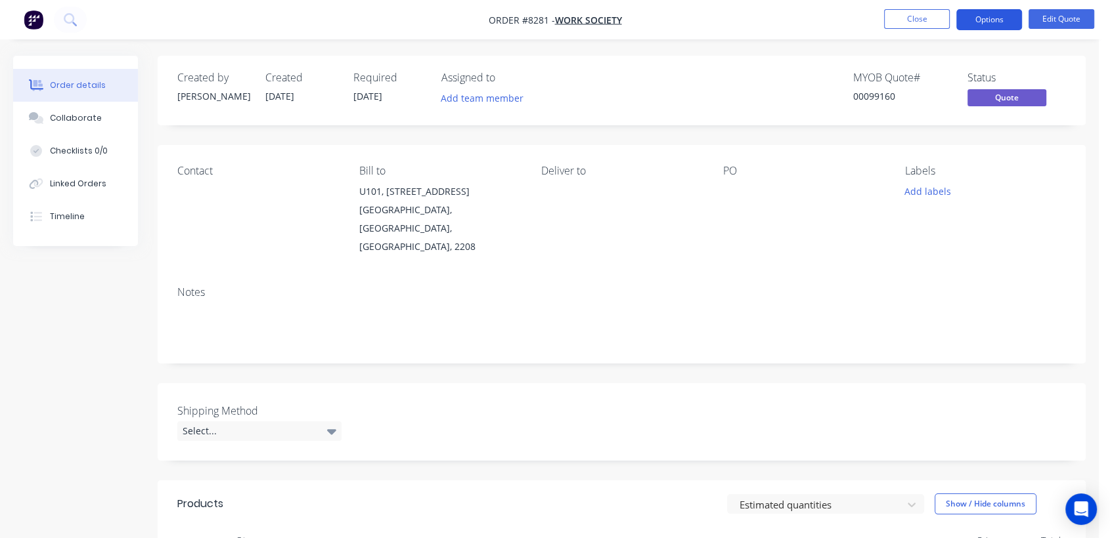
click at [982, 18] on button "Options" at bounding box center [989, 19] width 66 height 21
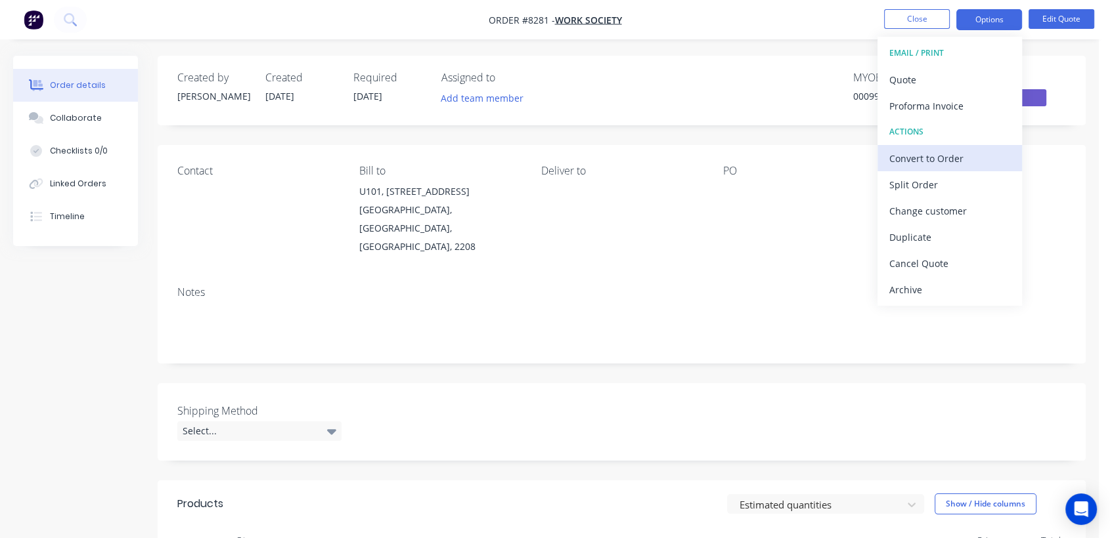
click at [945, 157] on div "Convert to Order" at bounding box center [949, 158] width 121 height 19
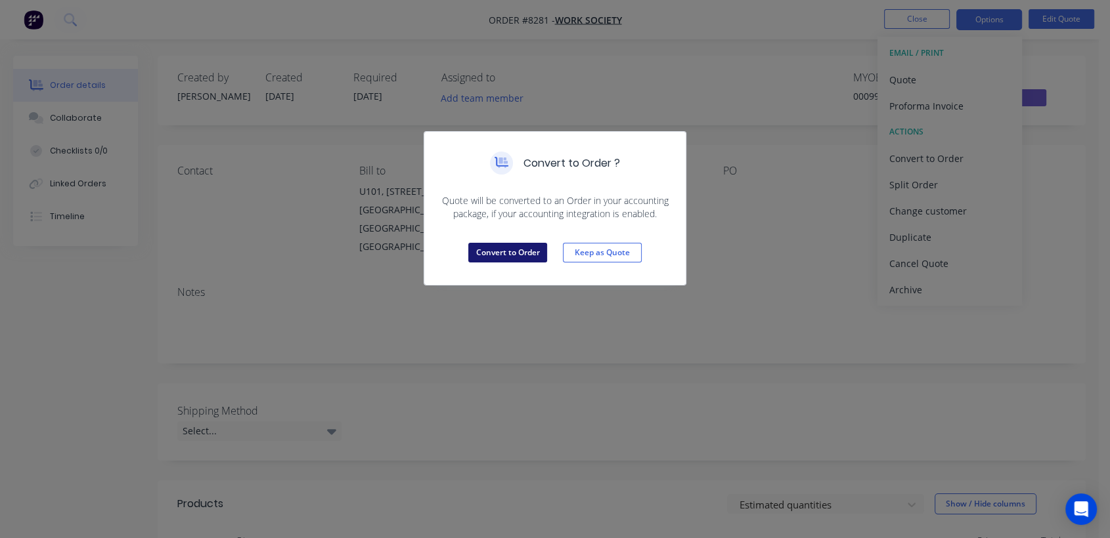
click at [491, 250] on button "Convert to Order" at bounding box center [507, 253] width 79 height 20
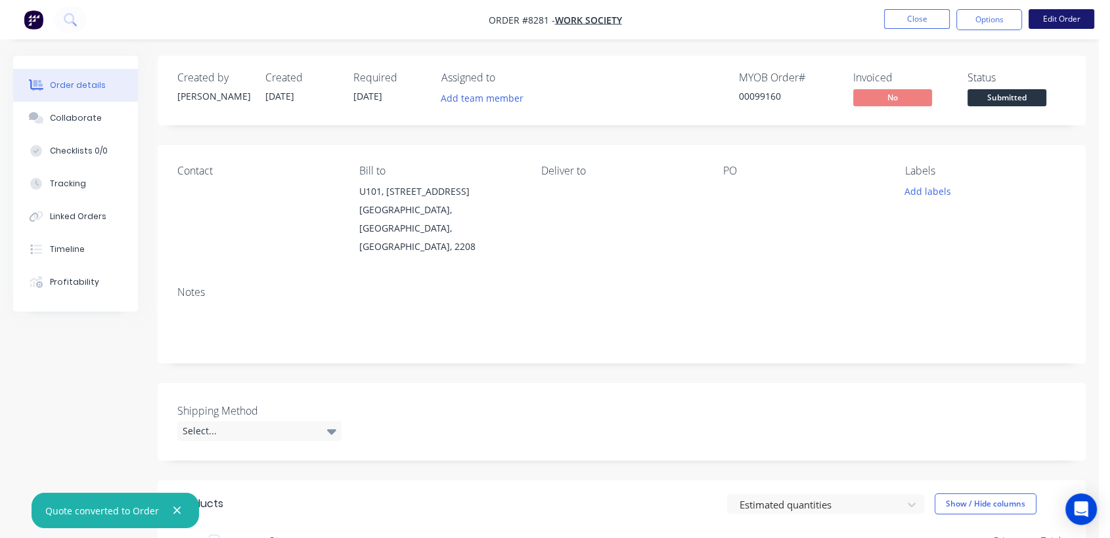
click at [1056, 15] on button "Edit Order" at bounding box center [1061, 19] width 66 height 20
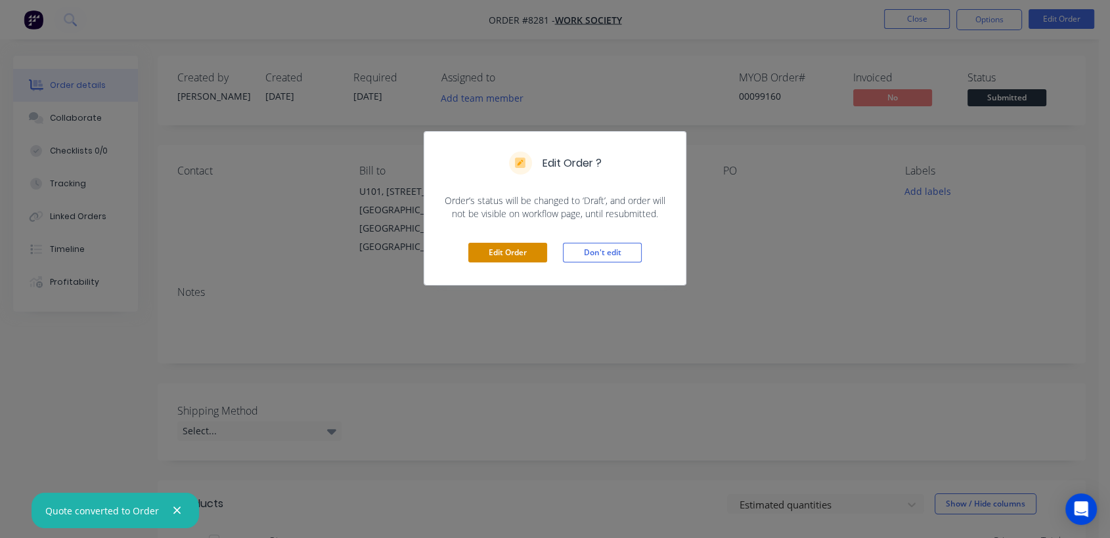
click at [505, 244] on button "Edit Order" at bounding box center [507, 253] width 79 height 20
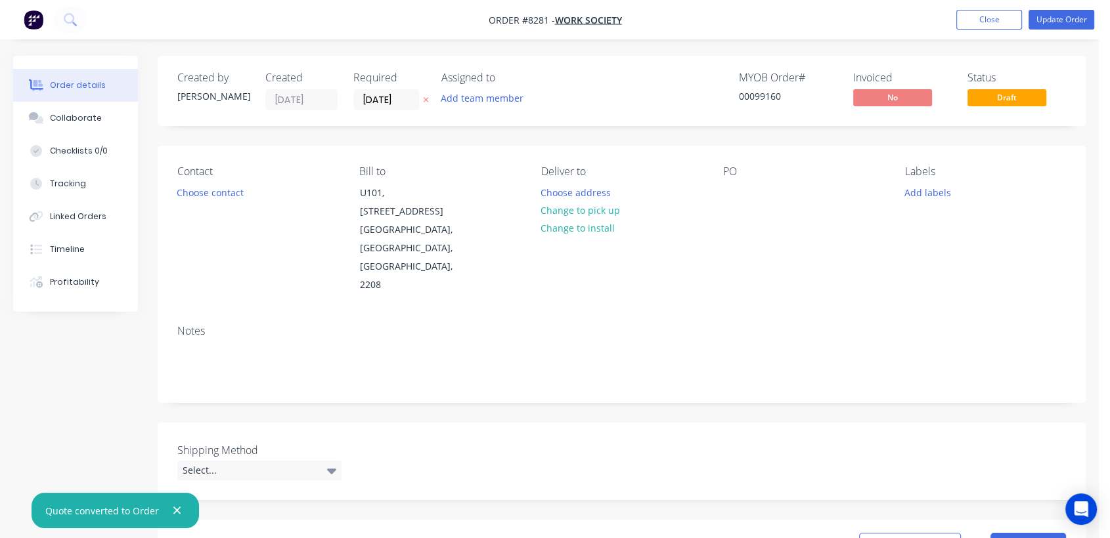
click at [412, 102] on input "[DATE]" at bounding box center [386, 100] width 64 height 20
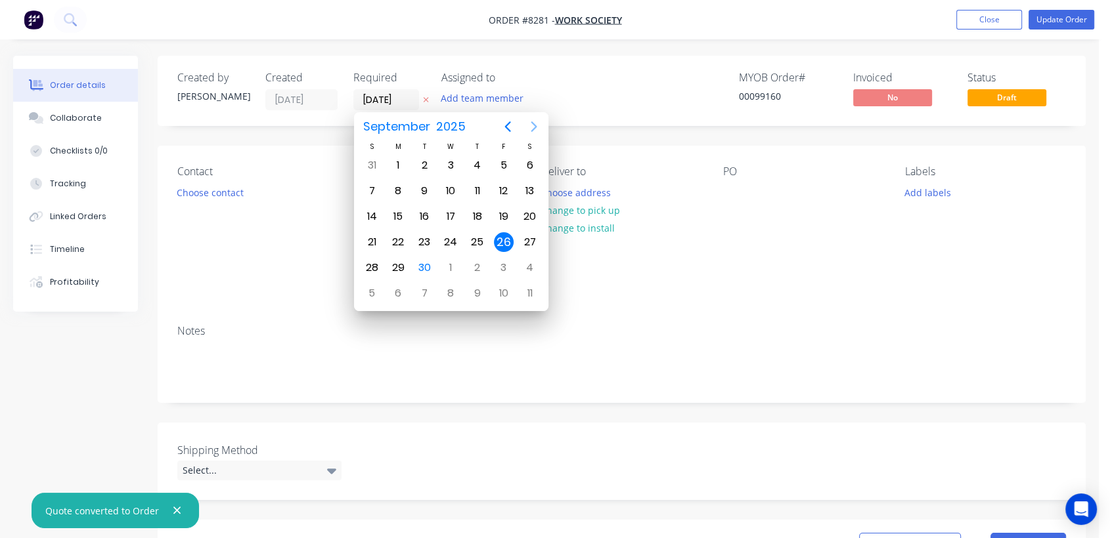
click at [529, 122] on icon "Next page" at bounding box center [534, 127] width 16 height 16
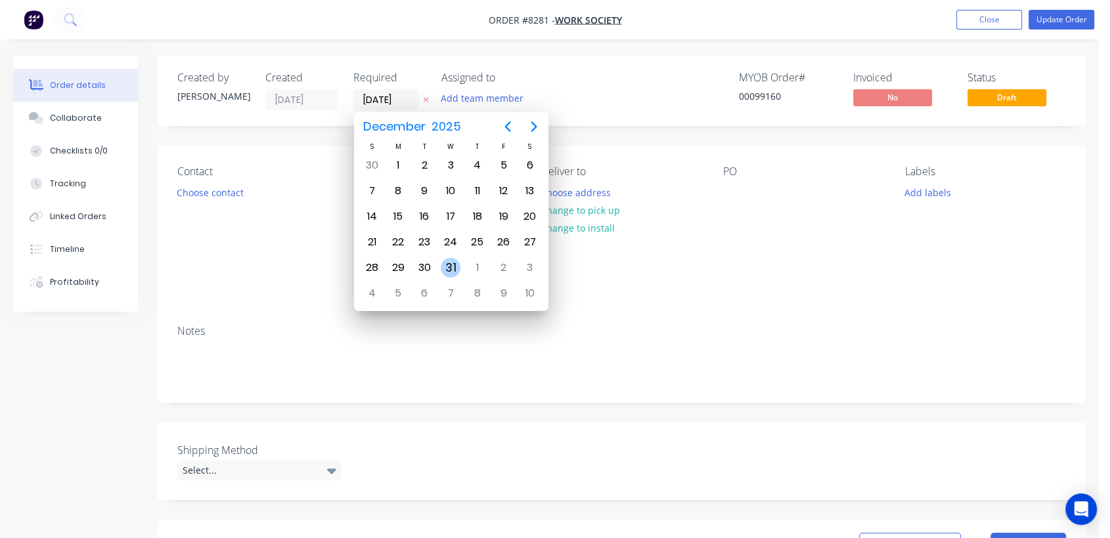
click at [450, 263] on div "31" at bounding box center [451, 268] width 20 height 20
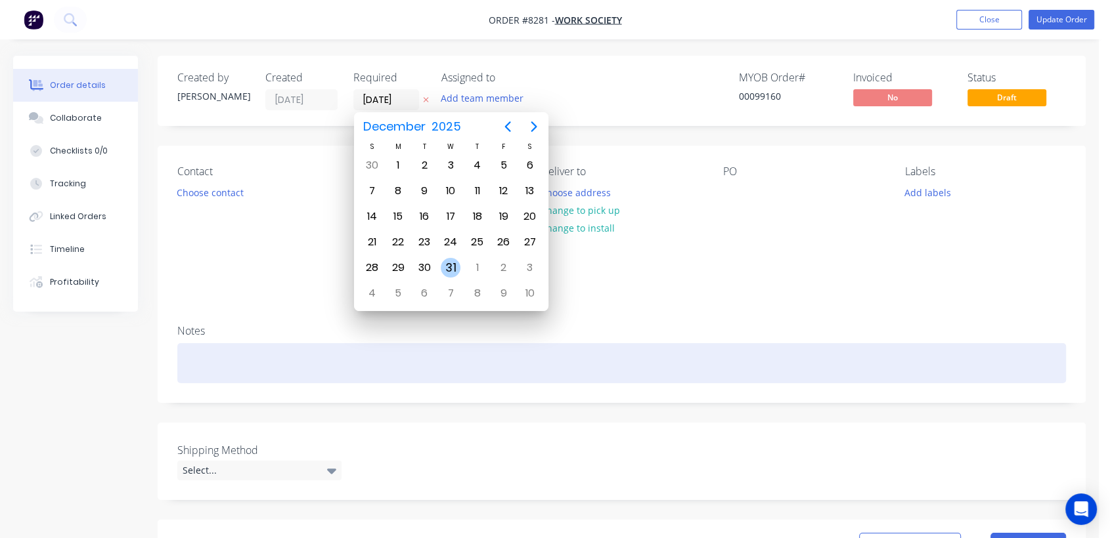
type input "[DATE]"
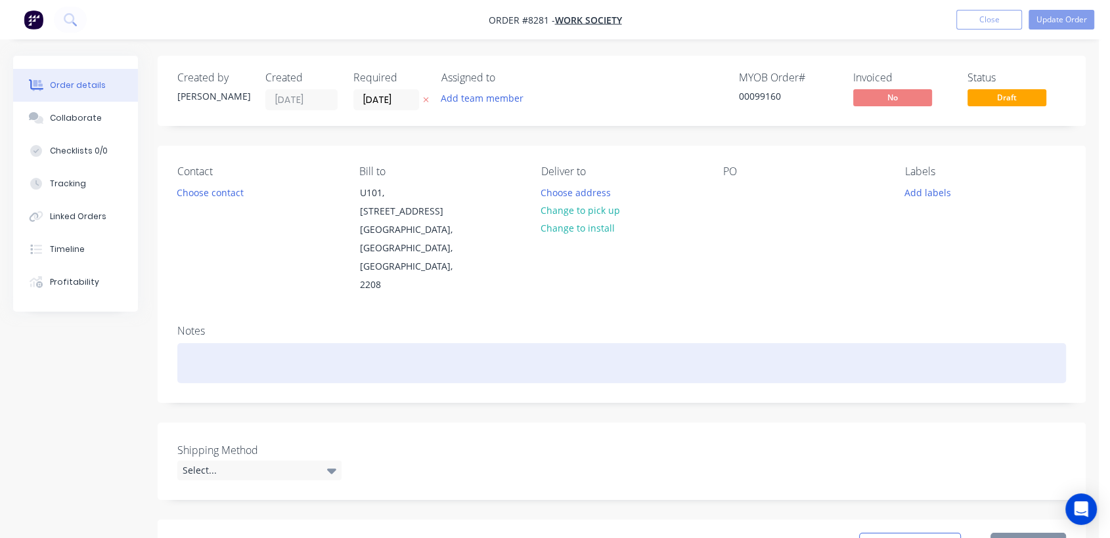
click at [238, 343] on div at bounding box center [621, 363] width 888 height 40
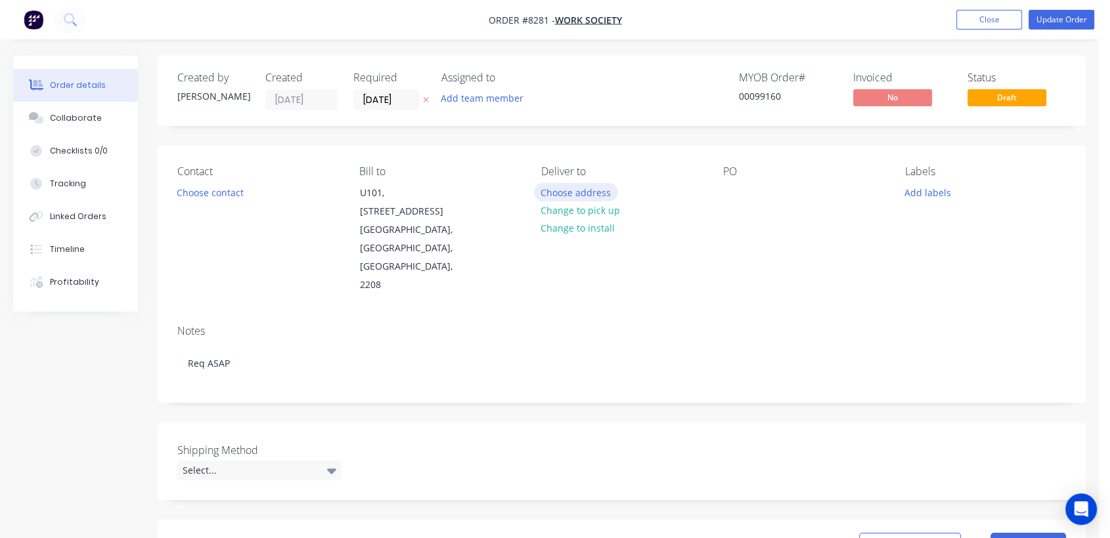
click at [596, 184] on button "Choose address" at bounding box center [576, 192] width 84 height 18
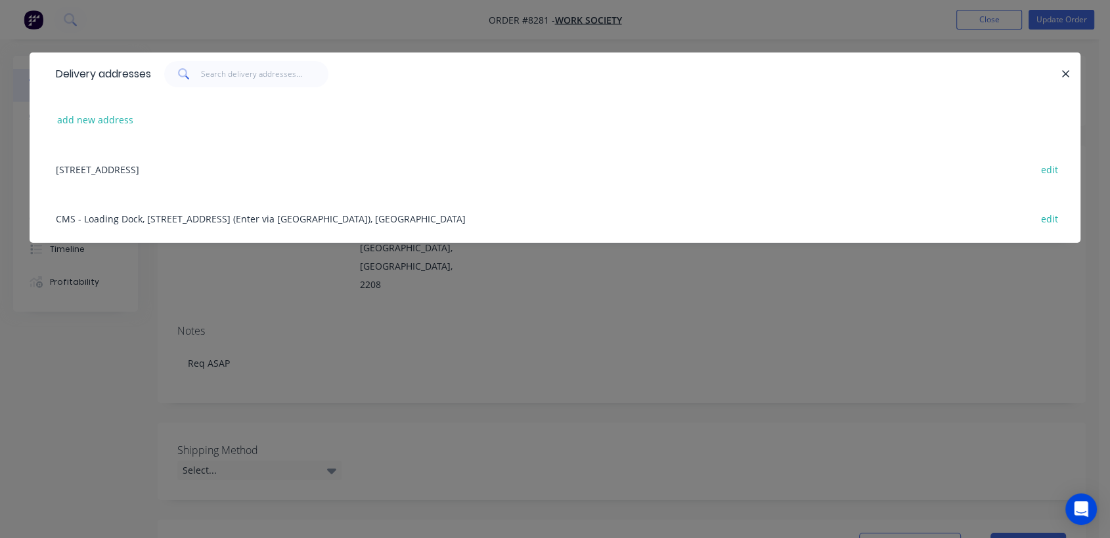
click at [206, 212] on div "CMS - Loading Dock, [STREET_ADDRESS] (Enter via [GEOGRAPHIC_DATA]), [GEOGRAPHIC…" at bounding box center [554, 218] width 1011 height 49
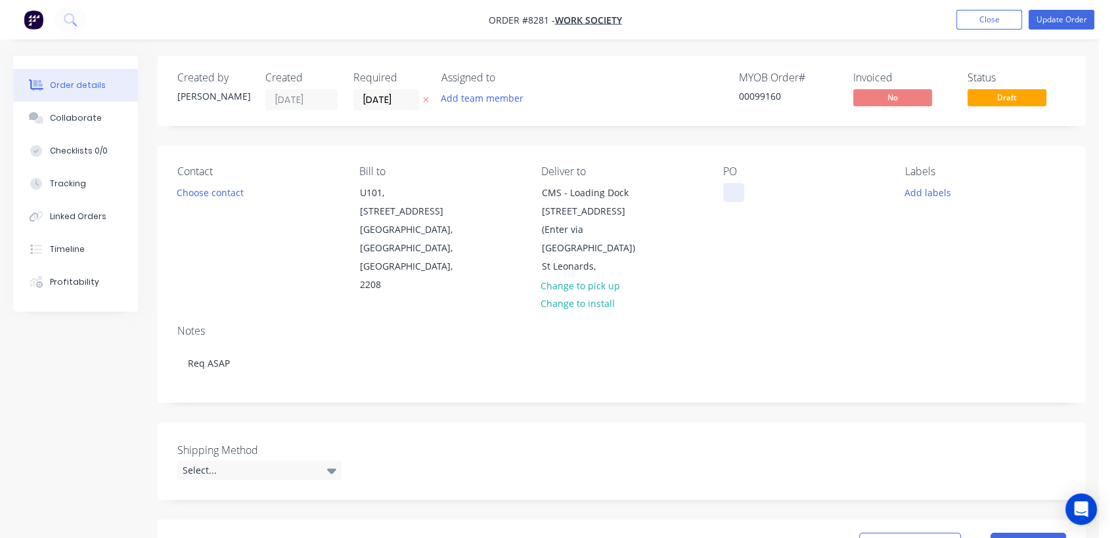
click at [731, 192] on div at bounding box center [733, 192] width 21 height 19
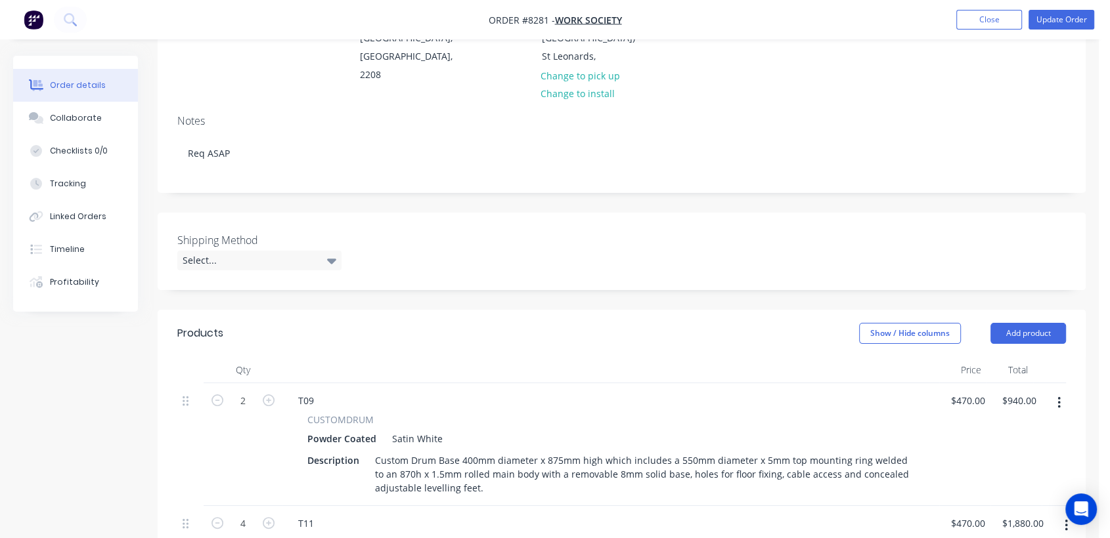
scroll to position [219, 0]
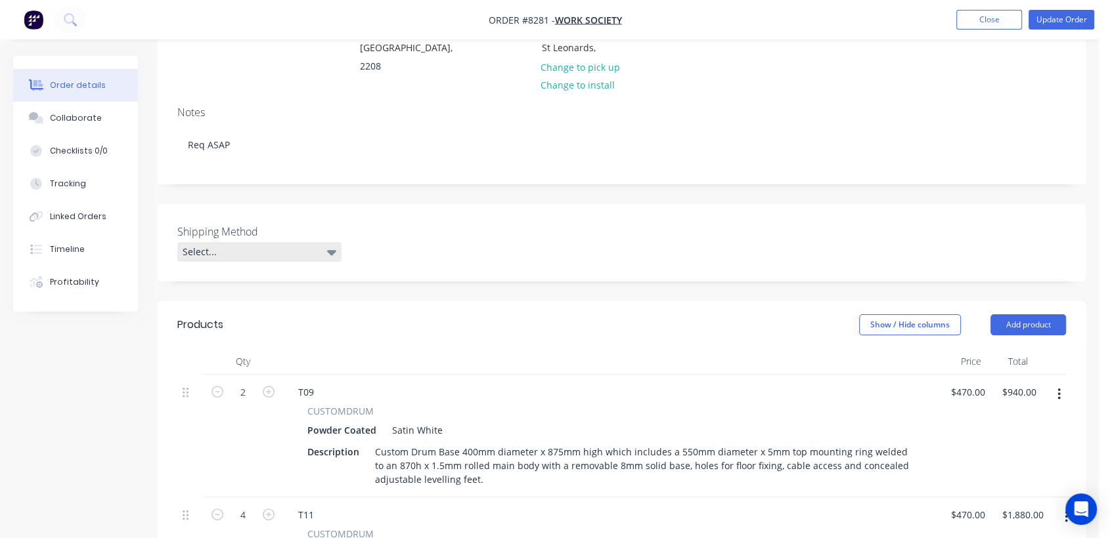
click at [227, 242] on div "Select..." at bounding box center [259, 252] width 164 height 20
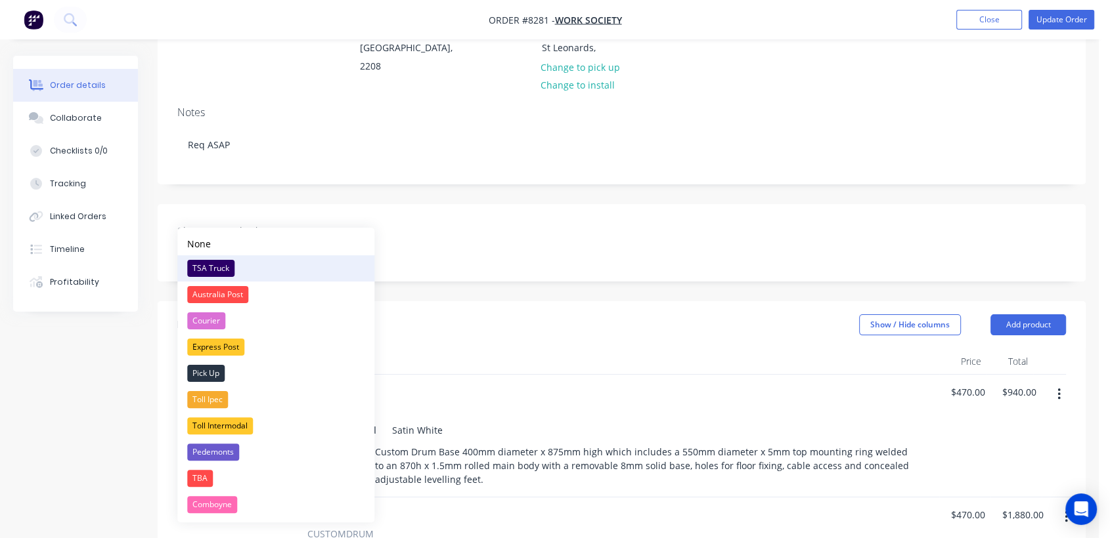
click at [228, 258] on button "TSA Truck" at bounding box center [275, 268] width 197 height 26
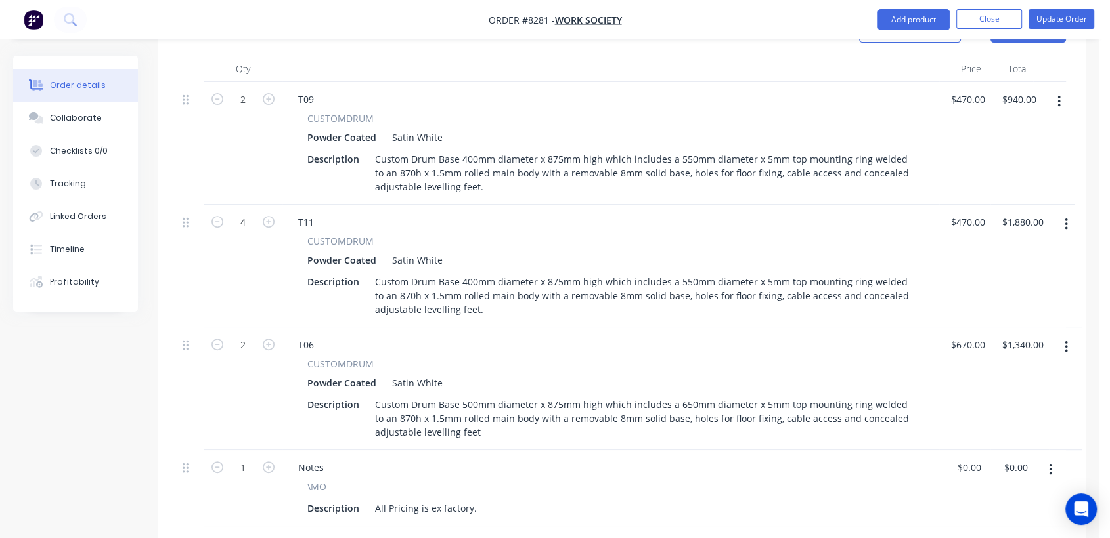
scroll to position [510, 0]
click at [1063, 334] on button "button" at bounding box center [1066, 346] width 31 height 24
click at [987, 446] on button "Delete" at bounding box center [1019, 459] width 125 height 26
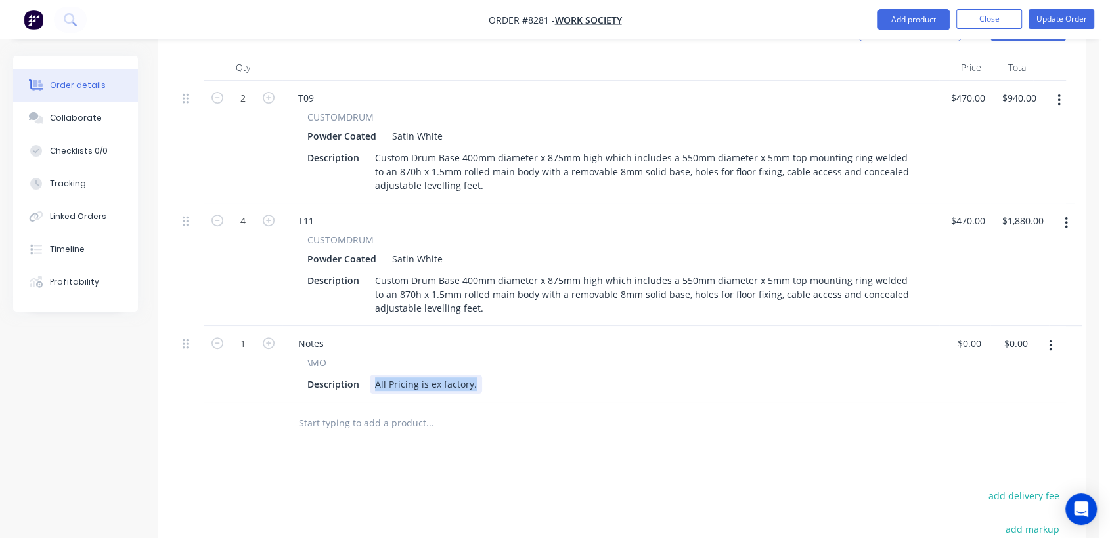
drag, startPoint x: 473, startPoint y: 346, endPoint x: 368, endPoint y: 339, distance: 105.3
click at [368, 375] on div "Description All Pricing is ex factory." at bounding box center [608, 384] width 612 height 19
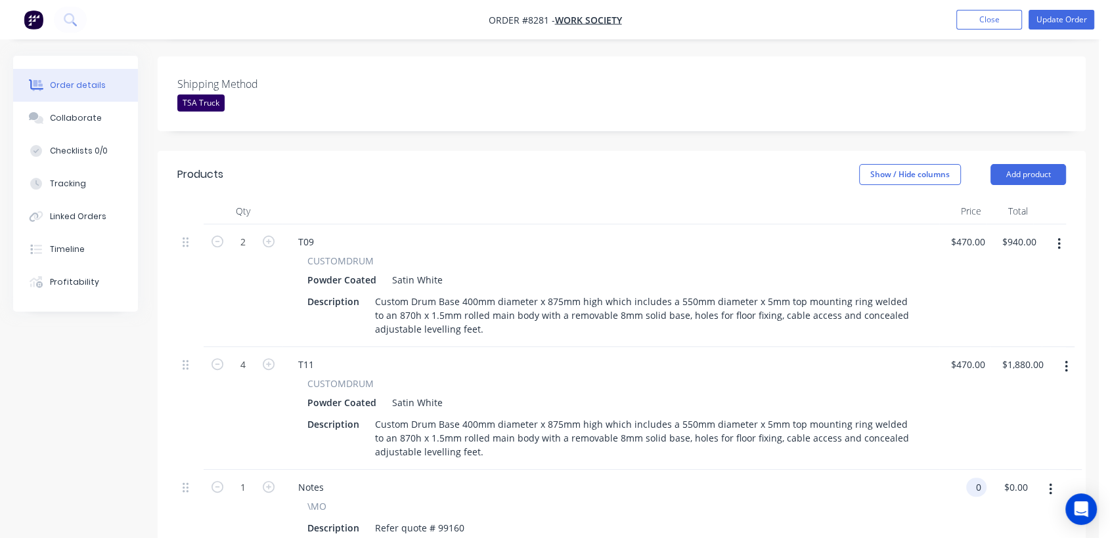
scroll to position [320, 0]
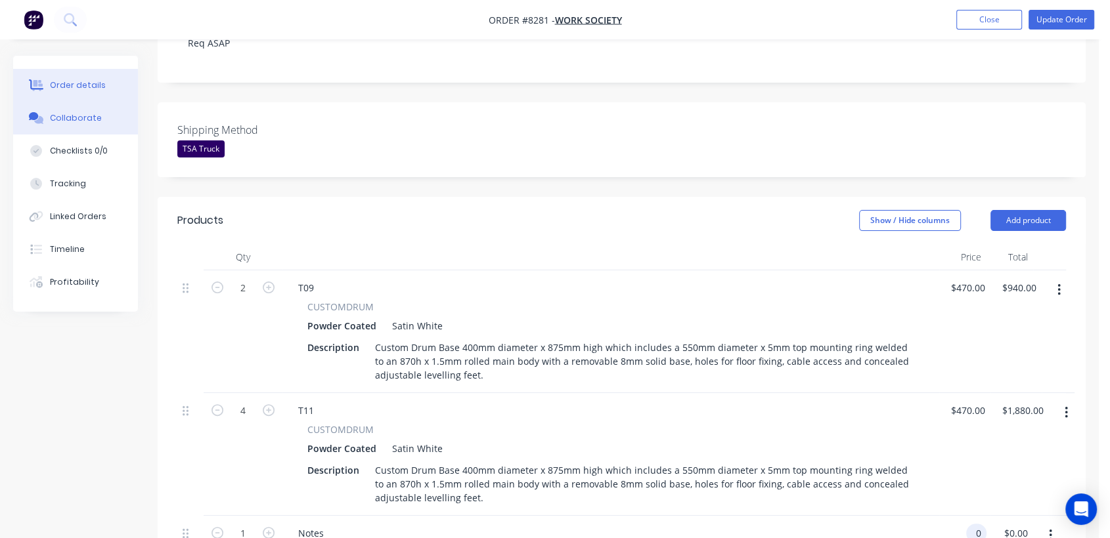
type input "$0.00"
click at [58, 120] on div "Collaborate" at bounding box center [76, 118] width 52 height 12
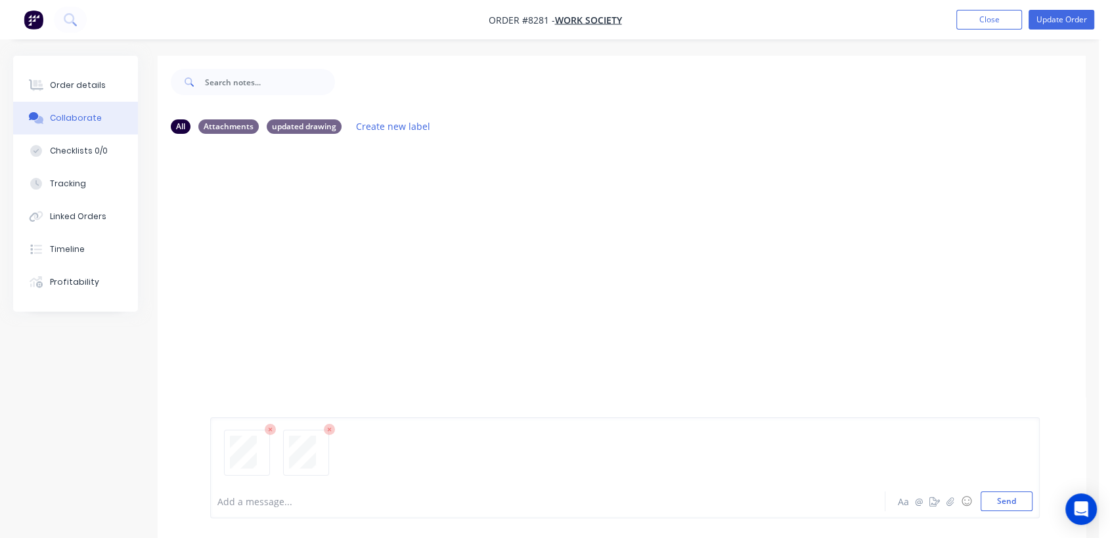
drag, startPoint x: 1005, startPoint y: 502, endPoint x: 912, endPoint y: 420, distance: 124.6
click at [1004, 502] on button "Send" at bounding box center [1006, 502] width 52 height 20
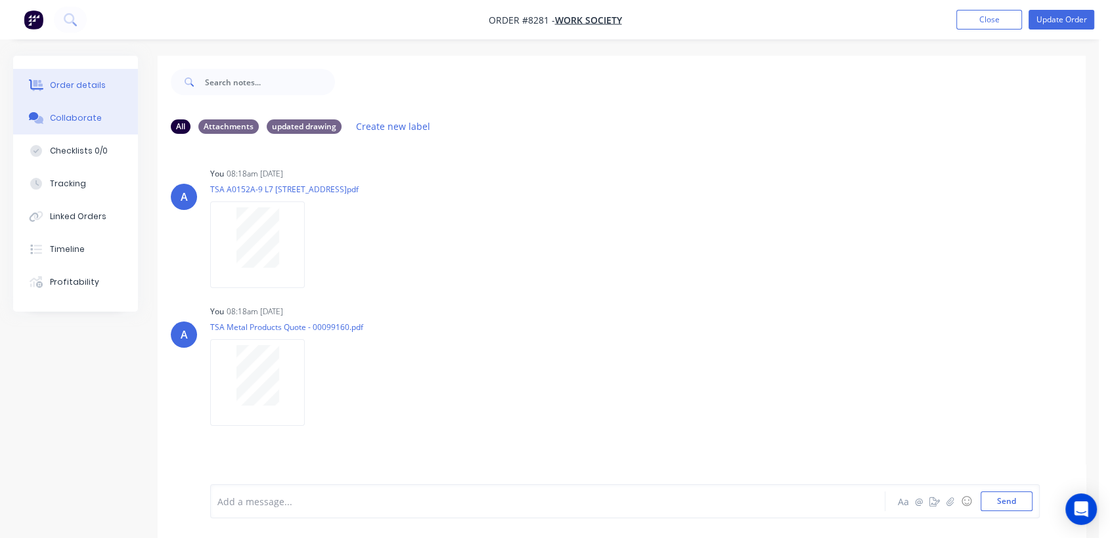
click at [98, 84] on div "Order details" at bounding box center [78, 85] width 56 height 12
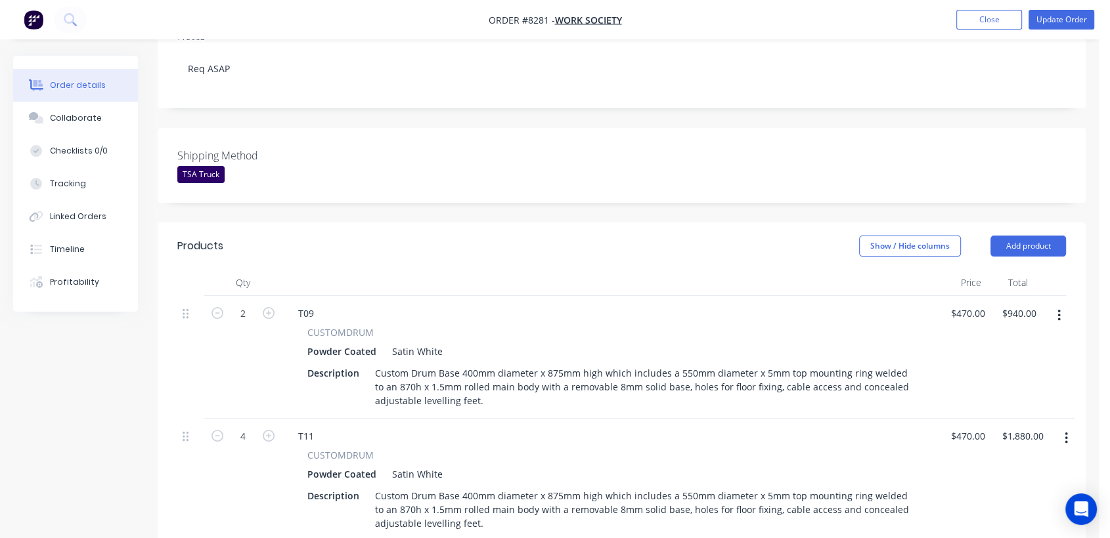
scroll to position [146, 0]
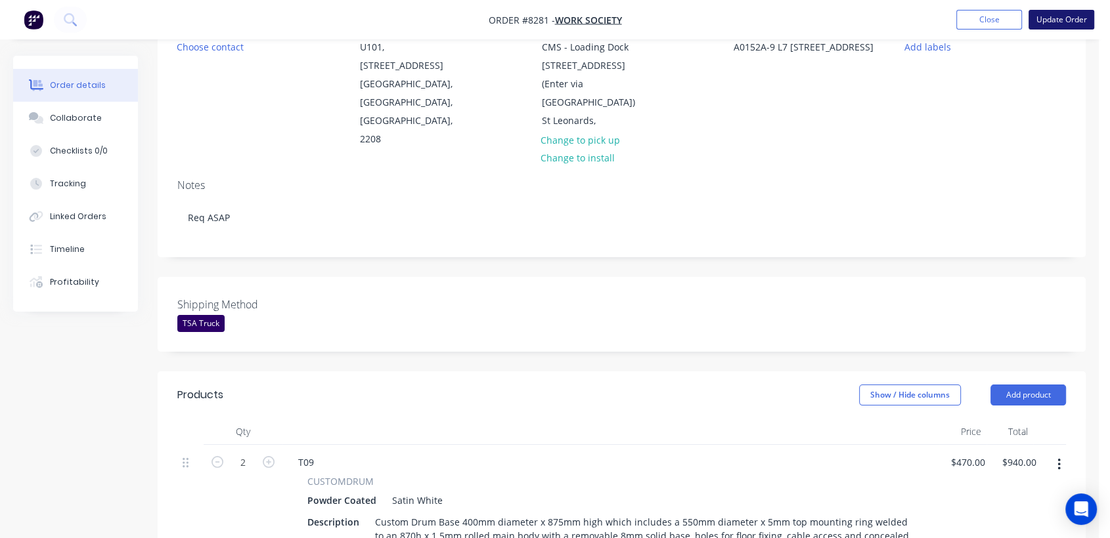
click at [1066, 26] on button "Update Order" at bounding box center [1061, 20] width 66 height 20
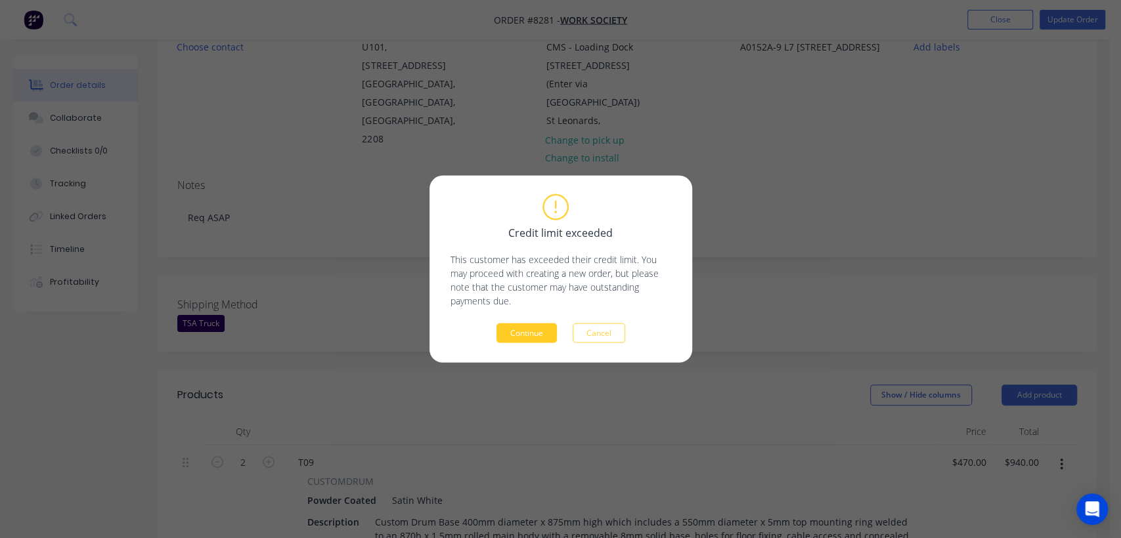
click at [534, 326] on button "Continue" at bounding box center [526, 334] width 60 height 20
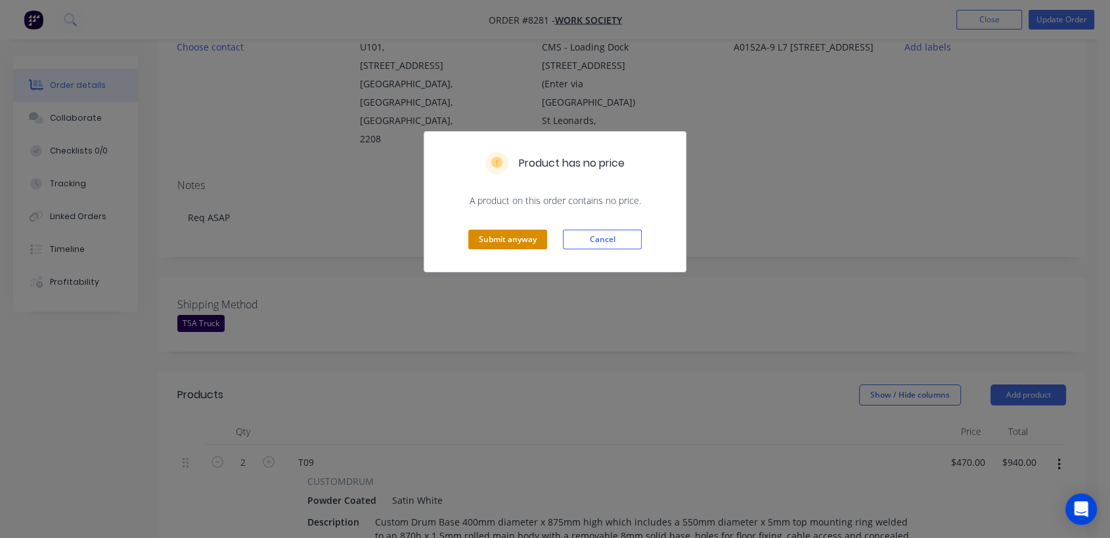
click at [521, 238] on button "Submit anyway" at bounding box center [507, 240] width 79 height 20
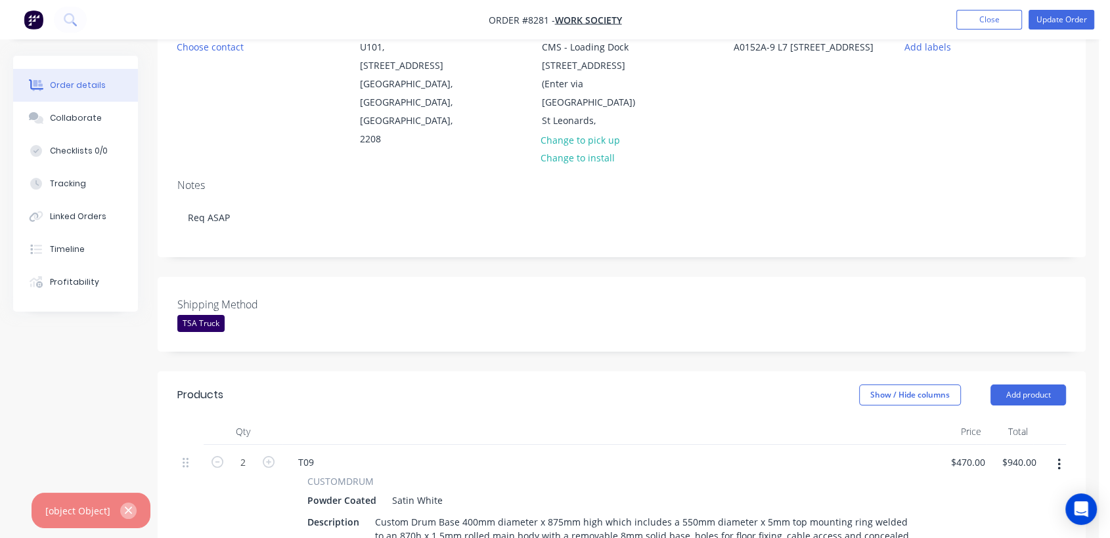
click at [120, 510] on button "button" at bounding box center [128, 511] width 16 height 16
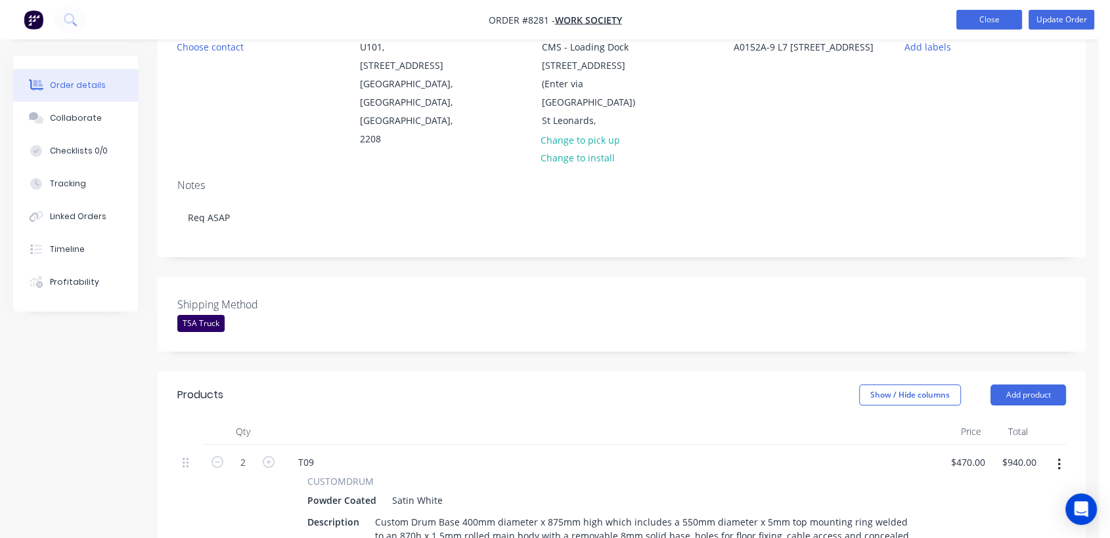
click at [993, 12] on button "Close" at bounding box center [989, 20] width 66 height 20
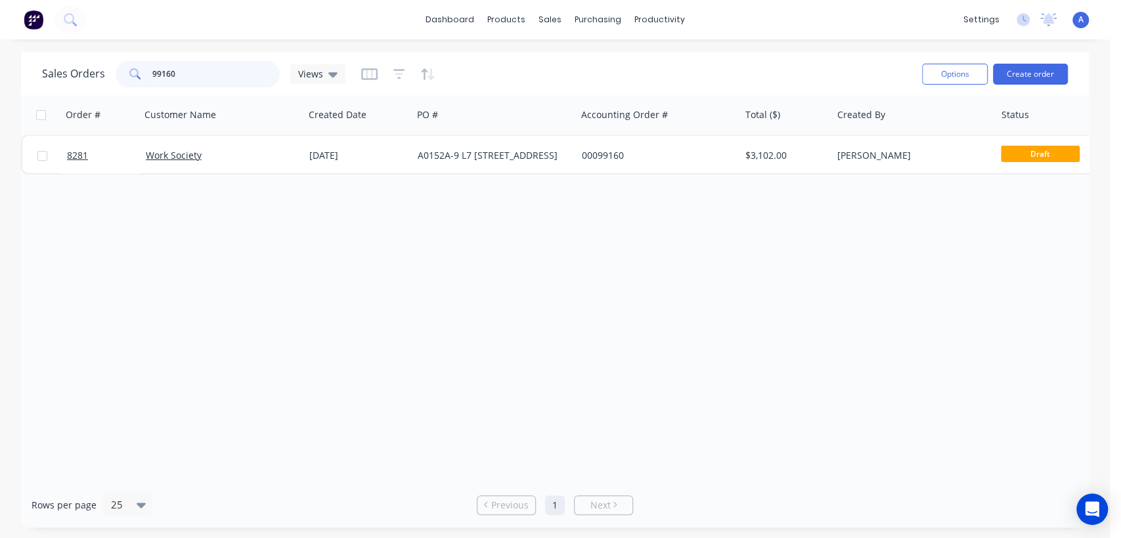
drag, startPoint x: 181, startPoint y: 75, endPoint x: 129, endPoint y: 64, distance: 53.6
click at [129, 64] on div "99160" at bounding box center [198, 74] width 164 height 26
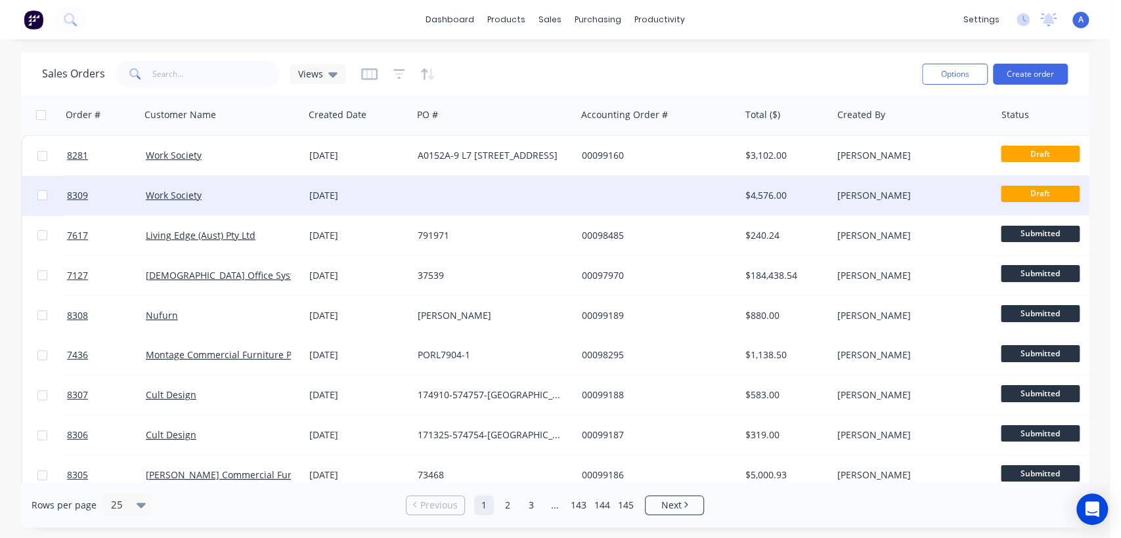
click at [418, 194] on div at bounding box center [493, 195] width 163 height 39
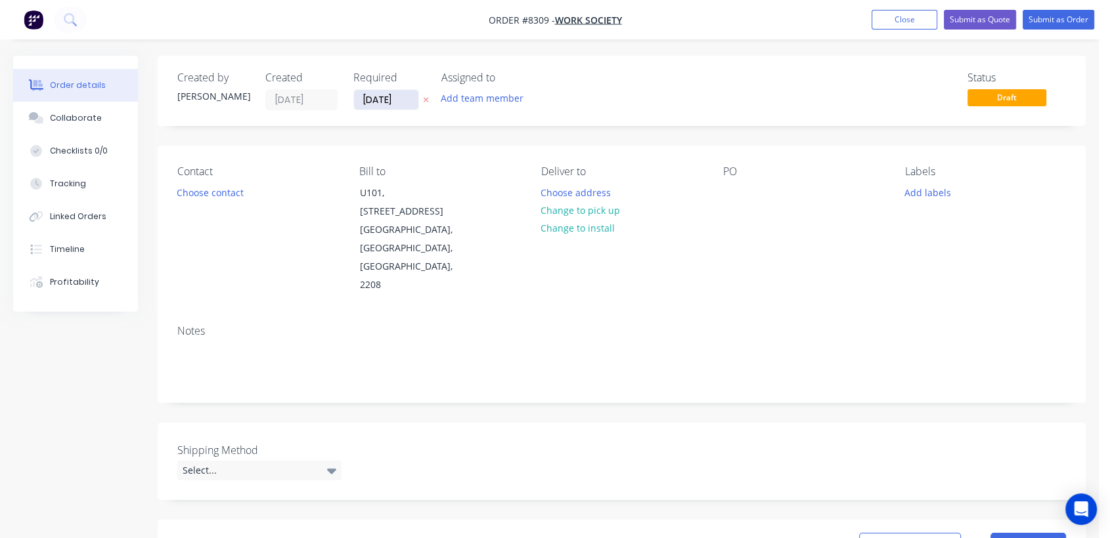
click at [410, 97] on input "[DATE]" at bounding box center [386, 100] width 64 height 20
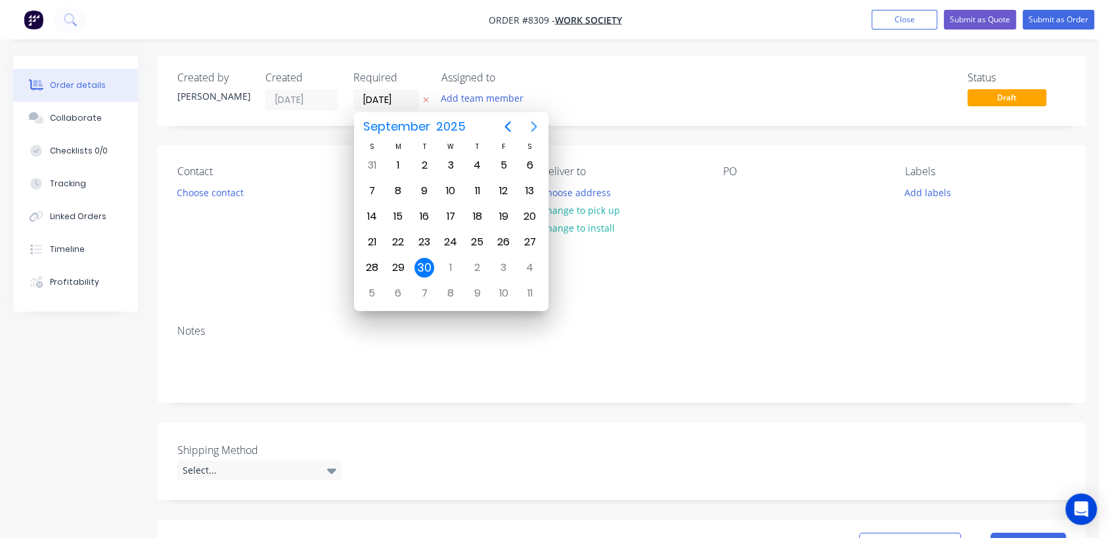
click at [528, 119] on icon "Next page" at bounding box center [534, 127] width 16 height 16
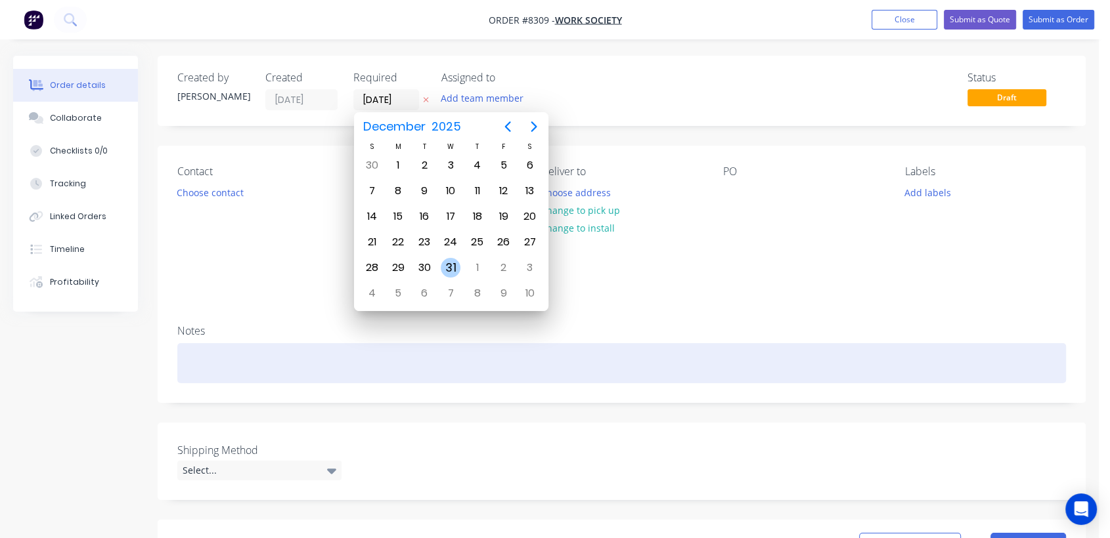
drag, startPoint x: 454, startPoint y: 263, endPoint x: 354, endPoint y: 292, distance: 104.1
click at [452, 263] on div "31" at bounding box center [451, 268] width 20 height 20
type input "[DATE]"
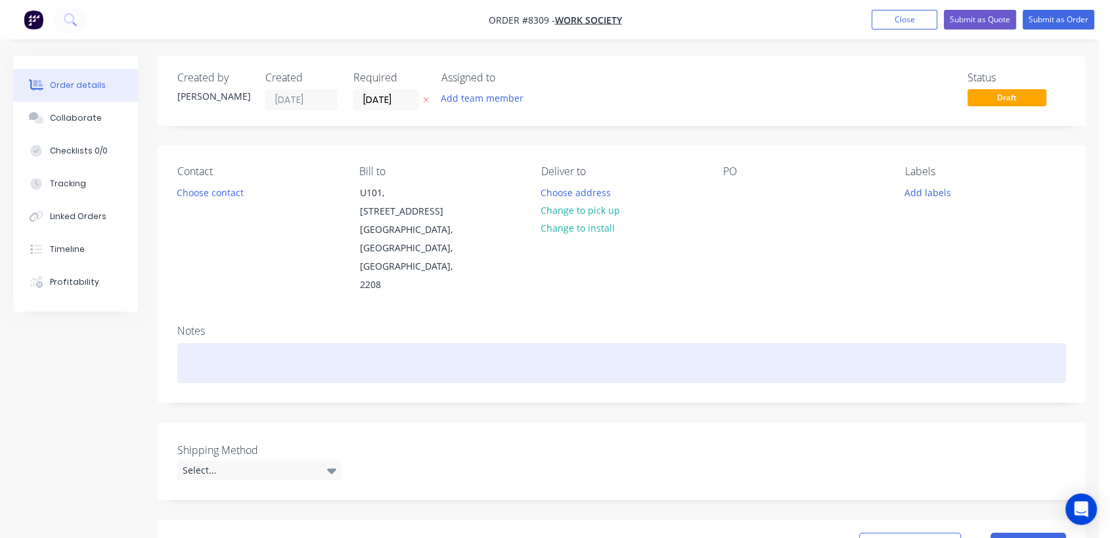
click at [258, 343] on div at bounding box center [621, 363] width 888 height 40
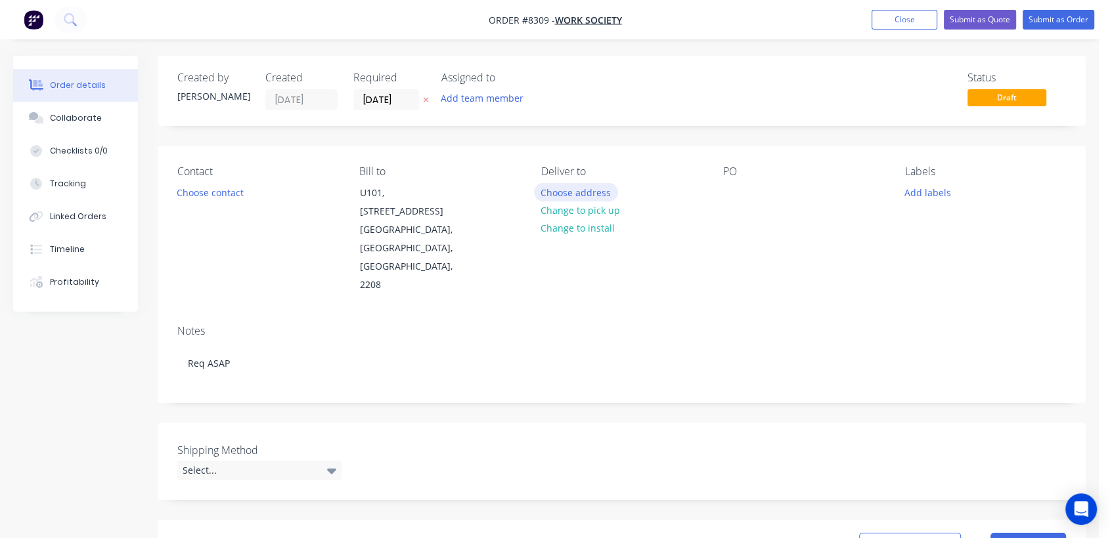
click at [563, 183] on button "Choose address" at bounding box center [576, 192] width 84 height 18
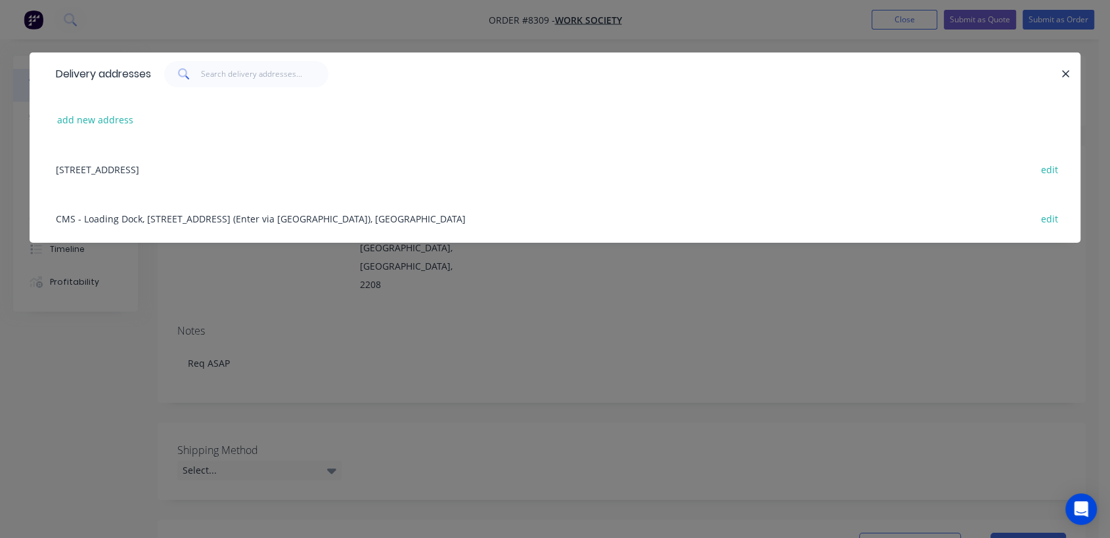
click at [124, 216] on div "CMS - Loading Dock, [STREET_ADDRESS] (Enter via [GEOGRAPHIC_DATA]), [GEOGRAPHIC…" at bounding box center [554, 218] width 1011 height 49
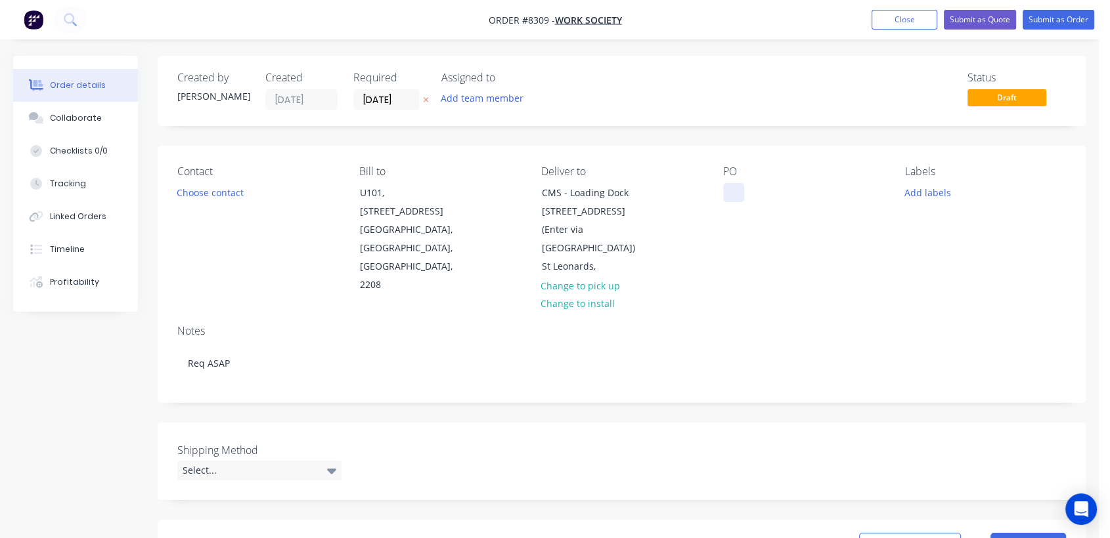
click at [735, 186] on div at bounding box center [733, 192] width 21 height 19
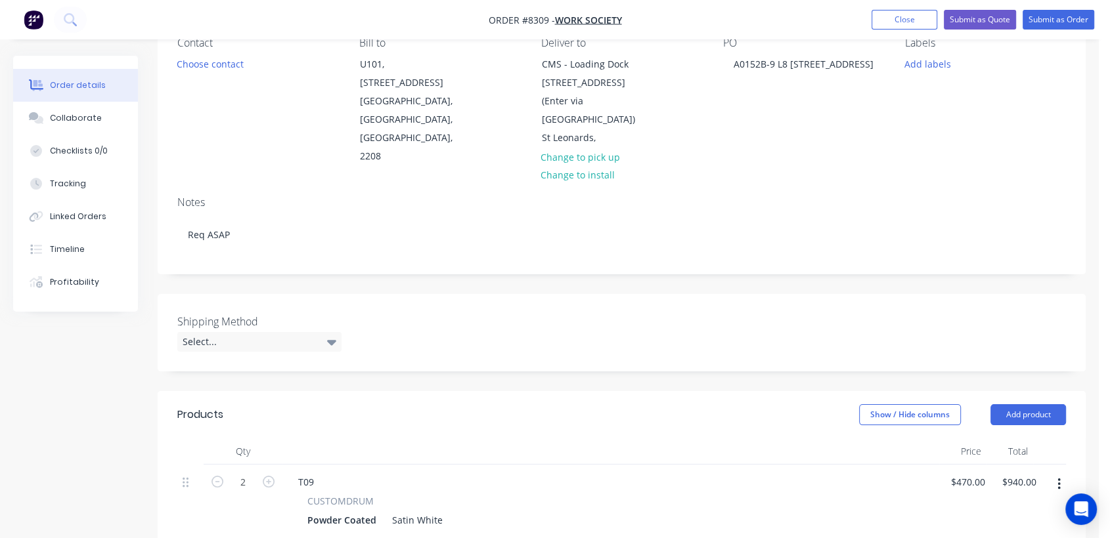
scroll to position [146, 0]
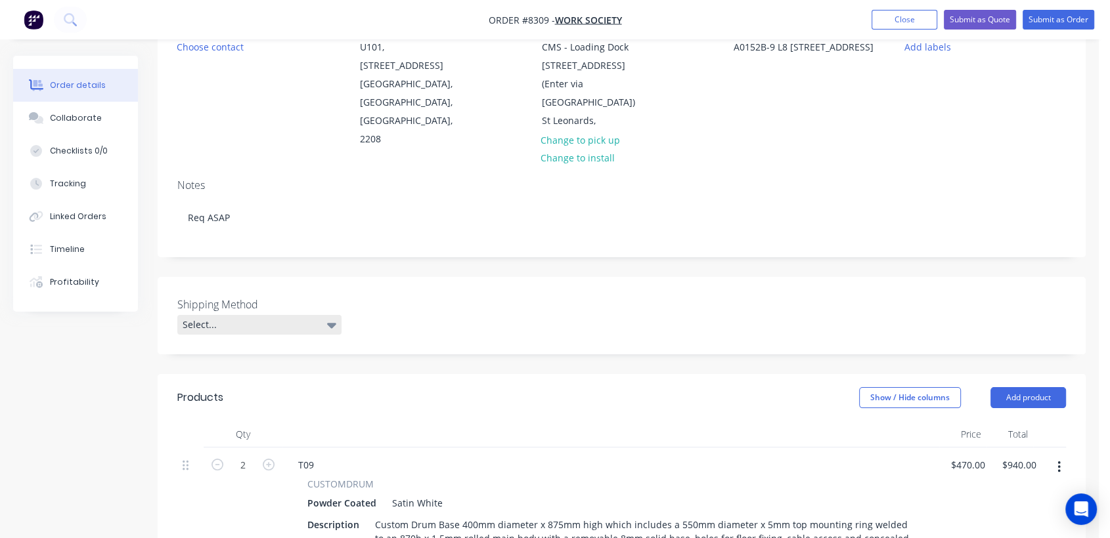
click at [240, 315] on div "Select..." at bounding box center [259, 325] width 164 height 20
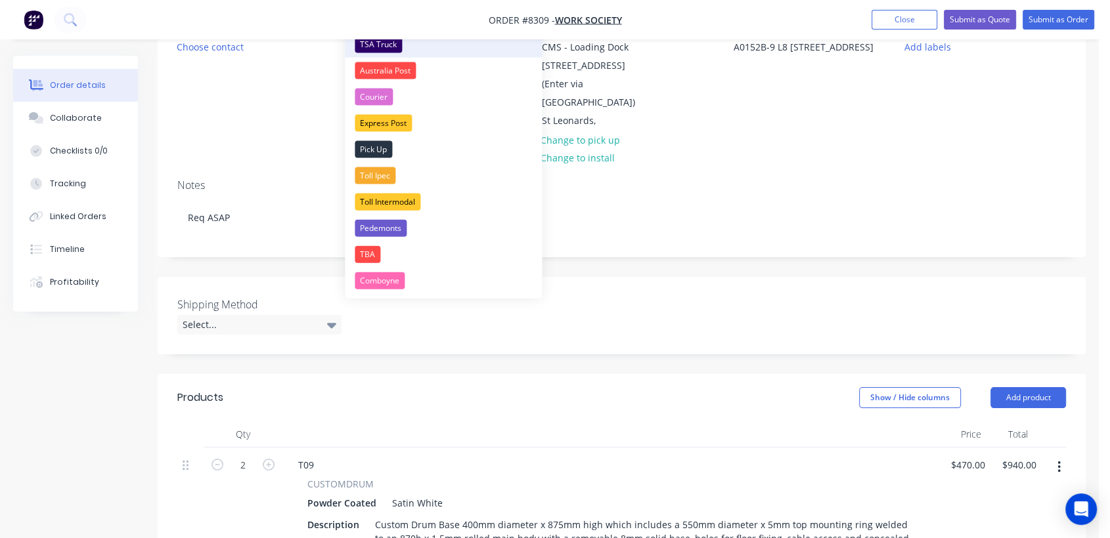
click at [391, 40] on div "TSA Truck" at bounding box center [378, 44] width 47 height 17
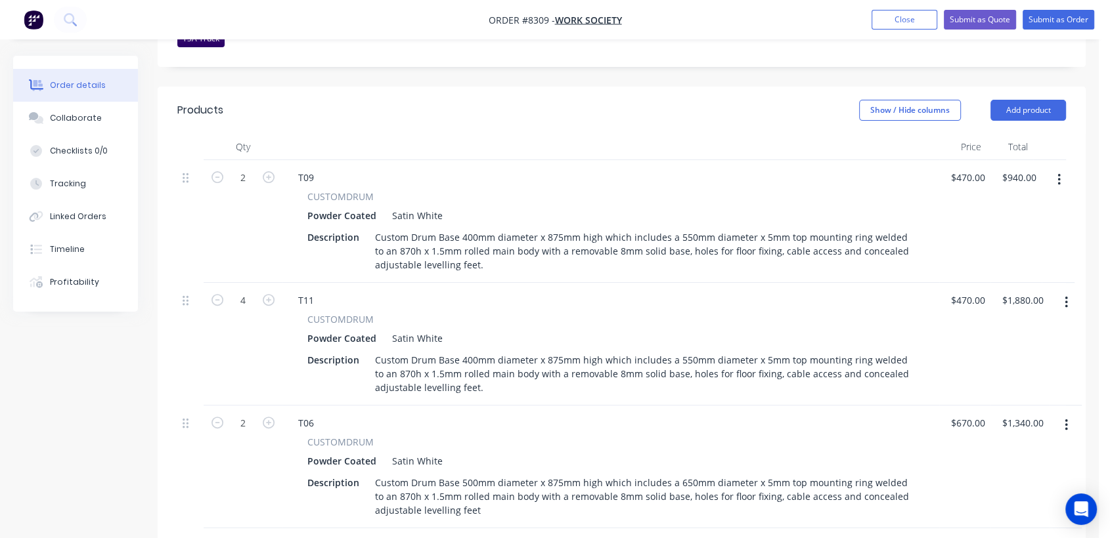
scroll to position [437, 0]
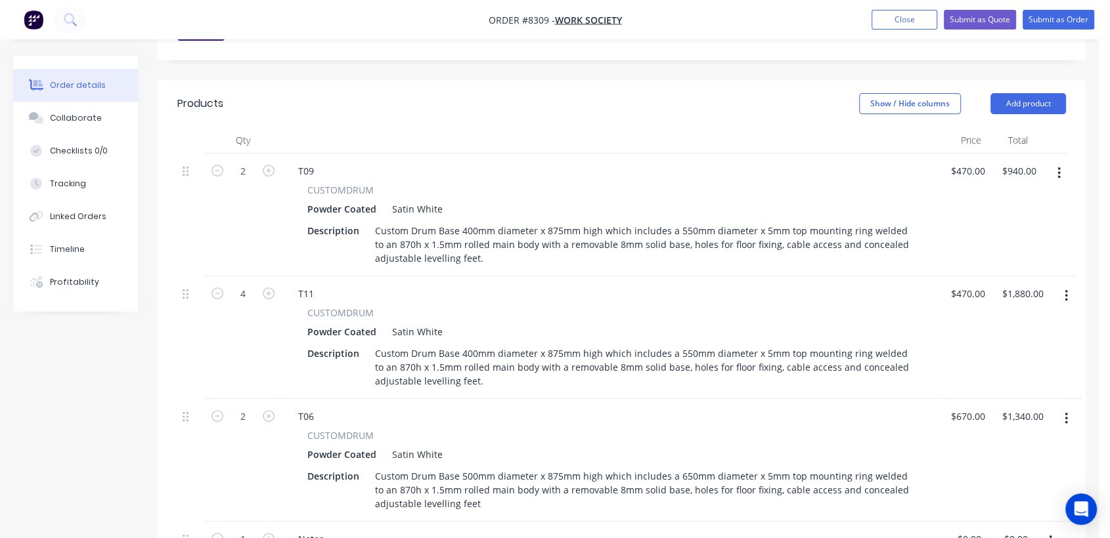
click at [1060, 162] on button "button" at bounding box center [1058, 174] width 31 height 24
click at [996, 277] on div "Delete" at bounding box center [1011, 286] width 101 height 19
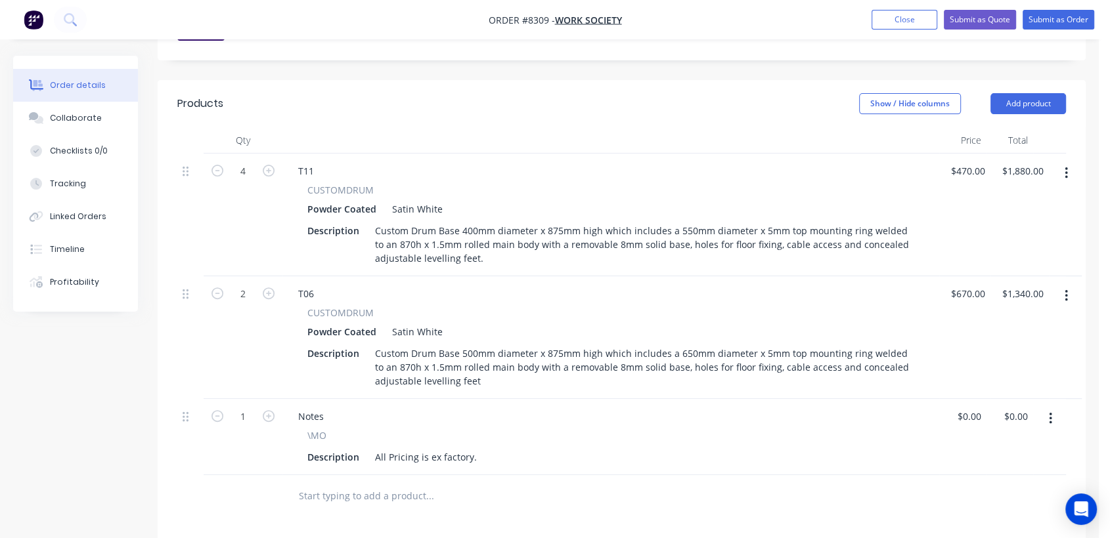
click at [1069, 162] on button "button" at bounding box center [1066, 174] width 31 height 24
click at [1007, 277] on div "Delete" at bounding box center [1018, 286] width 101 height 19
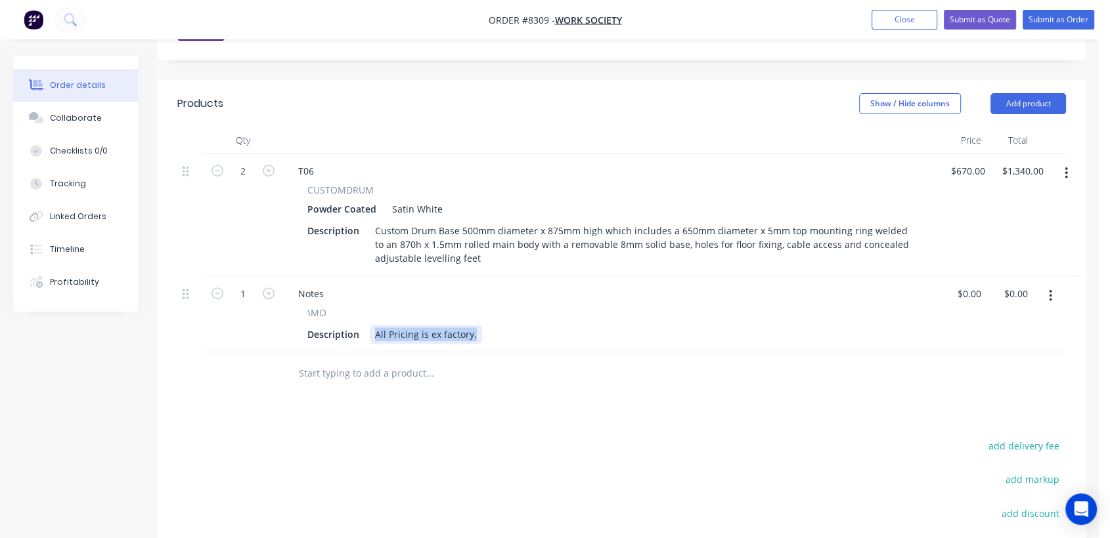
drag, startPoint x: 475, startPoint y: 299, endPoint x: 374, endPoint y: 302, distance: 101.8
click at [374, 325] on div "All Pricing is ex factory." at bounding box center [426, 334] width 112 height 19
type input "$0.00"
click at [87, 115] on div "Collaborate" at bounding box center [76, 118] width 52 height 12
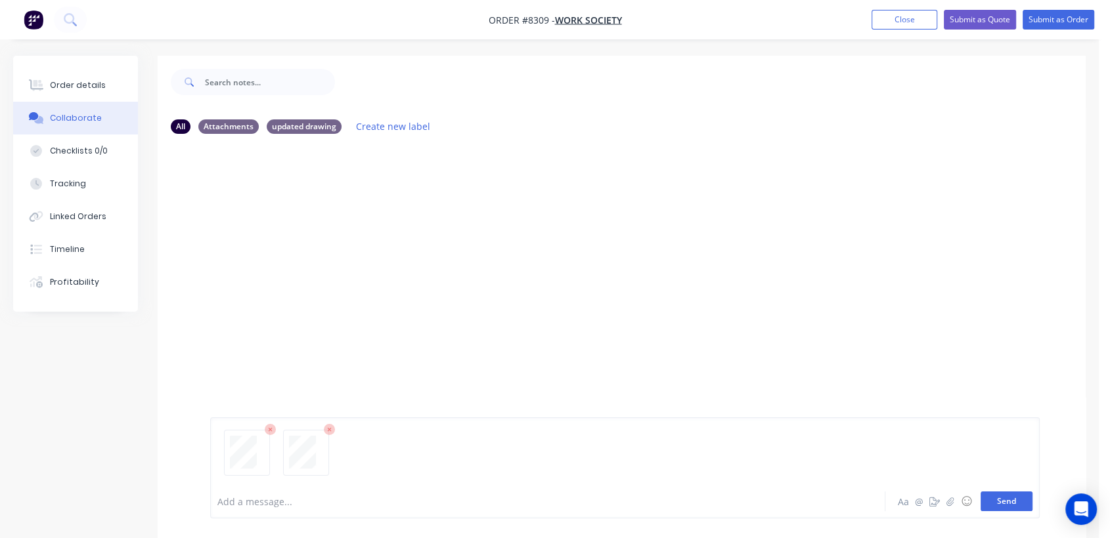
click at [995, 494] on button "Send" at bounding box center [1006, 502] width 52 height 20
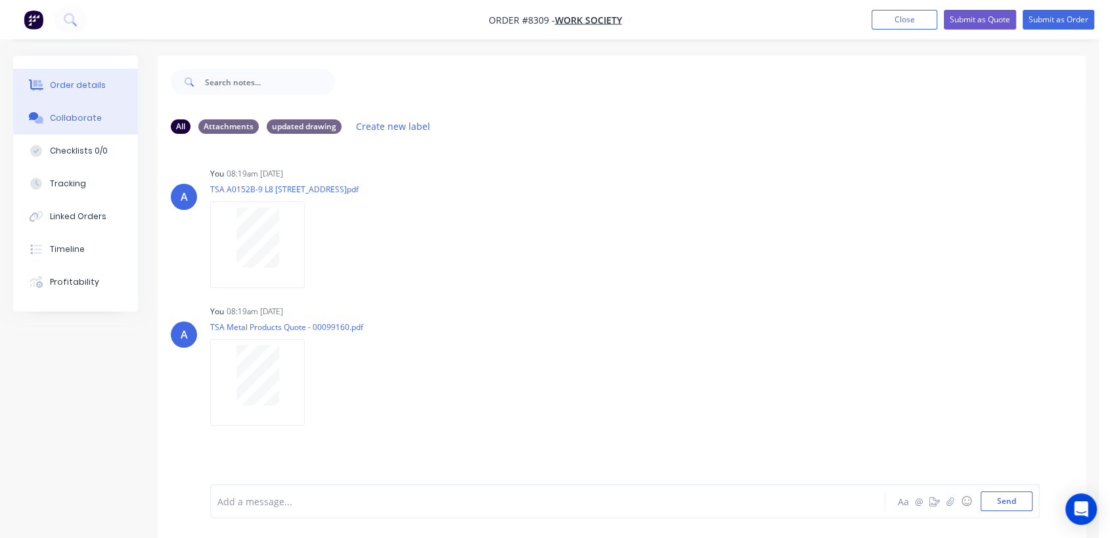
click at [99, 81] on div "Order details" at bounding box center [78, 85] width 56 height 12
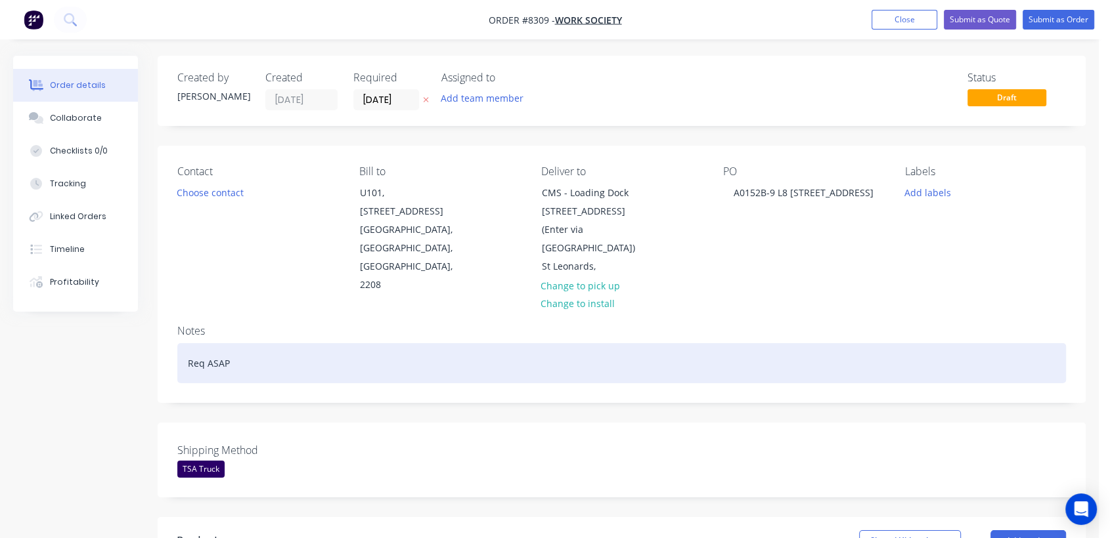
type input "$670.00"
type input "$1,340.00"
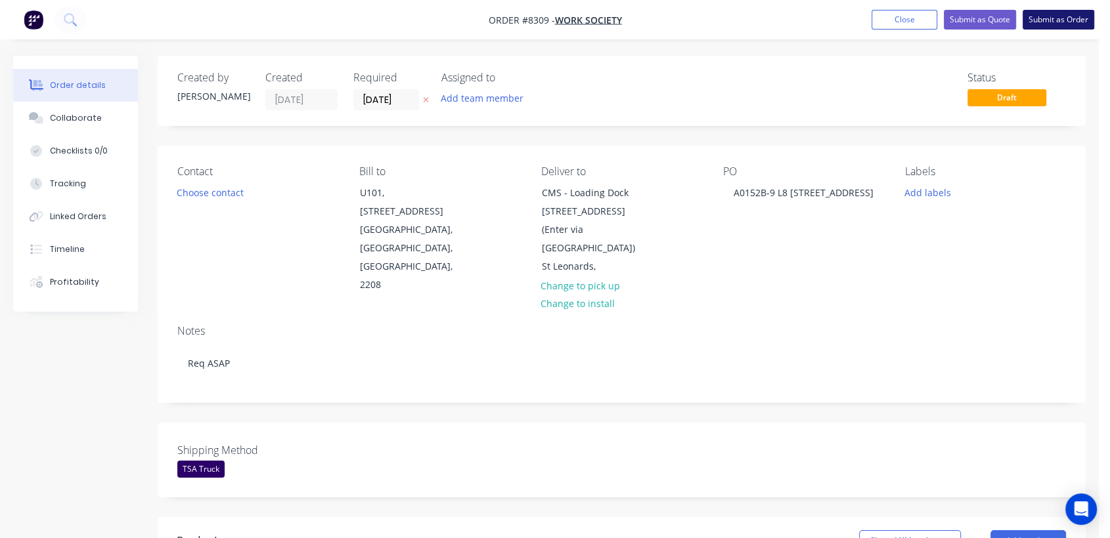
click at [1069, 16] on button "Submit as Order" at bounding box center [1058, 20] width 72 height 20
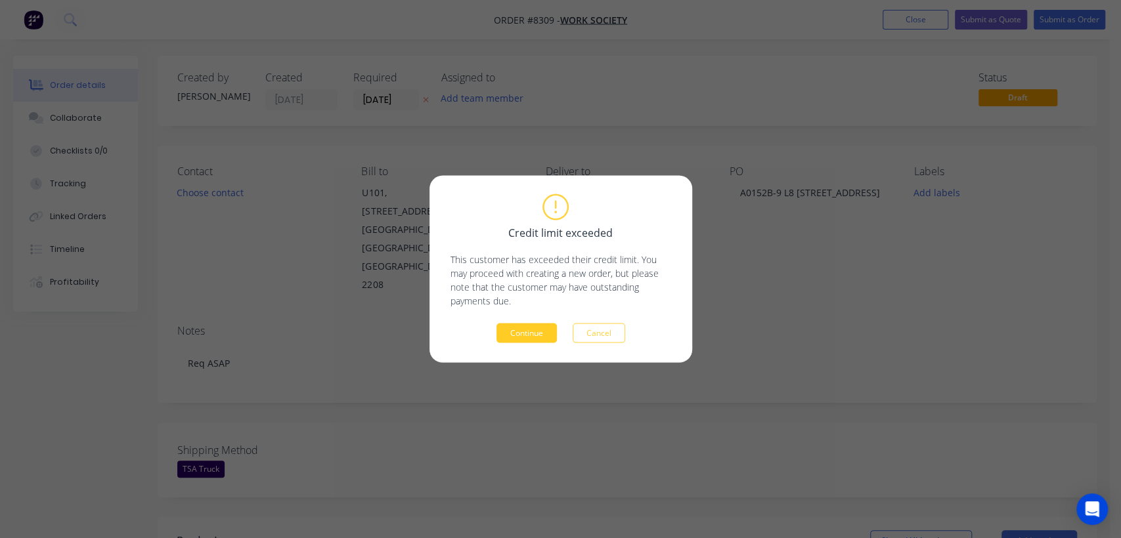
click at [529, 336] on button "Continue" at bounding box center [526, 334] width 60 height 20
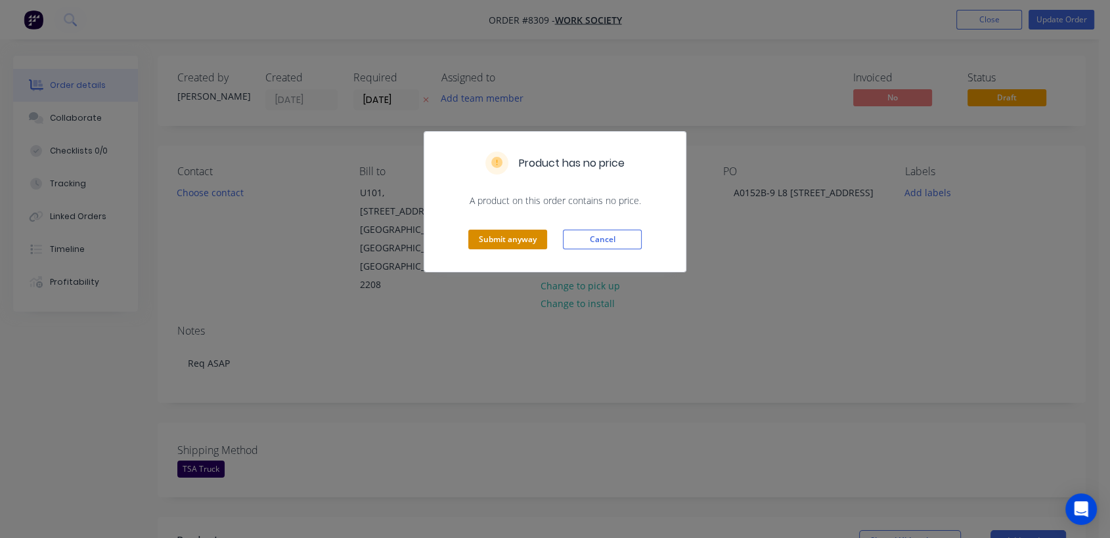
click at [508, 234] on button "Submit anyway" at bounding box center [507, 240] width 79 height 20
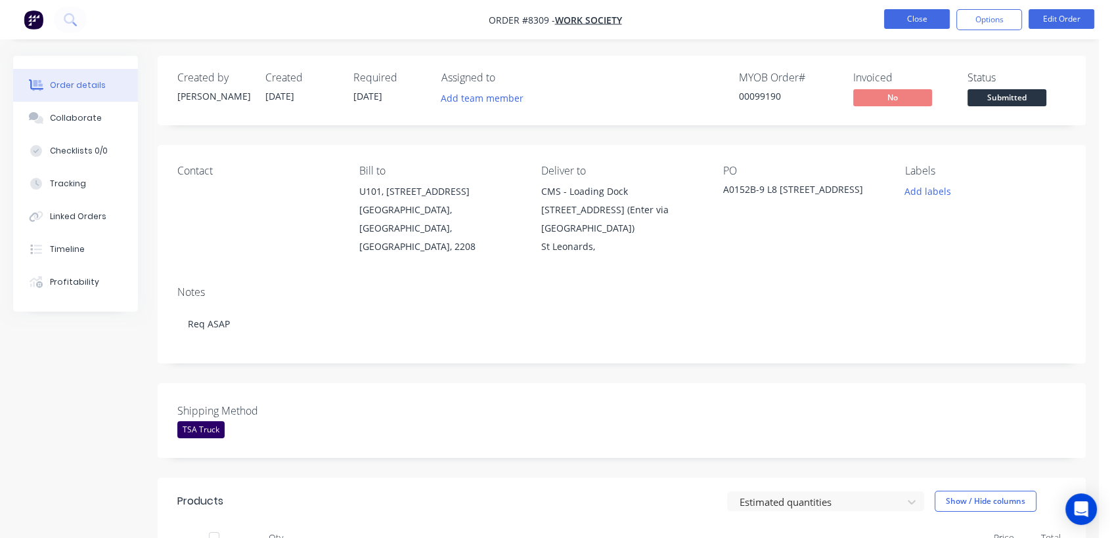
click at [904, 19] on button "Close" at bounding box center [917, 19] width 66 height 20
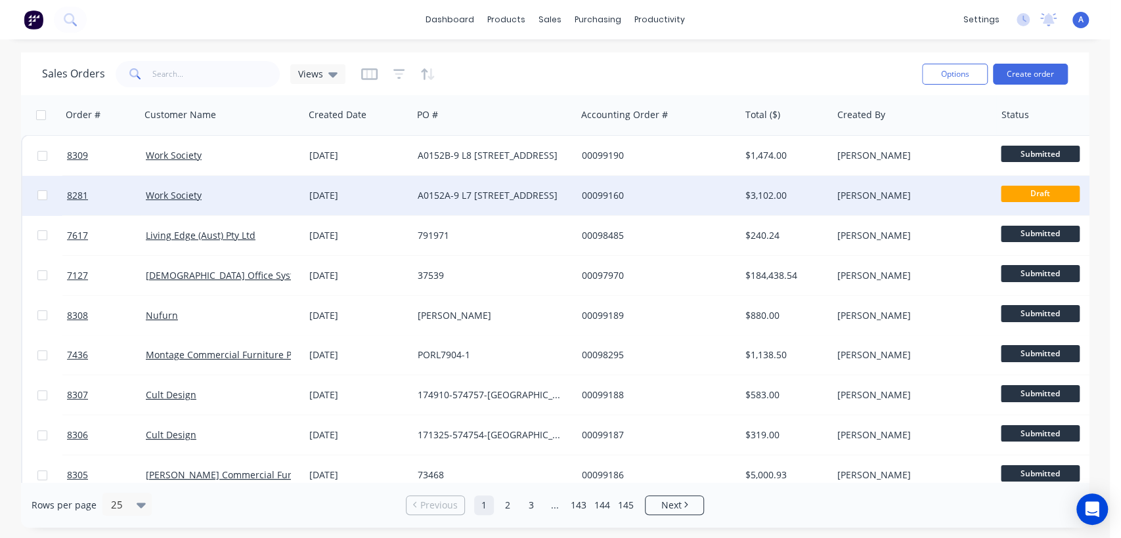
click at [363, 192] on div "[DATE]" at bounding box center [358, 195] width 98 height 13
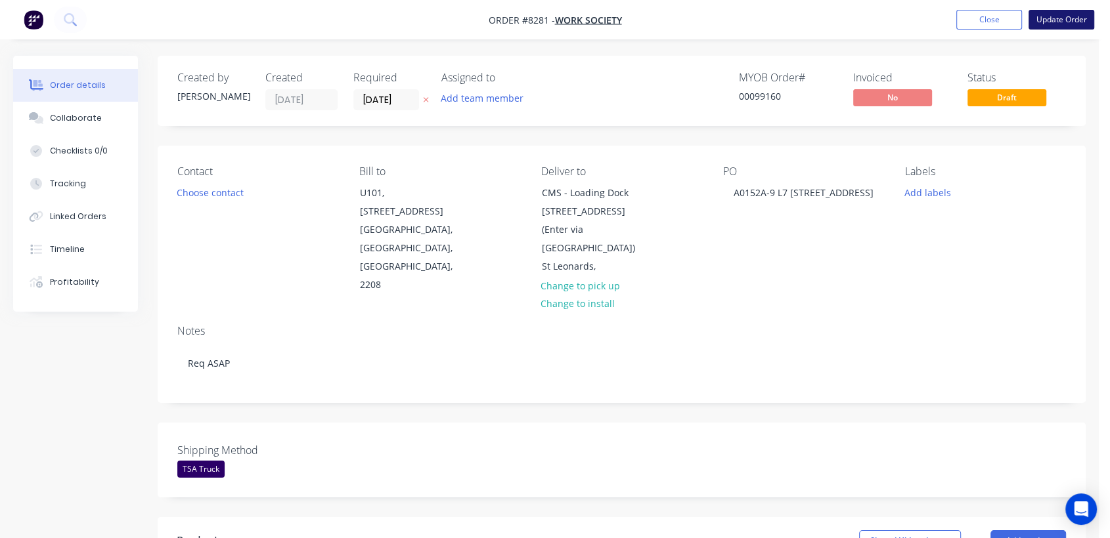
click at [1053, 17] on button "Update Order" at bounding box center [1061, 20] width 66 height 20
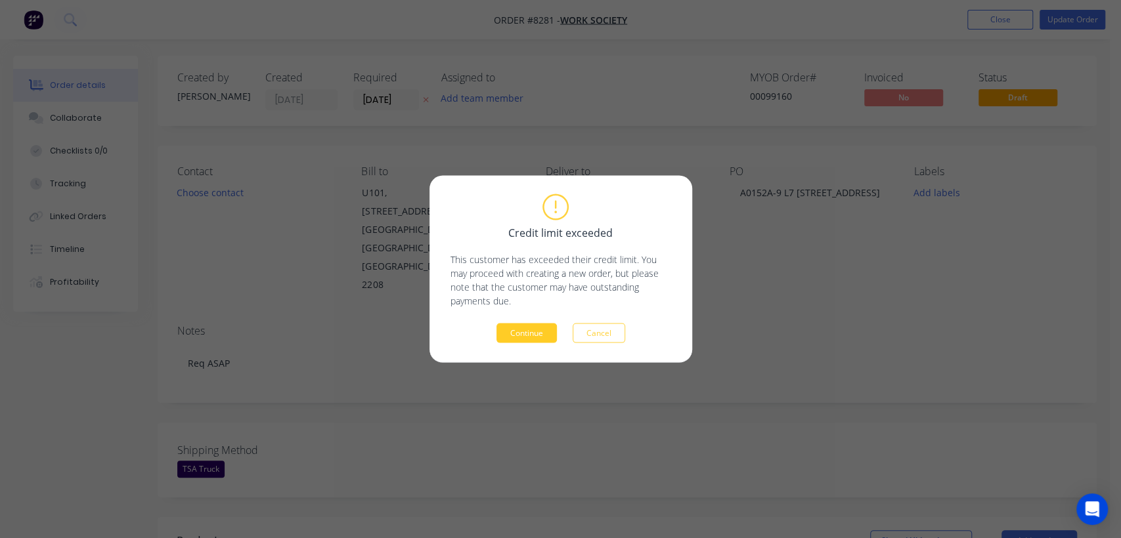
click at [514, 332] on button "Continue" at bounding box center [526, 334] width 60 height 20
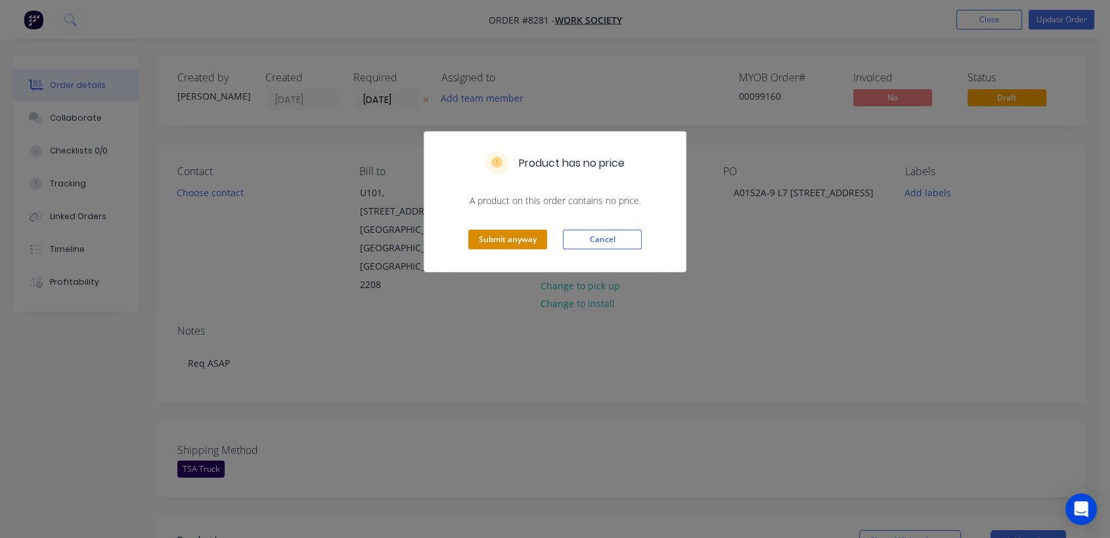
click at [497, 237] on button "Submit anyway" at bounding box center [507, 240] width 79 height 20
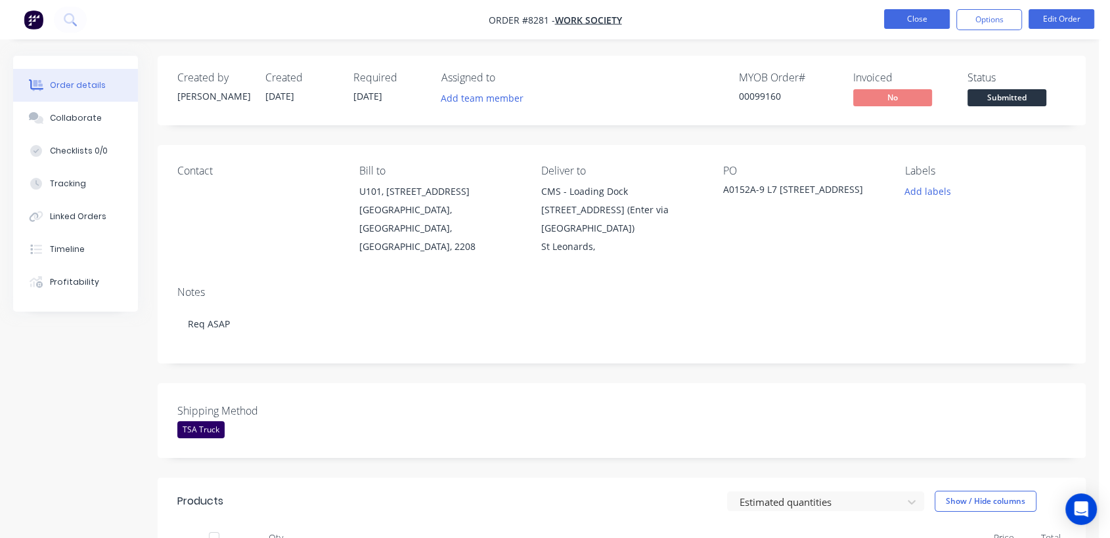
click at [896, 17] on button "Close" at bounding box center [917, 19] width 66 height 20
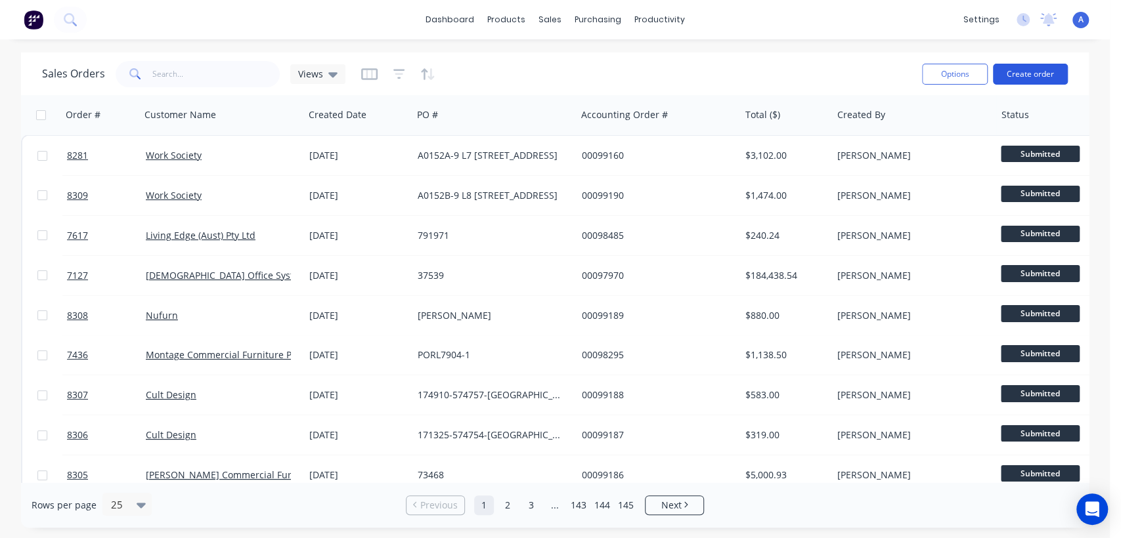
click at [1038, 68] on button "Create order" at bounding box center [1030, 74] width 75 height 21
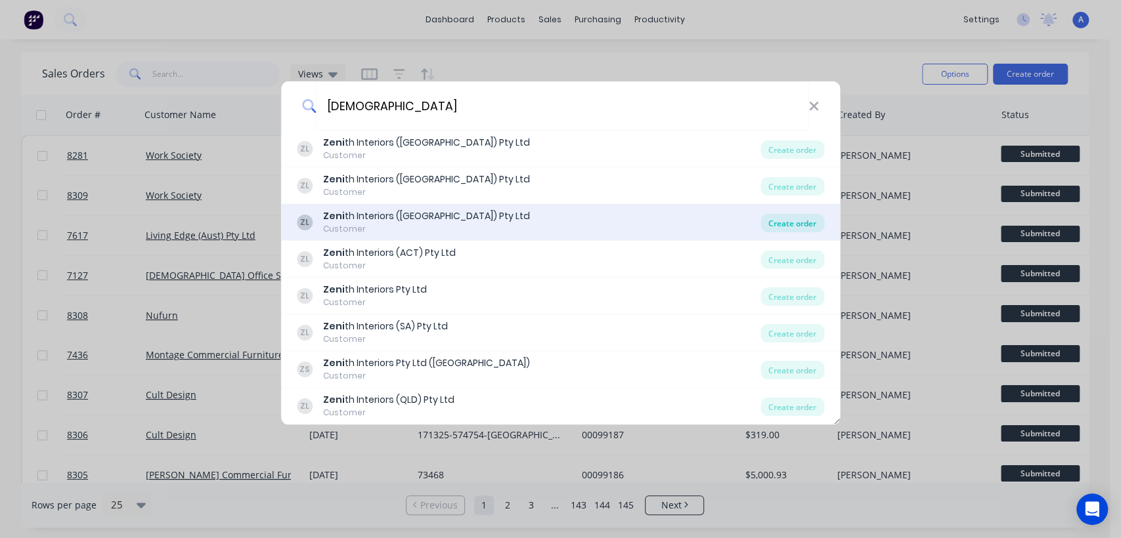
type input "[DEMOGRAPHIC_DATA]"
click at [772, 224] on div "Create order" at bounding box center [792, 223] width 64 height 18
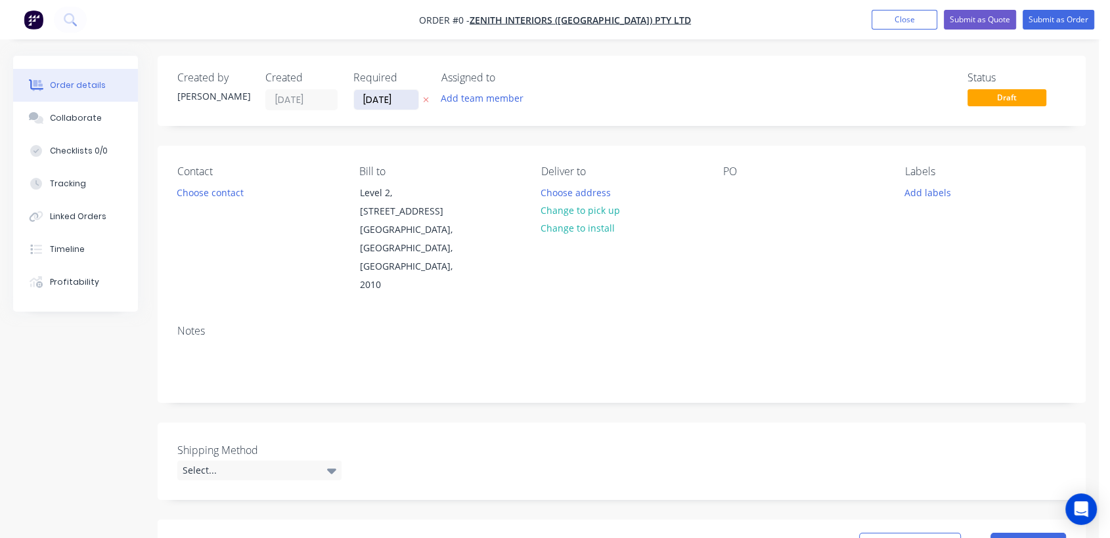
click at [408, 98] on input "[DATE]" at bounding box center [386, 100] width 64 height 20
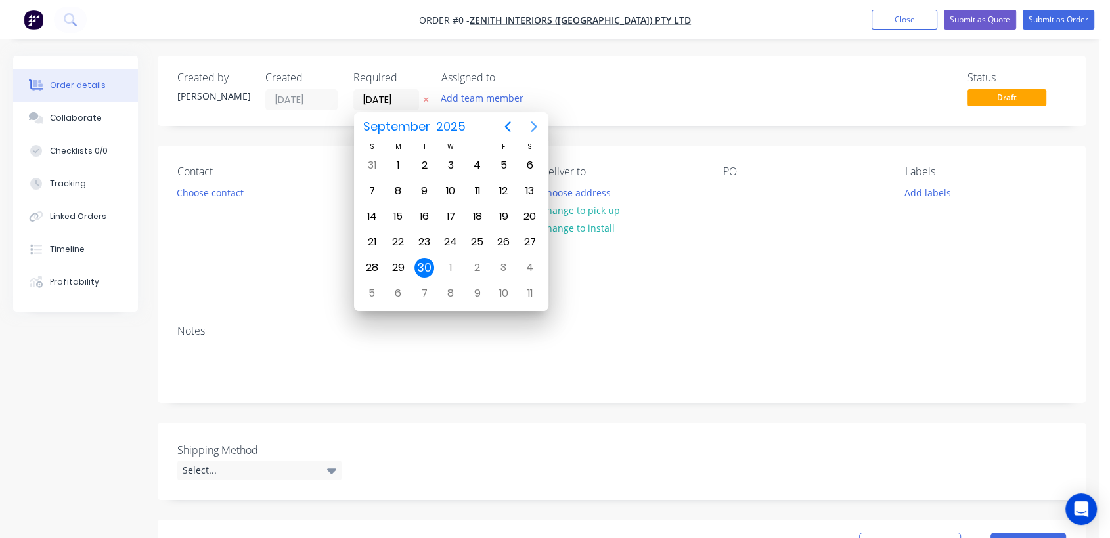
click at [536, 121] on icon "Next page" at bounding box center [534, 127] width 16 height 16
click at [452, 264] on div "31" at bounding box center [451, 268] width 20 height 20
type input "[DATE]"
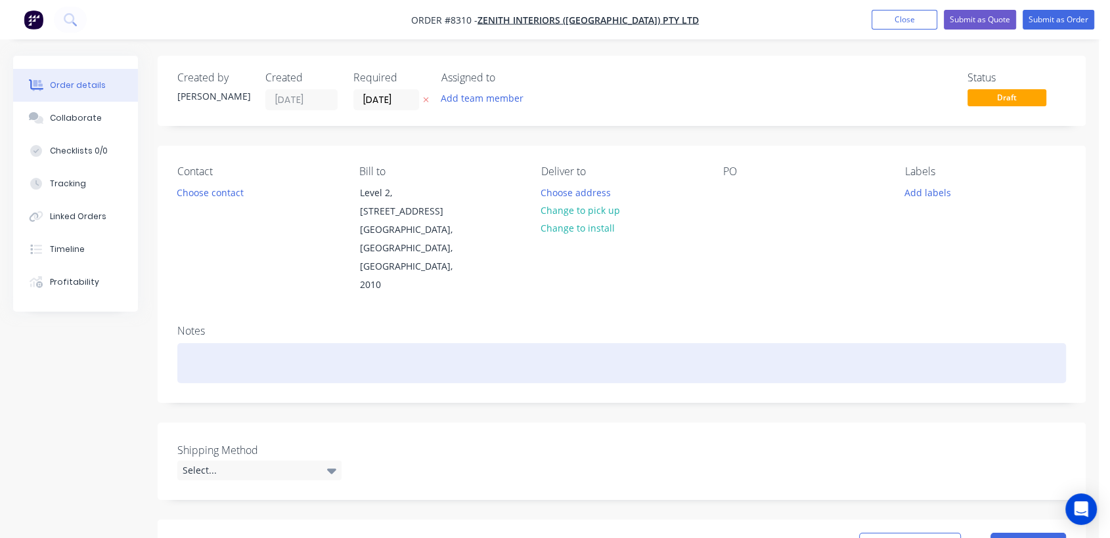
click at [263, 343] on div at bounding box center [621, 363] width 888 height 40
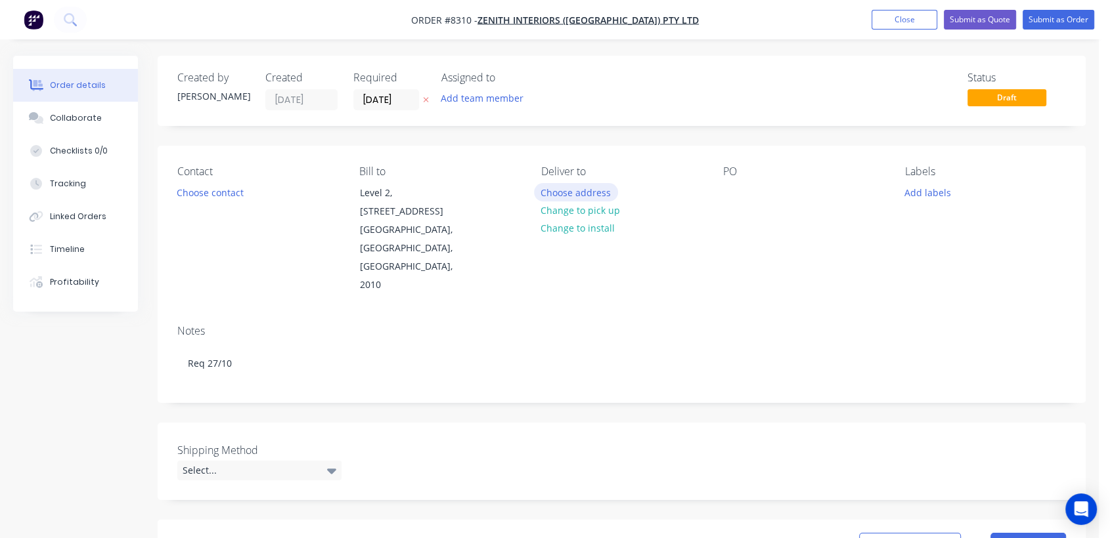
click at [553, 186] on button "Choose address" at bounding box center [576, 192] width 84 height 18
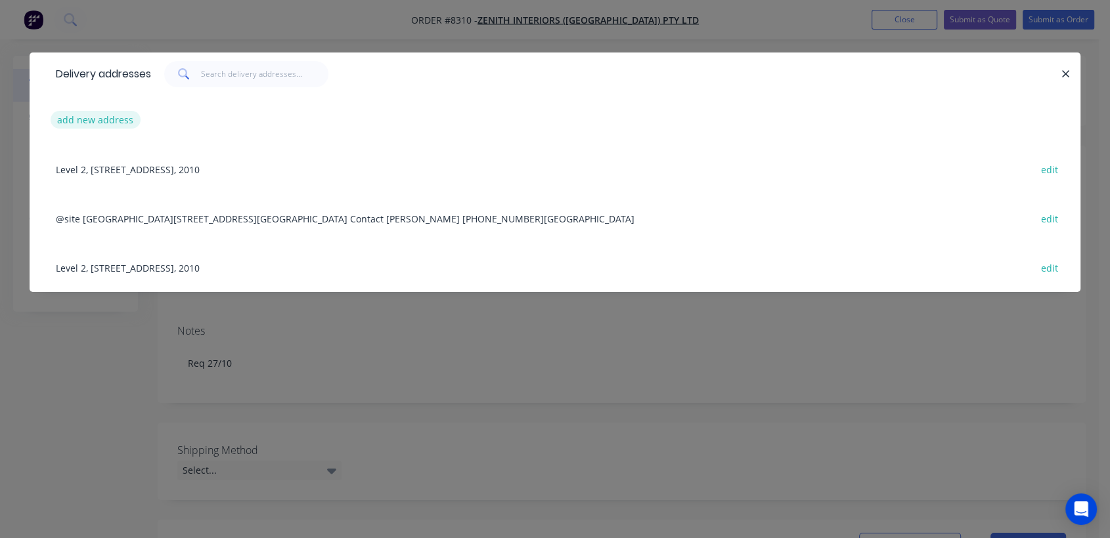
click at [127, 114] on button "add new address" at bounding box center [96, 120] width 90 height 18
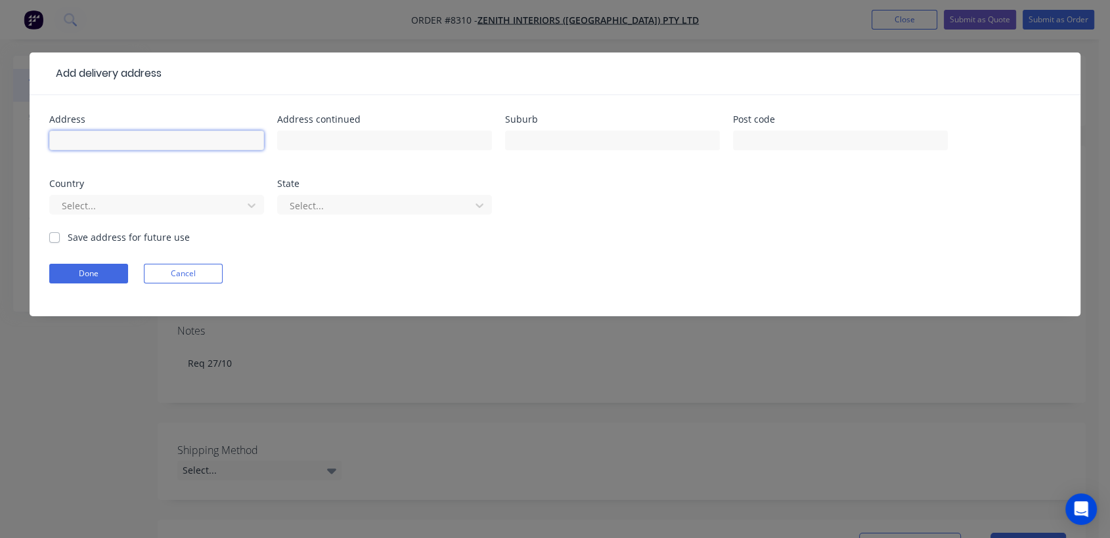
click at [142, 135] on input "text" at bounding box center [156, 141] width 215 height 20
type input "TBA"
drag, startPoint x: 105, startPoint y: 263, endPoint x: 183, endPoint y: 262, distance: 78.1
click at [106, 263] on form "Address TBA Address continued Suburb Post code Country Select... State Select..…" at bounding box center [554, 216] width 1011 height 202
click at [87, 275] on button "Done" at bounding box center [88, 274] width 79 height 20
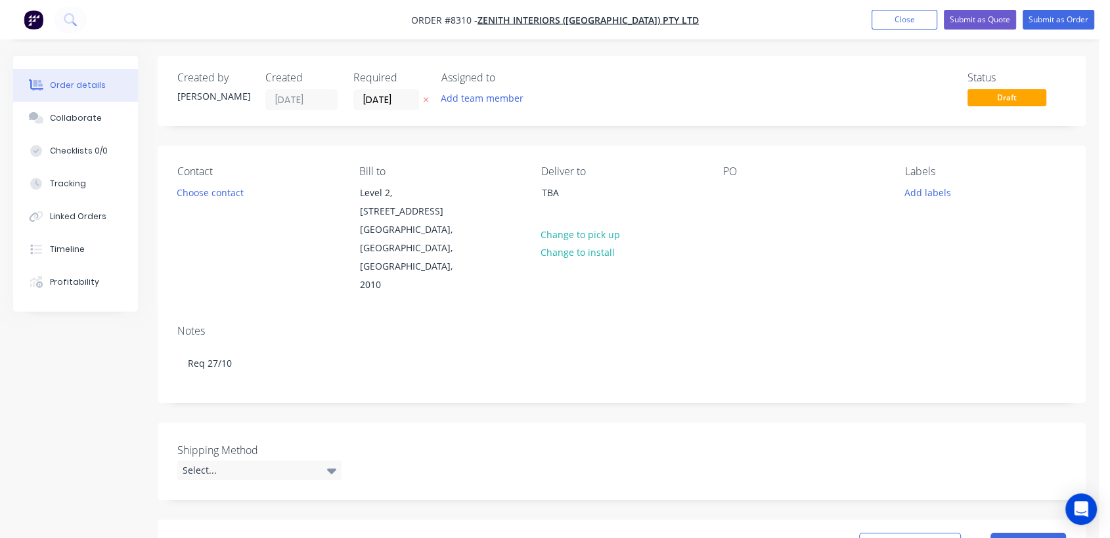
click at [745, 186] on div "PO" at bounding box center [803, 229] width 161 height 129
click at [727, 189] on div at bounding box center [733, 192] width 21 height 19
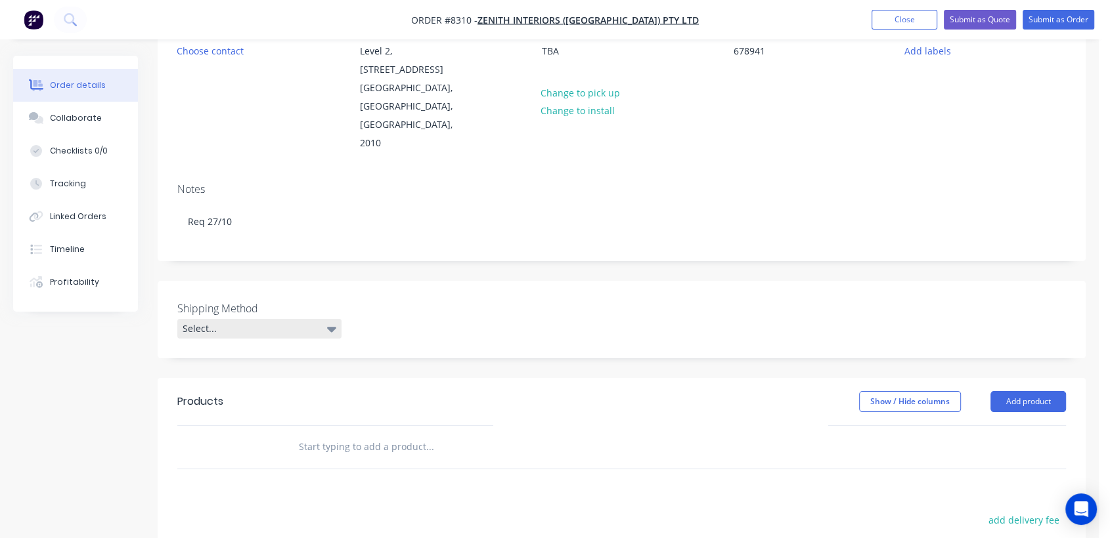
scroll to position [146, 0]
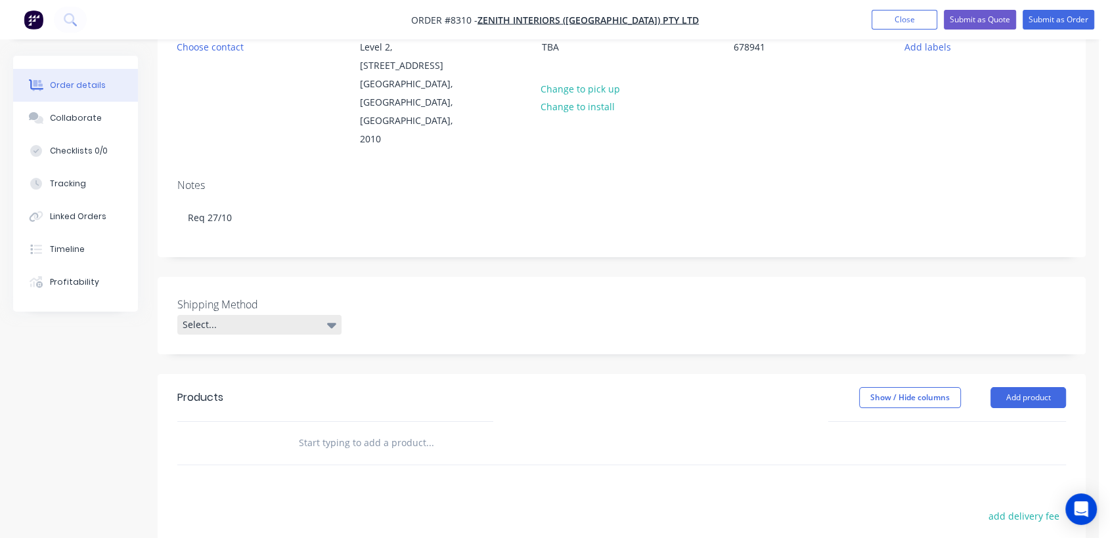
click at [289, 315] on div "Select..." at bounding box center [259, 325] width 164 height 20
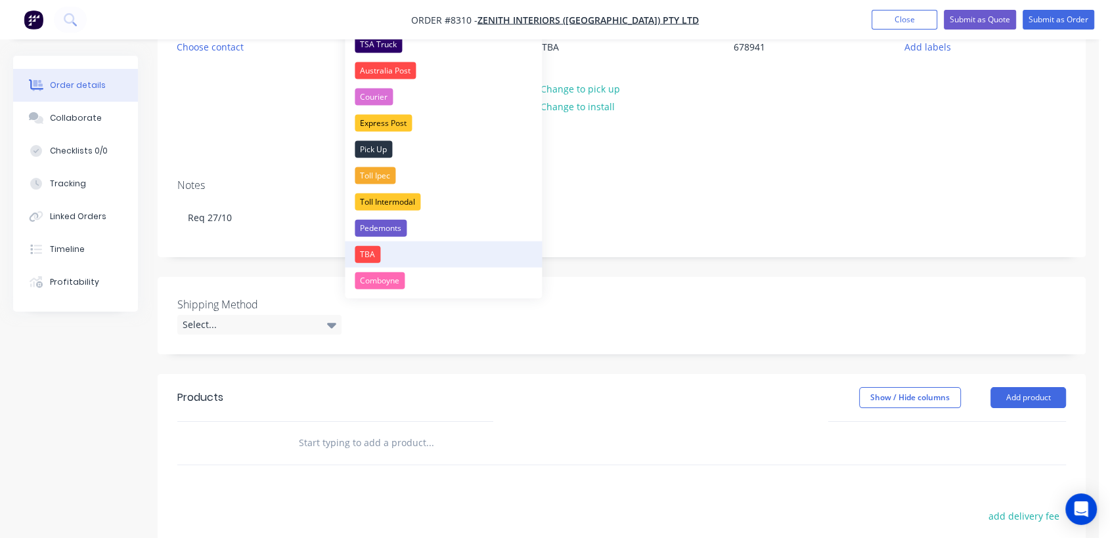
click at [372, 251] on div "TBA" at bounding box center [368, 254] width 26 height 17
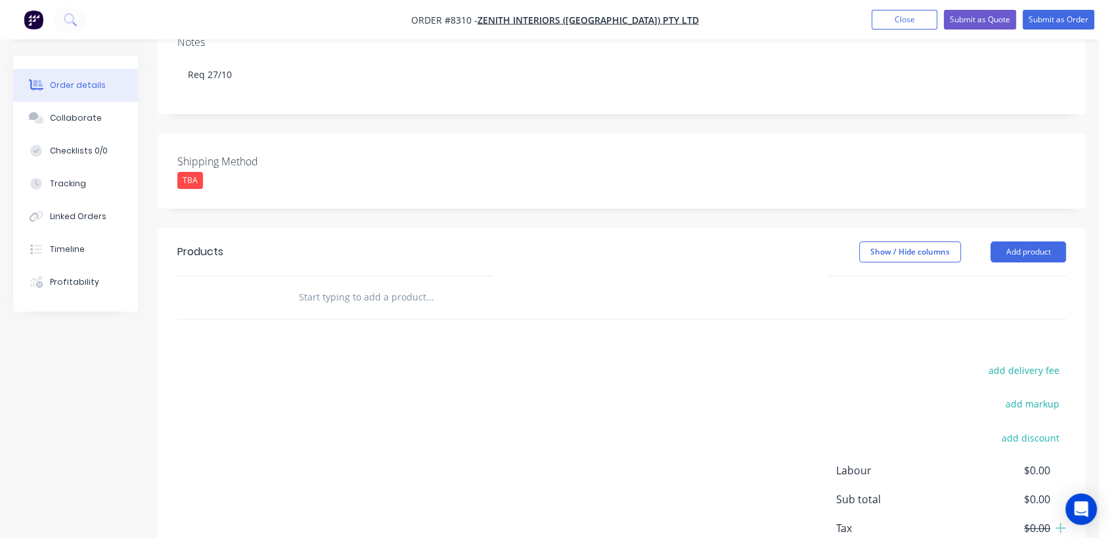
scroll to position [339, 0]
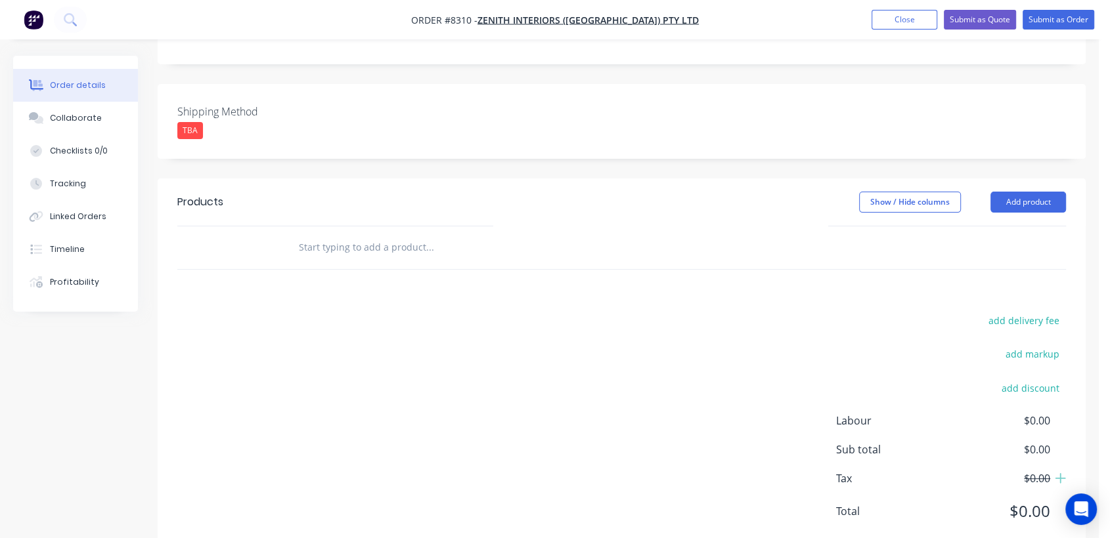
click at [358, 234] on input "text" at bounding box center [429, 247] width 263 height 26
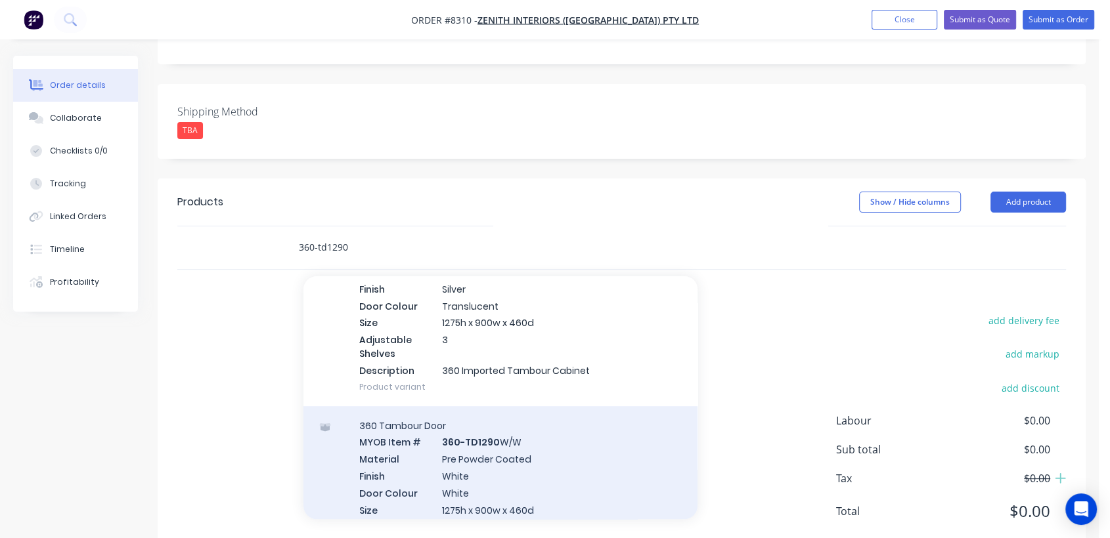
scroll to position [510, 0]
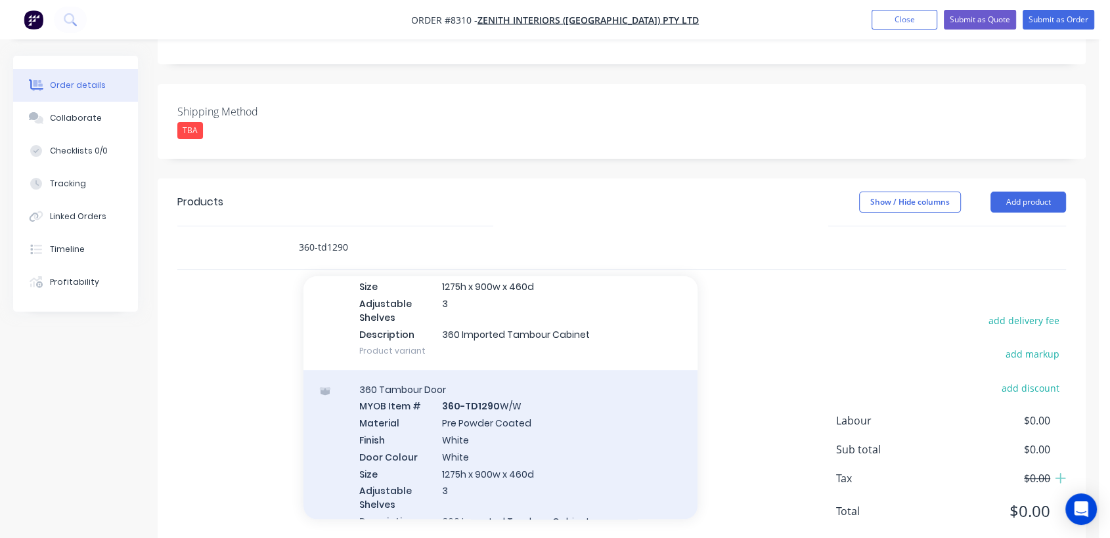
type input "360-td1290"
click at [548, 395] on div "360 Tambour Door MYOB Item # 360-TD1290 W/W Material Pre Powder Coated Finish W…" at bounding box center [500, 463] width 394 height 187
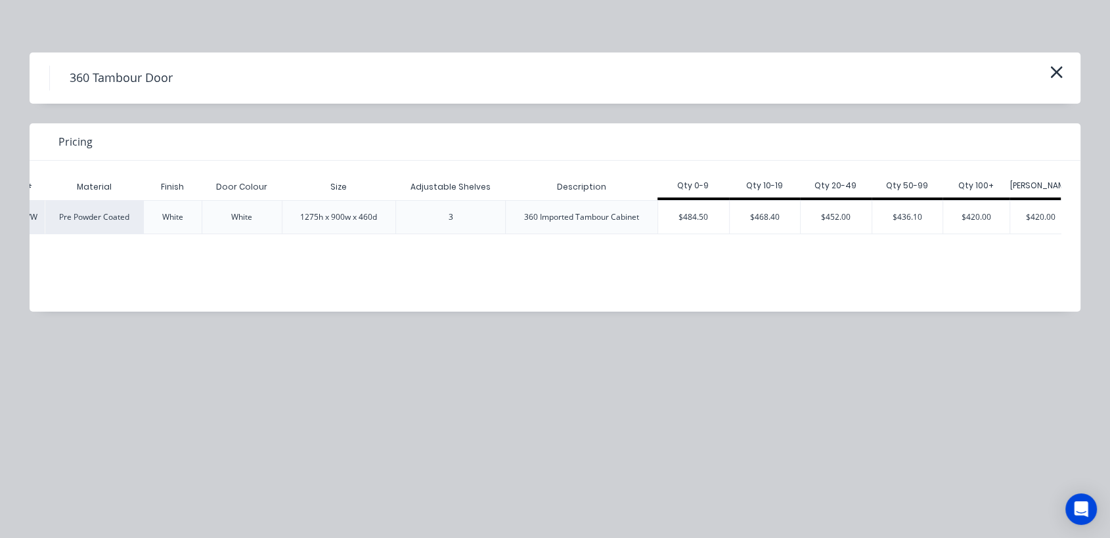
scroll to position [0, 104]
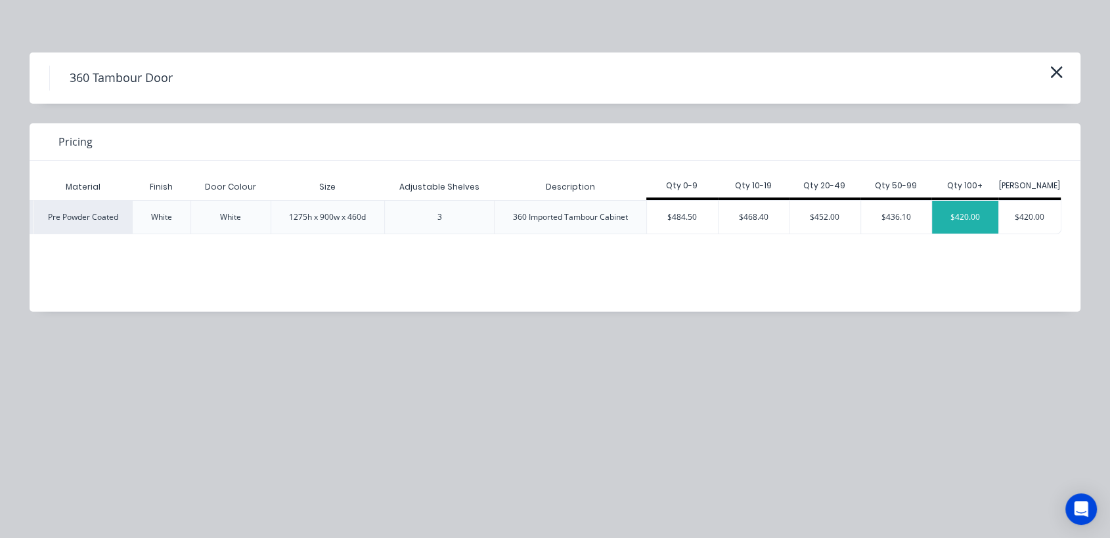
click at [964, 202] on div "$420.00" at bounding box center [965, 217] width 66 height 33
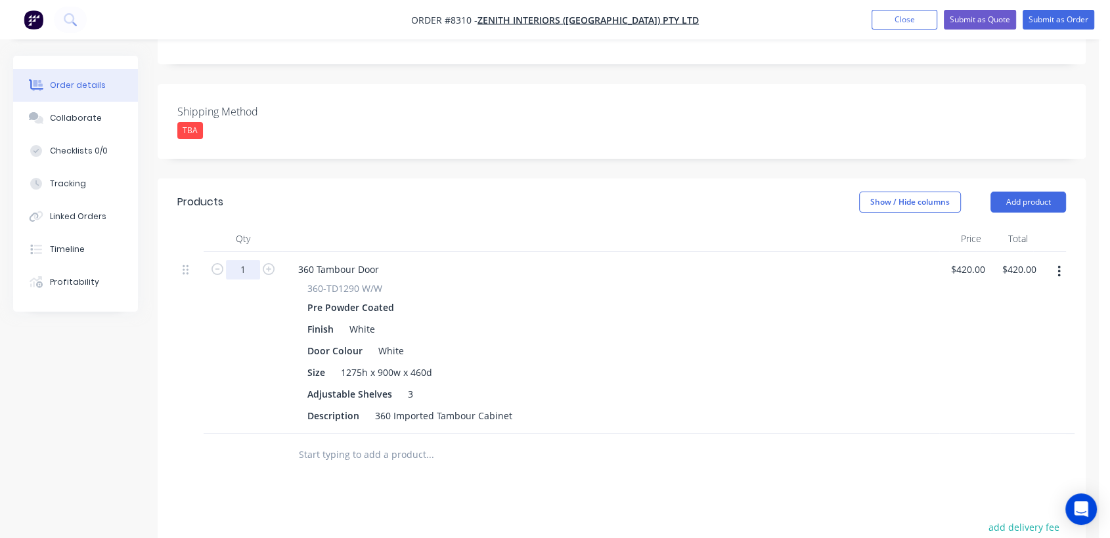
click at [249, 260] on input "1" at bounding box center [243, 270] width 34 height 20
type input "23"
type input "$9,660.00"
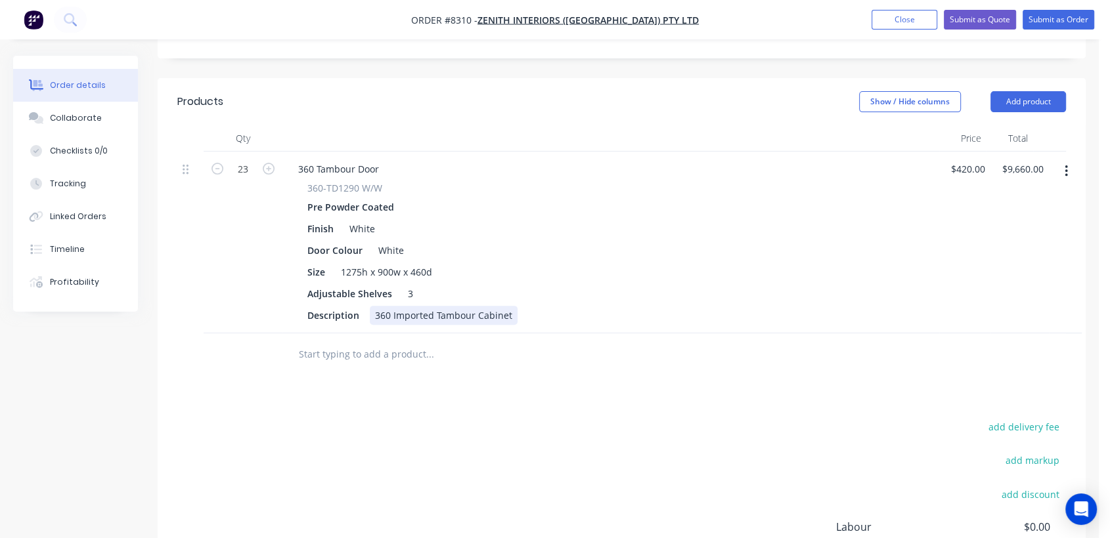
scroll to position [485, 0]
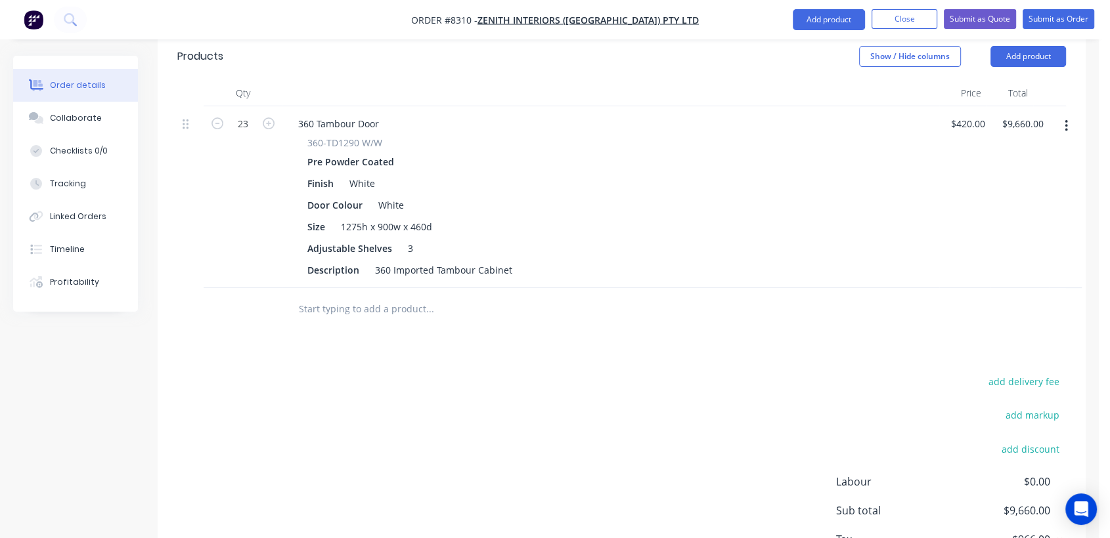
click at [368, 296] on input "text" at bounding box center [429, 309] width 263 height 26
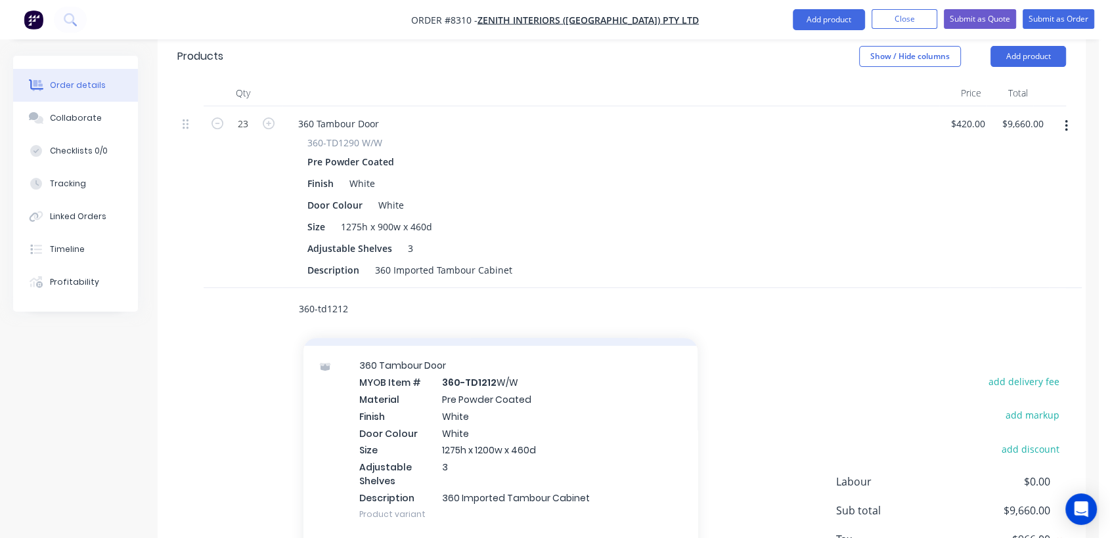
scroll to position [416, 0]
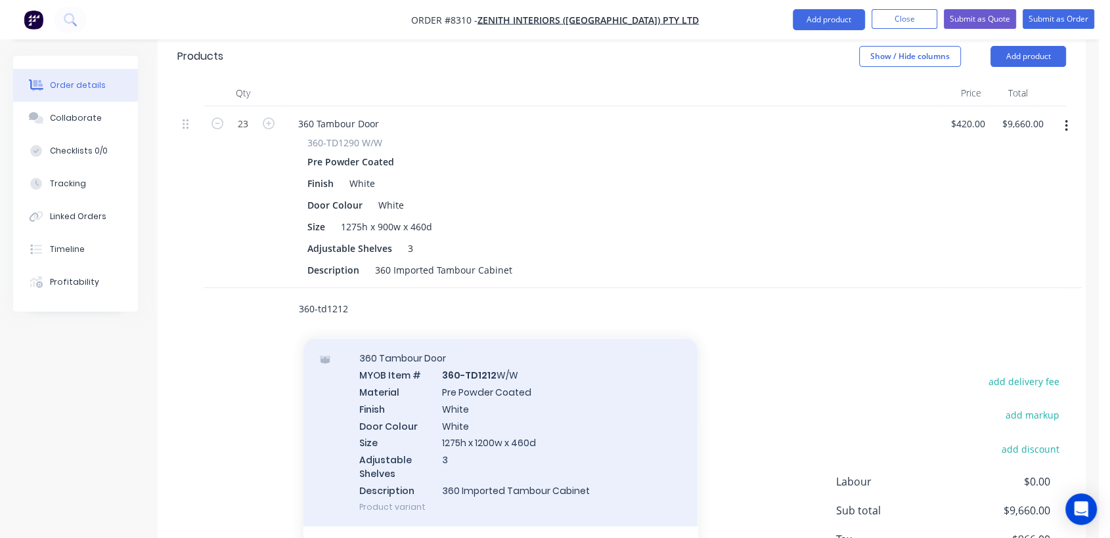
type input "360-td1212"
click at [531, 395] on div "360 Tambour Door MYOB Item # 360-TD1212 W/W Material Pre Powder Coated Finish W…" at bounding box center [500, 432] width 394 height 187
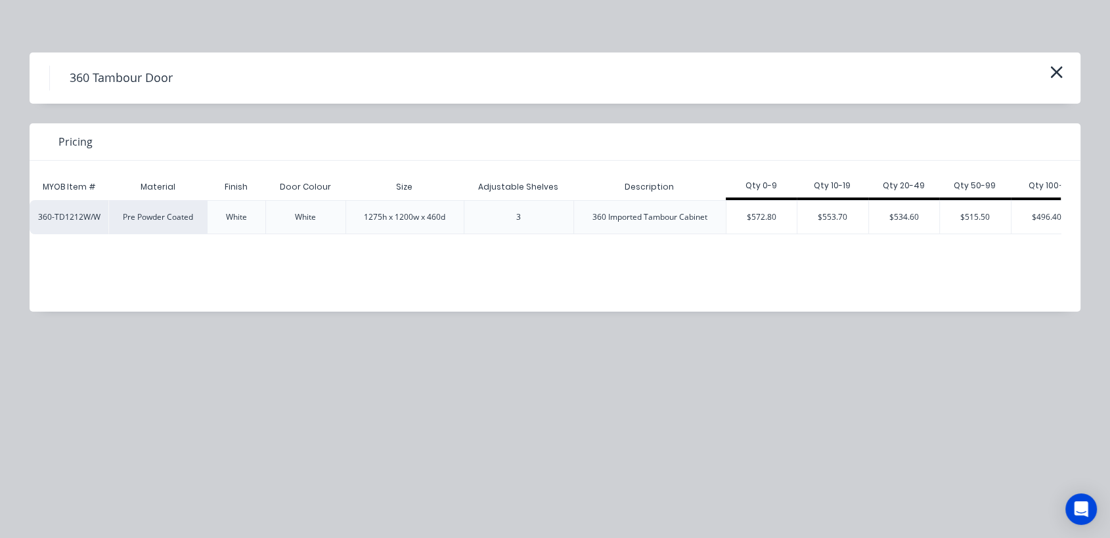
scroll to position [0, 121]
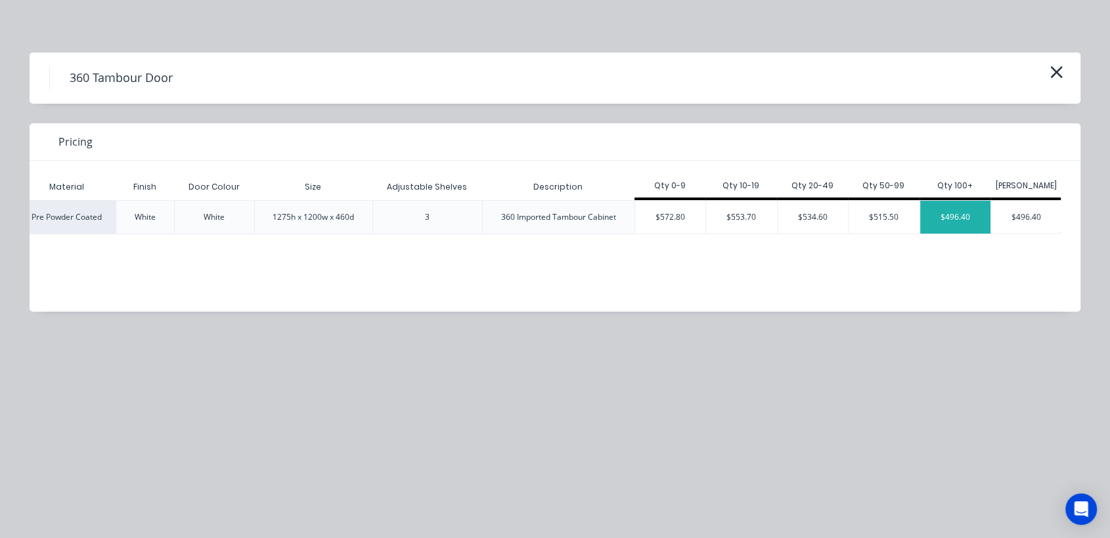
click at [950, 207] on div "$496.40" at bounding box center [955, 217] width 71 height 33
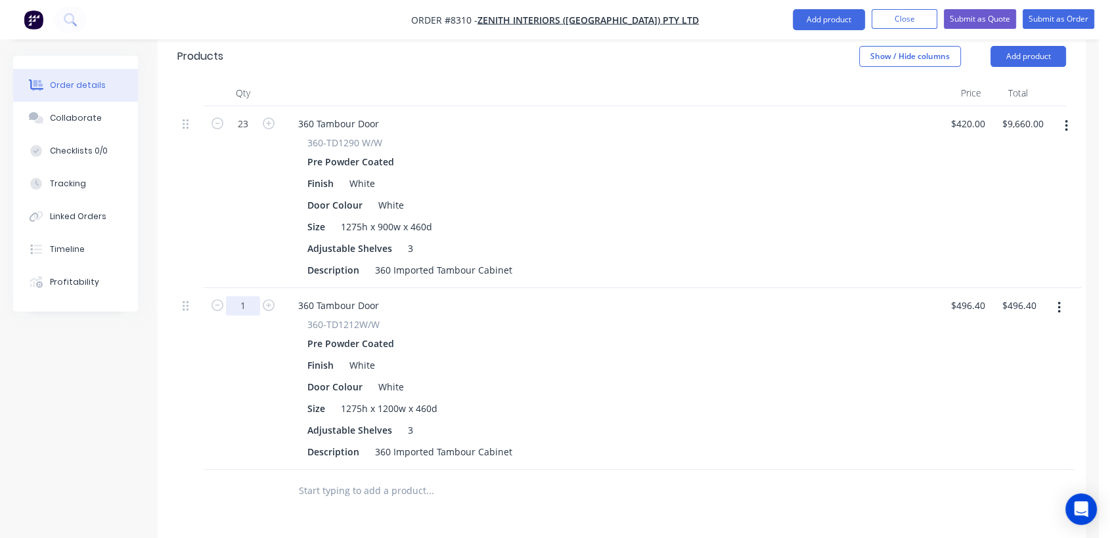
click at [253, 296] on input "1" at bounding box center [243, 306] width 34 height 20
type input "6"
type input "$2,978.40"
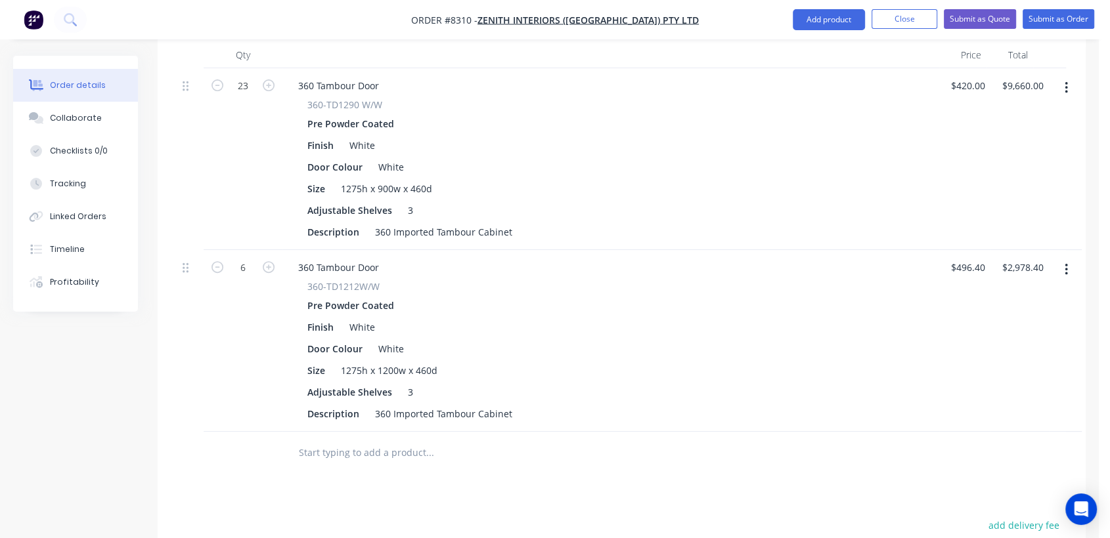
scroll to position [557, 0]
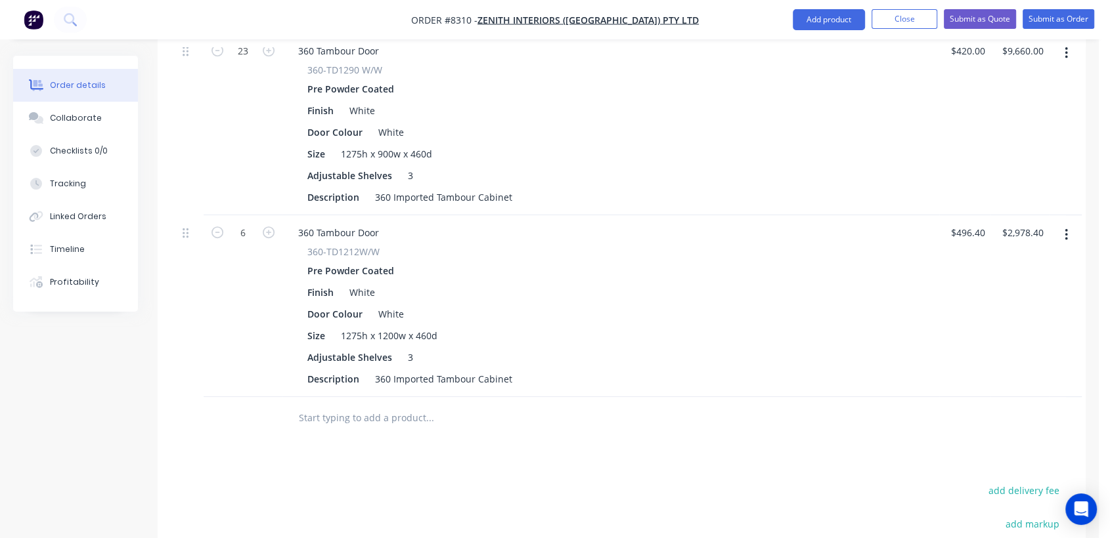
click at [342, 397] on div at bounding box center [518, 418] width 473 height 43
click at [343, 405] on input "text" at bounding box center [429, 418] width 263 height 26
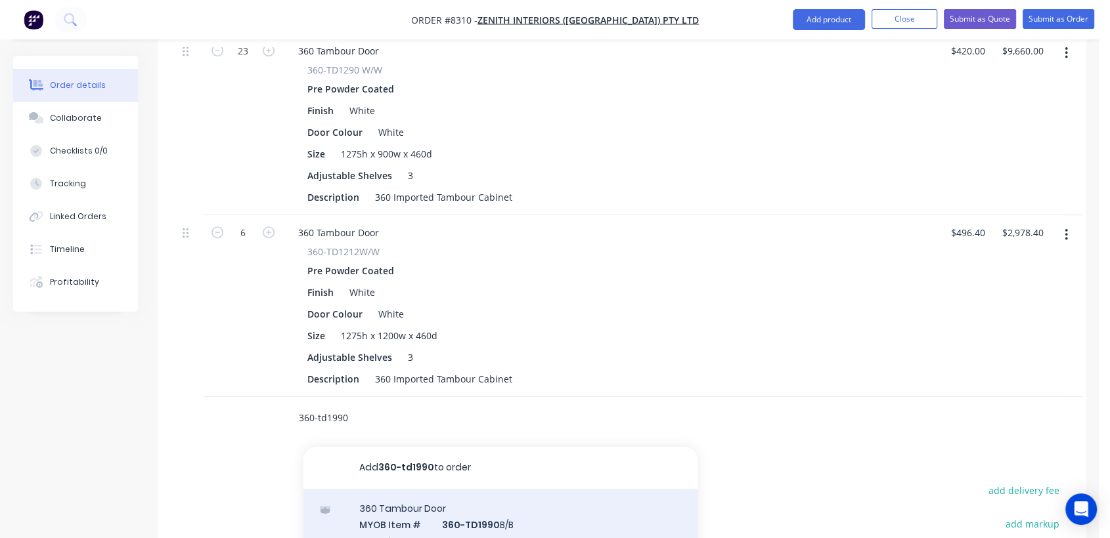
type input "360-td1990"
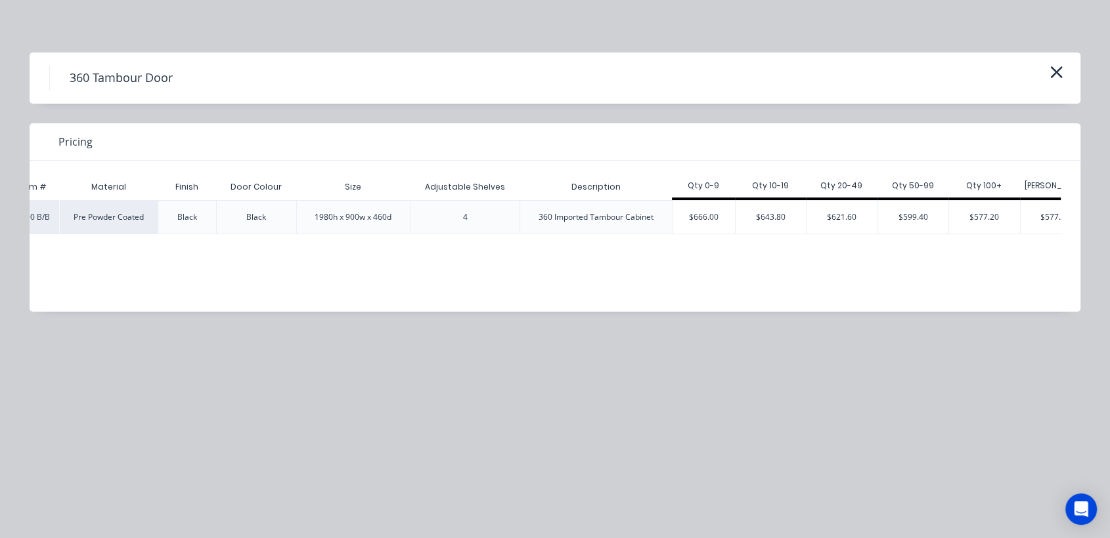
scroll to position [0, 109]
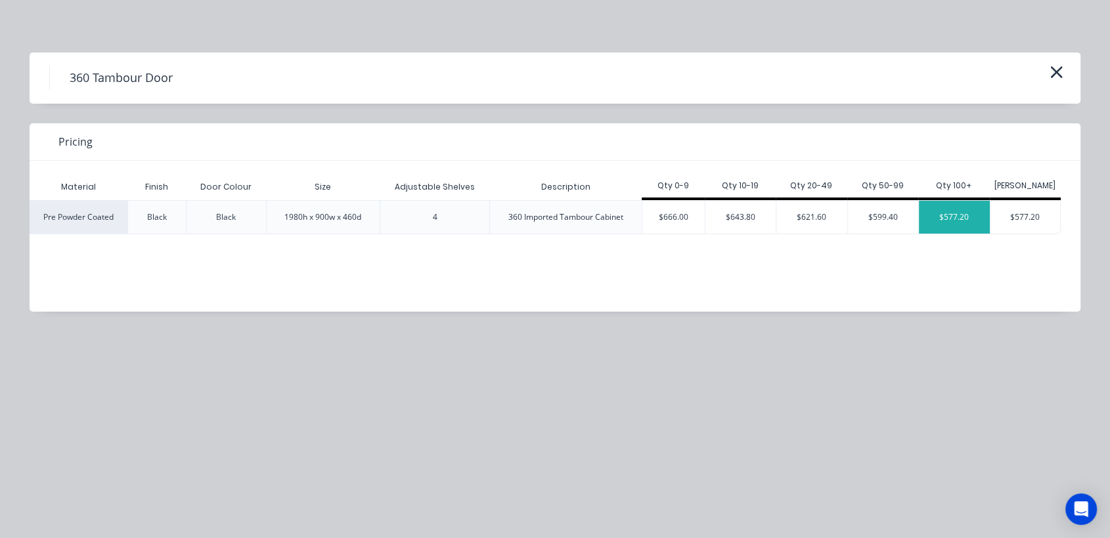
click at [954, 208] on div "$577.20" at bounding box center [954, 217] width 71 height 33
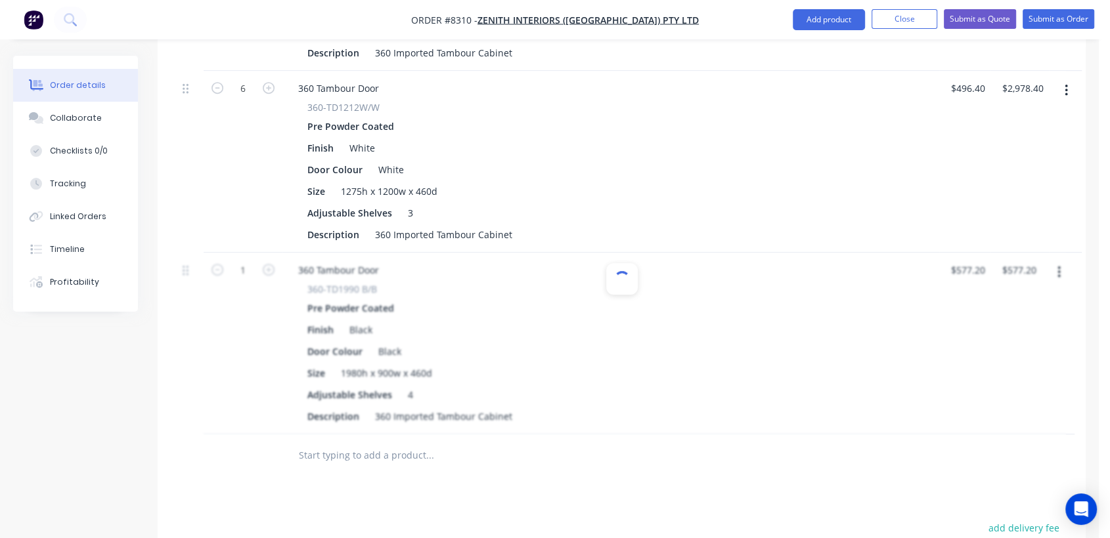
scroll to position [704, 0]
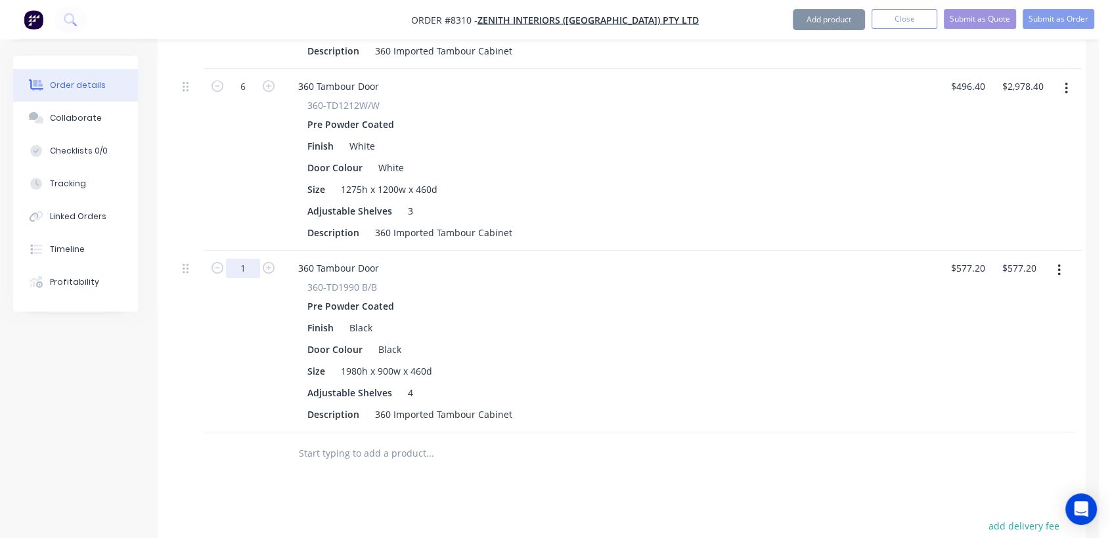
click at [248, 259] on input "1" at bounding box center [243, 269] width 34 height 20
type input "13"
type input "$7,503.60"
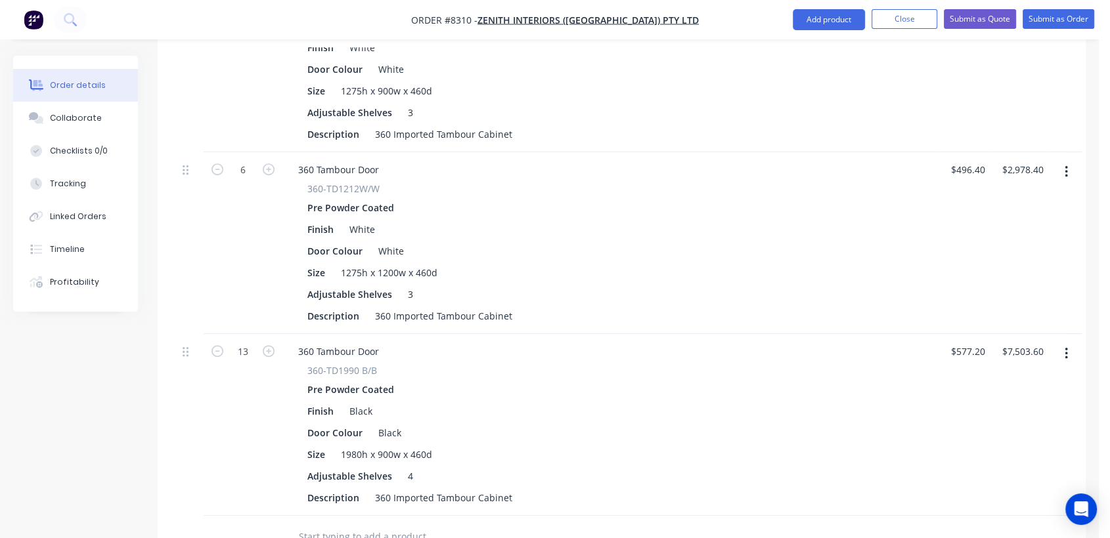
scroll to position [617, 0]
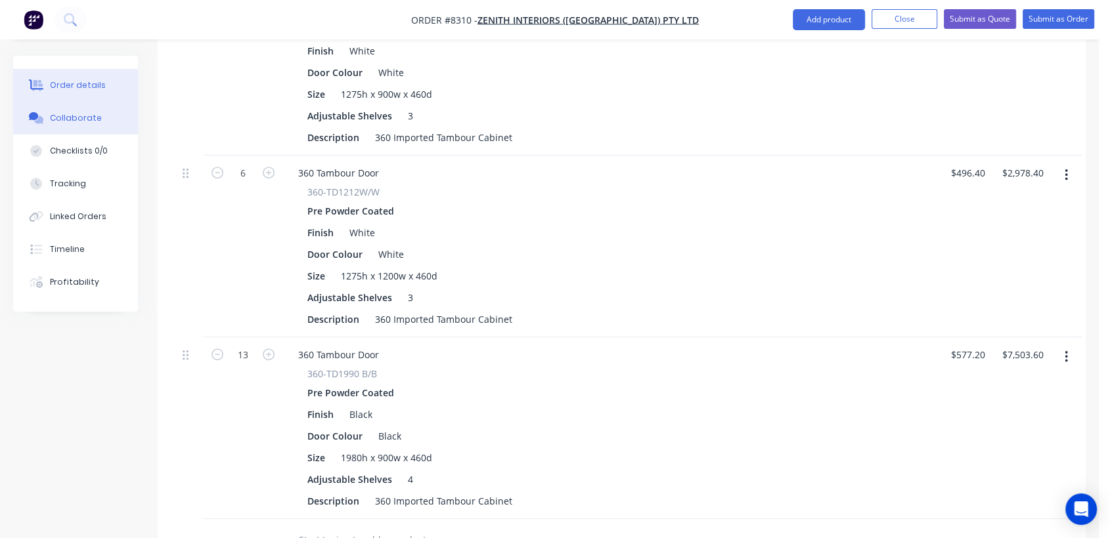
click at [79, 114] on div "Collaborate" at bounding box center [76, 118] width 52 height 12
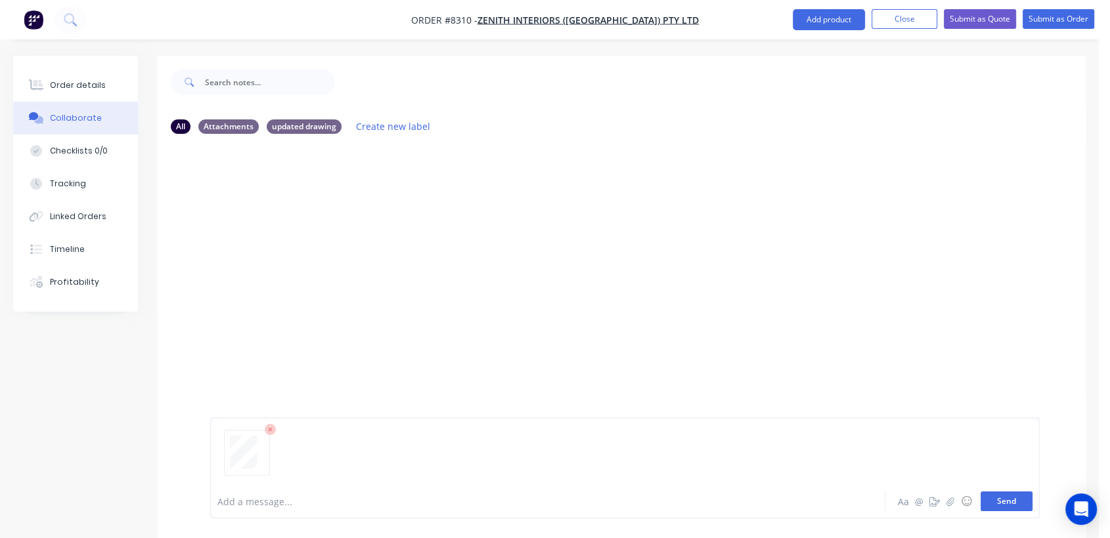
click at [1003, 495] on button "Send" at bounding box center [1006, 502] width 52 height 20
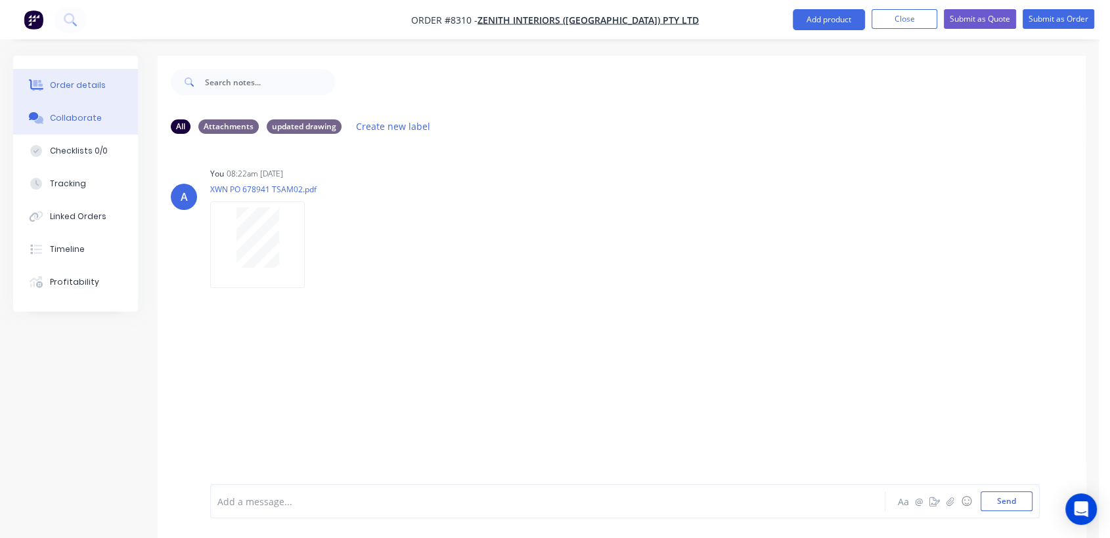
click at [74, 84] on div "Order details" at bounding box center [78, 85] width 56 height 12
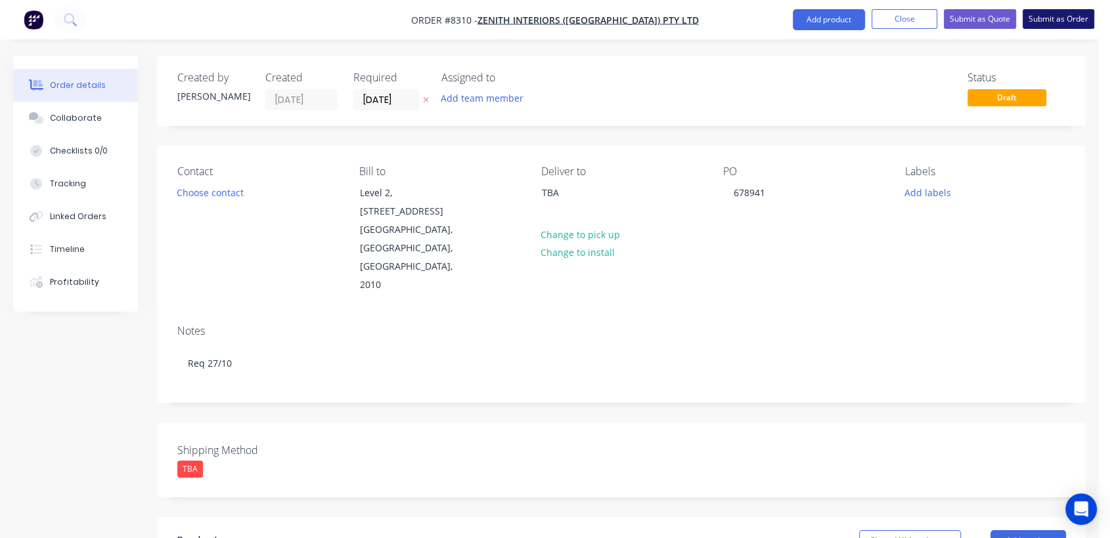
click at [1052, 13] on button "Submit as Order" at bounding box center [1058, 19] width 72 height 20
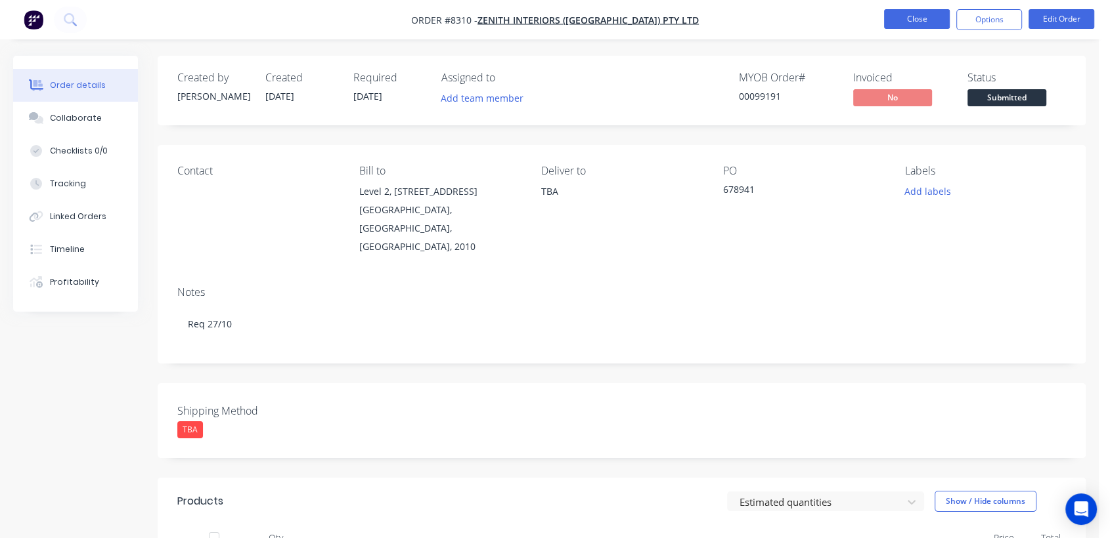
click at [901, 17] on button "Close" at bounding box center [917, 19] width 66 height 20
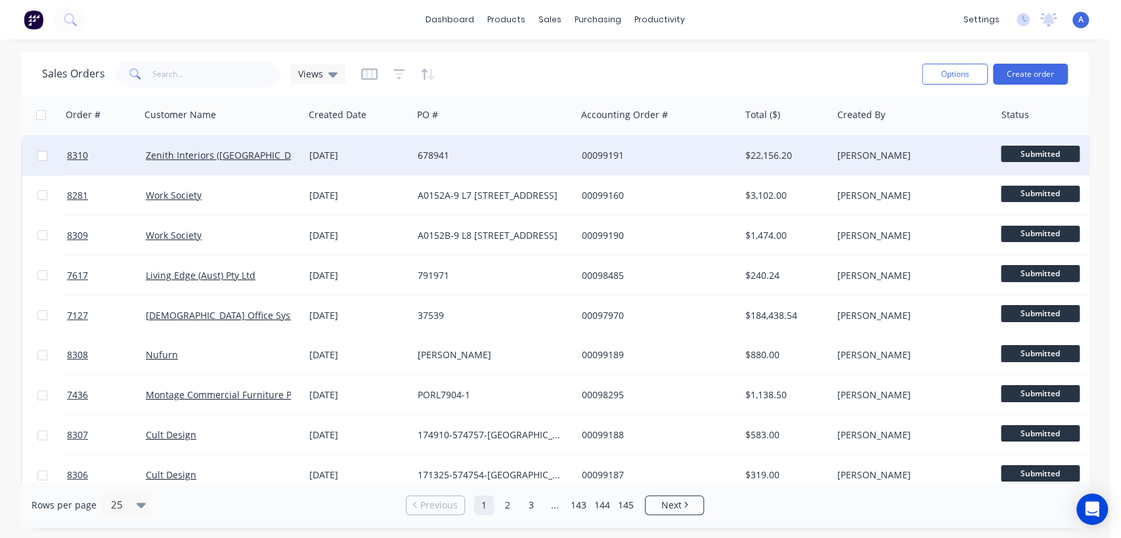
click at [441, 153] on div "678941" at bounding box center [491, 155] width 146 height 13
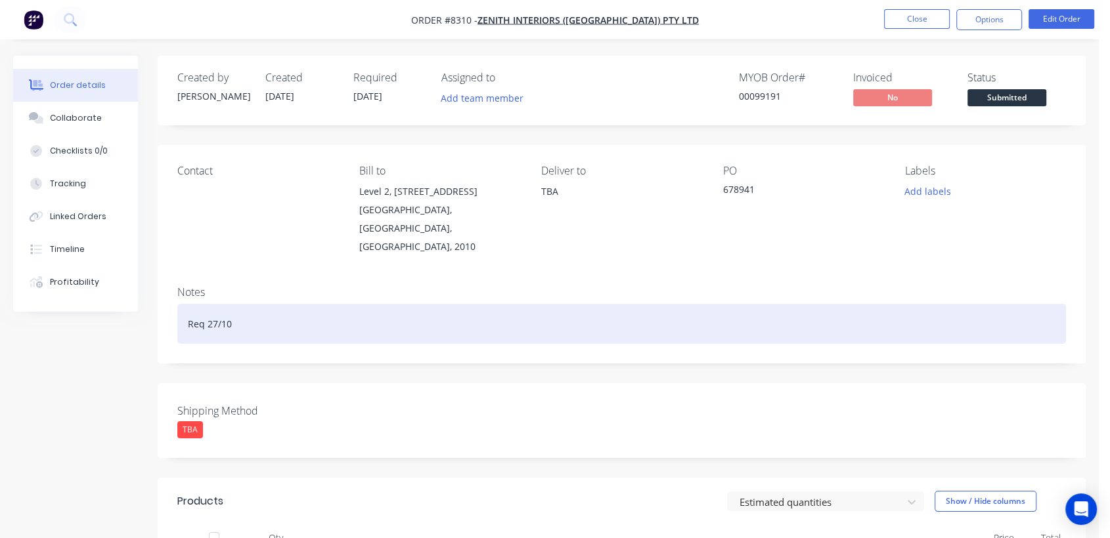
click at [246, 304] on div "Req 27/10" at bounding box center [621, 324] width 888 height 40
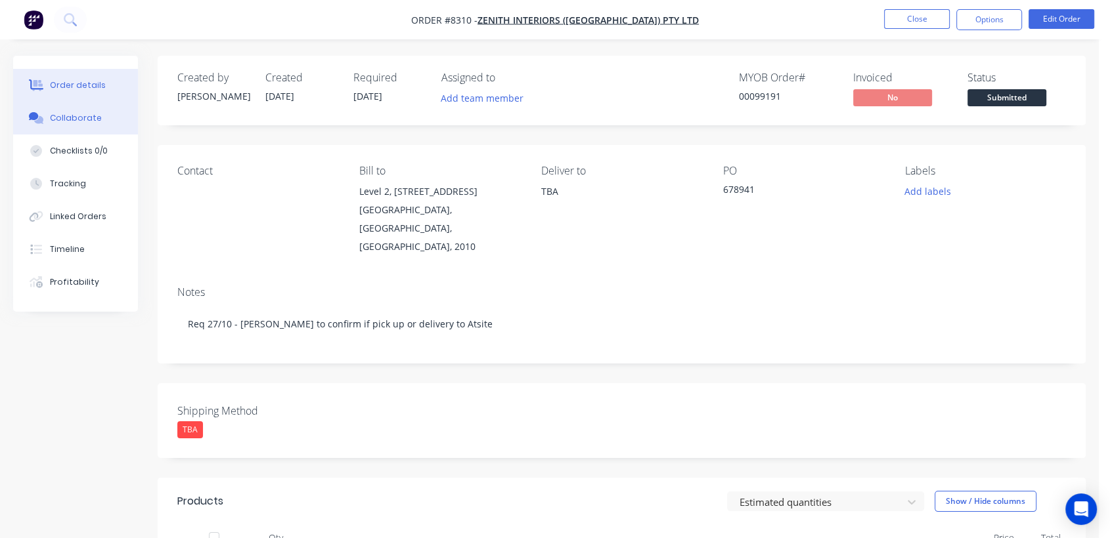
click at [66, 114] on div "Collaborate" at bounding box center [76, 118] width 52 height 12
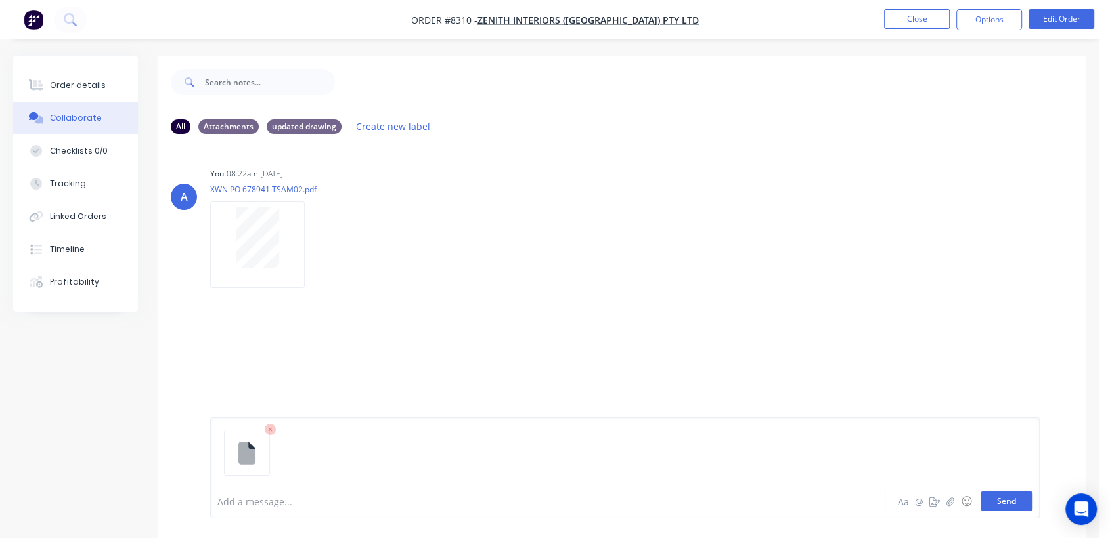
click at [1006, 502] on button "Send" at bounding box center [1006, 502] width 52 height 20
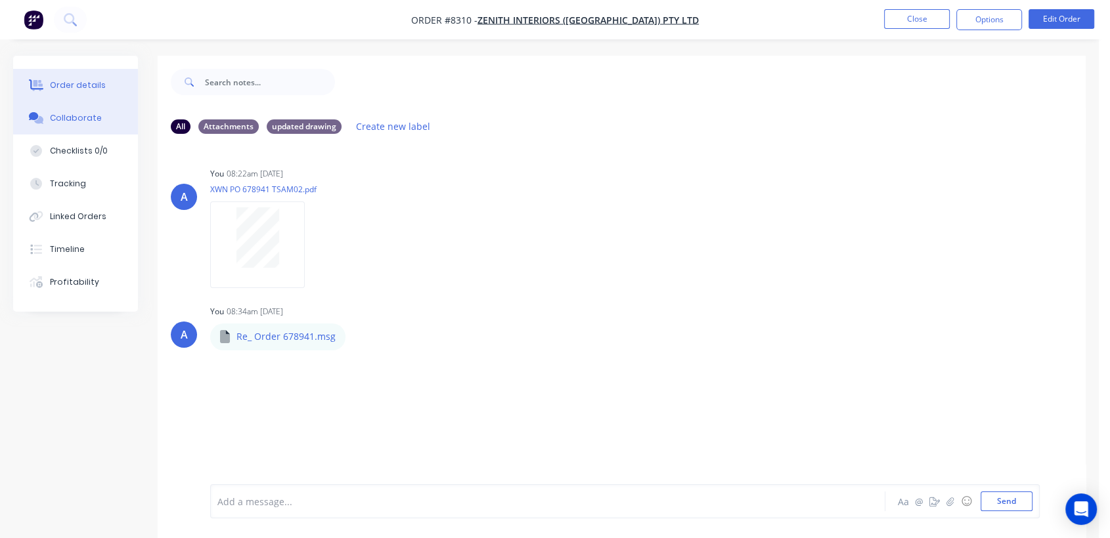
click at [68, 81] on div "Order details" at bounding box center [78, 85] width 56 height 12
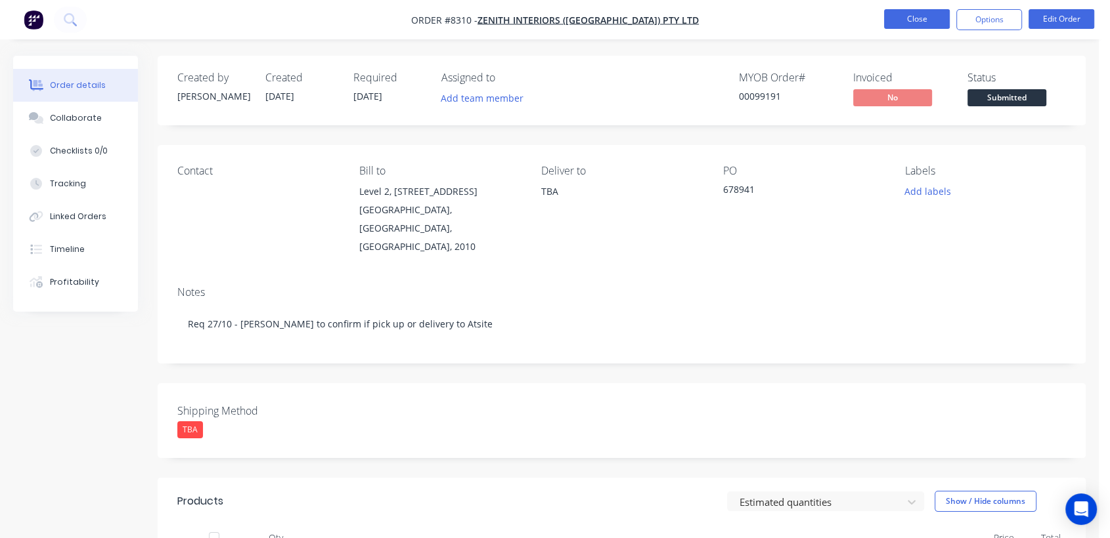
click at [911, 15] on button "Close" at bounding box center [917, 19] width 66 height 20
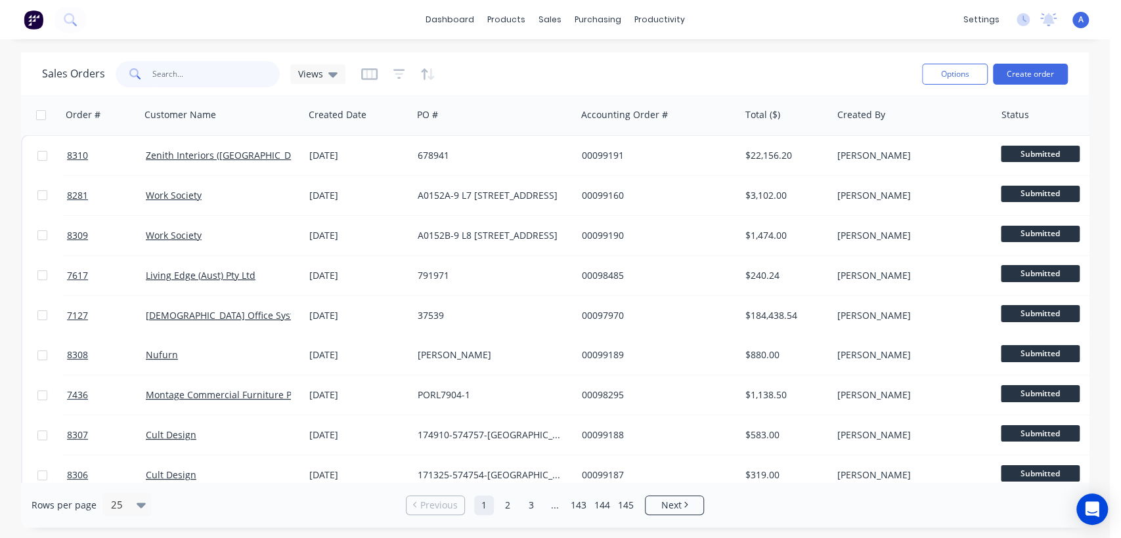
click at [183, 70] on input "text" at bounding box center [216, 74] width 128 height 26
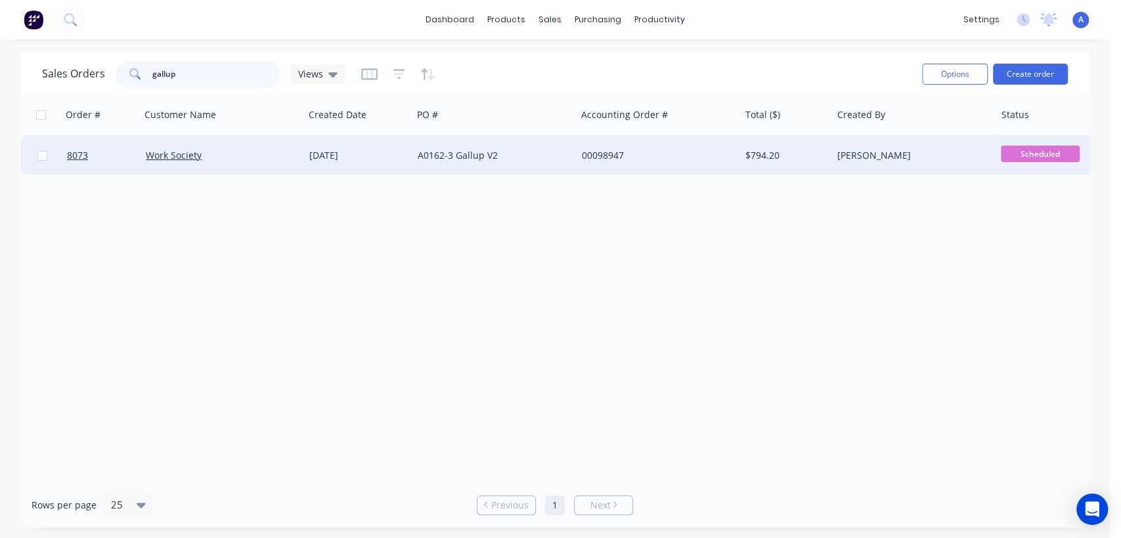
type input "gallup"
click at [496, 144] on div "A0162-3 Gallup V2" at bounding box center [493, 155] width 163 height 39
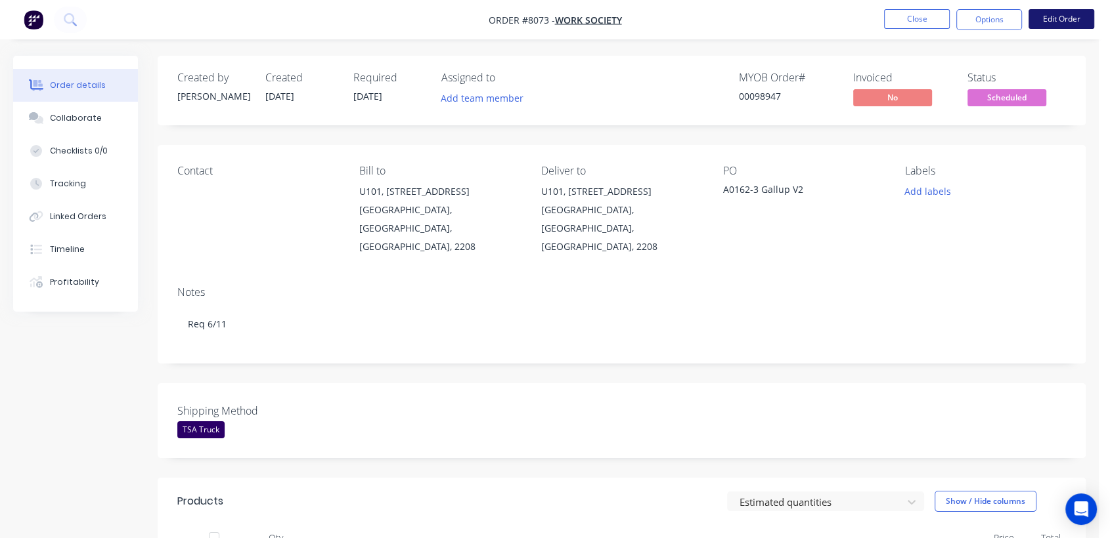
click at [1060, 14] on button "Edit Order" at bounding box center [1061, 19] width 66 height 20
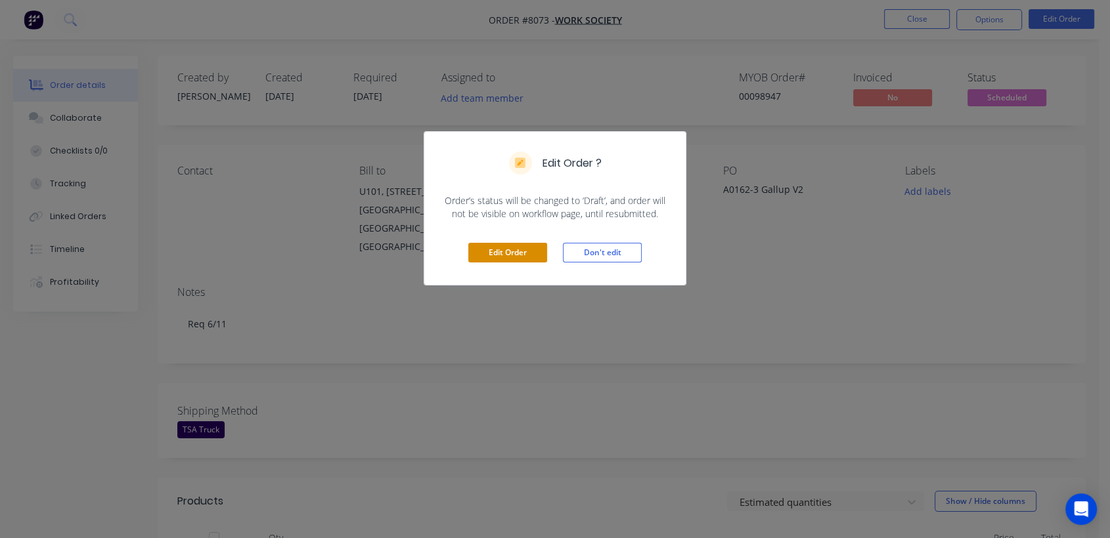
click at [510, 246] on button "Edit Order" at bounding box center [507, 253] width 79 height 20
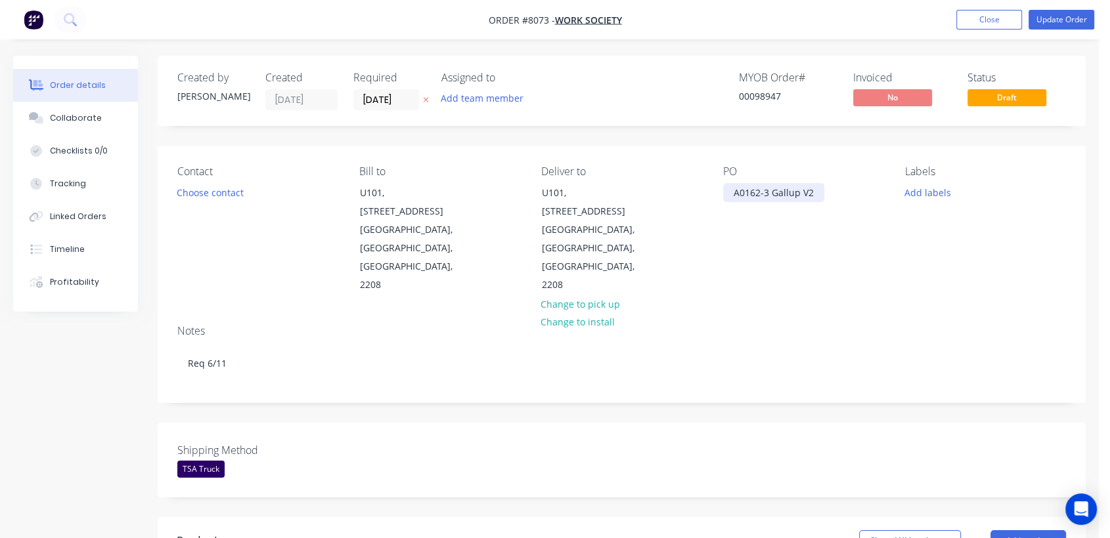
click at [814, 190] on div "A0162-3 Gallup V2" at bounding box center [773, 192] width 101 height 19
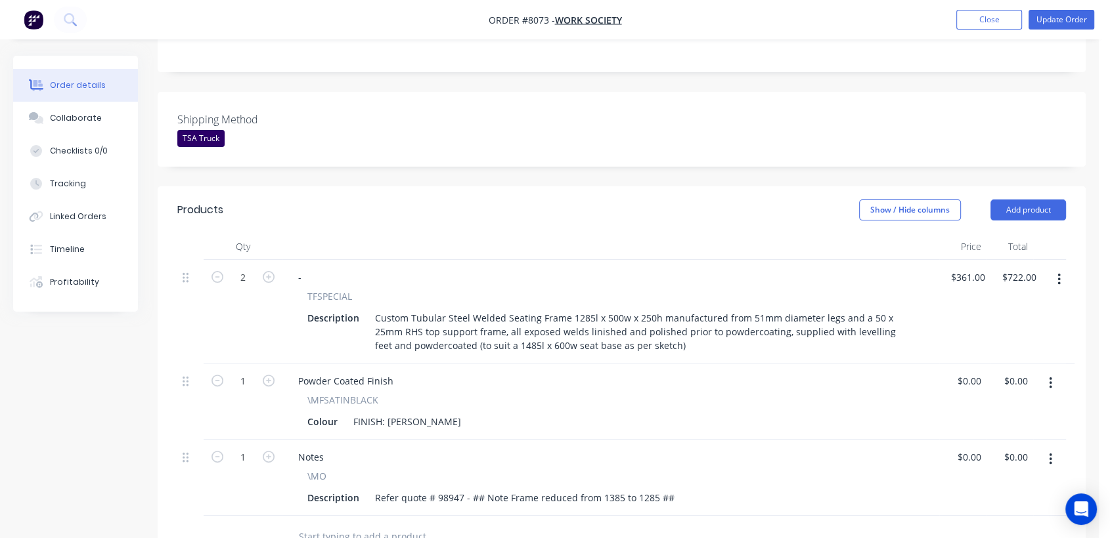
scroll to position [364, 0]
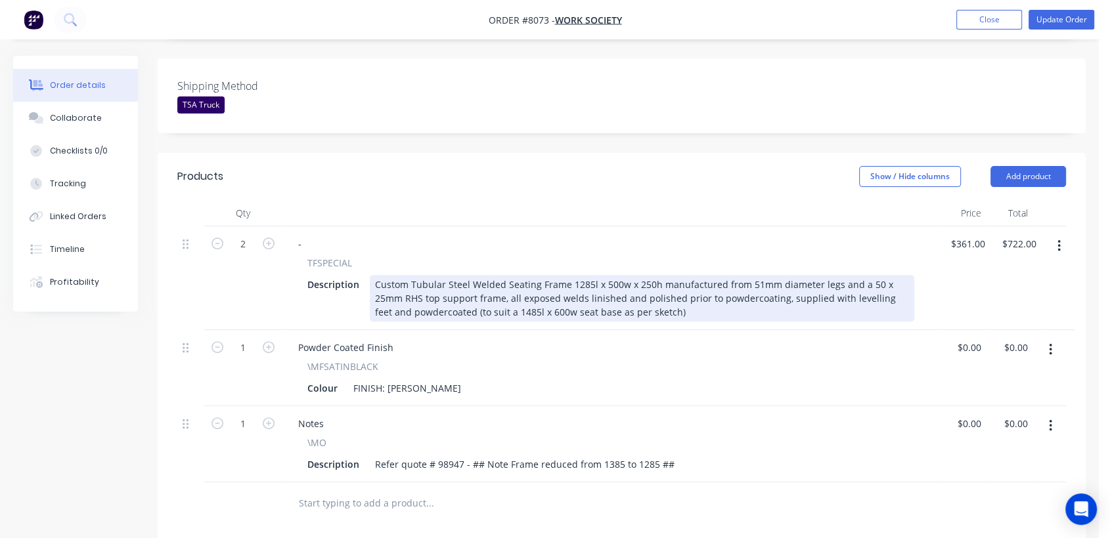
click at [574, 275] on div "Custom Tubular Steel Welded Seating Frame 1285l x 500w x 250h manufactured from…" at bounding box center [642, 298] width 544 height 47
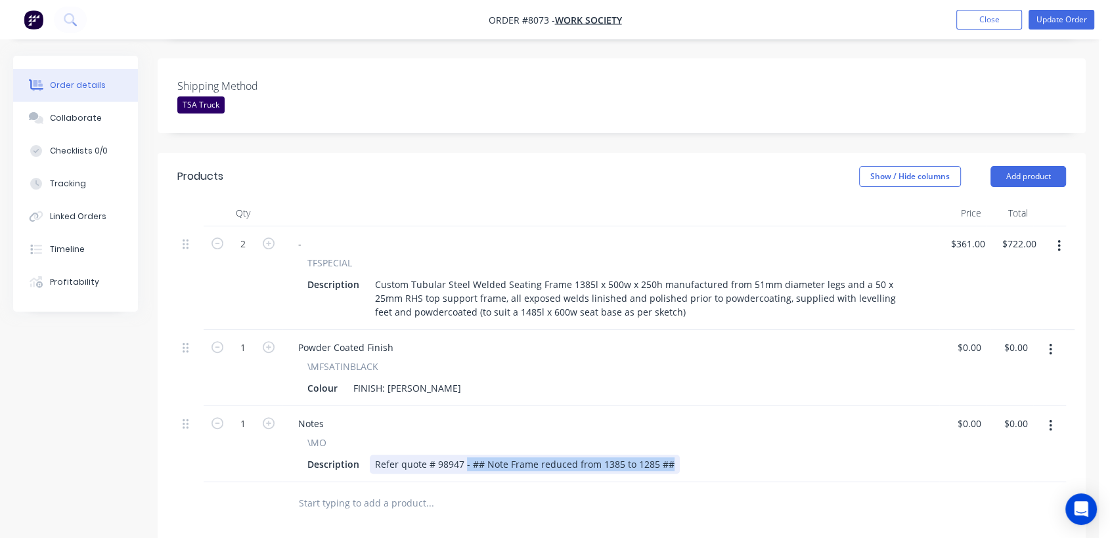
drag, startPoint x: 668, startPoint y: 405, endPoint x: 462, endPoint y: 409, distance: 206.2
click at [462, 455] on div "Refer quote # 98947 - ## Note Frame reduced from 1385 to 1285 ##" at bounding box center [525, 464] width 310 height 19
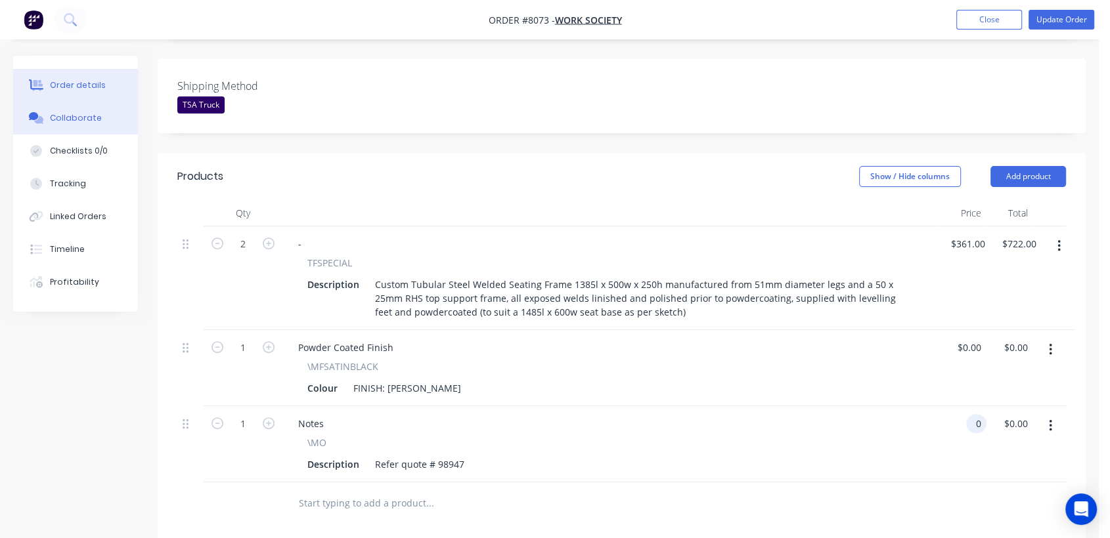
type input "$0.00"
click at [102, 118] on button "Collaborate" at bounding box center [75, 118] width 125 height 33
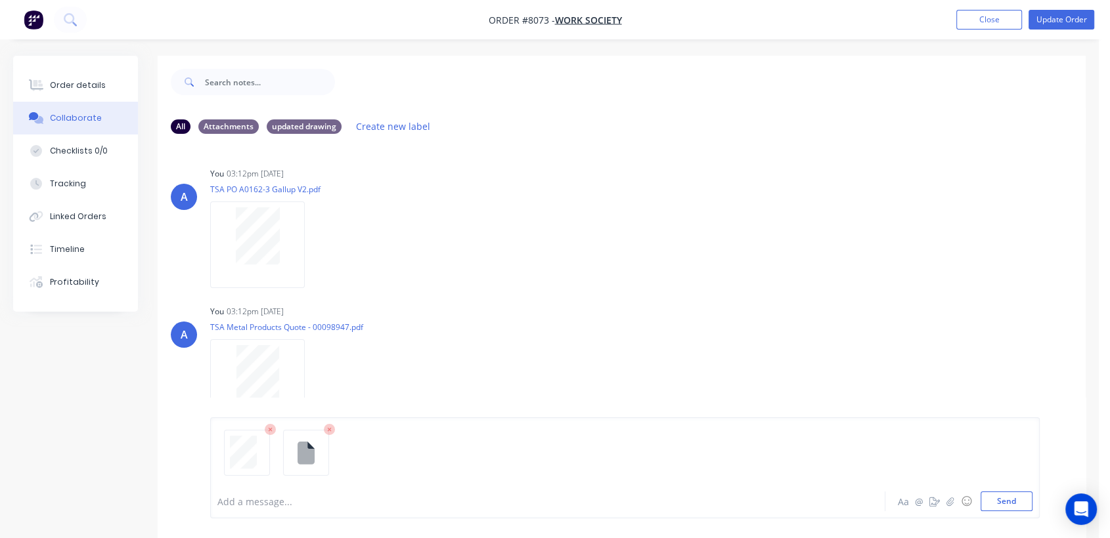
click at [273, 500] on div at bounding box center [523, 502] width 611 height 14
click at [1007, 498] on button "Send" at bounding box center [1006, 502] width 52 height 20
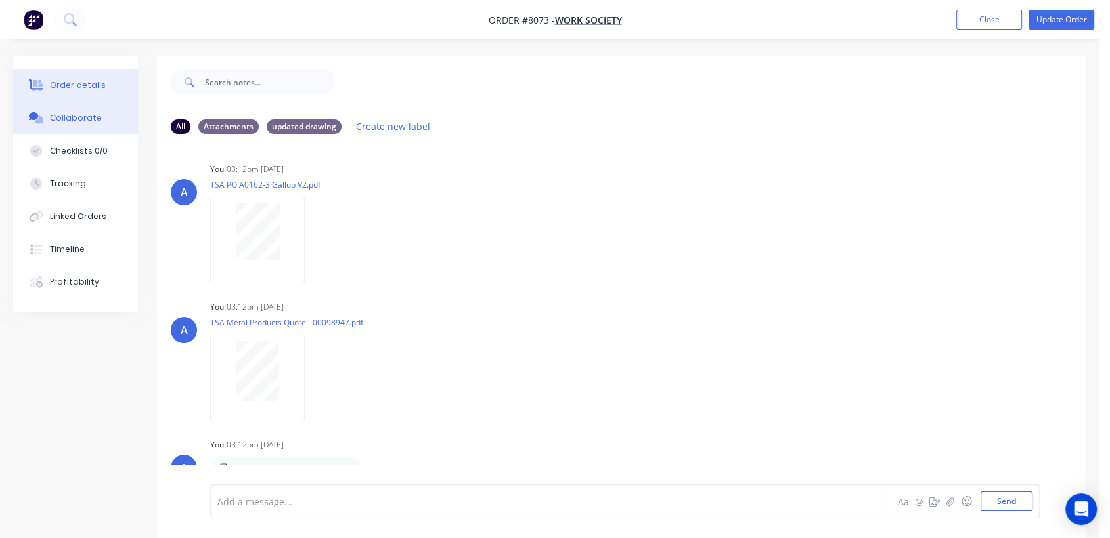
click at [98, 81] on div "Order details" at bounding box center [78, 85] width 56 height 12
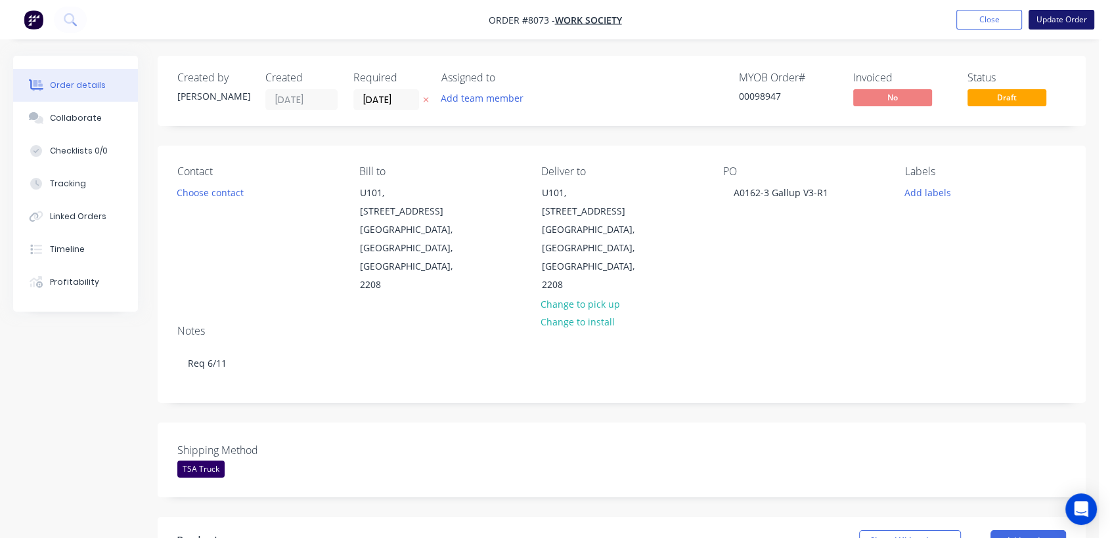
click at [1062, 13] on button "Update Order" at bounding box center [1061, 20] width 66 height 20
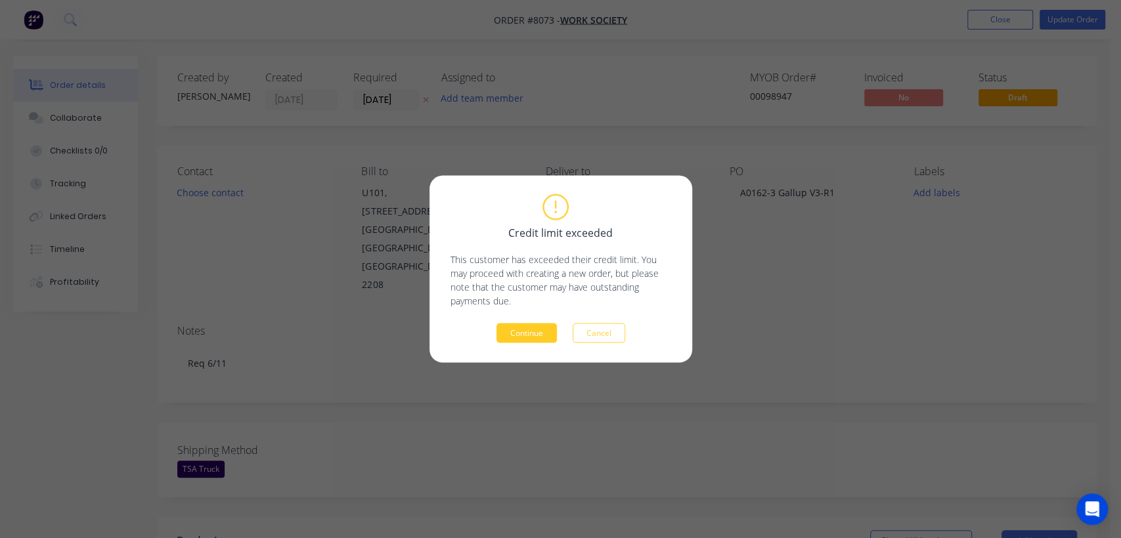
click at [542, 332] on button "Continue" at bounding box center [526, 334] width 60 height 20
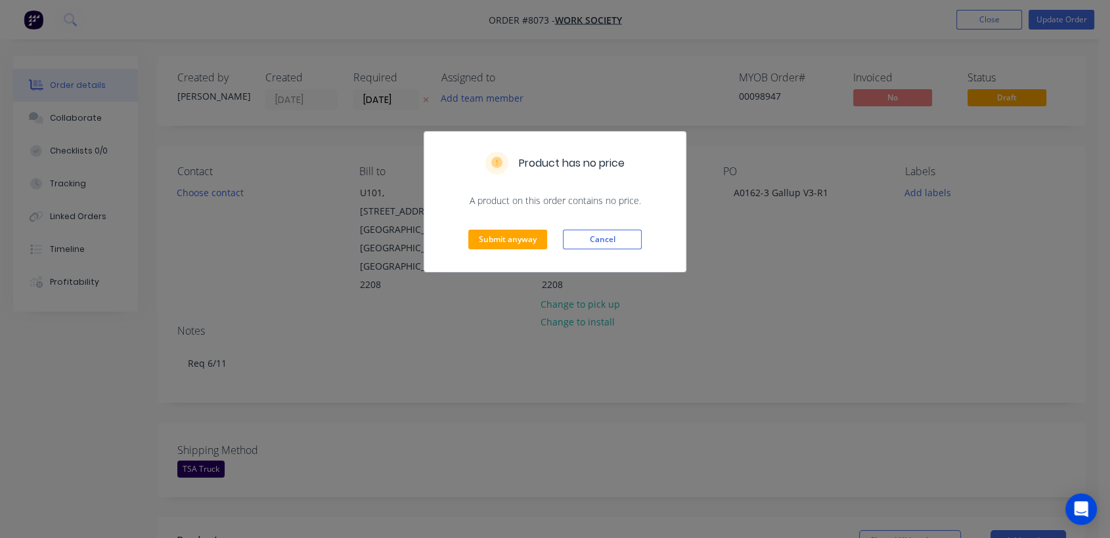
click at [526, 222] on div "Submit anyway Cancel" at bounding box center [554, 239] width 261 height 64
click at [525, 233] on button "Submit anyway" at bounding box center [507, 240] width 79 height 20
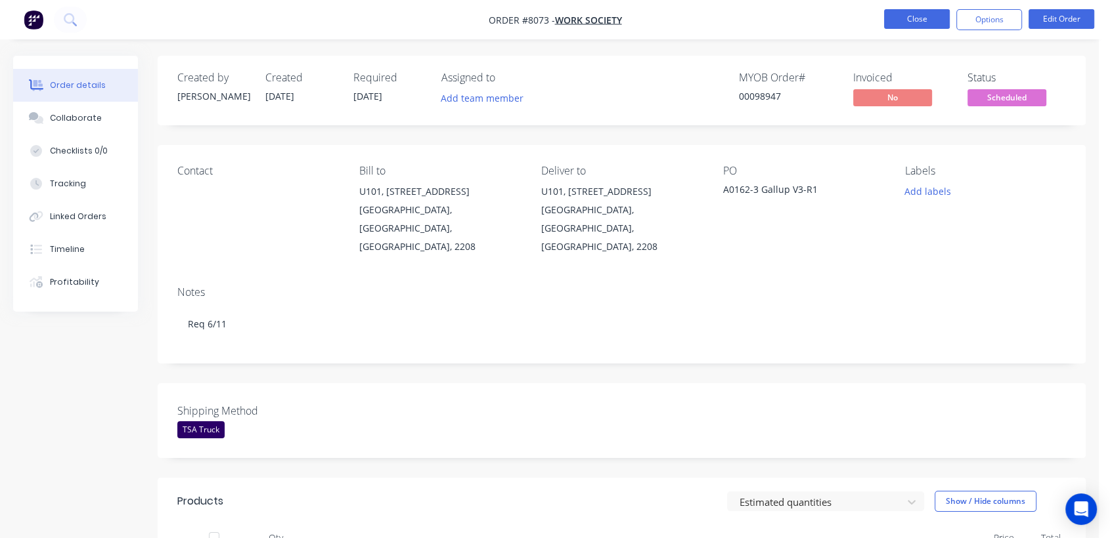
click at [903, 14] on button "Close" at bounding box center [917, 19] width 66 height 20
